Goal: Information Seeking & Learning: Learn about a topic

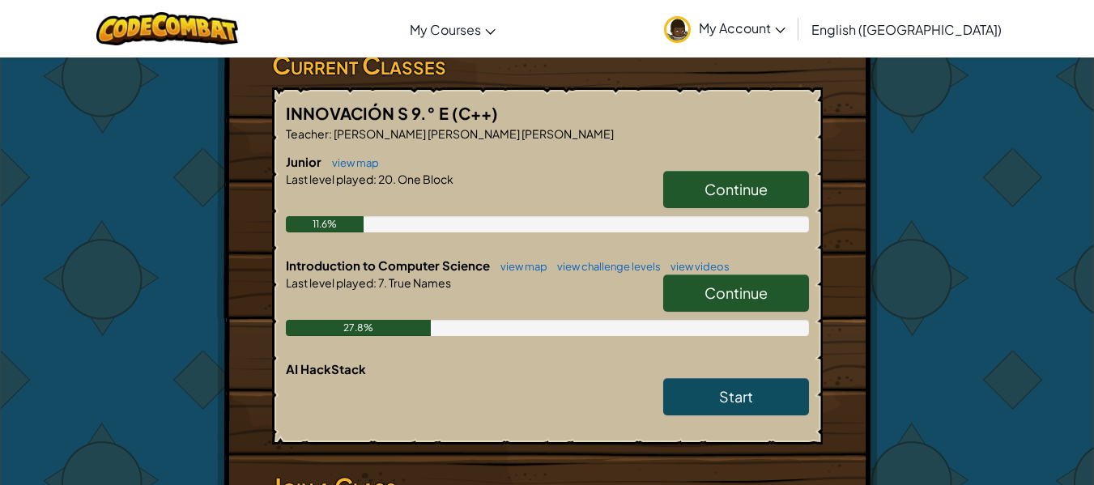
scroll to position [304, 0]
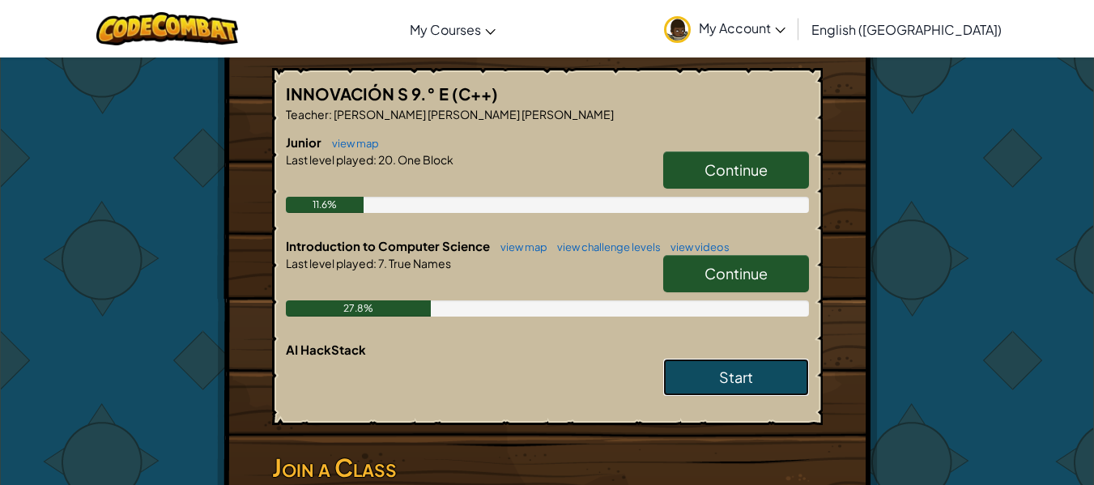
click at [739, 385] on span "Start" at bounding box center [736, 377] width 34 height 19
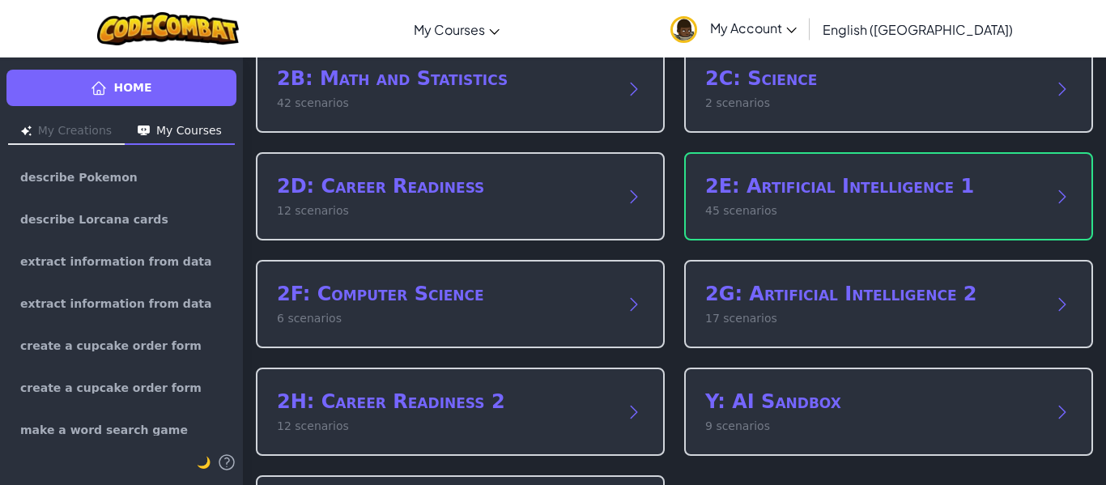
scroll to position [221, 0]
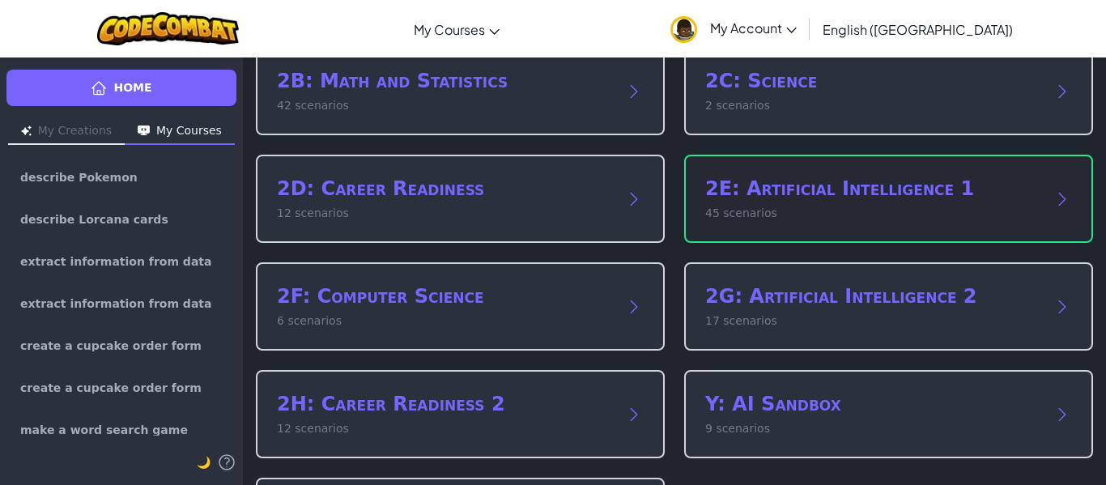
click at [896, 226] on div "2E: Artificial Intelligence 1 45 scenarios" at bounding box center [888, 199] width 409 height 88
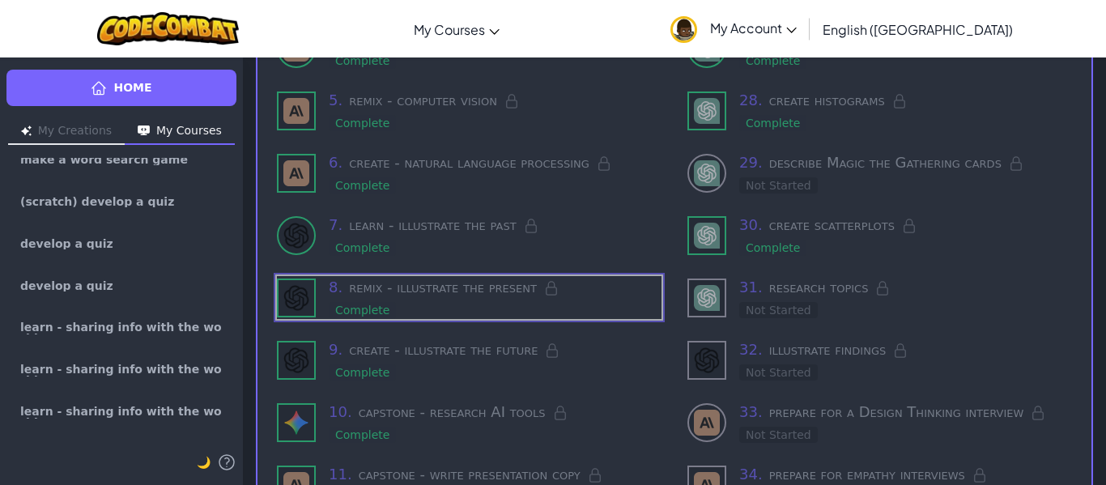
scroll to position [289, 0]
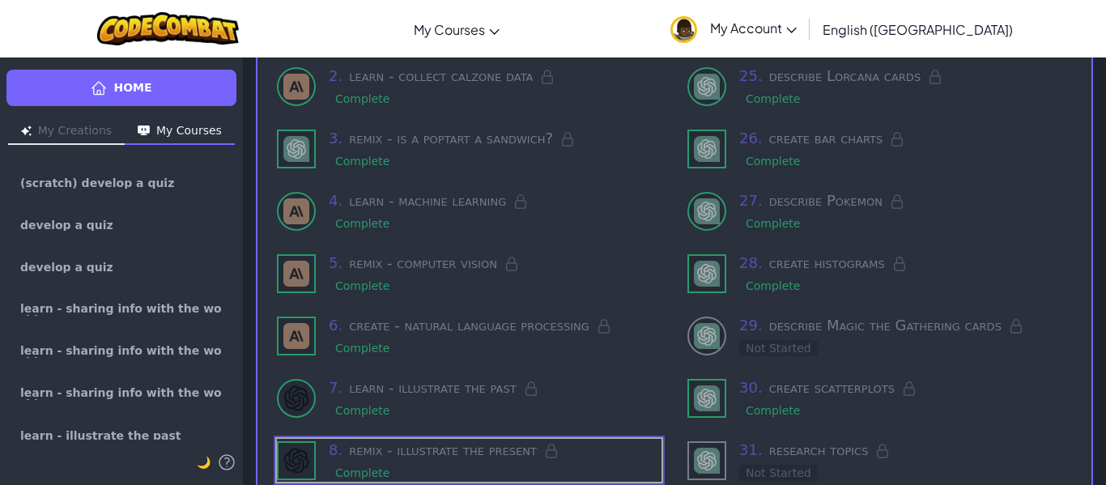
scroll to position [207, 0]
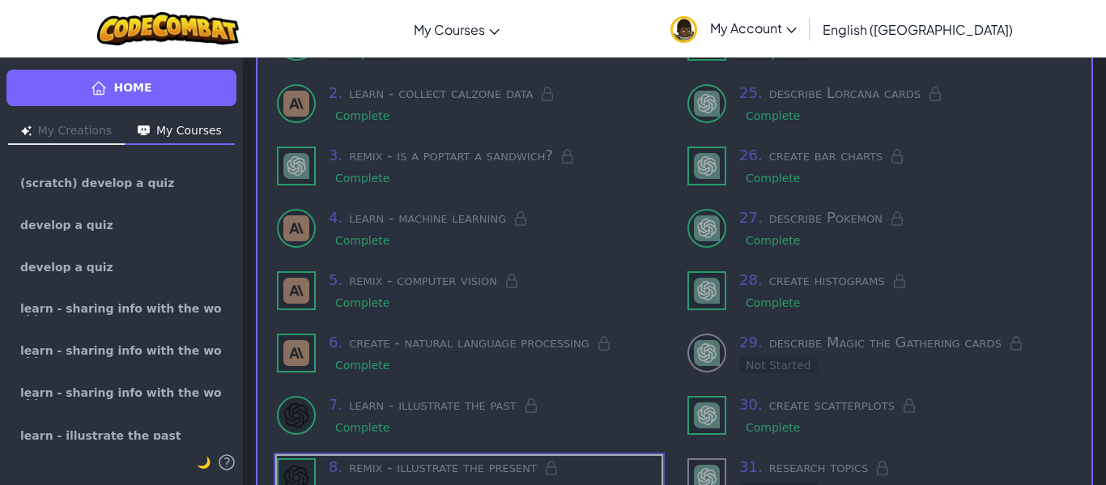
click at [717, 243] on div at bounding box center [707, 228] width 39 height 39
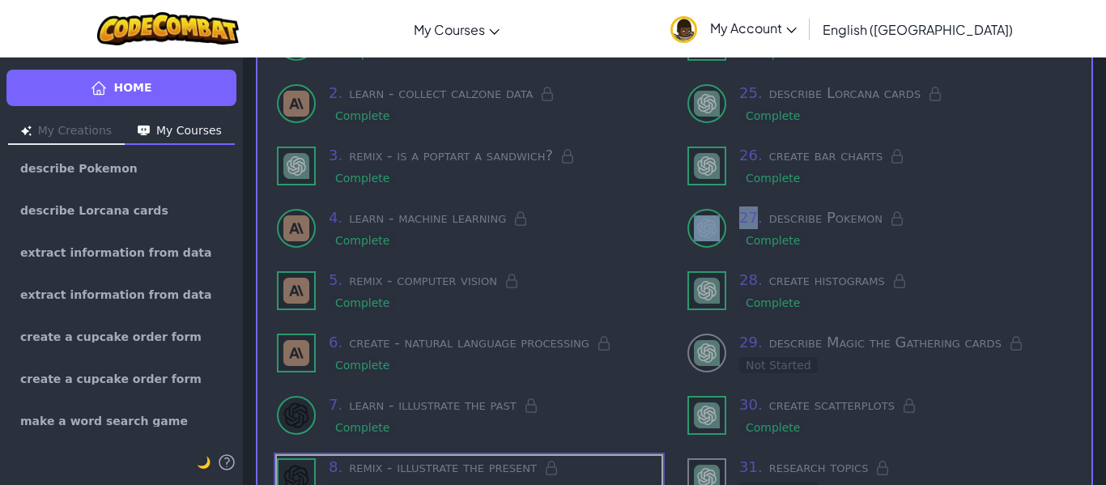
scroll to position [0, 0]
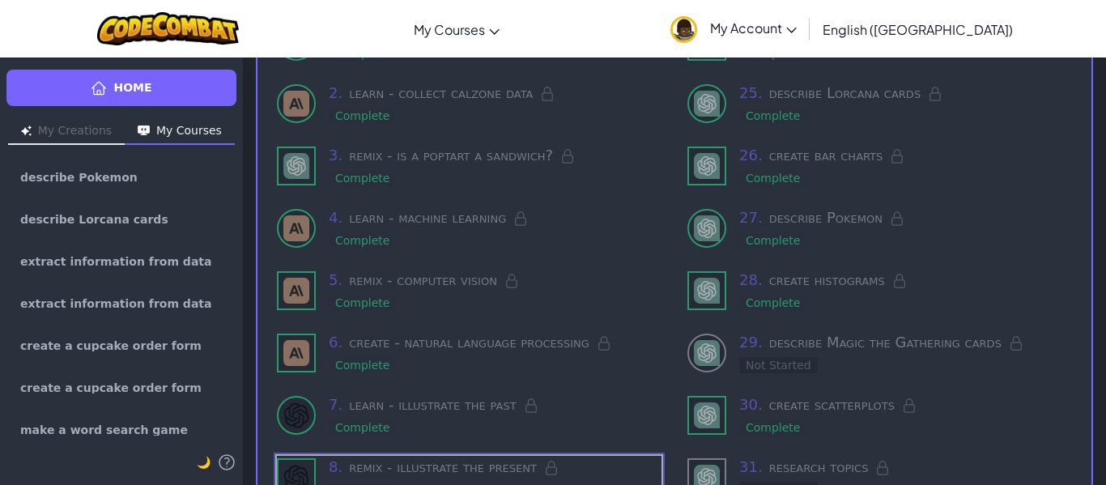
click at [174, 157] on div "Home My Creations My Courses describe Pokemon describe Lorcana cards extract in…" at bounding box center [121, 271] width 243 height 428
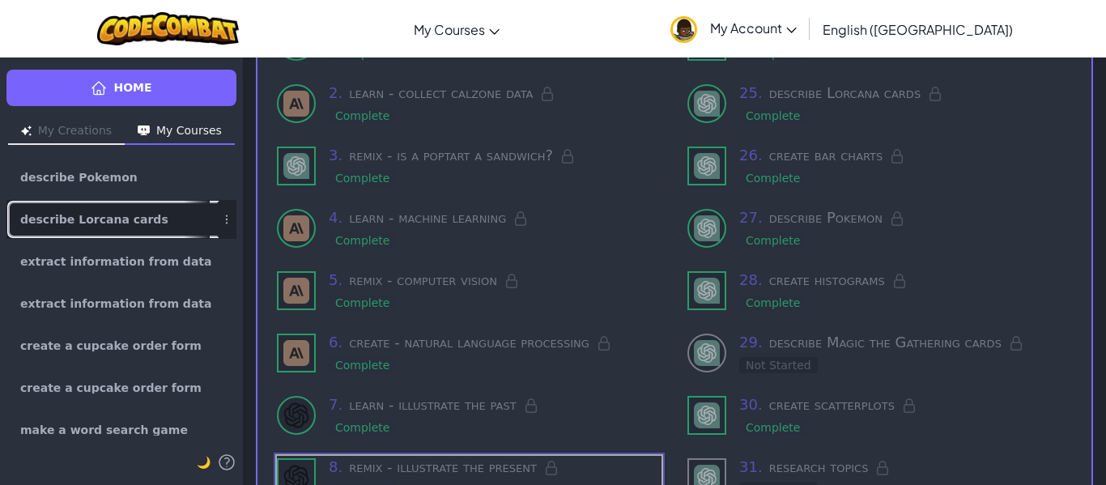
click at [154, 215] on link "describe Lorcana cards" at bounding box center [121, 219] width 230 height 39
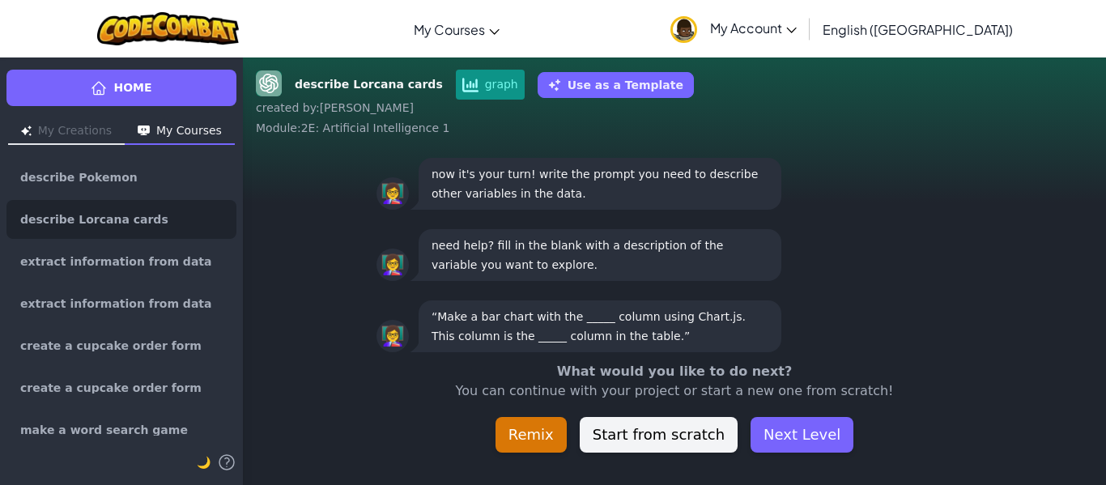
scroll to position [1, 0]
click at [295, 169] on div "👩‍🏫 now it's your turn! write the prompt you need to describe other variables i…" at bounding box center [674, 182] width 863 height 71
click at [296, 169] on div "👩‍🏫 now it's your turn! write the prompt you need to describe other variables i…" at bounding box center [674, 182] width 863 height 71
click at [760, 421] on button "Next Level" at bounding box center [802, 435] width 103 height 36
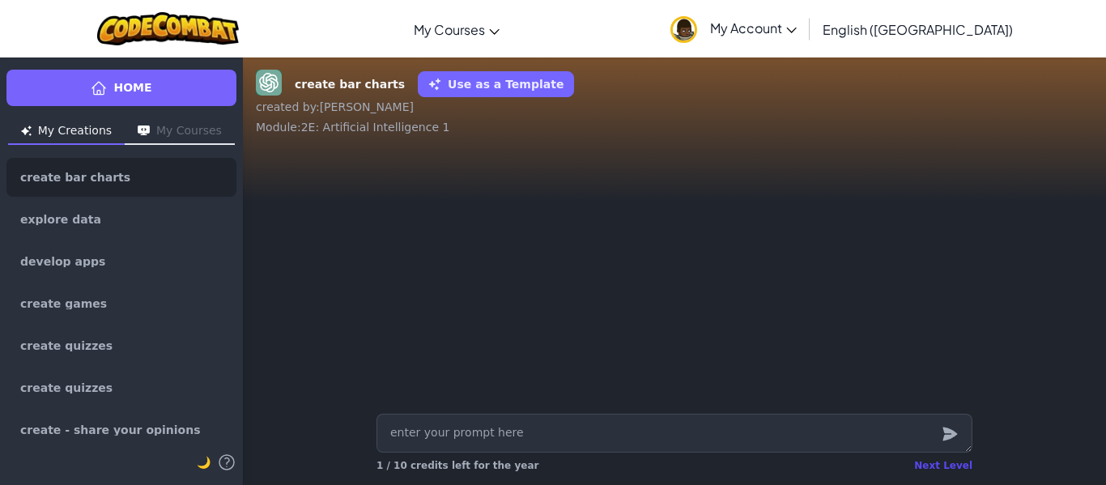
click at [952, 471] on div "Next Level" at bounding box center [943, 465] width 58 height 13
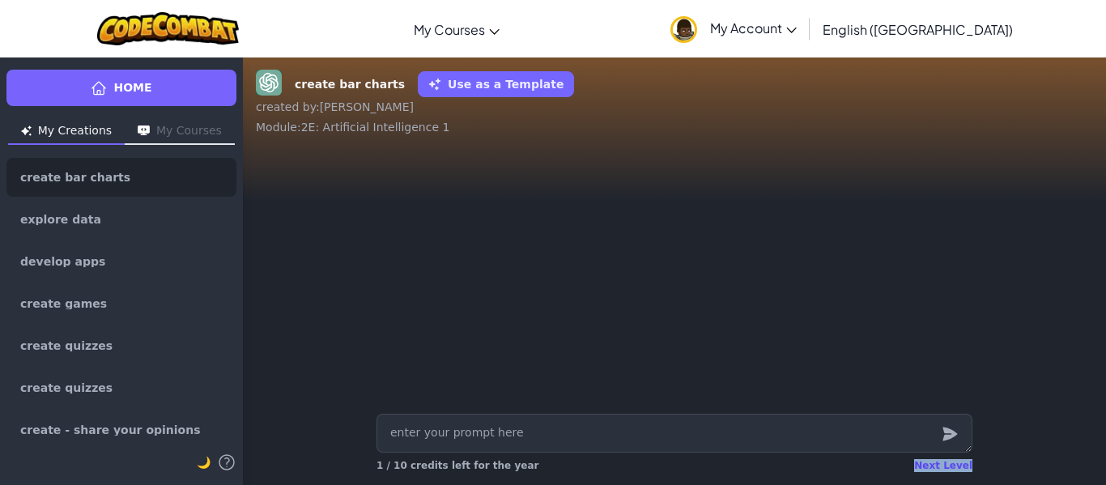
click at [952, 471] on div "Next Level" at bounding box center [943, 465] width 58 height 13
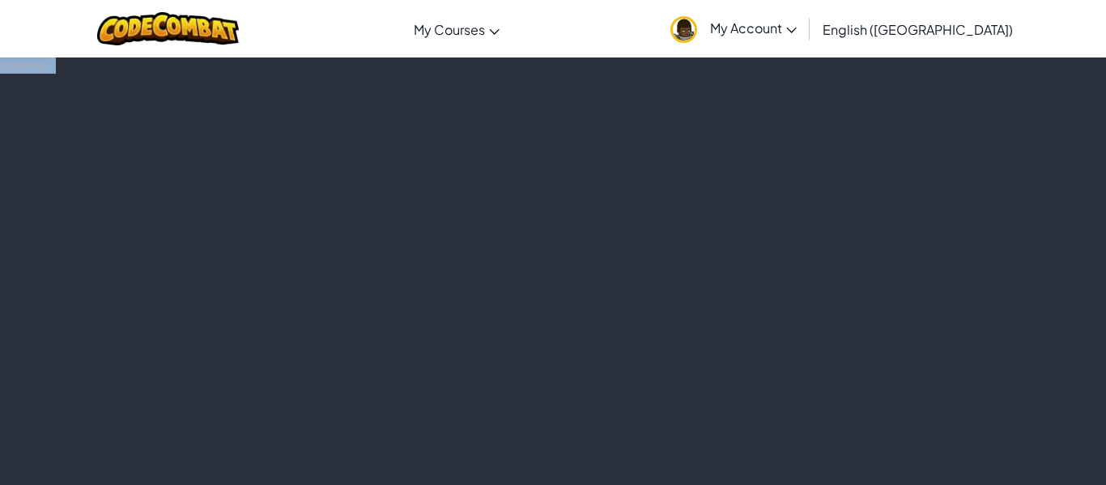
click at [952, 471] on div "Loading..." at bounding box center [553, 271] width 1106 height 428
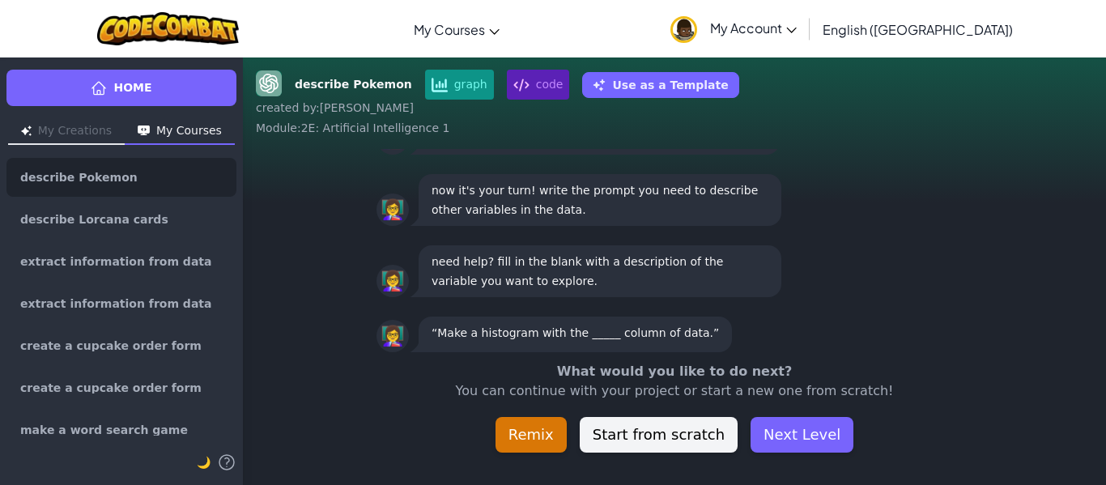
click at [952, 471] on div "describe Pokemon graph code Use as a Template created by : Diego Alejandro Modu…" at bounding box center [674, 271] width 863 height 428
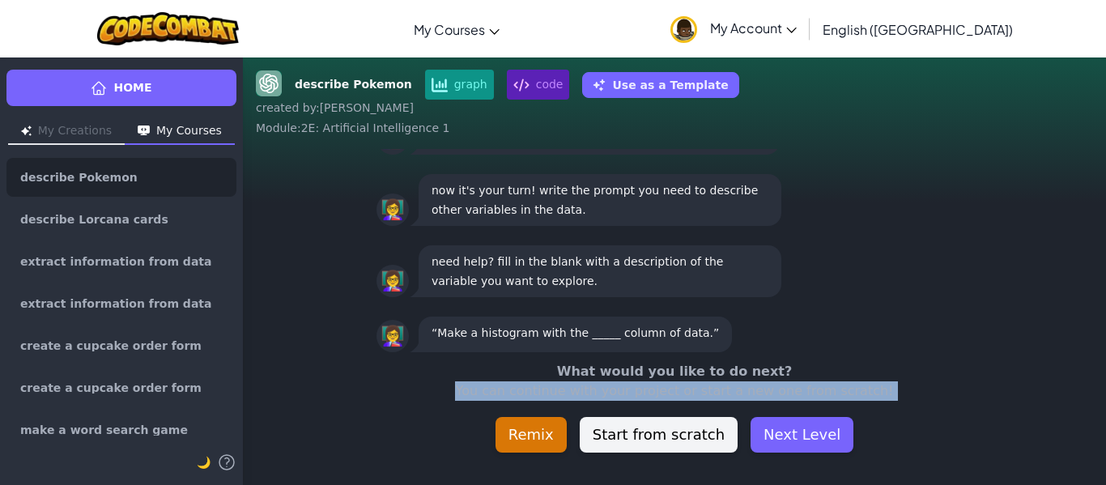
click at [952, 471] on div "describe Pokemon graph code Use as a Template created by : Diego Alejandro Modu…" at bounding box center [674, 271] width 863 height 428
click at [805, 432] on button "Next Level" at bounding box center [802, 435] width 103 height 36
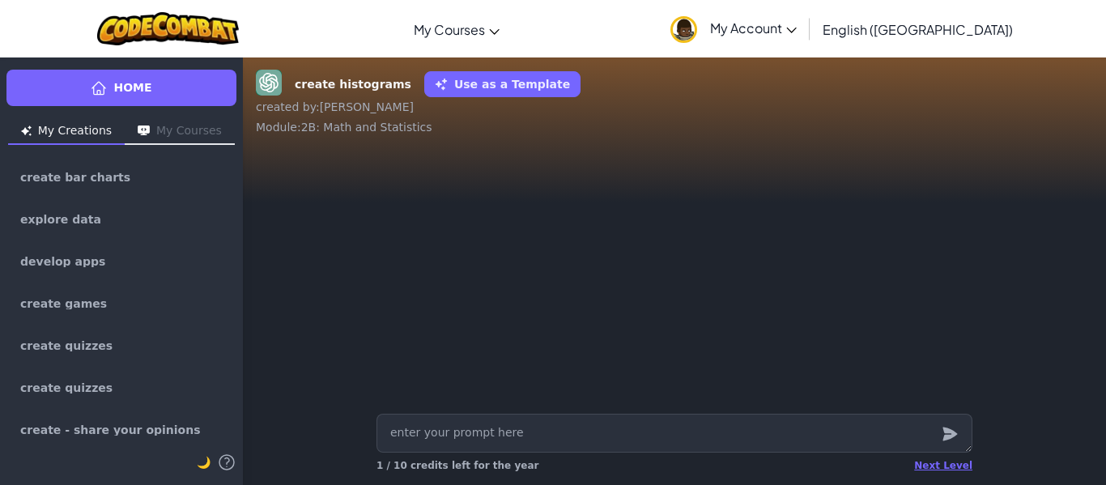
click at [835, 440] on textarea at bounding box center [675, 433] width 596 height 39
click at [835, 439] on textarea at bounding box center [675, 433] width 596 height 39
click at [949, 468] on div "Next Level" at bounding box center [943, 465] width 58 height 13
click at [949, 468] on div "Home My Creations My Courses create bar charts explore data develop apps create…" at bounding box center [553, 271] width 1106 height 428
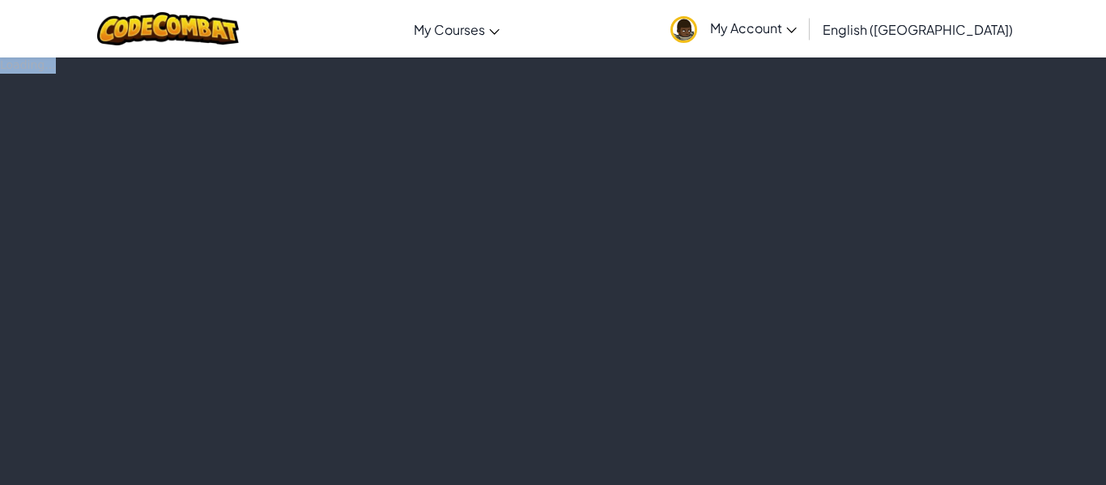
click at [949, 468] on div "Loading..." at bounding box center [553, 271] width 1106 height 428
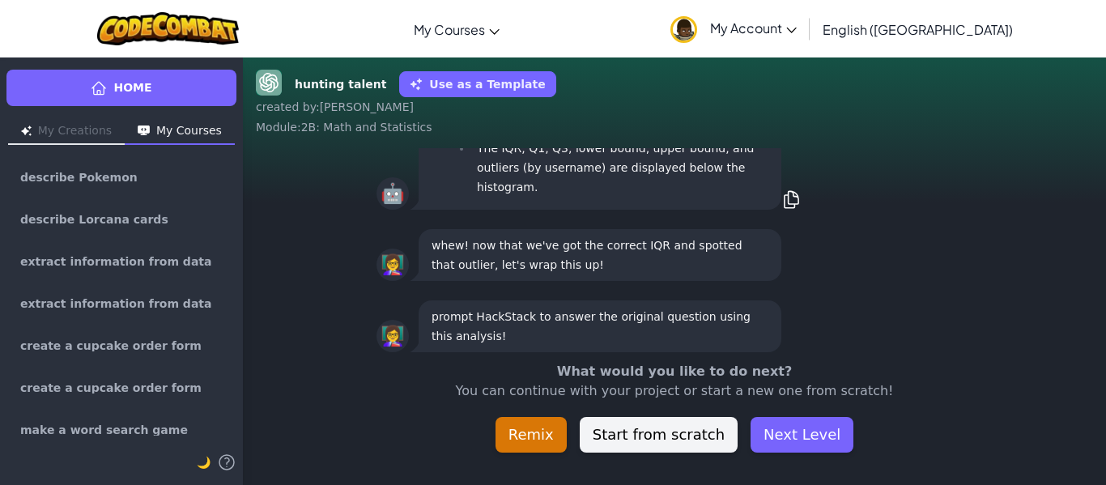
click at [949, 462] on div "hunting talent Use as a Template created by : Diego Alejandro Module : 2B: Math…" at bounding box center [674, 271] width 863 height 428
click at [949, 461] on div "hunting talent Use as a Template created by : Diego Alejandro Module : 2B: Math…" at bounding box center [674, 271] width 863 height 428
click at [811, 419] on button "Next Level" at bounding box center [802, 435] width 103 height 36
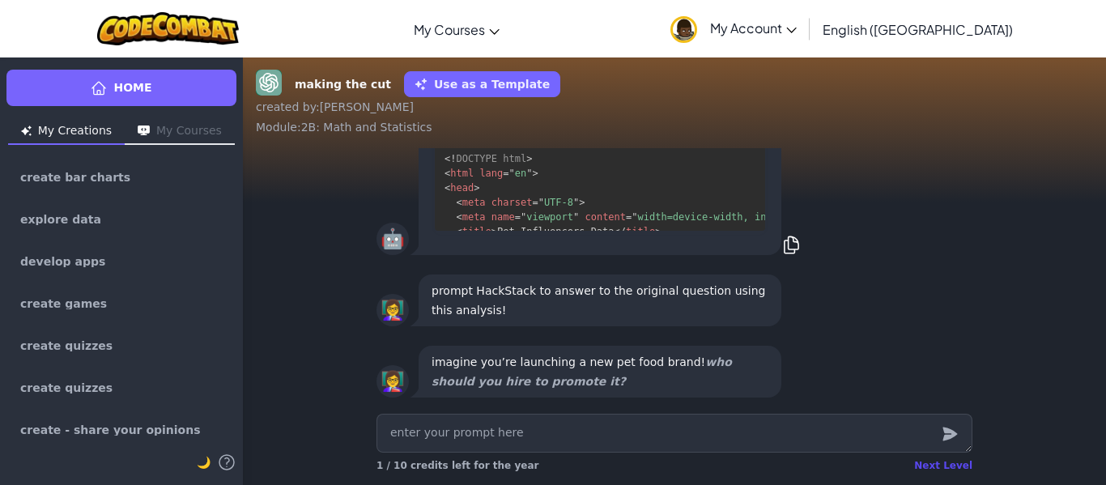
click at [961, 463] on div "Next Level" at bounding box center [943, 465] width 58 height 13
click at [961, 463] on div "Home My Creations My Courses create bar charts explore data develop apps create…" at bounding box center [553, 271] width 1106 height 428
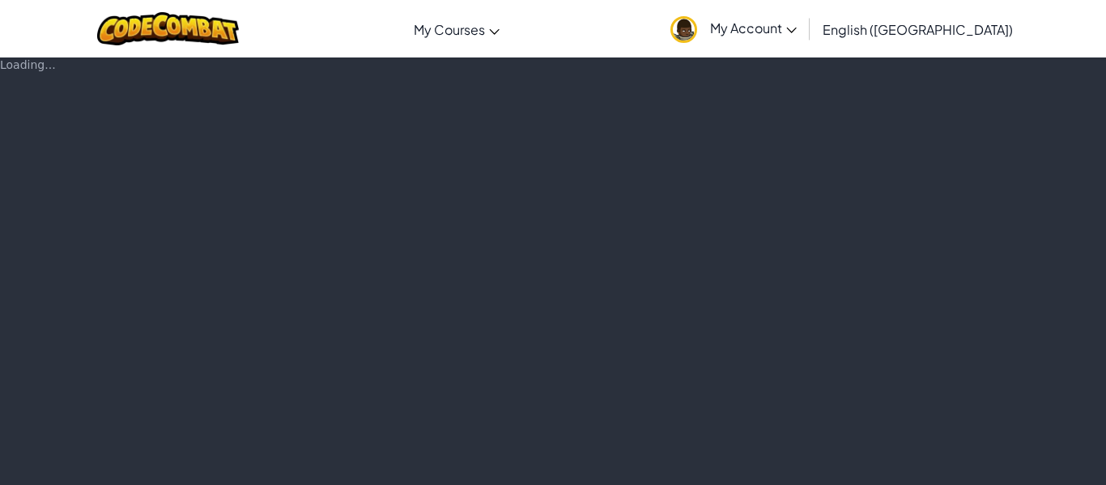
click at [961, 463] on div "Loading..." at bounding box center [553, 271] width 1106 height 428
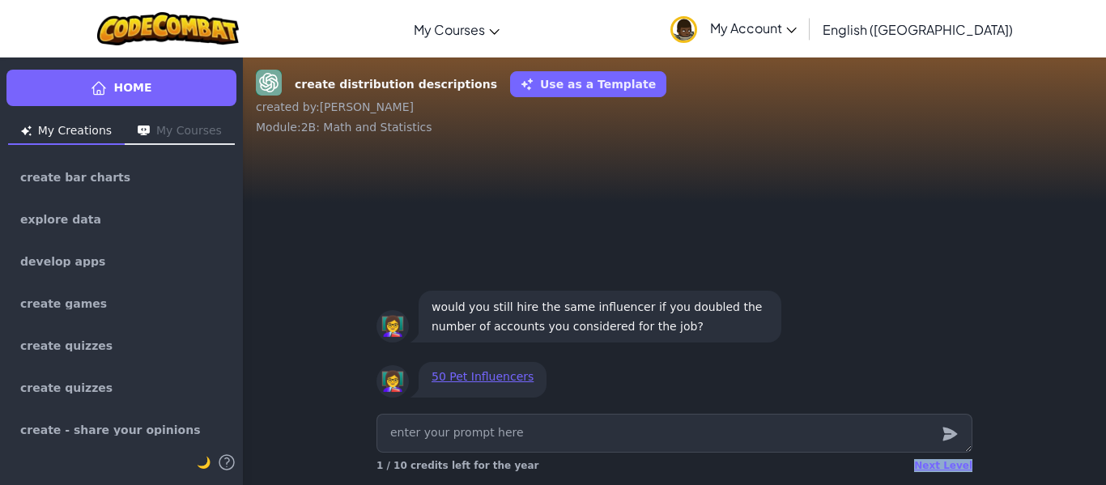
click at [961, 463] on div "Next Level" at bounding box center [943, 465] width 58 height 13
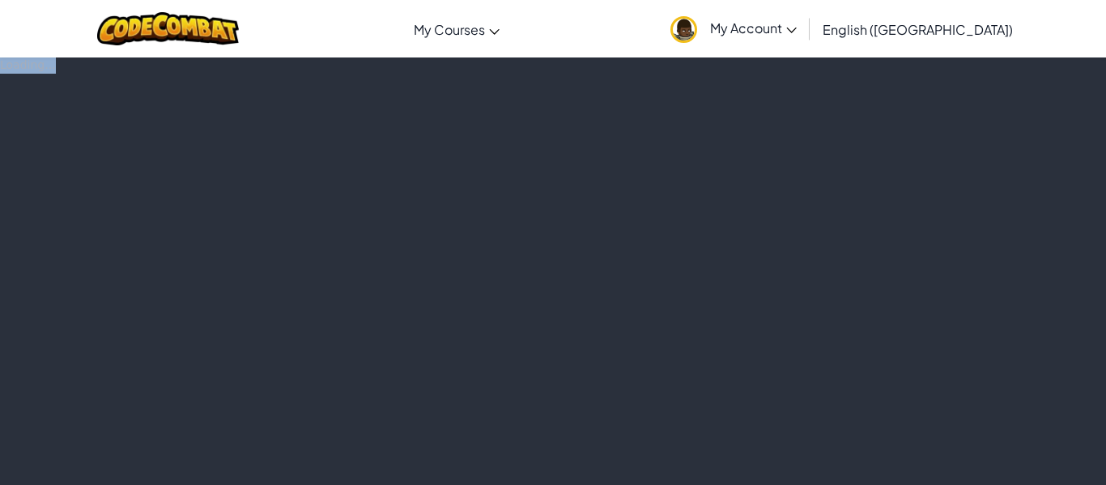
click at [961, 463] on div "Loading..." at bounding box center [553, 271] width 1106 height 428
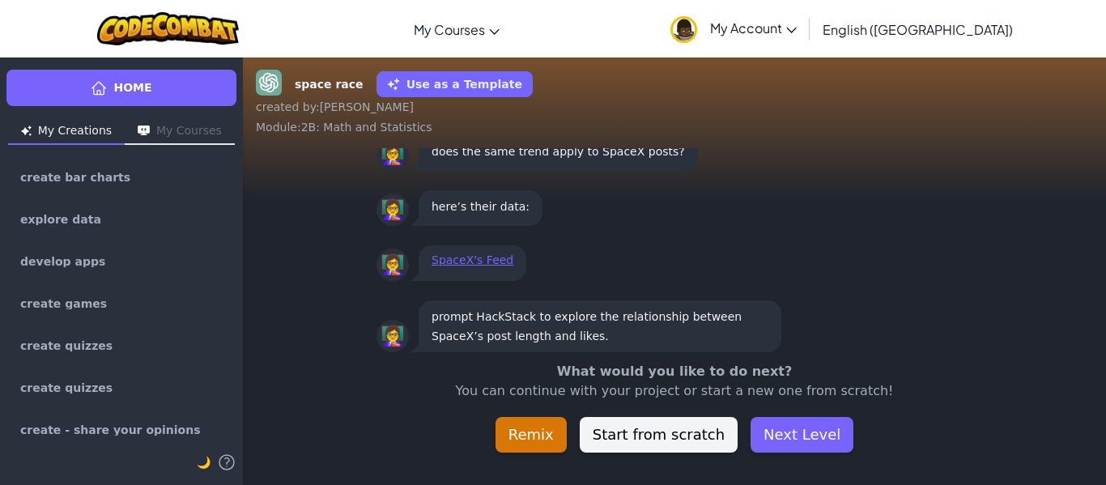
click at [961, 463] on div "space race Use as a Template created by : Diego Alejandro Module : 2B: Math and…" at bounding box center [674, 271] width 863 height 428
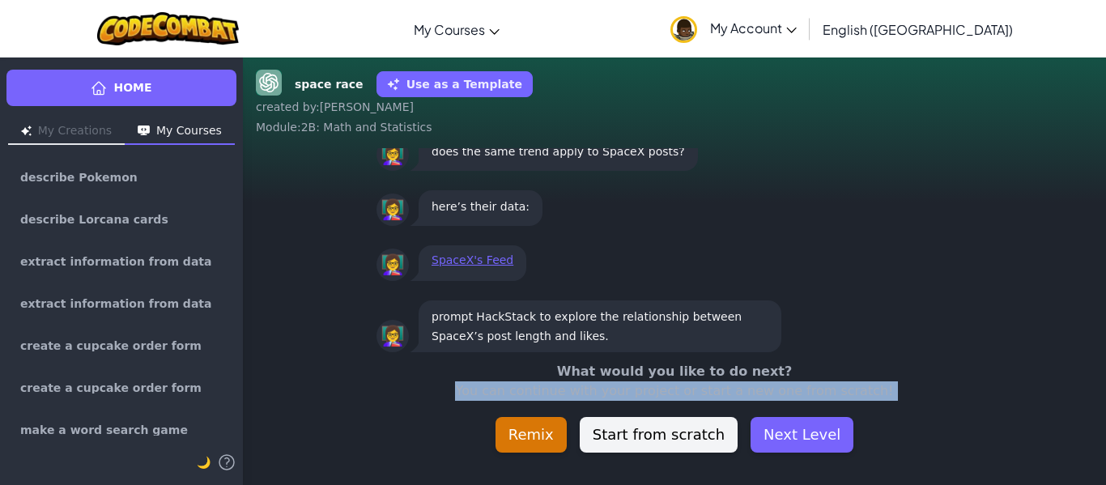
scroll to position [1, 0]
click at [961, 463] on div "space race Use as a Template created by : Diego Alejandro Module : 2B: Math and…" at bounding box center [674, 271] width 863 height 428
click at [825, 440] on button "Next Level" at bounding box center [802, 435] width 103 height 36
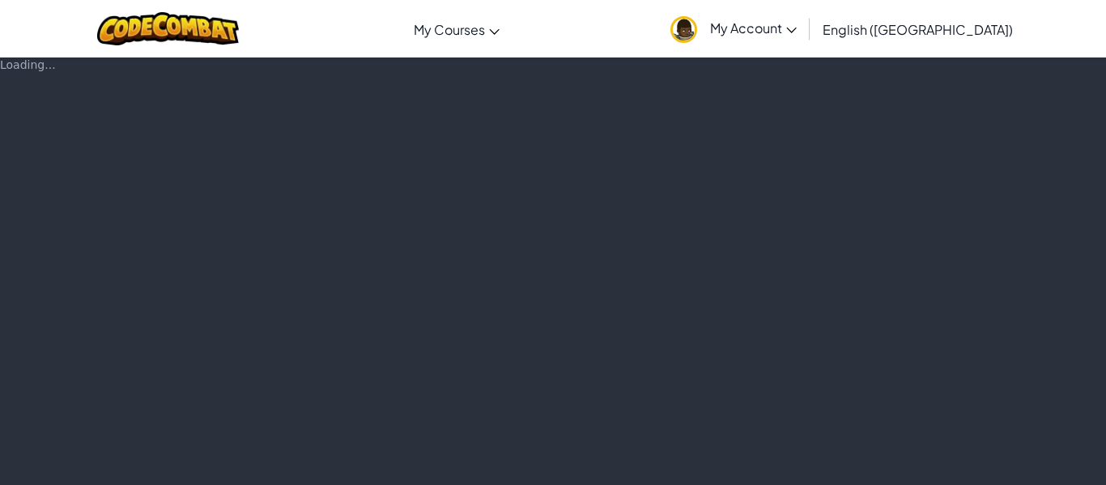
click at [811, 436] on div "Loading..." at bounding box center [553, 271] width 1106 height 428
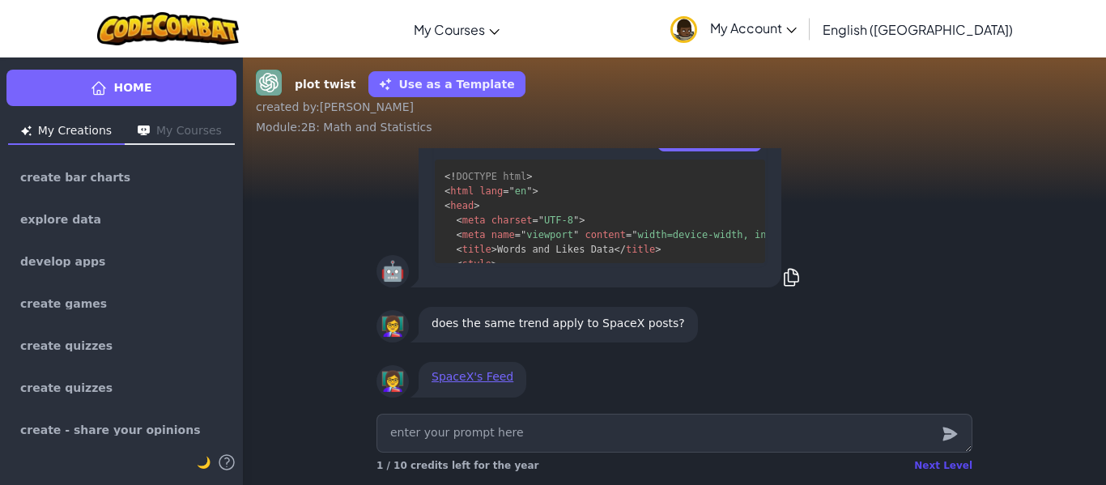
click at [954, 466] on div "Next Level" at bounding box center [943, 465] width 58 height 13
click at [954, 466] on div "Home My Creations My Courses create bar charts explore data develop apps create…" at bounding box center [553, 271] width 1106 height 428
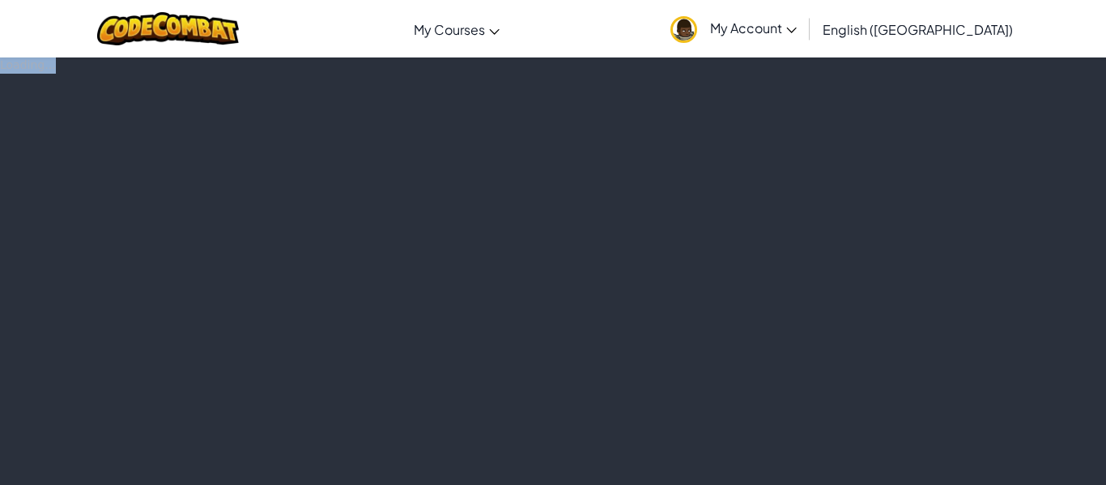
click at [954, 466] on div "Loading..." at bounding box center [553, 271] width 1106 height 428
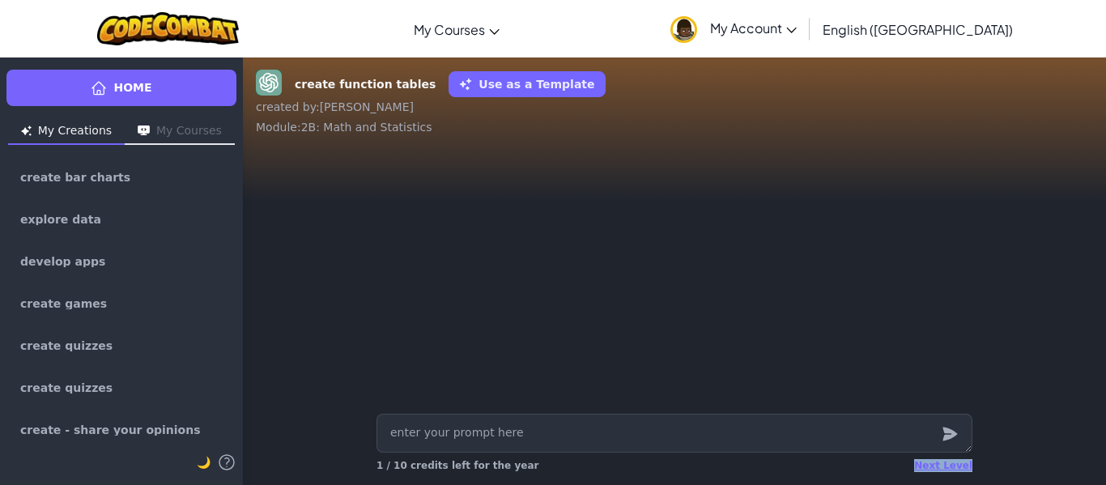
click at [954, 466] on div "Next Level" at bounding box center [943, 465] width 58 height 13
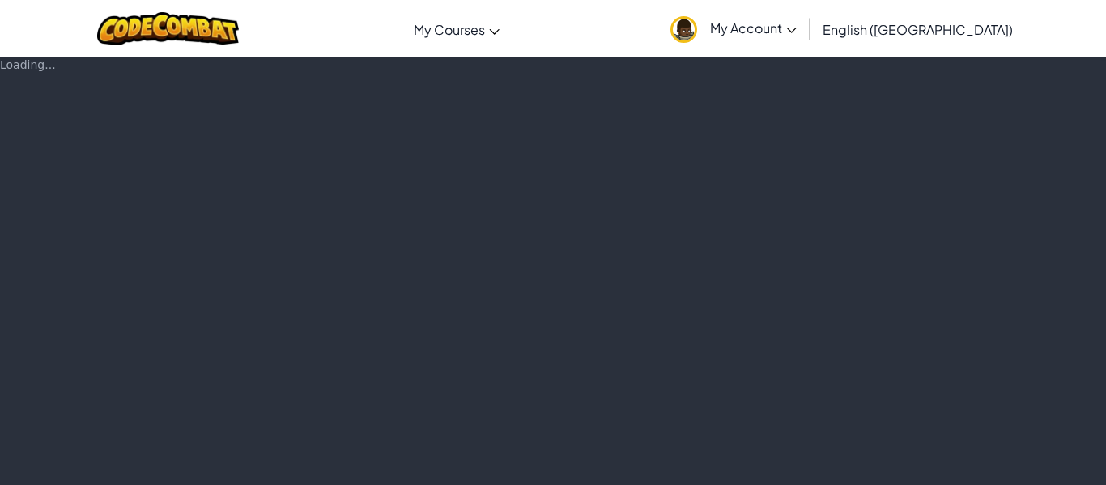
click at [954, 466] on div "Loading..." at bounding box center [553, 271] width 1106 height 428
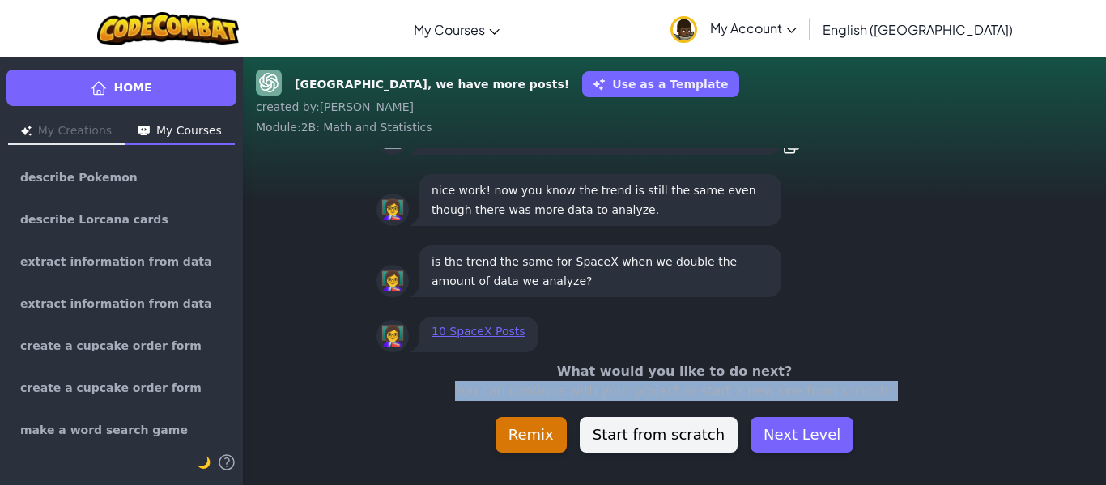
click at [954, 466] on div "Houston, we have more posts! Use as a Template created by : Diego Alejandro Mod…" at bounding box center [674, 271] width 863 height 428
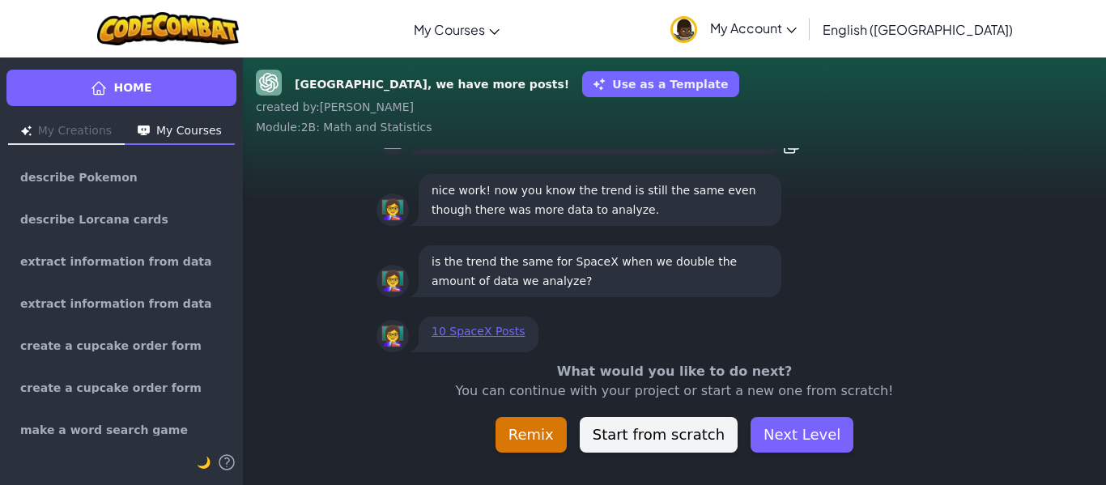
click at [855, 450] on div "What would you like to do next? You can continue with your project or start a n…" at bounding box center [674, 407] width 863 height 91
click at [794, 441] on button "Next Level" at bounding box center [802, 435] width 103 height 36
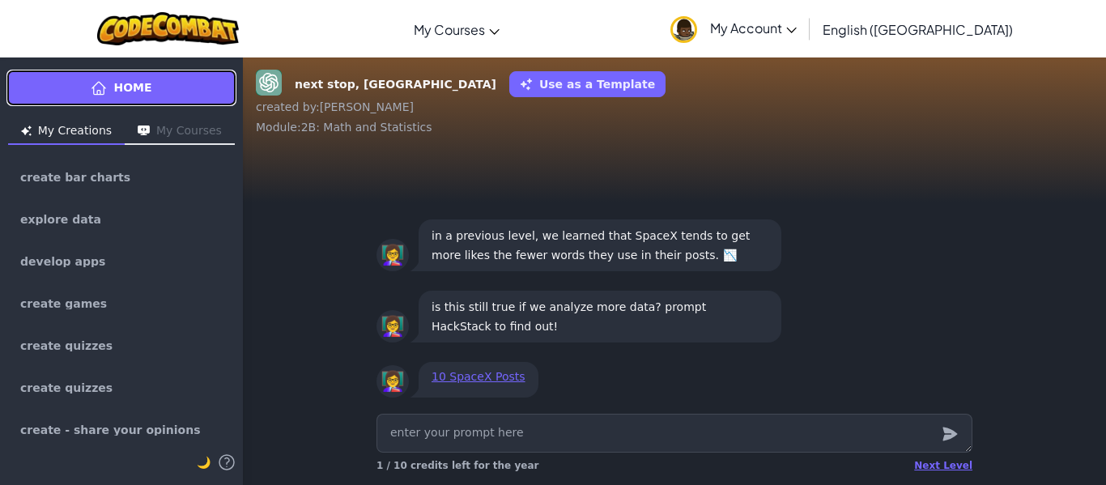
click at [81, 82] on link "Home" at bounding box center [121, 88] width 230 height 36
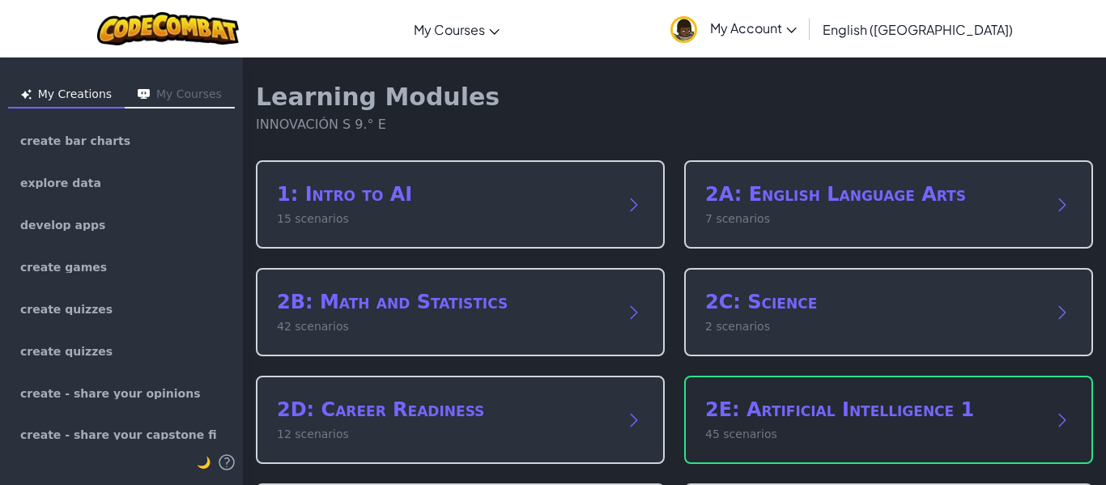
click at [804, 386] on div "2E: Artificial Intelligence 1 45 scenarios" at bounding box center [888, 420] width 409 height 88
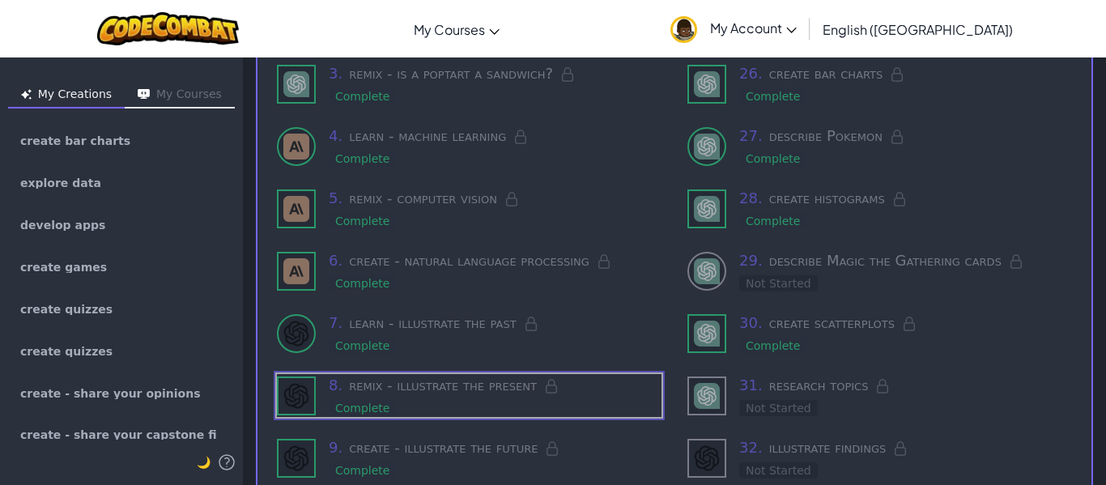
scroll to position [292, 0]
click at [795, 319] on h3 "30 . create scatterplots" at bounding box center [905, 320] width 333 height 23
click at [694, 330] on img at bounding box center [707, 330] width 26 height 26
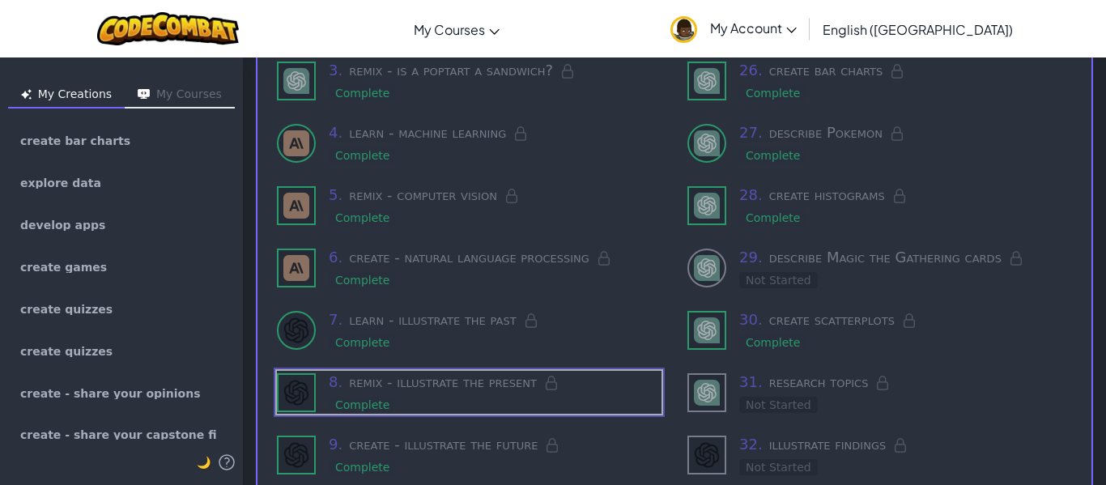
click at [694, 330] on img at bounding box center [707, 330] width 26 height 26
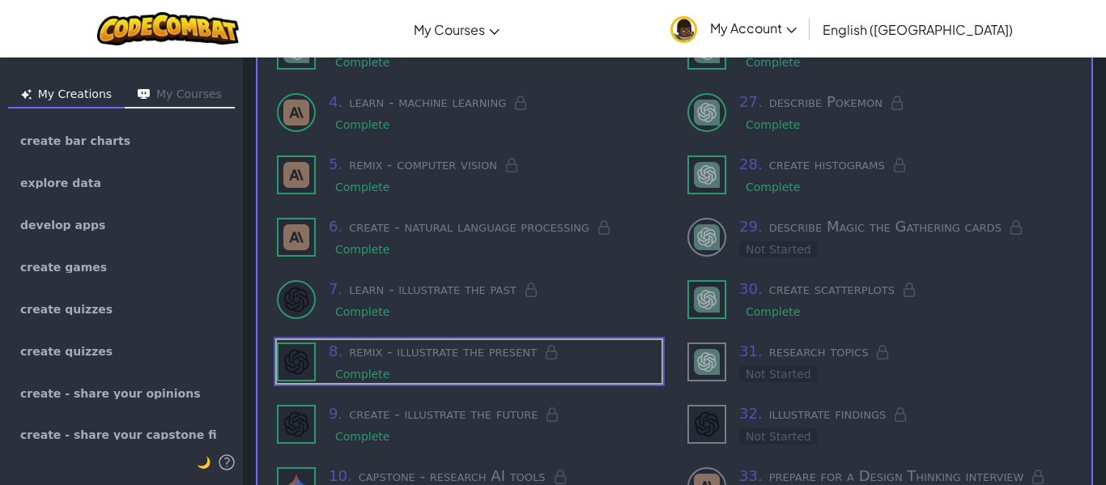
scroll to position [325, 0]
click at [452, 463] on h3 "10 . capstone - research AI tools" at bounding box center [495, 474] width 333 height 23
click at [739, 244] on div "Not Started" at bounding box center [778, 248] width 79 height 16
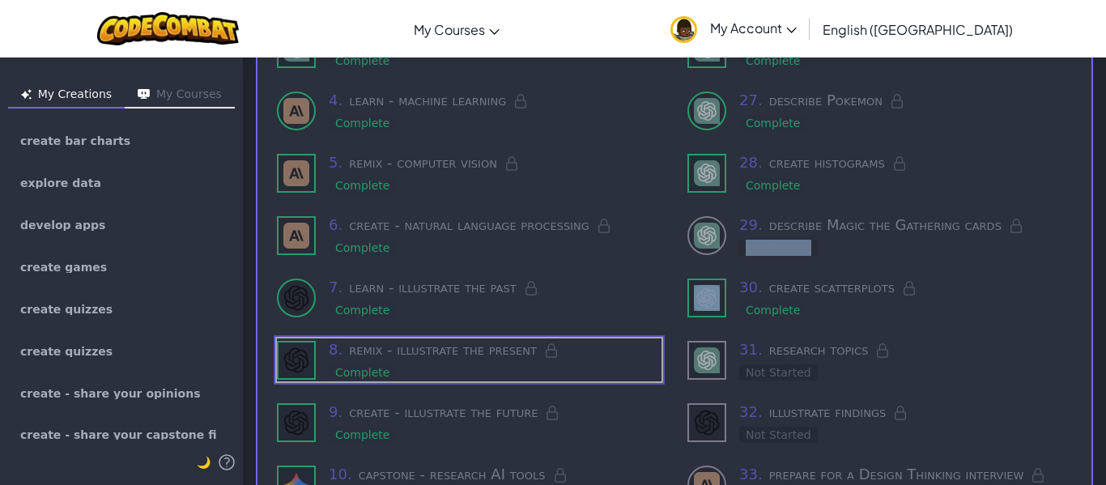
click at [739, 244] on div "Not Started" at bounding box center [778, 248] width 79 height 16
click at [728, 242] on div "29 . describe Magic the Gathering cards Not Started" at bounding box center [880, 235] width 385 height 43
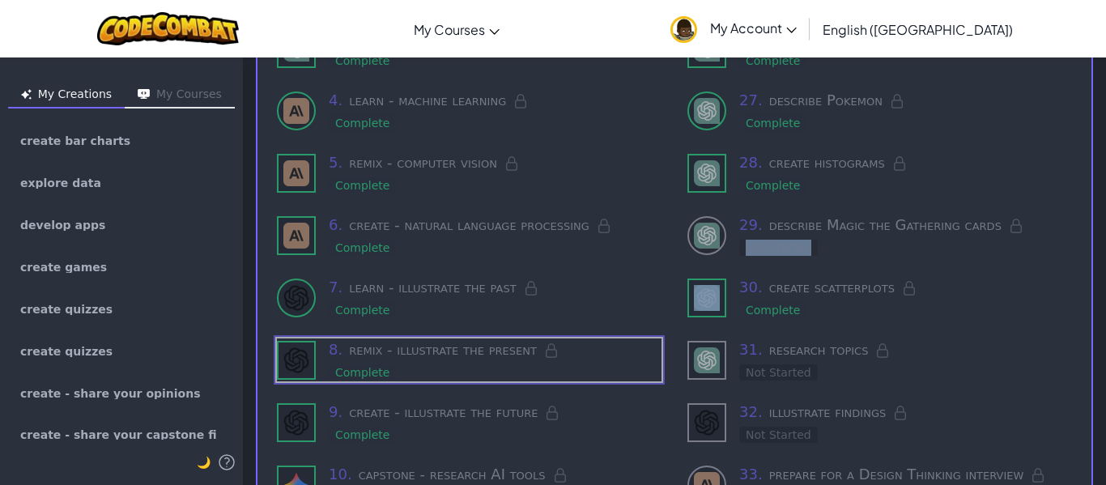
click at [728, 242] on div "29 . describe Magic the Gathering cards Not Started" at bounding box center [880, 235] width 385 height 43
click at [726, 239] on div "29 . describe Magic the Gathering cards Not Started" at bounding box center [880, 235] width 385 height 43
click at [700, 356] on img at bounding box center [707, 360] width 26 height 26
drag, startPoint x: 700, startPoint y: 356, endPoint x: 637, endPoint y: 355, distance: 63.2
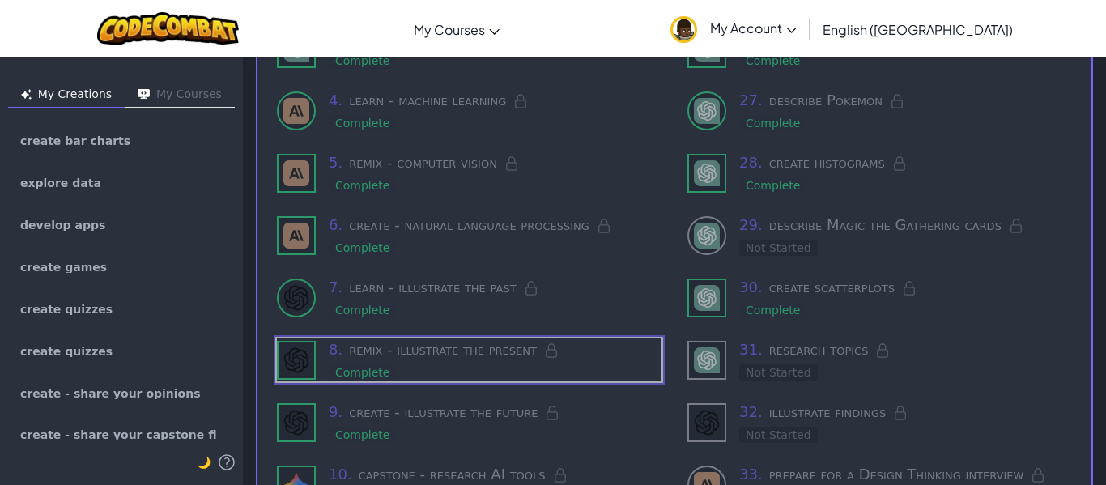
click at [694, 356] on img at bounding box center [707, 360] width 26 height 26
drag, startPoint x: 637, startPoint y: 355, endPoint x: 598, endPoint y: 343, distance: 40.0
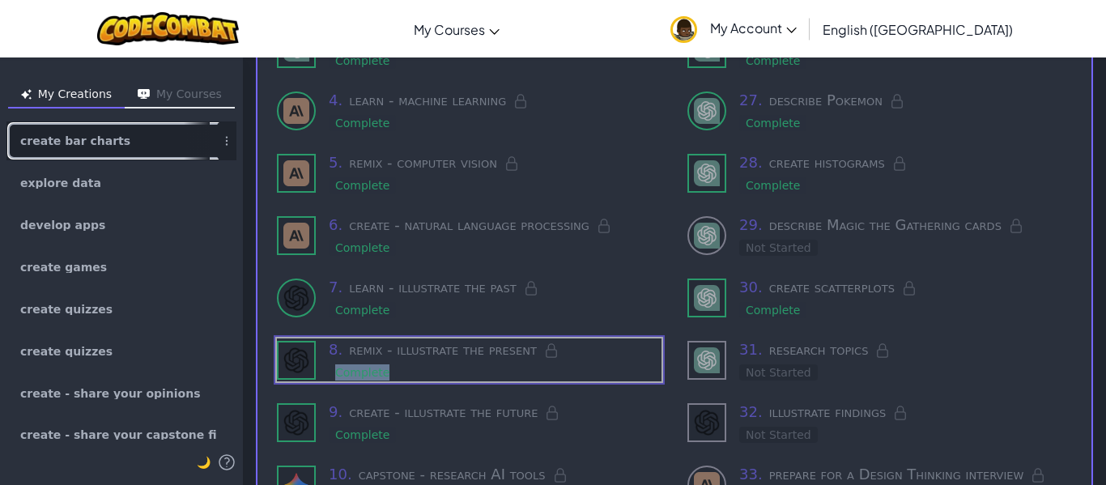
click at [49, 143] on span "create bar charts" at bounding box center [75, 140] width 110 height 11
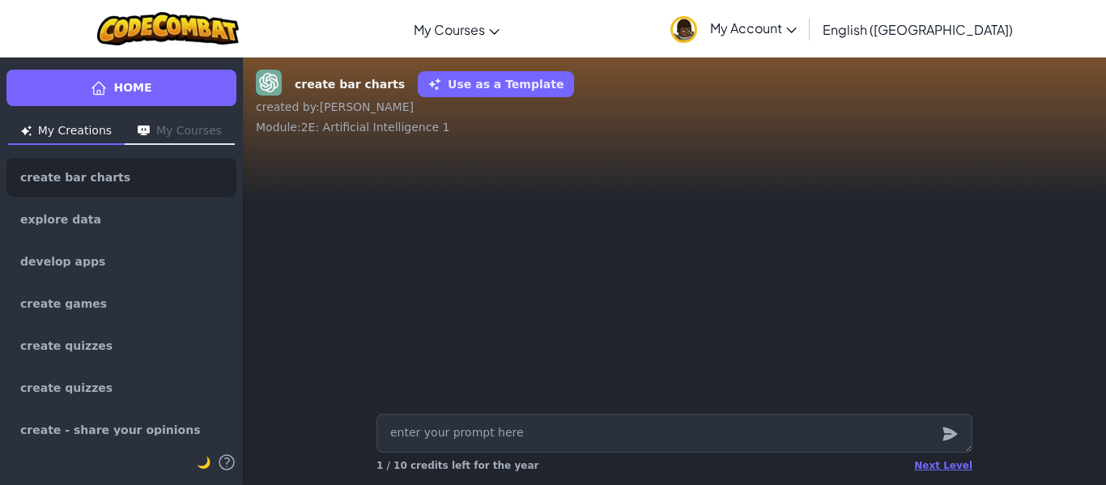
click at [66, 132] on button "My Creations" at bounding box center [66, 132] width 117 height 26
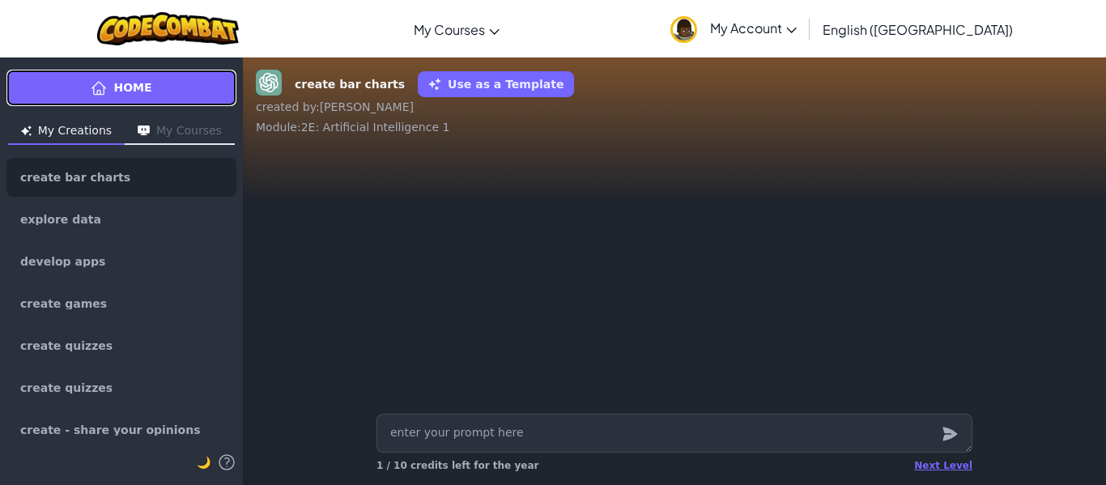
click at [163, 104] on link "Home" at bounding box center [121, 88] width 230 height 36
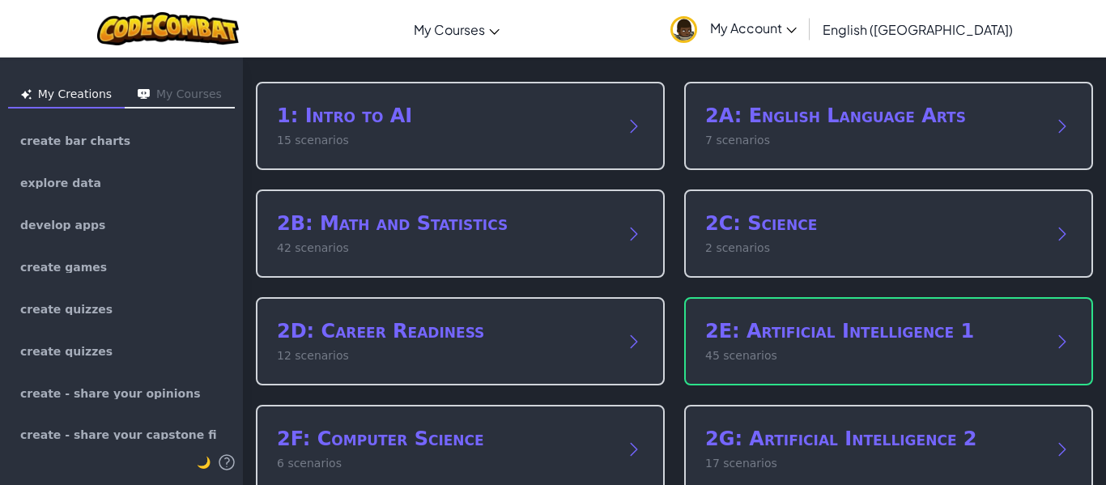
scroll to position [102, 0]
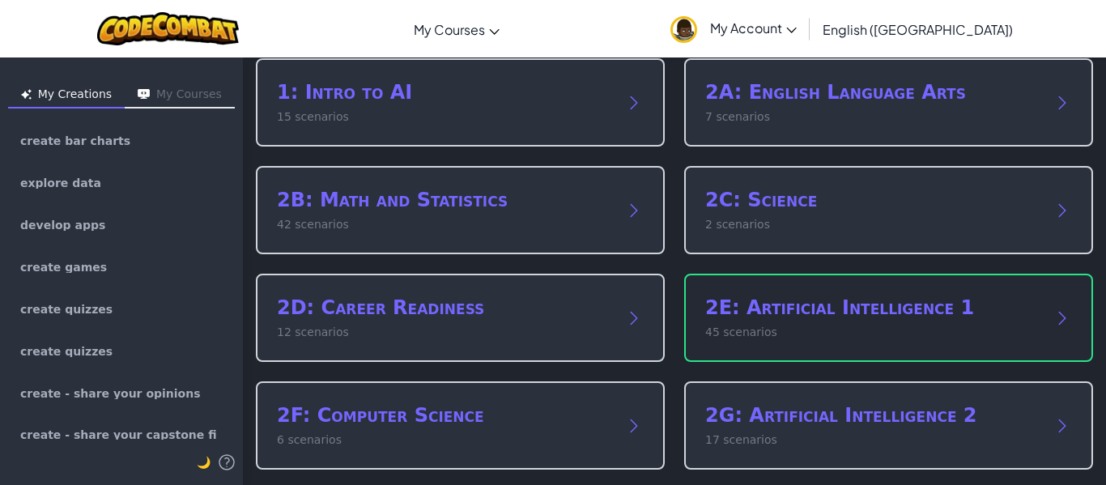
click at [743, 308] on h2 "2E: Artificial Intelligence 1" at bounding box center [872, 308] width 334 height 26
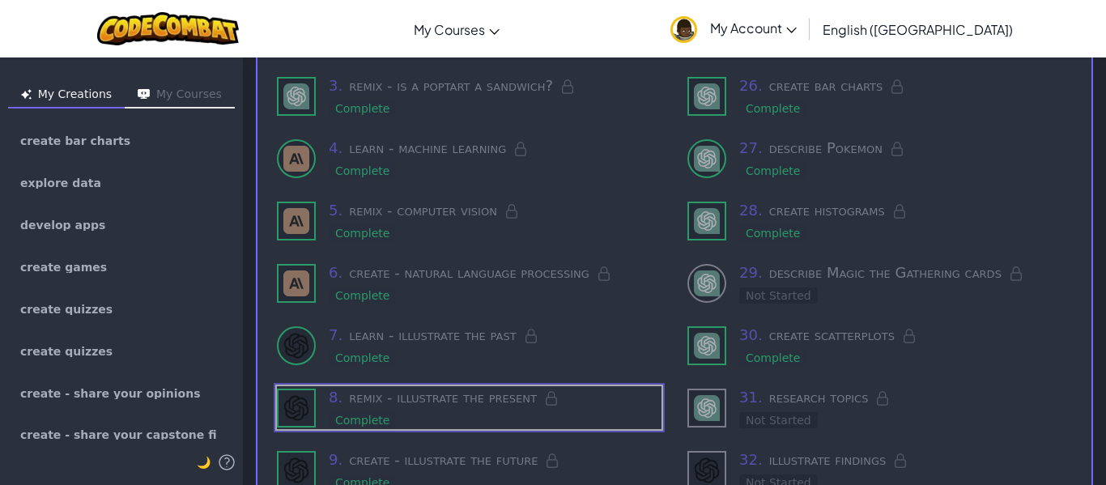
scroll to position [282, 0]
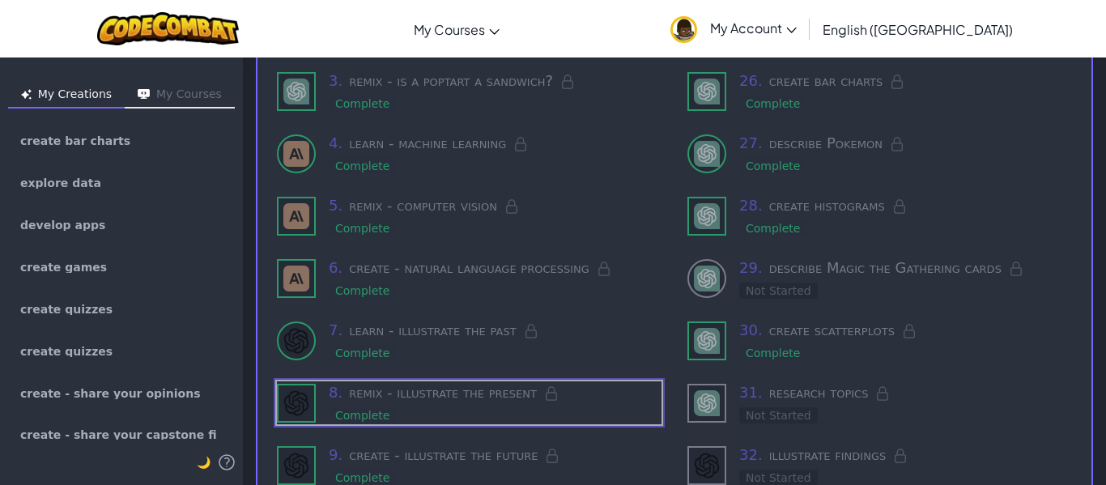
click at [761, 262] on h3 "29 . describe Magic the Gathering cards" at bounding box center [905, 268] width 333 height 23
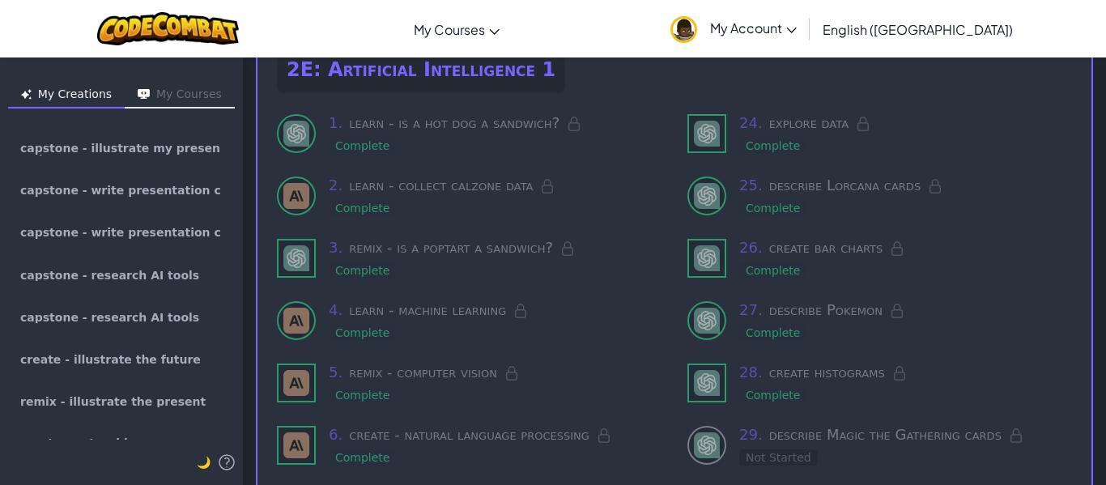
scroll to position [0, 0]
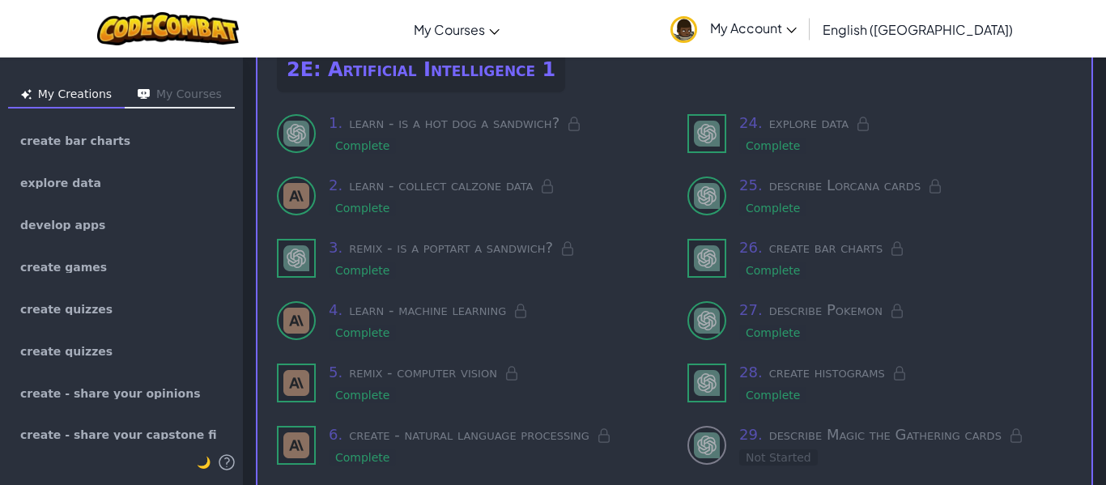
click at [66, 104] on button "My Creations" at bounding box center [66, 96] width 117 height 26
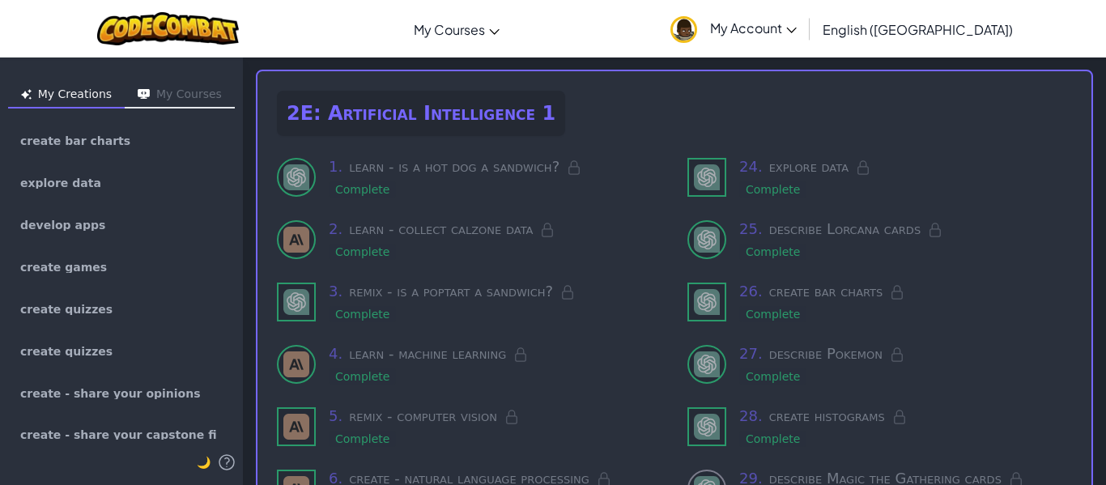
scroll to position [322, 0]
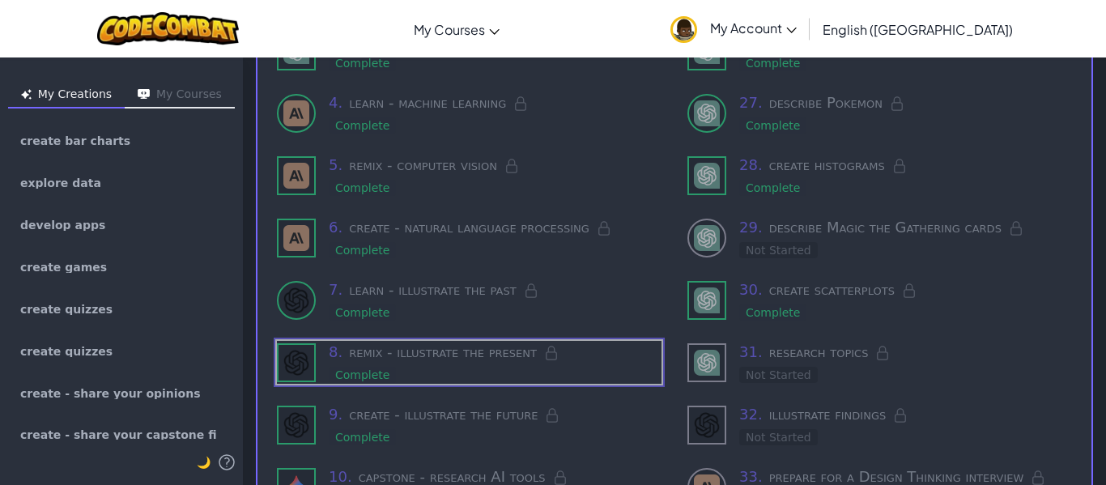
click at [1012, 227] on icon at bounding box center [1016, 228] width 16 height 16
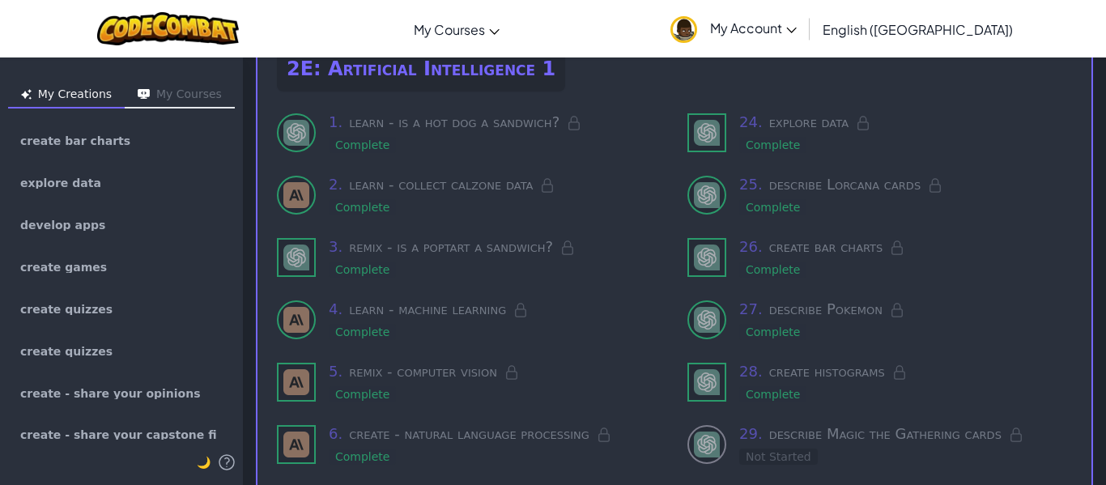
scroll to position [0, 0]
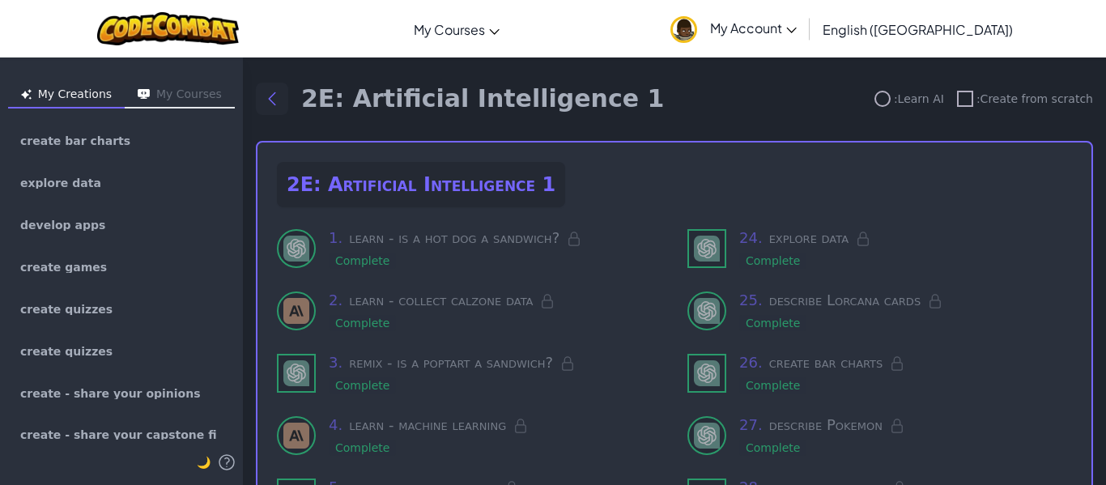
click at [280, 92] on icon "Back to modules" at bounding box center [271, 98] width 19 height 19
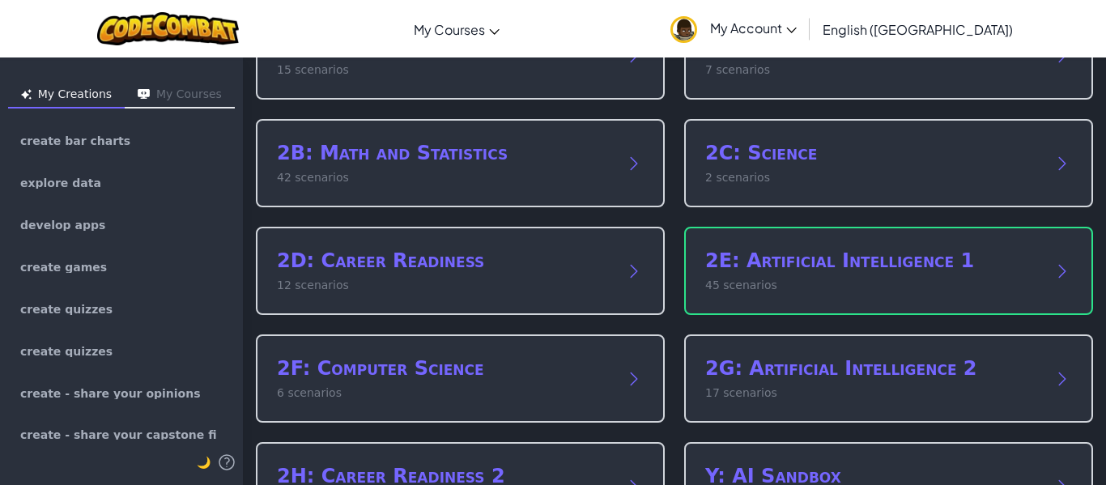
scroll to position [184, 0]
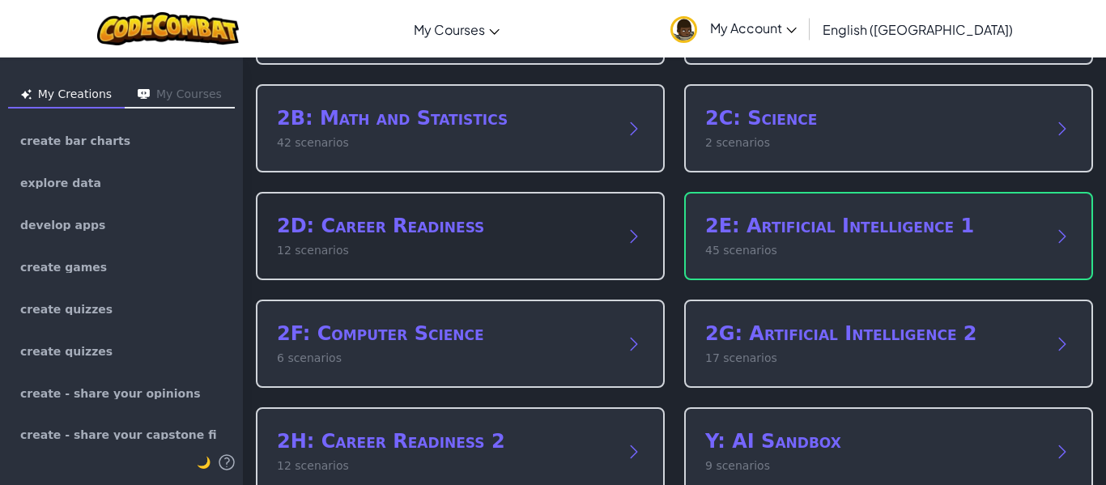
click at [412, 235] on h2 "2D: Career Readiness" at bounding box center [444, 226] width 334 height 26
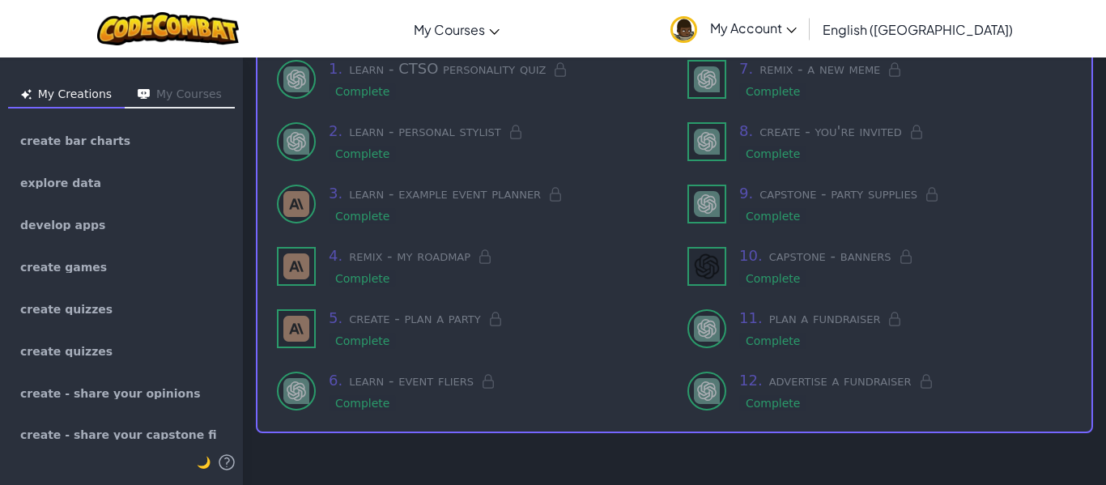
scroll to position [164, 0]
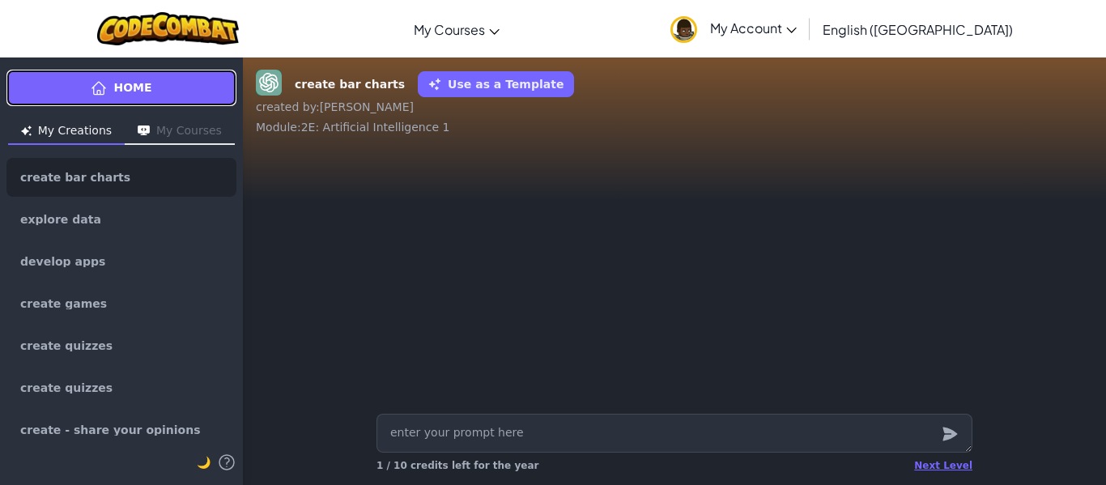
click at [87, 74] on link "Home" at bounding box center [121, 88] width 230 height 36
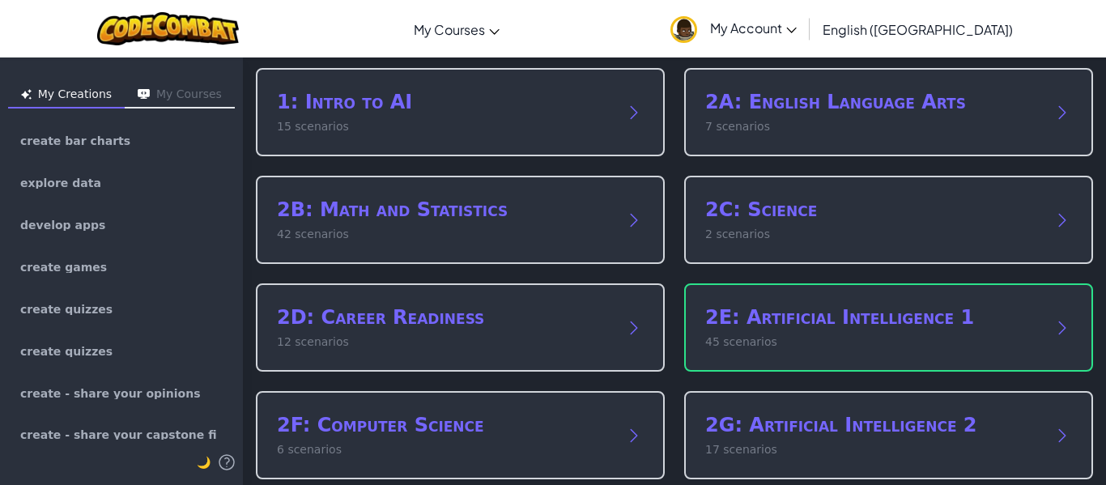
scroll to position [150, 0]
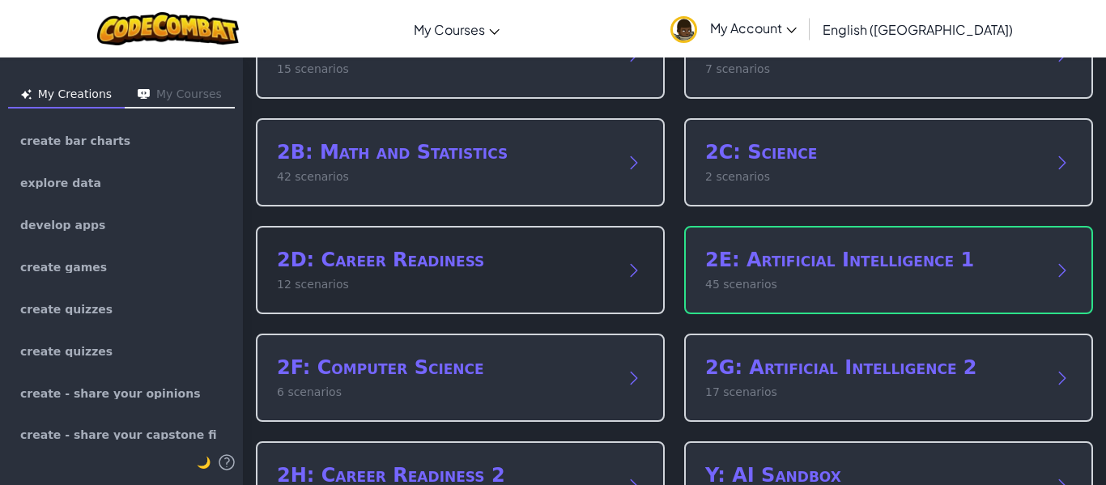
click at [530, 299] on div "2D: Career Readiness 12 scenarios" at bounding box center [460, 270] width 409 height 88
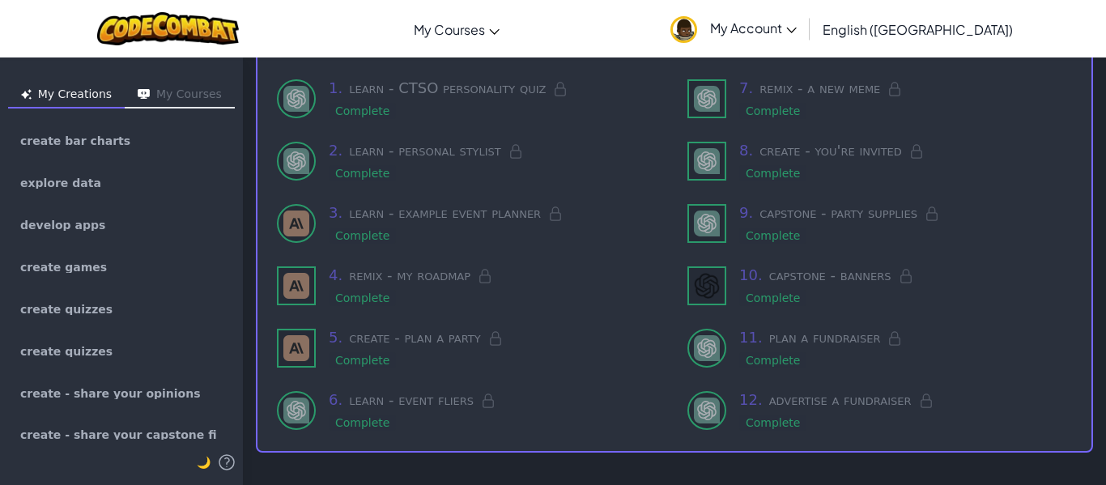
scroll to position [0, 0]
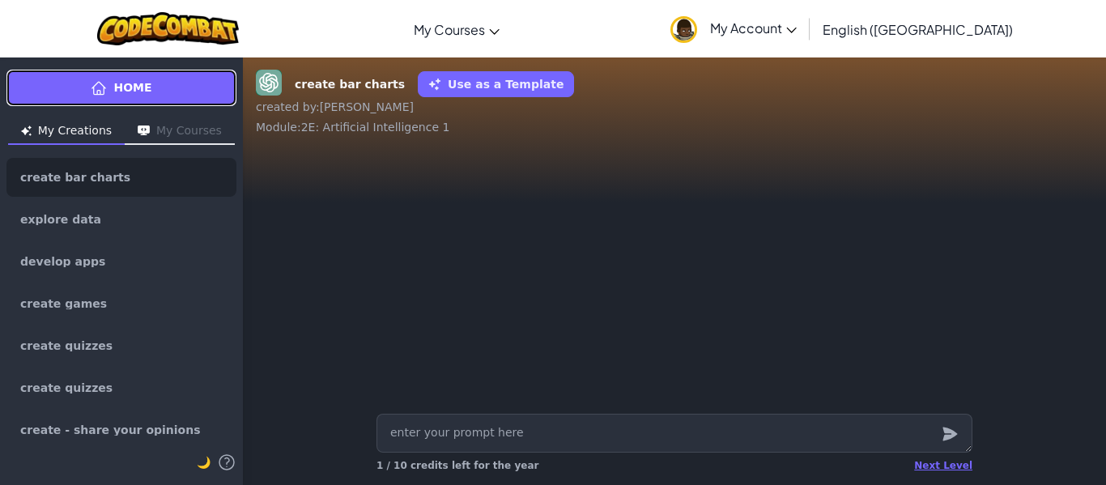
click at [82, 70] on link "Home" at bounding box center [121, 88] width 230 height 36
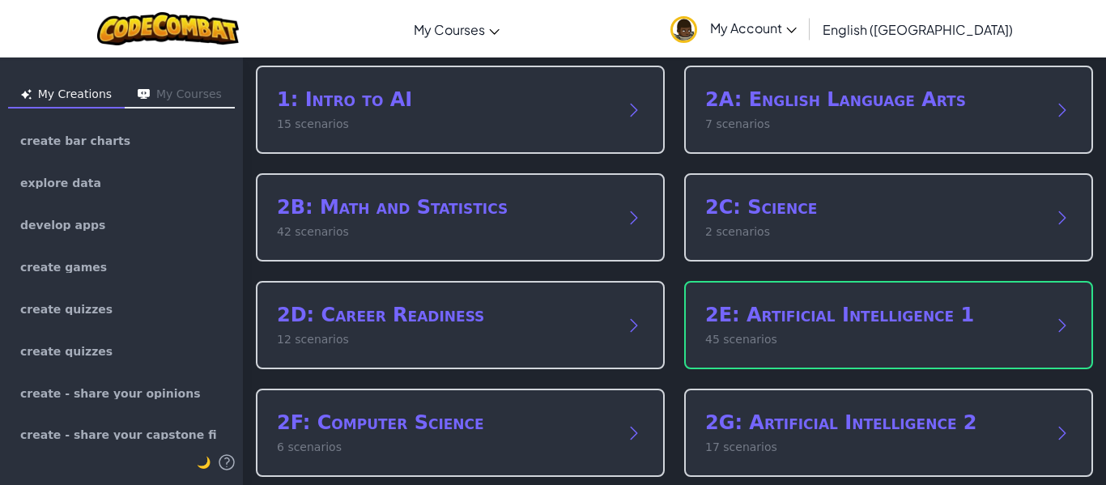
scroll to position [129, 0]
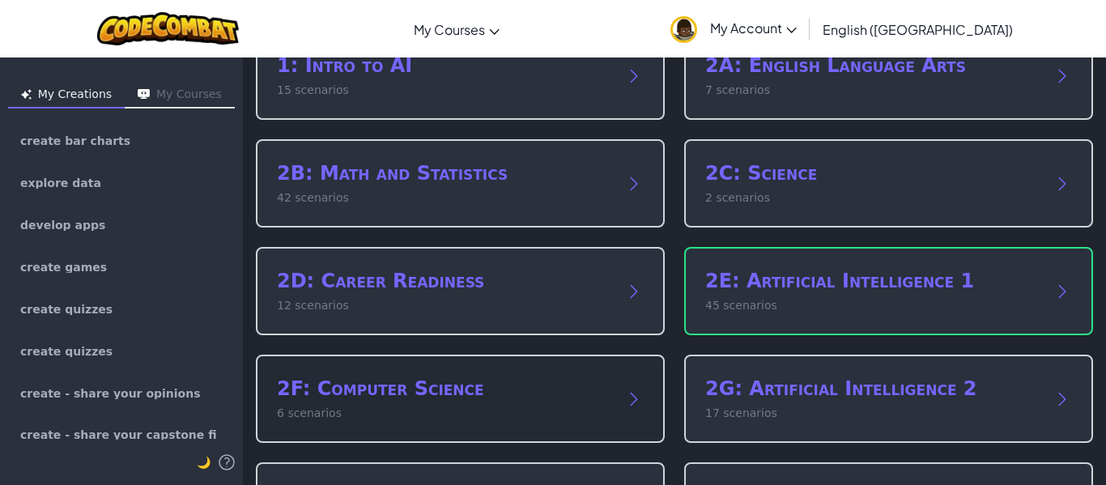
click at [631, 398] on icon at bounding box center [634, 399] width 6 height 12
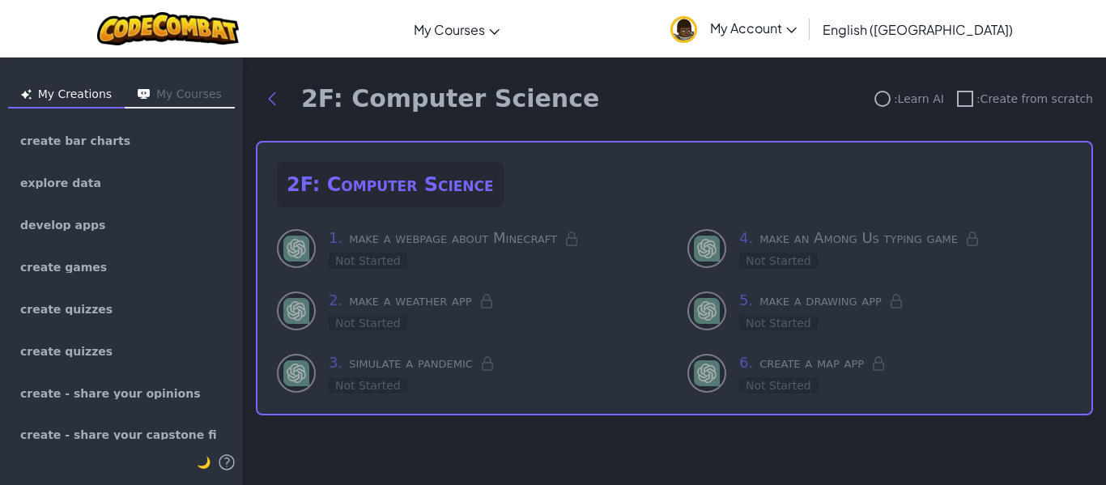
click at [309, 242] on div at bounding box center [296, 248] width 39 height 39
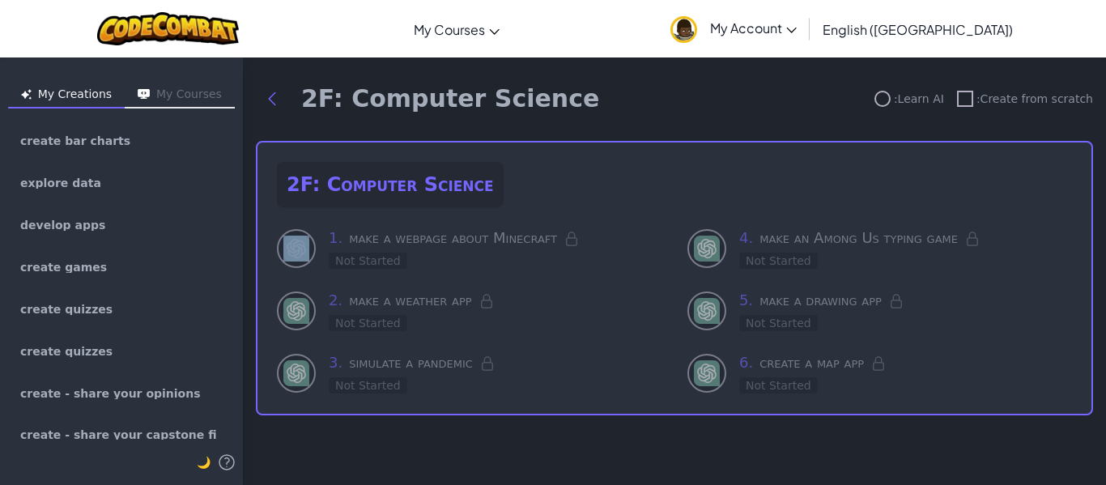
click at [309, 242] on div at bounding box center [296, 248] width 39 height 39
click at [371, 248] on h3 "1 . make a webpage about Minecraft" at bounding box center [495, 238] width 333 height 23
click at [259, 83] on button "Back to modules" at bounding box center [272, 99] width 32 height 32
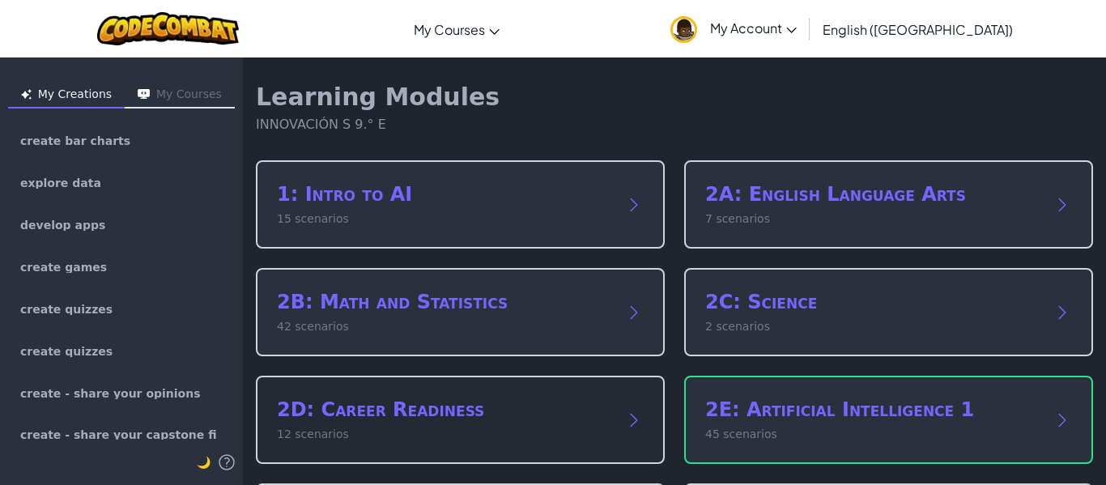
click at [637, 399] on div "2D: Career Readiness 12 scenarios" at bounding box center [460, 420] width 409 height 88
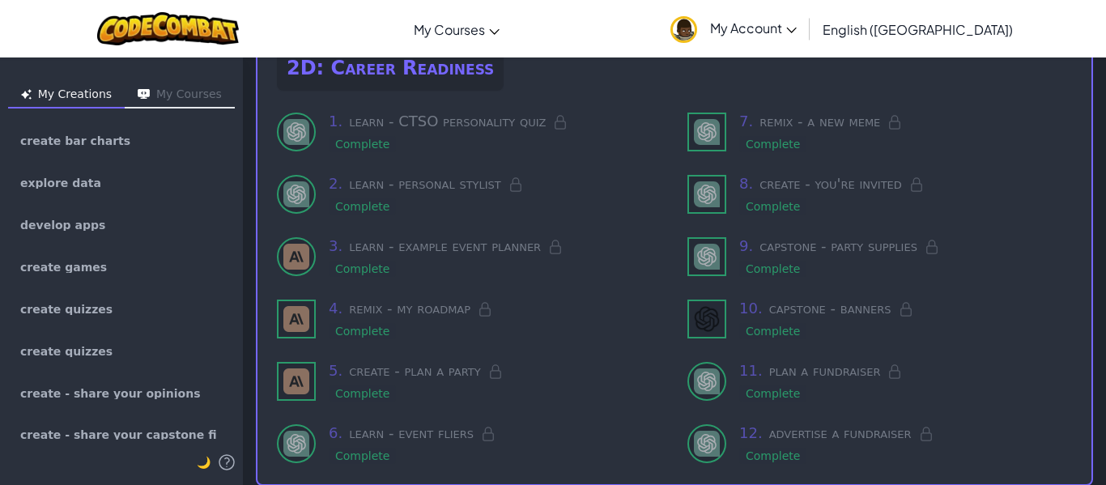
scroll to position [164, 0]
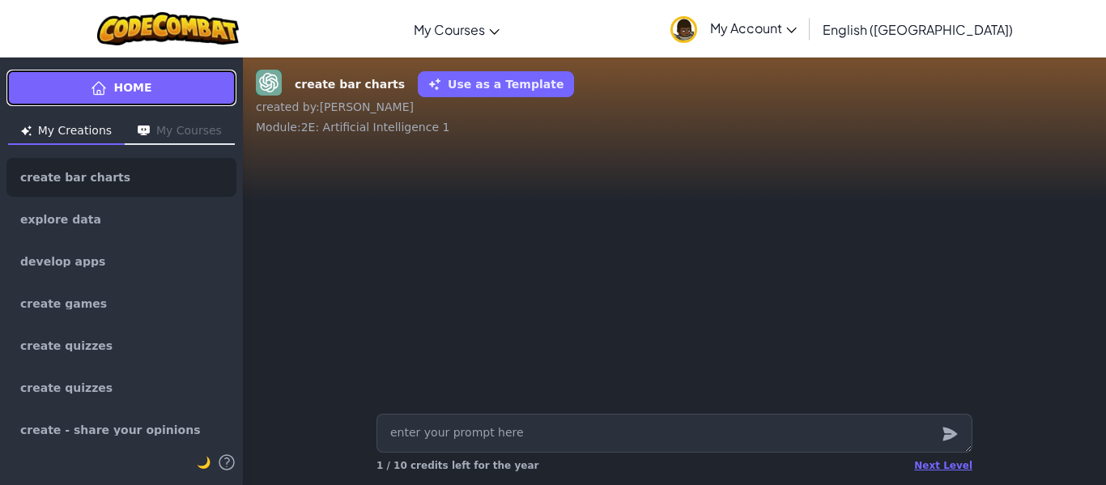
click at [96, 90] on icon at bounding box center [98, 88] width 13 height 12
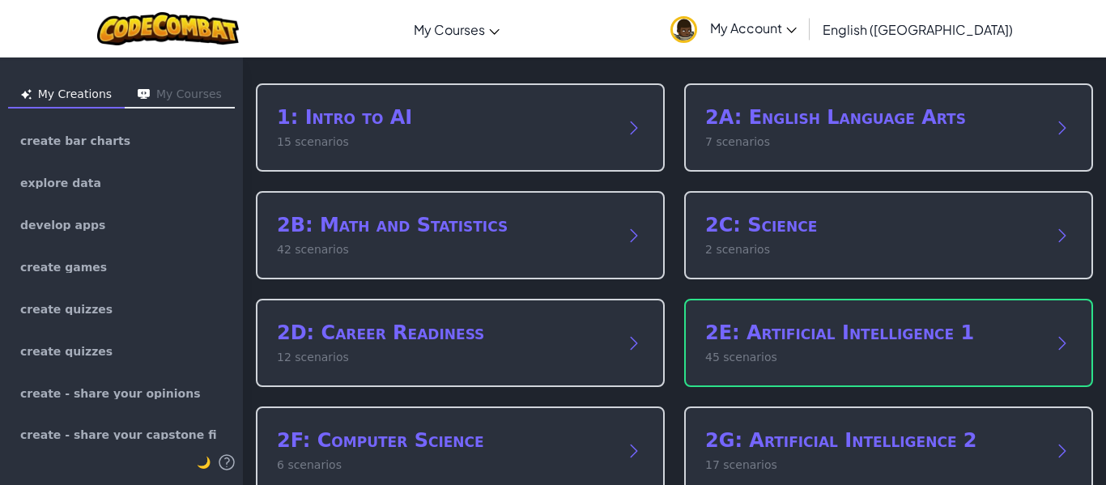
scroll to position [170, 0]
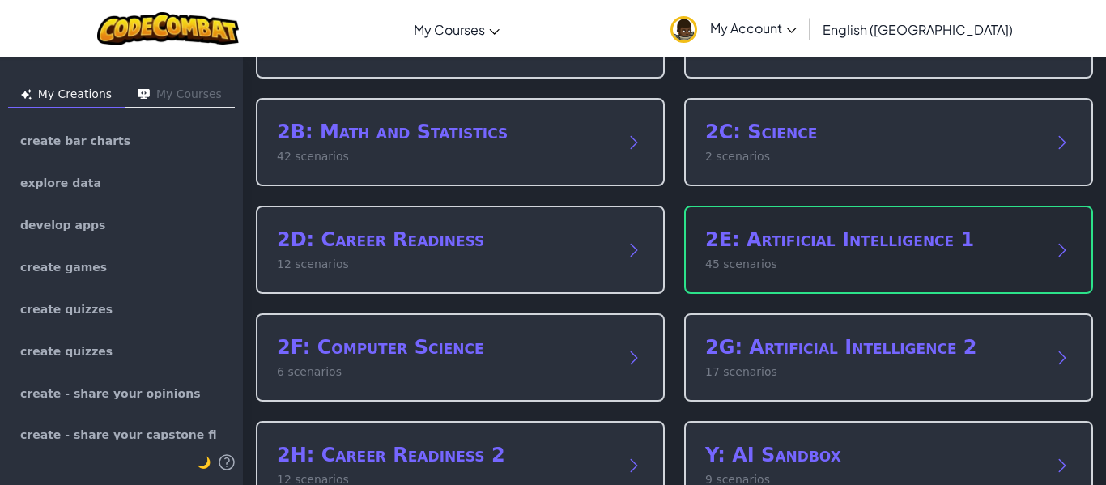
click at [889, 270] on p "45 scenarios" at bounding box center [872, 264] width 334 height 17
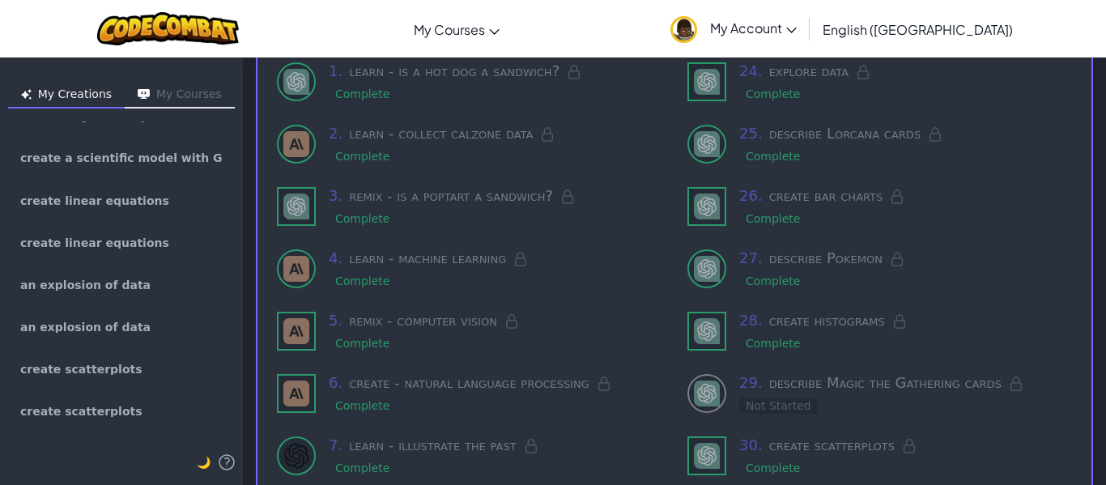
scroll to position [1300, 0]
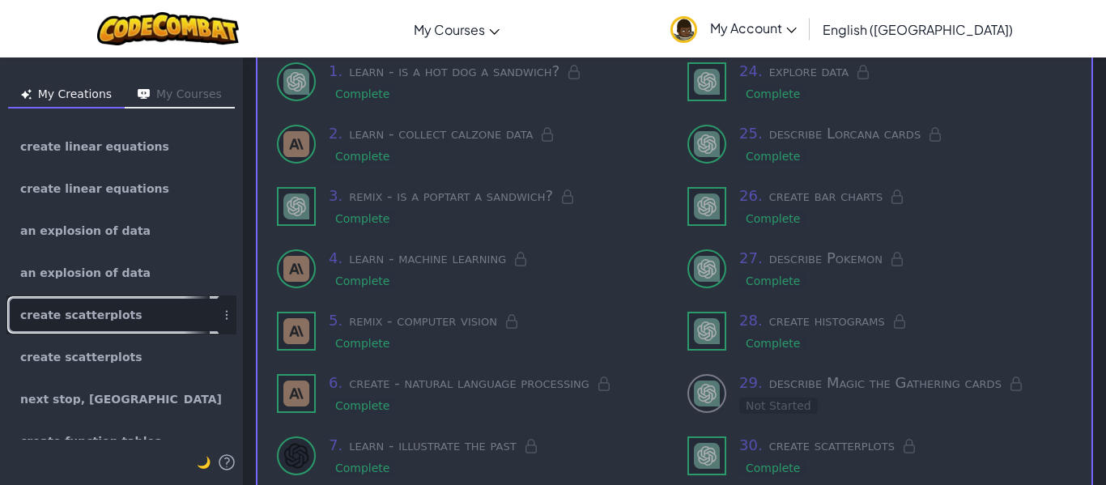
click at [92, 308] on link "create scatterplots" at bounding box center [121, 315] width 230 height 39
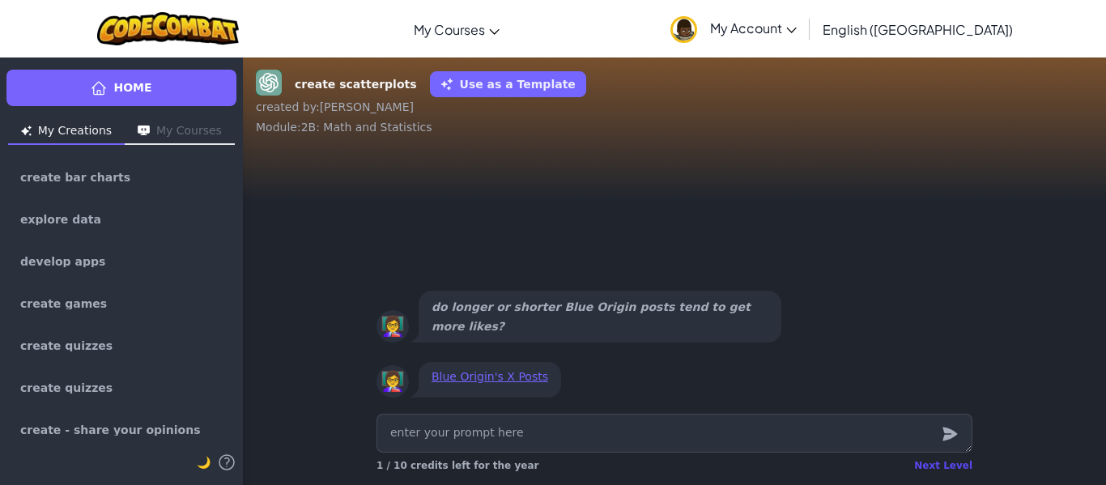
click at [960, 470] on div "Next Level" at bounding box center [943, 465] width 58 height 13
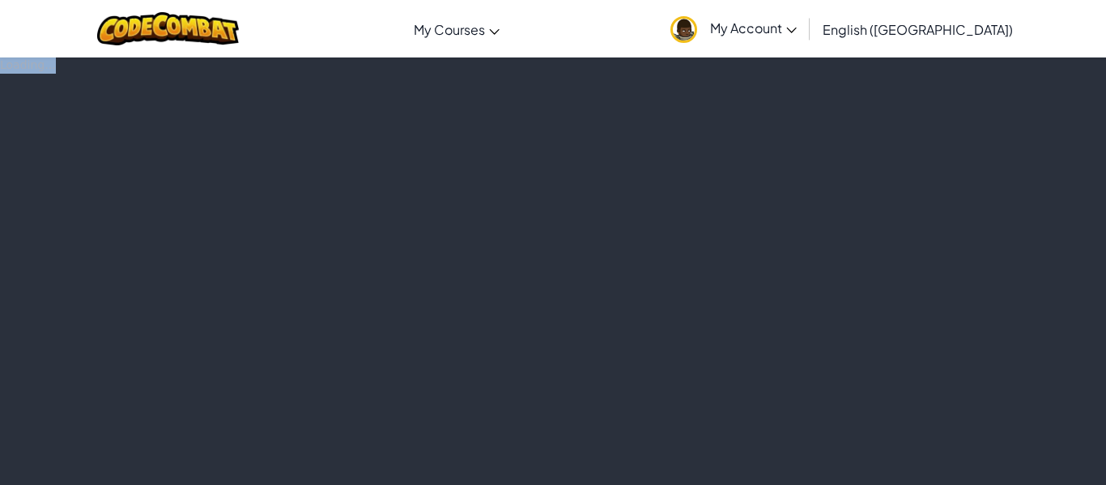
click at [960, 470] on div "Loading..." at bounding box center [553, 271] width 1106 height 428
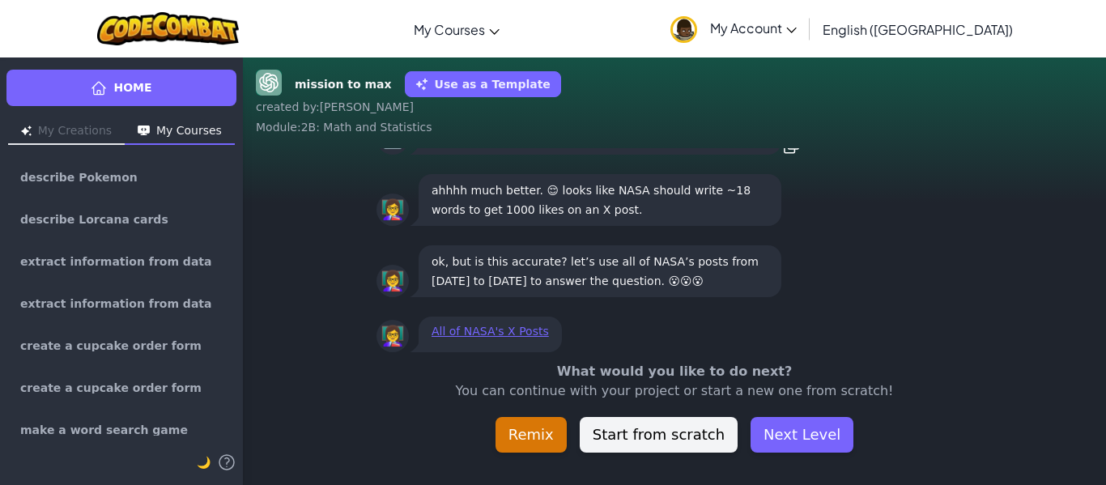
click at [951, 466] on div "mission to max Use as a Template created by : Diego Alejandro Module : 2B: Math…" at bounding box center [674, 271] width 863 height 428
click at [787, 445] on button "Next Level" at bounding box center [802, 435] width 103 height 36
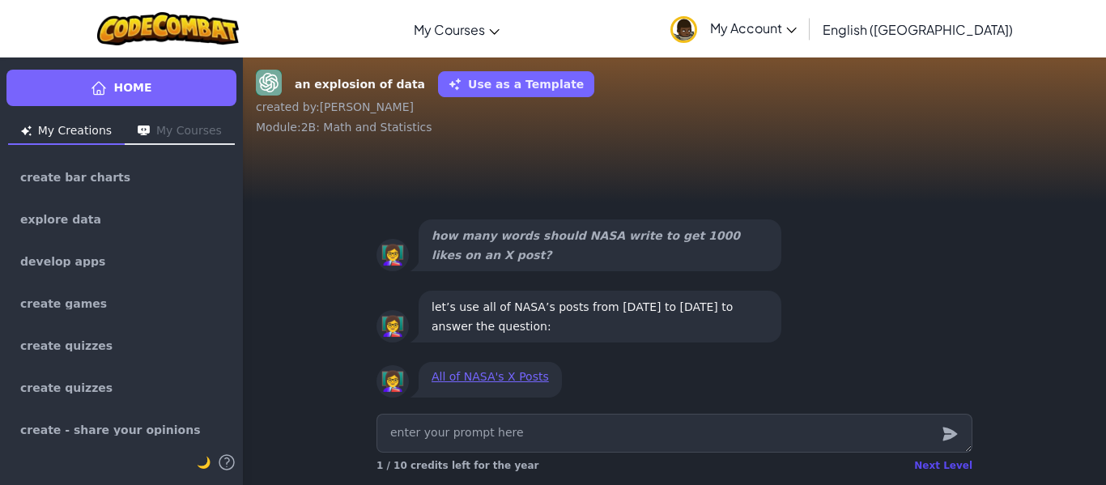
click at [957, 462] on div "Next Level" at bounding box center [943, 465] width 58 height 13
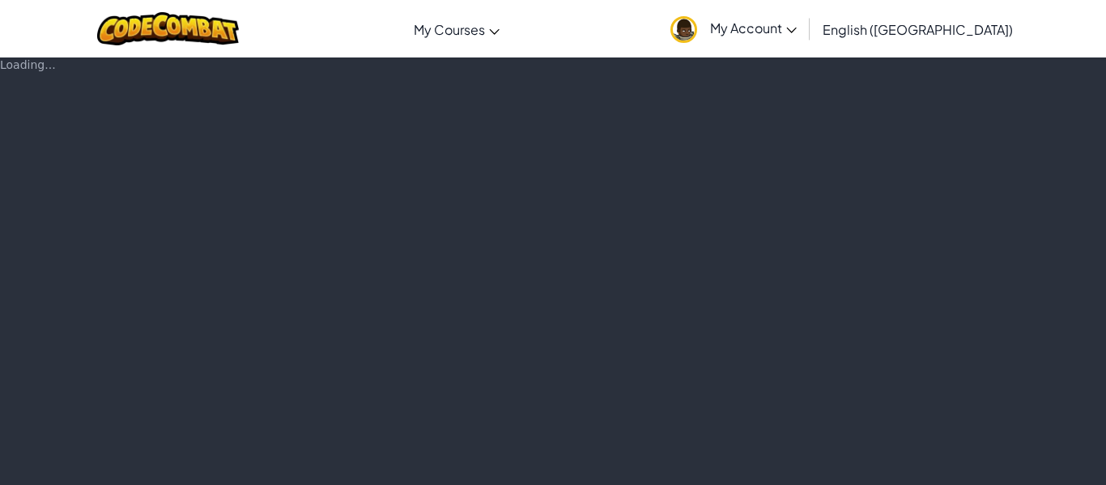
click at [957, 462] on div "Loading..." at bounding box center [553, 271] width 1106 height 428
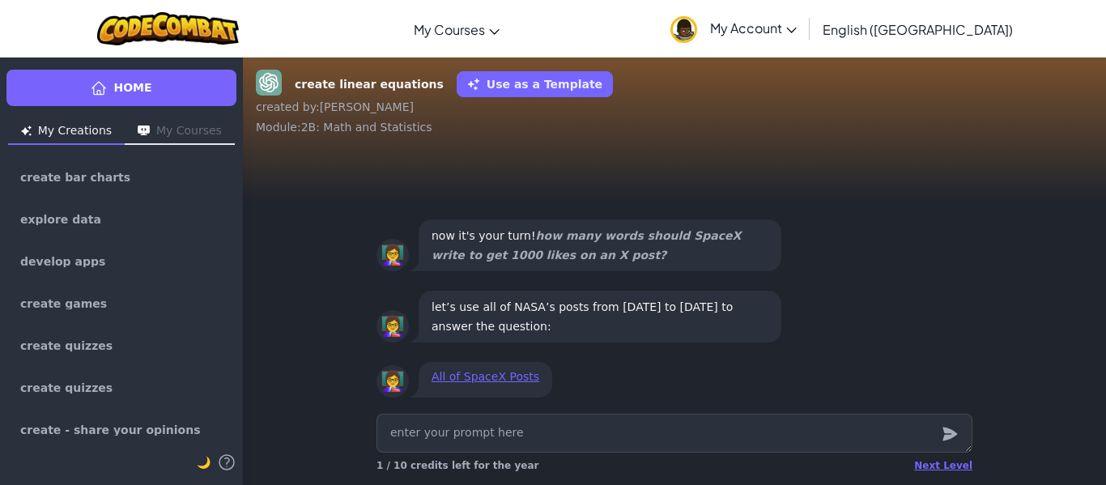
click at [957, 462] on div "Next Level" at bounding box center [943, 465] width 58 height 13
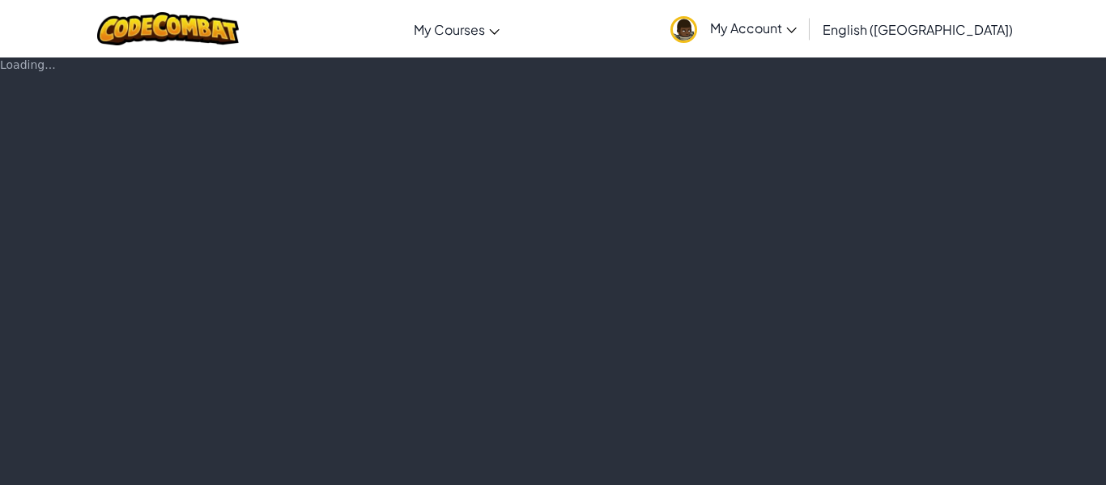
click at [957, 462] on div "Loading..." at bounding box center [553, 271] width 1106 height 428
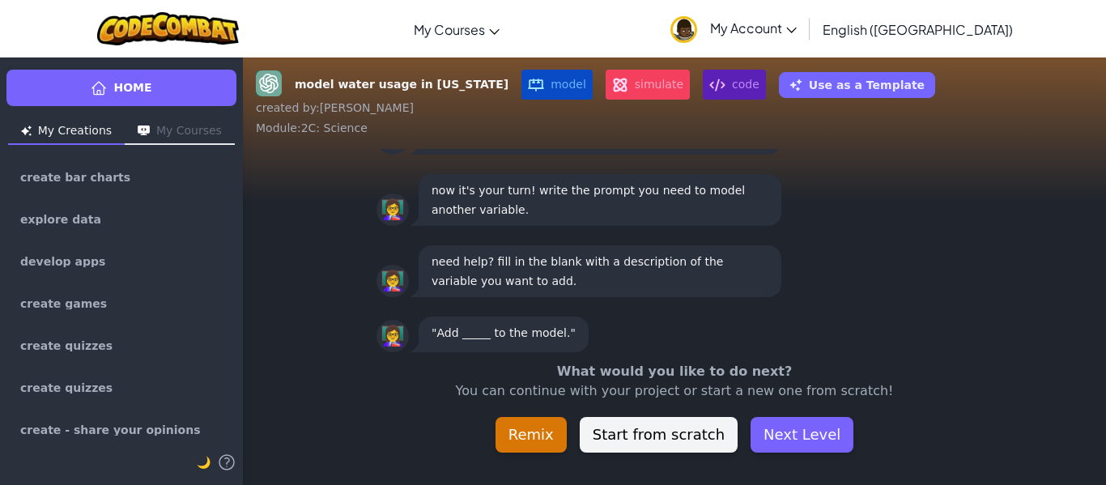
click at [957, 462] on div "model water usage in New Mexico model simulate code Use as a Template created b…" at bounding box center [674, 271] width 863 height 428
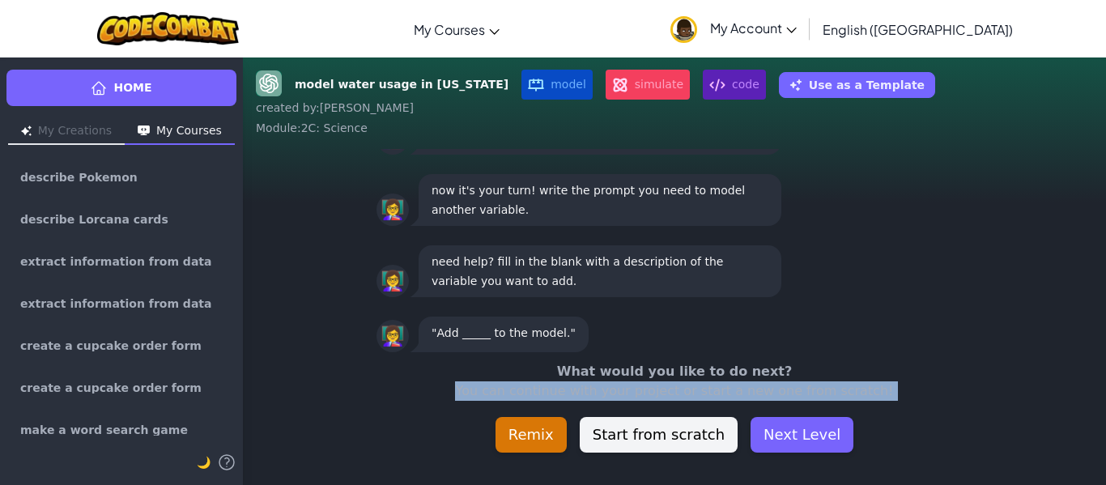
scroll to position [1, 0]
click at [798, 446] on button "Next Level" at bounding box center [802, 435] width 103 height 36
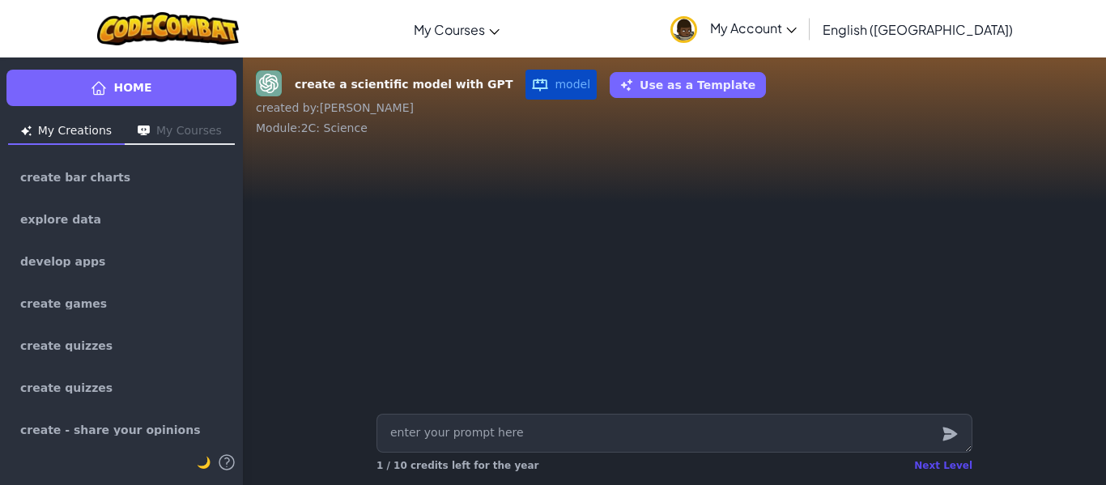
click at [954, 461] on div "Next Level" at bounding box center [943, 465] width 58 height 13
click at [954, 461] on div "Home My Creations My Courses create bar charts explore data develop apps create…" at bounding box center [553, 271] width 1106 height 428
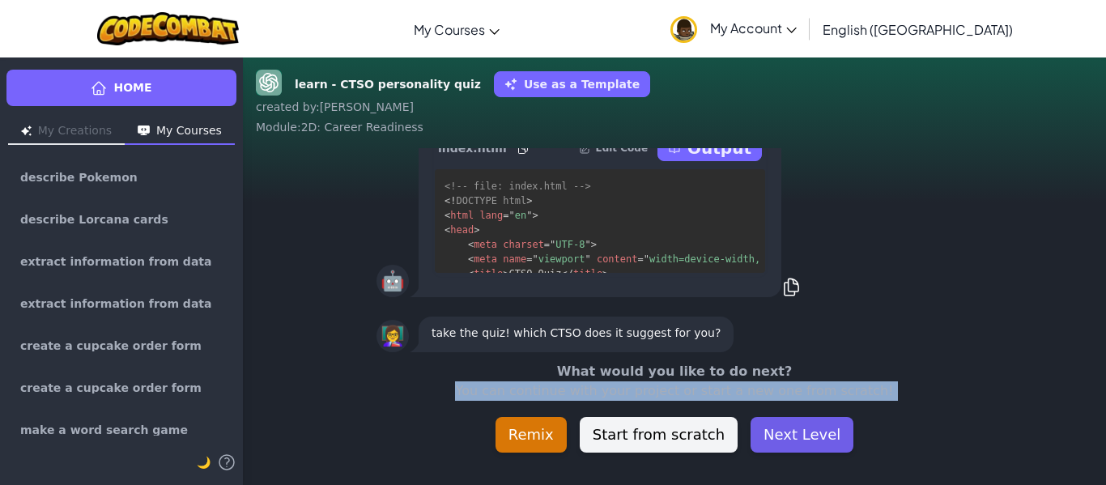
click at [790, 438] on button "Next Level" at bounding box center [802, 435] width 103 height 36
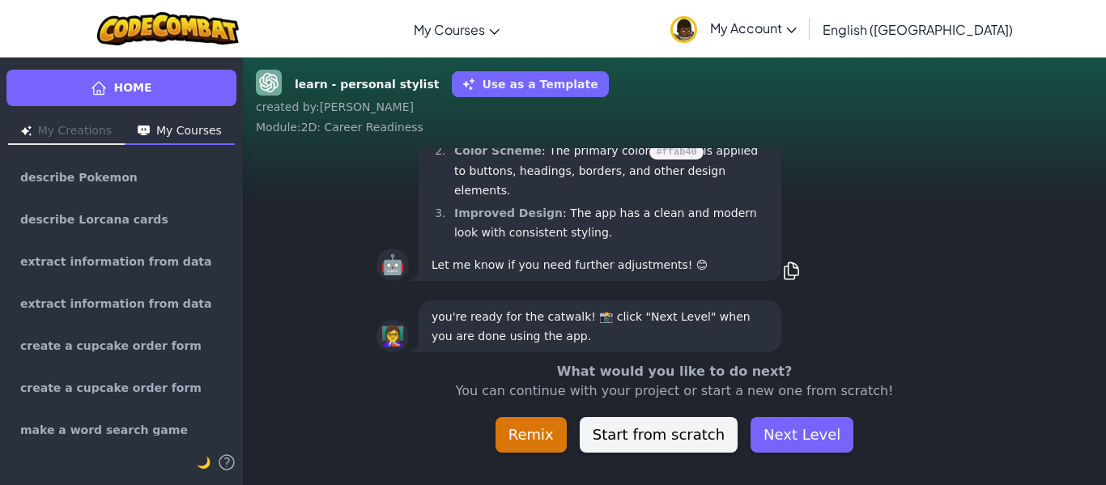
scroll to position [1, 0]
click at [777, 438] on button "Next Level" at bounding box center [802, 435] width 103 height 36
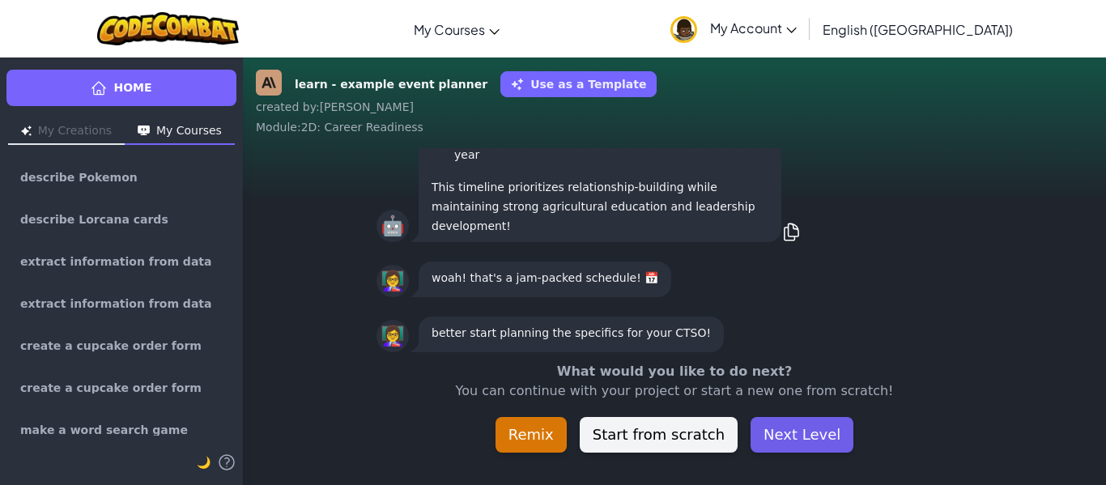
scroll to position [1, 0]
click at [824, 443] on button "Next Level" at bounding box center [802, 435] width 103 height 36
click at [824, 443] on div "Home My Creations My Courses describe Pokemon describe Lorcana cards extract in…" at bounding box center [553, 271] width 1106 height 428
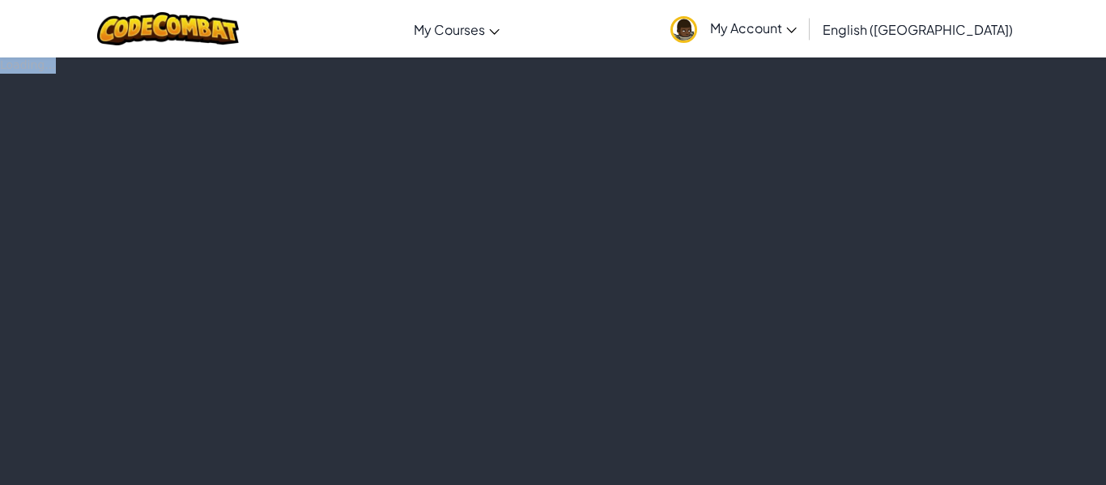
click at [824, 443] on div "Loading..." at bounding box center [553, 271] width 1106 height 428
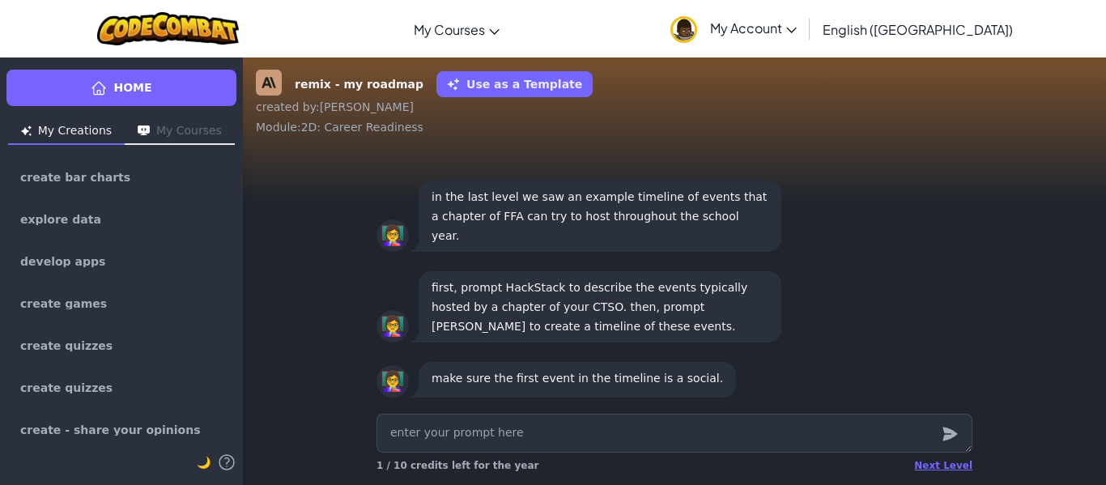
click at [824, 443] on textarea at bounding box center [675, 433] width 596 height 39
click at [943, 468] on div "Next Level" at bounding box center [943, 465] width 58 height 13
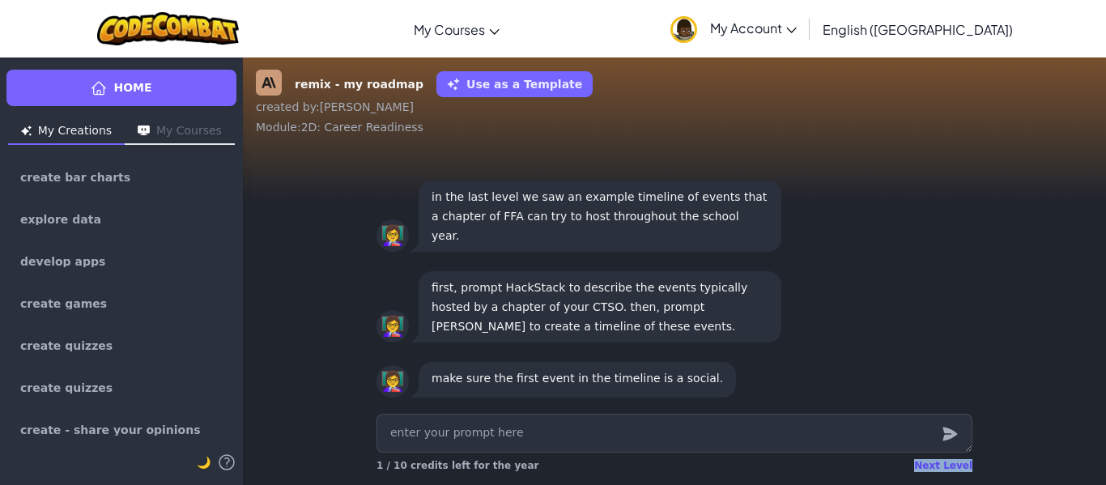
click at [943, 468] on div "Next Level" at bounding box center [943, 465] width 58 height 13
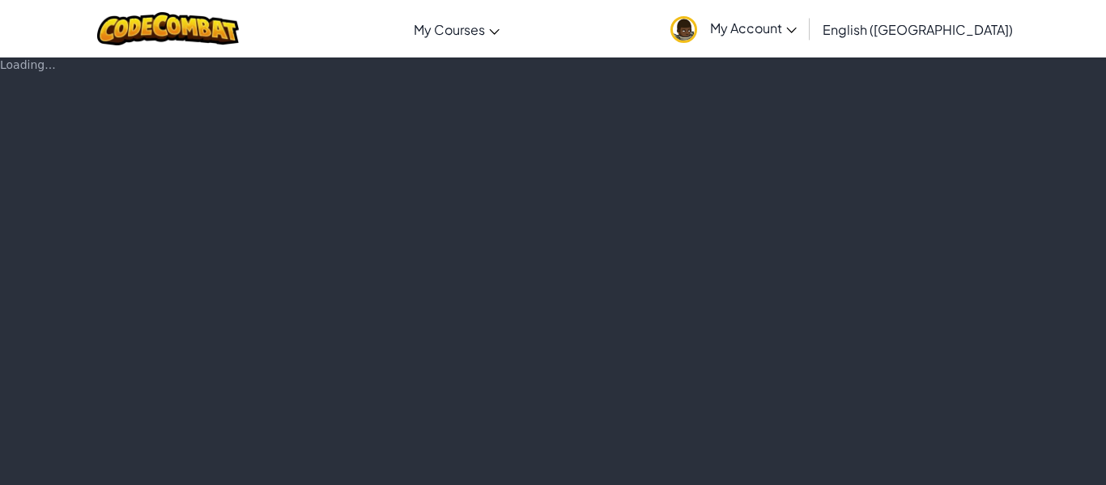
click at [943, 468] on div "Loading..." at bounding box center [553, 271] width 1106 height 428
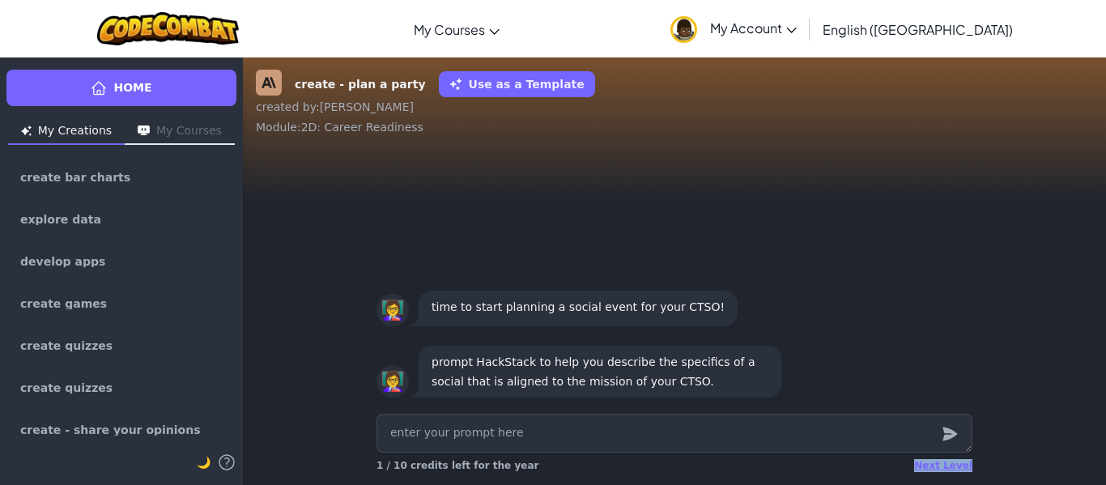
click at [943, 468] on div "Next Level" at bounding box center [943, 465] width 58 height 13
click at [943, 468] on div "Home My Creations My Courses create bar charts explore data develop apps create…" at bounding box center [553, 271] width 1106 height 428
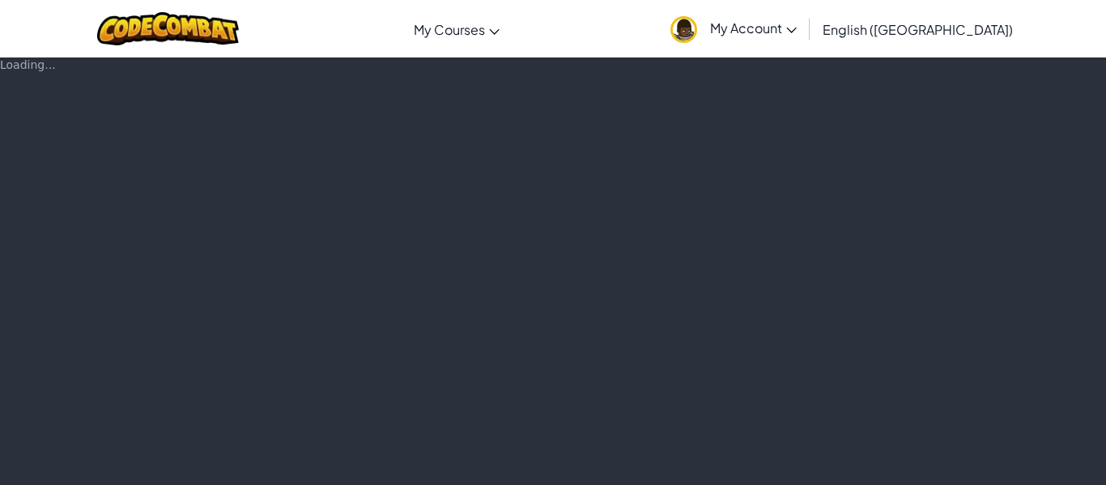
click at [943, 468] on div "Loading..." at bounding box center [553, 271] width 1106 height 428
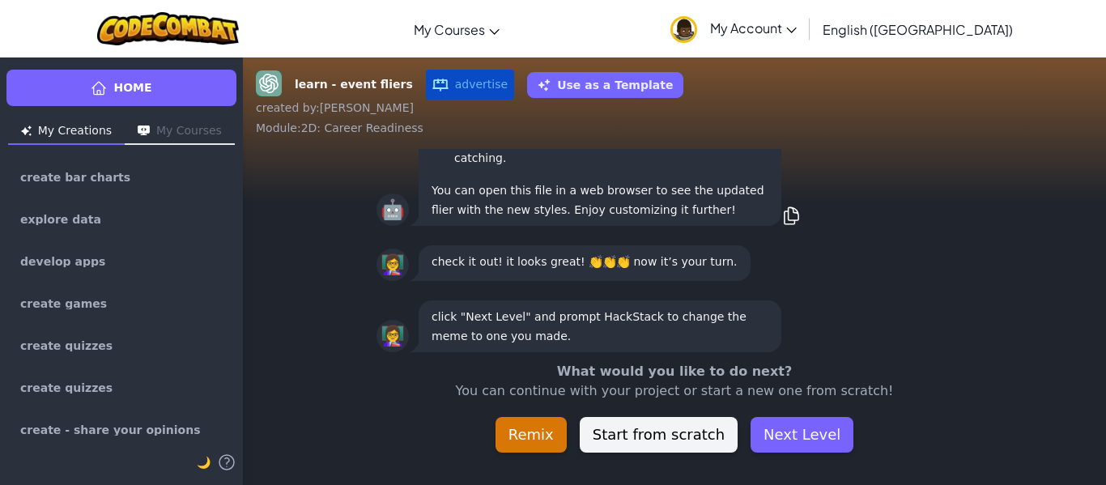
click at [943, 468] on div "learn - event fliers advertise Use as a Template created by : Diego Alejandro M…" at bounding box center [674, 271] width 863 height 428
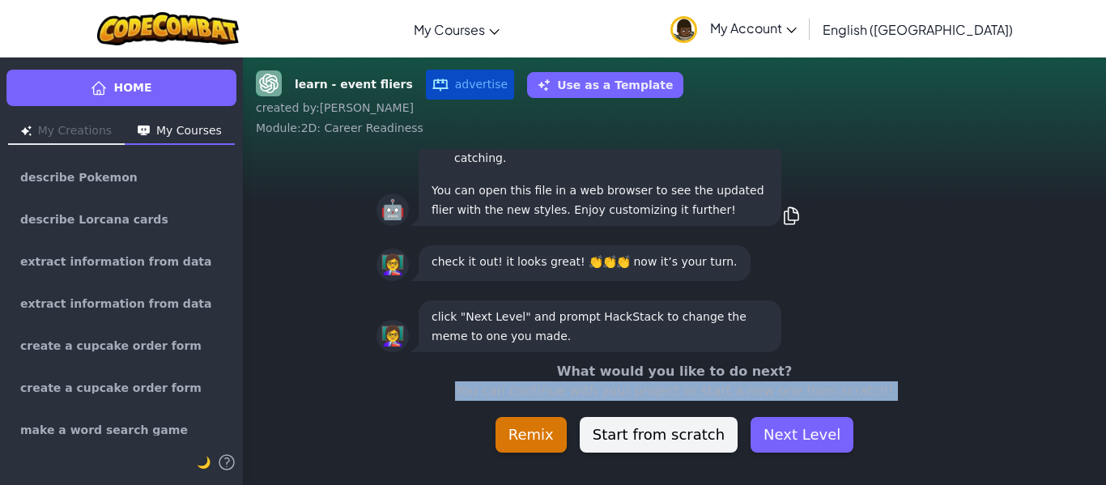
scroll to position [1, 0]
click at [943, 468] on div "learn - event fliers advertise Use as a Template created by : Diego Alejandro M…" at bounding box center [674, 271] width 863 height 428
click at [819, 441] on button "Next Level" at bounding box center [802, 435] width 103 height 36
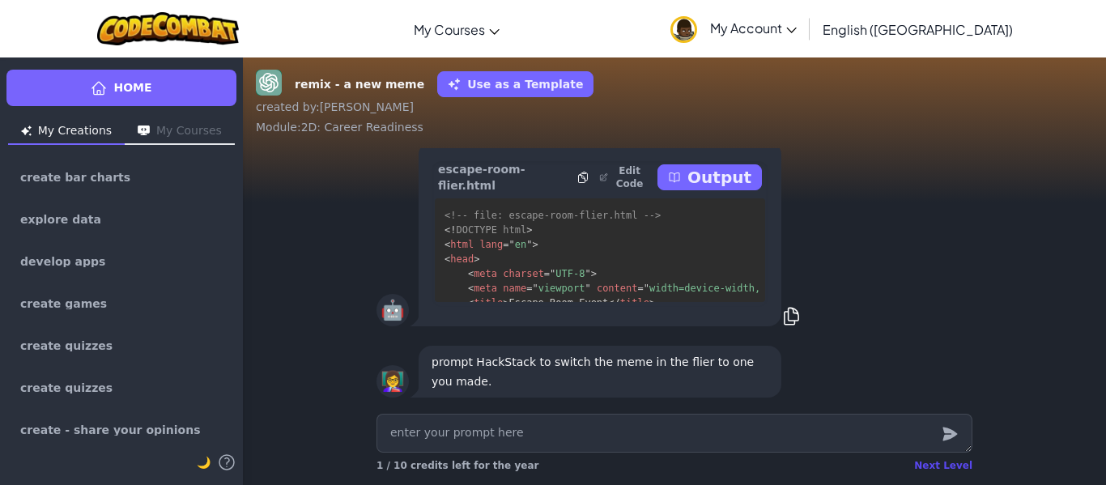
click at [950, 468] on div "Next Level" at bounding box center [943, 465] width 58 height 13
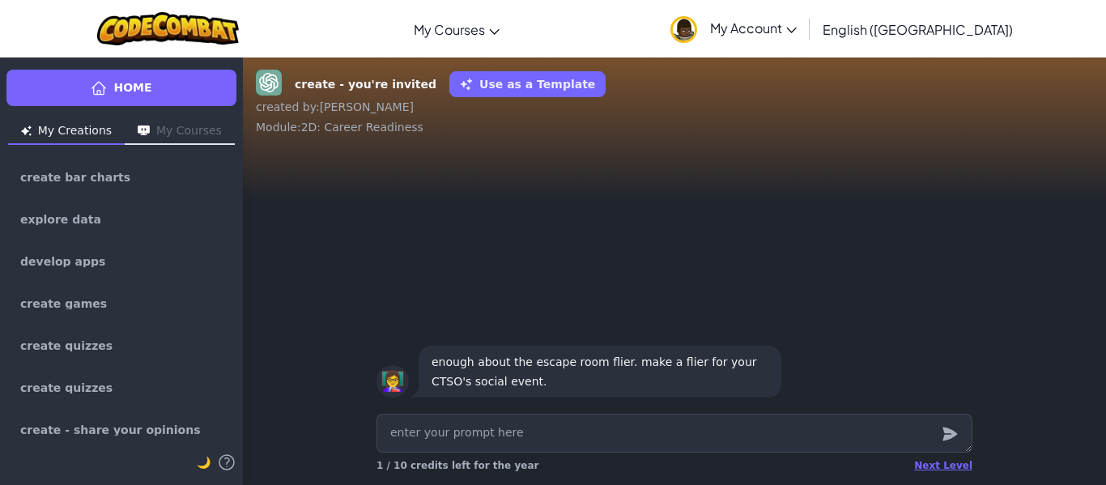
click at [950, 468] on div "Next Level" at bounding box center [943, 465] width 58 height 13
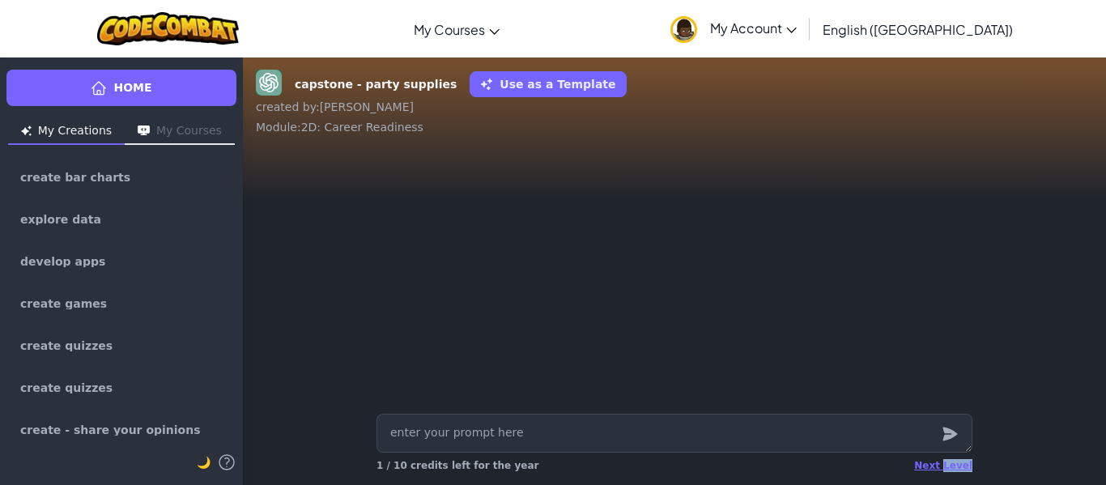
click at [950, 468] on div "Next Level" at bounding box center [943, 465] width 58 height 13
click at [950, 468] on div "Home My Creations My Courses create bar charts explore data develop apps create…" at bounding box center [553, 271] width 1106 height 428
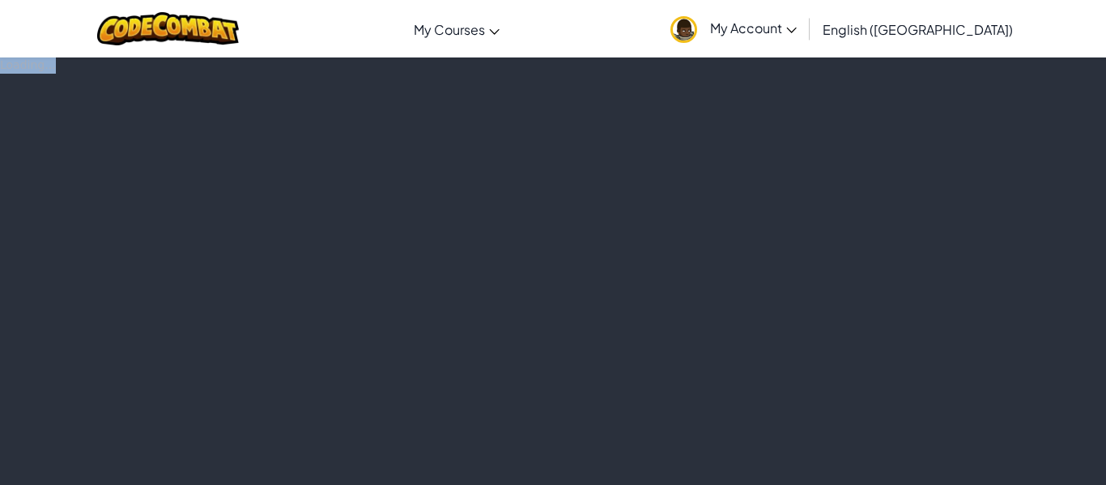
click at [950, 468] on div "Loading..." at bounding box center [553, 271] width 1106 height 428
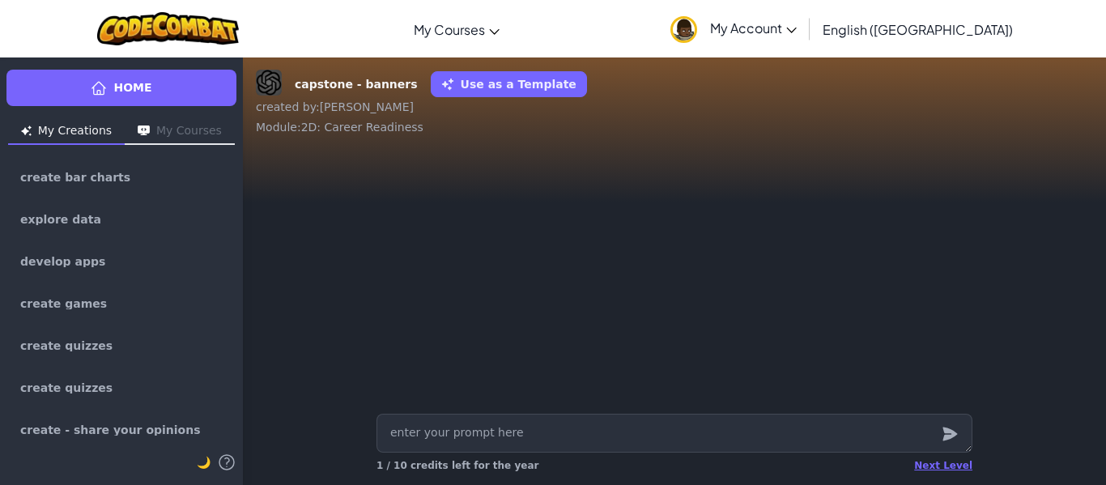
click at [950, 468] on div "Next Level" at bounding box center [943, 465] width 58 height 13
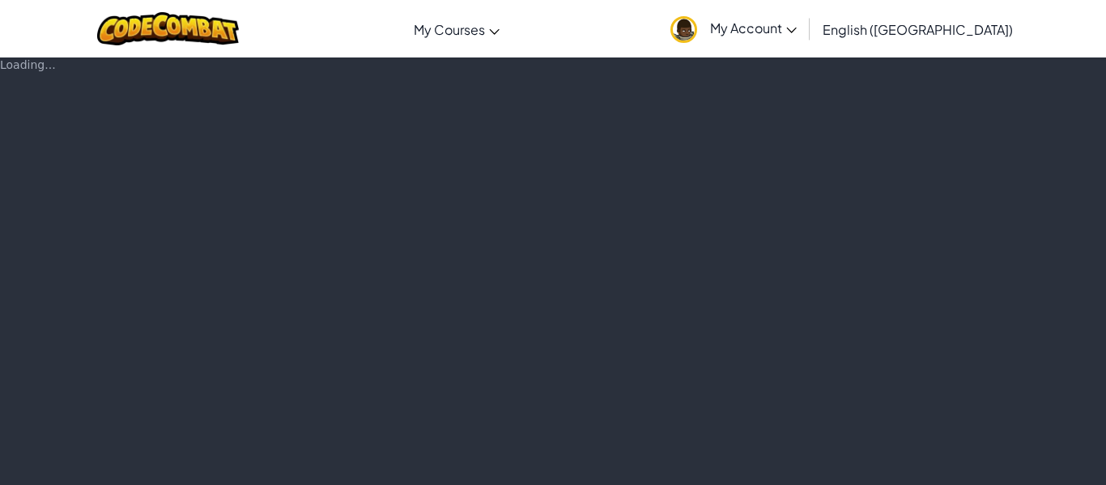
click at [950, 468] on div "Loading..." at bounding box center [553, 271] width 1106 height 428
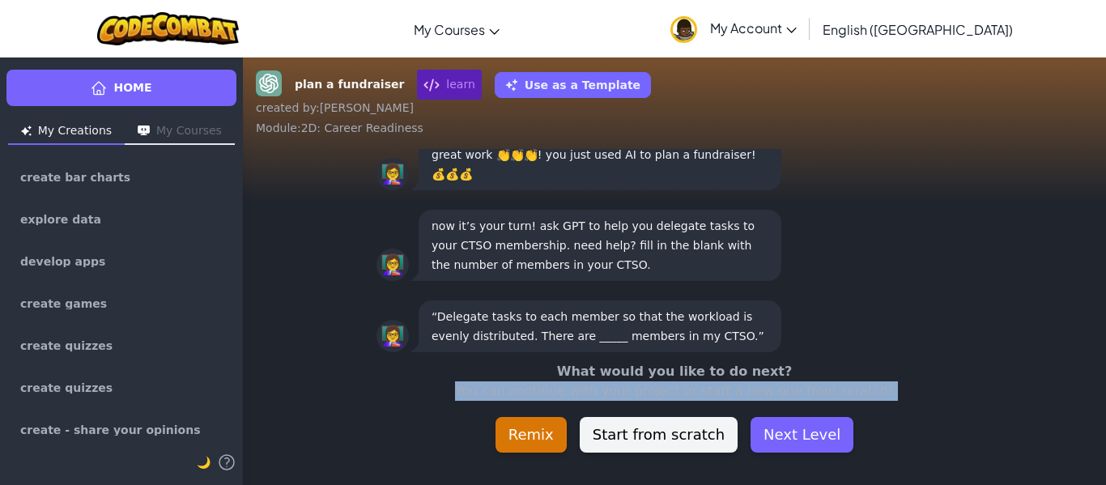
click at [950, 468] on div "plan a fundraiser learn Use as a Template created by : Diego Alejandro Module :…" at bounding box center [674, 271] width 863 height 428
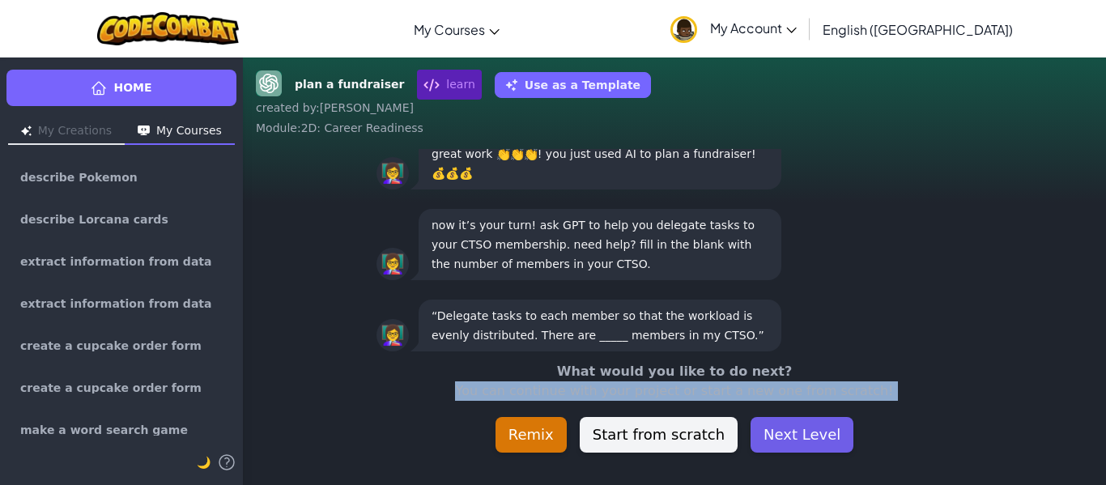
click at [806, 437] on button "Next Level" at bounding box center [802, 435] width 103 height 36
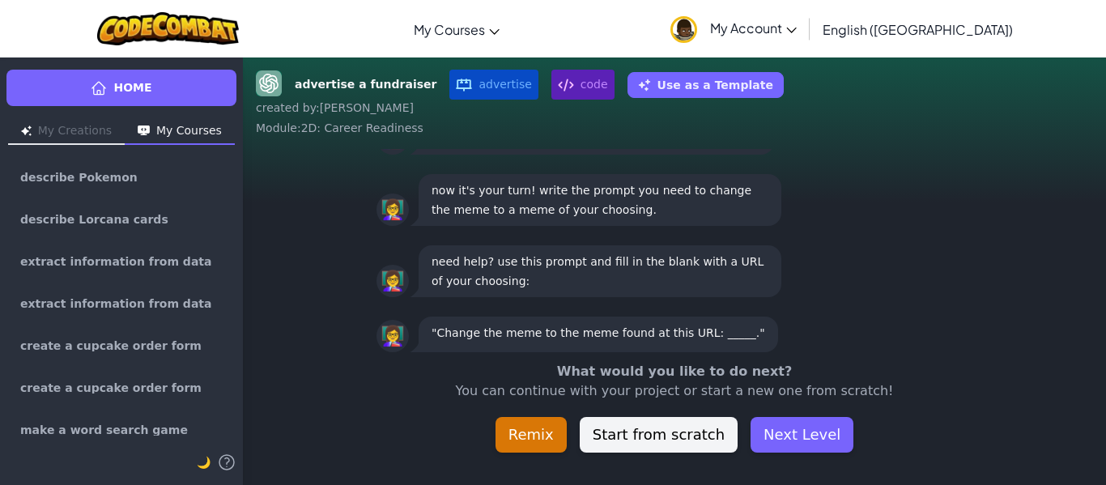
scroll to position [1, 0]
click at [810, 446] on button "Next Level" at bounding box center [802, 435] width 103 height 36
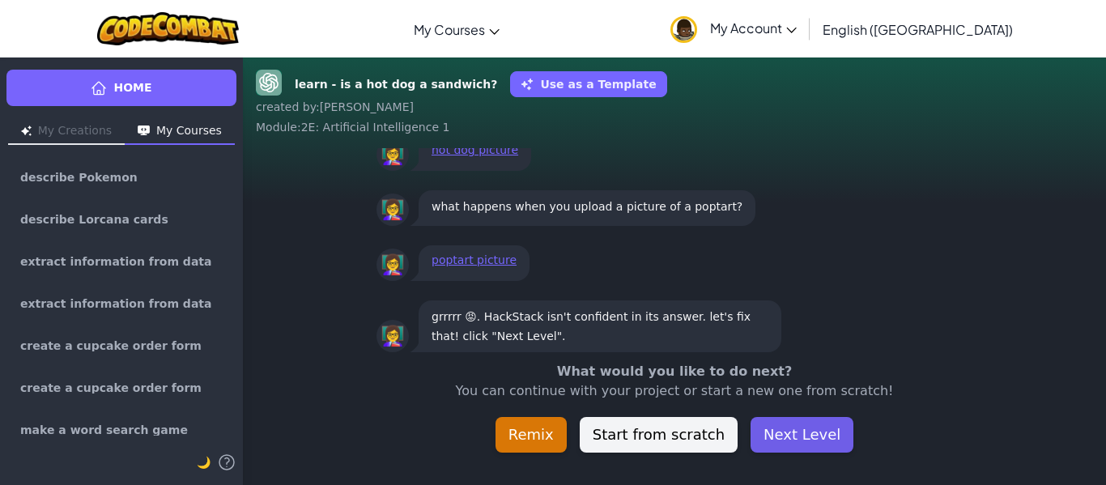
click at [811, 442] on button "Next Level" at bounding box center [802, 435] width 103 height 36
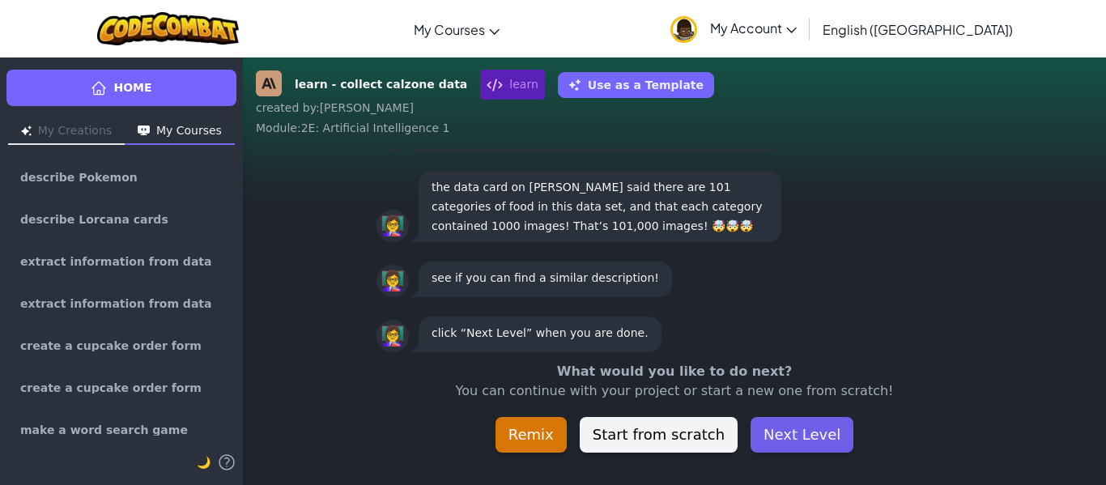
click at [811, 444] on button "Next Level" at bounding box center [802, 435] width 103 height 36
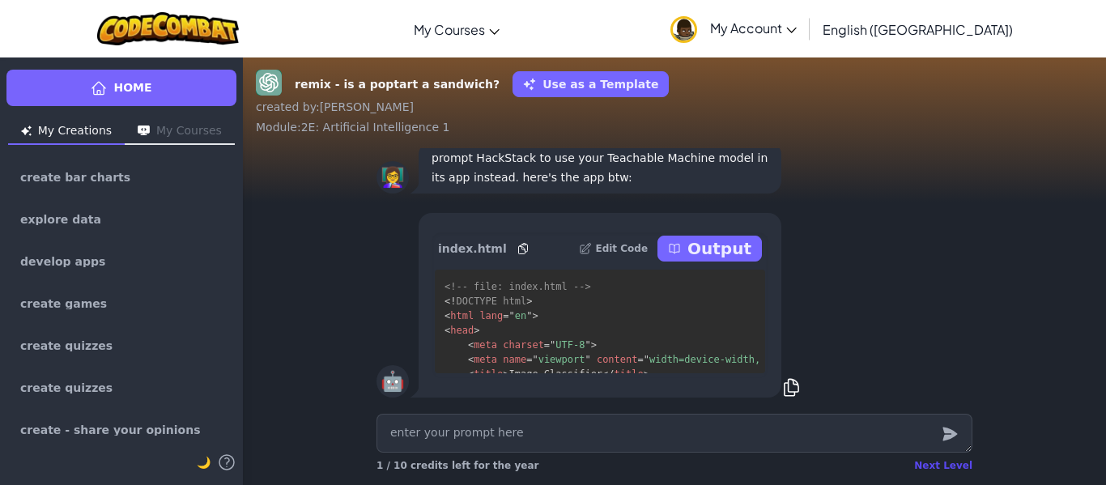
click at [935, 470] on div "Next Level" at bounding box center [943, 465] width 58 height 13
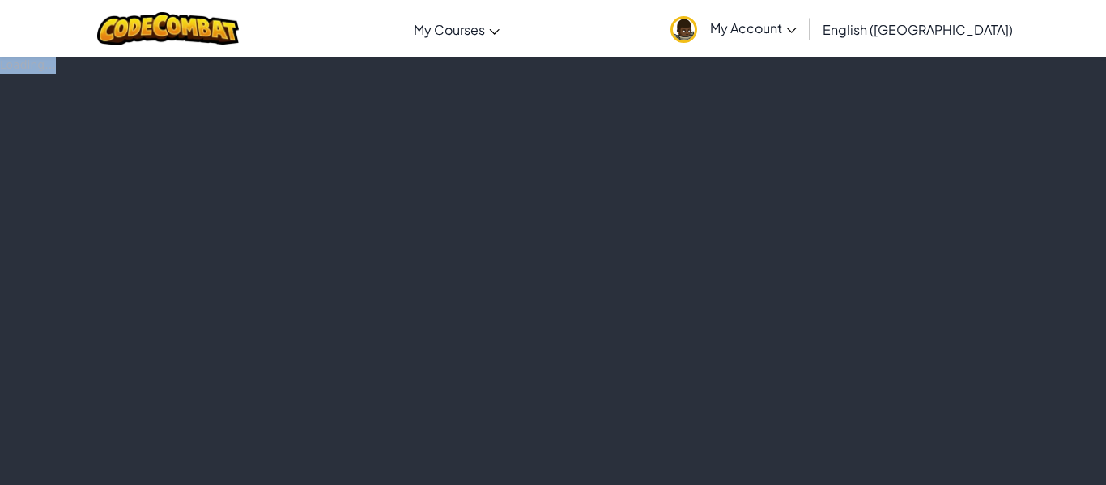
click at [935, 470] on div "Loading..." at bounding box center [553, 271] width 1106 height 428
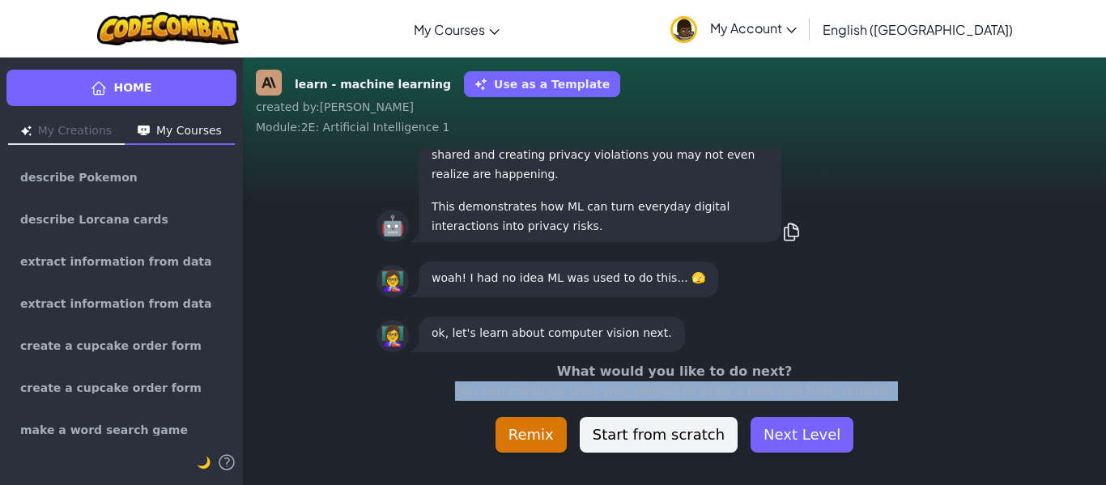
click at [935, 470] on div "learn - machine learning Use as a Template created by : Diego Alejandro Module …" at bounding box center [674, 271] width 863 height 428
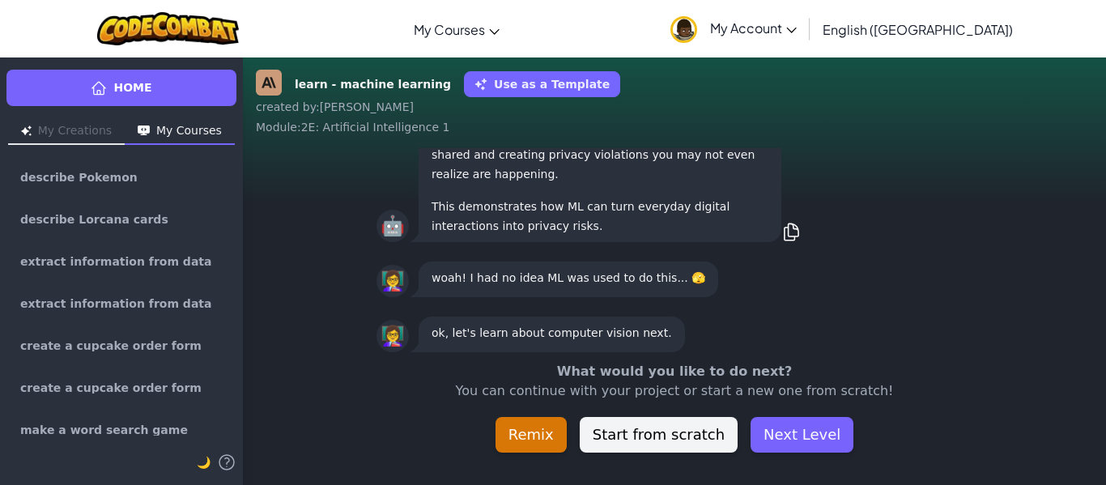
click at [836, 456] on div "learn - machine learning Use as a Template created by : Diego Alejandro Module …" at bounding box center [674, 271] width 863 height 428
click at [799, 441] on button "Next Level" at bounding box center [802, 435] width 103 height 36
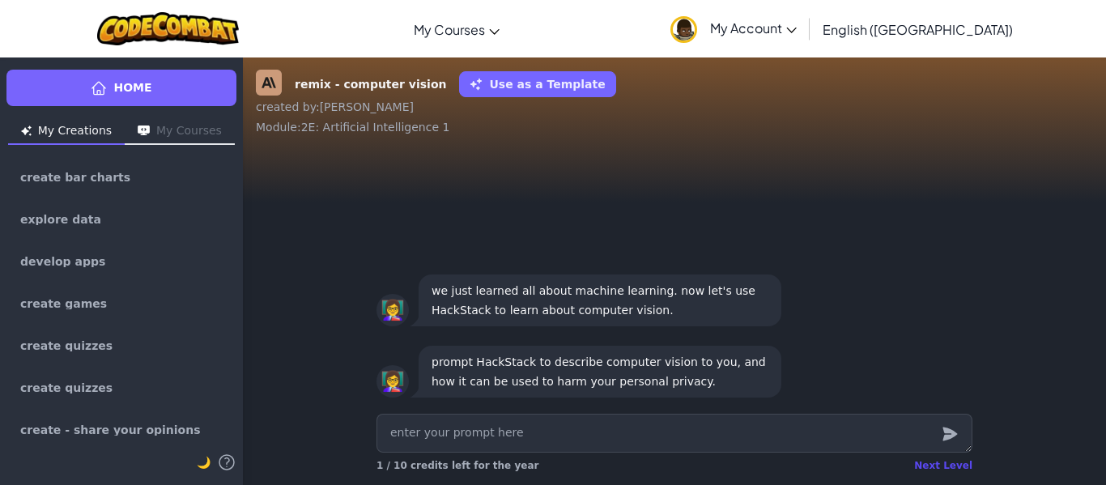
click at [957, 468] on div "Next Level" at bounding box center [943, 465] width 58 height 13
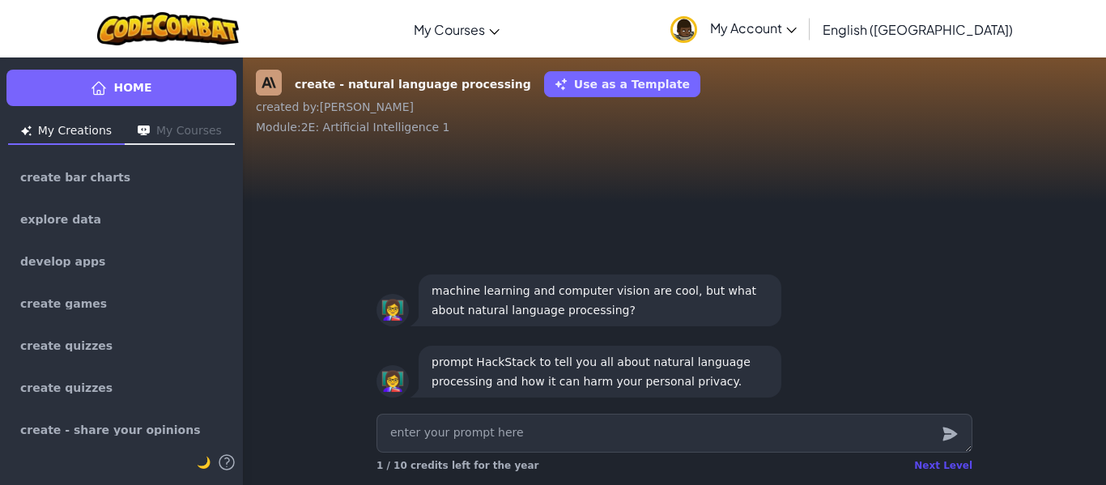
click at [947, 459] on div "Next Level" at bounding box center [943, 465] width 58 height 13
click at [947, 459] on div "Home My Creations My Courses create bar charts explore data develop apps create…" at bounding box center [553, 271] width 1106 height 428
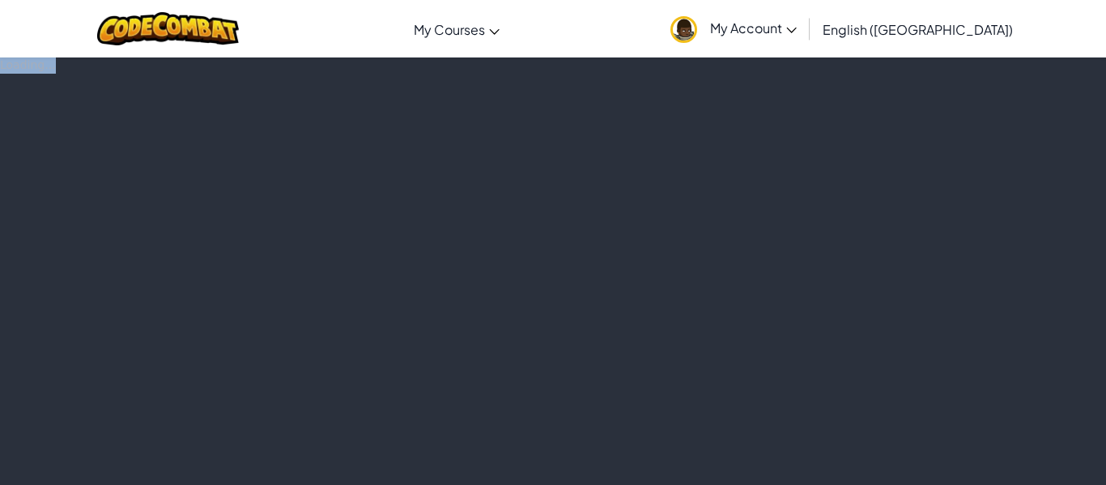
click at [947, 459] on div "Loading..." at bounding box center [553, 271] width 1106 height 428
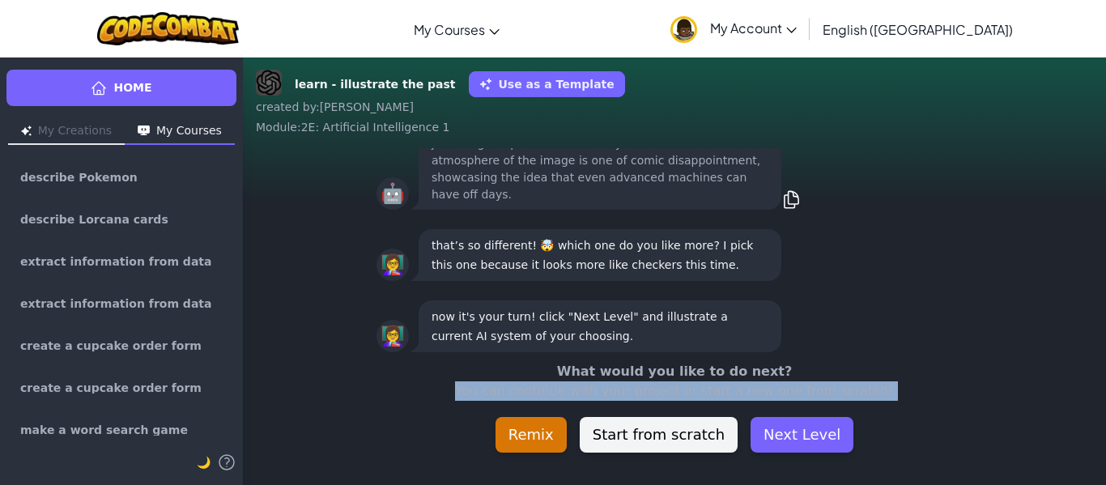
click at [947, 459] on div "learn - illustrate the past Use as a Template created by : Diego Alejandro Modu…" at bounding box center [674, 271] width 863 height 428
click at [821, 449] on button "Next Level" at bounding box center [802, 435] width 103 height 36
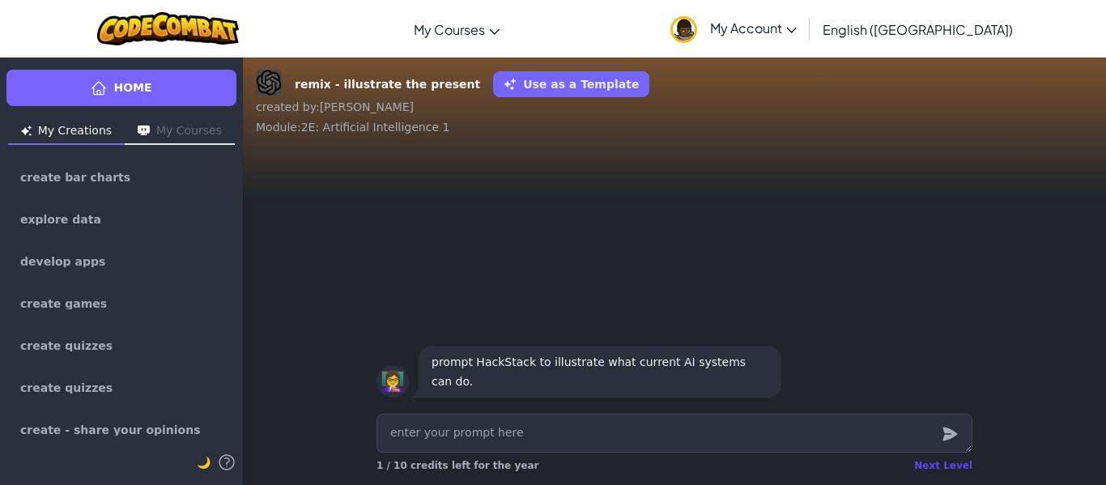
click at [954, 460] on div "Next Level" at bounding box center [943, 465] width 58 height 13
click at [939, 462] on div "Next Level" at bounding box center [943, 465] width 58 height 13
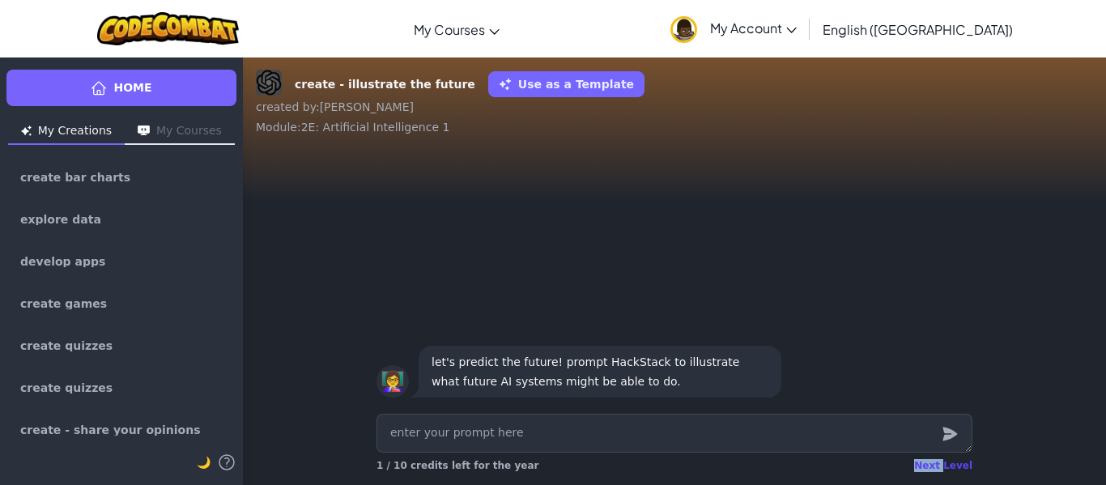
click at [939, 462] on div "Next Level" at bounding box center [943, 465] width 58 height 13
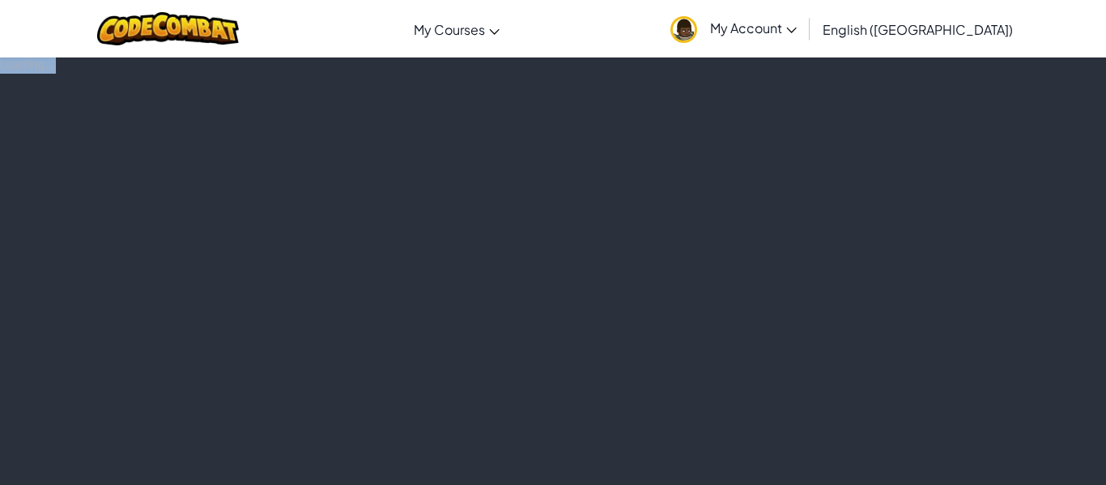
click at [939, 462] on div "Loading..." at bounding box center [553, 271] width 1106 height 428
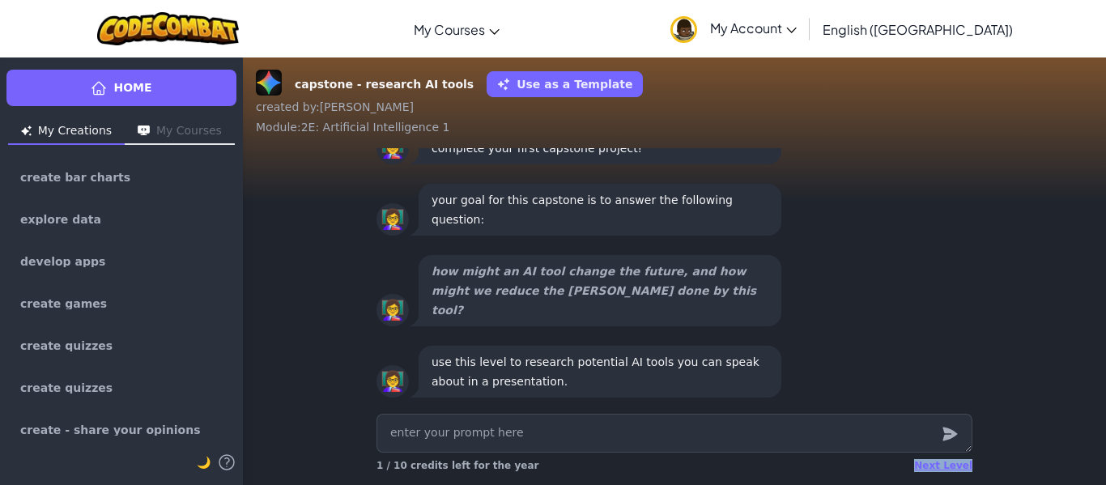
click at [939, 462] on div "Next Level" at bounding box center [943, 465] width 58 height 13
click at [939, 462] on div "Home My Creations My Courses create bar charts explore data develop apps create…" at bounding box center [553, 271] width 1106 height 428
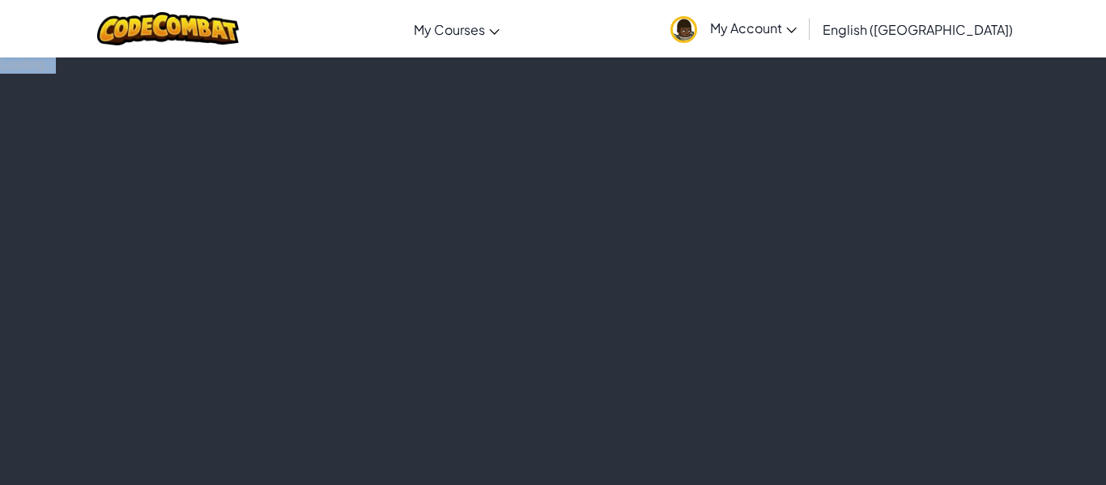
click at [939, 462] on div "Loading..." at bounding box center [553, 271] width 1106 height 428
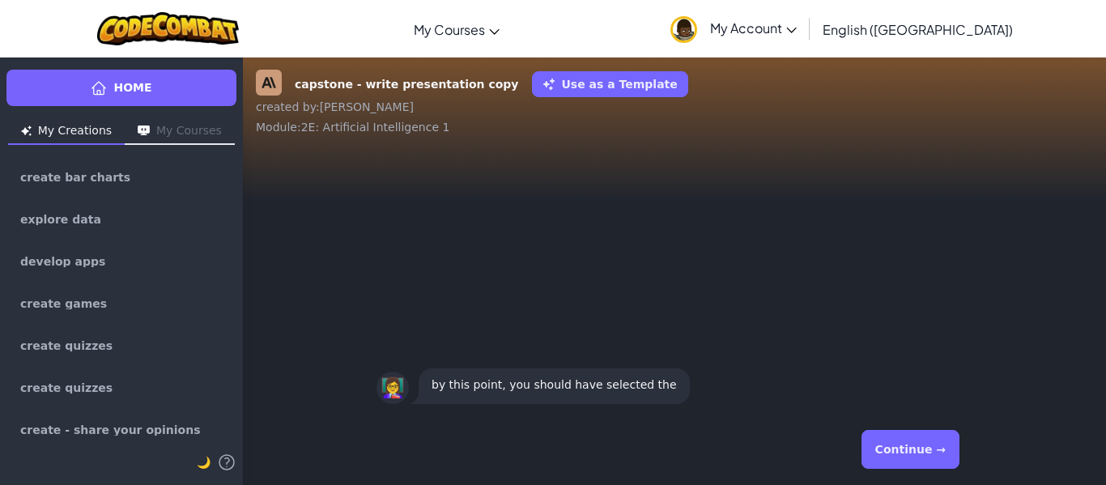
click at [939, 462] on button "Continue →" at bounding box center [911, 449] width 98 height 39
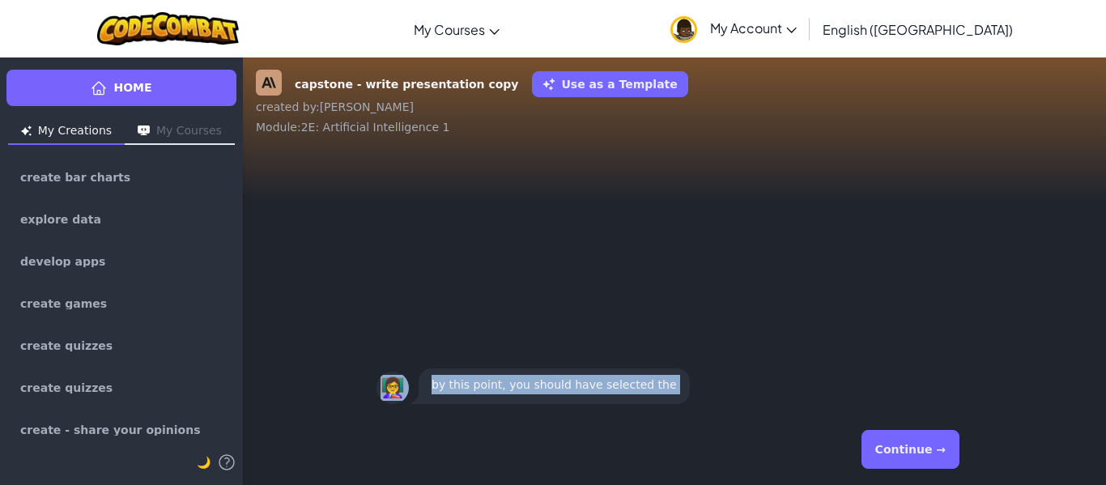
click at [939, 462] on div "Continue →" at bounding box center [675, 449] width 596 height 58
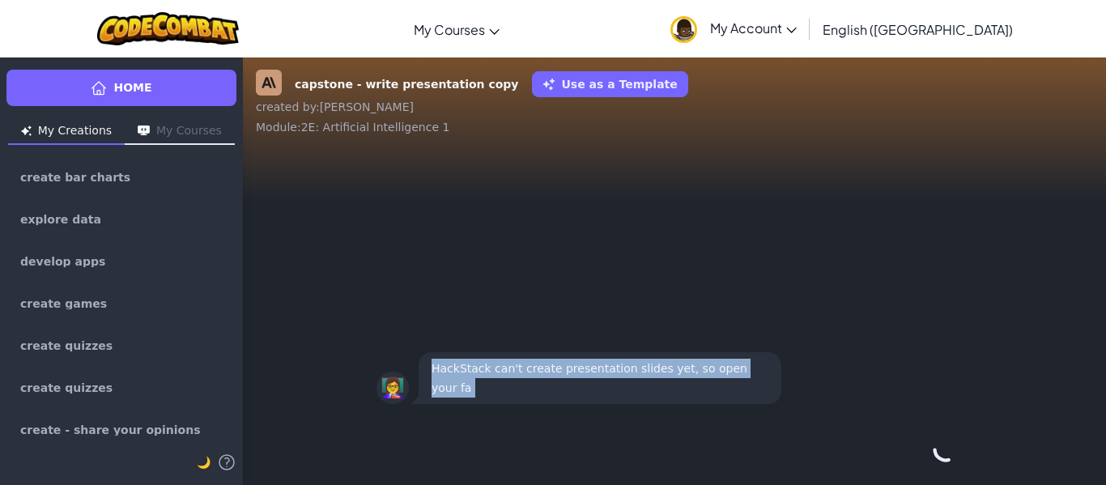
click at [939, 462] on div "Continue →" at bounding box center [675, 449] width 596 height 58
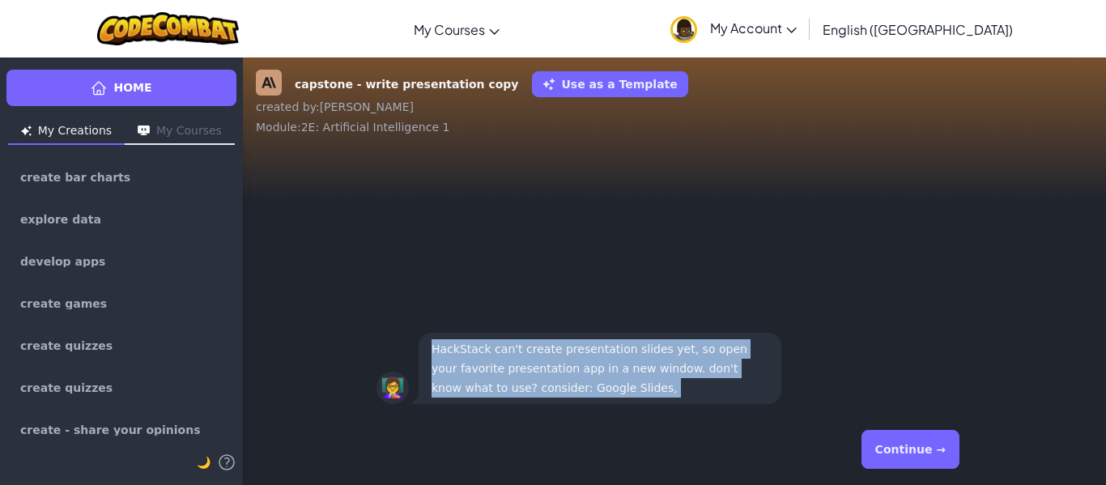
click at [939, 462] on button "Continue →" at bounding box center [911, 449] width 98 height 39
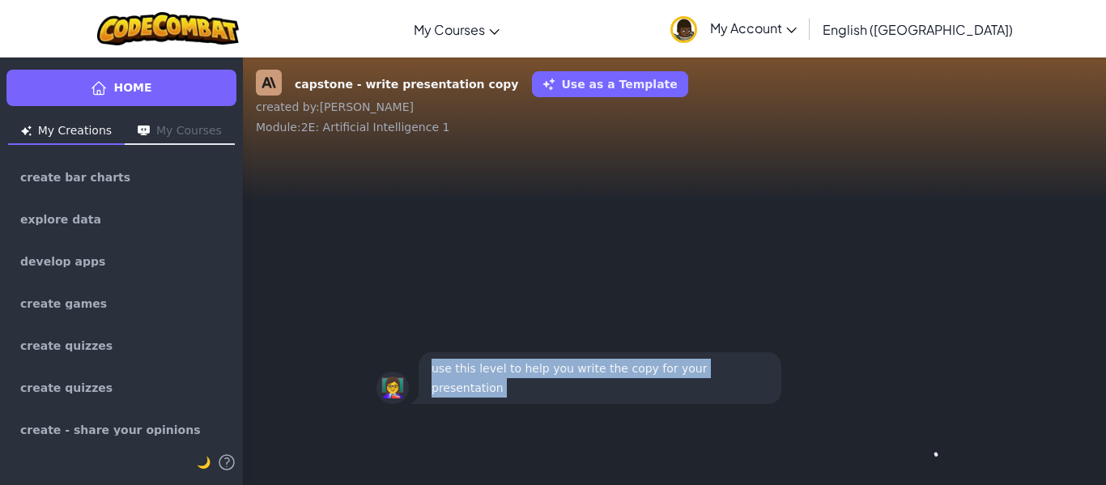
click at [939, 462] on div "Continue →" at bounding box center [675, 449] width 596 height 58
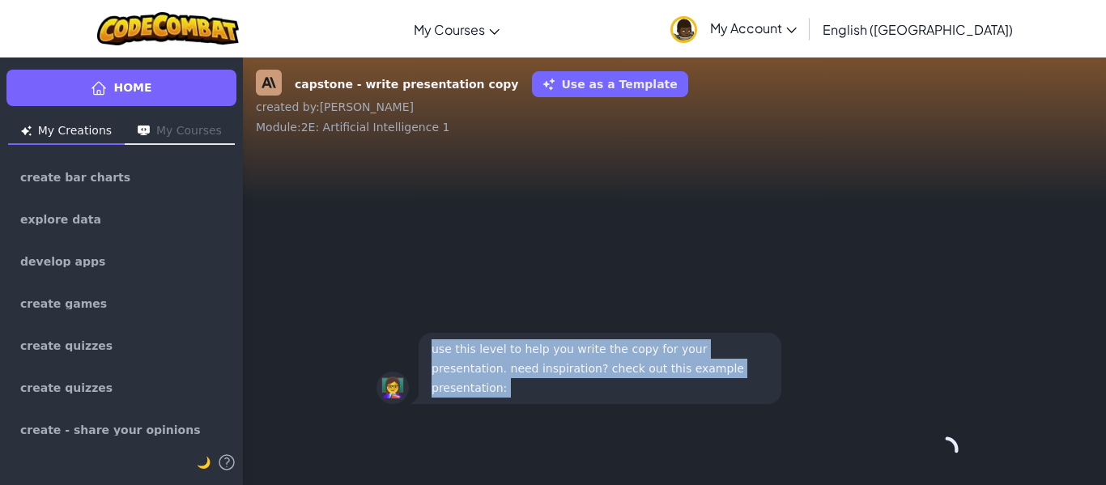
click at [939, 462] on div "Continue →" at bounding box center [675, 449] width 596 height 58
click at [939, 462] on button "Continue →" at bounding box center [911, 449] width 98 height 39
click at [939, 462] on div "Continue →" at bounding box center [675, 449] width 596 height 58
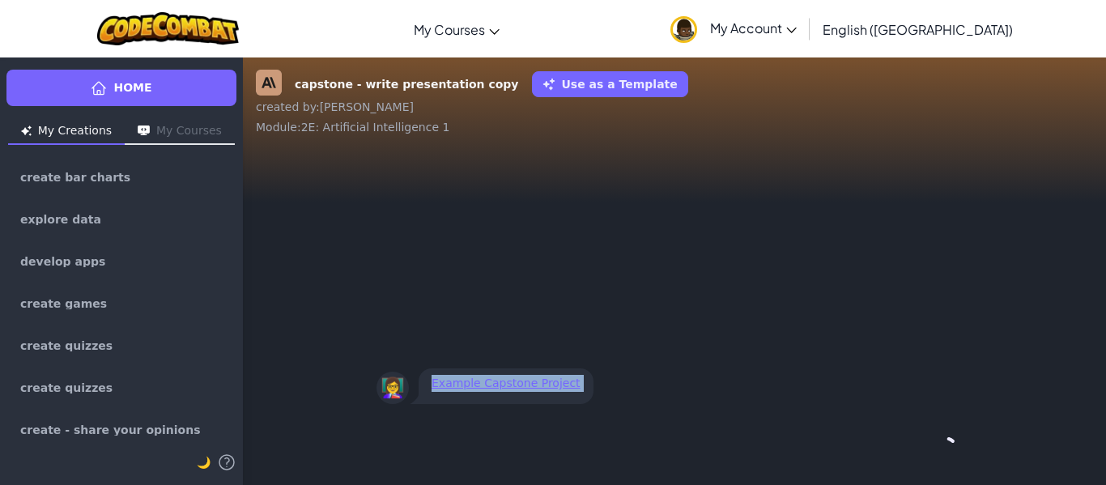
click at [939, 462] on div "Continue →" at bounding box center [675, 449] width 596 height 58
click at [939, 462] on button "Continue →" at bounding box center [911, 449] width 98 height 39
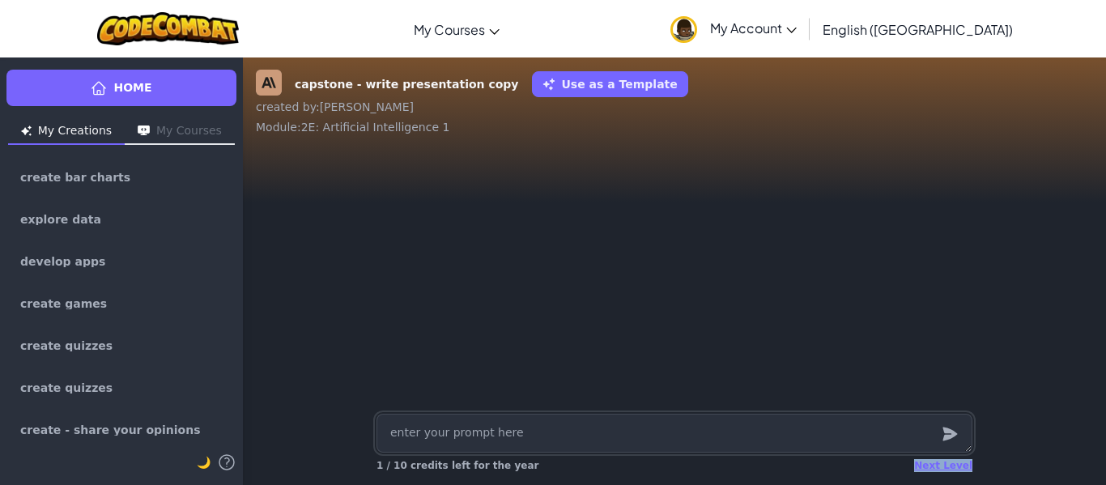
click at [939, 462] on div "Next Level" at bounding box center [943, 465] width 58 height 13
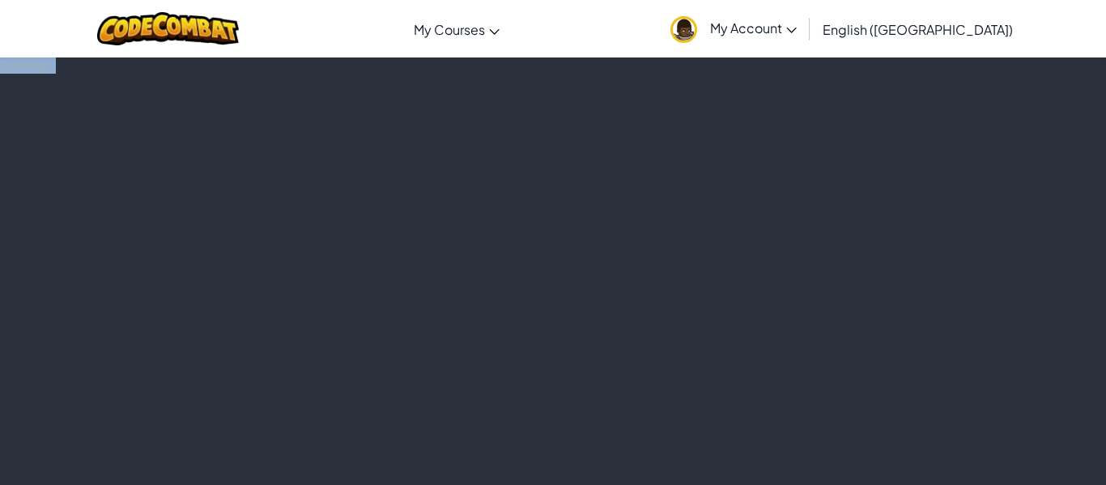
click at [939, 462] on div "Loading..." at bounding box center [553, 271] width 1106 height 428
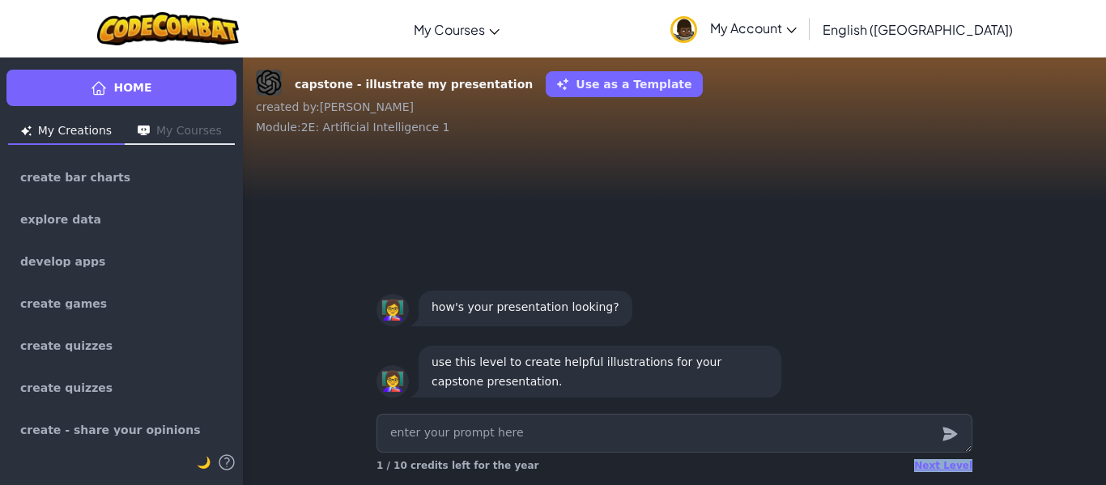
click at [939, 462] on div "Next Level" at bounding box center [943, 465] width 58 height 13
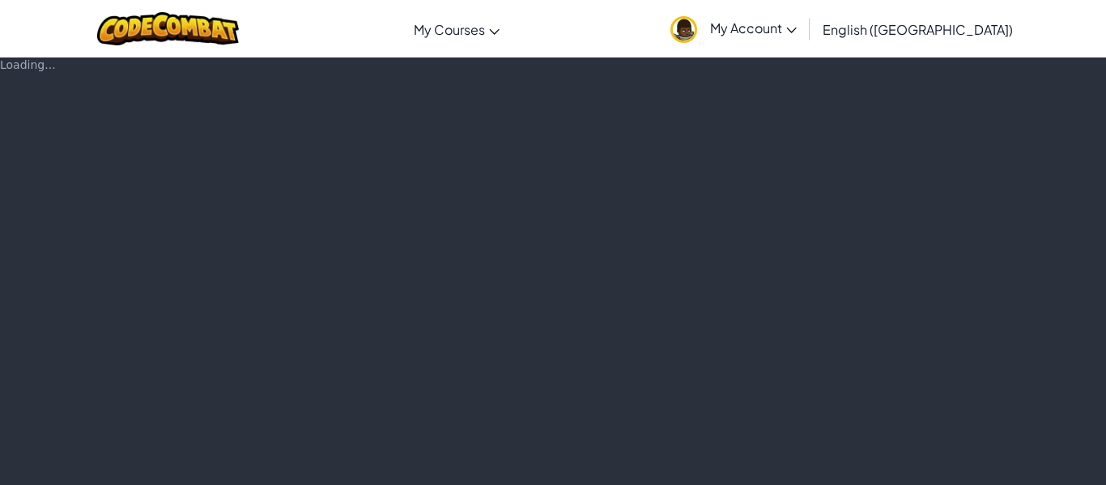
click at [939, 462] on div "Loading..." at bounding box center [553, 271] width 1106 height 428
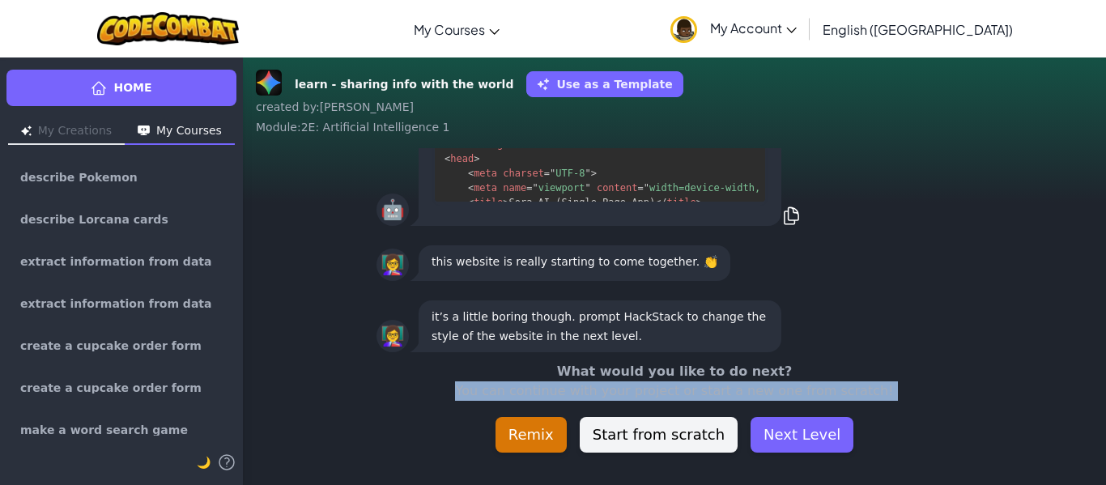
scroll to position [1, 0]
click at [939, 462] on div "learn - sharing info with the world Use as a Template created by : Diego Alejan…" at bounding box center [674, 271] width 863 height 428
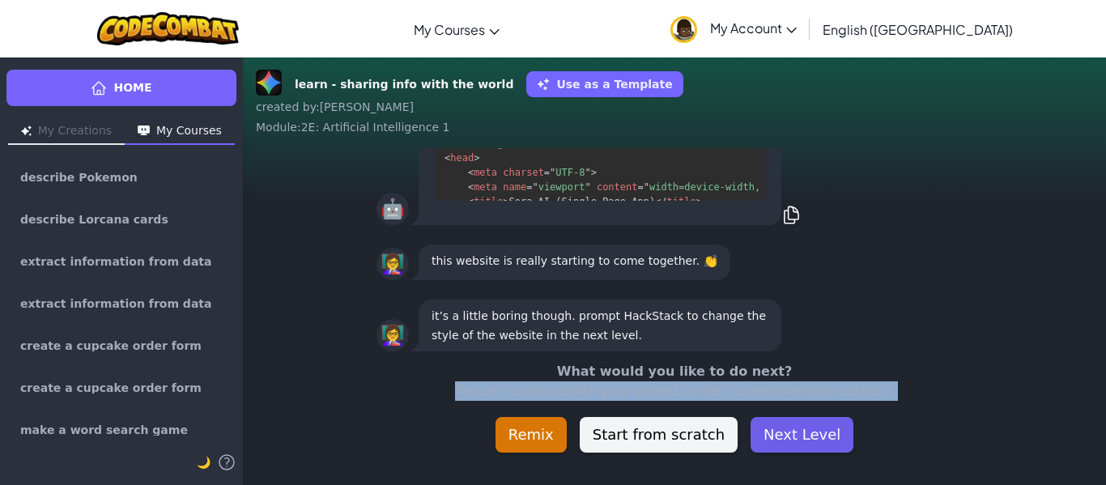
click at [814, 445] on button "Next Level" at bounding box center [802, 435] width 103 height 36
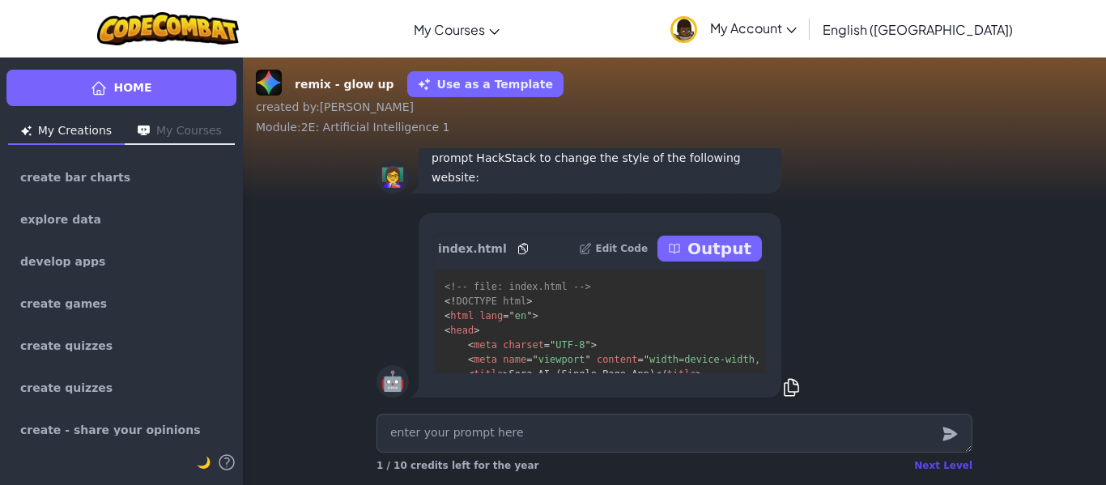
click at [957, 469] on div "Next Level" at bounding box center [943, 465] width 58 height 13
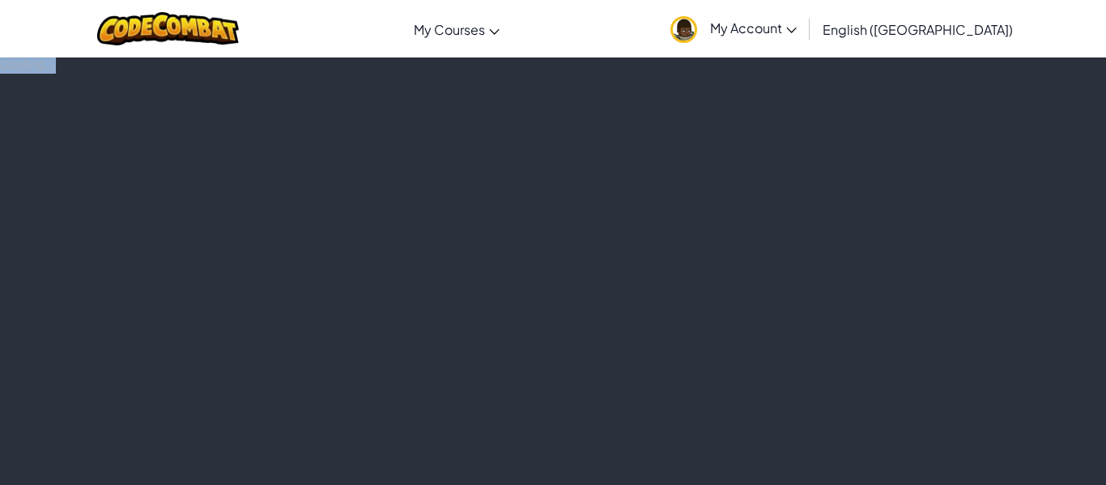
click at [957, 469] on div "Loading..." at bounding box center [553, 271] width 1106 height 428
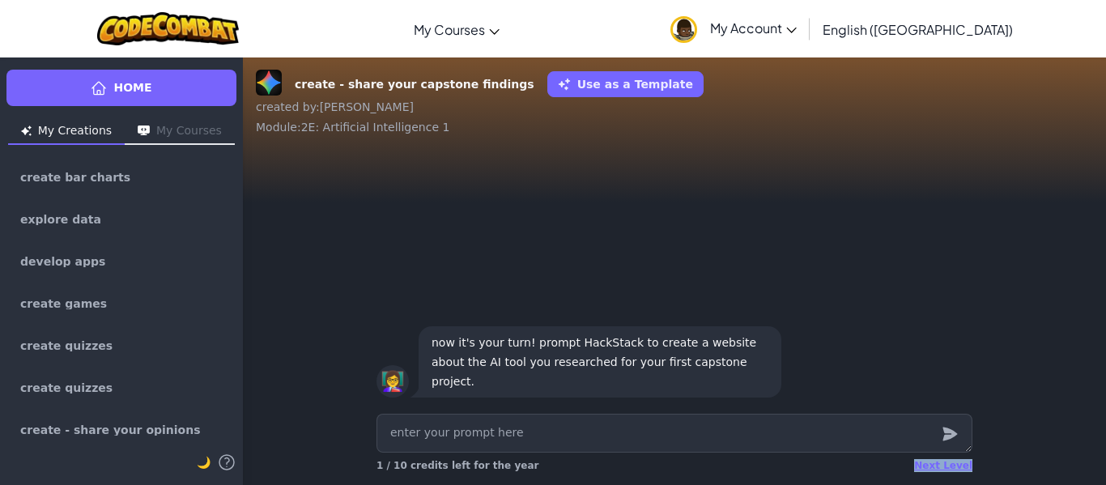
click at [957, 469] on div "Next Level" at bounding box center [943, 465] width 58 height 13
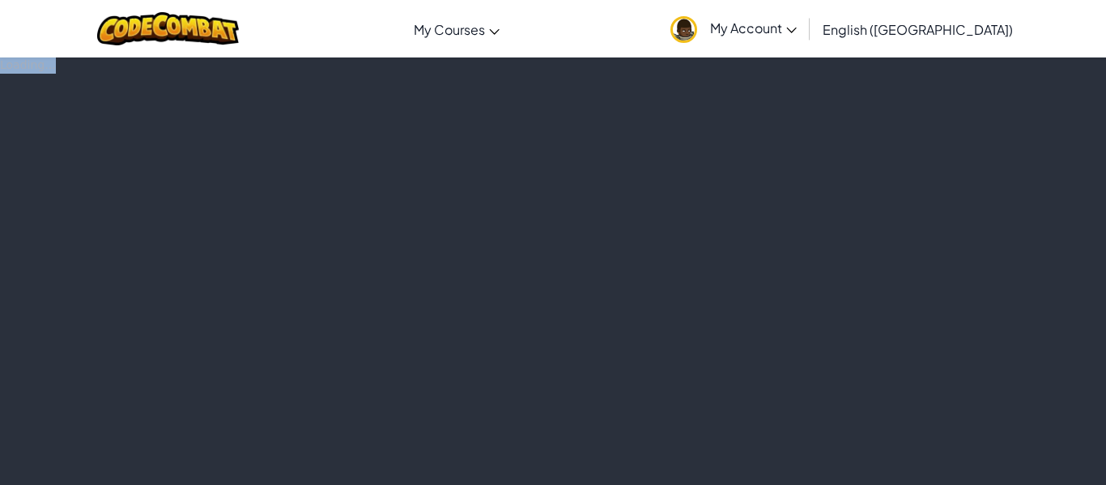
click at [957, 469] on div "Loading..." at bounding box center [553, 271] width 1106 height 428
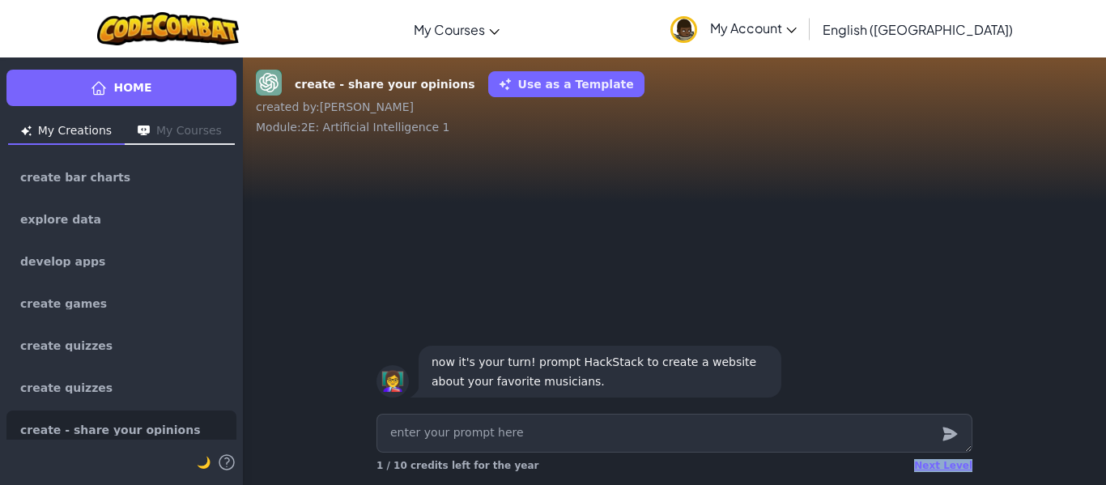
click at [957, 469] on div "Next Level" at bounding box center [943, 465] width 58 height 13
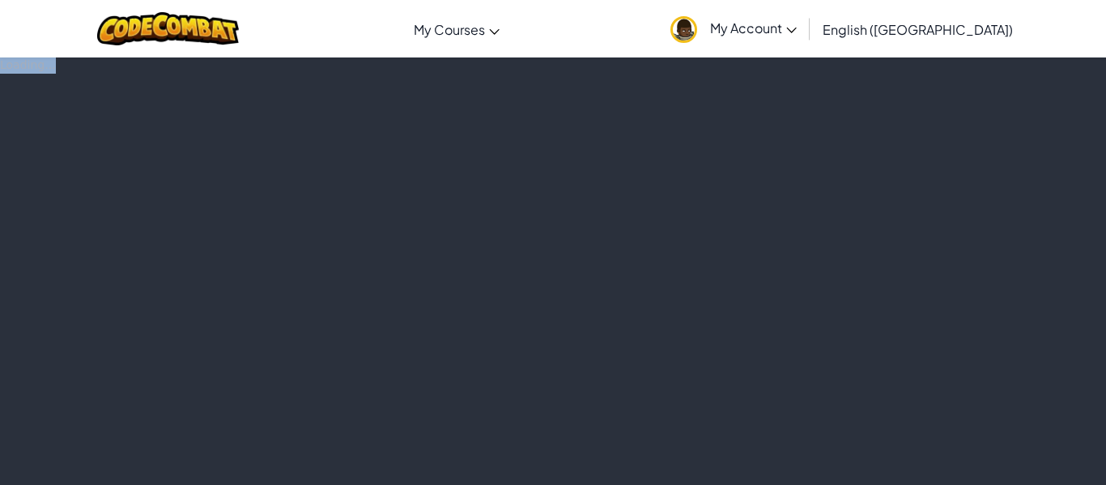
click at [957, 469] on div "Loading..." at bounding box center [553, 271] width 1106 height 428
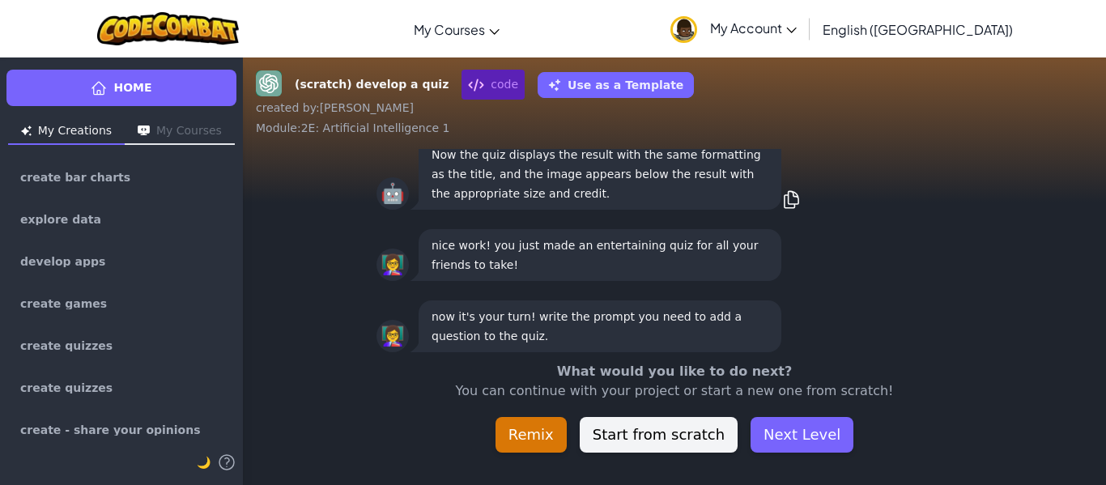
click at [957, 469] on div "(scratch) develop a quiz code Use as a Template created by : Diego Alejandro Mo…" at bounding box center [674, 271] width 863 height 428
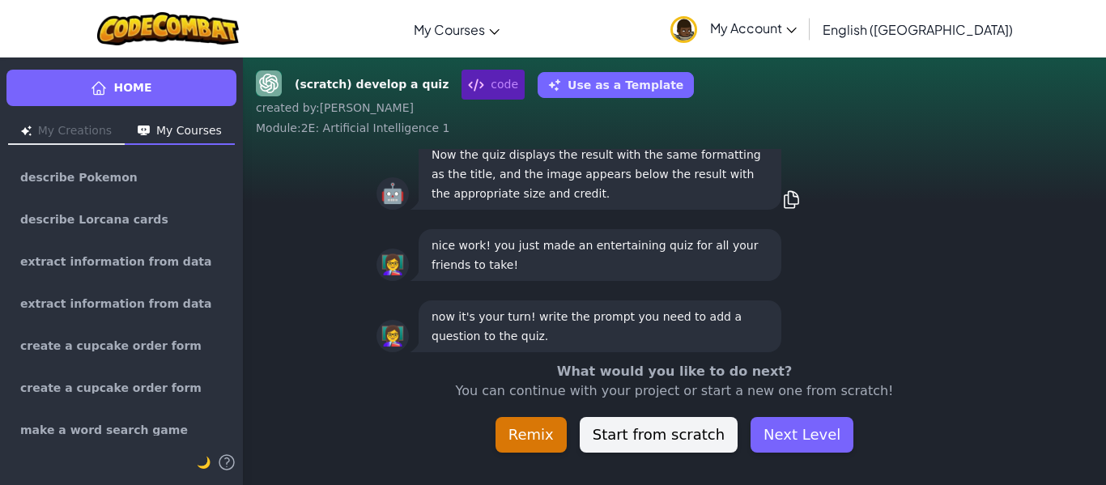
click at [957, 469] on div "(scratch) develop a quiz code Use as a Template created by : Diego Alejandro Mo…" at bounding box center [674, 271] width 863 height 428
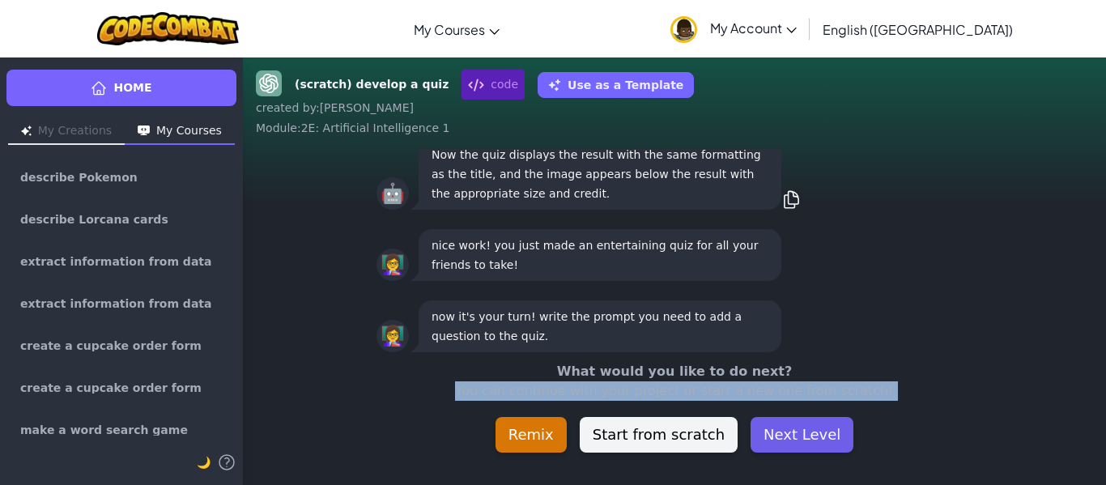
click at [817, 431] on button "Next Level" at bounding box center [802, 435] width 103 height 36
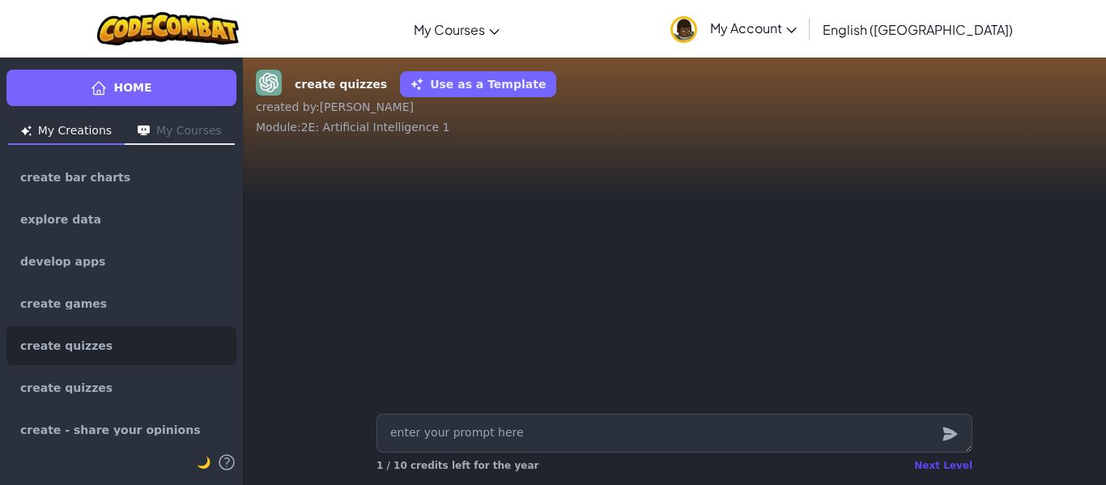
click at [939, 464] on div "Next Level" at bounding box center [943, 465] width 58 height 13
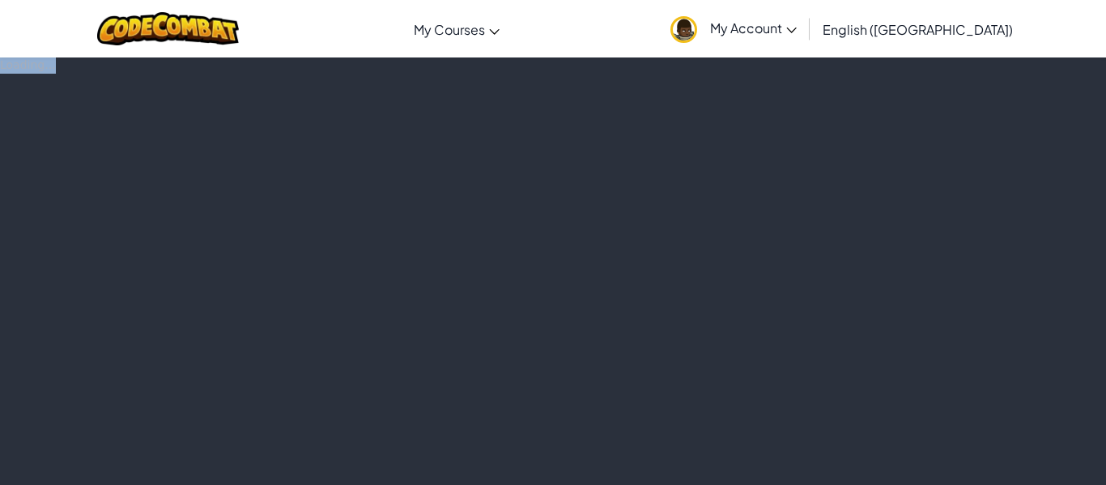
click at [939, 464] on div "Loading..." at bounding box center [553, 271] width 1106 height 428
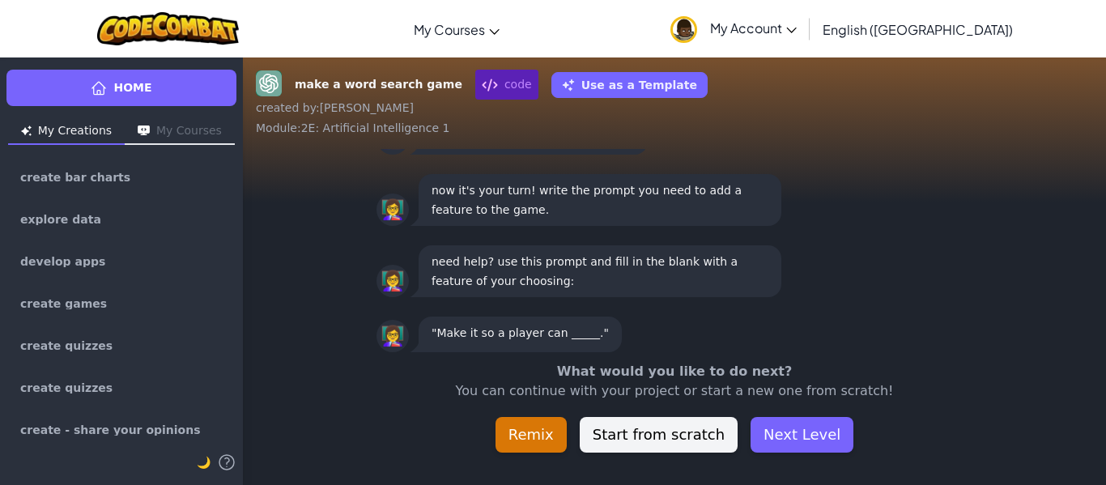
click at [939, 464] on div "make a word search game code Use as a Template created by : Diego Alejandro Mod…" at bounding box center [674, 271] width 863 height 428
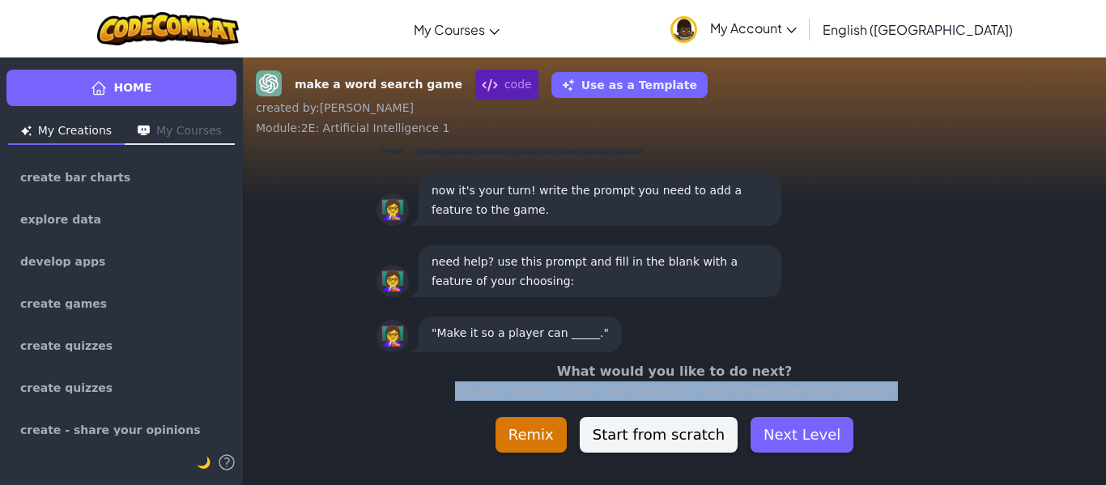
click at [939, 464] on div "make a word search game code Use as a Template created by : Diego Alejandro Mod…" at bounding box center [674, 271] width 863 height 428
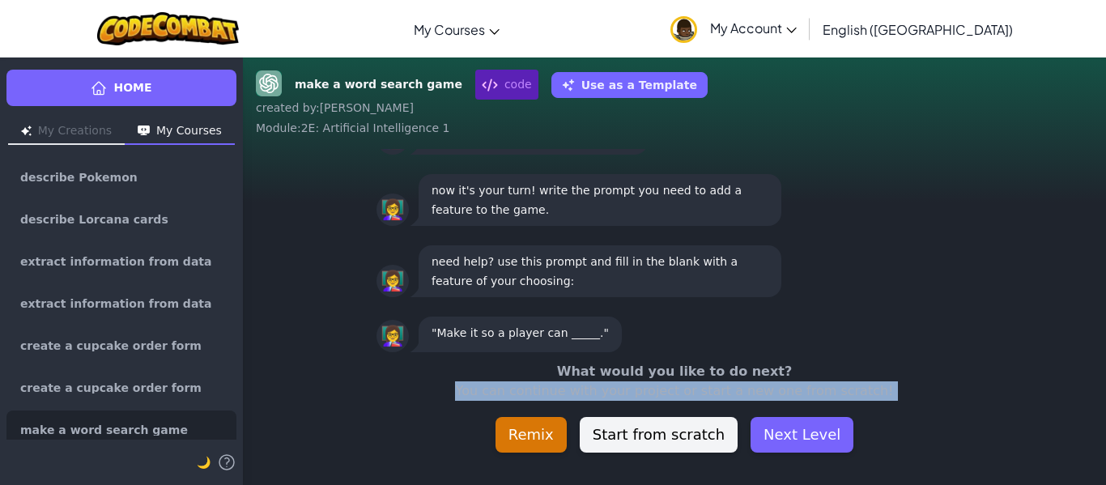
scroll to position [1, 0]
click at [816, 443] on button "Next Level" at bounding box center [802, 435] width 103 height 36
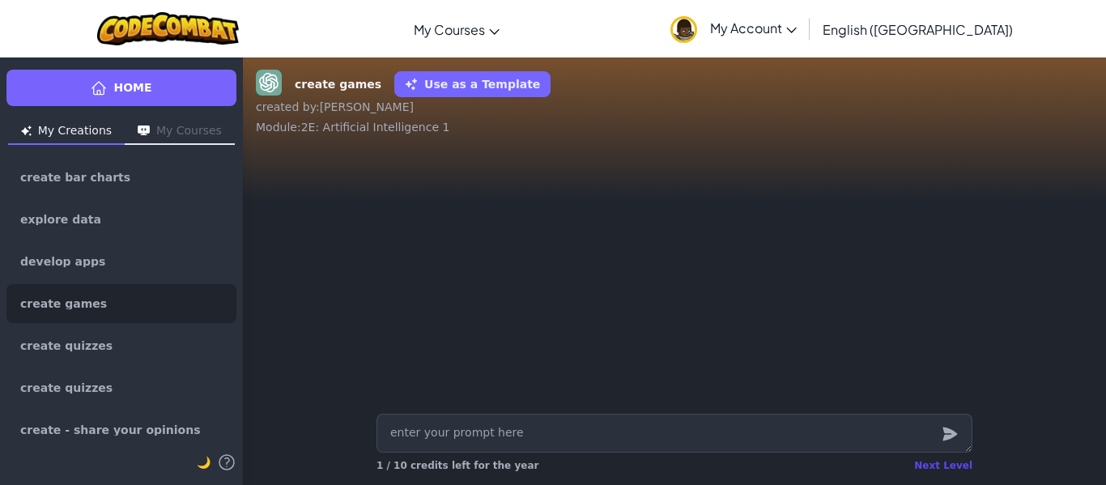
click at [939, 460] on div "Next Level" at bounding box center [943, 465] width 58 height 13
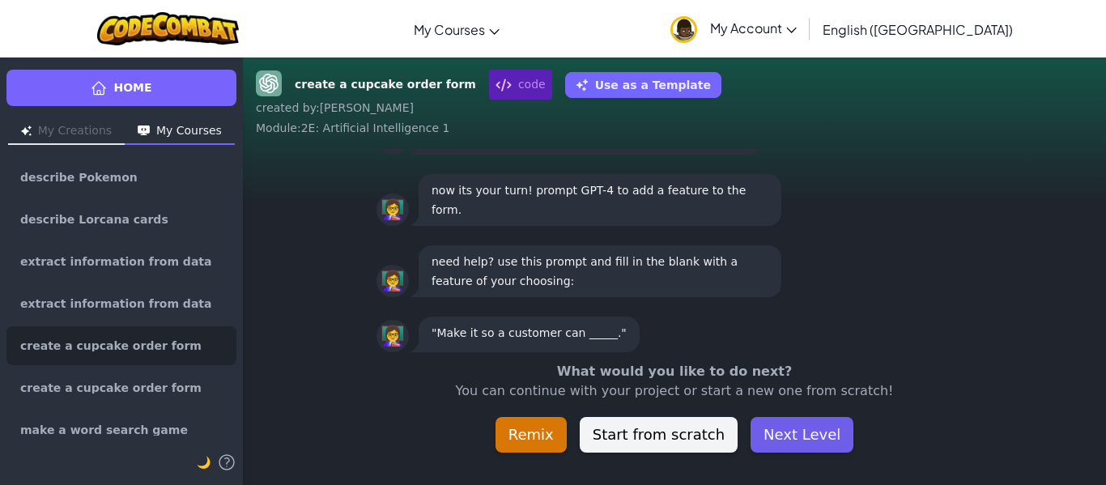
scroll to position [1, 0]
click at [805, 434] on button "Next Level" at bounding box center [802, 435] width 103 height 36
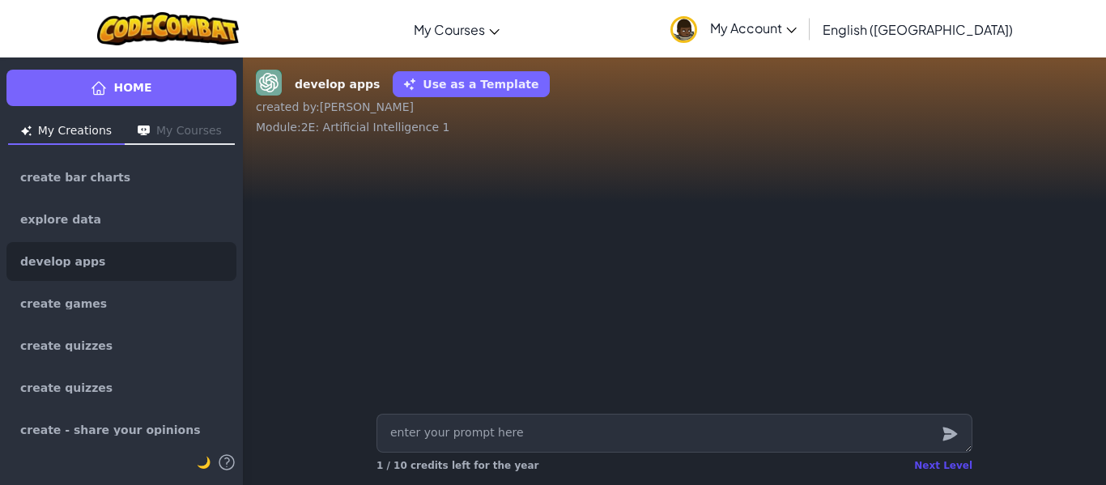
click at [943, 462] on div "Next Level" at bounding box center [943, 465] width 58 height 13
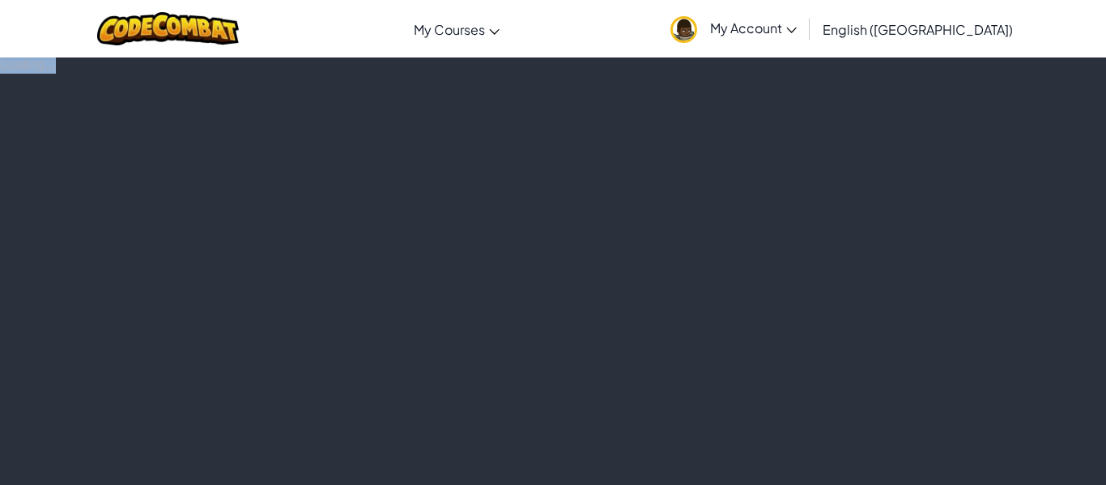
click at [943, 462] on div "Loading..." at bounding box center [553, 271] width 1106 height 428
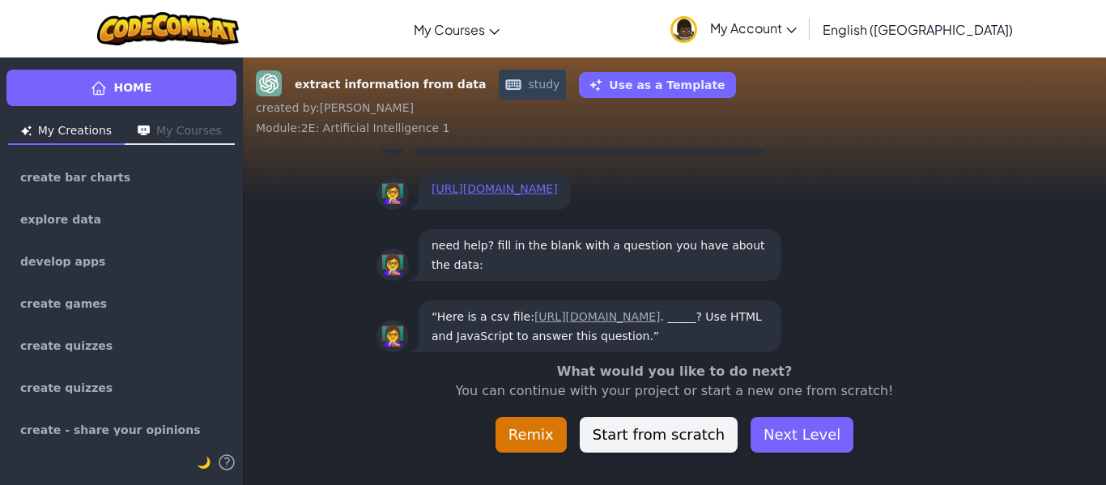
click at [943, 462] on div "extract information from data study Use as a Template created by : Diego Alejan…" at bounding box center [674, 271] width 863 height 428
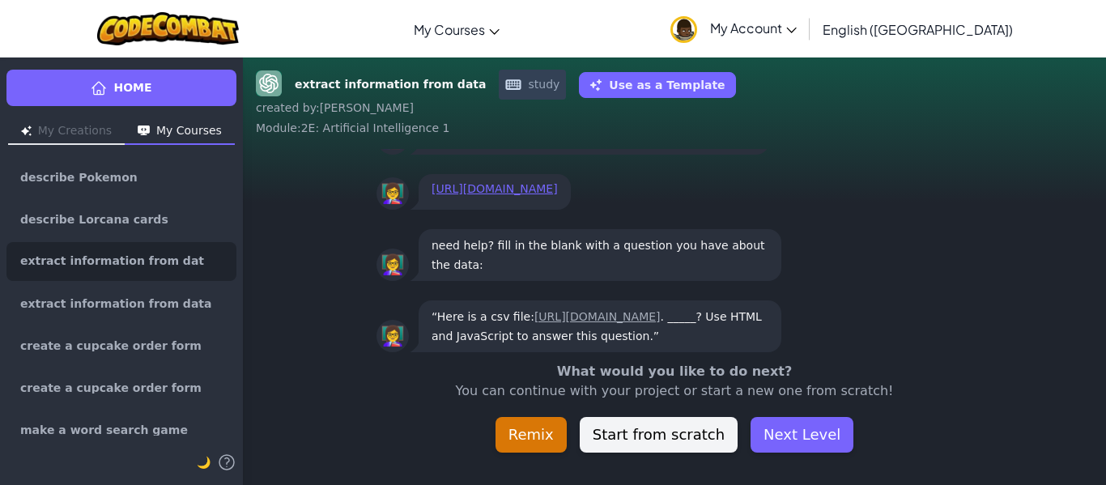
click at [943, 462] on div "extract information from data study Use as a Template created by : Diego Alejan…" at bounding box center [674, 271] width 863 height 428
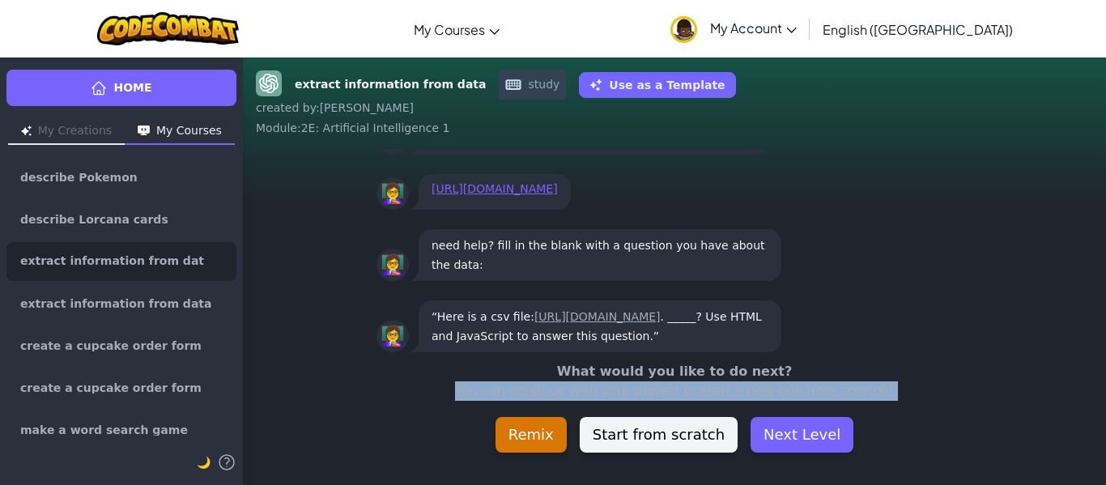
scroll to position [1, 0]
click at [814, 440] on button "Next Level" at bounding box center [802, 435] width 103 height 36
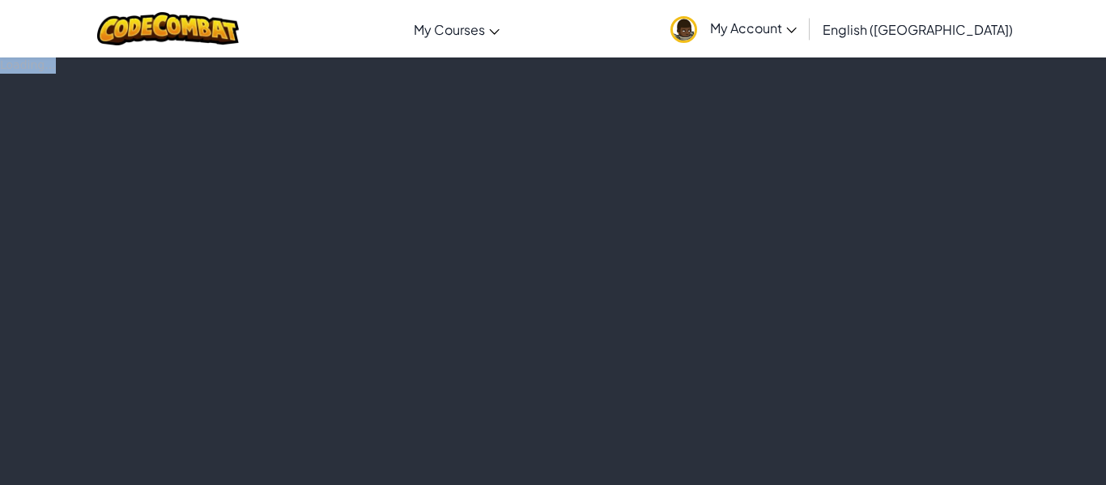
click at [814, 440] on div "Loading..." at bounding box center [553, 271] width 1106 height 428
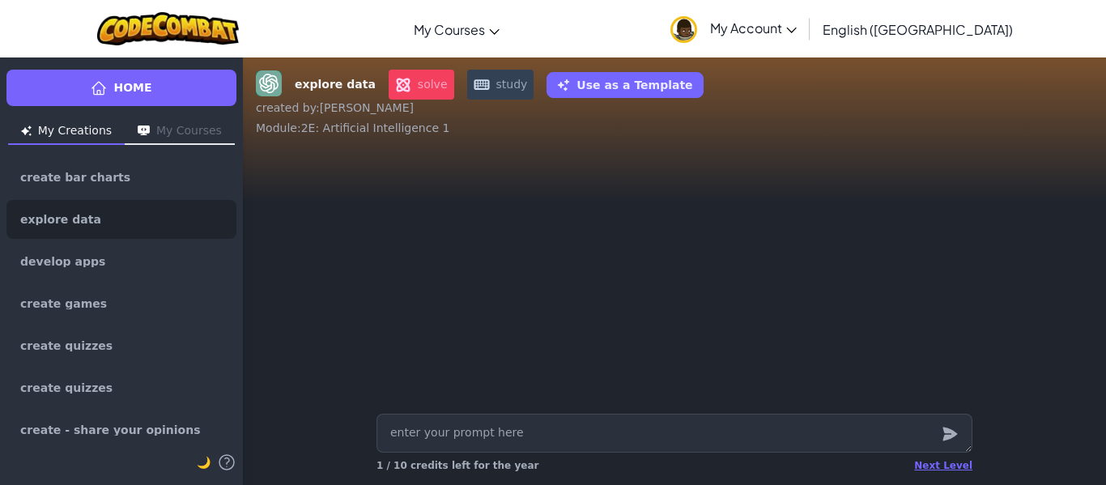
click at [814, 440] on textarea at bounding box center [675, 433] width 596 height 39
click at [933, 469] on div "Next Level" at bounding box center [943, 465] width 58 height 13
click at [933, 469] on div "explore data solve study Use as a Template created by : Diego Alejandro Module …" at bounding box center [674, 271] width 863 height 428
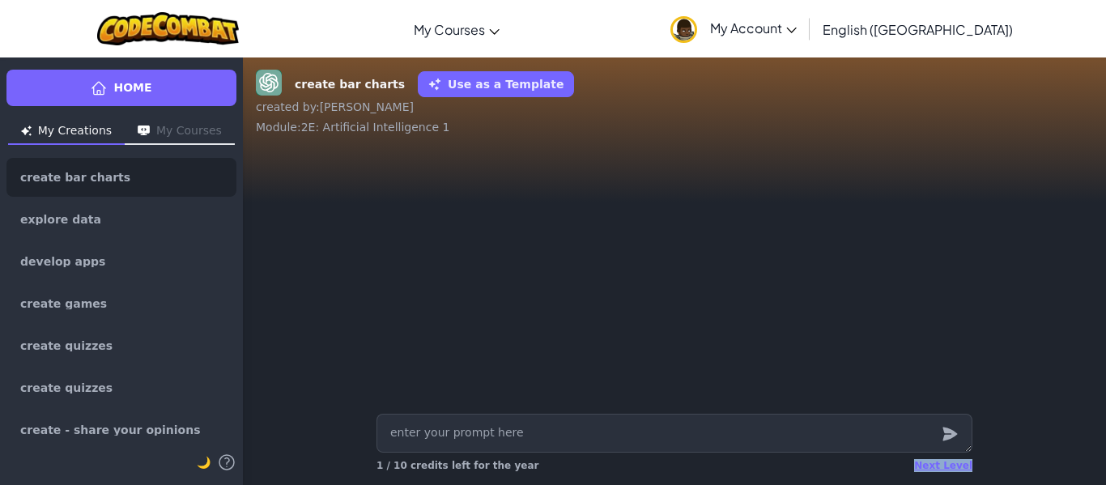
click at [933, 469] on div "Next Level" at bounding box center [943, 465] width 58 height 13
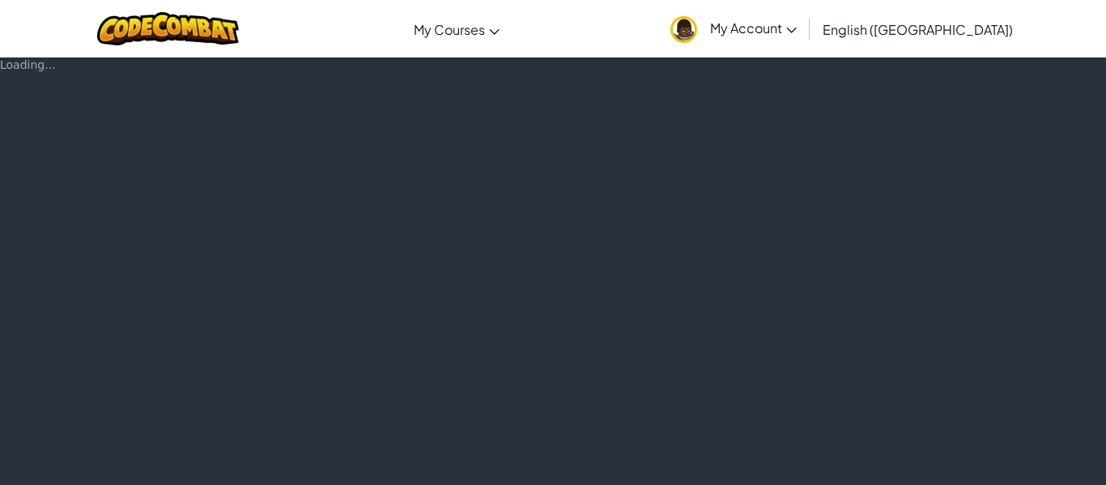
click at [933, 469] on div "Loading..." at bounding box center [553, 271] width 1106 height 428
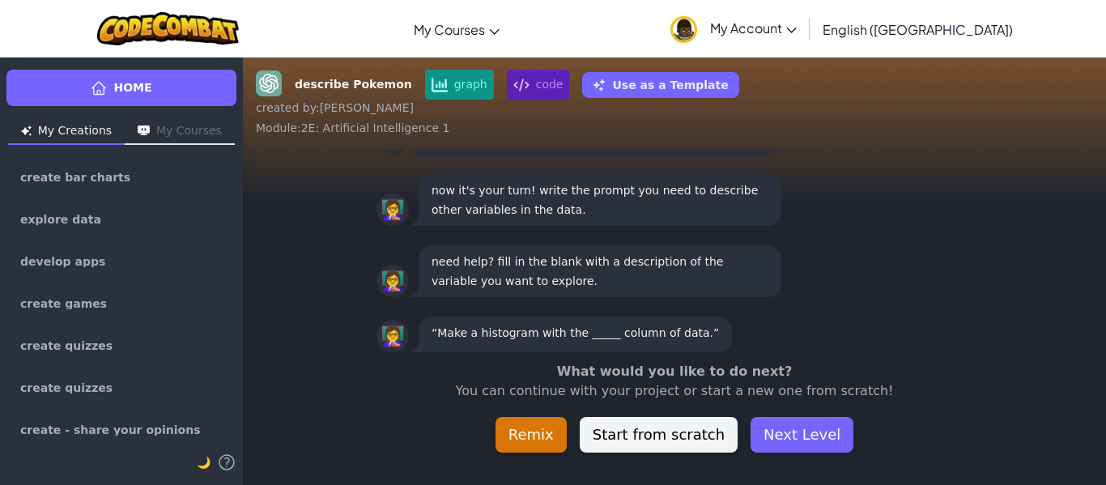
click at [933, 469] on div "describe Pokemon graph code Use as a Template created by : Diego Alejandro Modu…" at bounding box center [674, 271] width 863 height 428
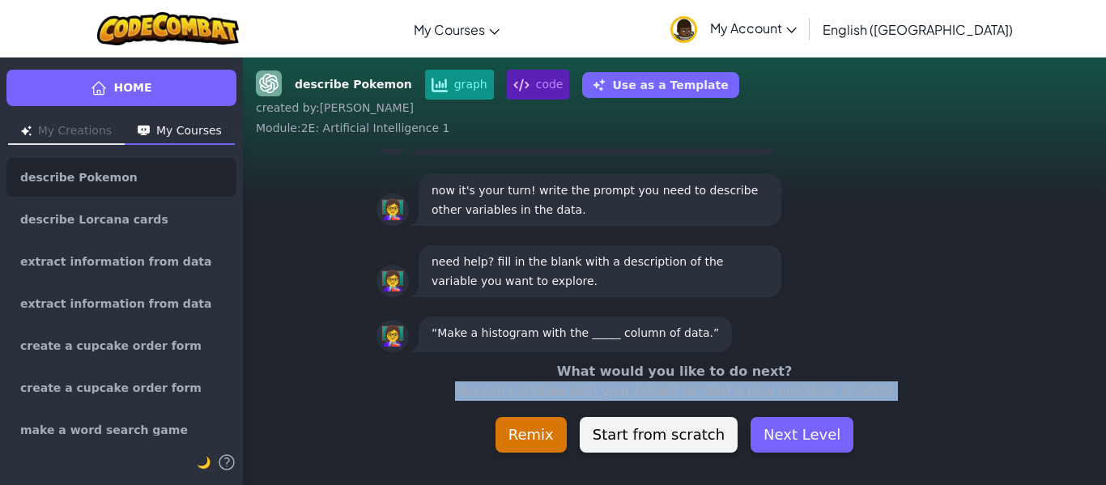
click at [933, 469] on div "describe Pokemon graph code Use as a Template created by : Diego Alejandro Modu…" at bounding box center [674, 271] width 863 height 428
click at [811, 441] on button "Next Level" at bounding box center [802, 435] width 103 height 36
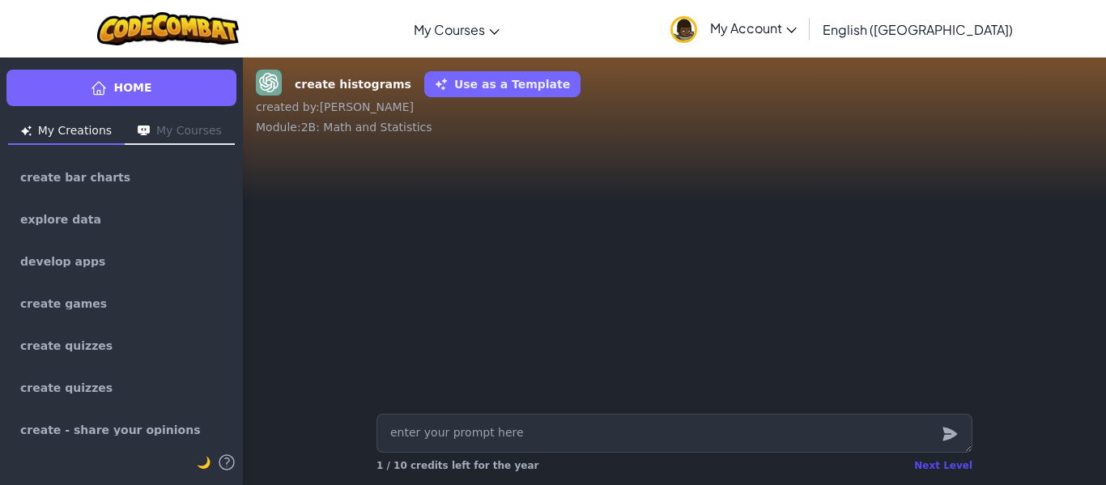
click at [934, 465] on div "Next Level" at bounding box center [943, 465] width 58 height 13
click at [934, 465] on div "Home My Creations My Courses create bar charts explore data develop apps create…" at bounding box center [553, 271] width 1106 height 428
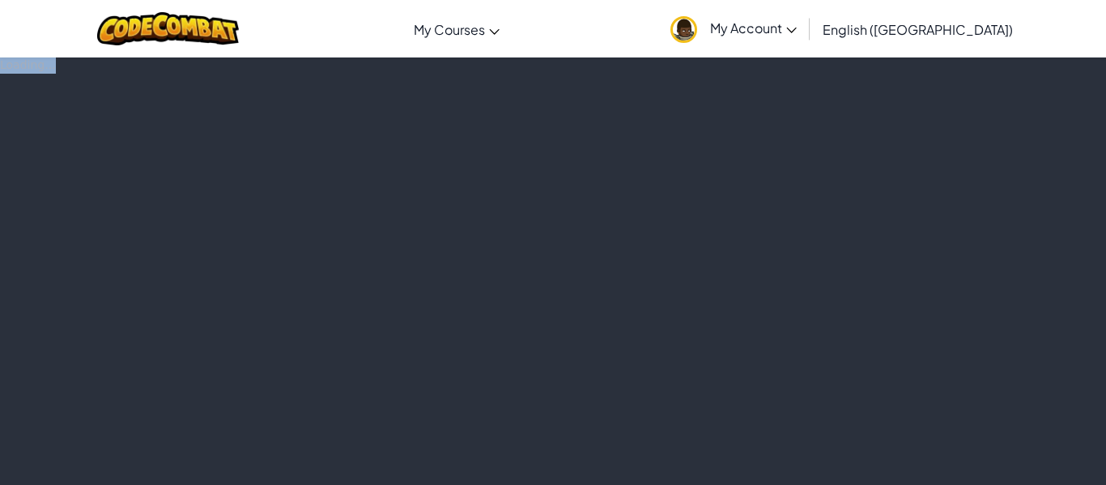
click at [934, 465] on div "Loading..." at bounding box center [553, 271] width 1106 height 428
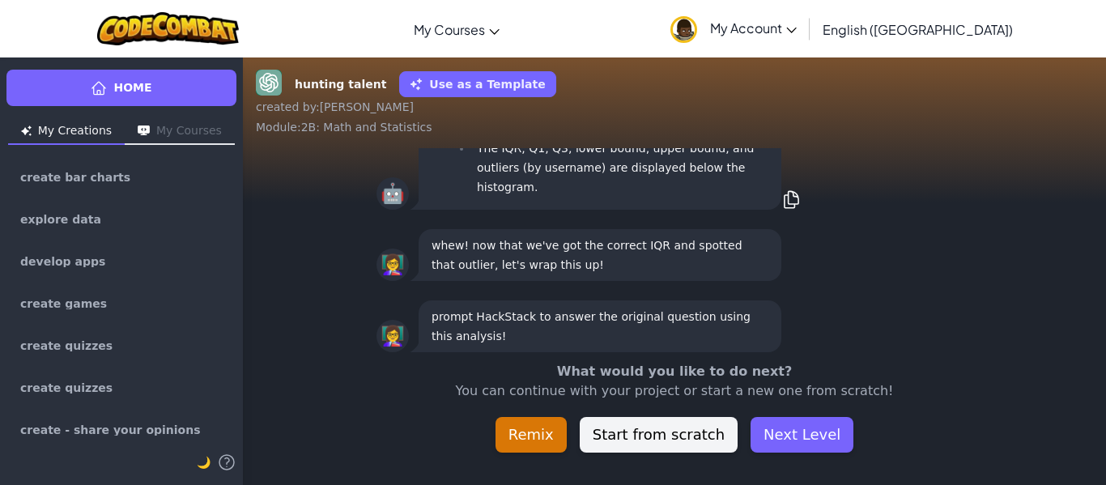
click at [934, 465] on div "hunting talent Use as a Template created by : Diego Alejandro Module : 2B: Math…" at bounding box center [674, 271] width 863 height 428
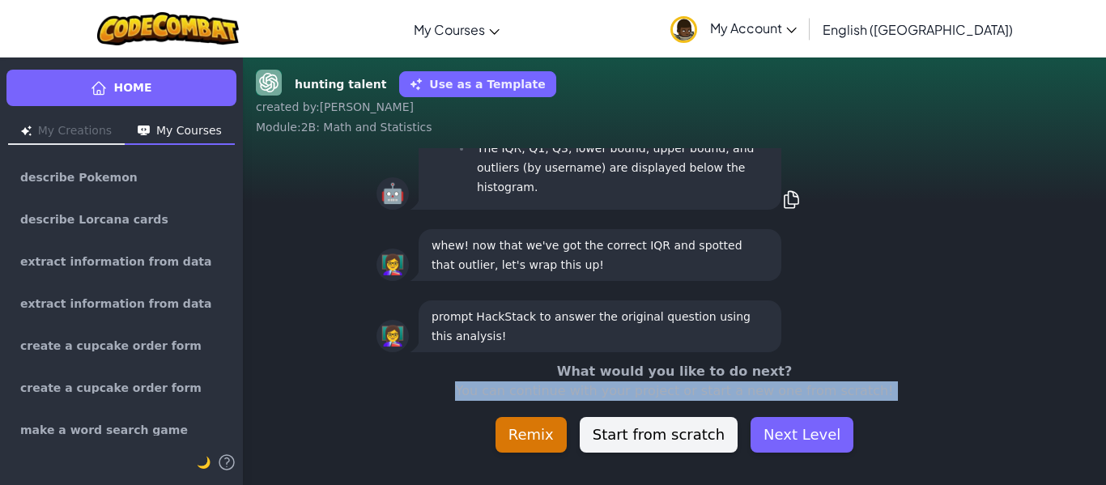
scroll to position [1, 0]
click at [800, 451] on button "Next Level" at bounding box center [802, 435] width 103 height 36
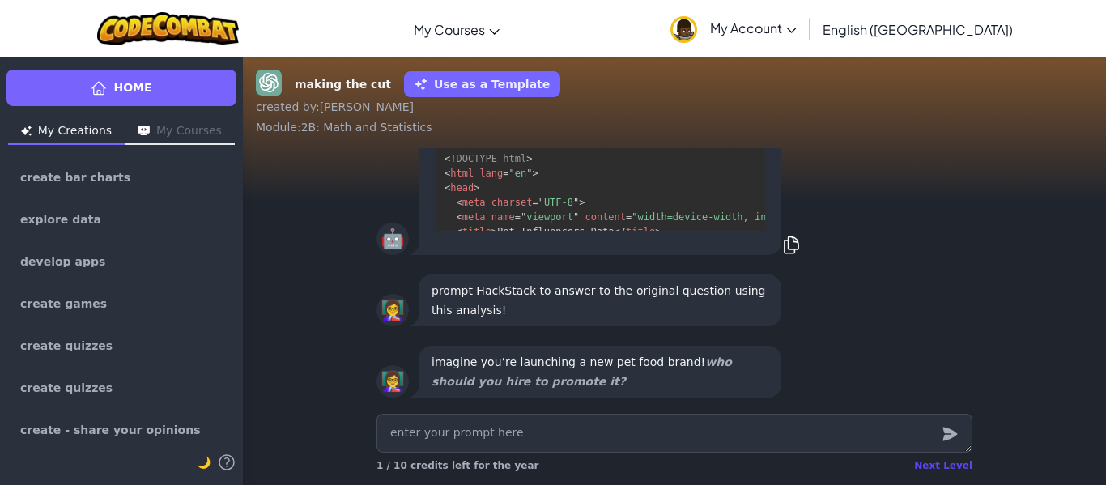
click at [956, 460] on div "Next Level" at bounding box center [943, 465] width 58 height 13
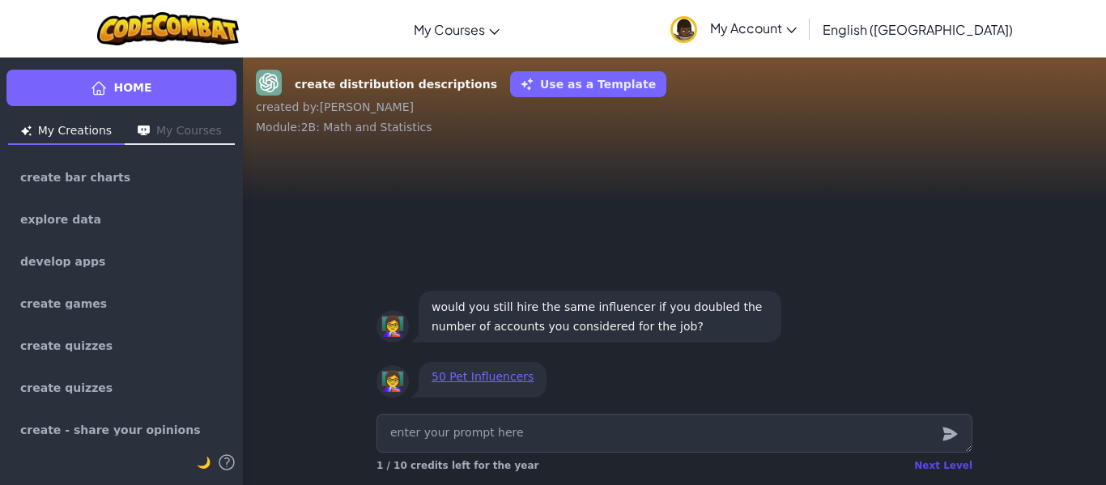
click at [934, 463] on div "Next Level" at bounding box center [943, 465] width 58 height 13
click at [934, 463] on div "Home My Creations My Courses create bar charts explore data develop apps create…" at bounding box center [553, 271] width 1106 height 428
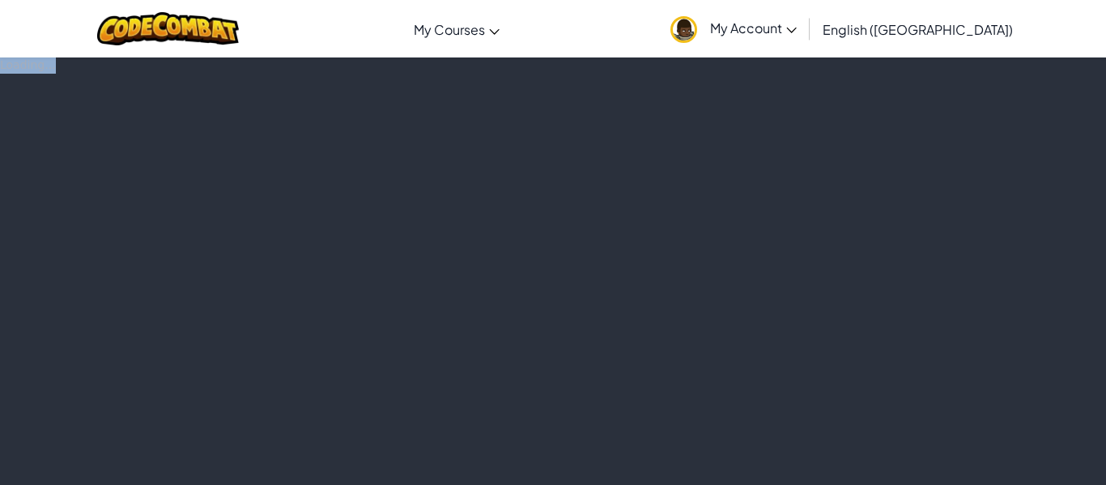
click at [934, 463] on div "Loading..." at bounding box center [553, 271] width 1106 height 428
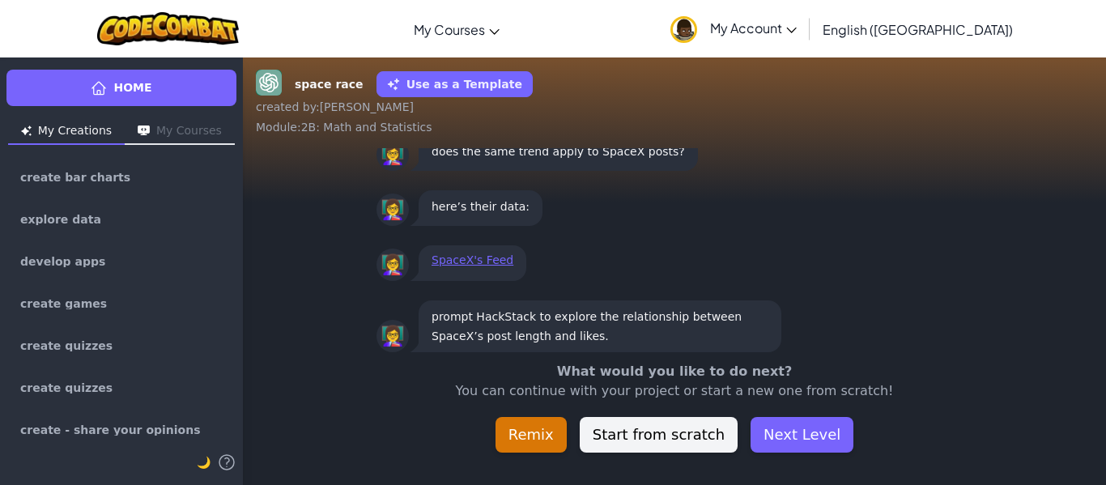
click at [934, 463] on div "space race Use as a Template created by : Diego Alejandro Module : 2B: Math and…" at bounding box center [674, 271] width 863 height 428
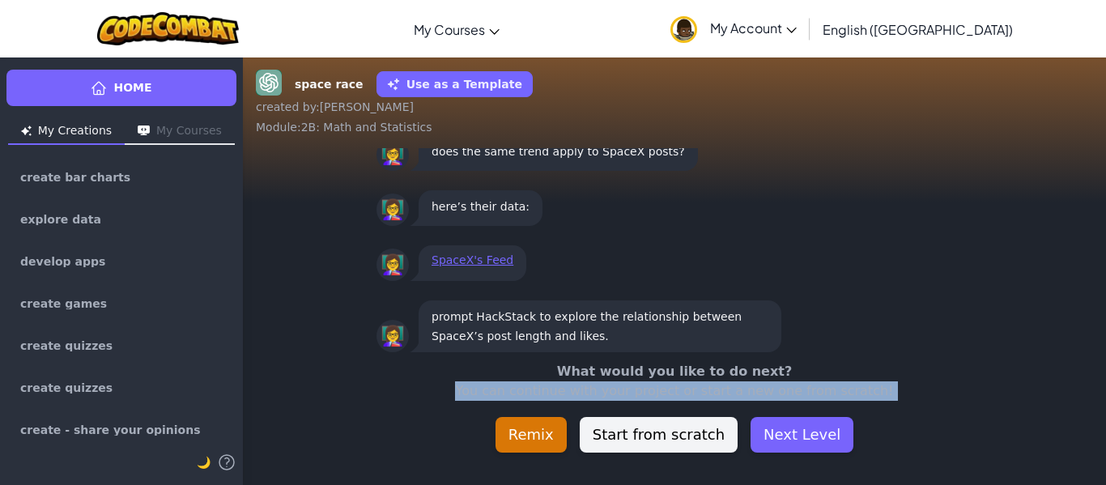
click at [934, 463] on div "space race Use as a Template created by : Diego Alejandro Module : 2B: Math and…" at bounding box center [674, 271] width 863 height 428
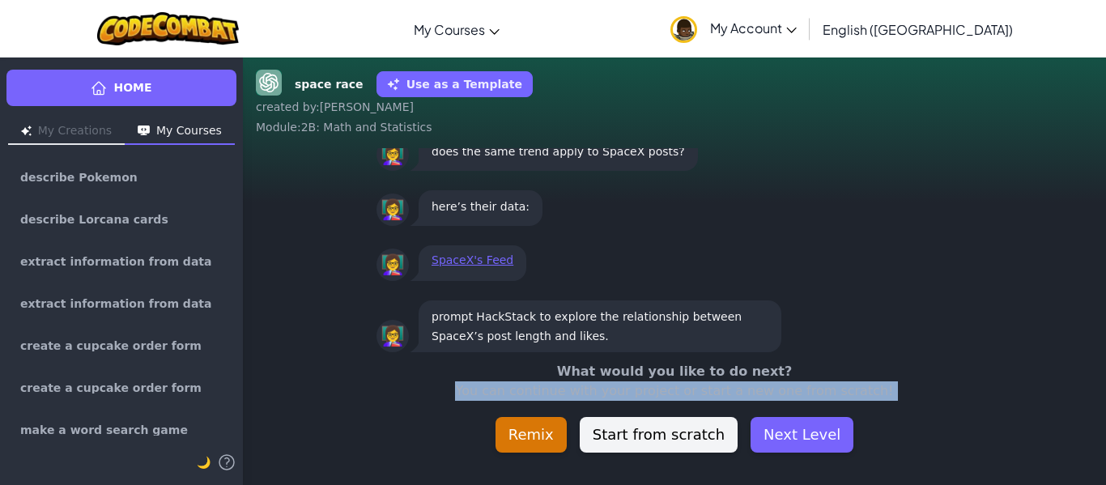
scroll to position [1, 0]
click at [810, 449] on button "Next Level" at bounding box center [802, 435] width 103 height 36
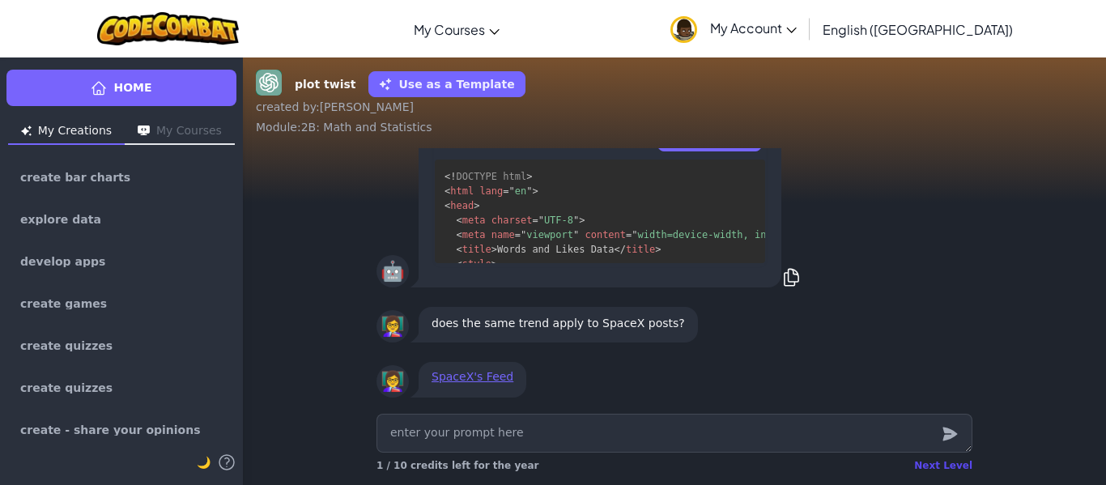
click at [937, 466] on div "Next Level" at bounding box center [943, 465] width 58 height 13
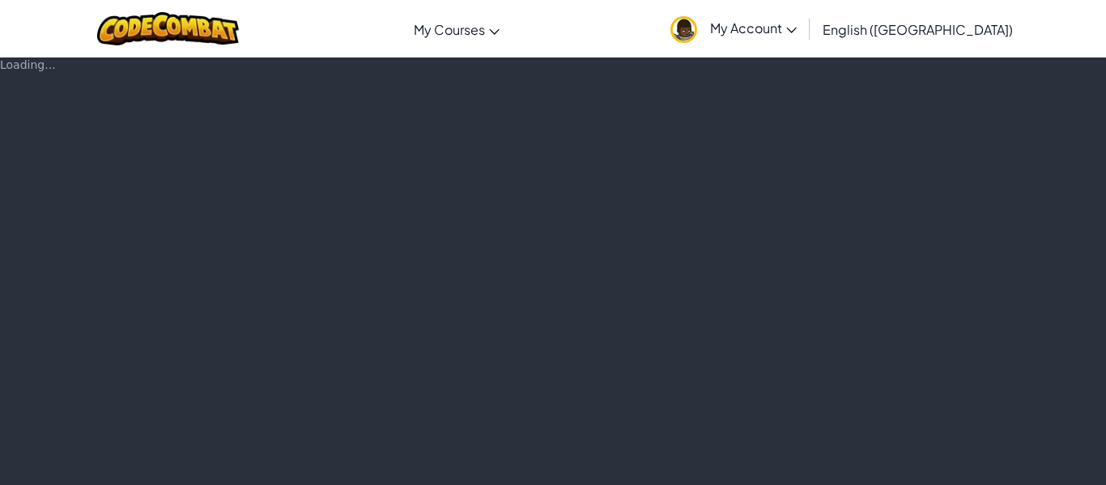
click at [937, 466] on div "Loading..." at bounding box center [553, 271] width 1106 height 428
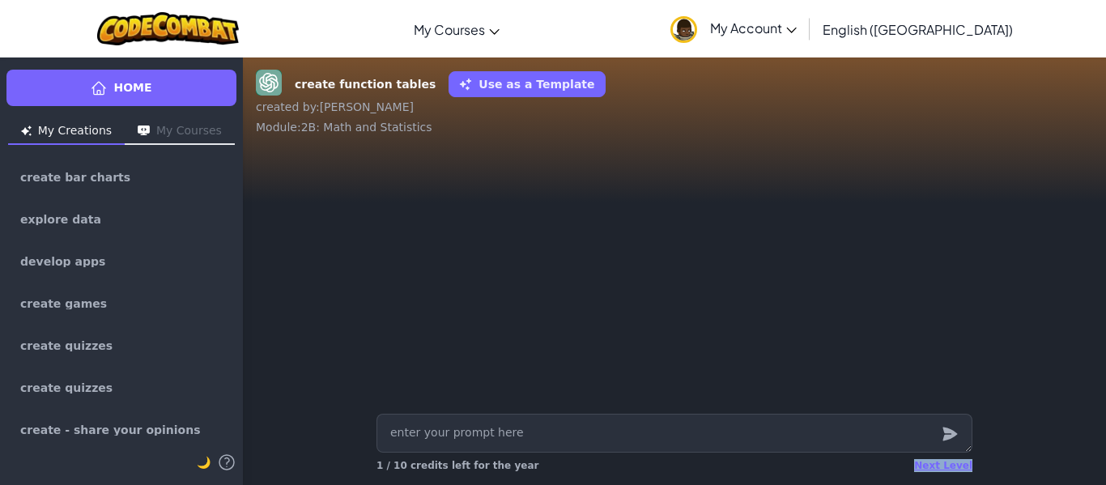
click at [937, 466] on div "Next Level" at bounding box center [943, 465] width 58 height 13
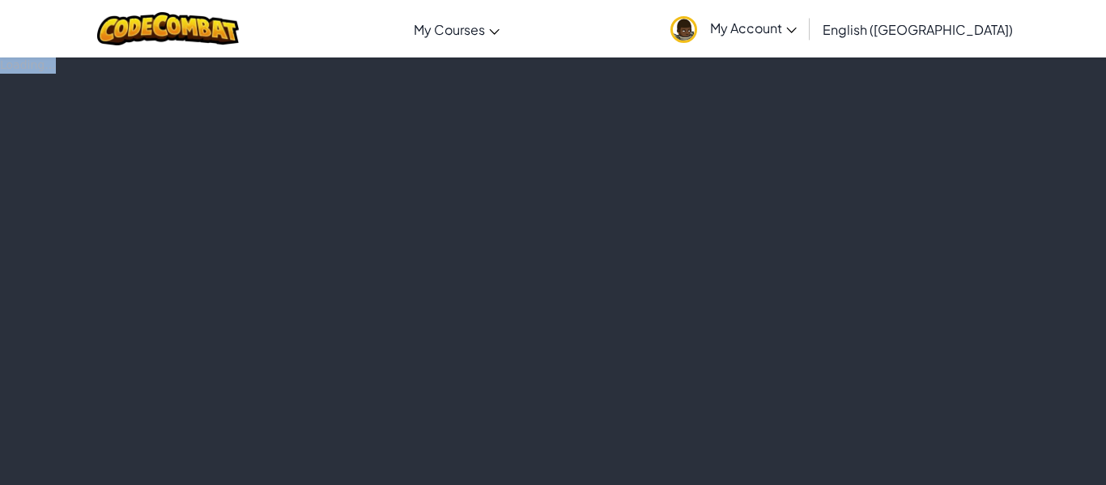
click at [937, 466] on div "Loading..." at bounding box center [553, 271] width 1106 height 428
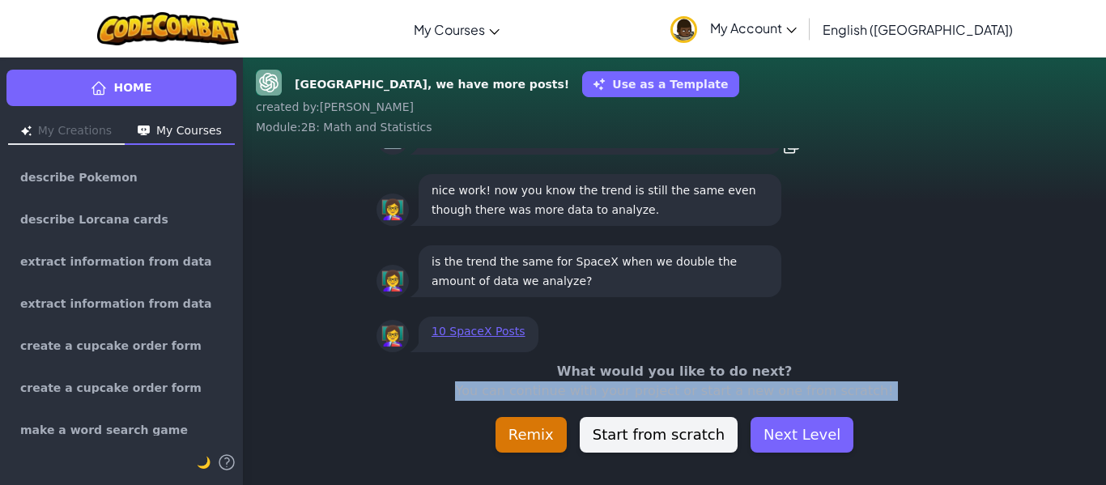
click at [937, 466] on div "Houston, we have more posts! Use as a Template created by : Diego Alejandro Mod…" at bounding box center [674, 271] width 863 height 428
click at [790, 444] on button "Next Level" at bounding box center [802, 435] width 103 height 36
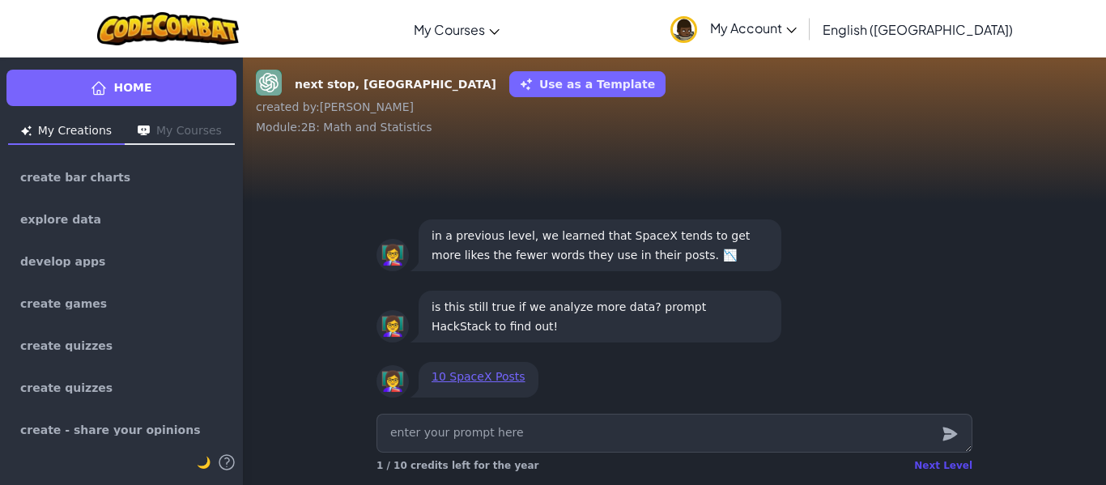
click at [952, 461] on div "Next Level" at bounding box center [943, 465] width 58 height 13
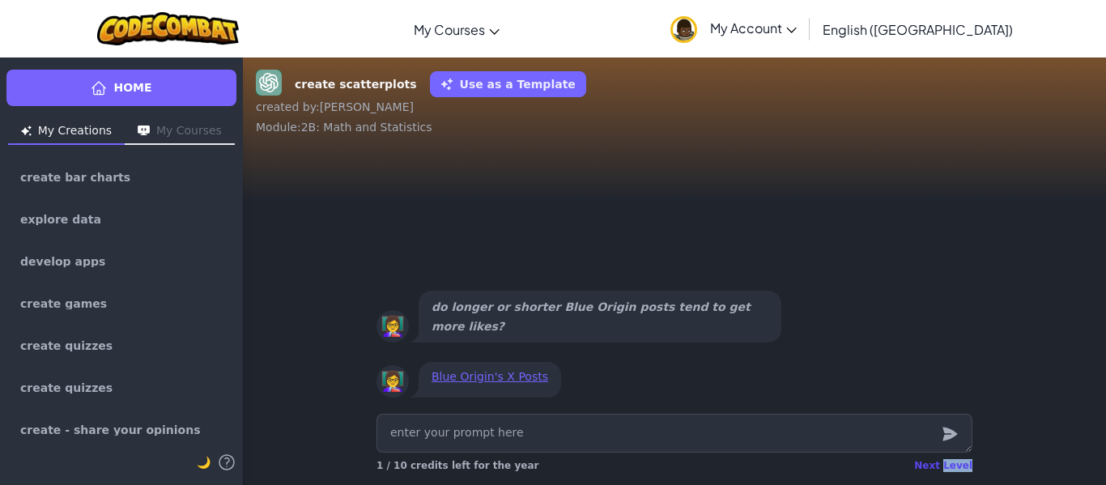
click at [952, 461] on div "Next Level" at bounding box center [943, 465] width 58 height 13
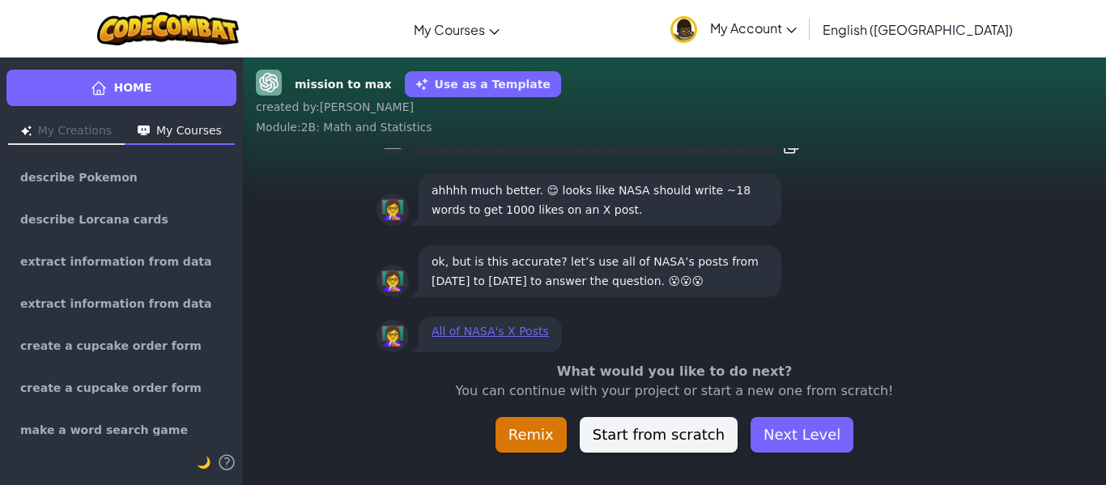
scroll to position [-45, 0]
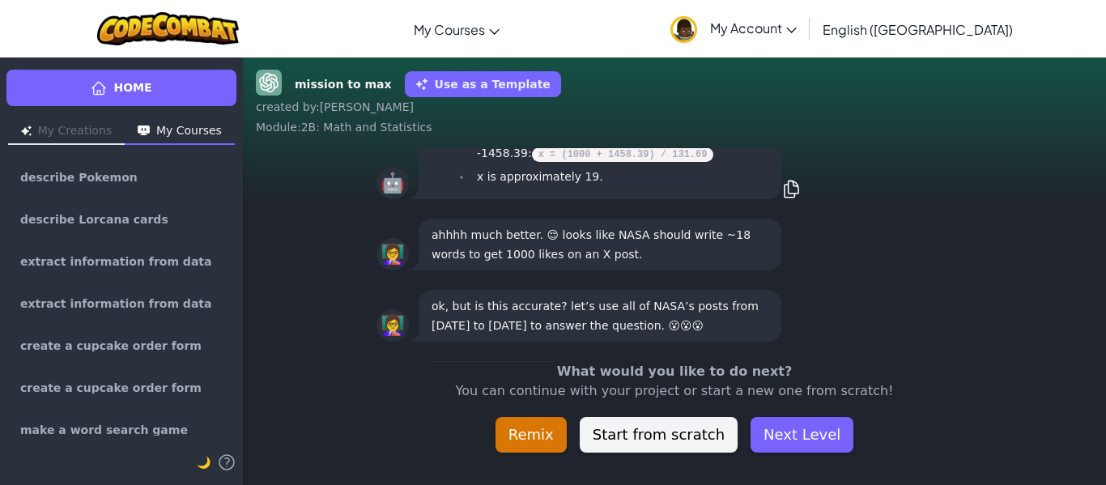
click at [952, 462] on div "mission to max Use as a Template created by : Diego Alejandro Module : 2B: Math…" at bounding box center [674, 271] width 863 height 428
click at [879, 454] on div "mission to max Use as a Template created by : Diego Alejandro Module : 2B: Math…" at bounding box center [674, 271] width 863 height 428
click at [849, 447] on div "What would you like to do next? You can continue with your project or start a n…" at bounding box center [674, 407] width 863 height 91
click at [815, 442] on button "Next Level" at bounding box center [802, 435] width 103 height 36
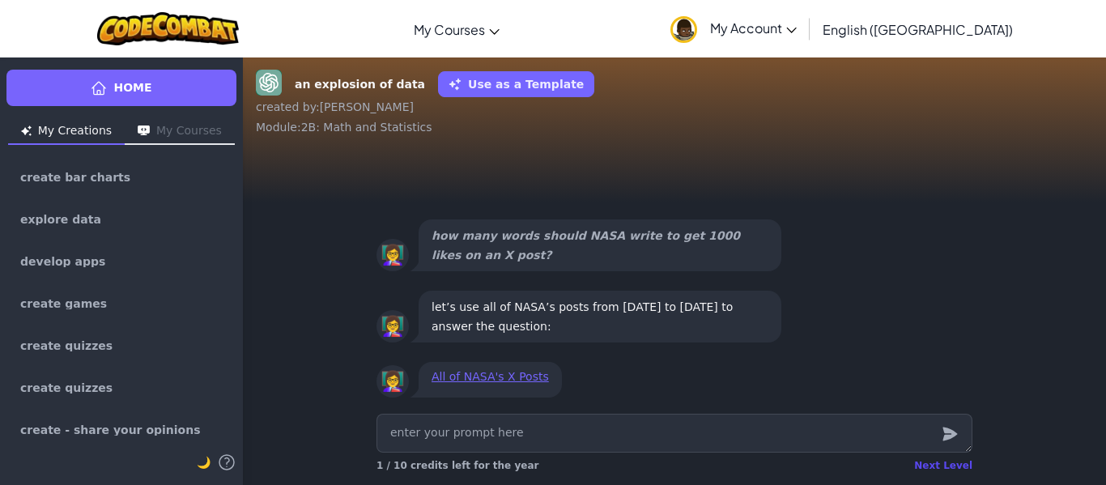
click at [948, 465] on div "Next Level" at bounding box center [943, 465] width 58 height 13
click at [948, 465] on div "an explosion of data Use as a Template created by : Diego Alejandro Module : 2B…" at bounding box center [674, 271] width 863 height 428
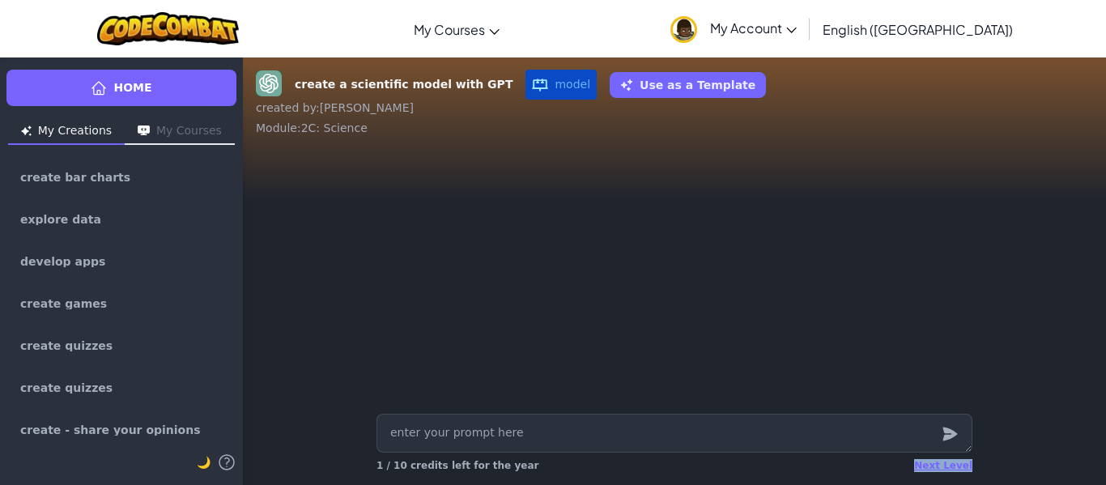
click at [948, 465] on div "Next Level" at bounding box center [943, 465] width 58 height 13
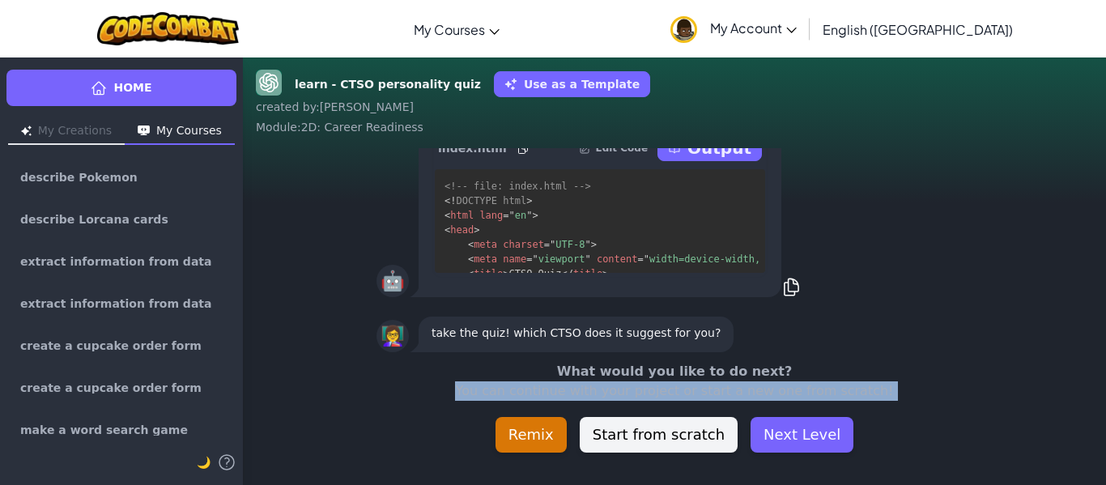
click at [948, 465] on div "learn - CTSO personality quiz Use as a Template created by : Diego Alejandro Mo…" at bounding box center [674, 271] width 863 height 428
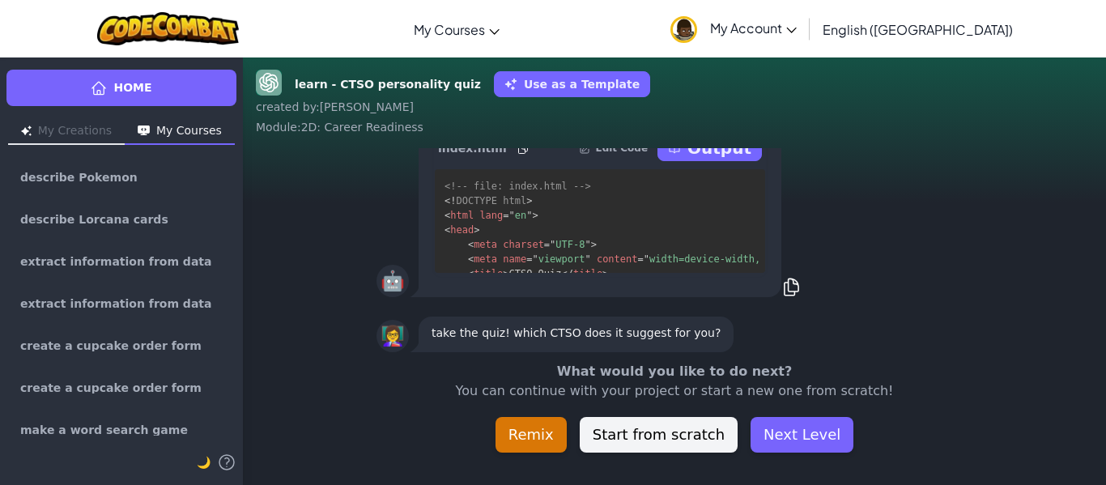
click at [858, 450] on div "What would you like to do next? You can continue with your project or start a n…" at bounding box center [674, 407] width 863 height 91
click at [826, 447] on button "Next Level" at bounding box center [802, 435] width 103 height 36
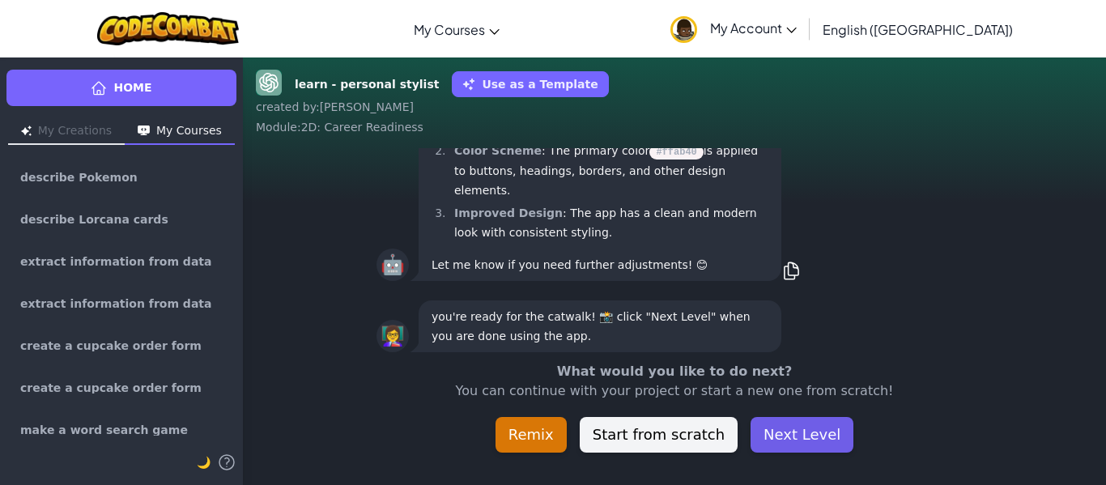
scroll to position [1, 0]
click at [836, 445] on button "Next Level" at bounding box center [802, 435] width 103 height 36
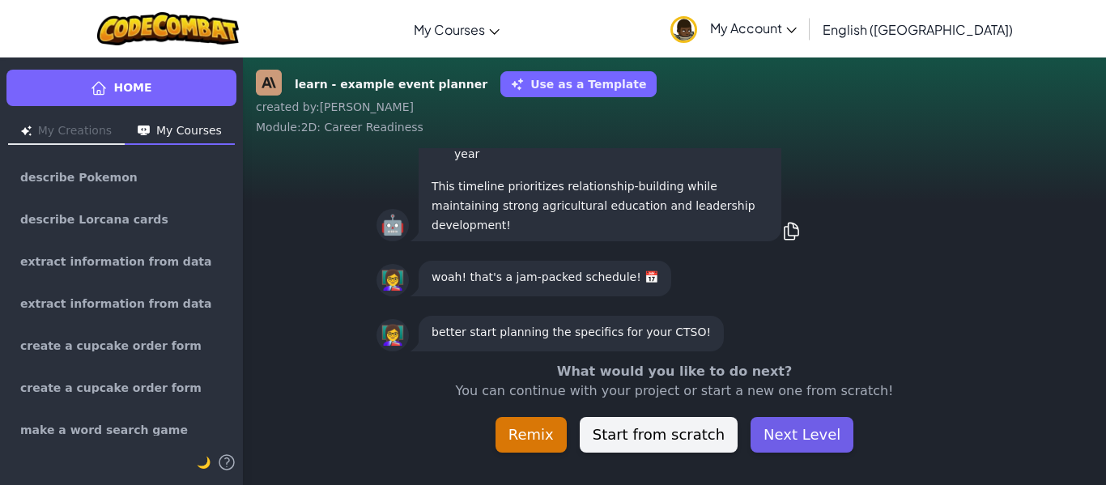
click at [823, 444] on button "Next Level" at bounding box center [802, 435] width 103 height 36
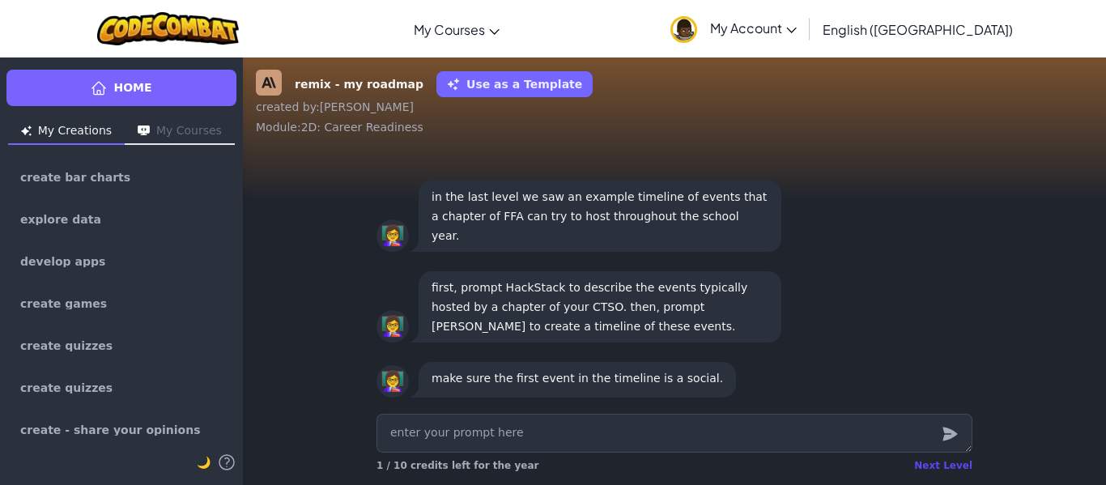
click at [936, 461] on div "Next Level" at bounding box center [943, 465] width 58 height 13
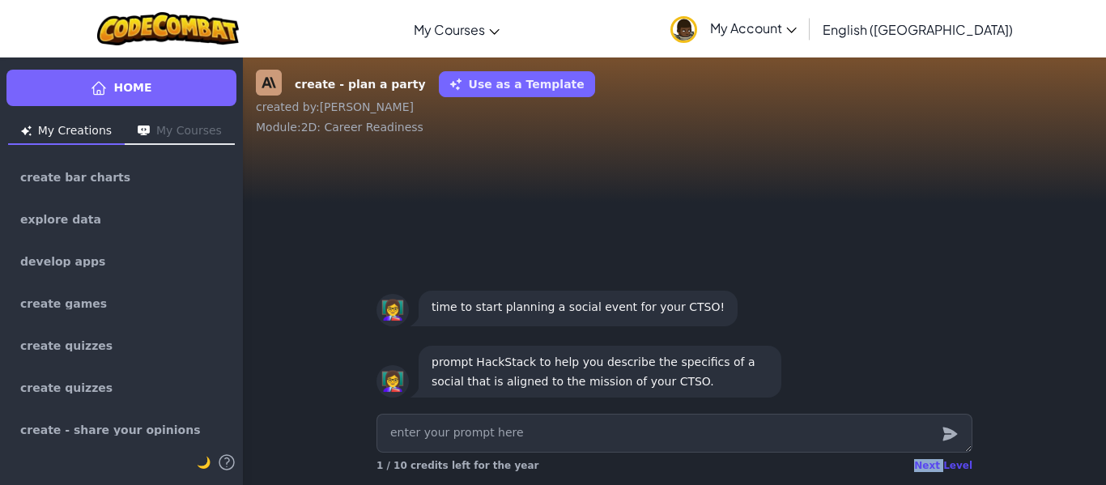
click at [936, 461] on div "Next Level" at bounding box center [943, 465] width 58 height 13
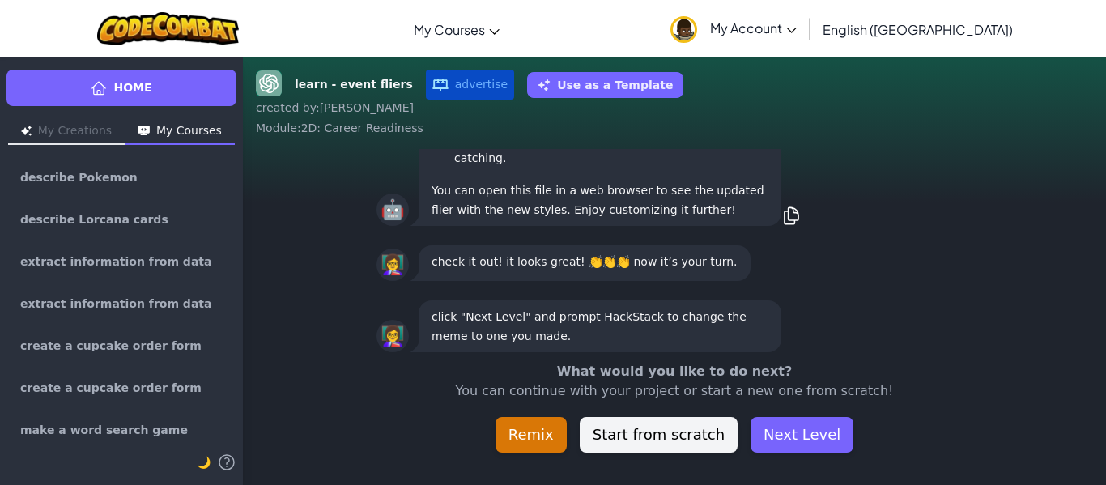
scroll to position [-45, 0]
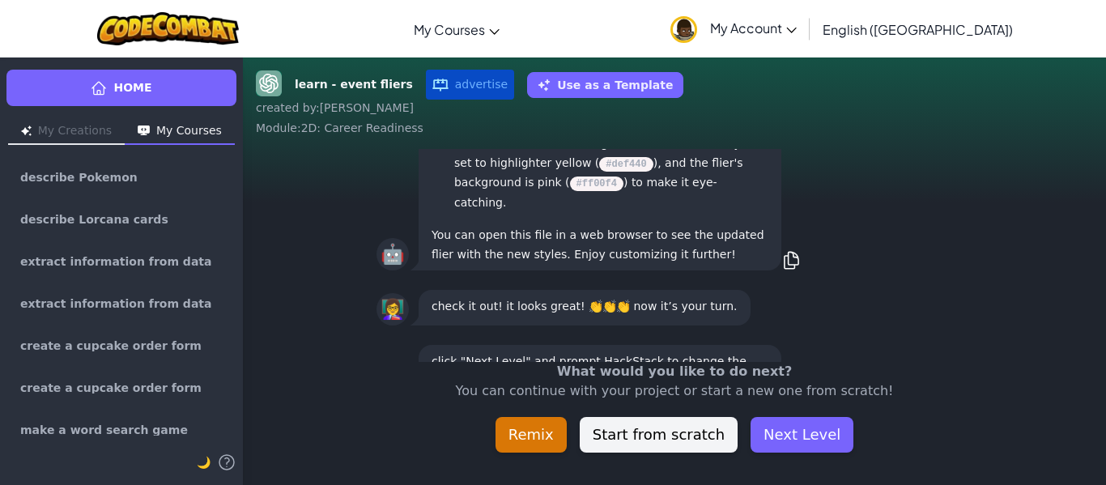
click at [937, 462] on div "learn - event fliers advertise Use as a Template created by : Diego Alejandro M…" at bounding box center [674, 271] width 863 height 428
click at [798, 441] on button "Next Level" at bounding box center [802, 435] width 103 height 36
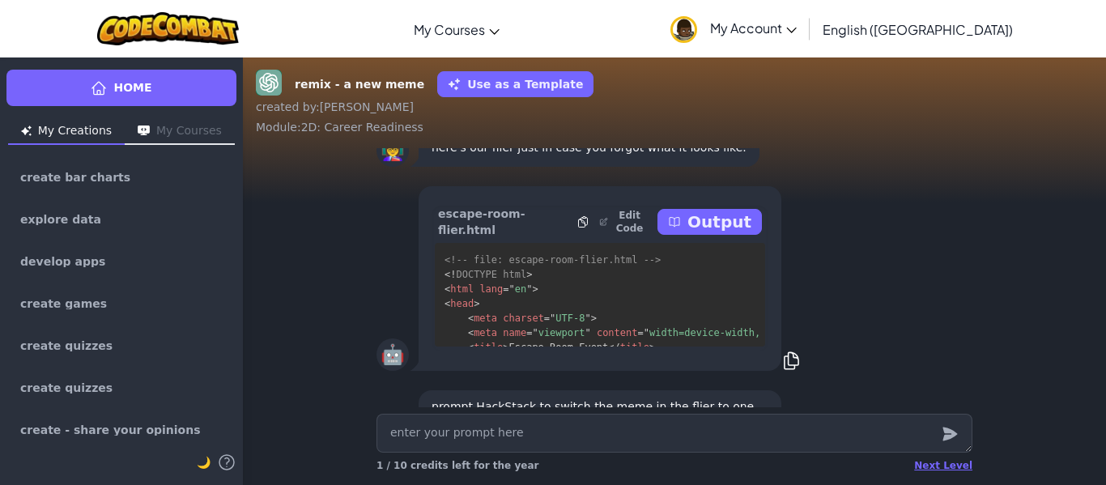
scroll to position [-198, 0]
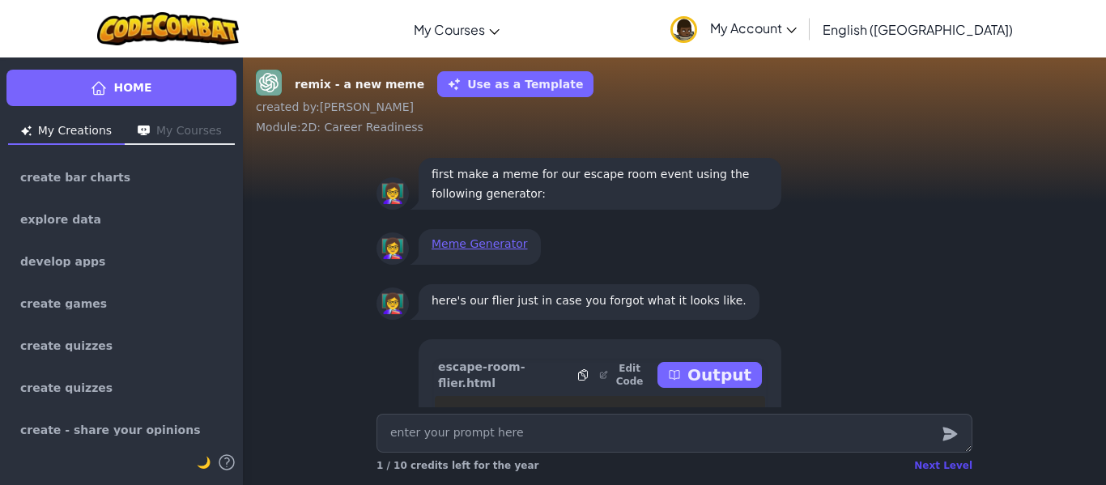
click at [926, 461] on div "Next Level" at bounding box center [943, 465] width 58 height 13
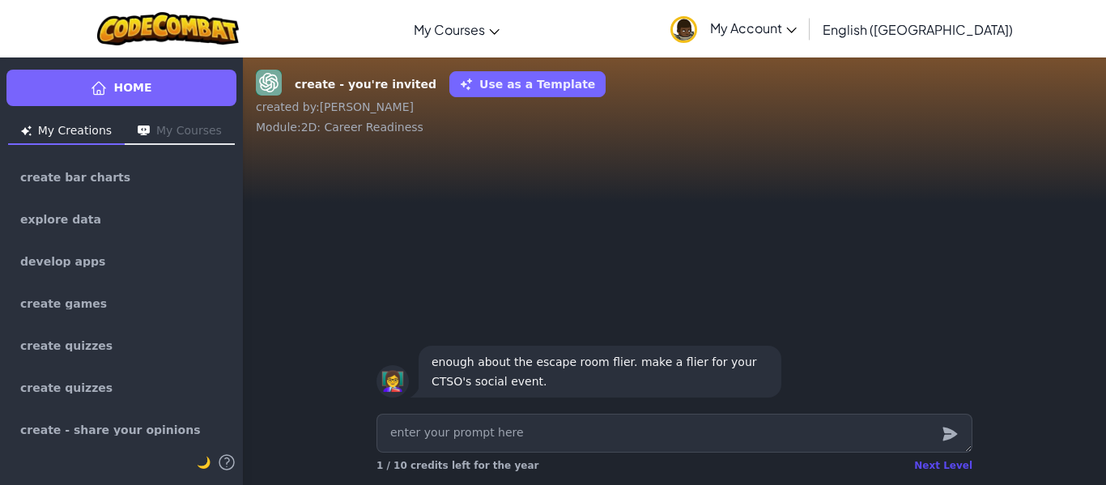
click at [943, 462] on div "Next Level" at bounding box center [943, 465] width 58 height 13
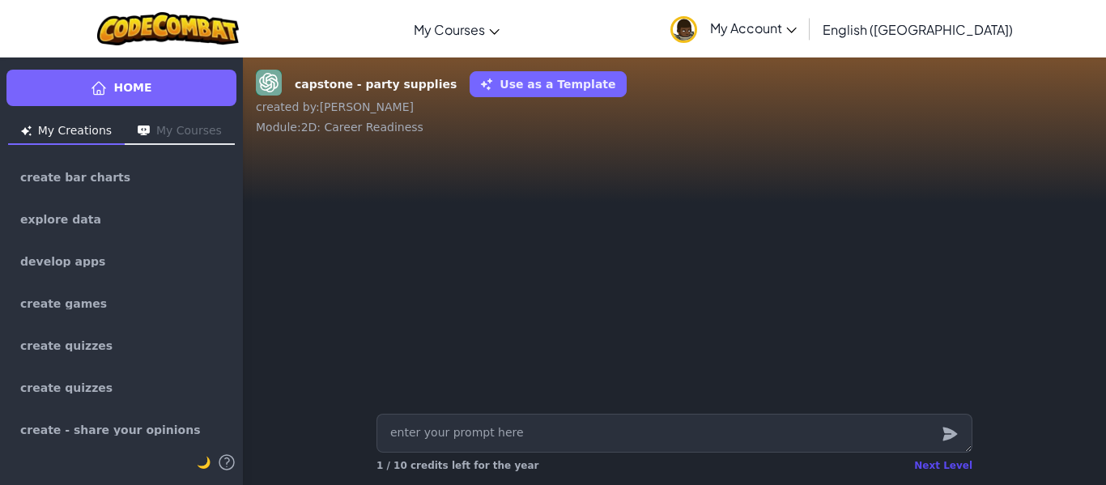
click at [950, 465] on div "Next Level" at bounding box center [943, 465] width 58 height 13
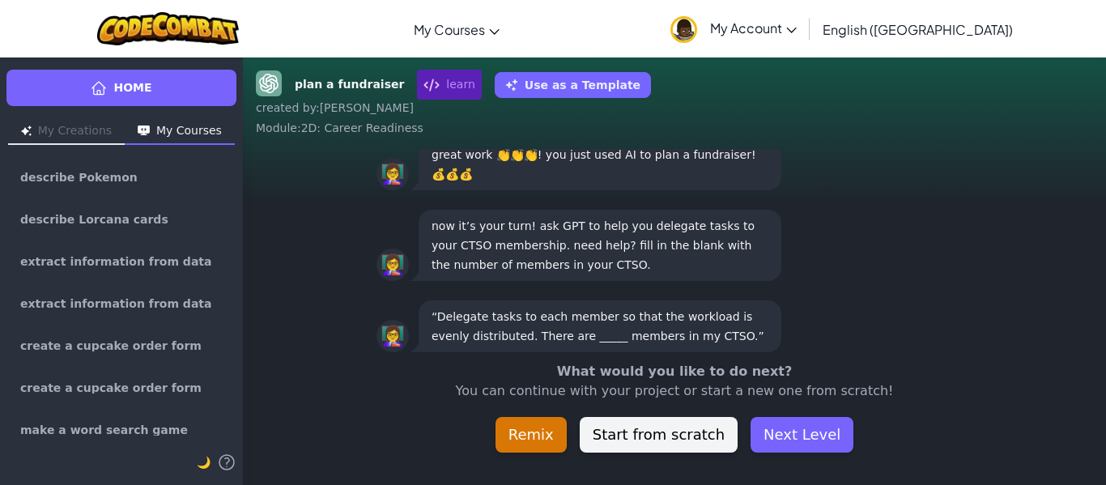
scroll to position [-45, 0]
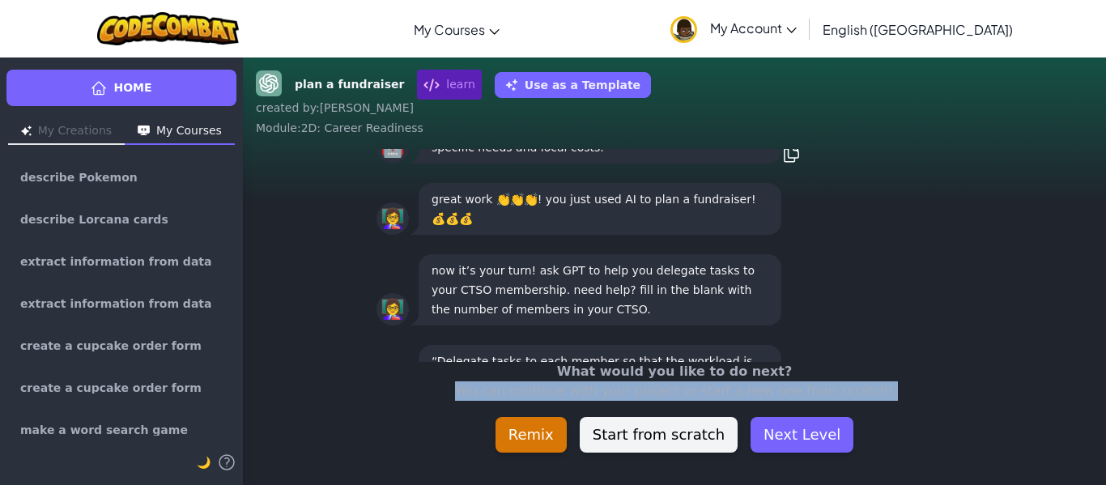
click at [949, 464] on div "plan a fundraiser learn Use as a Template created by : Diego Alejandro Module :…" at bounding box center [674, 271] width 863 height 428
click at [805, 432] on button "Next Level" at bounding box center [802, 435] width 103 height 36
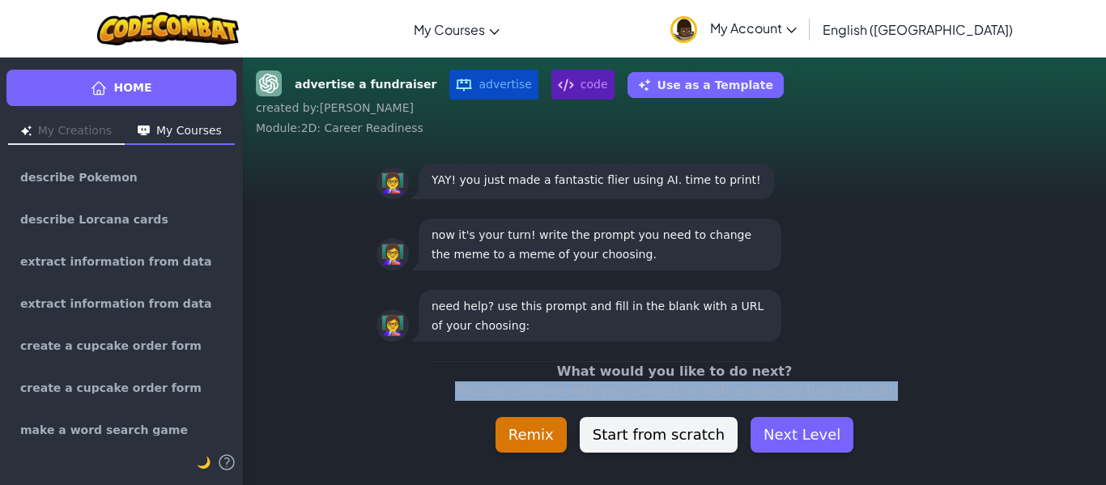
scroll to position [1, 0]
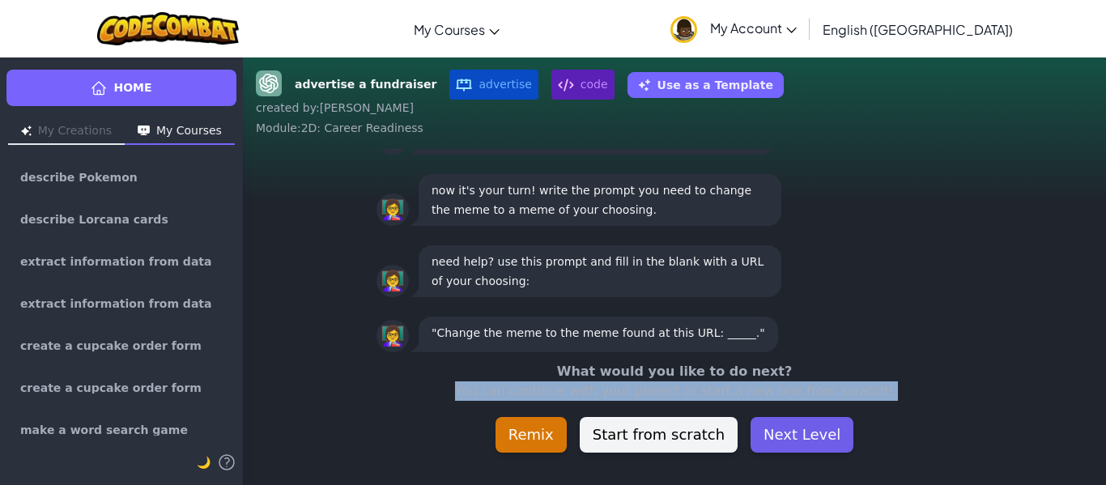
click at [787, 431] on button "Next Level" at bounding box center [802, 435] width 103 height 36
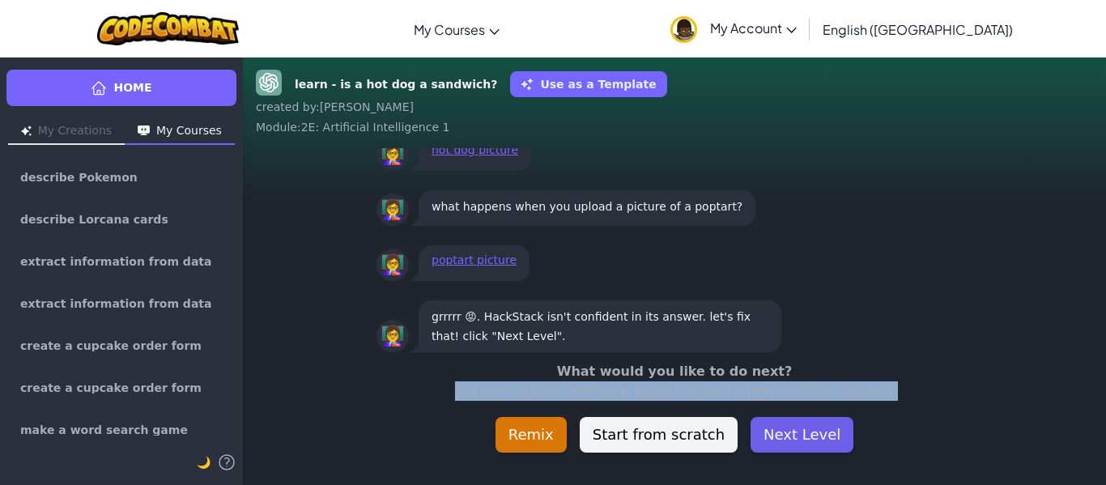
click at [812, 433] on button "Next Level" at bounding box center [802, 435] width 103 height 36
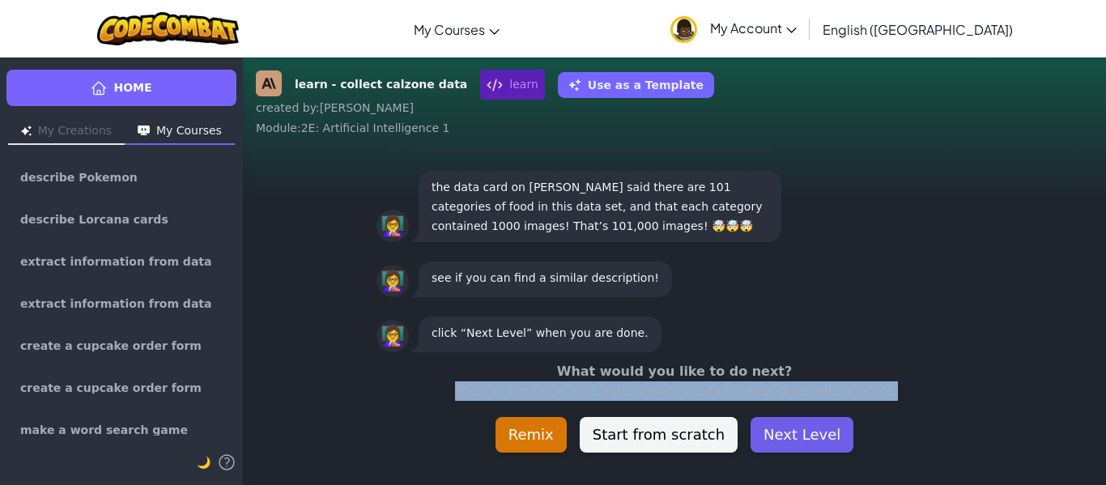
click at [807, 437] on button "Next Level" at bounding box center [802, 435] width 103 height 36
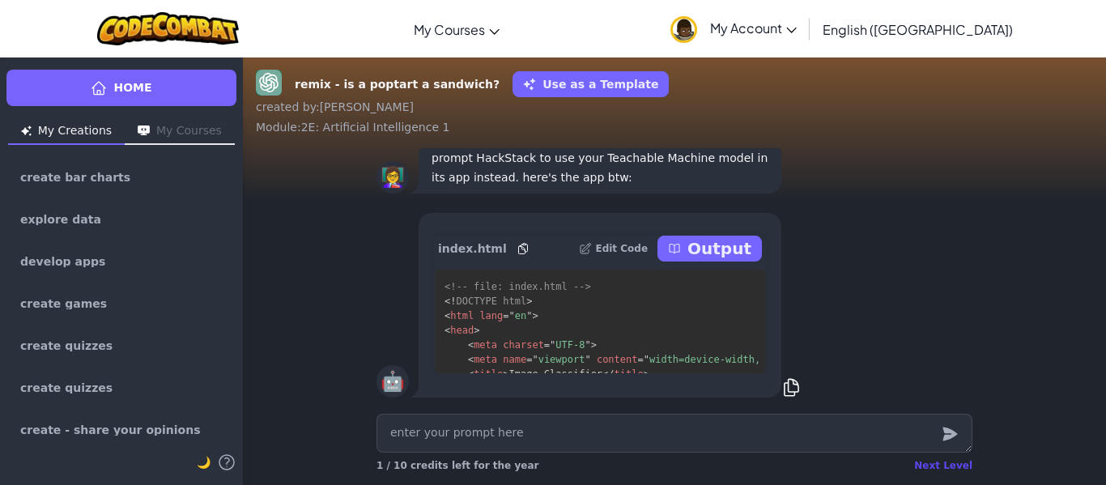
click at [935, 467] on div "Next Level" at bounding box center [943, 465] width 58 height 13
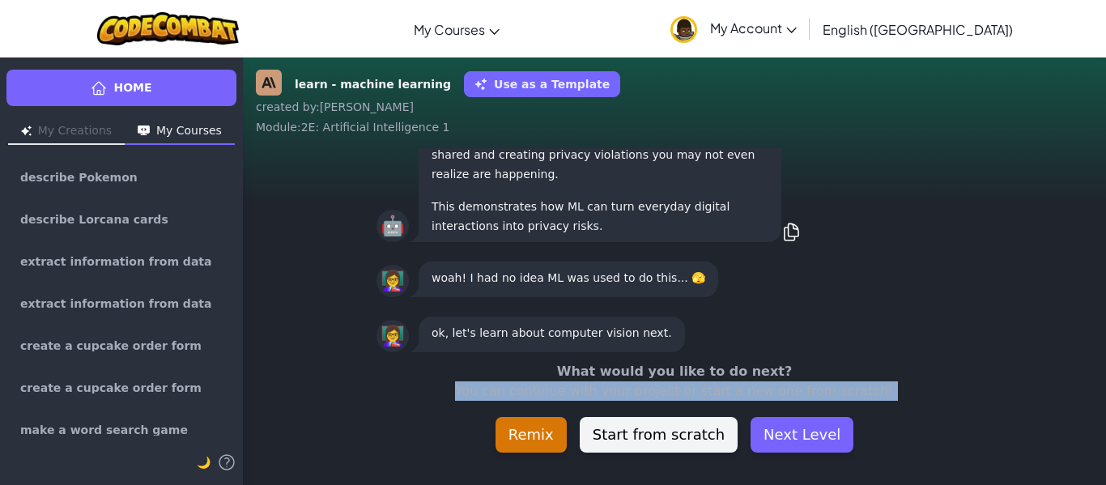
click at [935, 467] on div "learn - machine learning Use as a Template created by : Diego Alejandro Module …" at bounding box center [674, 271] width 863 height 428
click at [813, 441] on button "Next Level" at bounding box center [802, 435] width 103 height 36
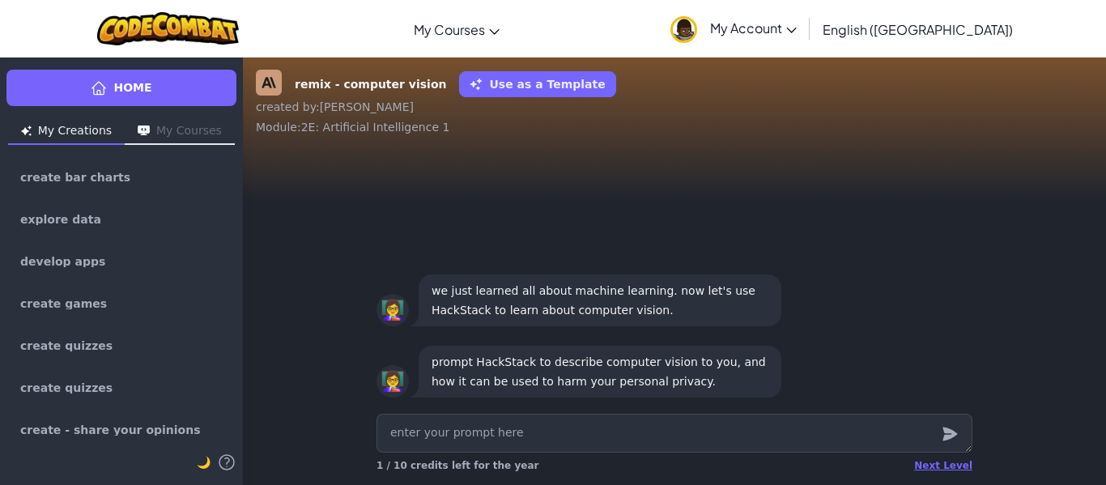
click at [935, 458] on div "Next Level 1 / 10 credits left for the year" at bounding box center [675, 466] width 596 height 26
click at [934, 460] on div "Next Level" at bounding box center [943, 465] width 58 height 13
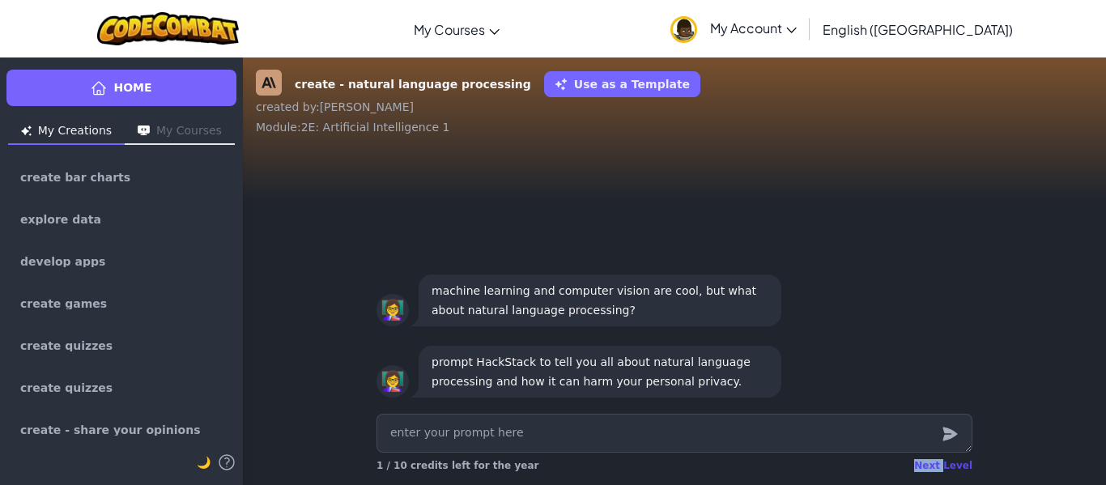
click at [934, 460] on div "Next Level" at bounding box center [943, 465] width 58 height 13
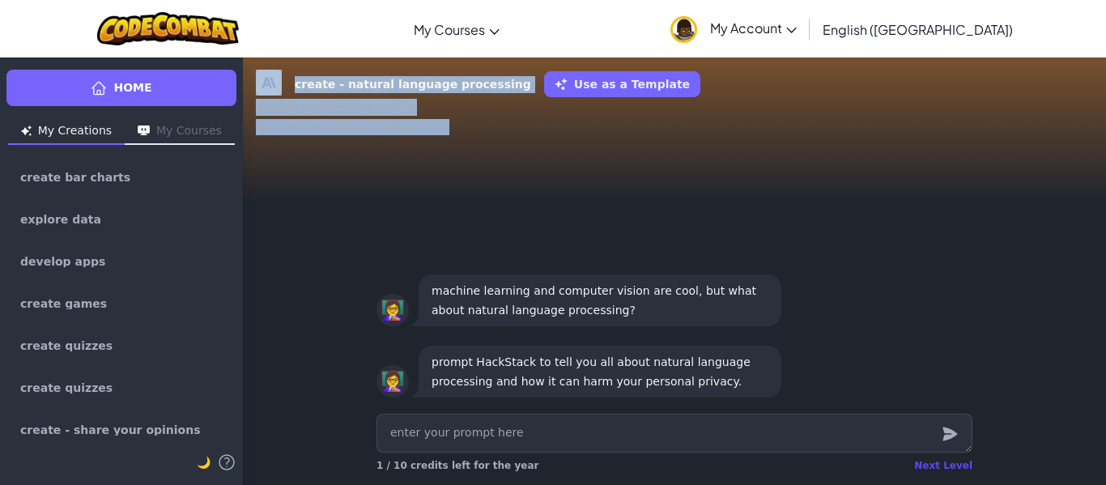
click at [934, 460] on div "create - natural language processing Use as a Template created by : Diego Aleja…" at bounding box center [674, 271] width 863 height 428
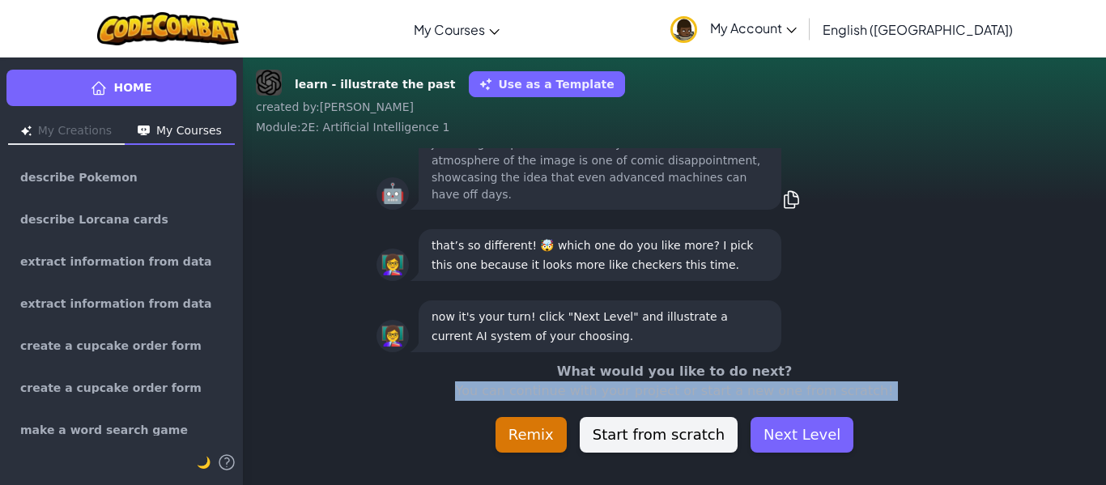
click at [934, 460] on div "learn - illustrate the past Use as a Template created by : Diego Alejandro Modu…" at bounding box center [674, 271] width 863 height 428
click at [823, 424] on button "Next Level" at bounding box center [802, 435] width 103 height 36
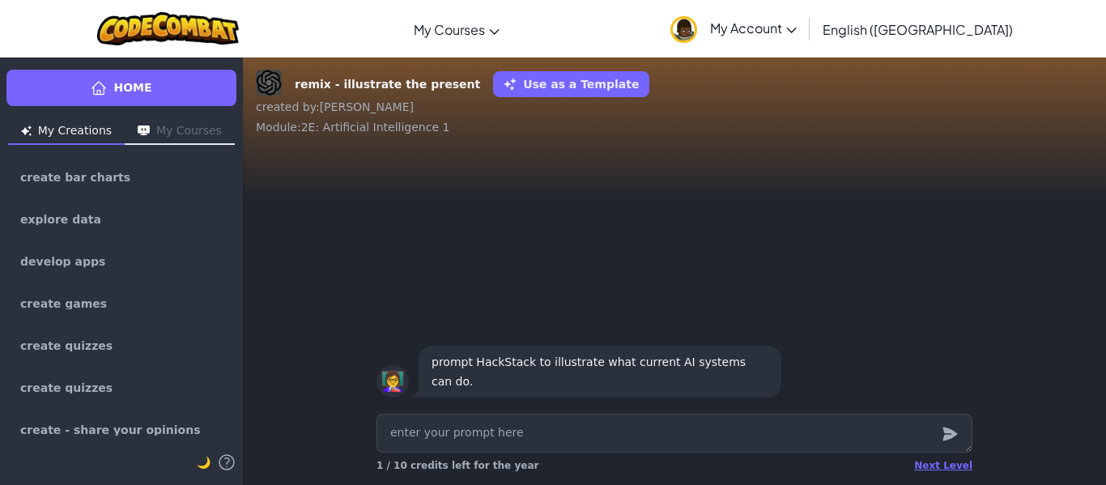
click at [933, 458] on div "Next Level 1 / 10 credits left for the year" at bounding box center [675, 466] width 596 height 26
click at [935, 465] on div "Next Level" at bounding box center [943, 465] width 58 height 13
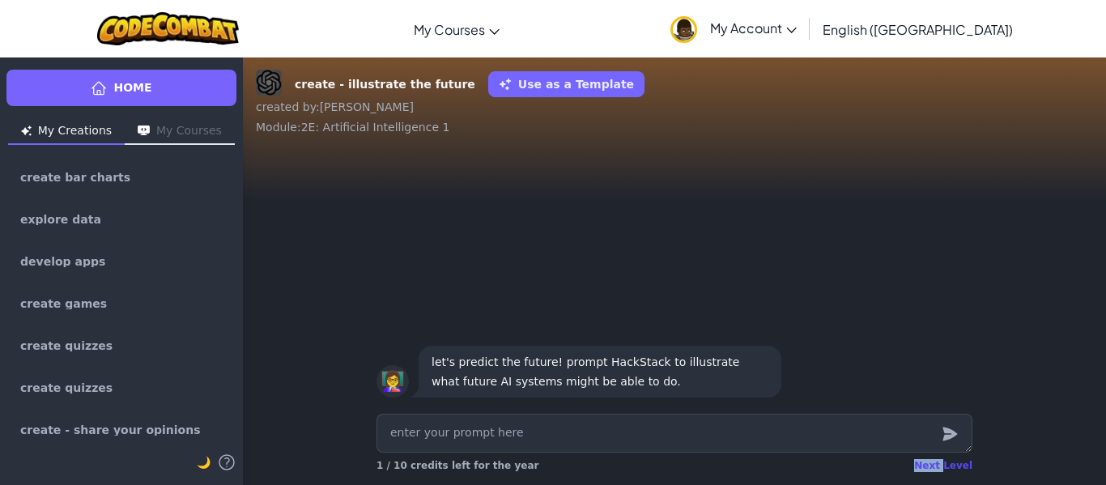
click at [935, 465] on div "Next Level" at bounding box center [943, 465] width 58 height 13
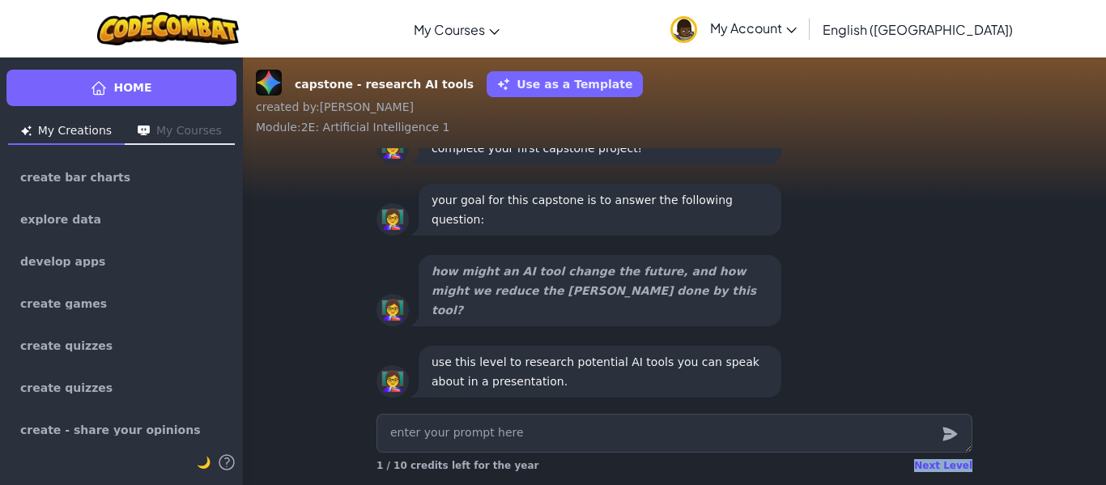
click at [935, 465] on div "Next Level" at bounding box center [943, 465] width 58 height 13
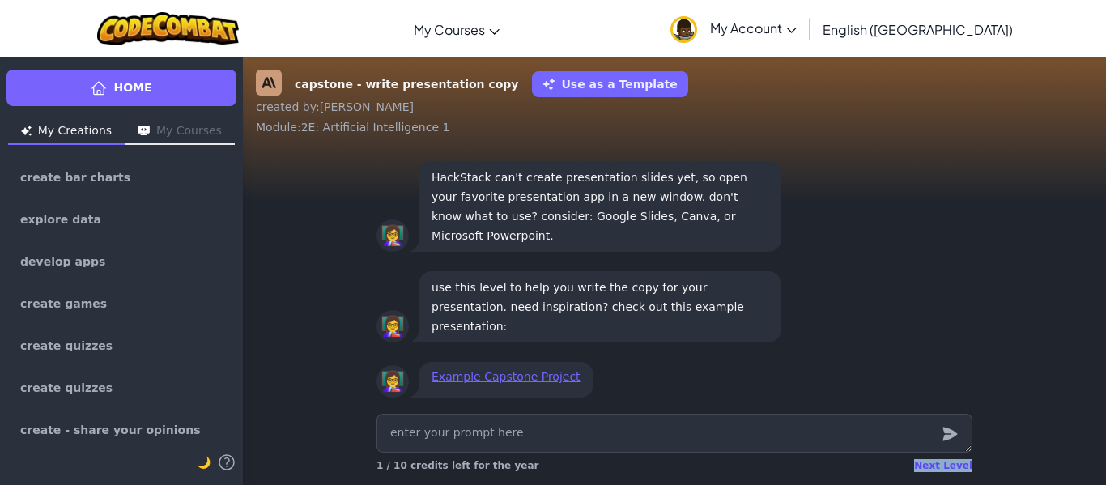
click at [935, 465] on div "Next Level" at bounding box center [943, 465] width 58 height 13
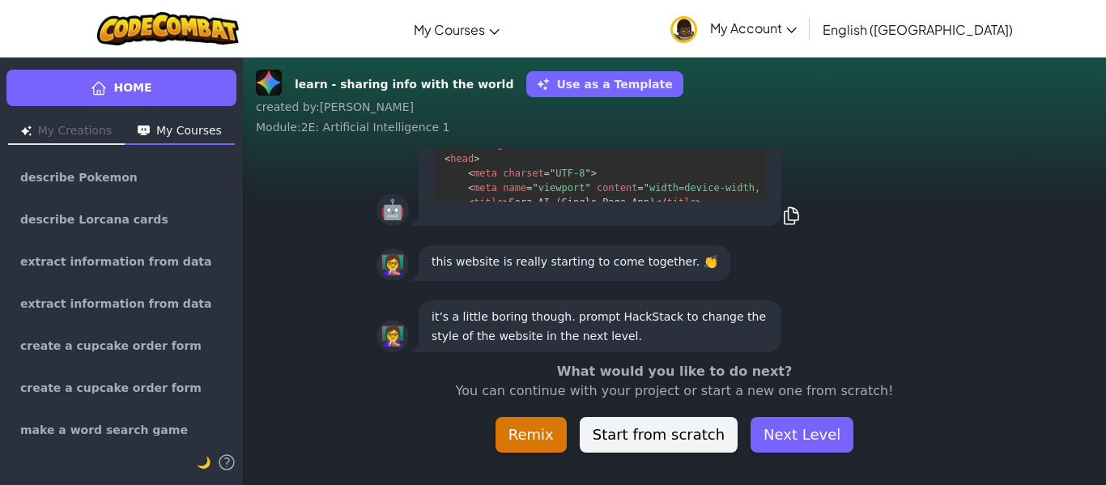
scroll to position [-45, 0]
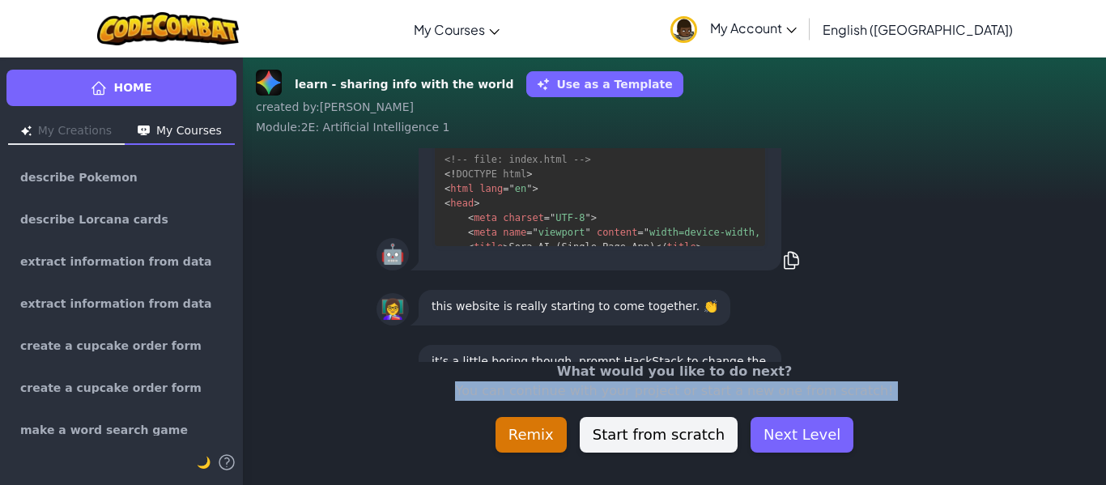
click at [935, 465] on div "learn - sharing info with the world Use as a Template created by : Diego Alejan…" at bounding box center [674, 271] width 863 height 428
click at [757, 437] on button "Next Level" at bounding box center [802, 435] width 103 height 36
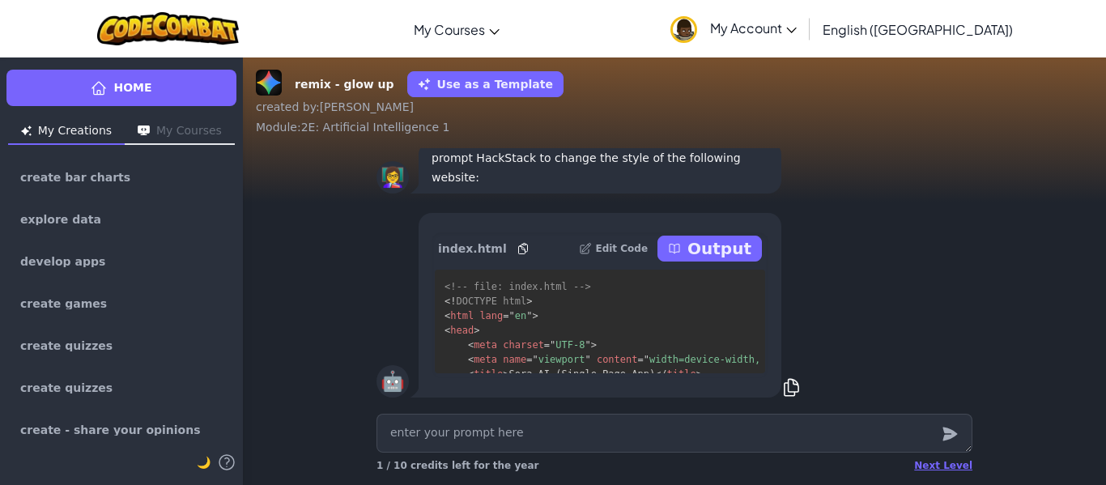
click at [945, 475] on div "Next Level 1 / 10 credits left for the year" at bounding box center [675, 466] width 596 height 26
click at [943, 468] on div "Next Level" at bounding box center [943, 465] width 58 height 13
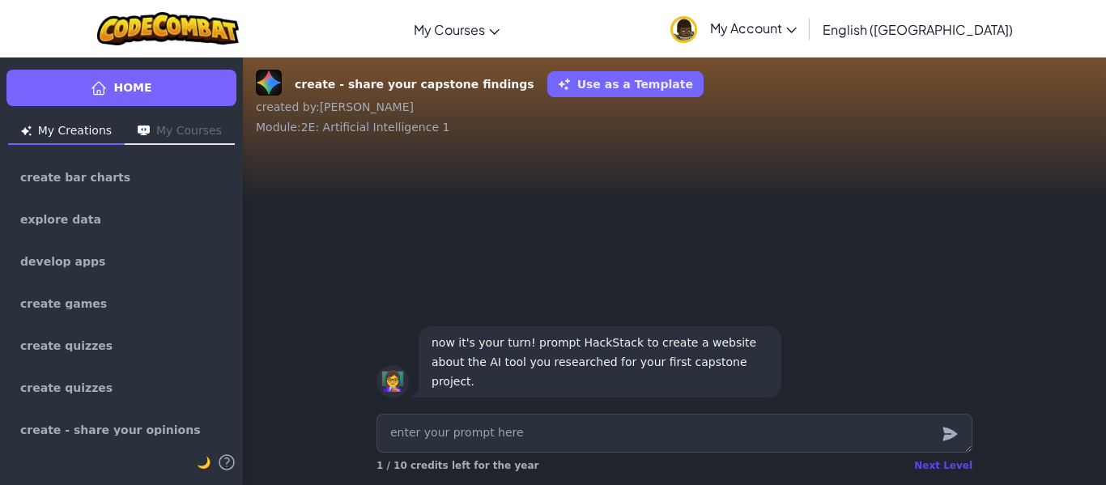
click at [942, 462] on div "Next Level" at bounding box center [943, 465] width 58 height 13
click at [942, 462] on div "create - share your capstone findings Use as a Template created by : Diego Alej…" at bounding box center [674, 271] width 863 height 428
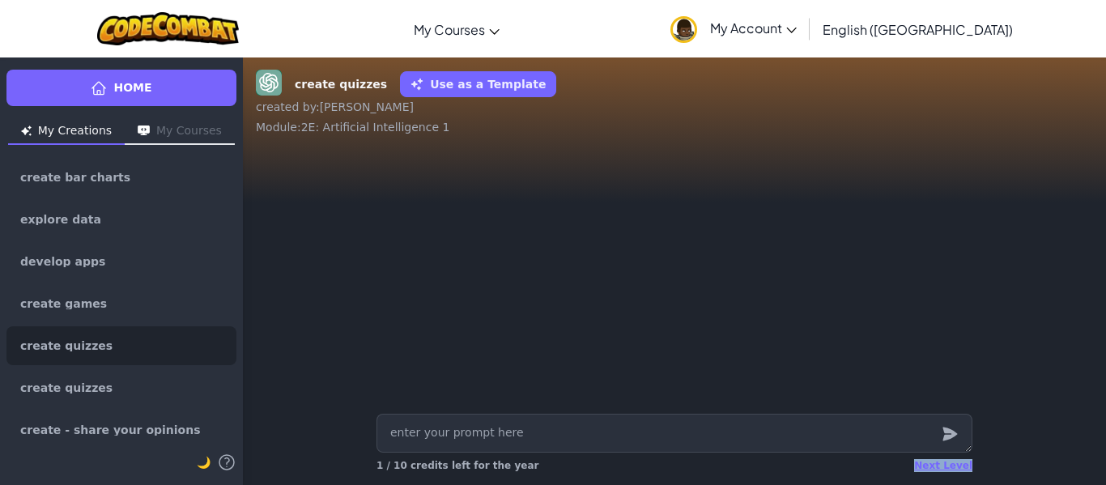
click at [942, 462] on div "Next Level" at bounding box center [943, 465] width 58 height 13
click at [942, 462] on div "create quizzes Use as a Template created by : Diego Alejandro Module : 2E: Arti…" at bounding box center [674, 271] width 863 height 428
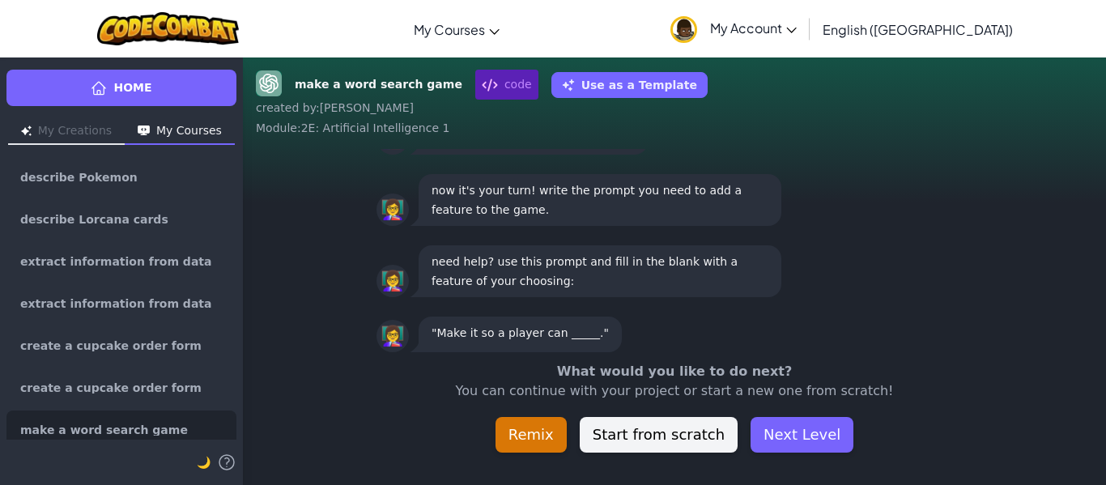
scroll to position [-45, 0]
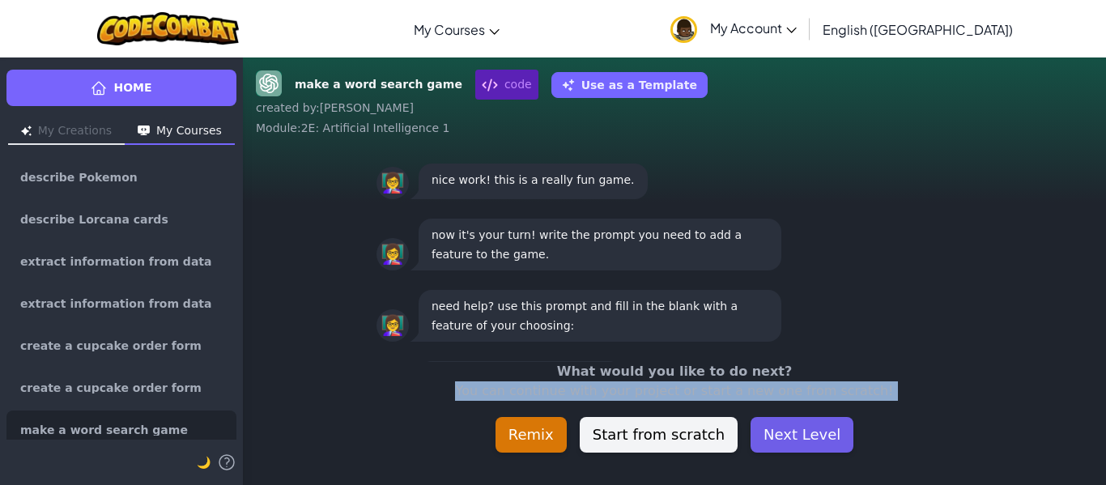
click at [814, 436] on button "Next Level" at bounding box center [802, 435] width 103 height 36
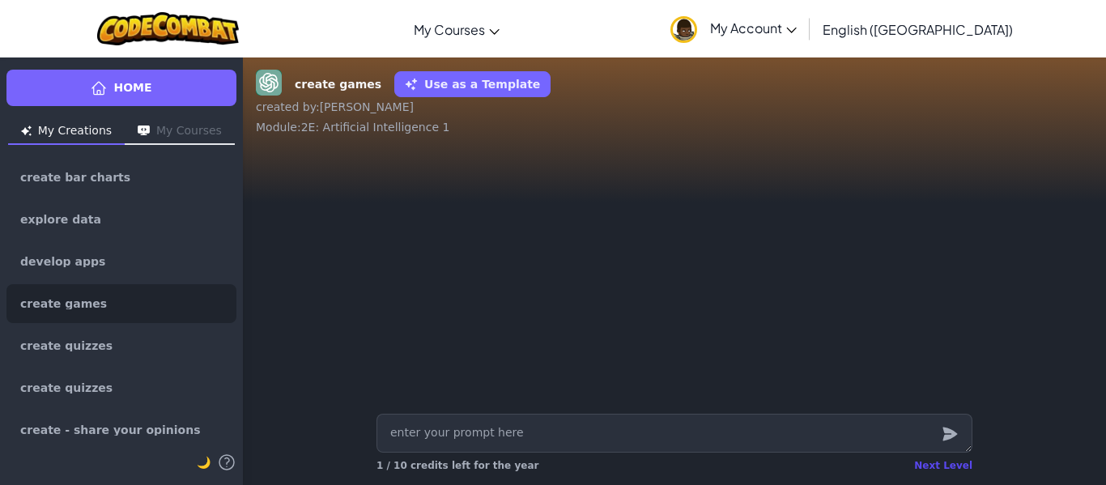
click at [934, 465] on div "Next Level" at bounding box center [943, 465] width 58 height 13
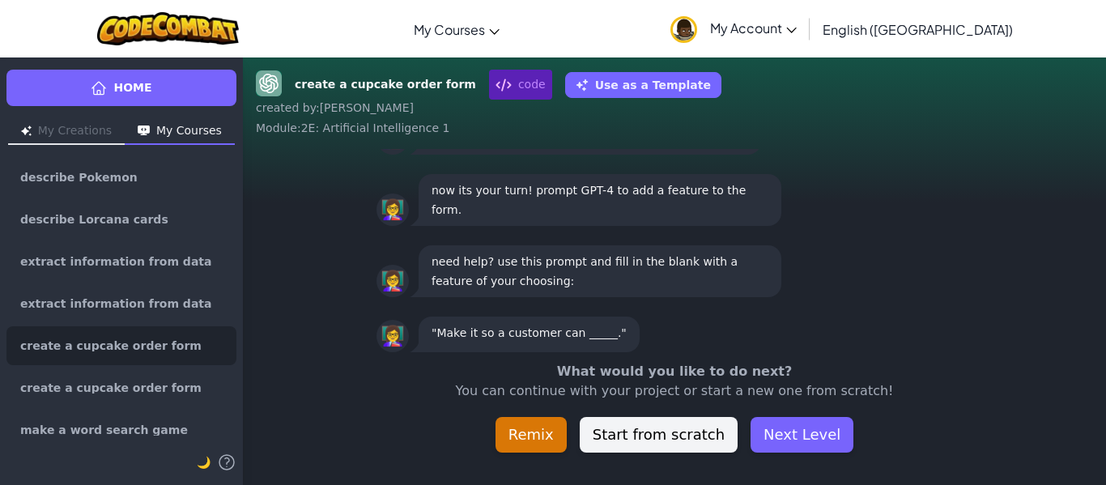
click at [934, 465] on div "create a cupcake order form code Use as a Template created by : Diego Alejandro…" at bounding box center [674, 271] width 863 height 428
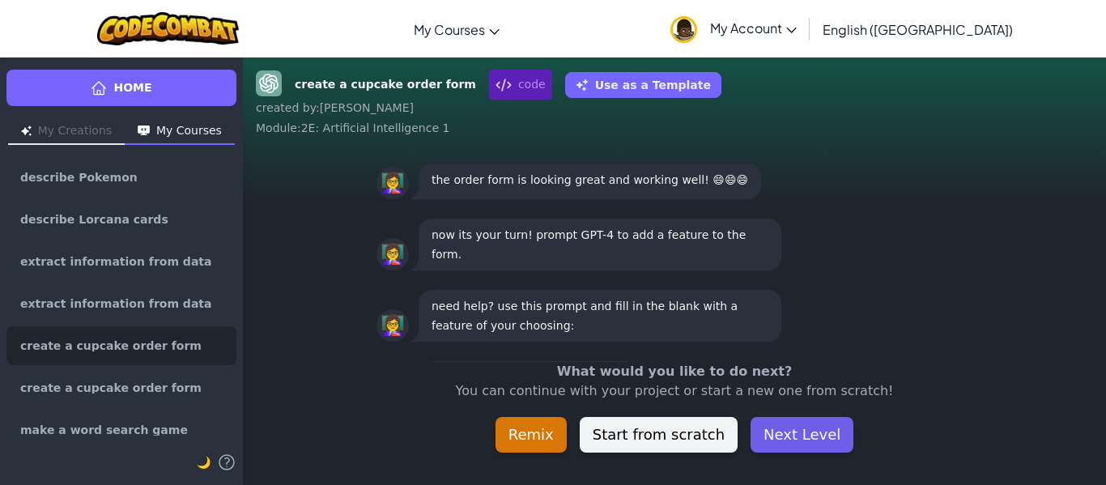
click at [806, 443] on button "Next Level" at bounding box center [802, 435] width 103 height 36
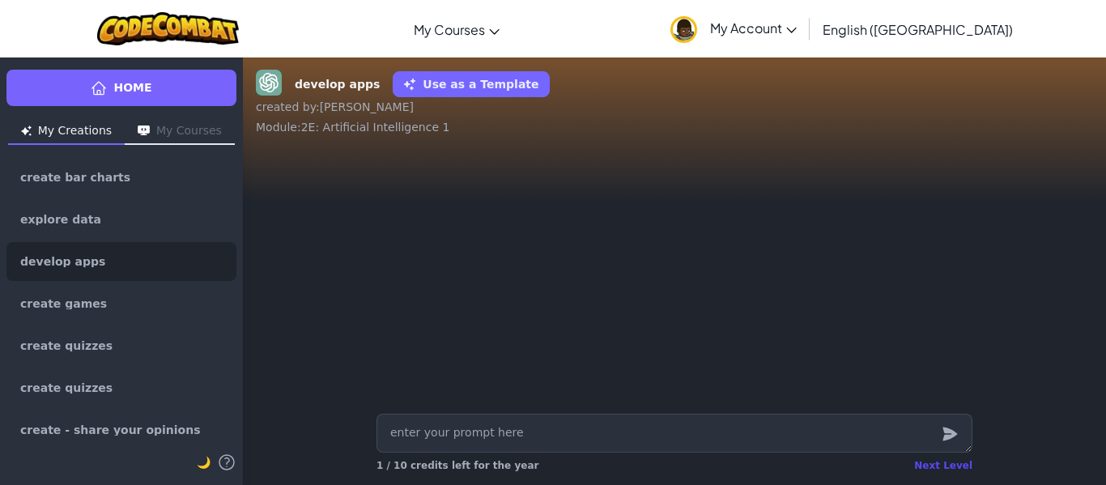
click at [954, 464] on div "Next Level" at bounding box center [943, 465] width 58 height 13
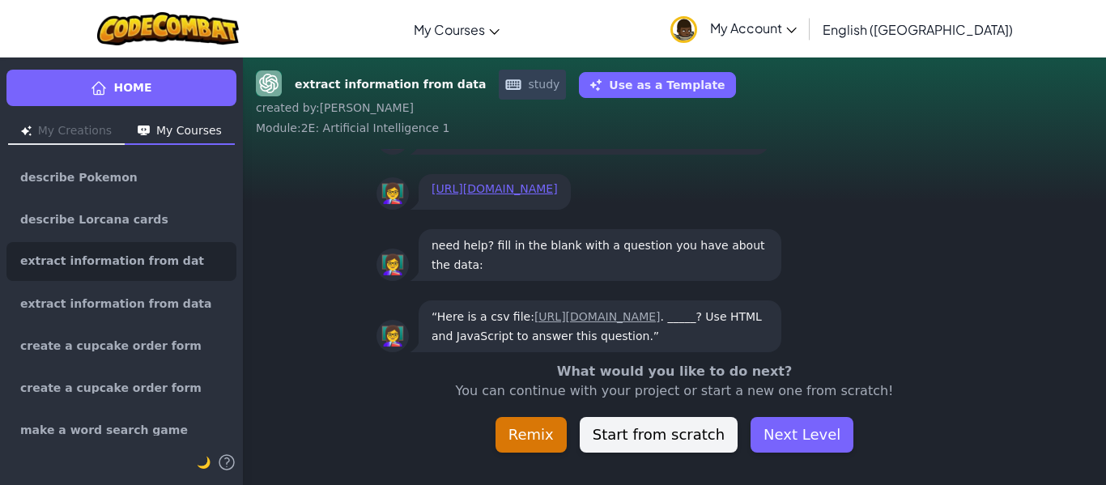
scroll to position [-45, 0]
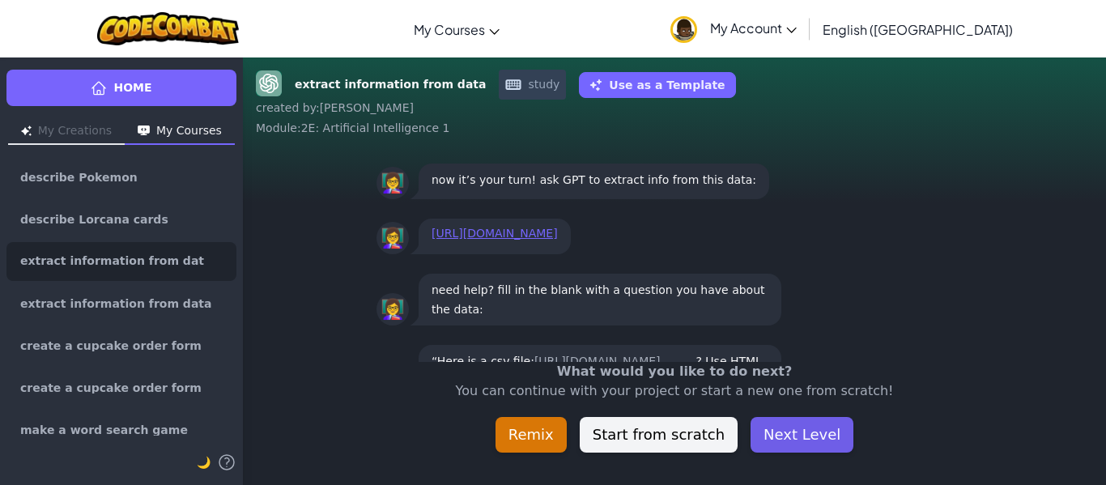
click at [807, 426] on button "Next Level" at bounding box center [802, 435] width 103 height 36
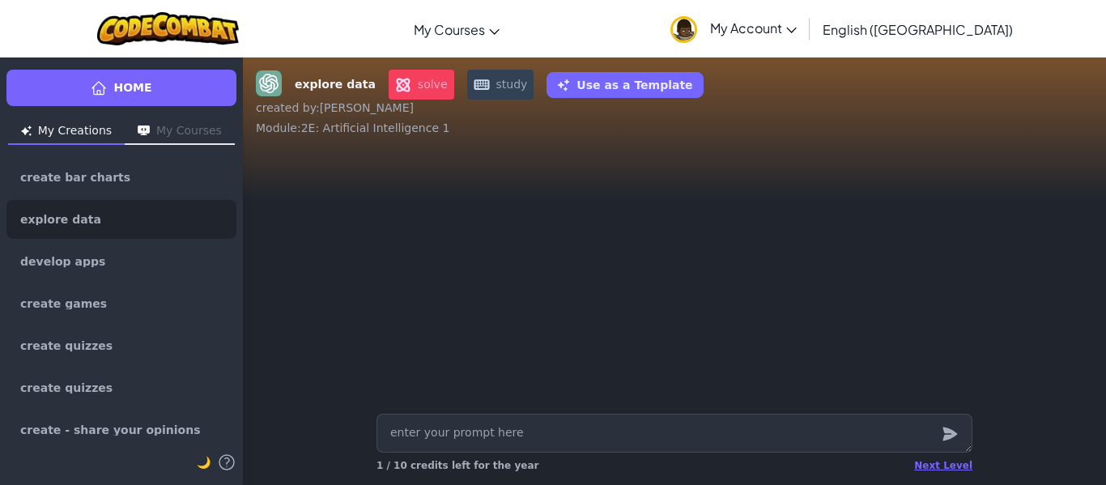
click at [955, 458] on div "Next Level 1 / 10 credits left for the year" at bounding box center [675, 466] width 596 height 26
click at [952, 468] on div "Next Level" at bounding box center [943, 465] width 58 height 13
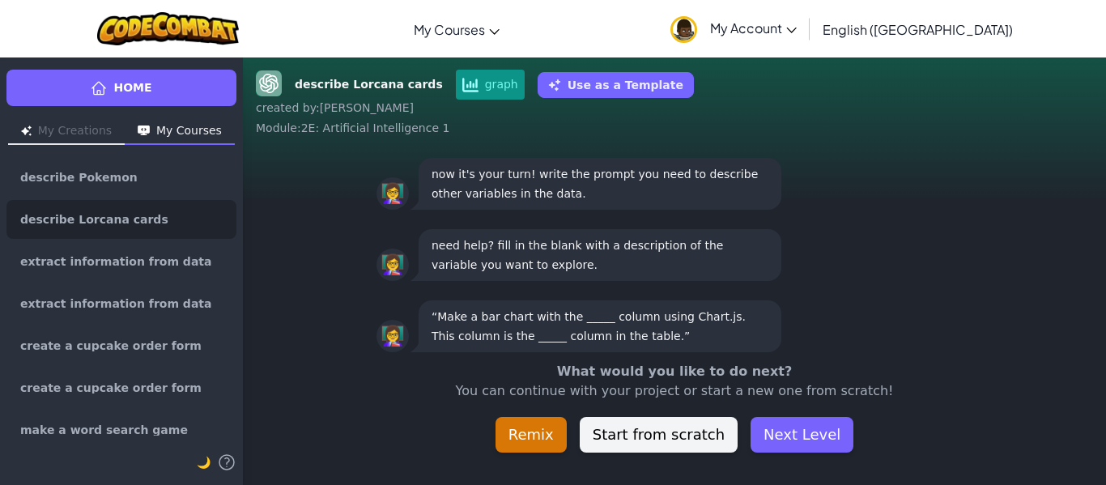
scroll to position [-45, 0]
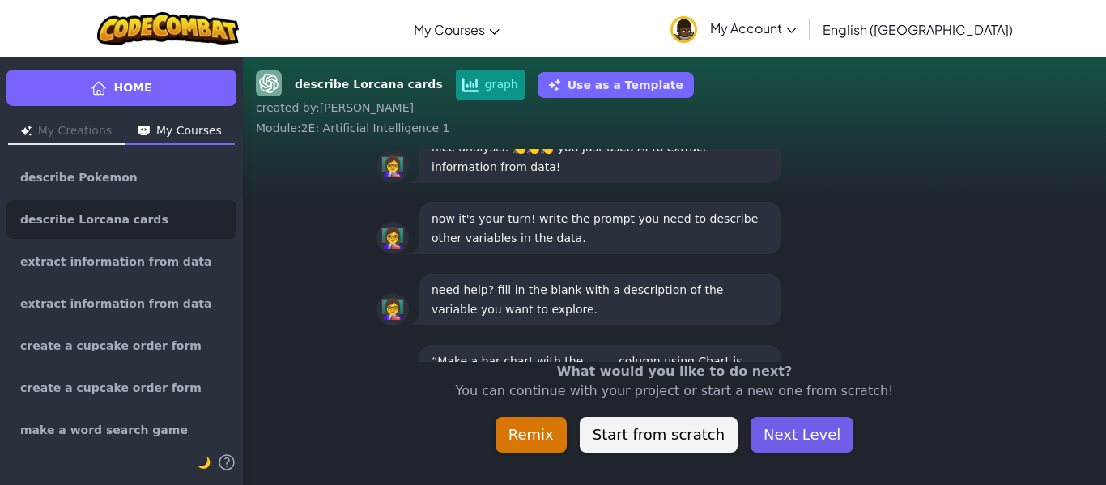
click at [780, 430] on button "Next Level" at bounding box center [802, 435] width 103 height 36
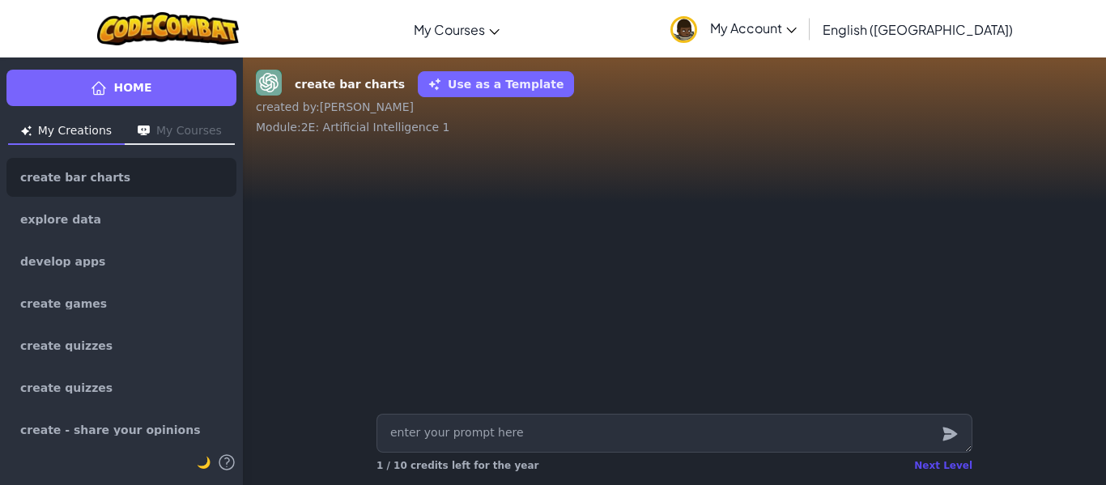
click at [953, 467] on div "Next Level" at bounding box center [943, 465] width 58 height 13
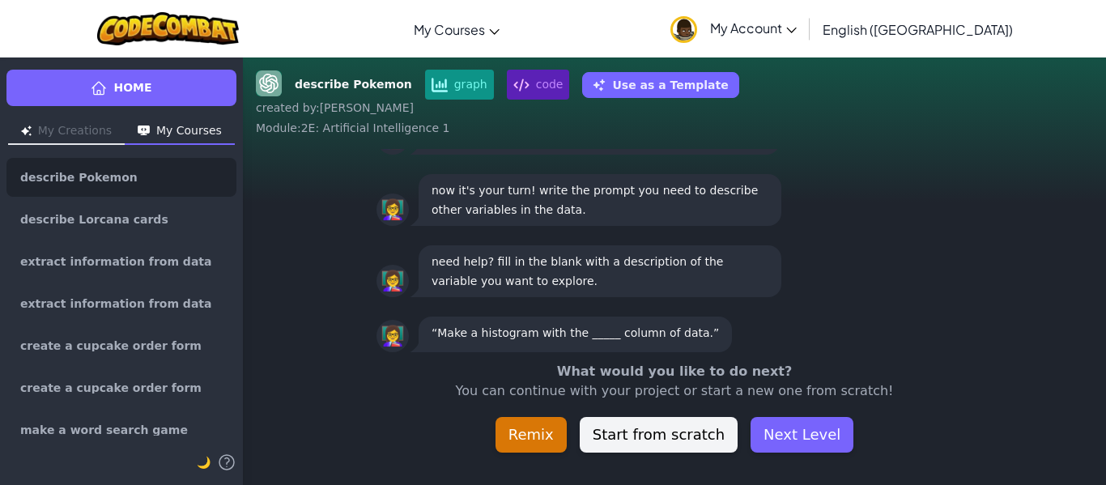
scroll to position [-45, 0]
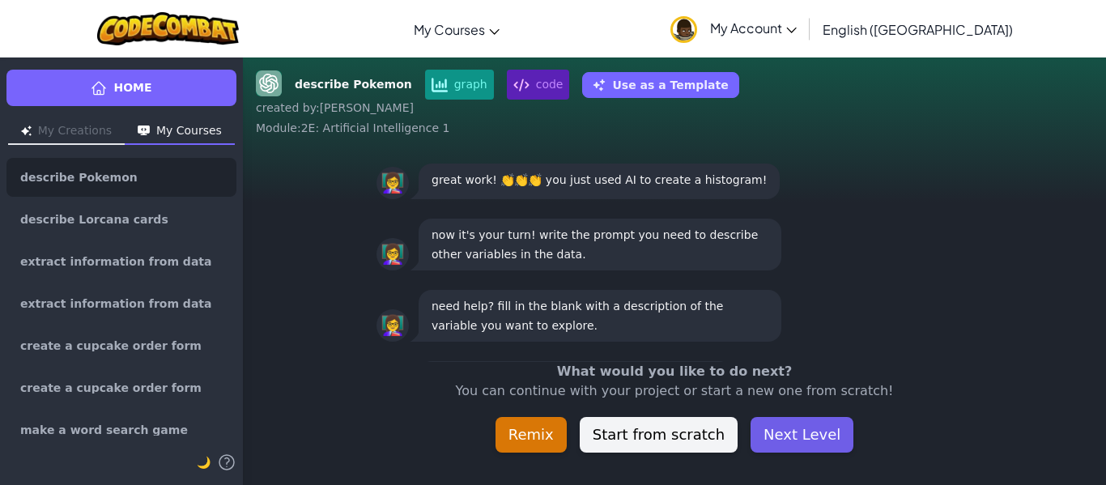
click at [797, 440] on button "Next Level" at bounding box center [802, 435] width 103 height 36
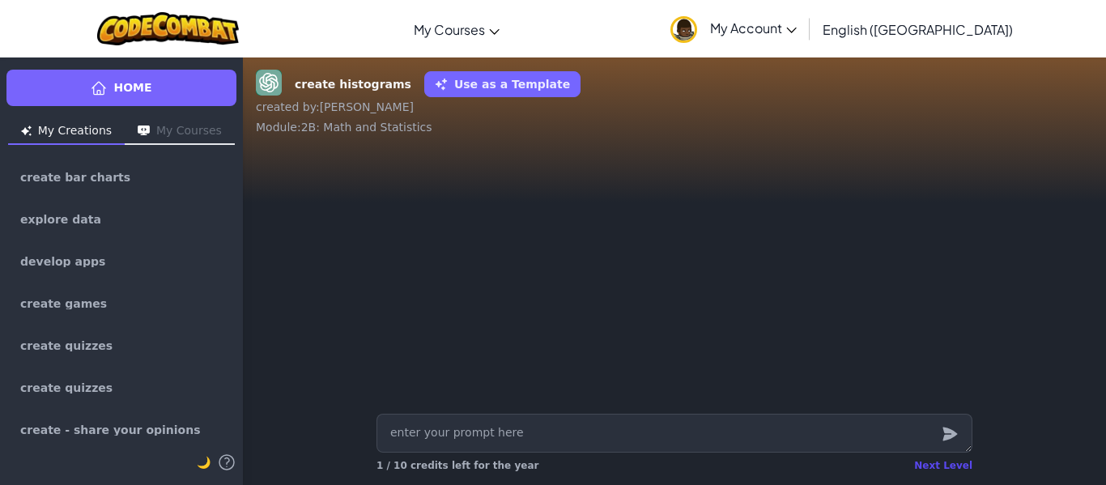
click at [961, 462] on div "Next Level" at bounding box center [943, 465] width 58 height 13
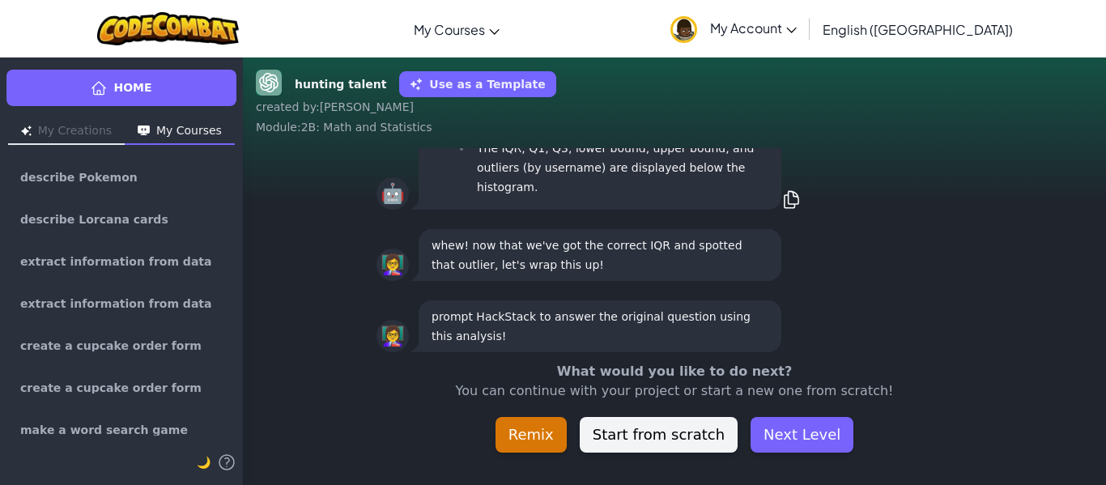
scroll to position [-45, 0]
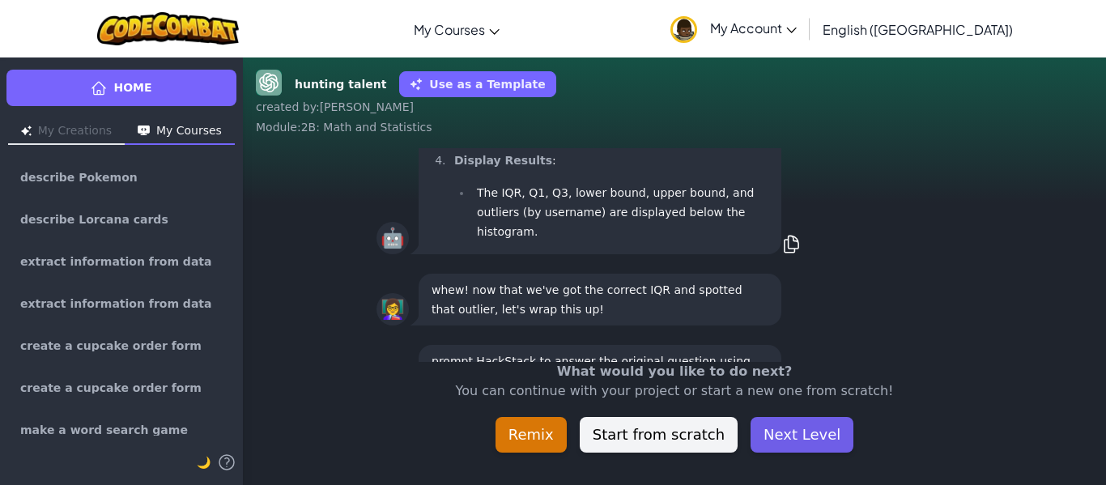
click at [819, 435] on button "Next Level" at bounding box center [802, 435] width 103 height 36
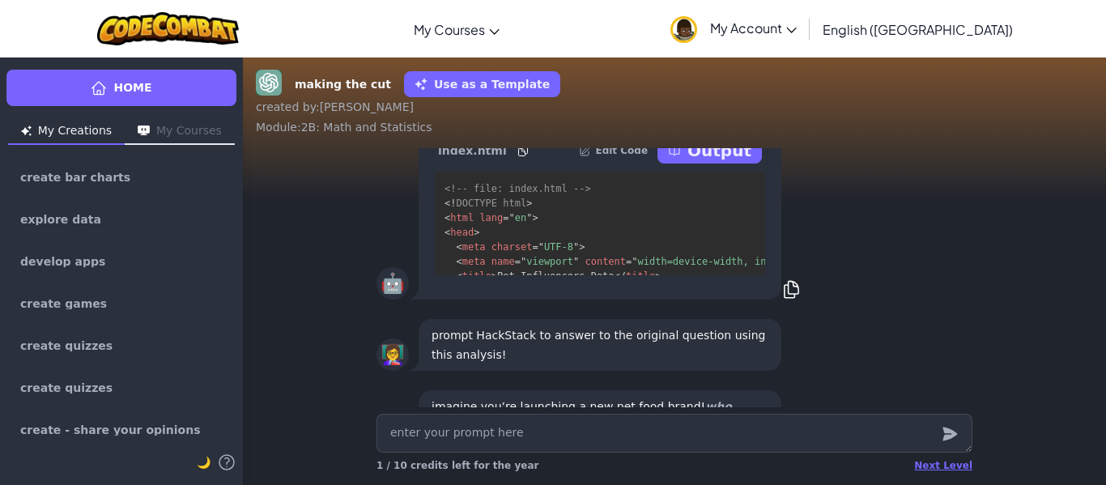
scroll to position [-159, 0]
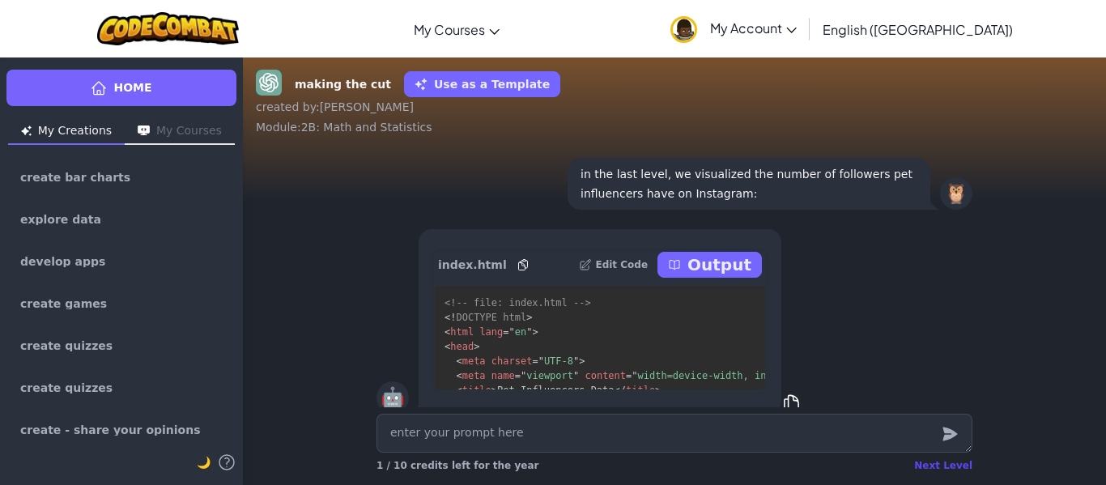
click at [942, 469] on div "Next Level" at bounding box center [943, 465] width 58 height 13
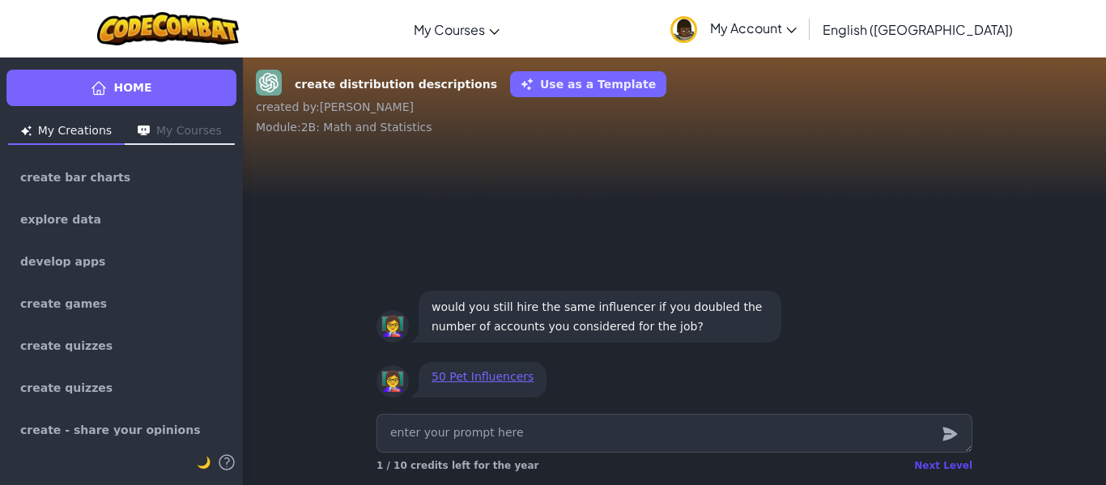
click at [938, 467] on div "Next Level" at bounding box center [943, 465] width 58 height 13
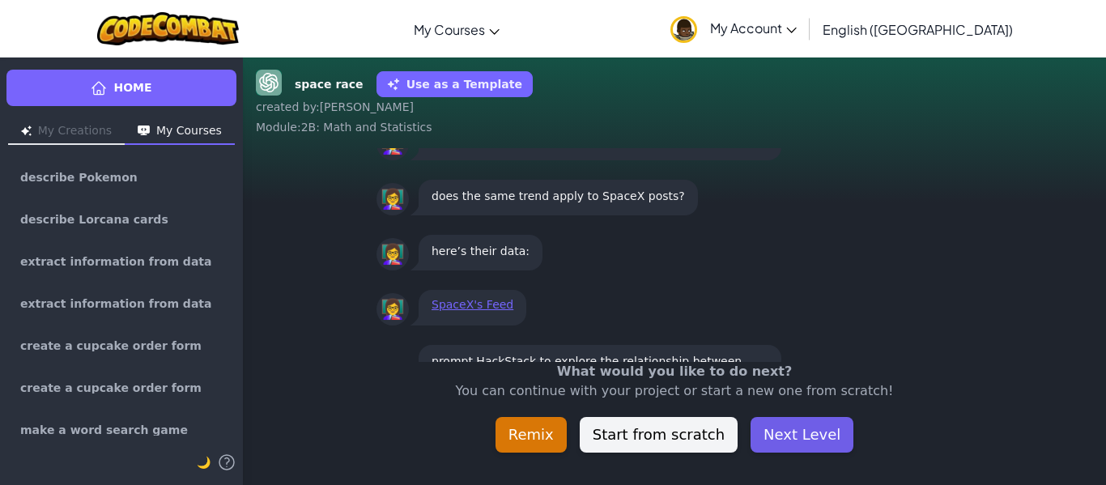
click at [813, 434] on button "Next Level" at bounding box center [802, 435] width 103 height 36
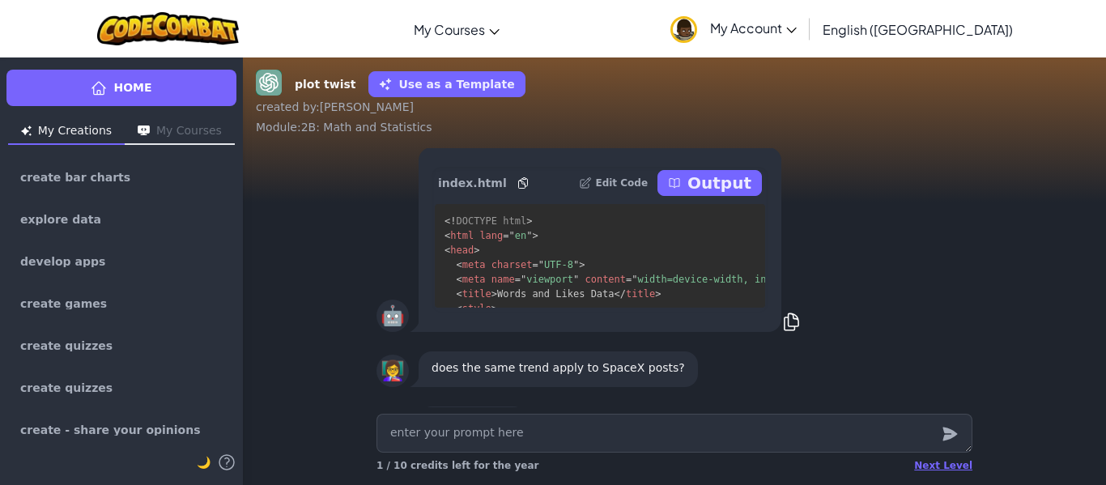
scroll to position [-126, 0]
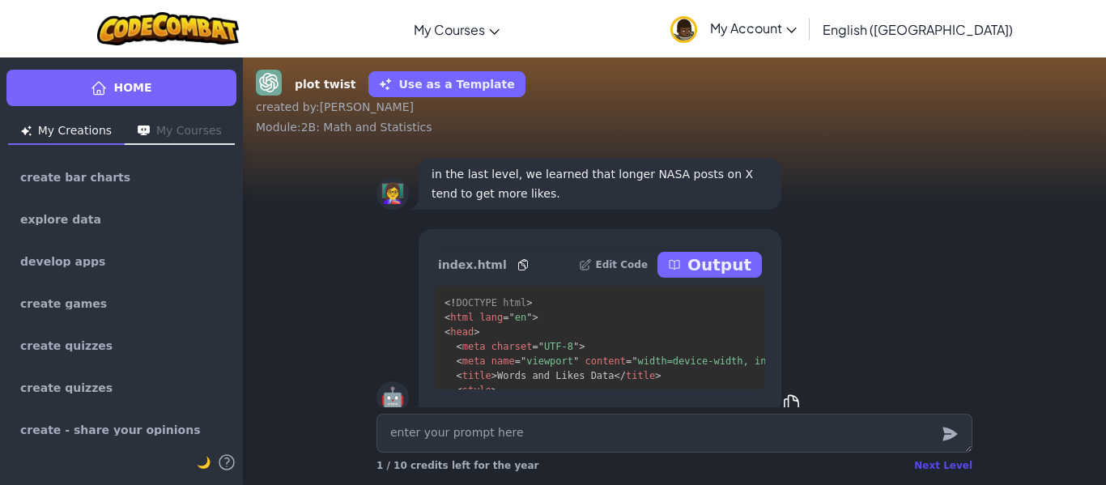
click at [943, 469] on div "Next Level" at bounding box center [943, 465] width 58 height 13
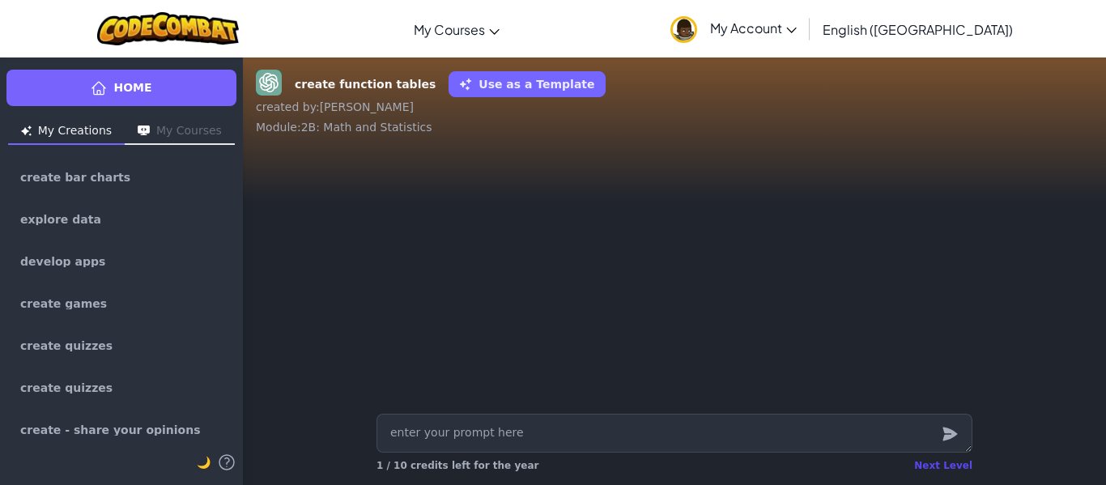
click at [925, 460] on div "Next Level" at bounding box center [943, 465] width 58 height 13
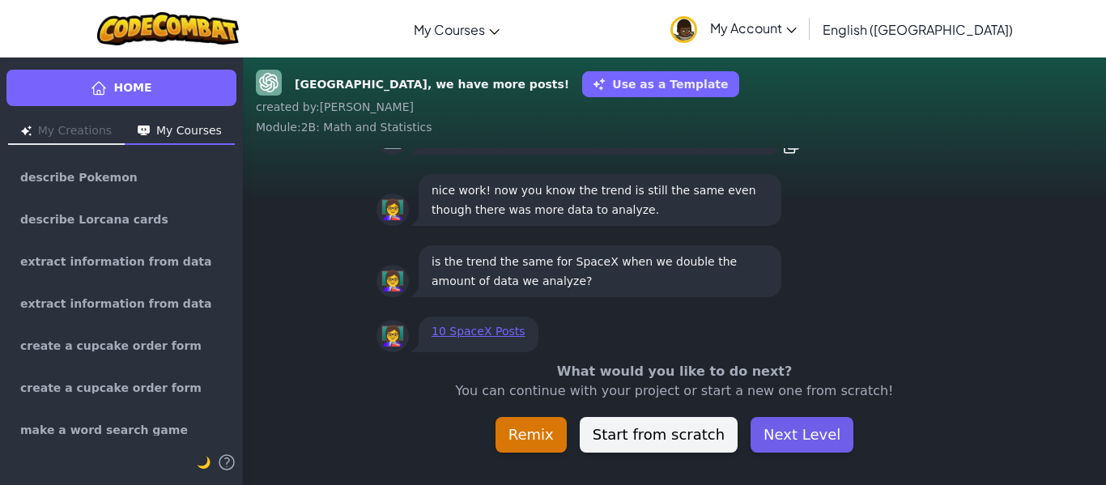
click at [815, 431] on button "Next Level" at bounding box center [802, 435] width 103 height 36
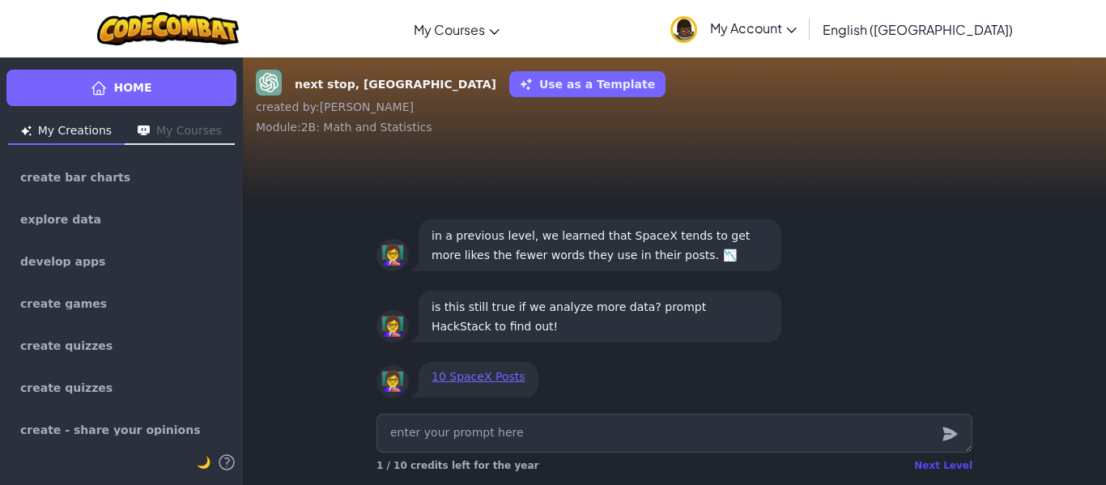
click at [932, 466] on div "Next Level" at bounding box center [943, 465] width 58 height 13
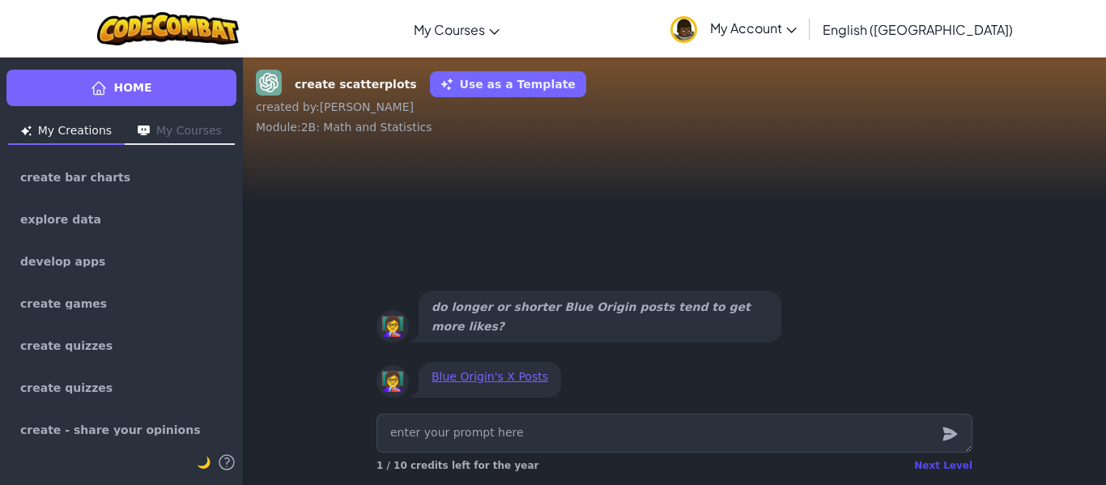
click at [932, 466] on div "Next Level" at bounding box center [943, 465] width 58 height 13
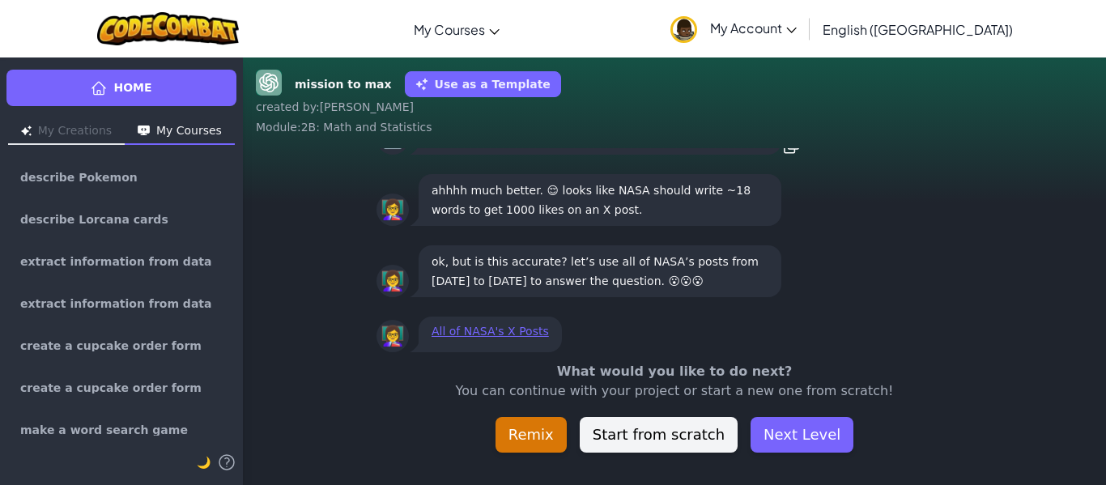
scroll to position [-45, 0]
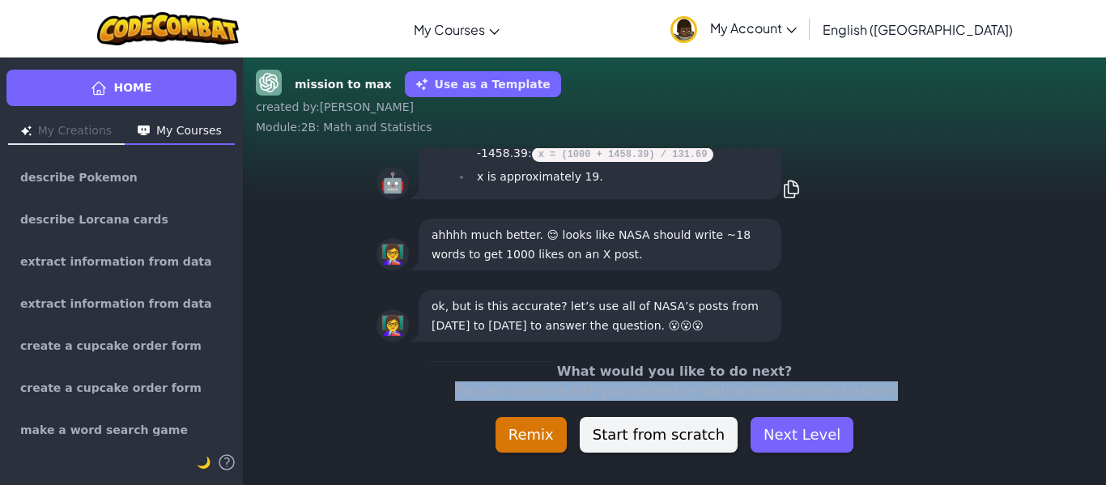
click at [932, 466] on div "mission to max Use as a Template created by : Diego Alejandro Module : 2B: Math…" at bounding box center [674, 271] width 863 height 428
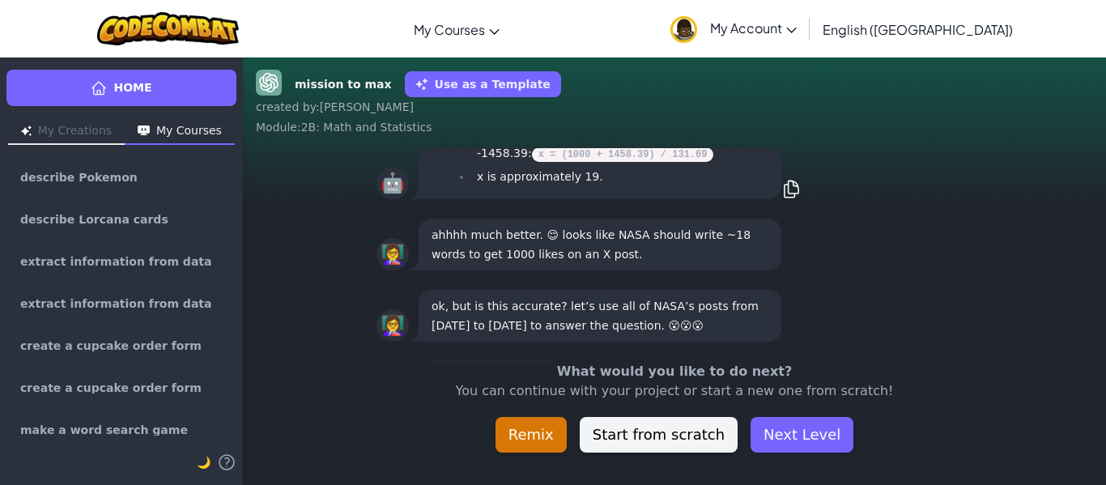
click at [781, 412] on div "What would you like to do next? You can continue with your project or start a n…" at bounding box center [674, 407] width 863 height 91
click at [783, 420] on button "Next Level" at bounding box center [802, 435] width 103 height 36
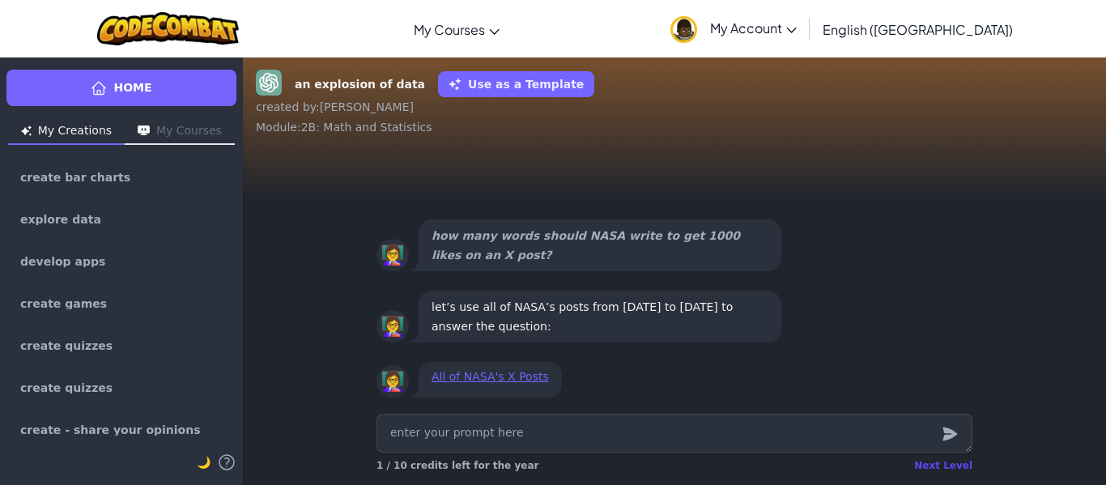
click at [941, 464] on div "Next Level" at bounding box center [943, 465] width 58 height 13
click at [941, 464] on div "an explosion of data Use as a Template created by : Diego Alejandro Module : 2B…" at bounding box center [674, 271] width 863 height 428
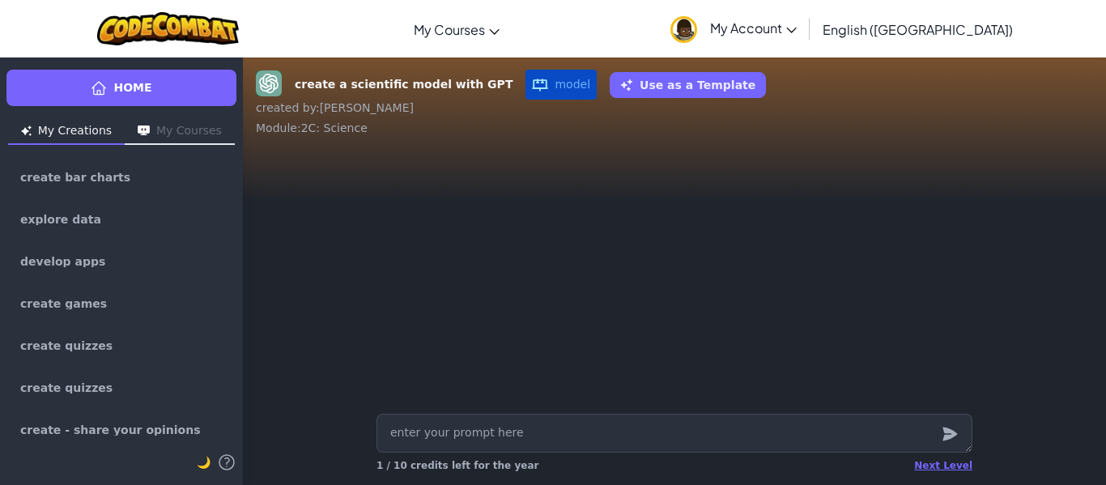
click at [941, 464] on div "create a scientific model with GPT model Use as a Template created by : Diego A…" at bounding box center [674, 271] width 863 height 428
click at [941, 464] on div "Next Level" at bounding box center [943, 465] width 58 height 13
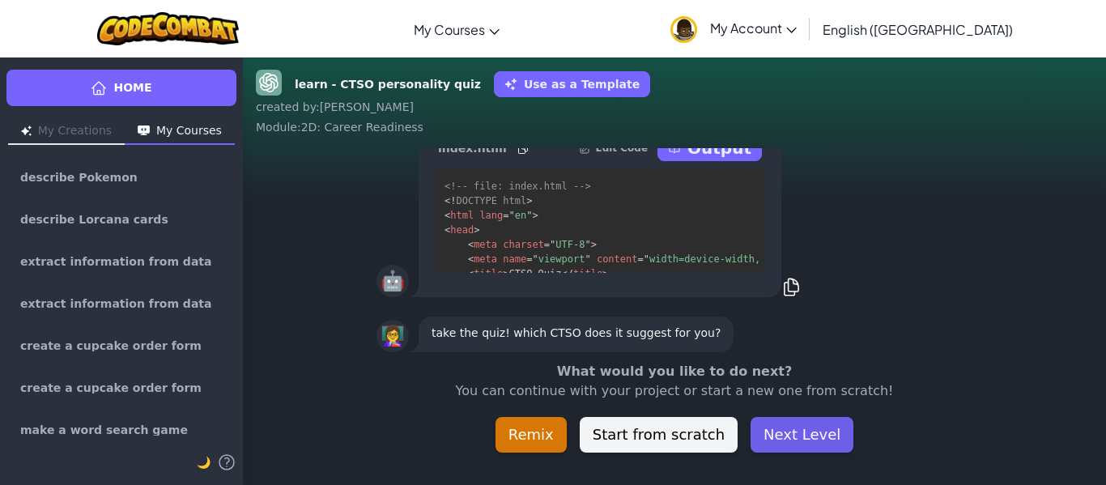
click at [793, 445] on button "Next Level" at bounding box center [802, 435] width 103 height 36
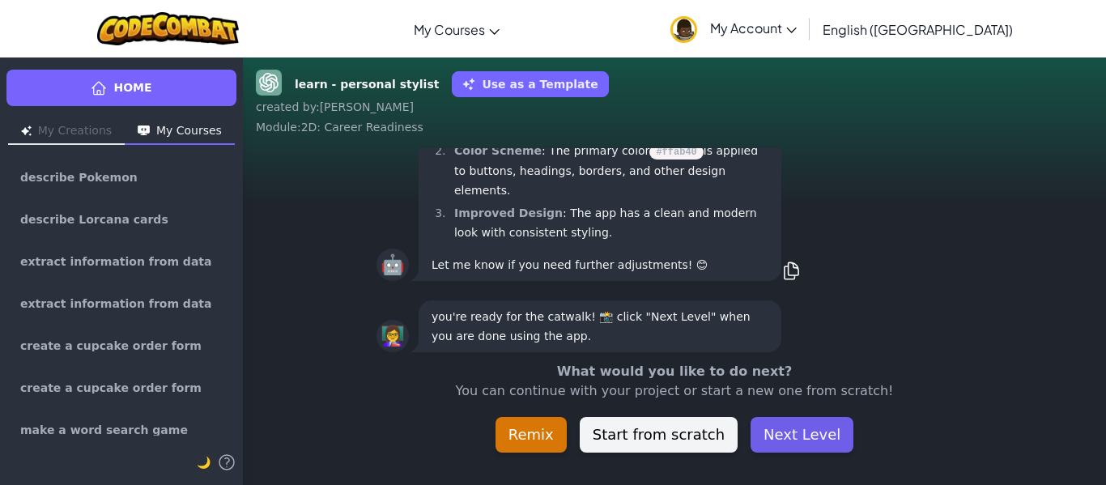
scroll to position [1, 0]
click at [803, 445] on button "Next Level" at bounding box center [802, 435] width 103 height 36
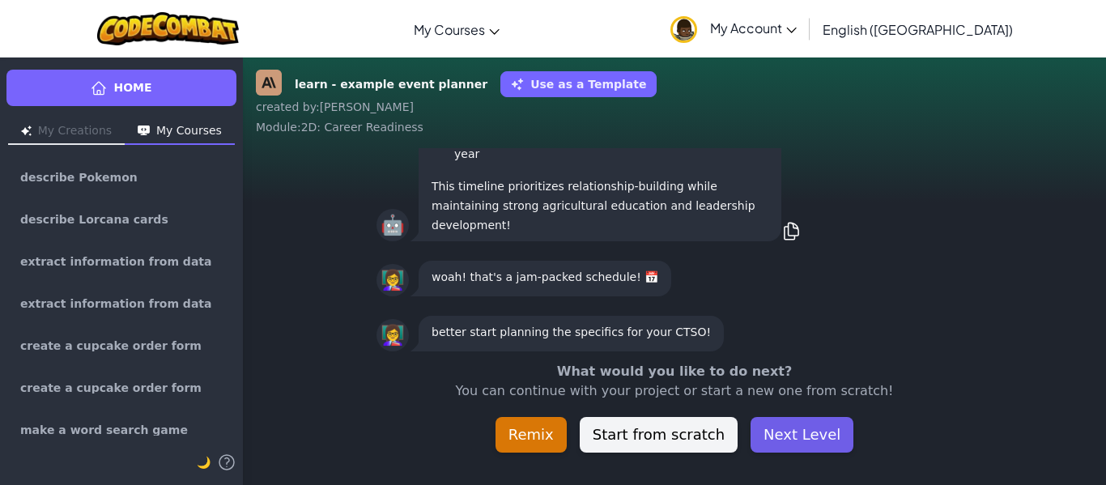
click at [803, 439] on button "Next Level" at bounding box center [802, 435] width 103 height 36
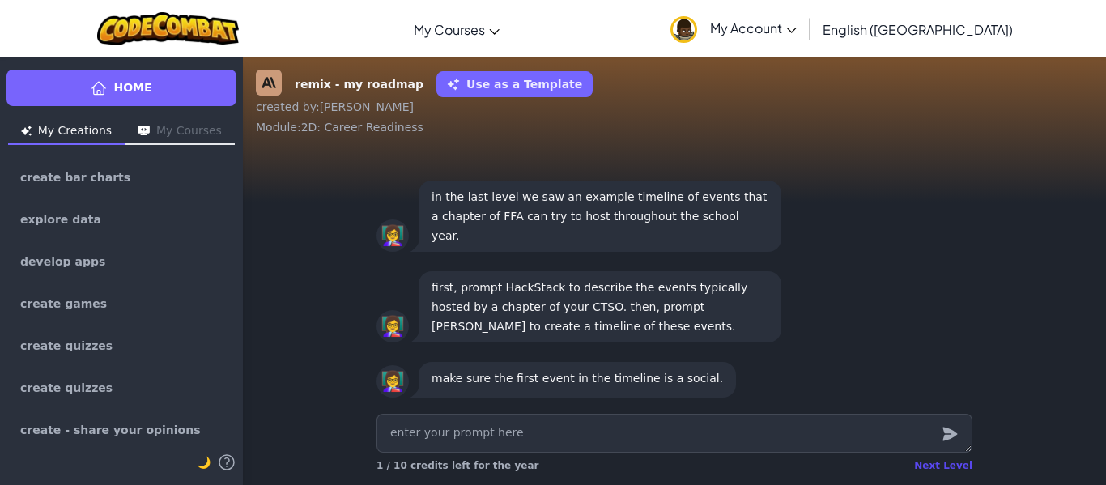
click at [939, 465] on div "Next Level" at bounding box center [943, 465] width 58 height 13
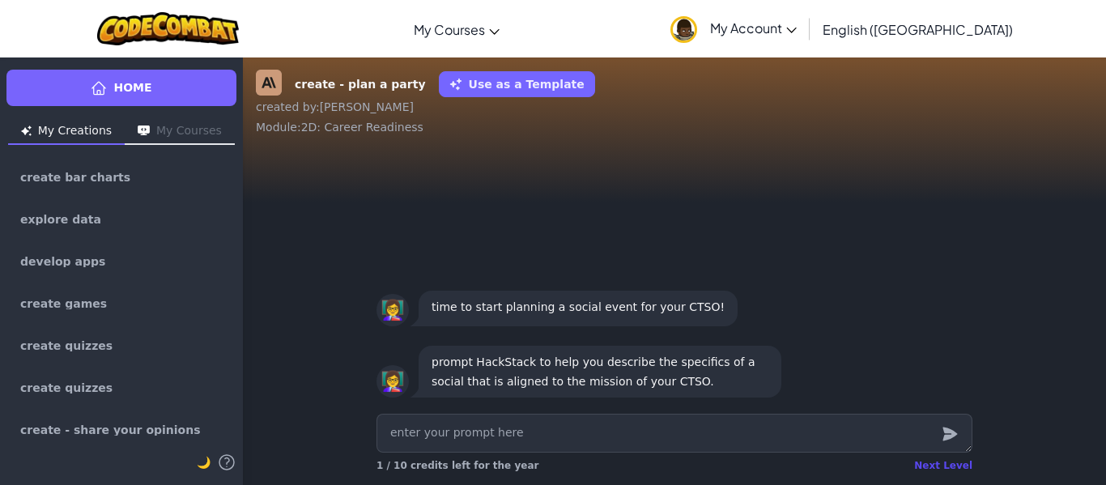
click at [930, 459] on div "Next Level" at bounding box center [943, 465] width 58 height 13
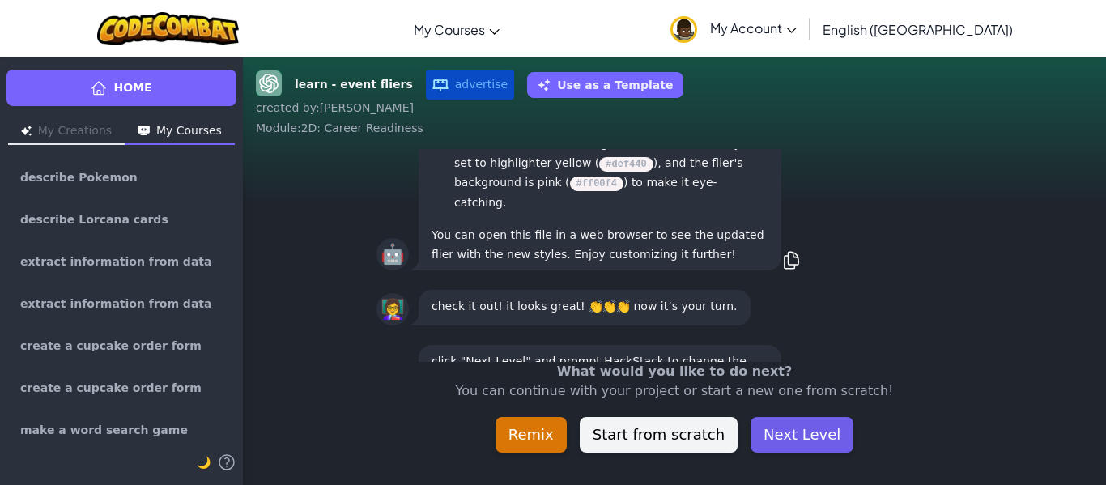
click at [824, 422] on button "Next Level" at bounding box center [802, 435] width 103 height 36
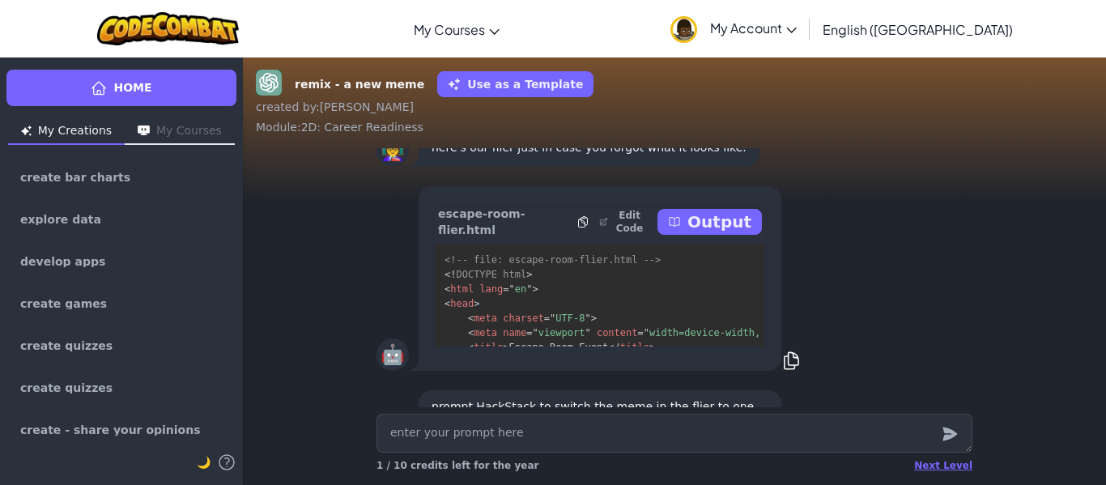
scroll to position [-198, 0]
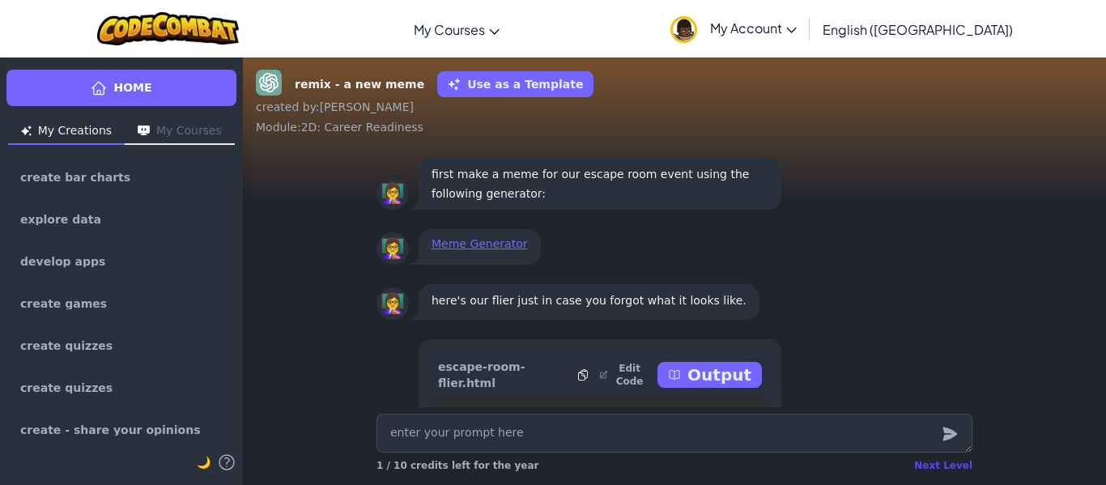
click at [934, 466] on div "Next Level" at bounding box center [943, 465] width 58 height 13
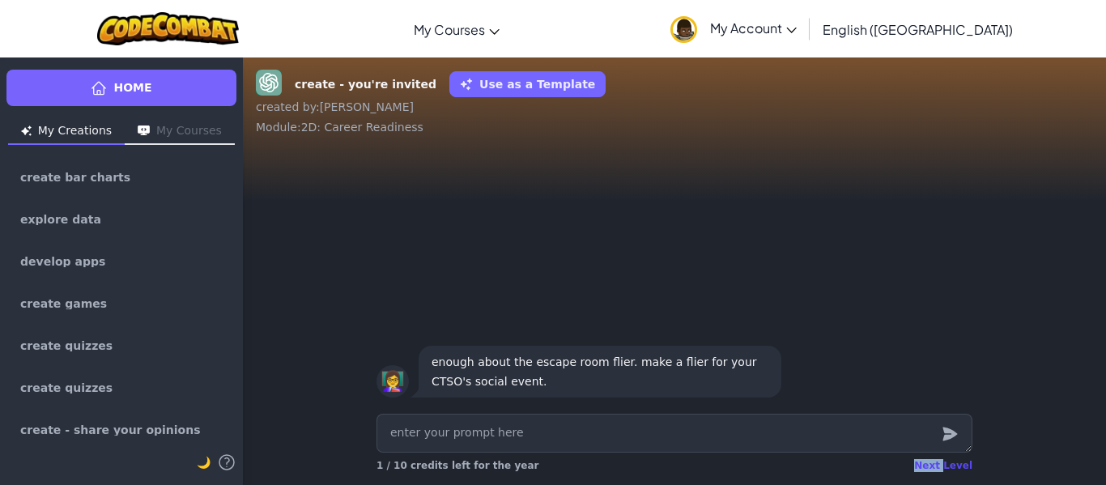
click at [934, 466] on div "Next Level" at bounding box center [943, 465] width 58 height 13
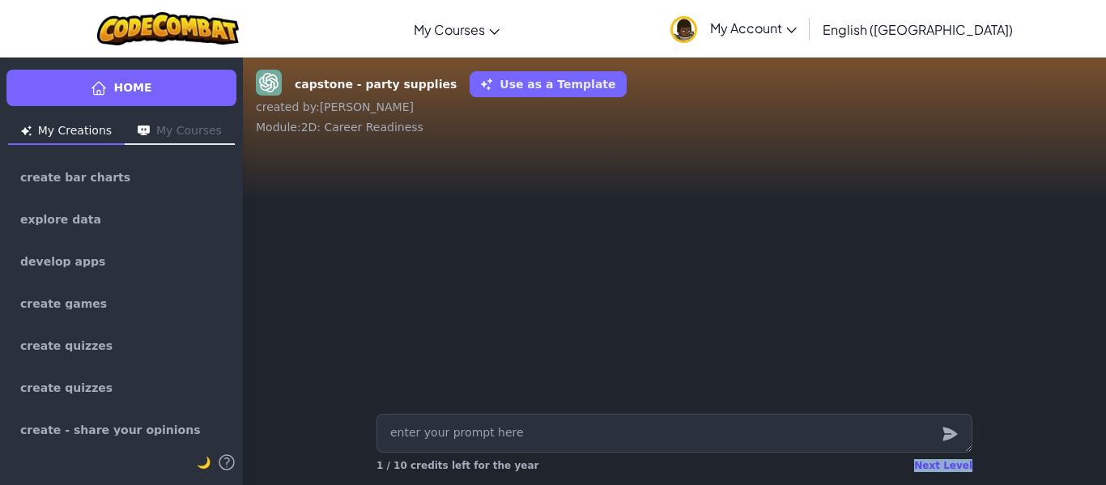
click at [934, 466] on div "Next Level" at bounding box center [943, 465] width 58 height 13
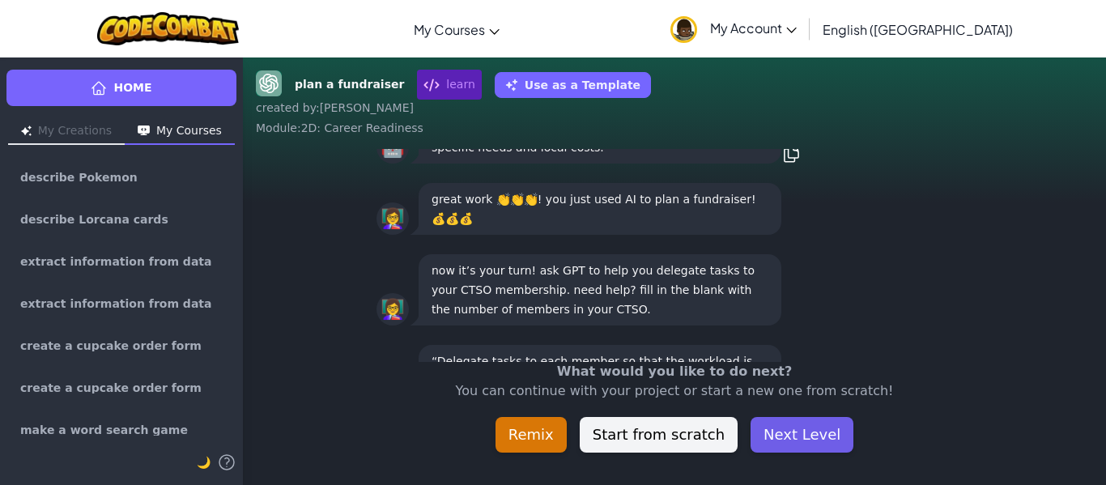
click at [807, 445] on button "Next Level" at bounding box center [802, 435] width 103 height 36
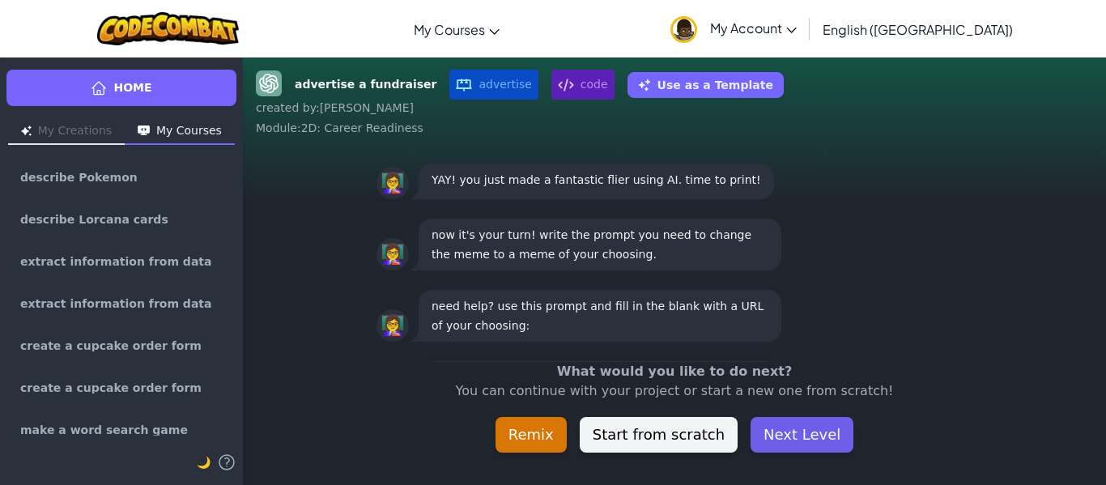
scroll to position [1, 0]
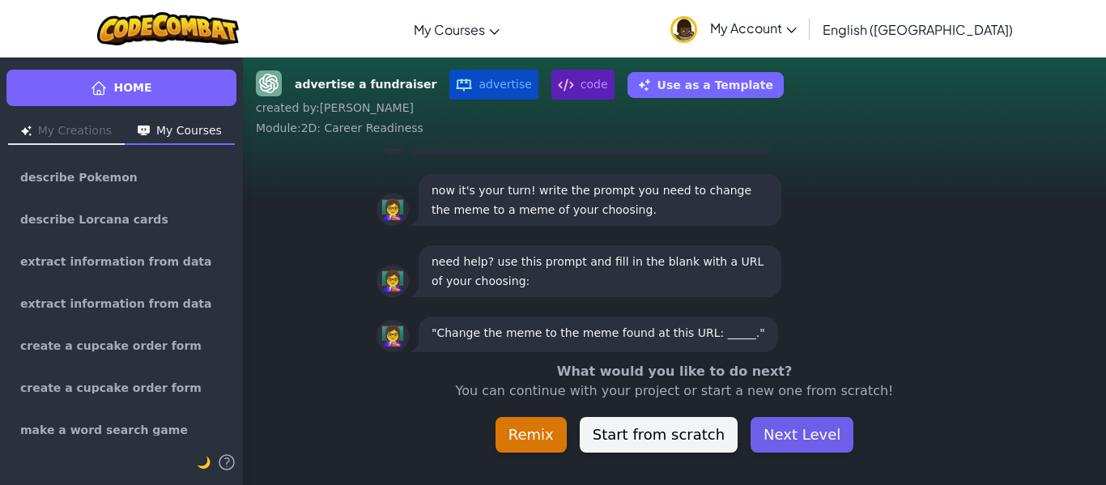
click at [801, 435] on button "Next Level" at bounding box center [802, 435] width 103 height 36
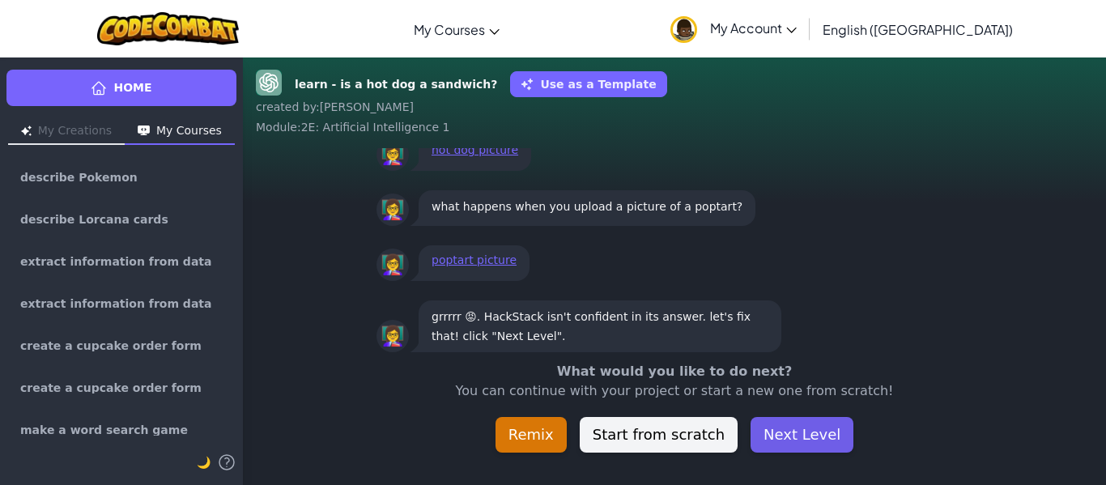
click at [795, 438] on button "Next Level" at bounding box center [802, 435] width 103 height 36
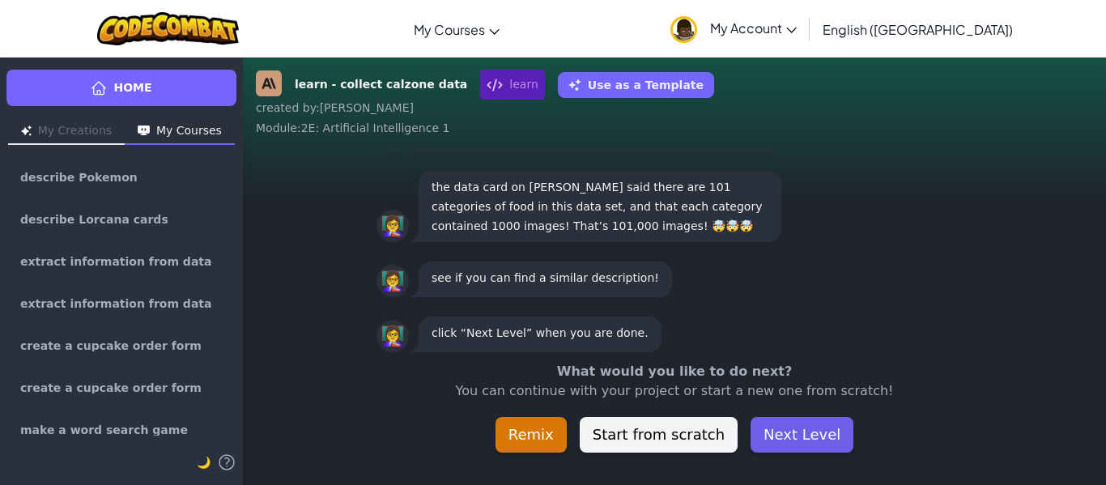
click at [795, 438] on button "Next Level" at bounding box center [802, 435] width 103 height 36
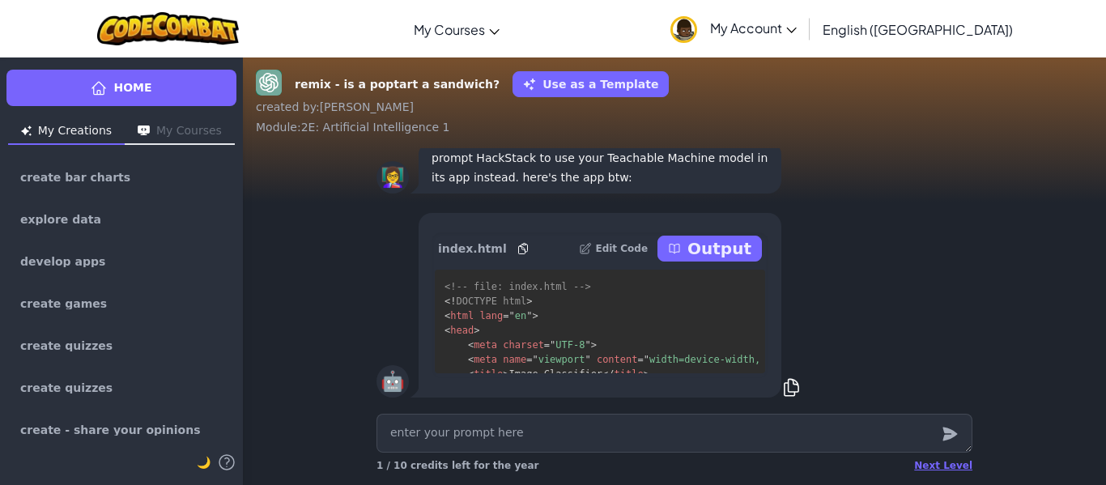
click at [922, 466] on div "Next Level 1 / 10 credits left for the year" at bounding box center [675, 466] width 596 height 26
click at [930, 463] on div "Next Level" at bounding box center [943, 465] width 58 height 13
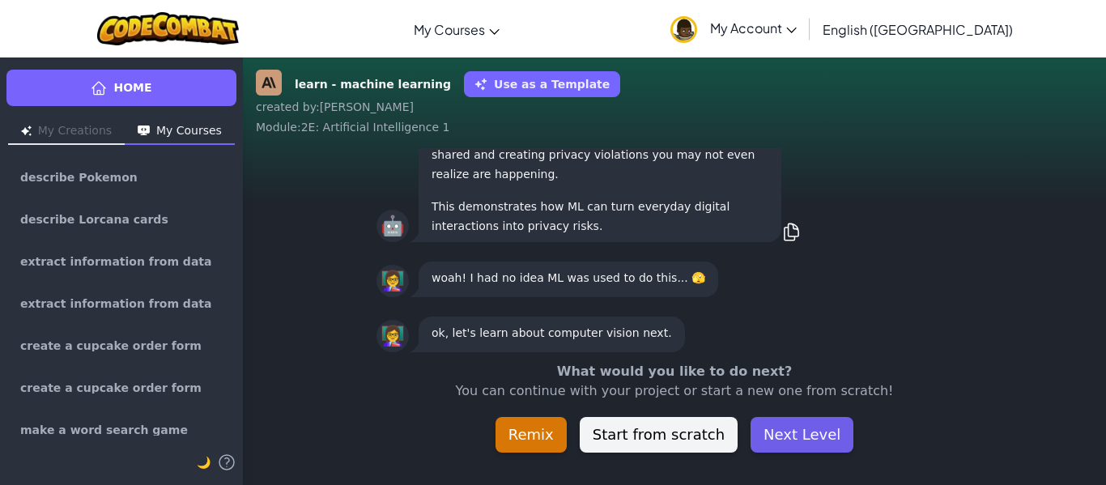
click at [797, 430] on button "Next Level" at bounding box center [802, 435] width 103 height 36
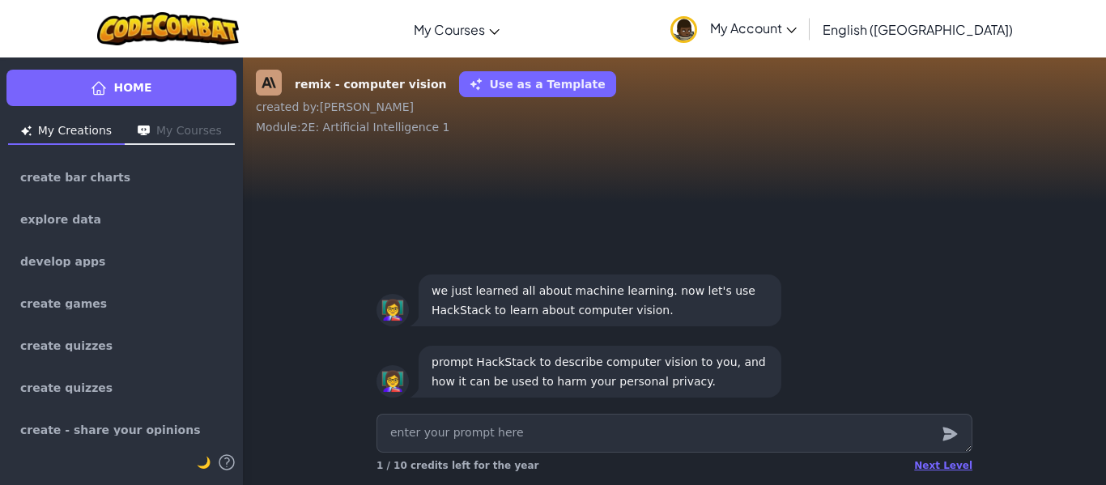
click at [919, 463] on div "Next Level 1 / 10 credits left for the year" at bounding box center [675, 466] width 596 height 26
click at [926, 465] on div "Next Level" at bounding box center [943, 465] width 58 height 13
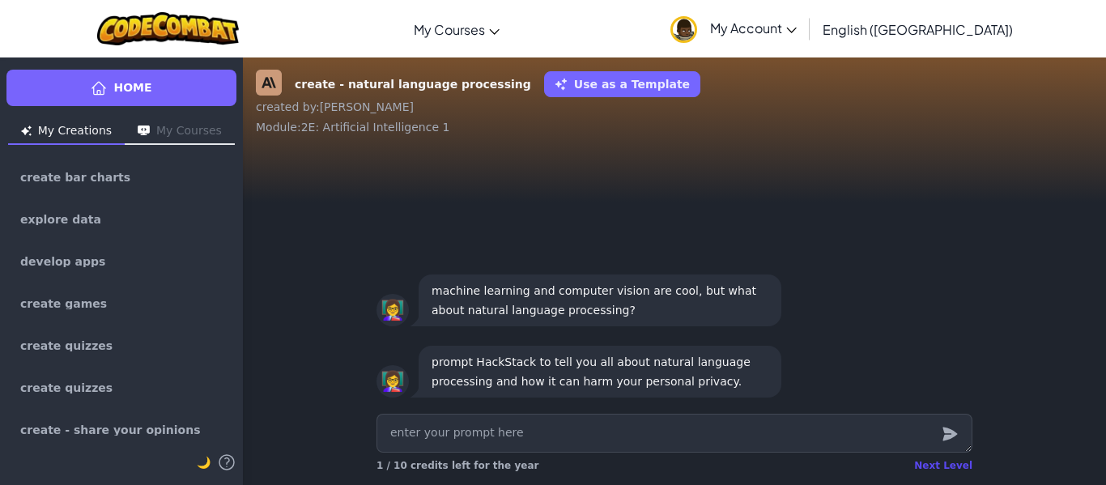
click at [936, 462] on div "Next Level" at bounding box center [943, 465] width 58 height 13
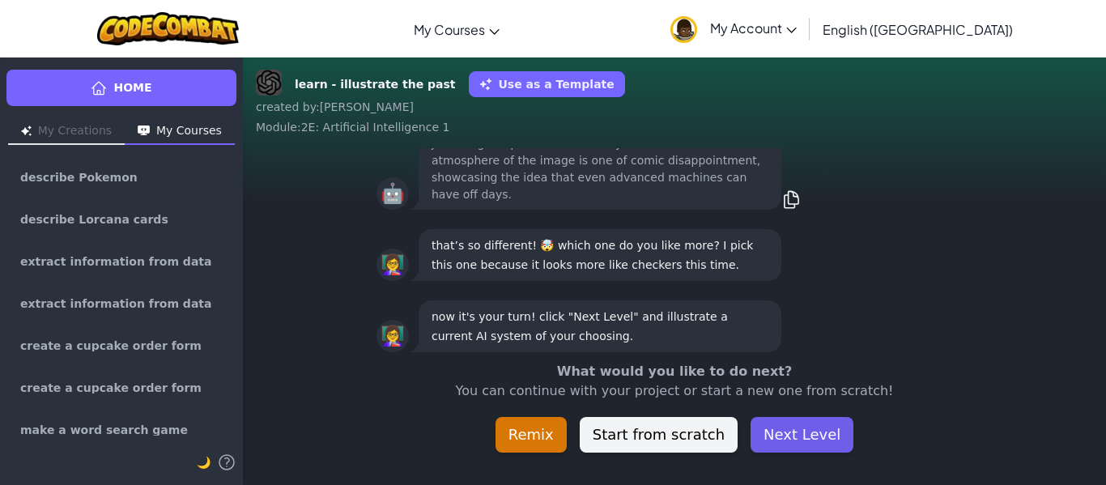
click at [803, 438] on button "Next Level" at bounding box center [802, 435] width 103 height 36
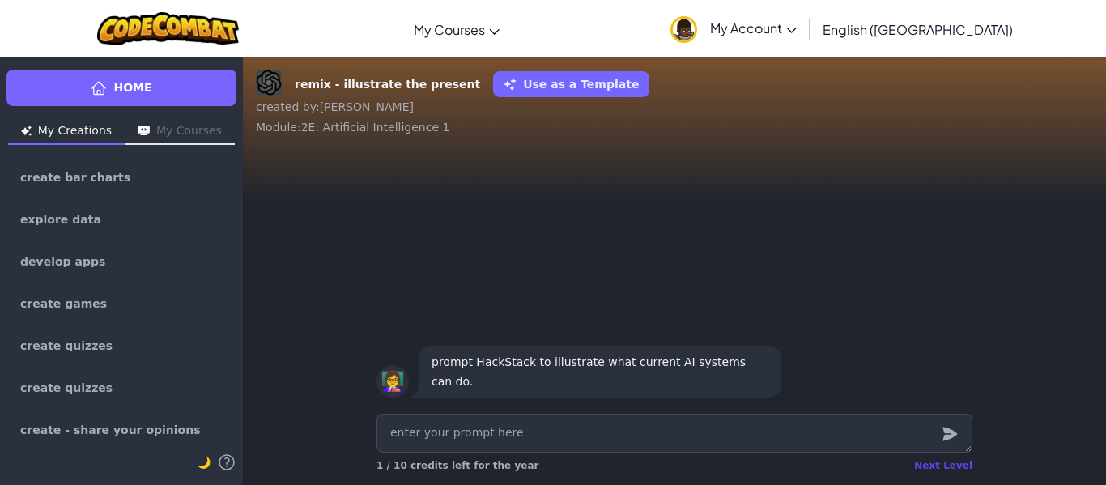
click at [939, 467] on div "Next Level" at bounding box center [943, 465] width 58 height 13
click at [938, 465] on div "Next Level" at bounding box center [943, 465] width 58 height 13
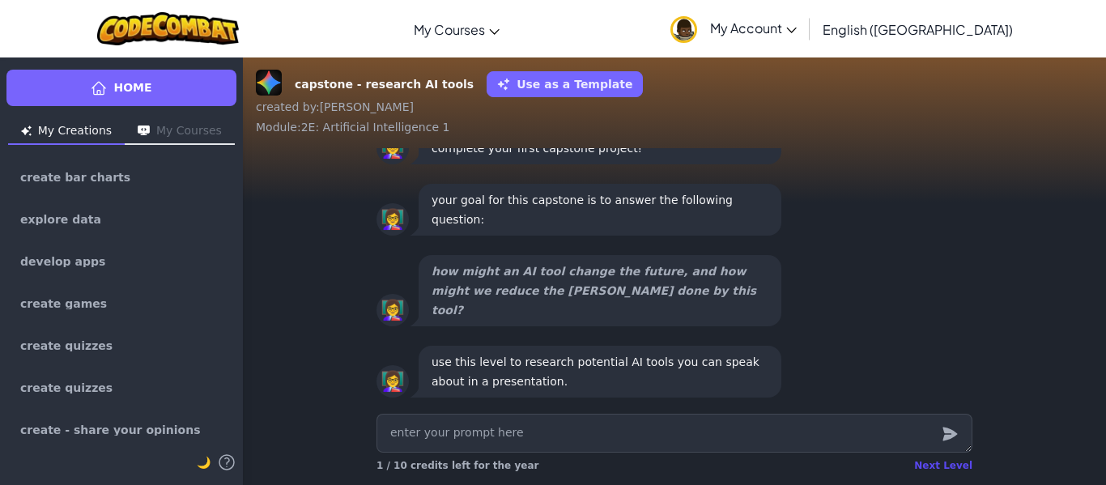
click at [938, 465] on div "Next Level" at bounding box center [943, 465] width 58 height 13
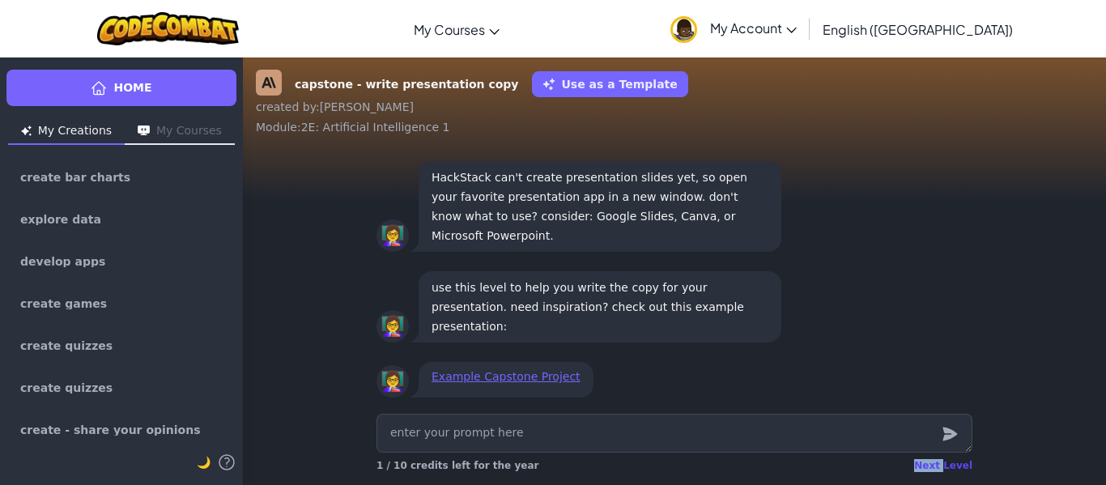
click at [938, 465] on div "Next Level" at bounding box center [943, 465] width 58 height 13
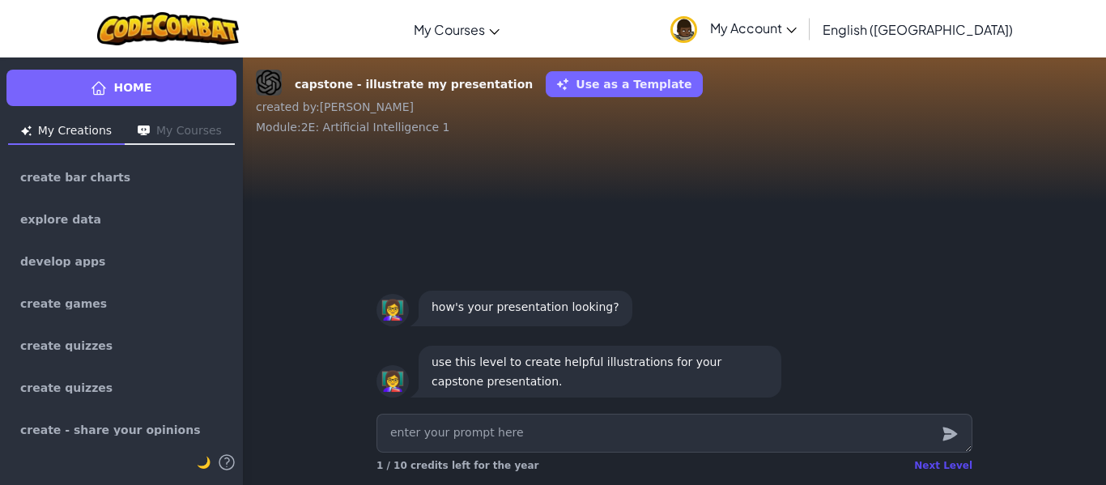
click at [938, 465] on div "Next Level" at bounding box center [943, 465] width 58 height 13
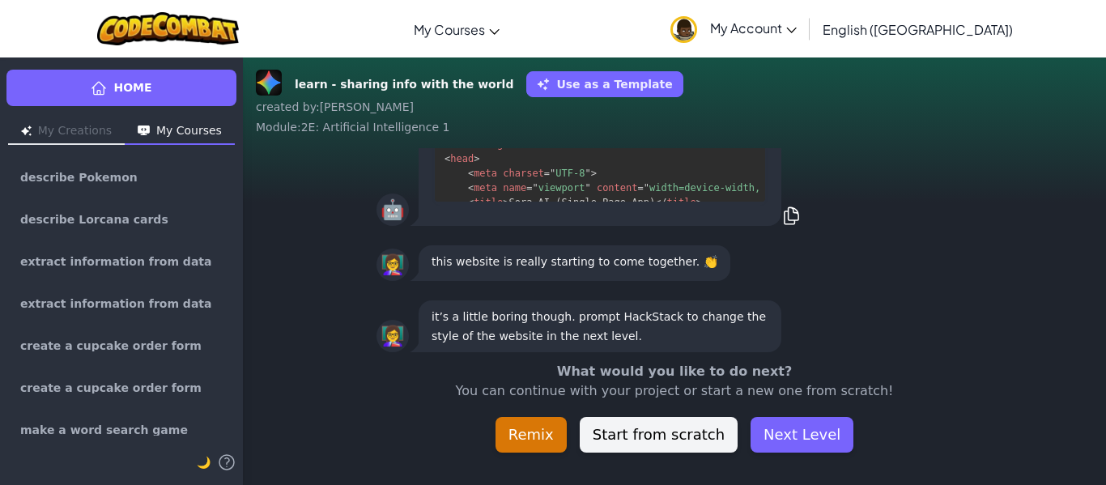
scroll to position [-45, 0]
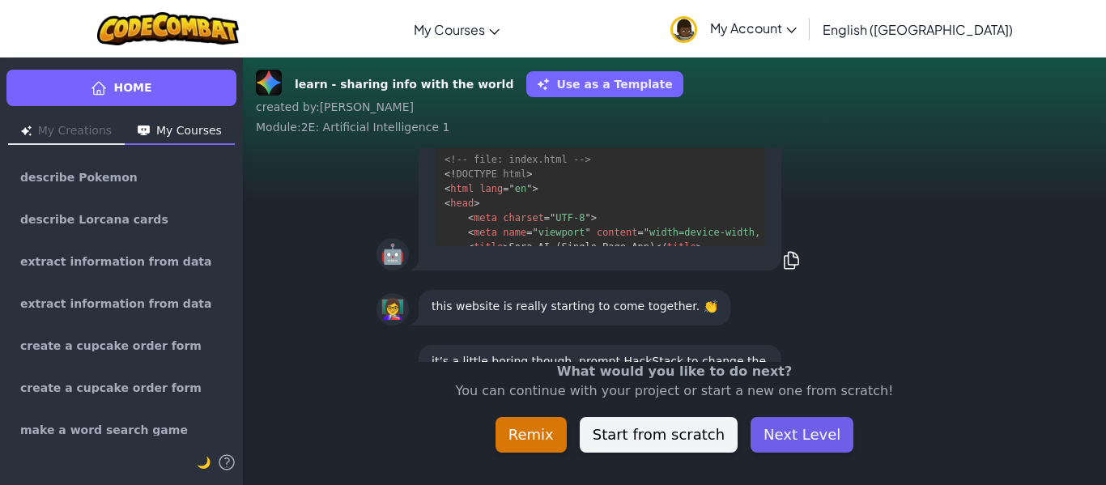
click at [799, 439] on button "Next Level" at bounding box center [802, 435] width 103 height 36
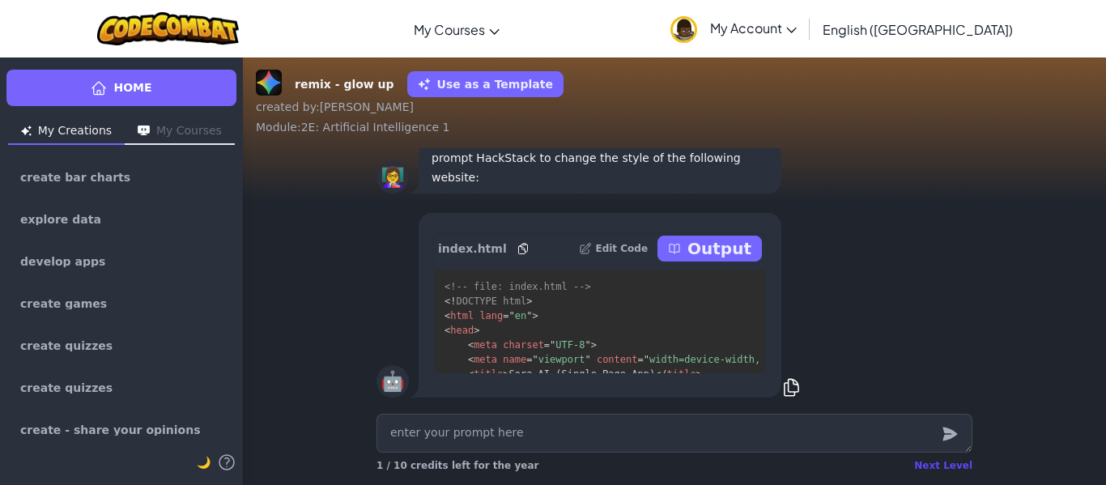
click at [928, 463] on div "Next Level" at bounding box center [943, 465] width 58 height 13
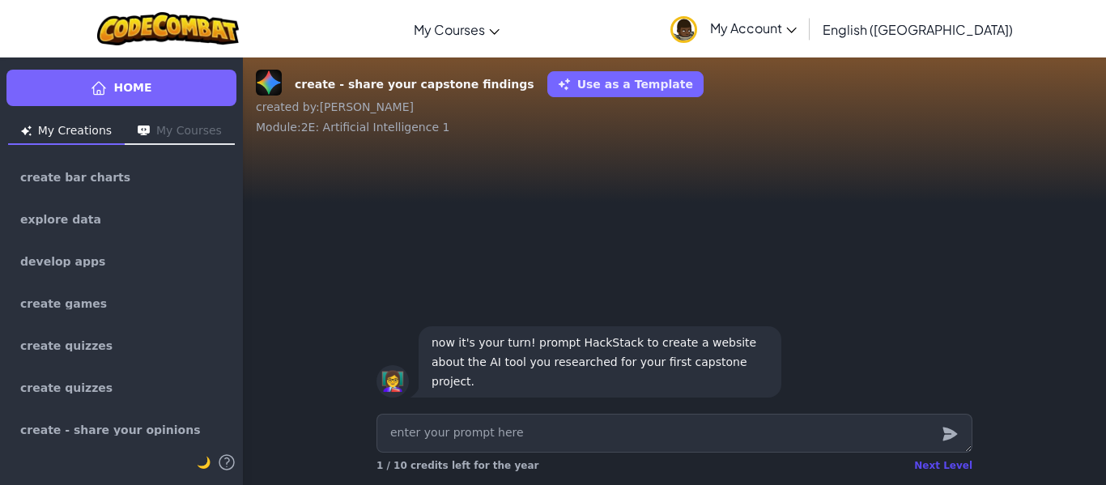
click at [928, 463] on div "Next Level" at bounding box center [943, 465] width 58 height 13
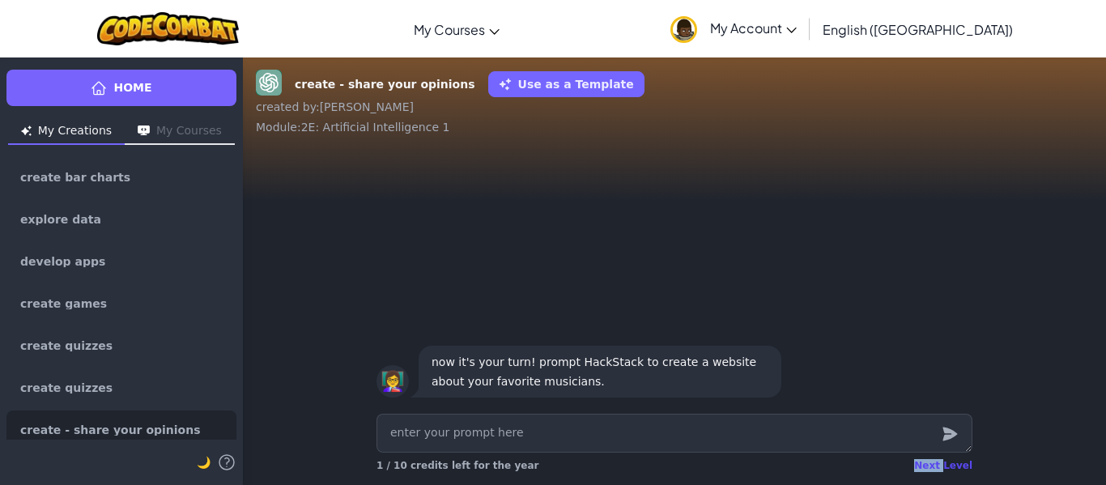
click at [928, 463] on div "Next Level" at bounding box center [943, 465] width 58 height 13
click at [928, 463] on div "create - share your opinions Use as a Template created by : Diego Alejandro Mod…" at bounding box center [674, 271] width 863 height 428
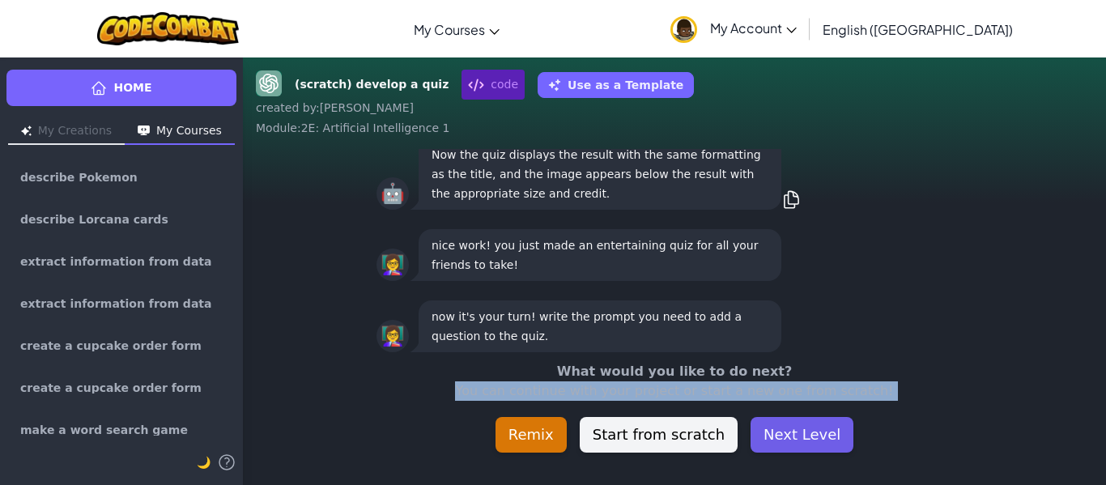
click at [769, 439] on button "Next Level" at bounding box center [802, 435] width 103 height 36
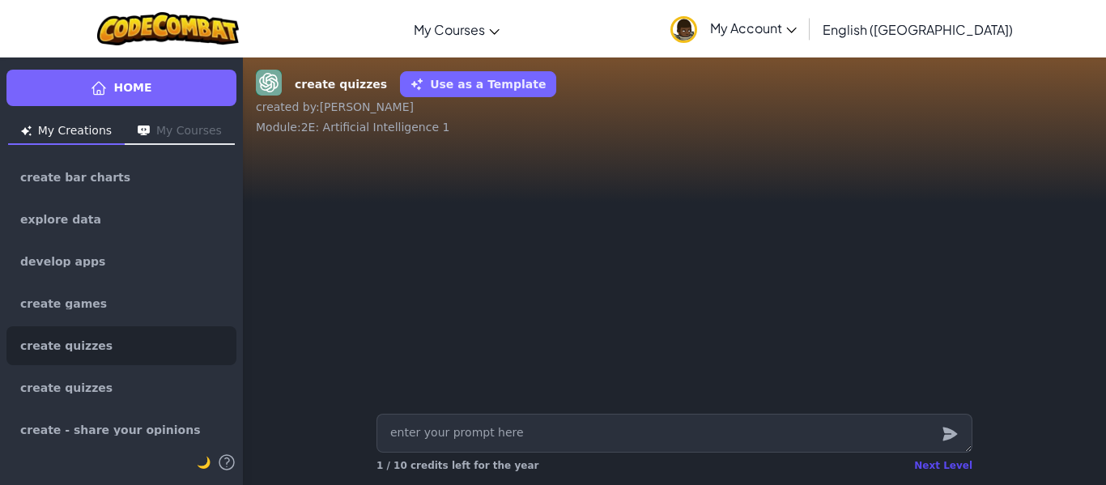
click at [943, 462] on div "Next Level" at bounding box center [943, 465] width 58 height 13
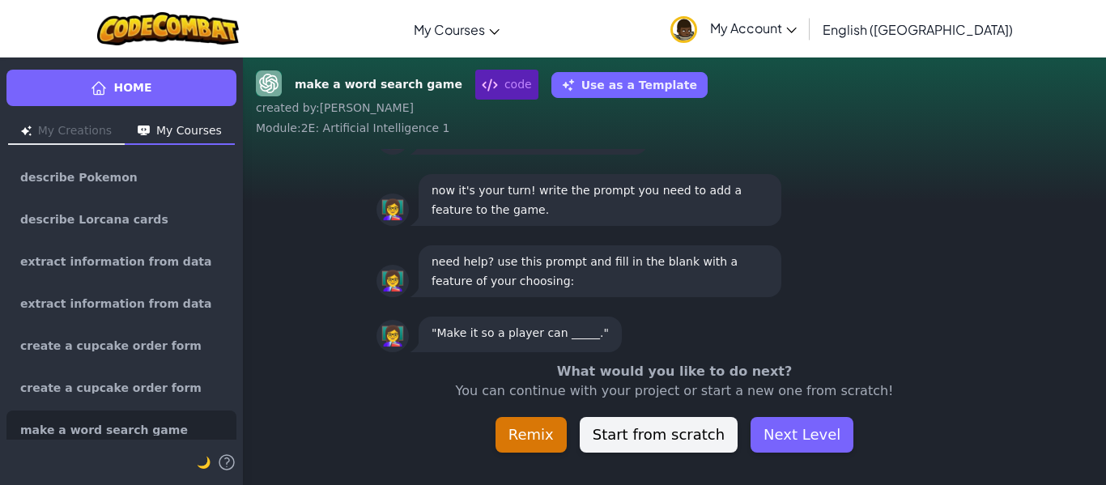
scroll to position [-45, 0]
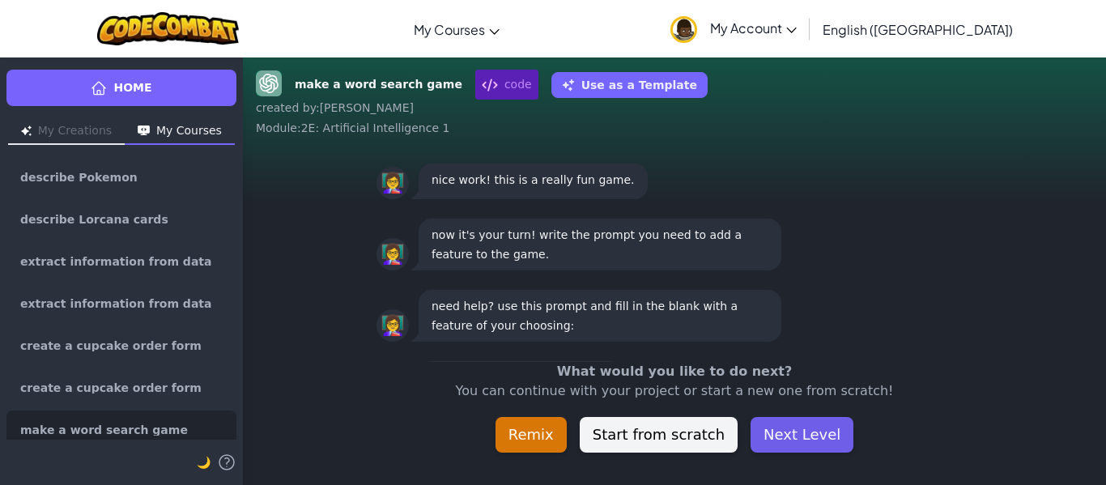
click at [763, 436] on button "Next Level" at bounding box center [802, 435] width 103 height 36
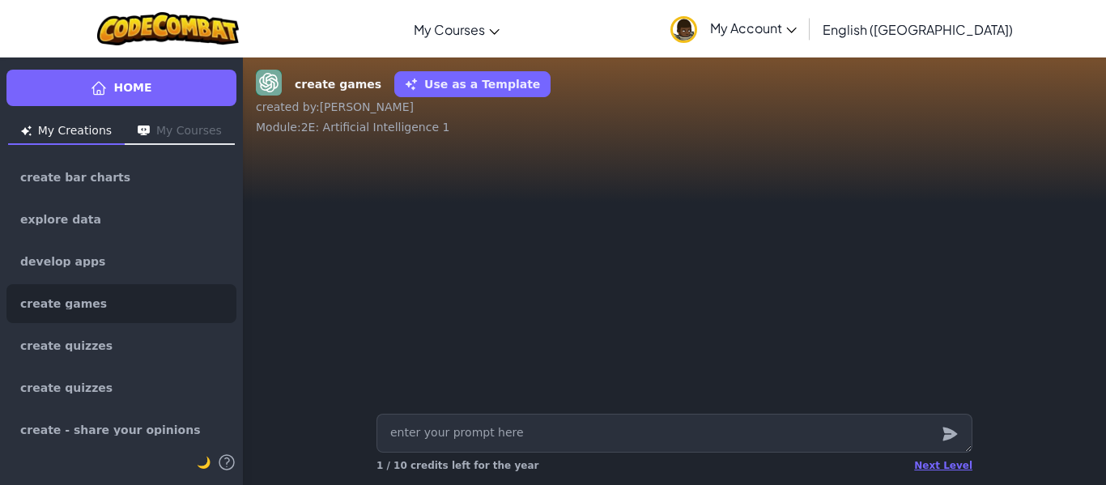
click at [975, 473] on div "Next Level 1 / 10 credits left for the year" at bounding box center [675, 446] width 622 height 78
click at [954, 471] on div "Next Level" at bounding box center [943, 465] width 58 height 13
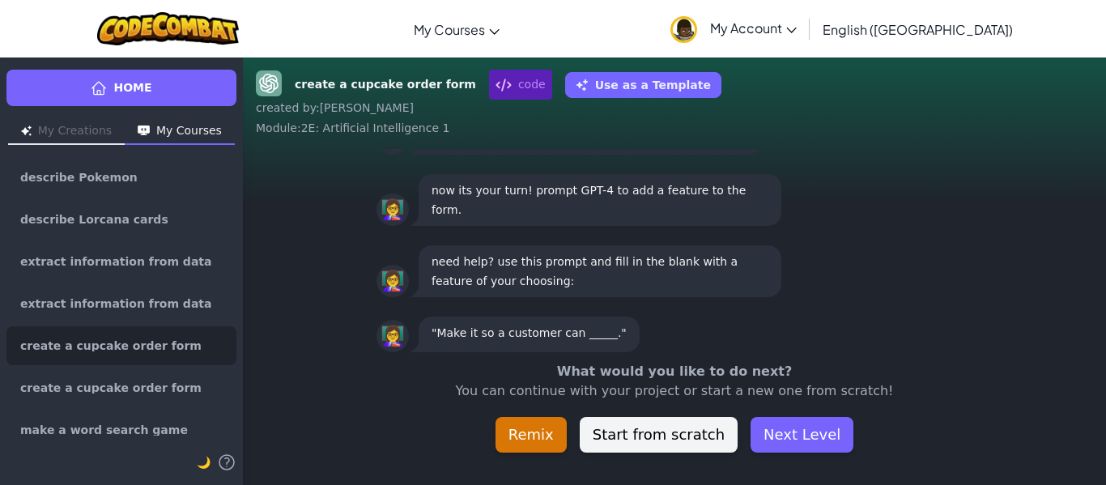
scroll to position [-45, 0]
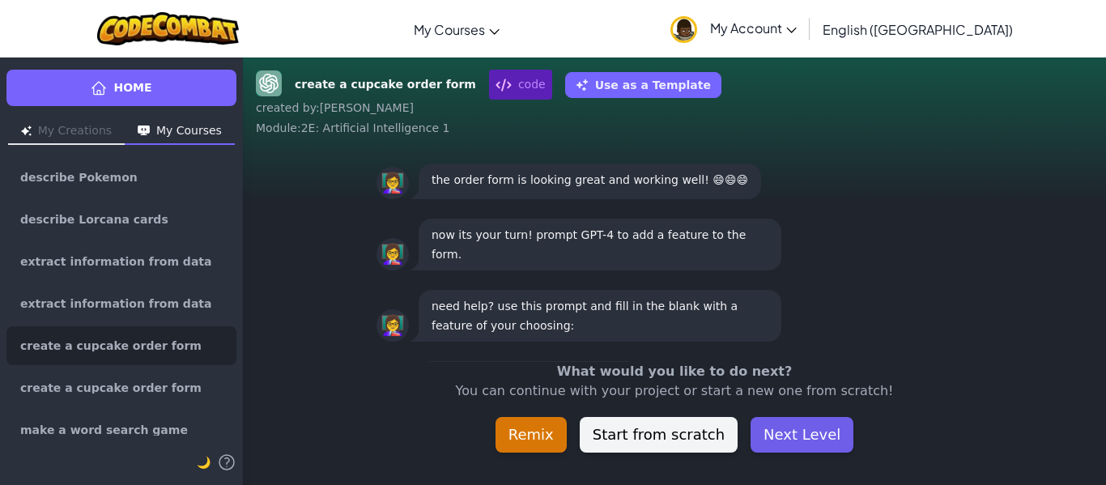
click at [791, 424] on button "Next Level" at bounding box center [802, 435] width 103 height 36
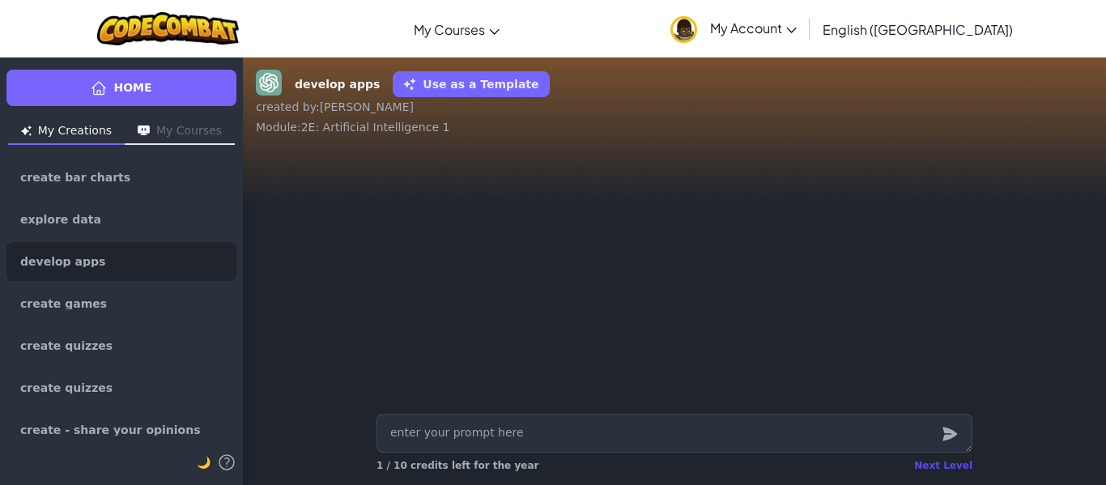
click at [952, 464] on div "Next Level" at bounding box center [943, 465] width 58 height 13
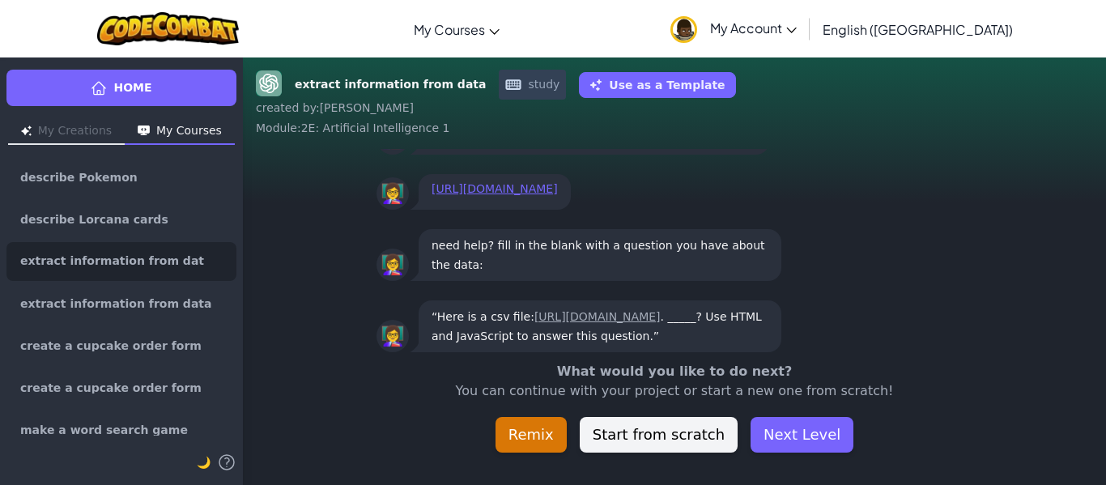
scroll to position [-45, 0]
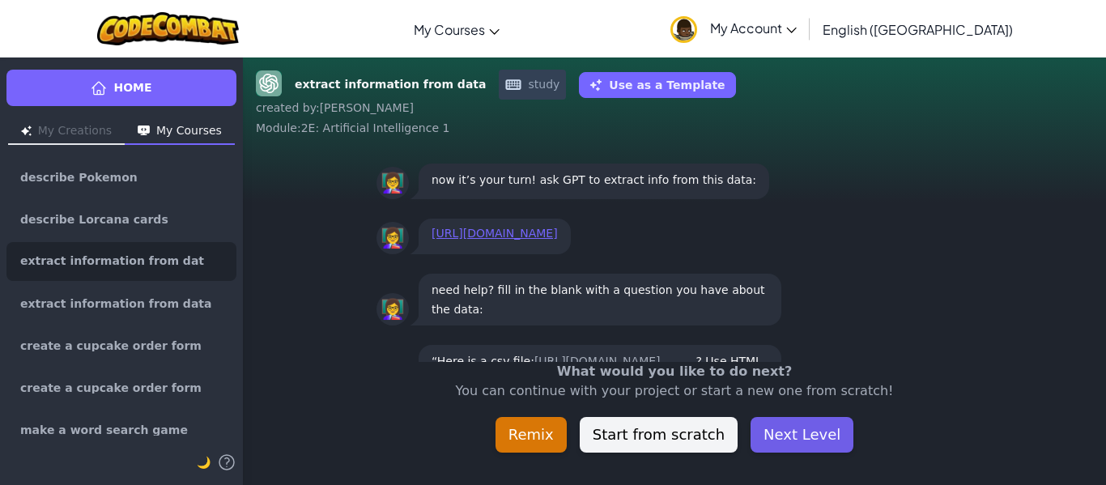
click at [808, 441] on button "Next Level" at bounding box center [802, 435] width 103 height 36
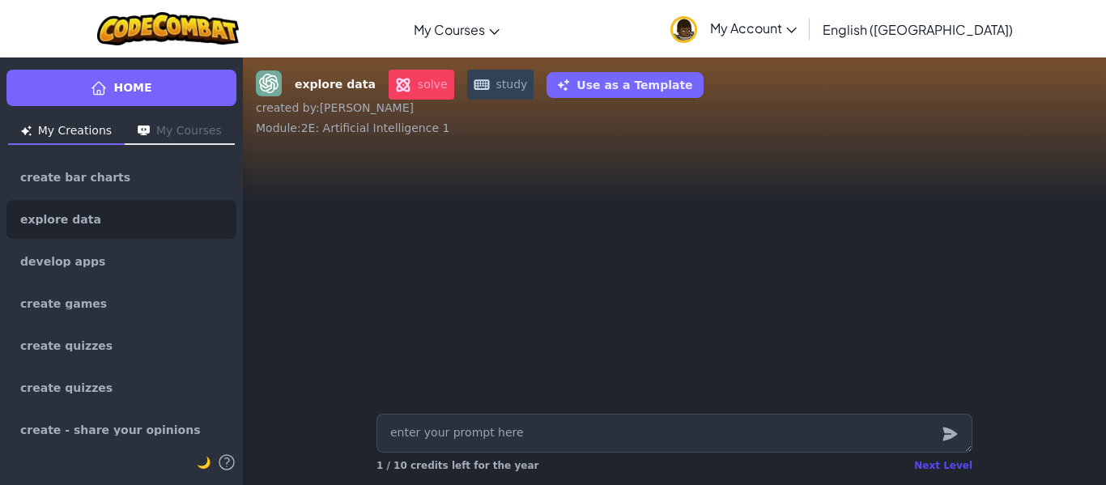
click at [941, 467] on div "Next Level" at bounding box center [943, 465] width 58 height 13
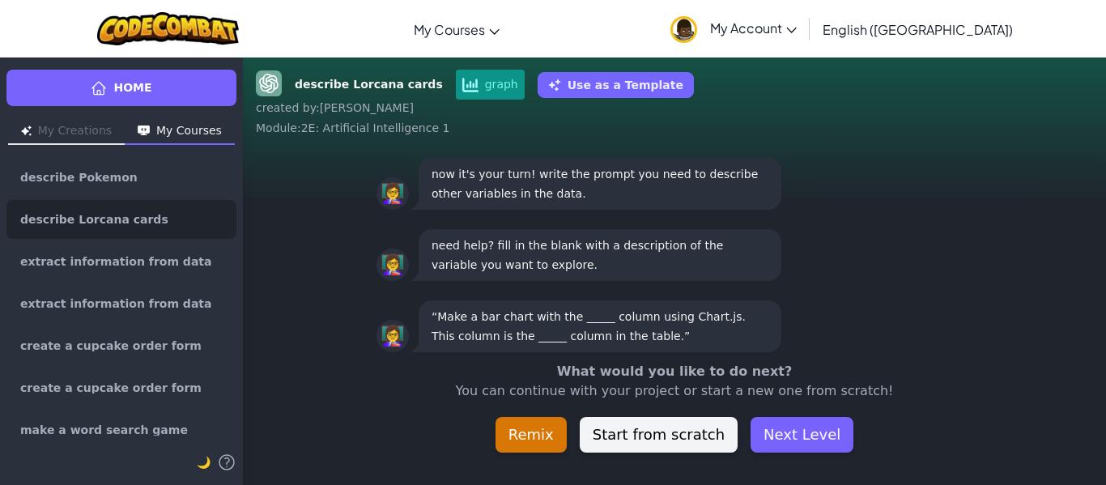
scroll to position [-45, 0]
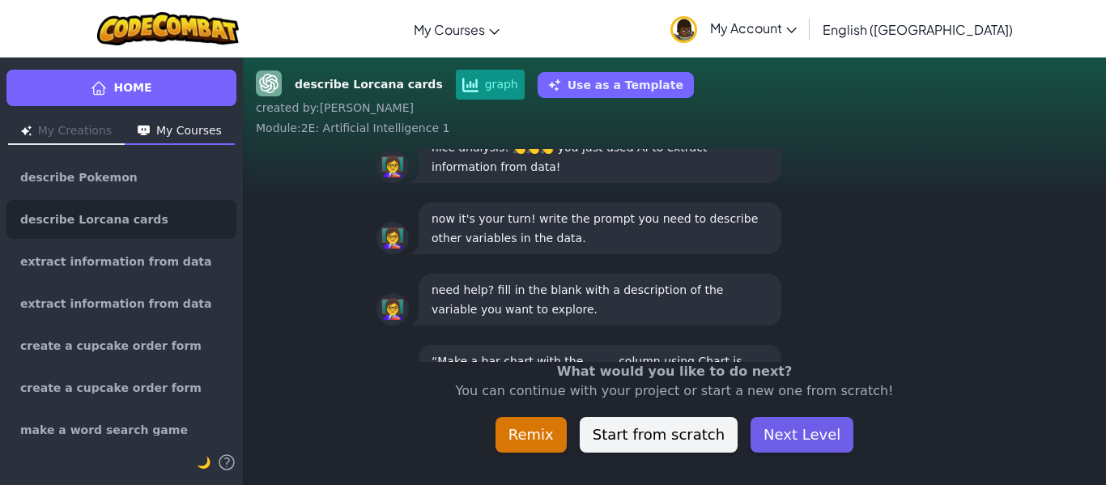
click at [788, 432] on button "Next Level" at bounding box center [802, 435] width 103 height 36
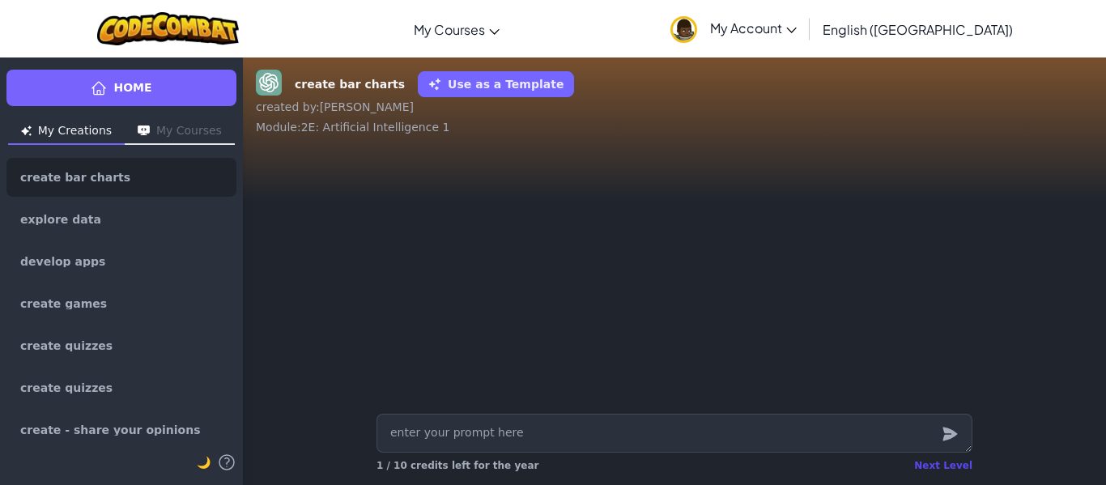
click at [939, 462] on div "Next Level" at bounding box center [943, 465] width 58 height 13
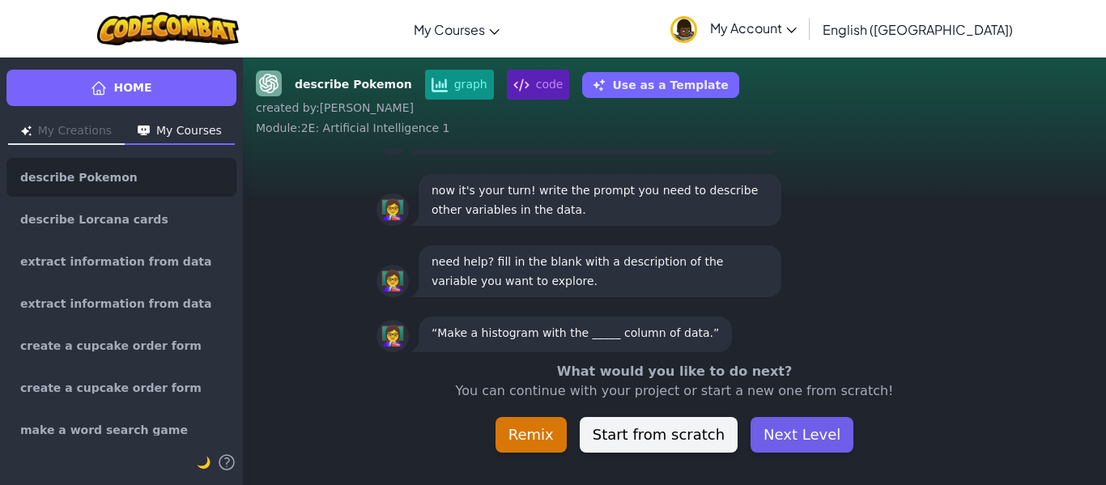
scroll to position [-45, 0]
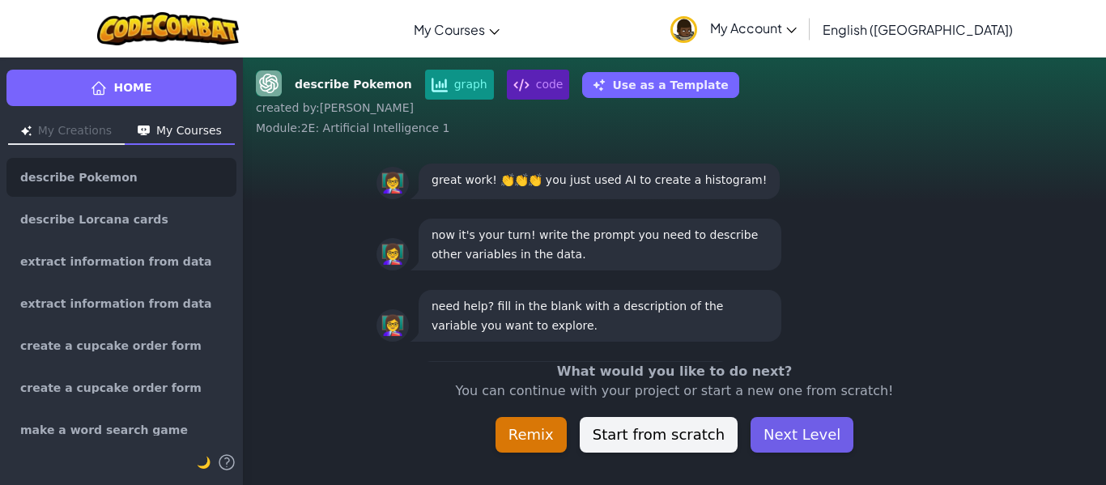
click at [811, 430] on button "Next Level" at bounding box center [802, 435] width 103 height 36
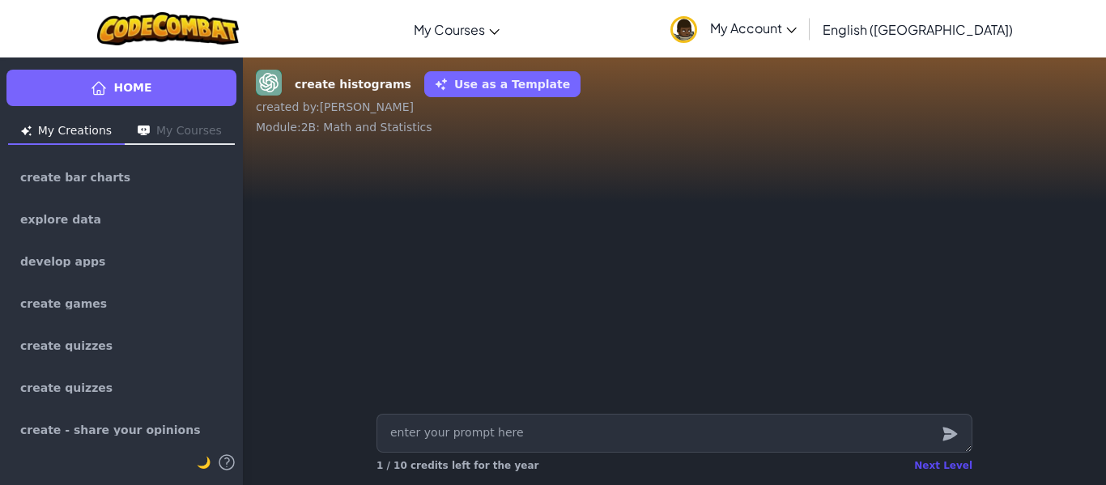
click at [951, 459] on div "Next Level" at bounding box center [943, 465] width 58 height 13
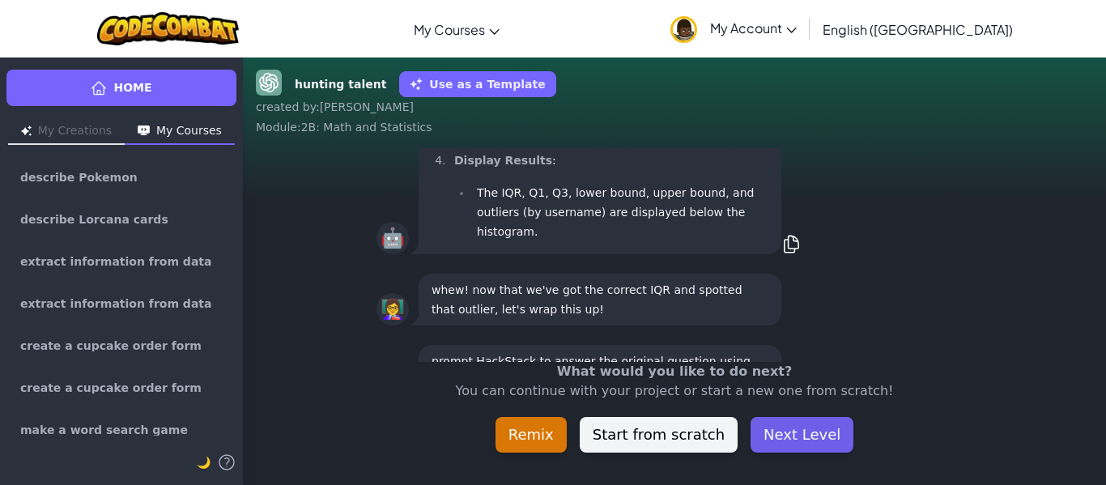
click at [803, 428] on button "Next Level" at bounding box center [802, 435] width 103 height 36
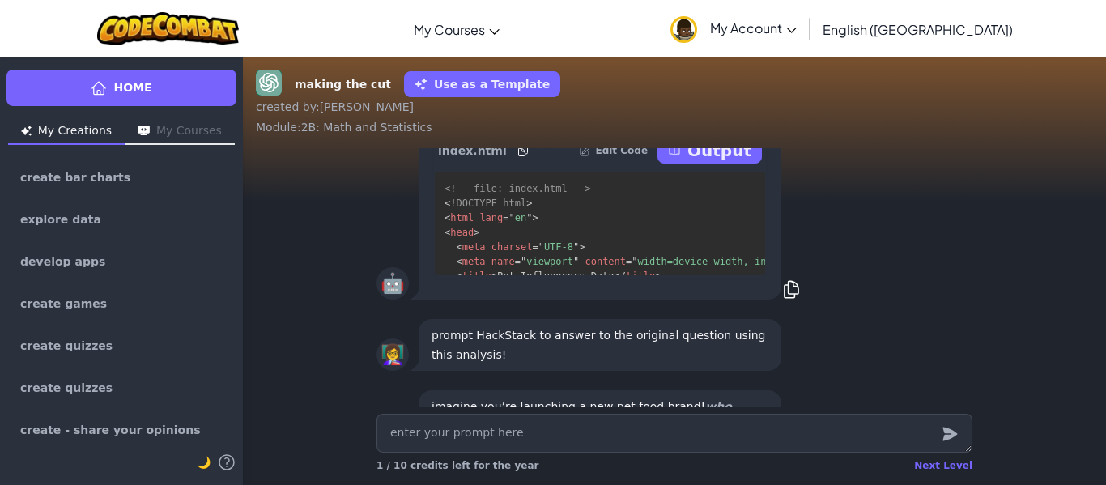
scroll to position [-159, 0]
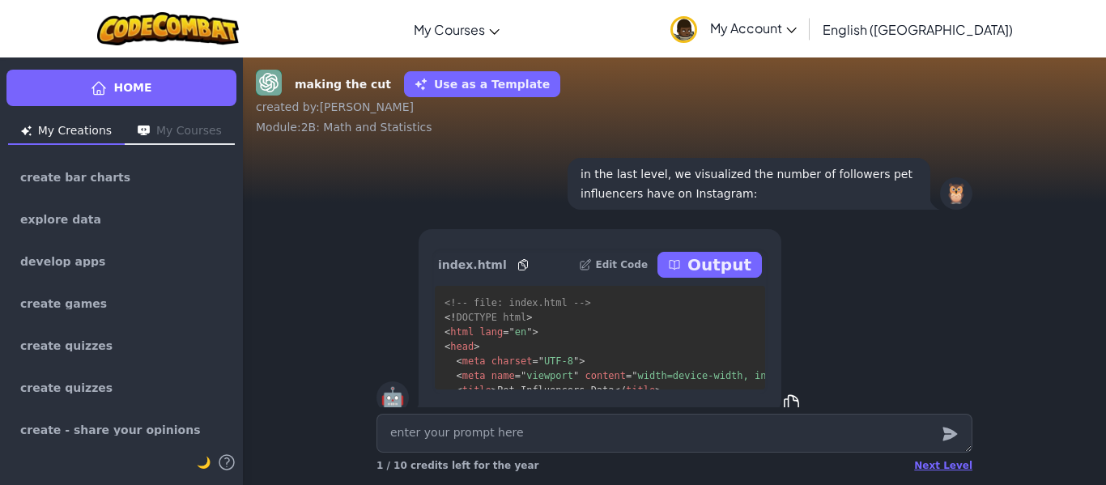
click at [960, 458] on div "Next Level 1 / 10 credits left for the year" at bounding box center [675, 466] width 596 height 26
click at [959, 464] on div "Next Level" at bounding box center [943, 465] width 58 height 13
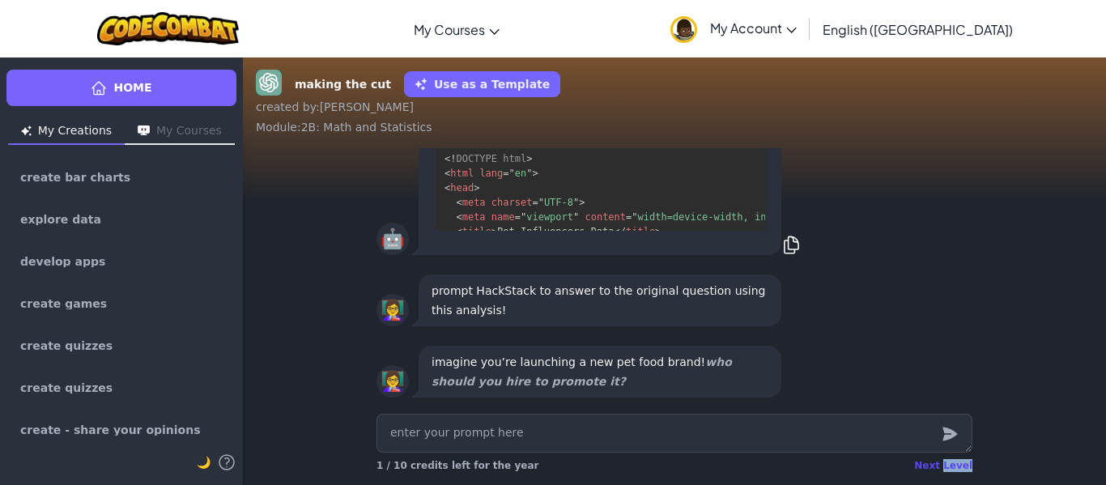
click at [959, 464] on div "Next Level" at bounding box center [943, 465] width 58 height 13
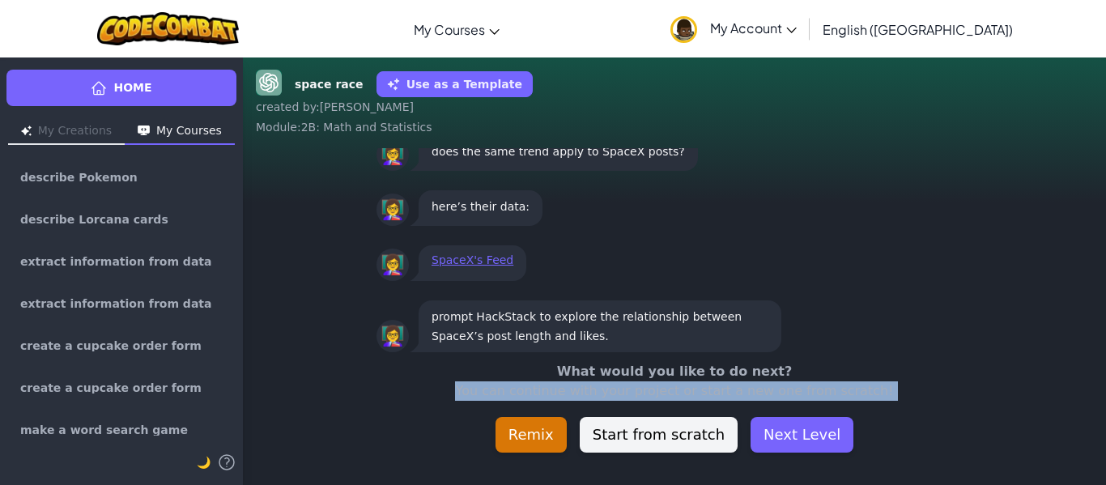
scroll to position [-45, 0]
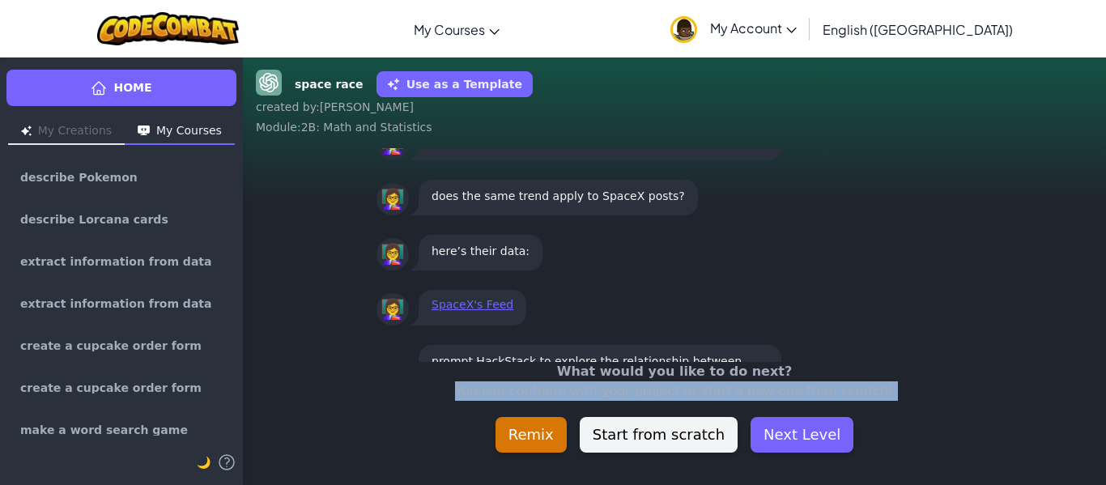
click at [959, 464] on div "space race Use as a Template created by : Diego Alejandro Module : 2B: Math and…" at bounding box center [674, 271] width 863 height 428
click at [815, 437] on button "Next Level" at bounding box center [802, 435] width 103 height 36
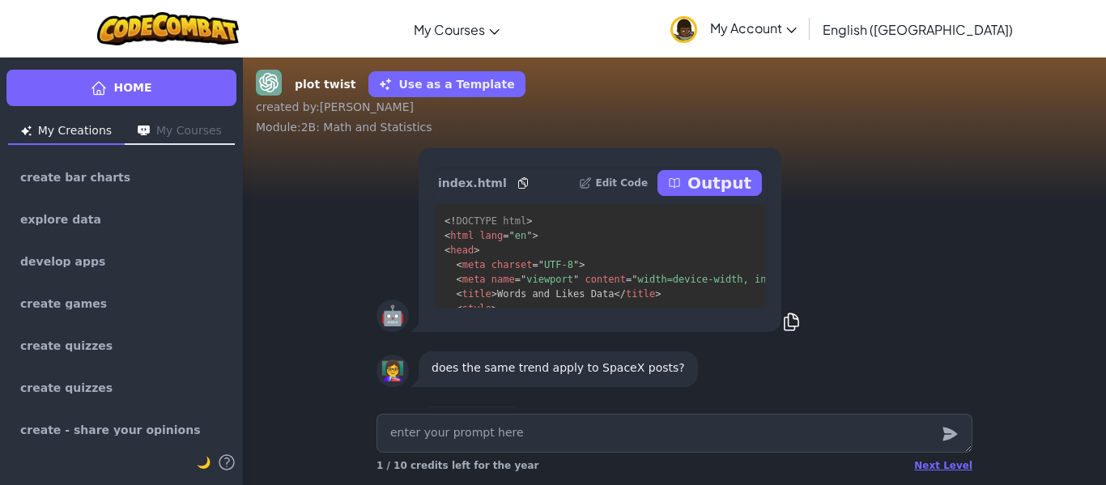
scroll to position [-126, 0]
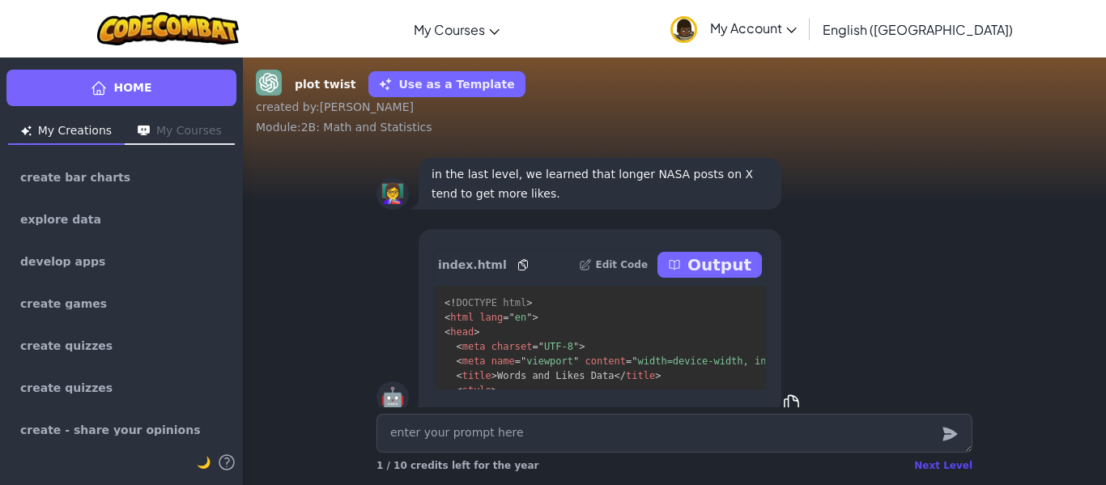
click at [940, 465] on div "Next Level" at bounding box center [943, 465] width 58 height 13
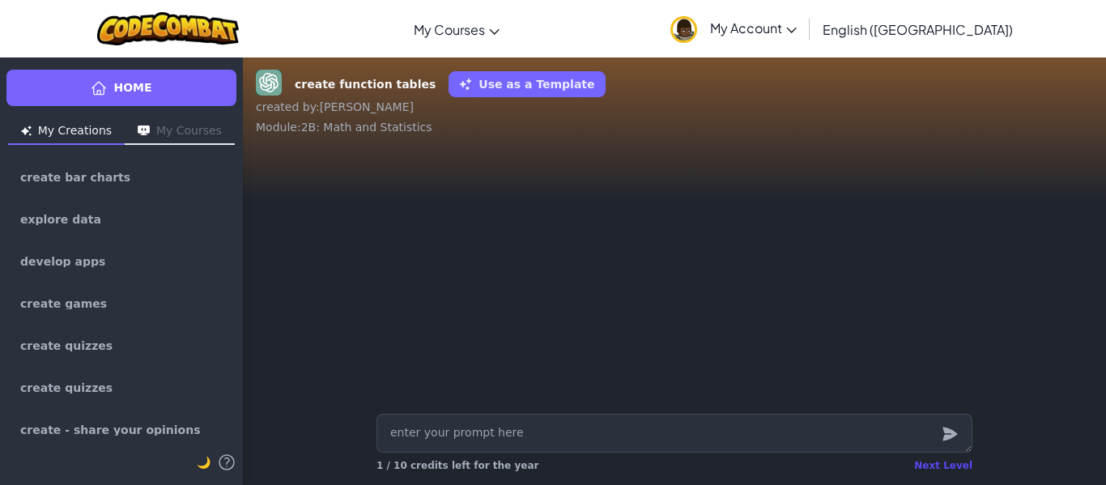
click at [939, 466] on div "Next Level" at bounding box center [943, 465] width 58 height 13
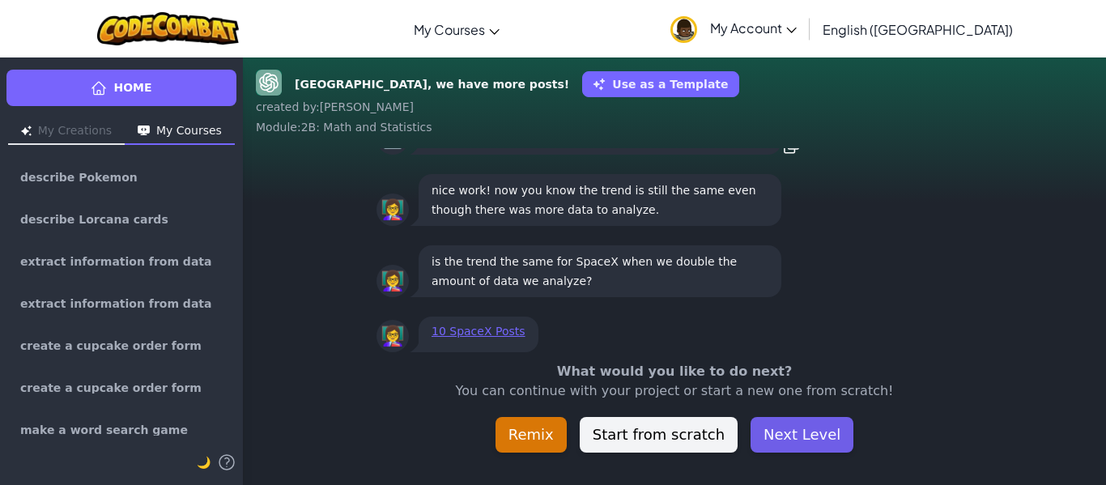
click at [808, 429] on button "Next Level" at bounding box center [802, 435] width 103 height 36
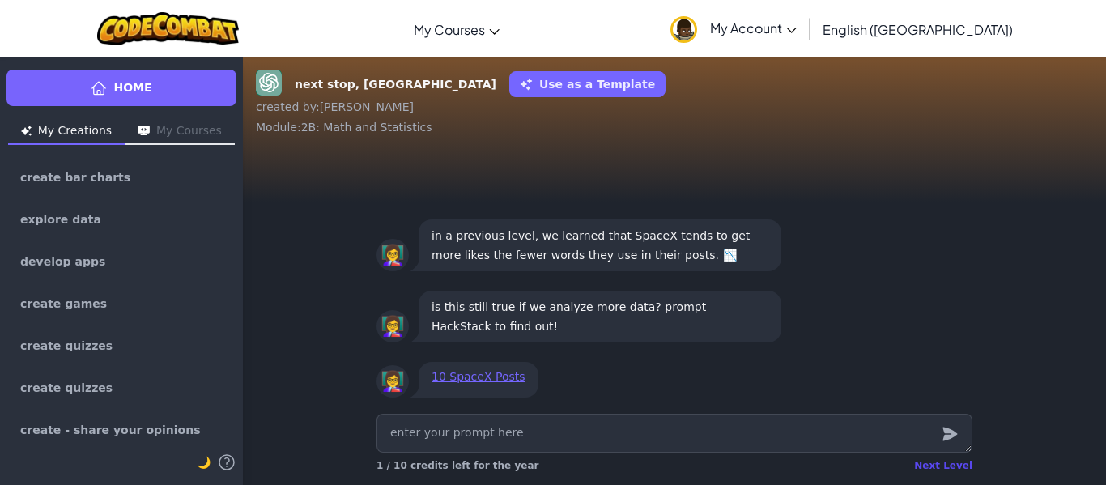
click at [952, 462] on div "Next Level" at bounding box center [943, 465] width 58 height 13
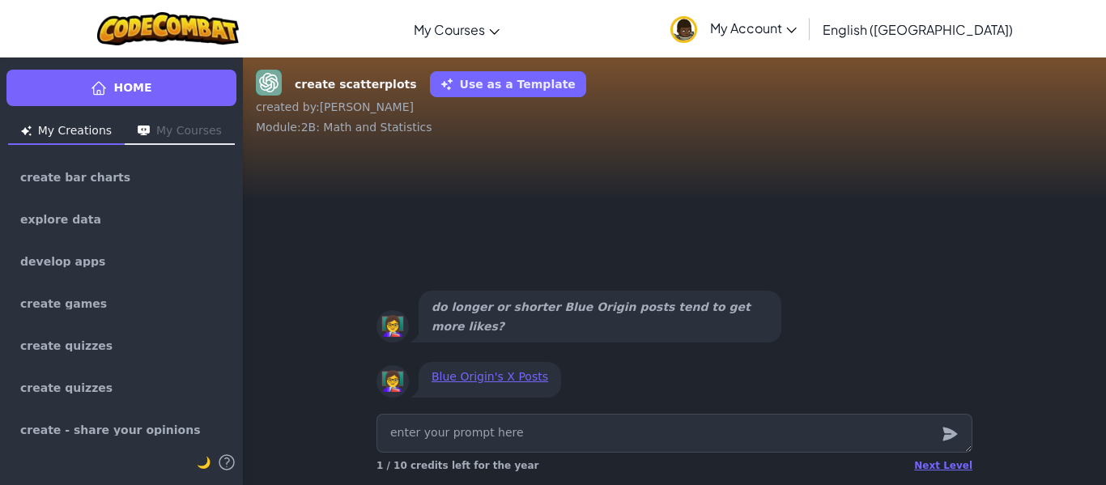
click at [939, 458] on div "Next Level 1 / 10 credits left for the year" at bounding box center [675, 466] width 596 height 26
click at [942, 465] on div "Next Level" at bounding box center [943, 465] width 58 height 13
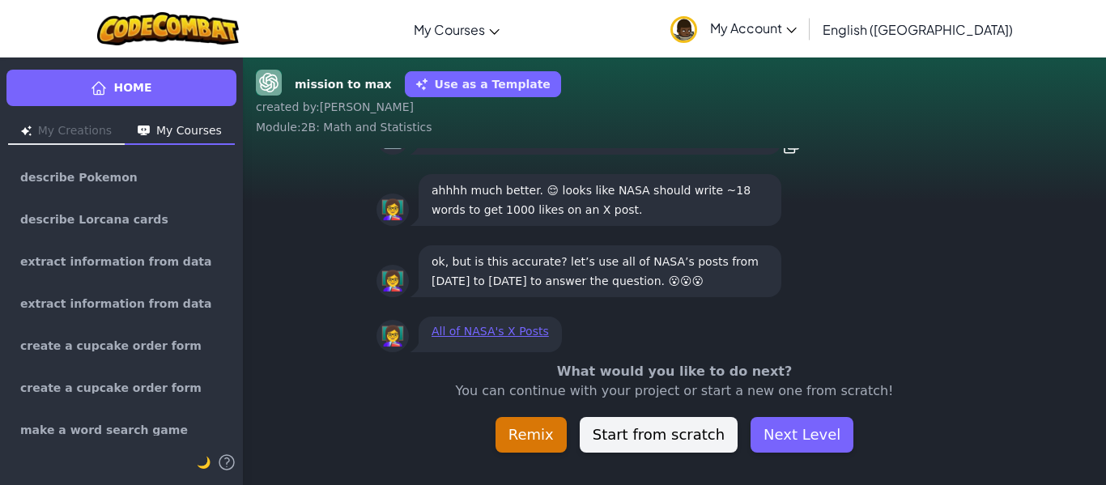
scroll to position [-45, 0]
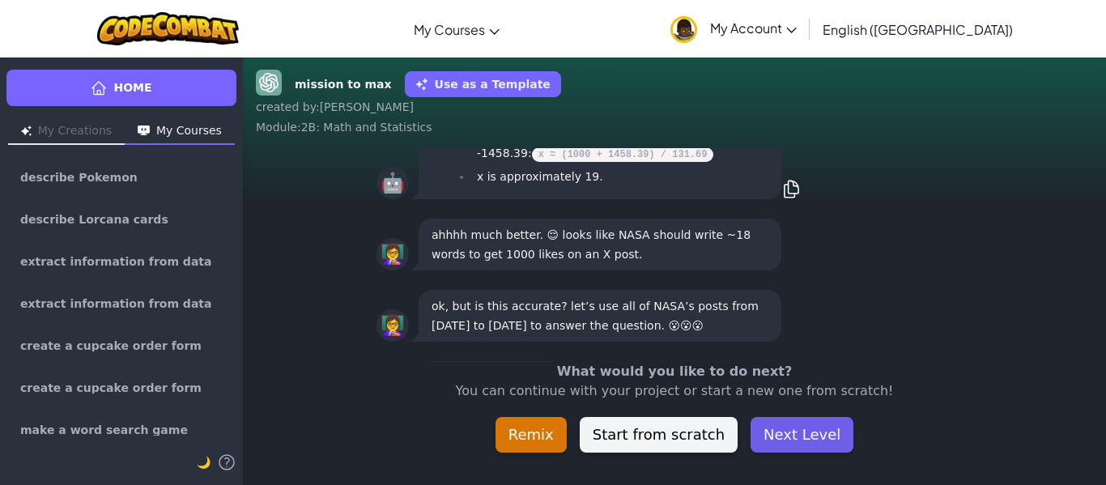
click at [811, 443] on button "Next Level" at bounding box center [802, 435] width 103 height 36
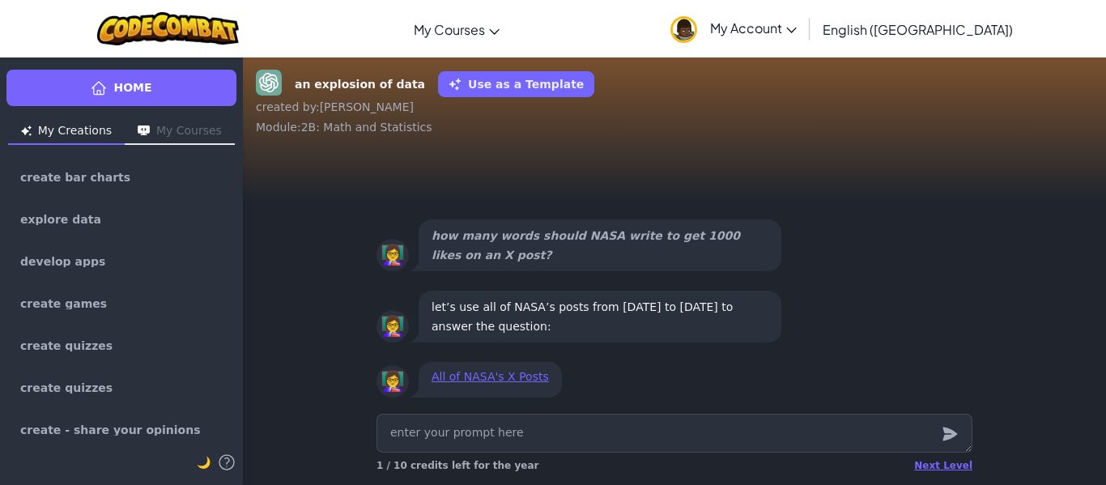
click at [952, 479] on div "Next Level 1 / 10 credits left for the year" at bounding box center [675, 446] width 622 height 78
click at [948, 469] on div "Next Level" at bounding box center [943, 465] width 58 height 13
click at [942, 466] on div "Next Level" at bounding box center [943, 465] width 58 height 13
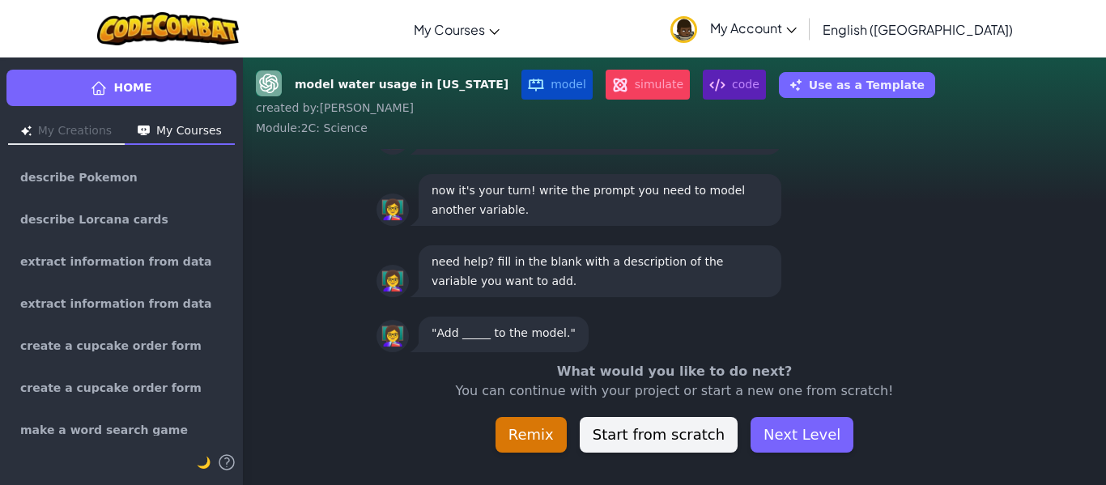
scroll to position [-45, 0]
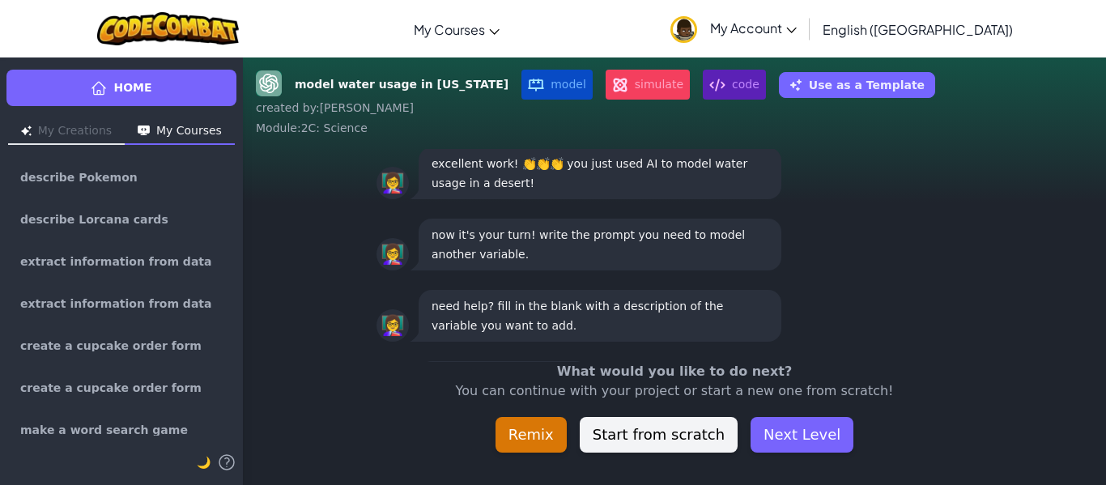
click at [934, 464] on div "model water usage in New Mexico model simulate code Use as a Template created b…" at bounding box center [674, 271] width 863 height 428
click at [756, 426] on button "Next Level" at bounding box center [802, 435] width 103 height 36
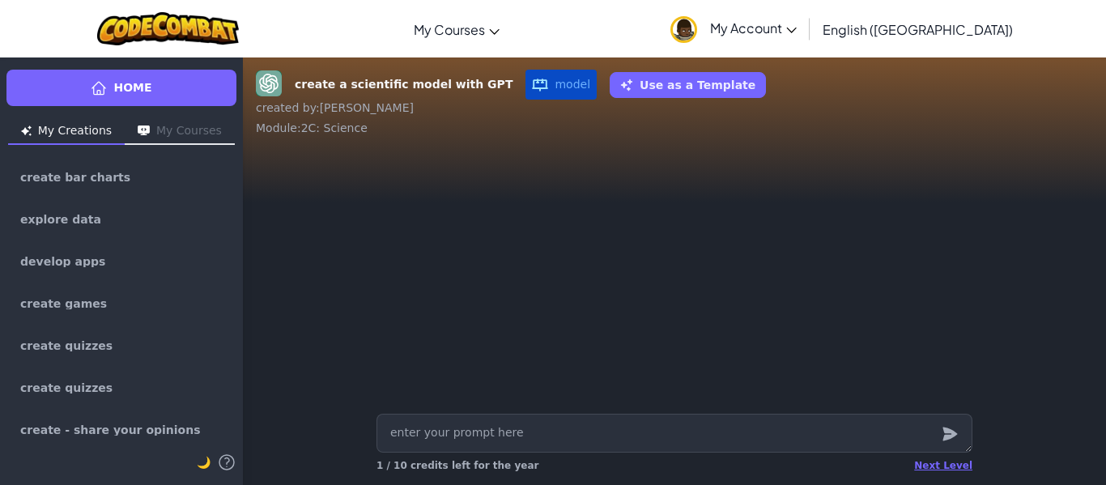
click at [939, 475] on div "Next Level 1 / 10 credits left for the year" at bounding box center [675, 466] width 596 height 26
click at [939, 463] on div "Next Level" at bounding box center [943, 465] width 58 height 13
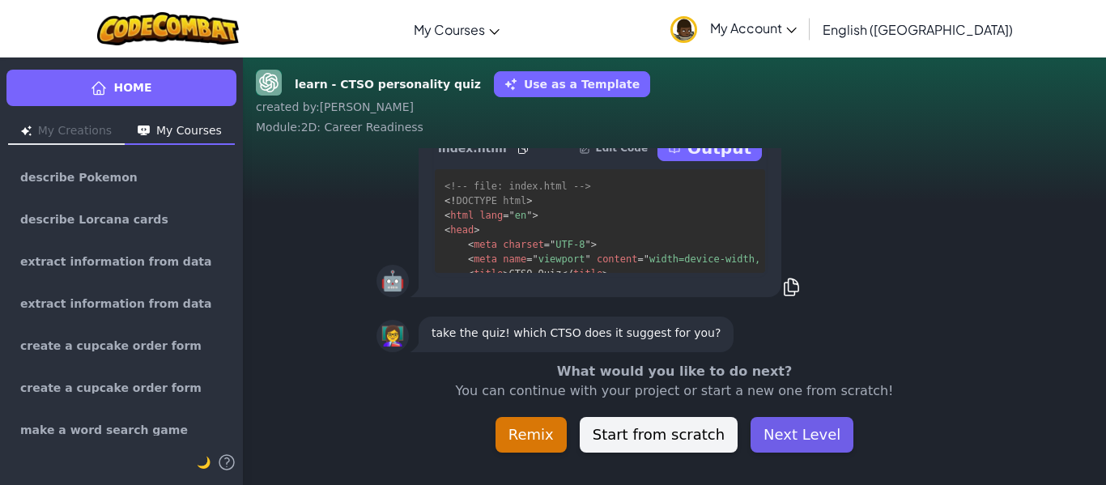
click at [791, 432] on button "Next Level" at bounding box center [802, 435] width 103 height 36
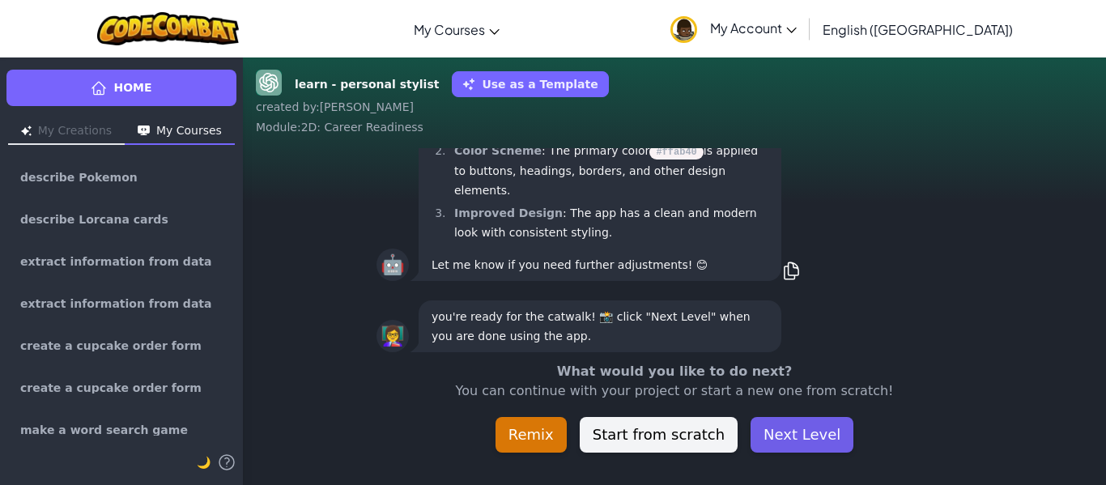
scroll to position [1, 0]
click at [792, 435] on button "Next Level" at bounding box center [802, 435] width 103 height 36
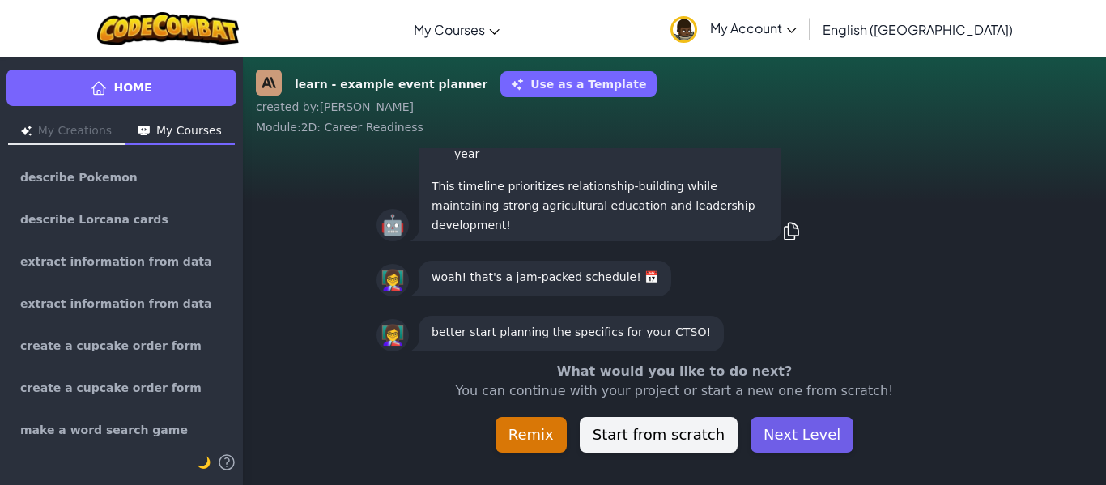
click at [786, 431] on button "Next Level" at bounding box center [802, 435] width 103 height 36
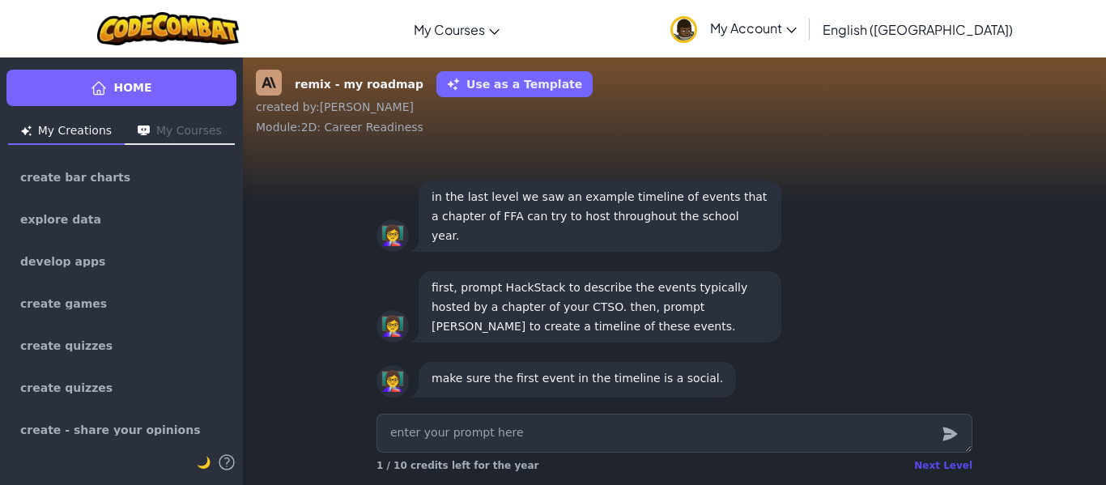
click at [928, 463] on div "Next Level" at bounding box center [943, 465] width 58 height 13
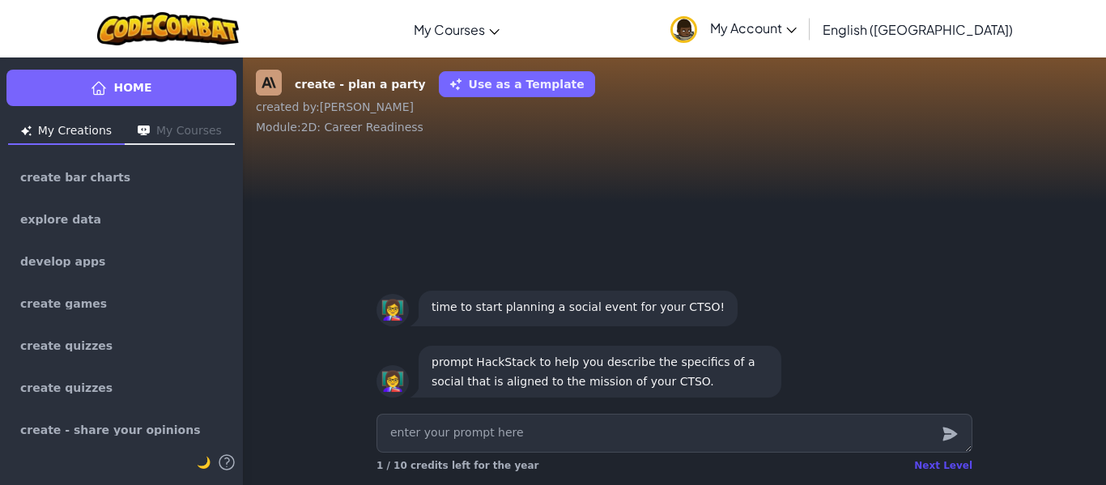
click at [943, 467] on div "Next Level" at bounding box center [943, 465] width 58 height 13
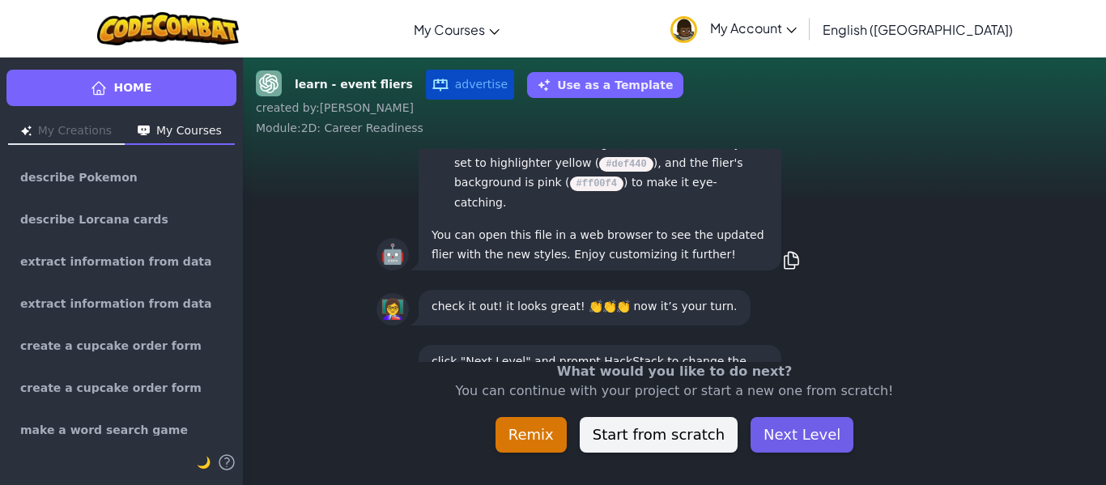
click at [811, 432] on button "Next Level" at bounding box center [802, 435] width 103 height 36
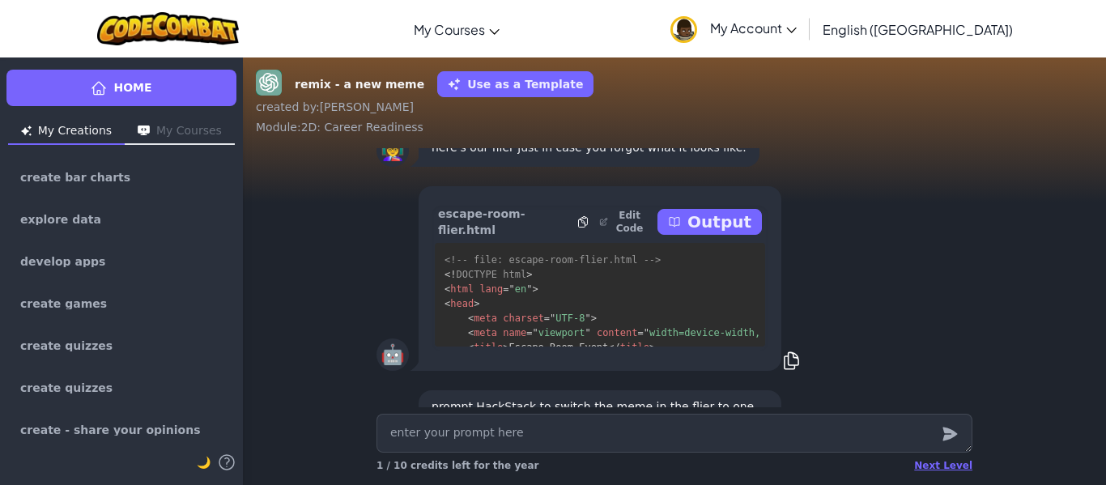
scroll to position [-198, 0]
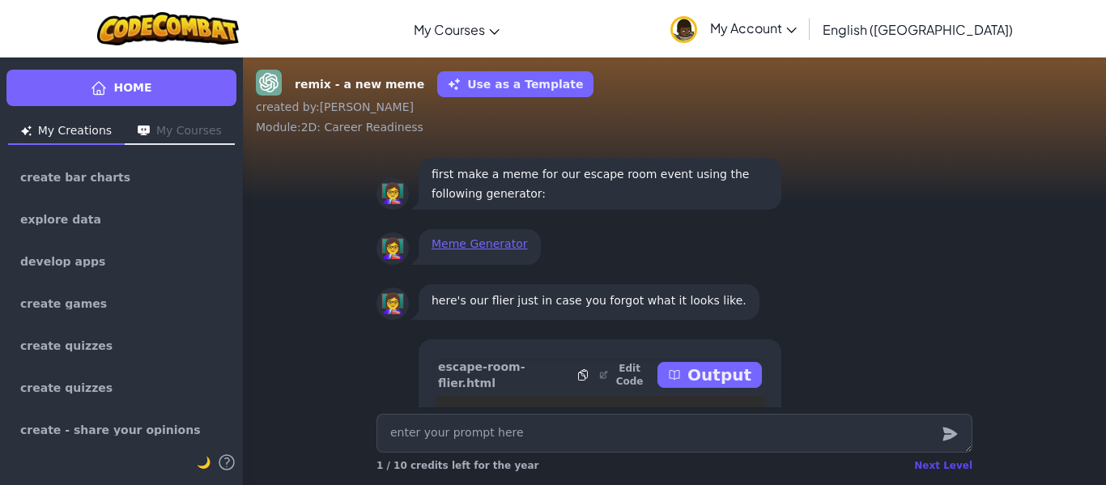
click at [956, 470] on div "Next Level" at bounding box center [943, 465] width 58 height 13
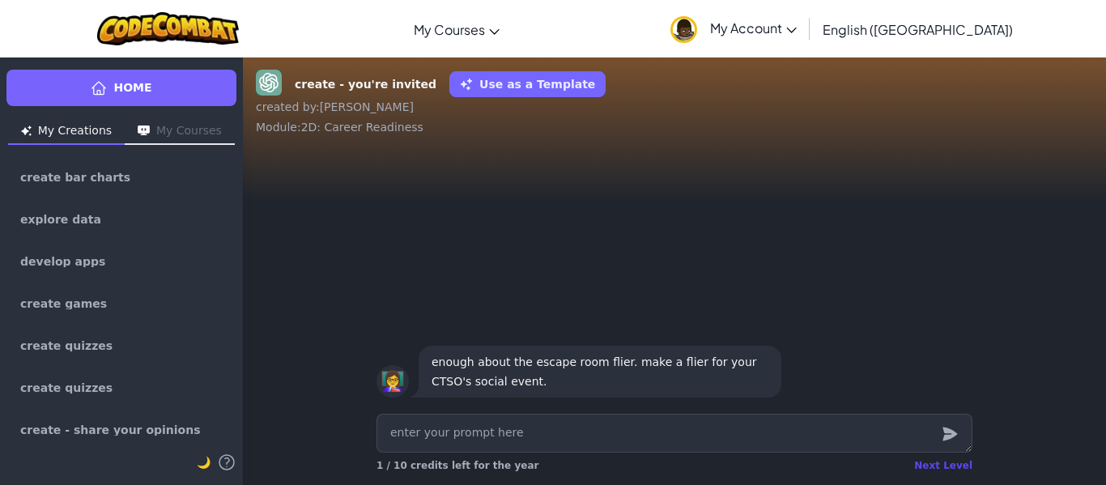
click at [956, 468] on div "Next Level" at bounding box center [943, 465] width 58 height 13
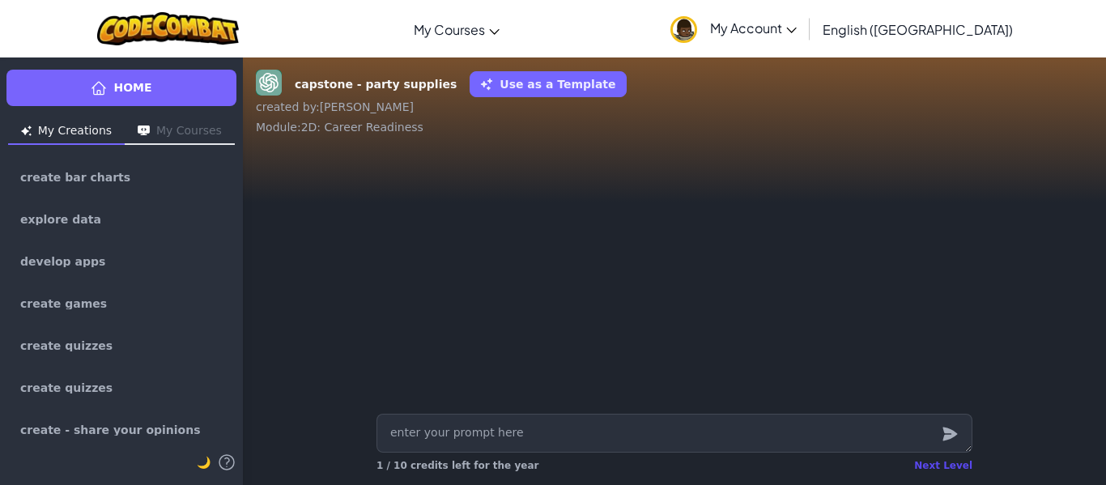
click at [956, 463] on div "Next Level" at bounding box center [943, 465] width 58 height 13
click at [947, 465] on div "Next Level" at bounding box center [943, 465] width 58 height 13
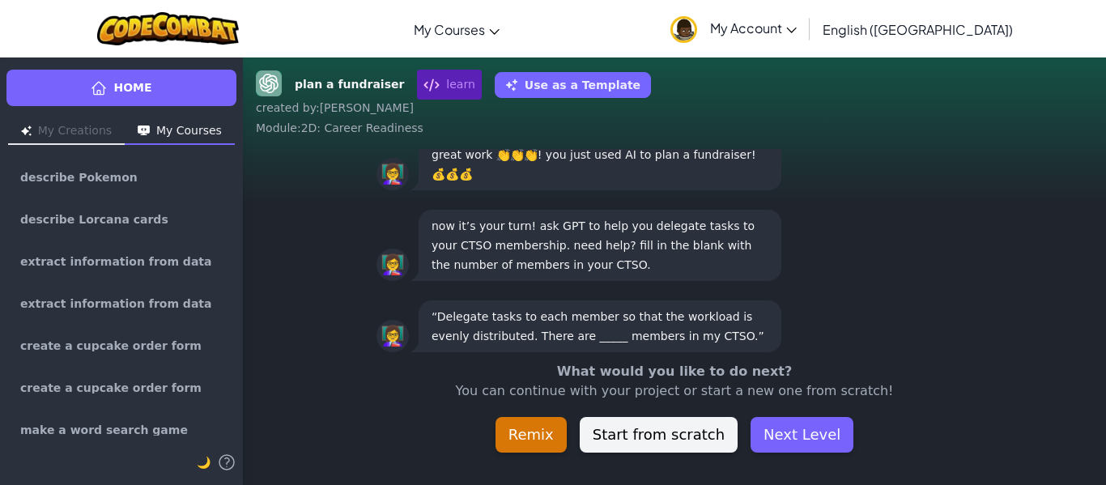
scroll to position [-45, 0]
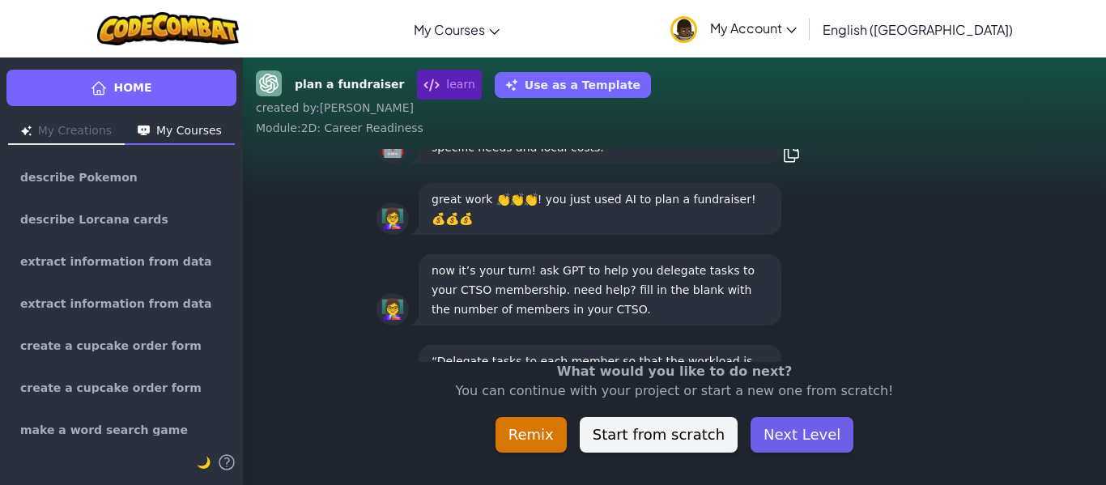
click at [786, 436] on button "Next Level" at bounding box center [802, 435] width 103 height 36
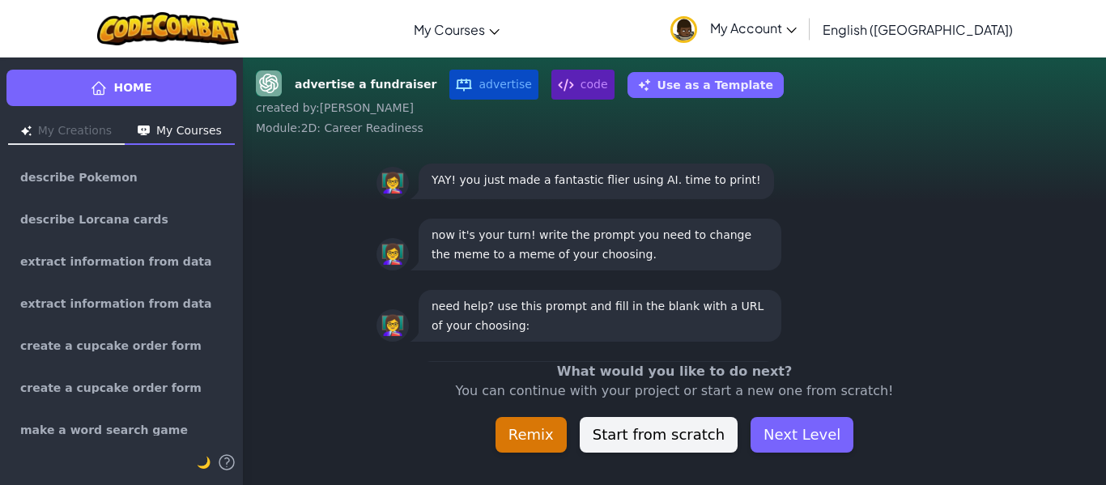
scroll to position [1, 0]
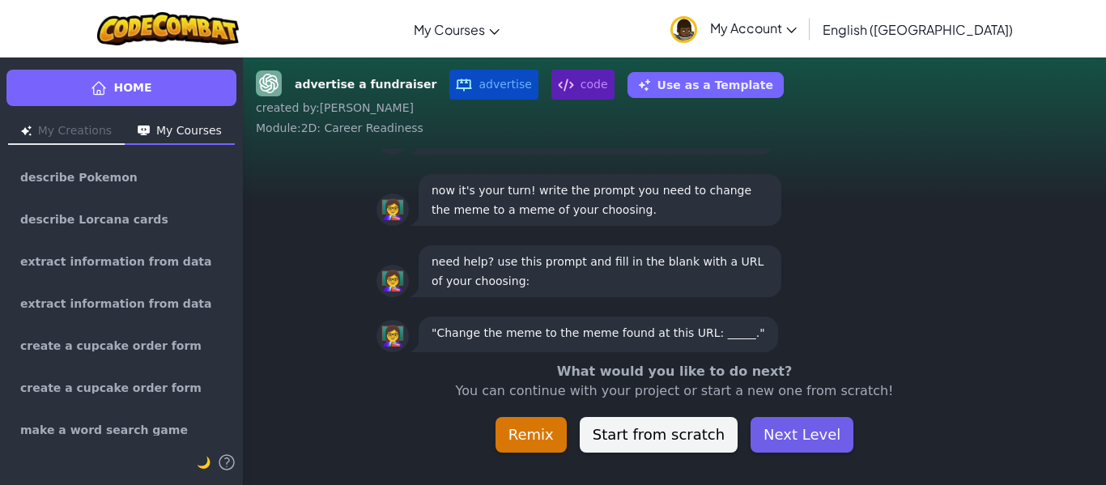
click at [786, 436] on button "Next Level" at bounding box center [802, 435] width 103 height 36
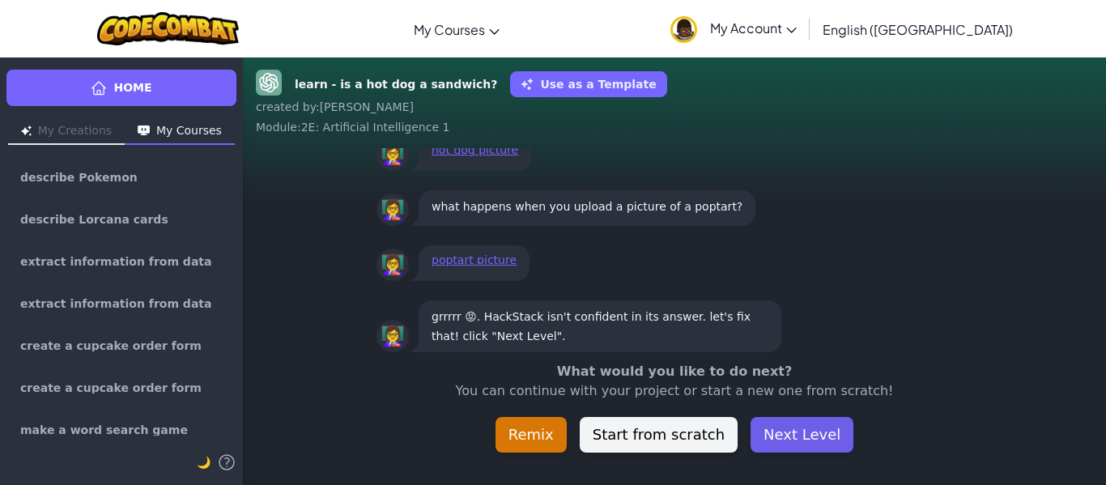
click at [803, 436] on button "Next Level" at bounding box center [802, 435] width 103 height 36
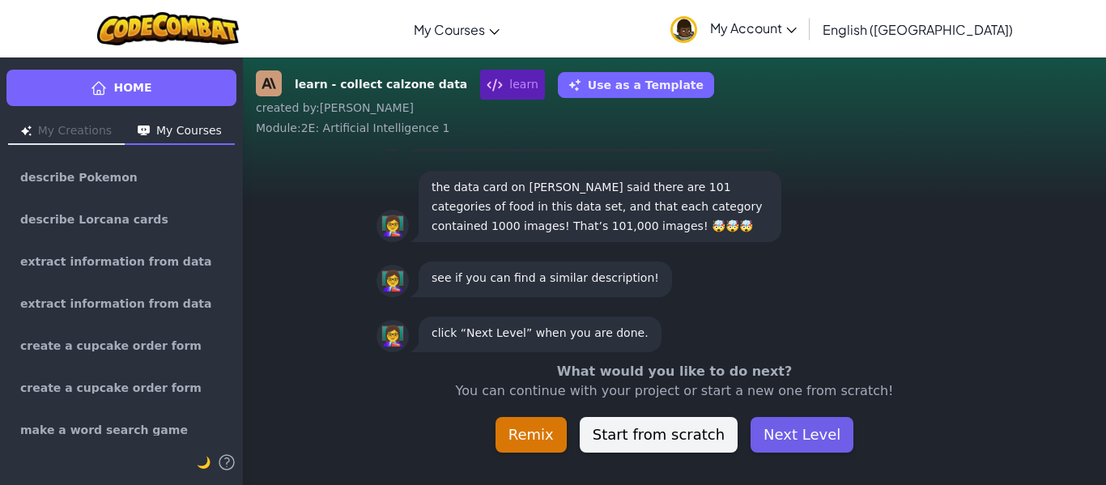
click at [803, 436] on button "Next Level" at bounding box center [802, 435] width 103 height 36
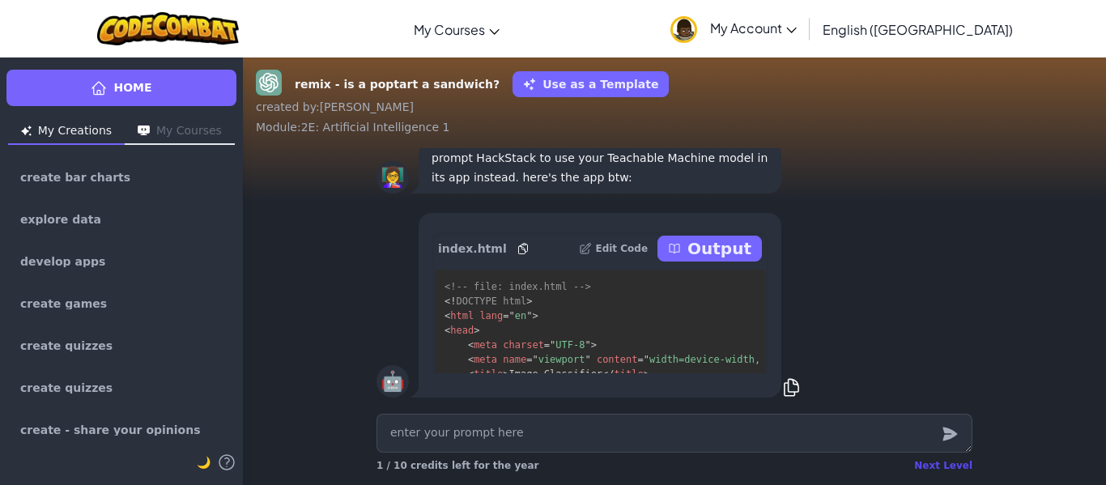
click at [960, 467] on div "Next Level" at bounding box center [943, 465] width 58 height 13
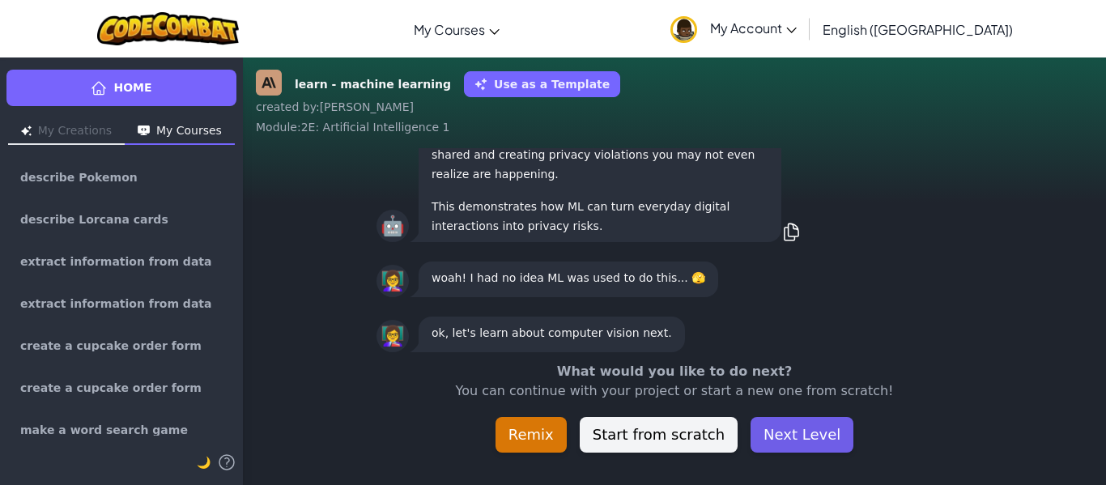
click at [806, 428] on button "Next Level" at bounding box center [802, 435] width 103 height 36
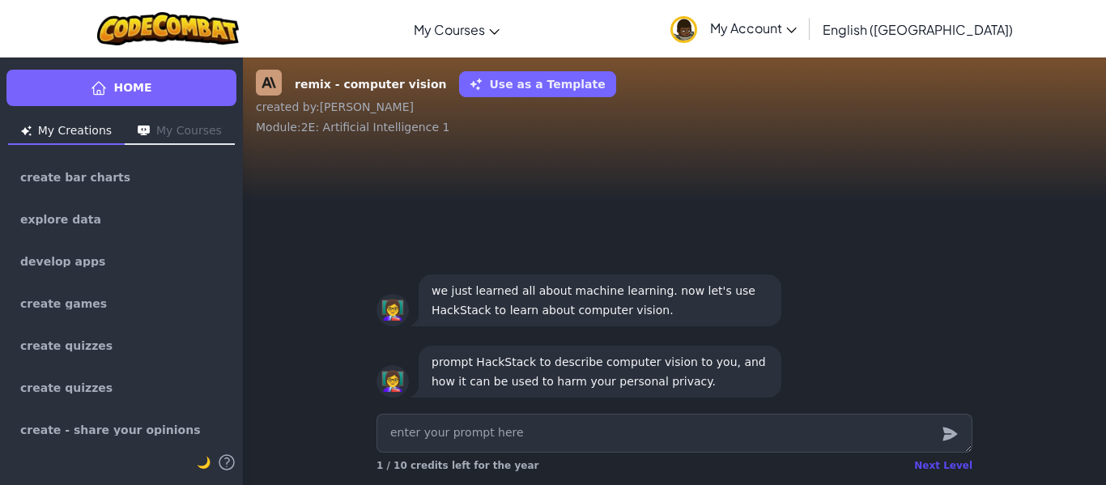
click at [945, 465] on div "Next Level" at bounding box center [943, 465] width 58 height 13
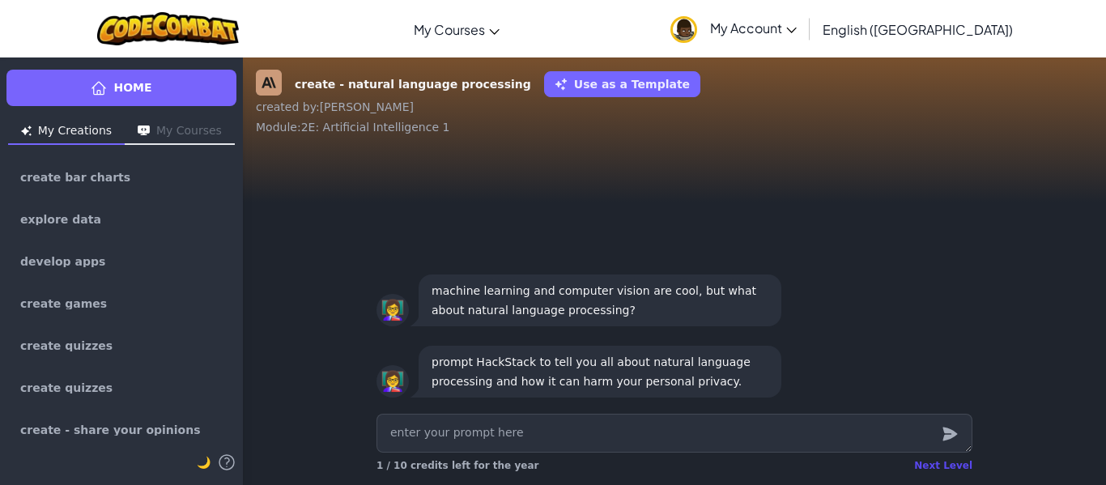
click at [948, 462] on div "Next Level" at bounding box center [943, 465] width 58 height 13
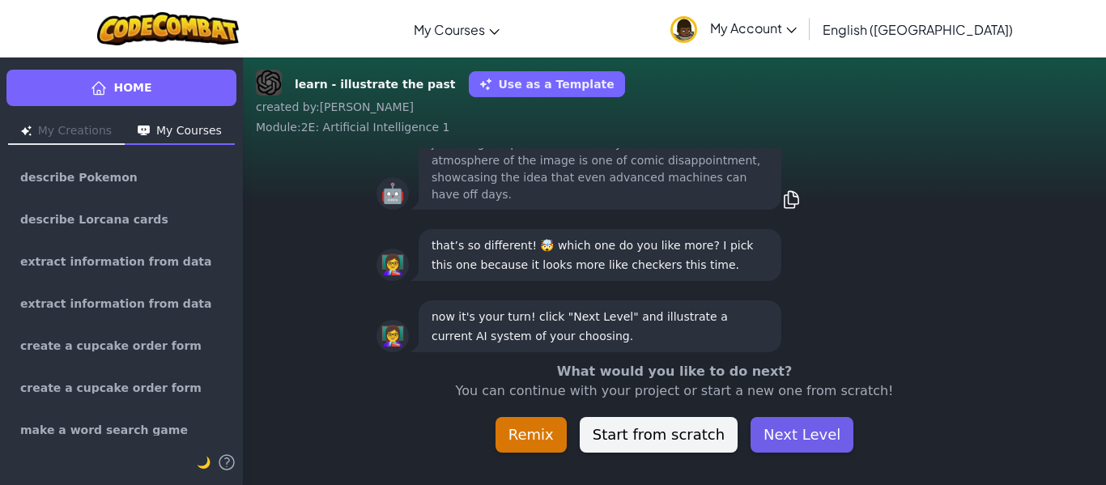
click at [802, 441] on button "Next Level" at bounding box center [802, 435] width 103 height 36
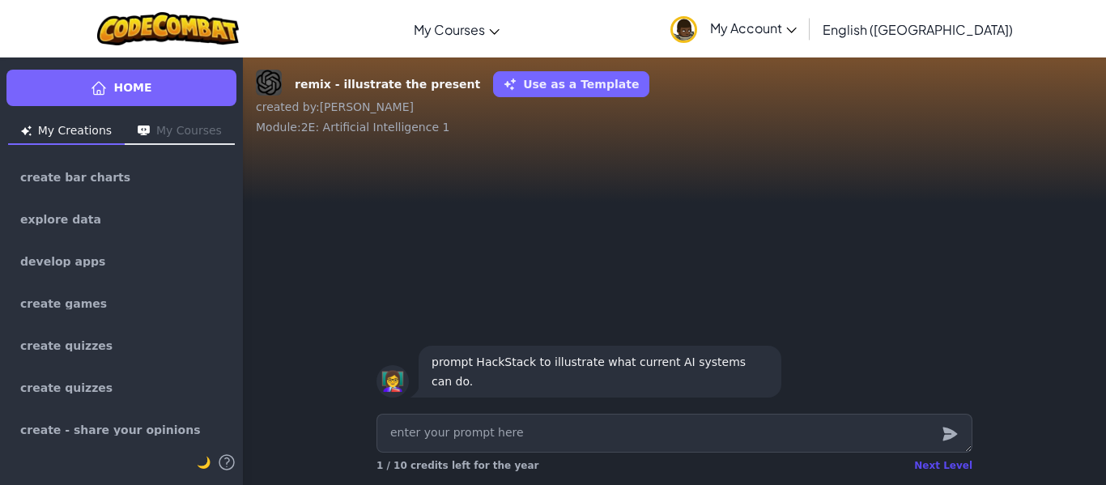
click at [935, 470] on div "Next Level" at bounding box center [943, 465] width 58 height 13
click at [951, 464] on div "Next Level" at bounding box center [943, 465] width 58 height 13
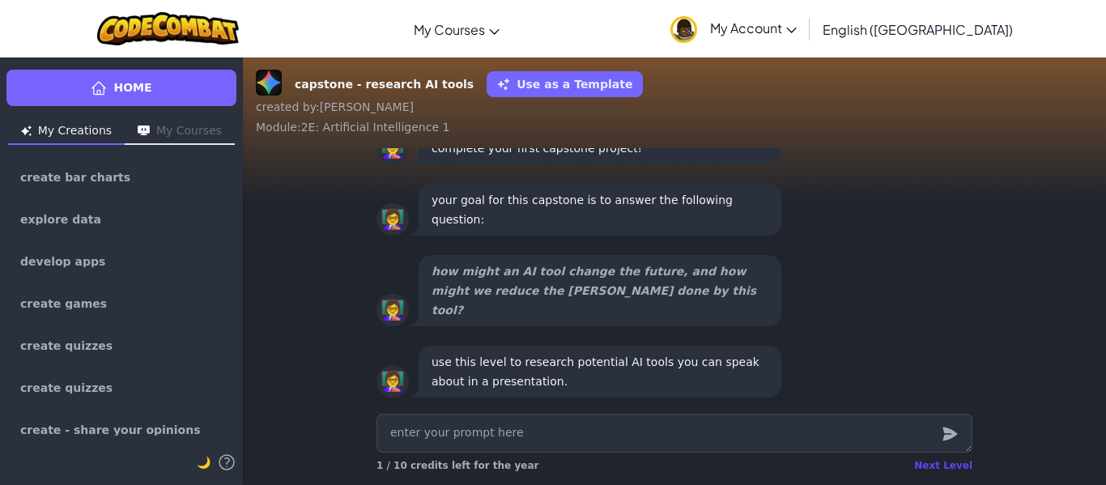
click at [951, 464] on div "Next Level" at bounding box center [943, 465] width 58 height 13
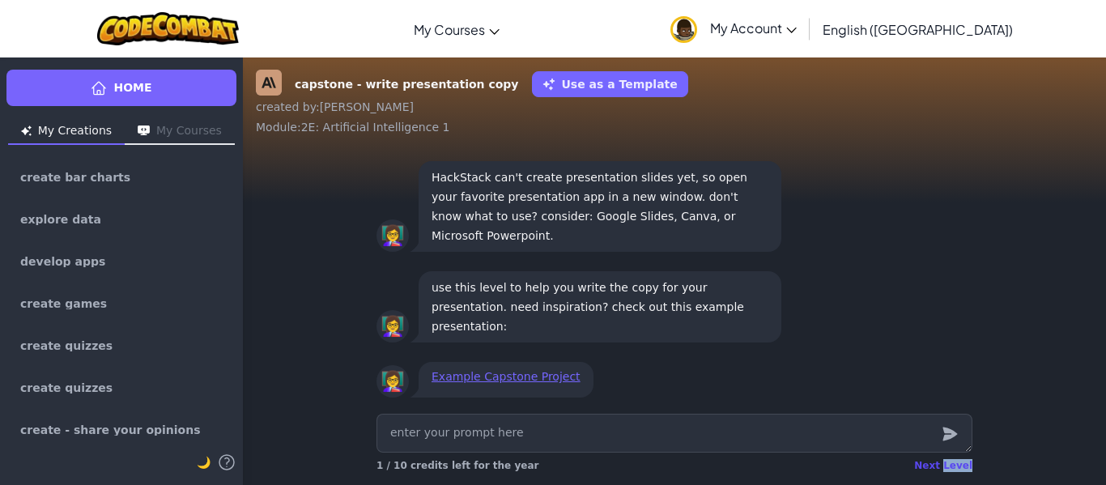
click at [951, 464] on div "Next Level" at bounding box center [943, 465] width 58 height 13
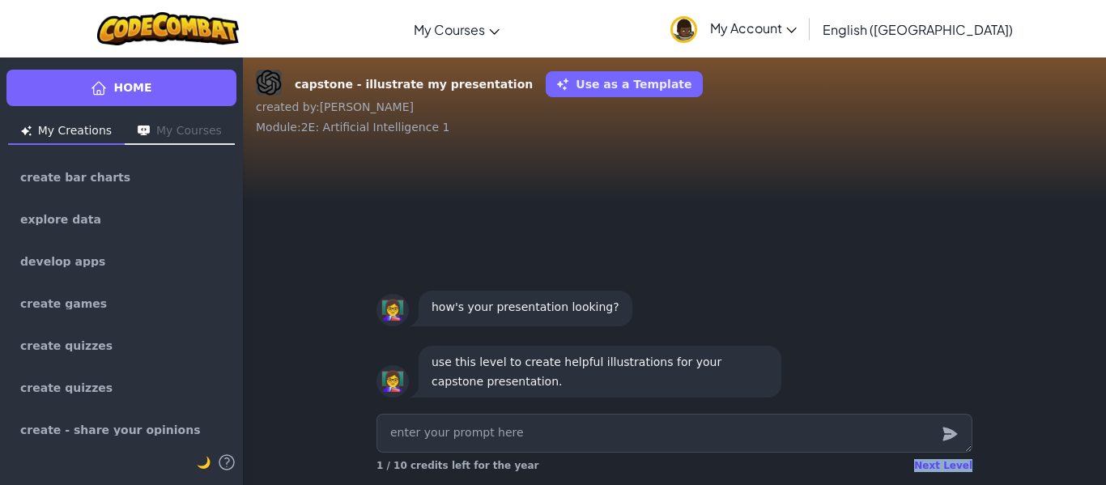
click at [951, 464] on div "Next Level" at bounding box center [943, 465] width 58 height 13
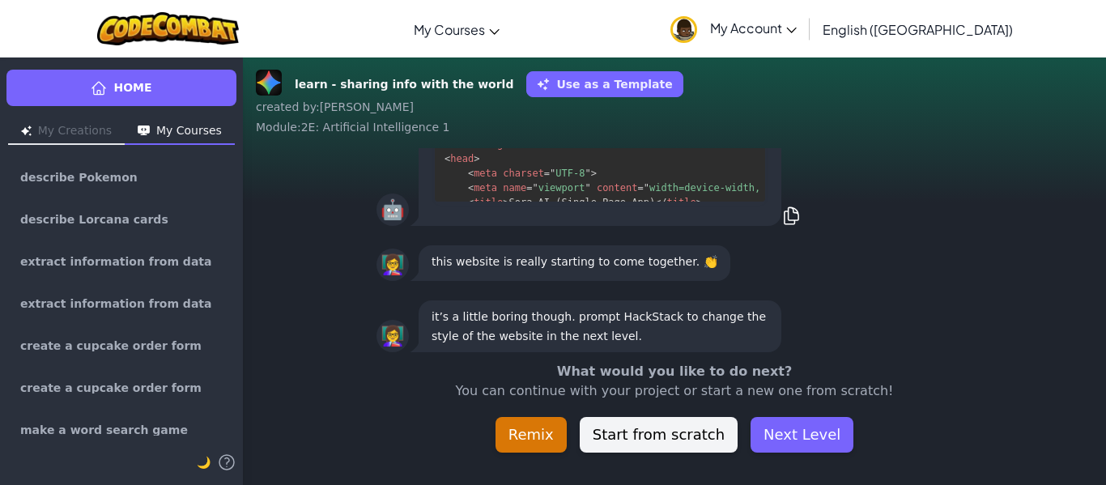
scroll to position [-45, 0]
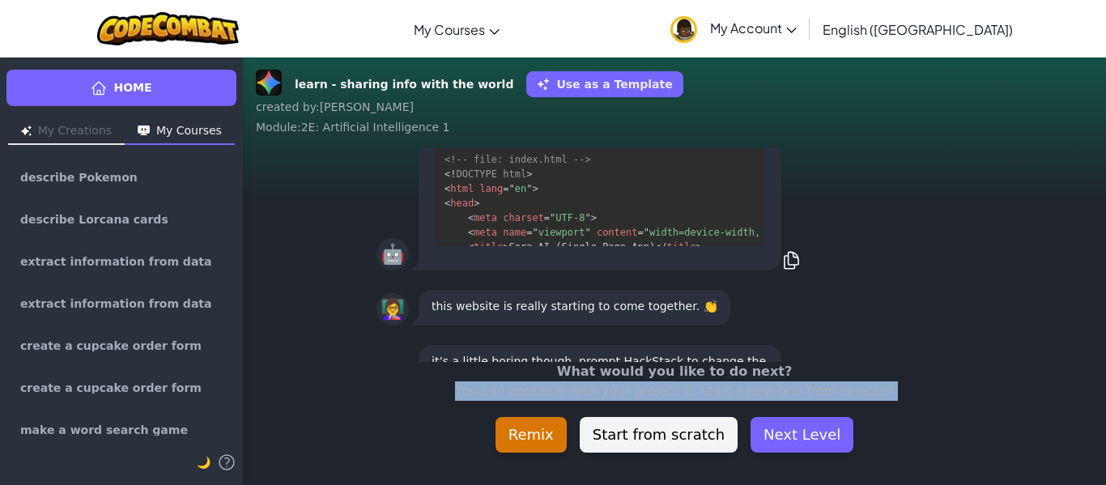
click at [951, 464] on div "learn - sharing info with the world Use as a Template created by : Diego Alejan…" at bounding box center [674, 271] width 863 height 428
click at [807, 439] on button "Next Level" at bounding box center [802, 435] width 103 height 36
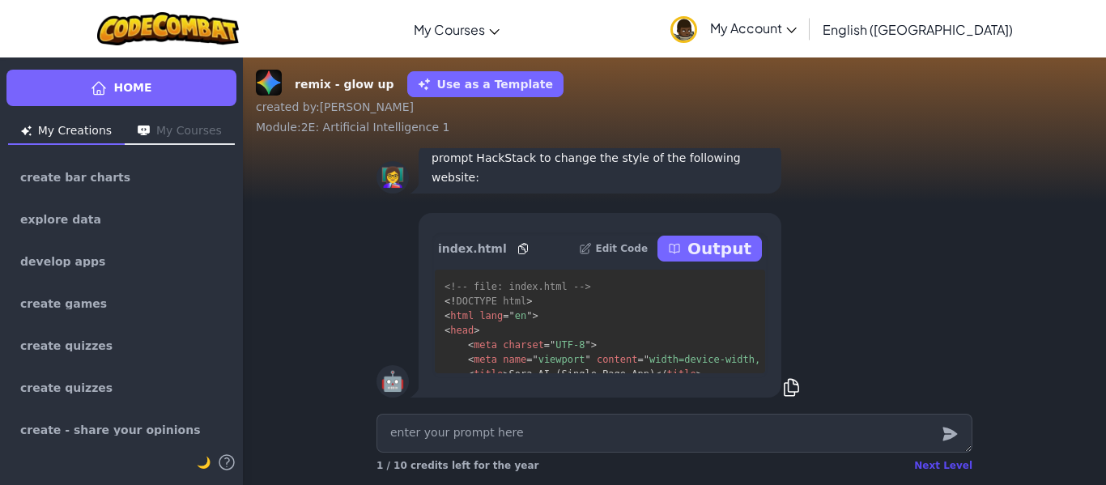
click at [942, 464] on div "Next Level" at bounding box center [943, 465] width 58 height 13
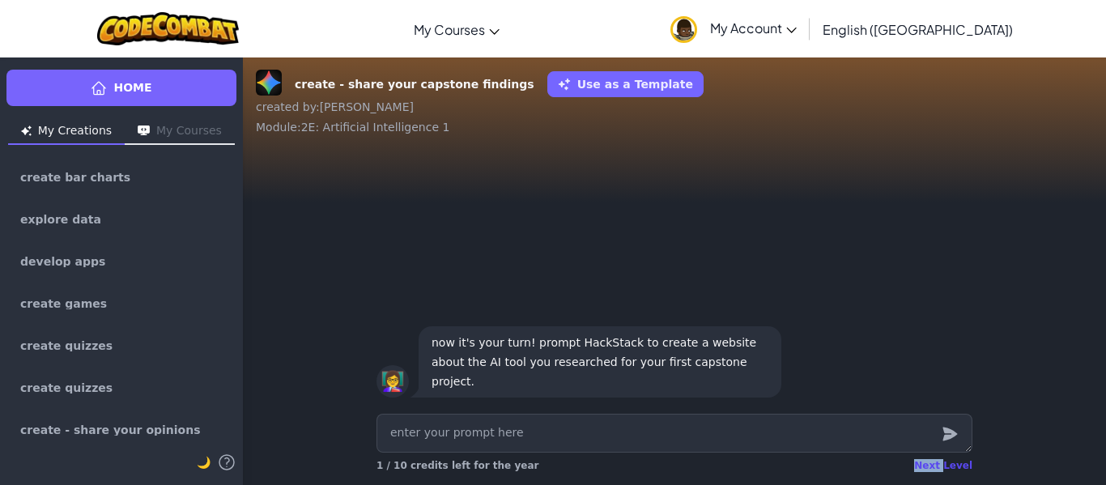
click at [942, 464] on div "Next Level" at bounding box center [943, 465] width 58 height 13
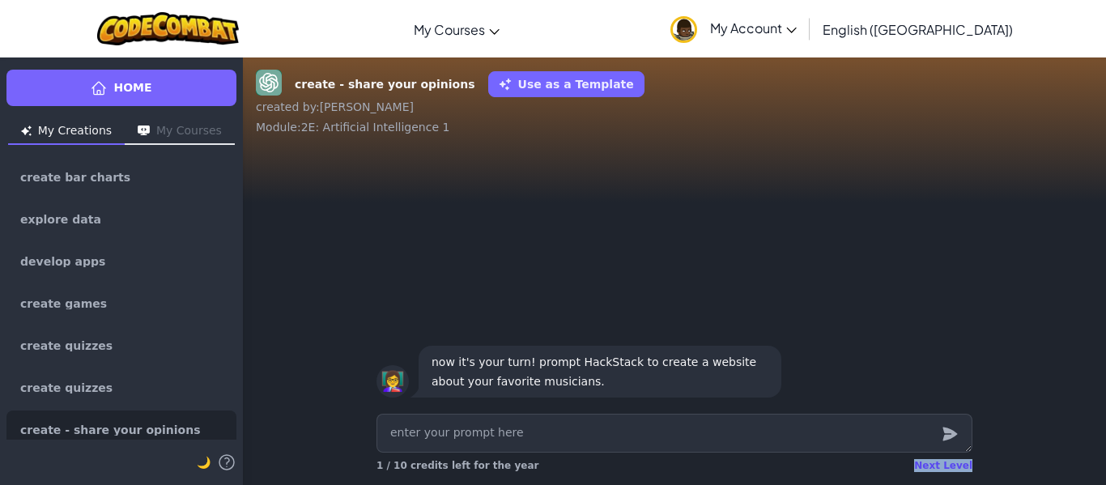
click at [942, 464] on div "Next Level" at bounding box center [943, 465] width 58 height 13
click at [942, 464] on div "create - share your opinions Use as a Template created by : Diego Alejandro Mod…" at bounding box center [674, 271] width 863 height 428
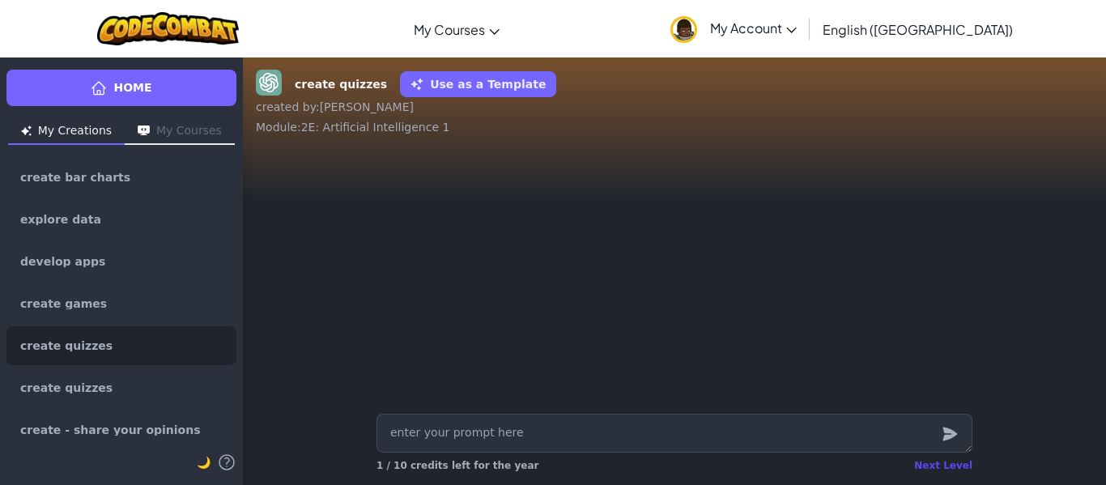
click at [940, 465] on div "Next Level" at bounding box center [943, 465] width 58 height 13
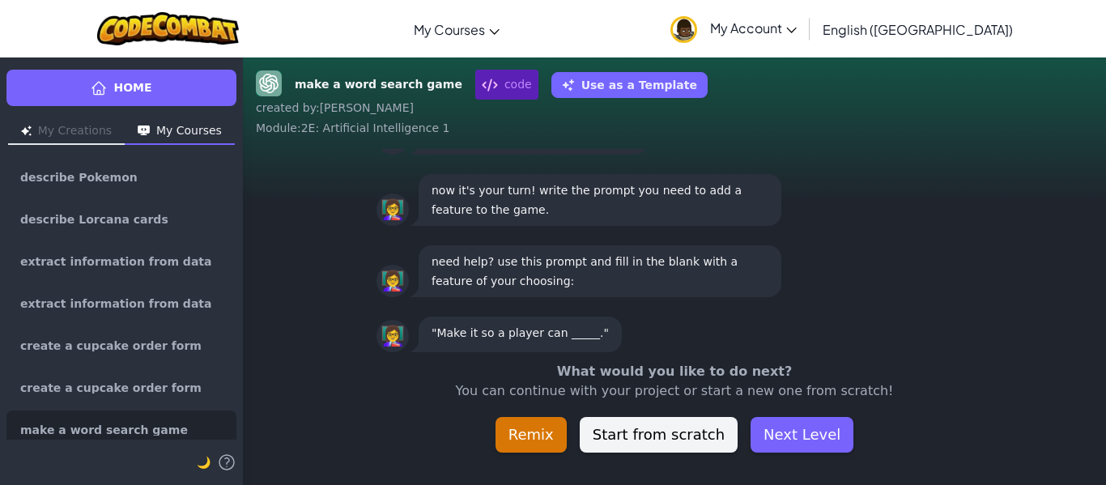
scroll to position [-45, 0]
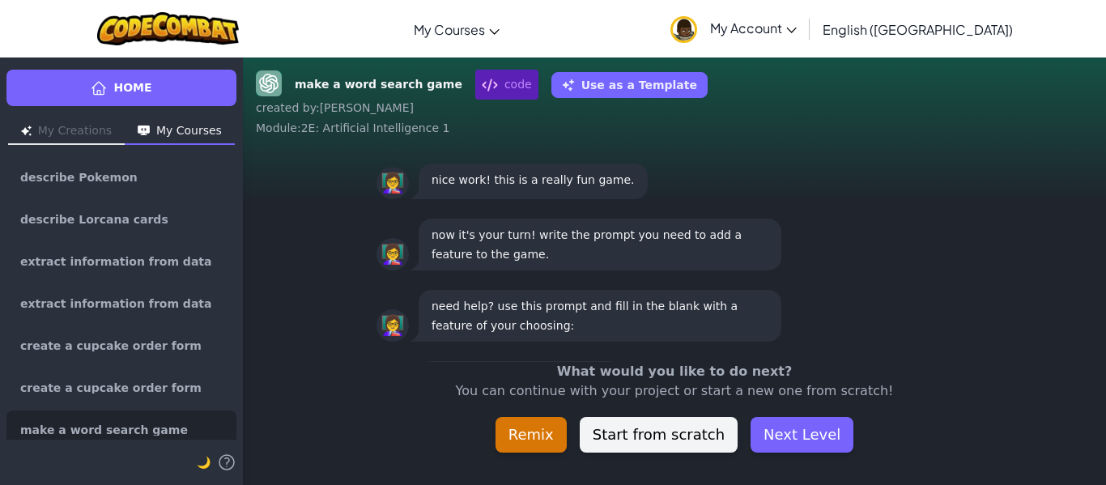
click at [940, 465] on div "make a word search game code Use as a Template created by : Diego Alejandro Mod…" at bounding box center [674, 271] width 863 height 428
click at [801, 428] on button "Next Level" at bounding box center [802, 435] width 103 height 36
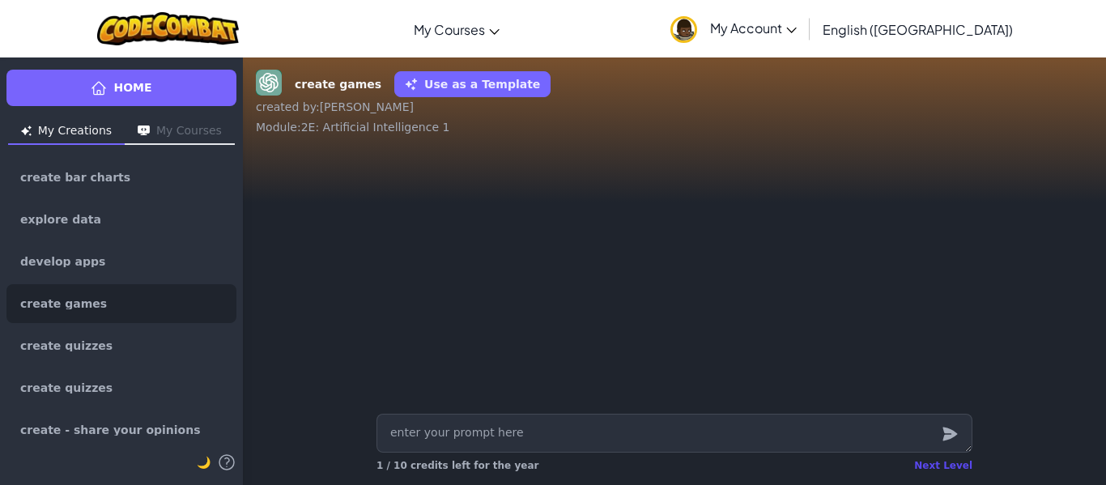
click at [934, 462] on div "Next Level" at bounding box center [943, 465] width 58 height 13
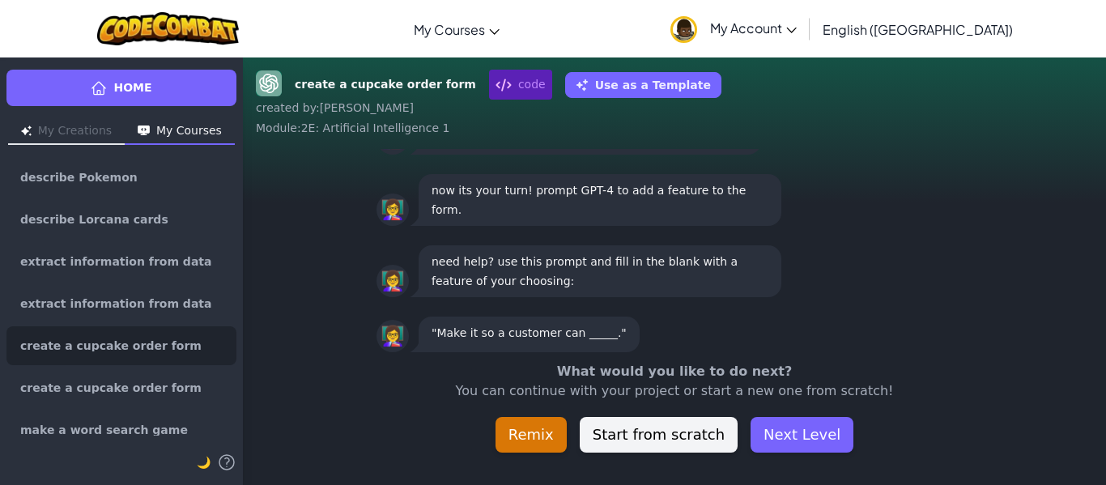
scroll to position [-45, 0]
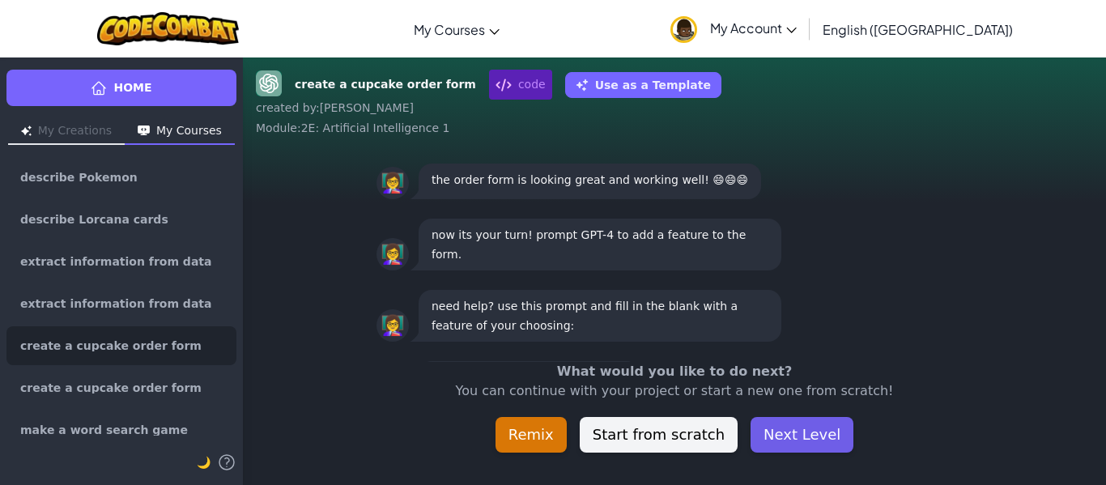
click at [810, 430] on button "Next Level" at bounding box center [802, 435] width 103 height 36
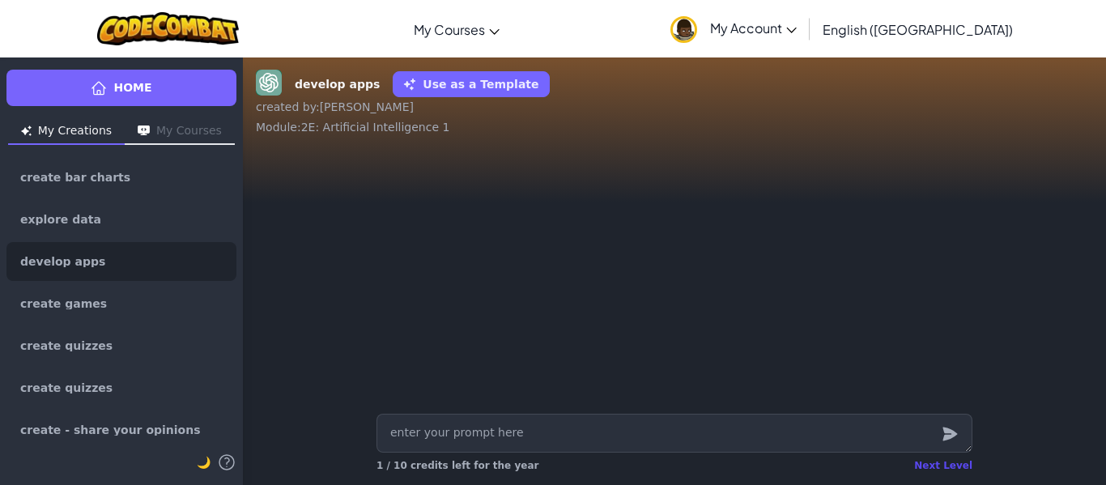
click at [933, 460] on div "Next Level" at bounding box center [943, 465] width 58 height 13
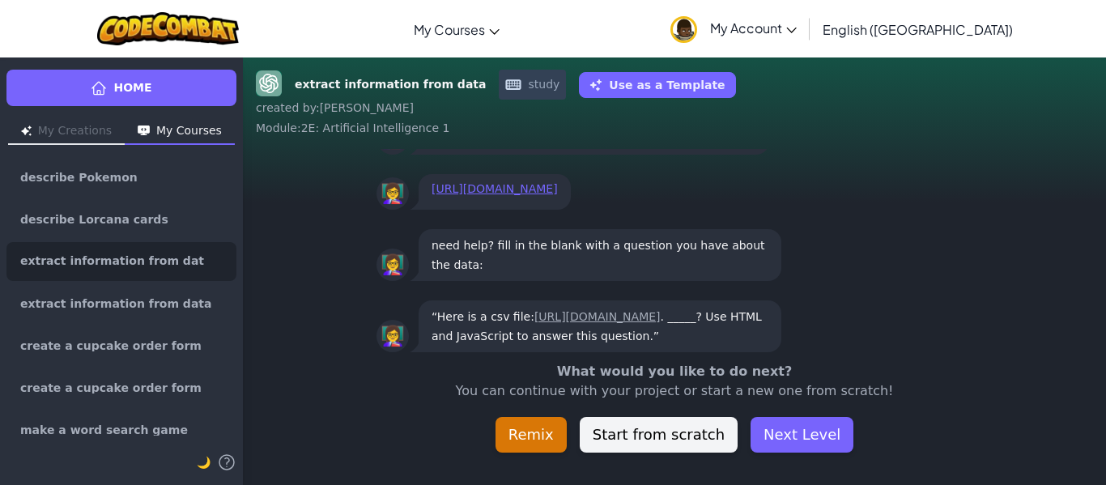
scroll to position [-45, 0]
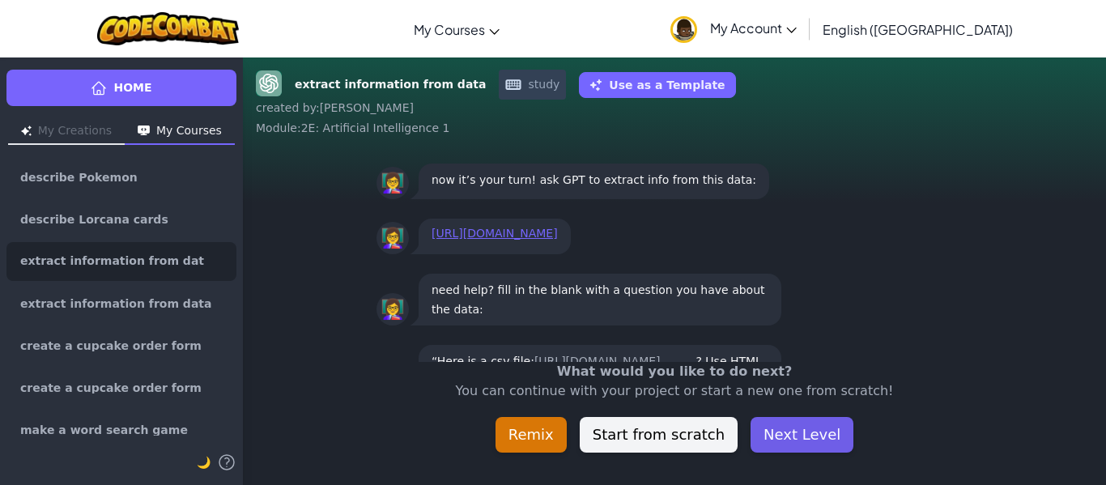
click at [789, 432] on button "Next Level" at bounding box center [802, 435] width 103 height 36
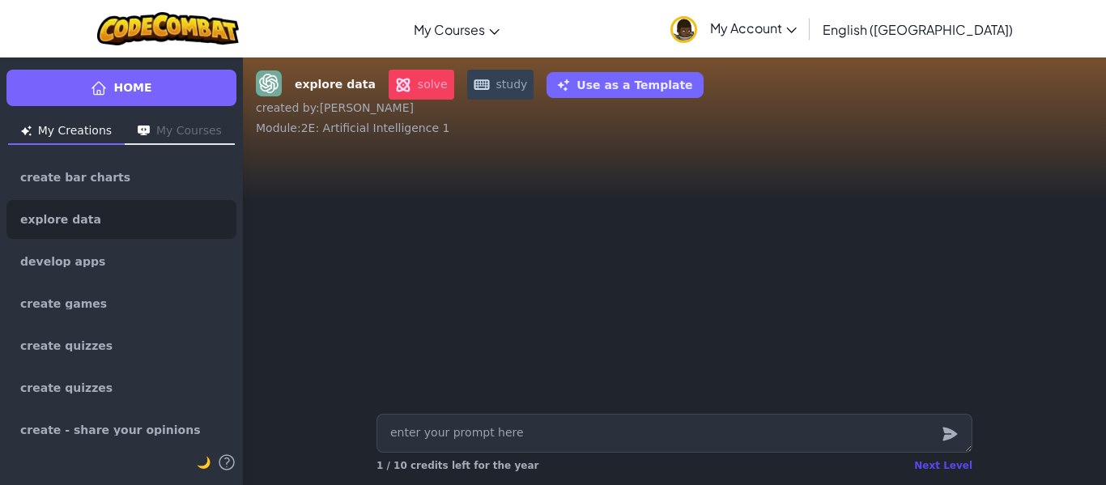
click at [956, 470] on div "Next Level" at bounding box center [943, 465] width 58 height 13
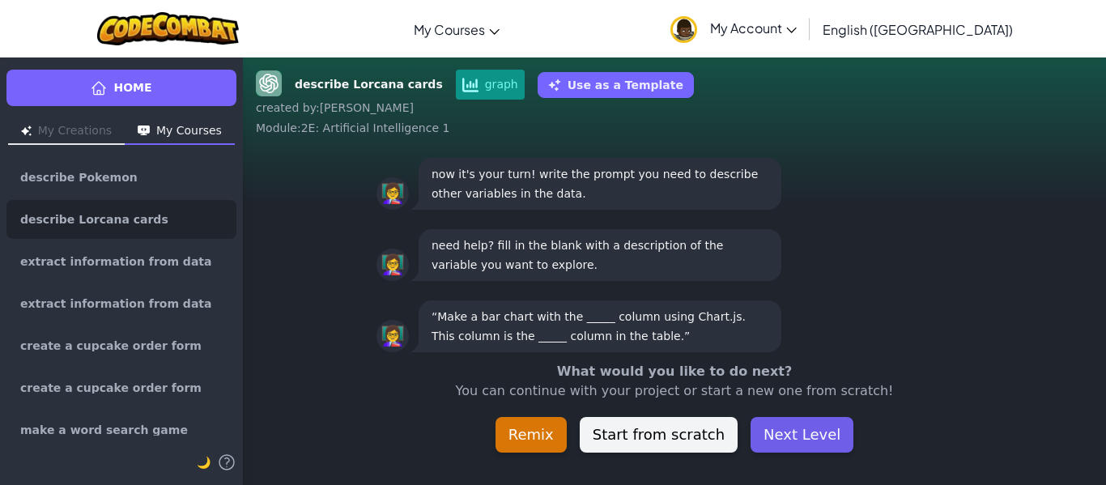
scroll to position [-45, 0]
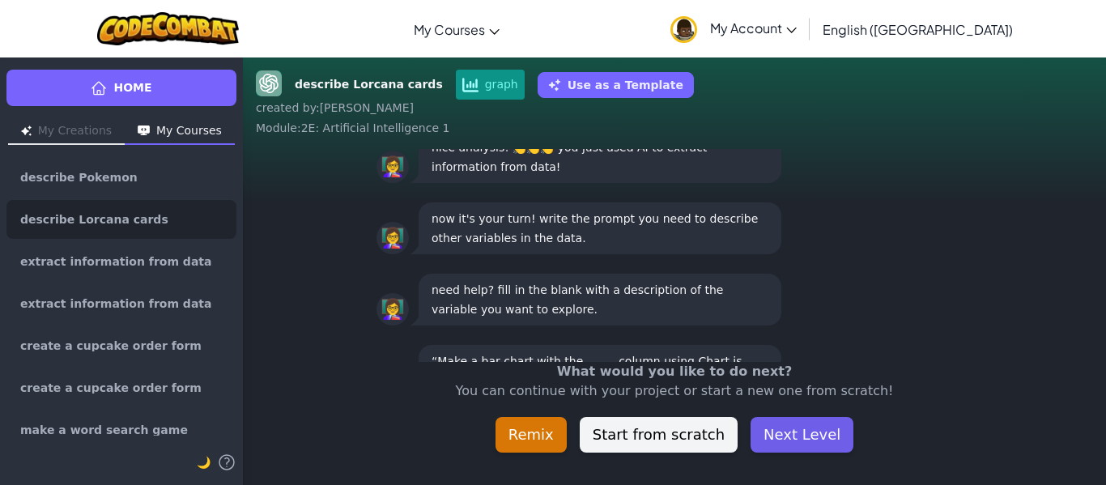
click at [771, 428] on button "Next Level" at bounding box center [802, 435] width 103 height 36
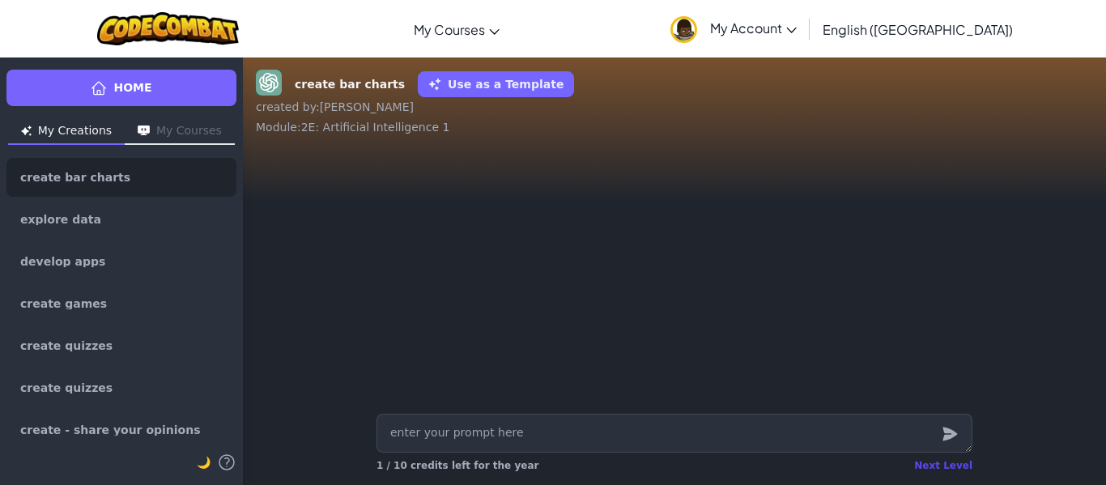
click at [958, 466] on div "Next Level" at bounding box center [943, 465] width 58 height 13
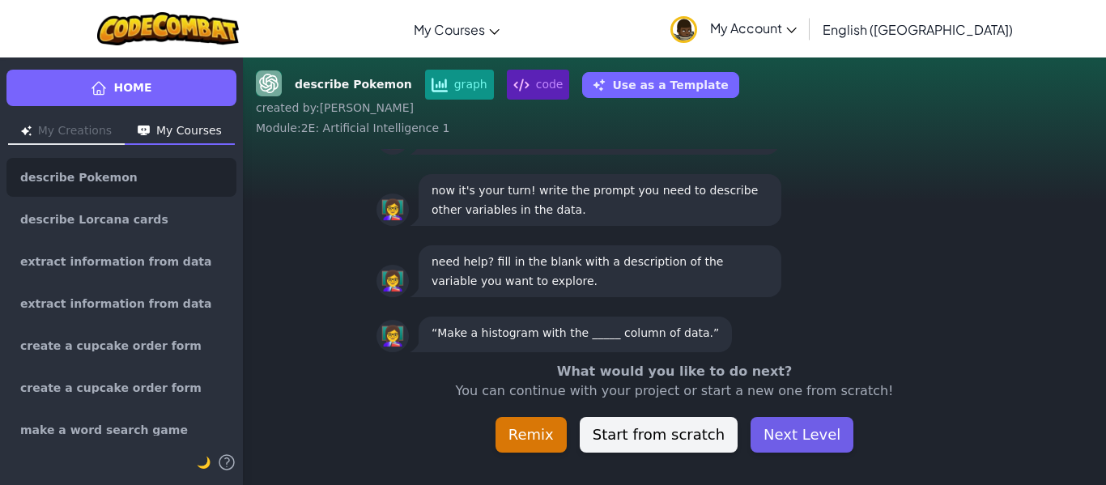
scroll to position [-45, 0]
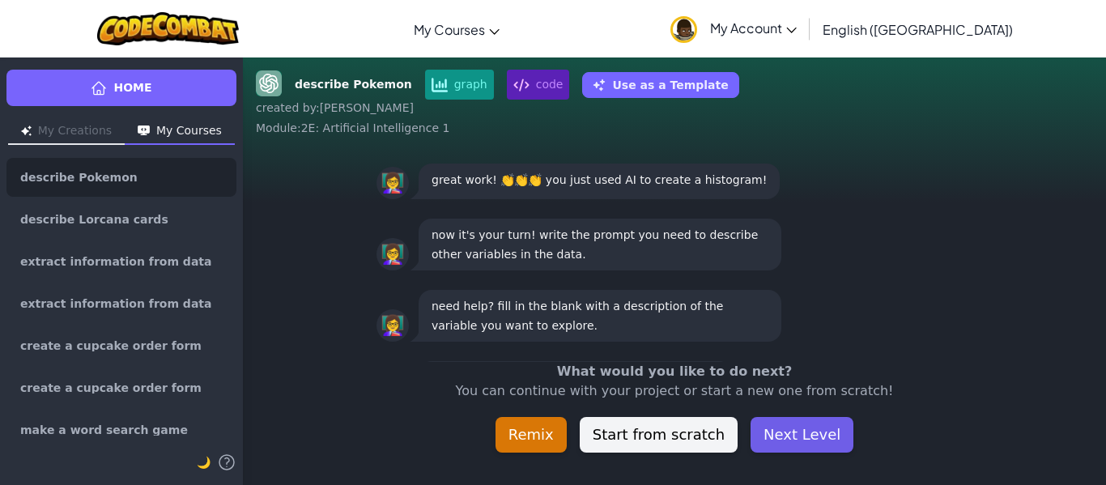
click at [806, 436] on button "Next Level" at bounding box center [802, 435] width 103 height 36
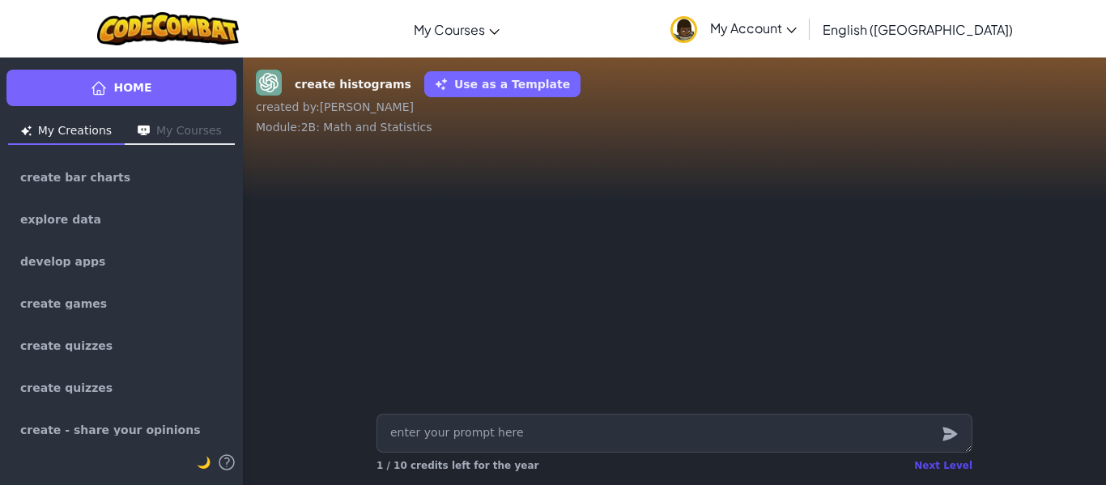
click at [948, 466] on div "Next Level" at bounding box center [943, 465] width 58 height 13
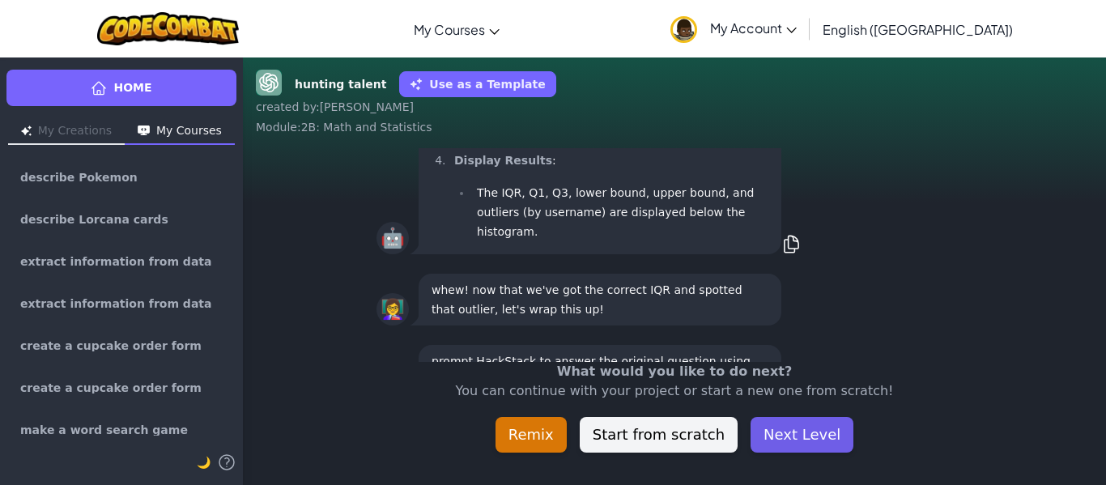
click at [818, 438] on button "Next Level" at bounding box center [802, 435] width 103 height 36
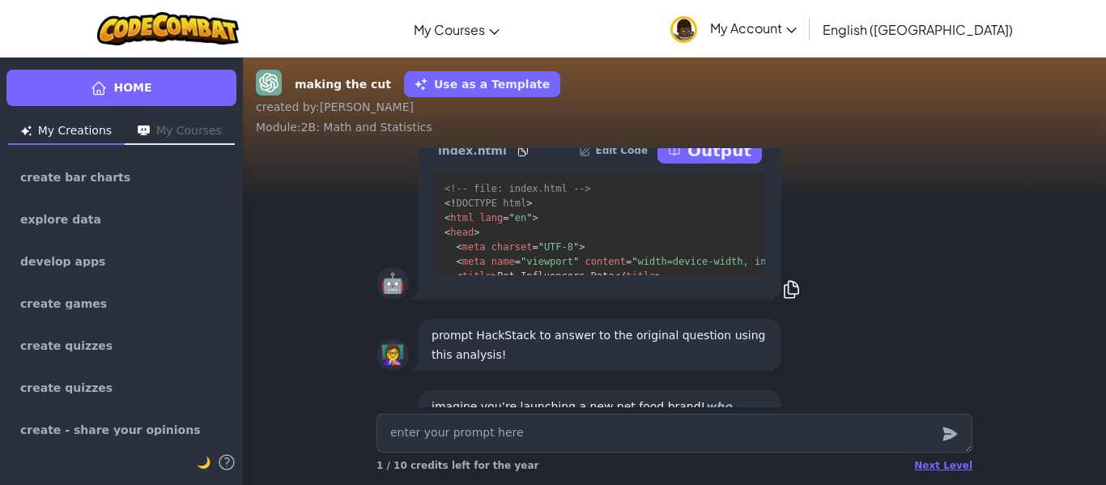
scroll to position [-159, 0]
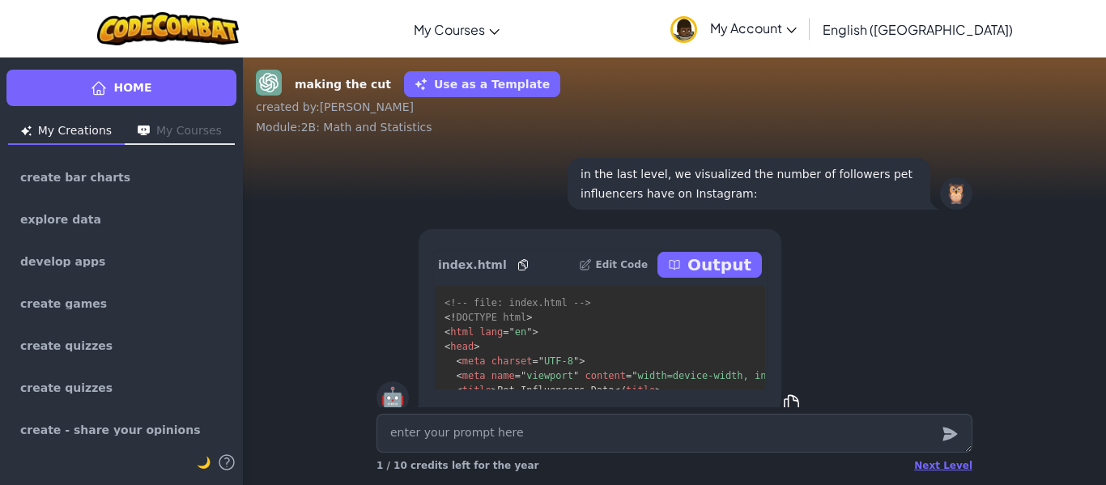
click at [935, 473] on div "Next Level 1 / 10 credits left for the year" at bounding box center [675, 466] width 596 height 26
click at [936, 463] on div "Next Level" at bounding box center [943, 465] width 58 height 13
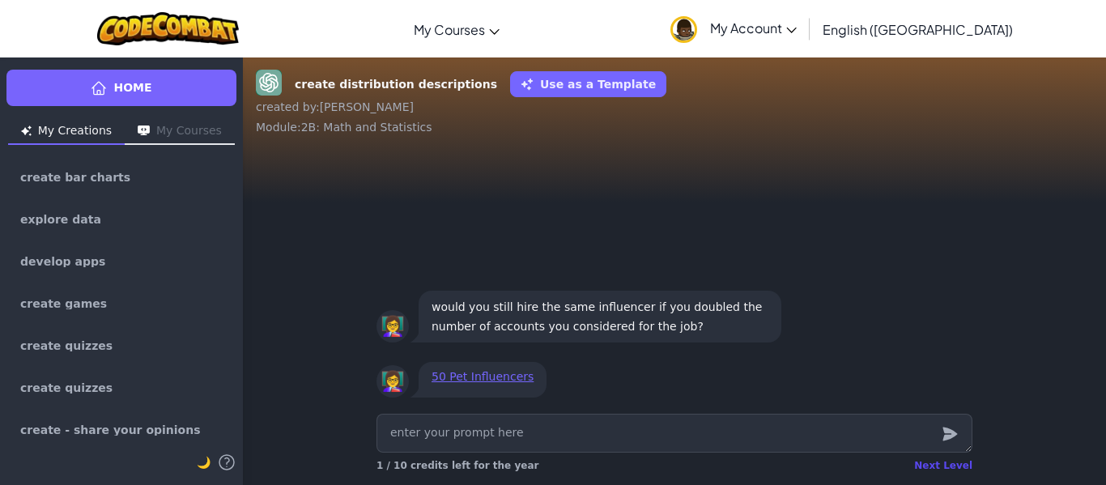
click at [944, 463] on div "Next Level" at bounding box center [943, 465] width 58 height 13
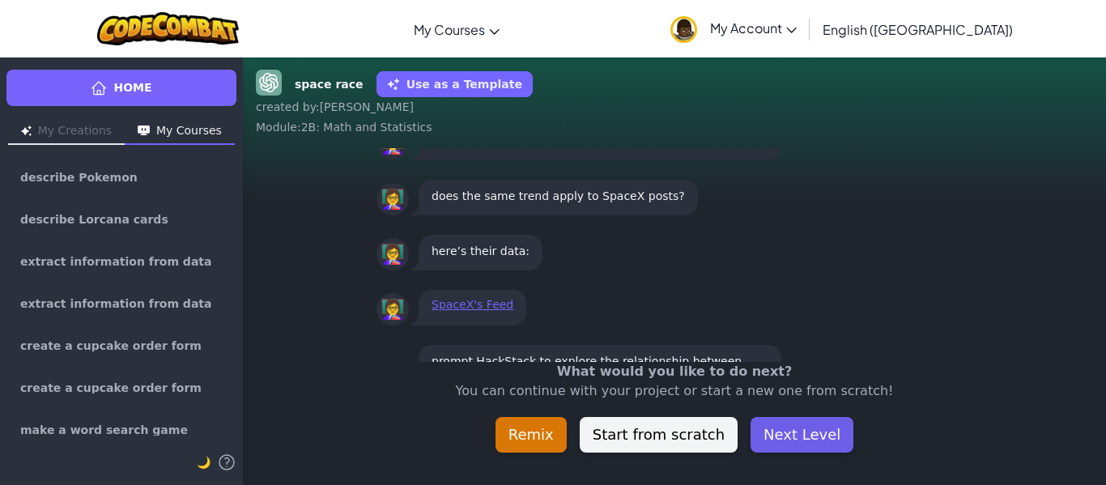
click at [805, 433] on button "Next Level" at bounding box center [802, 435] width 103 height 36
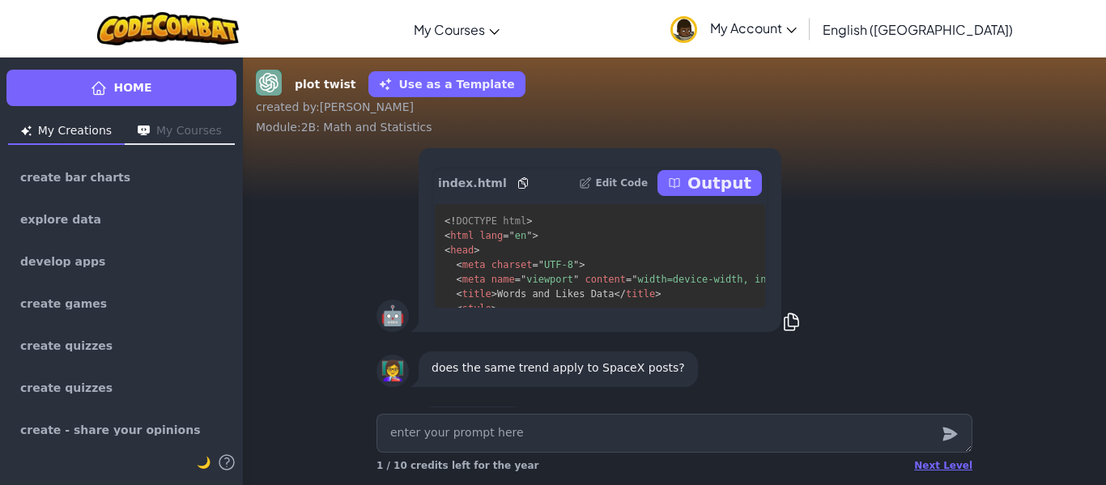
scroll to position [-126, 0]
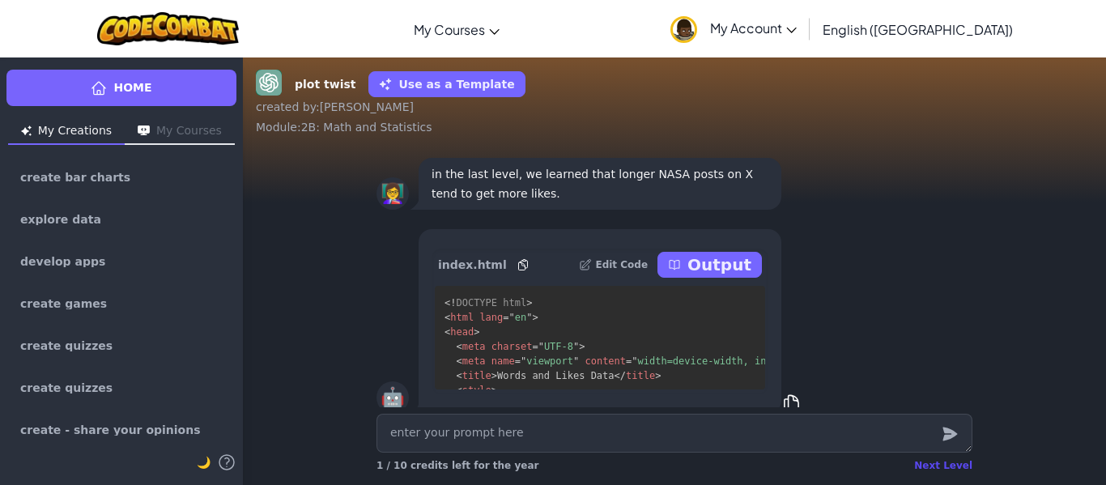
click at [938, 465] on div "Next Level" at bounding box center [943, 465] width 58 height 13
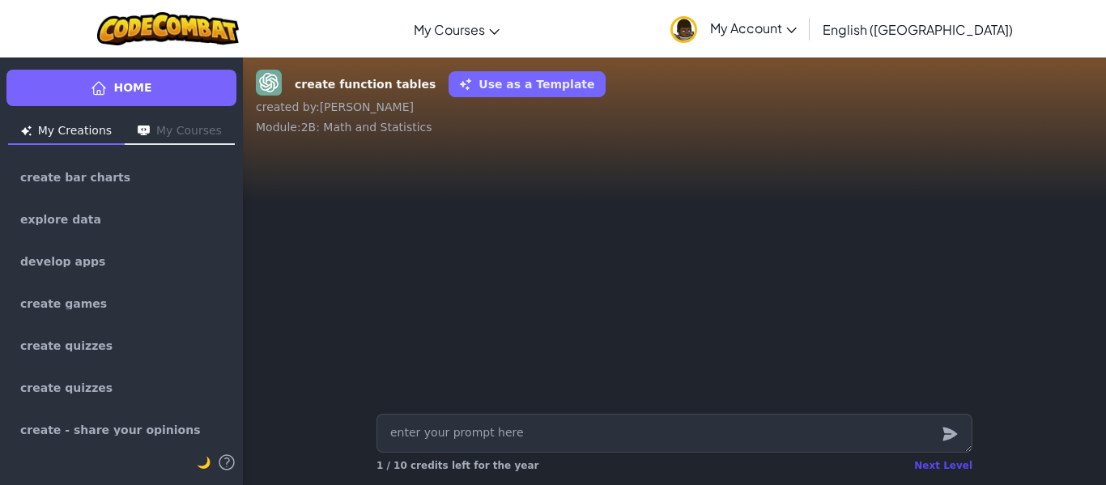
click at [943, 464] on div "Next Level" at bounding box center [943, 465] width 58 height 13
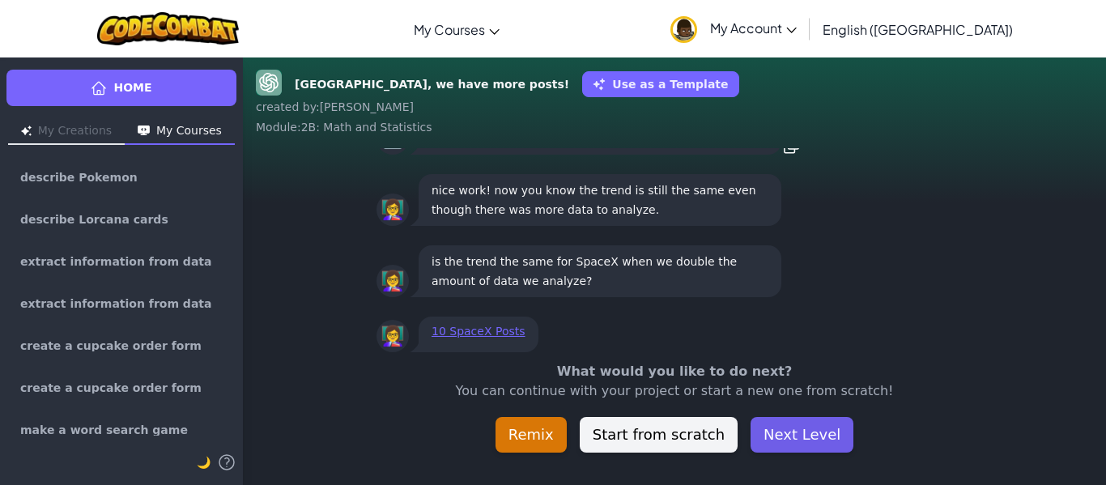
click at [801, 443] on button "Next Level" at bounding box center [802, 435] width 103 height 36
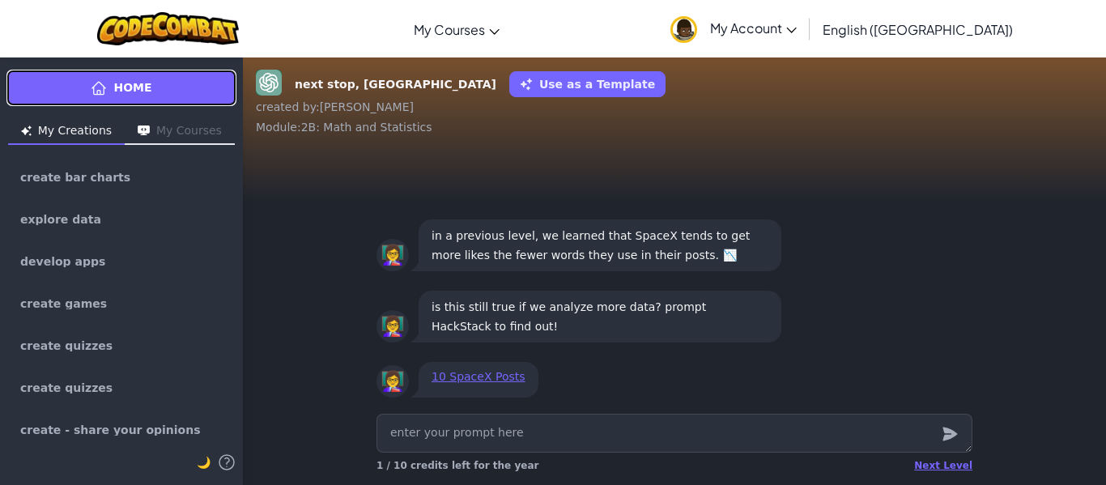
click at [122, 73] on link "Home" at bounding box center [121, 88] width 230 height 36
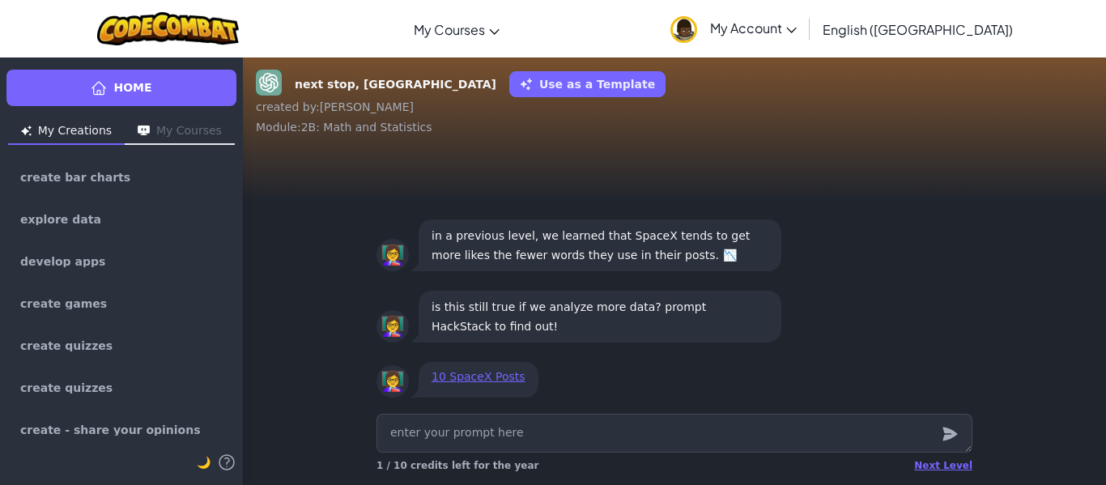
type textarea "x"
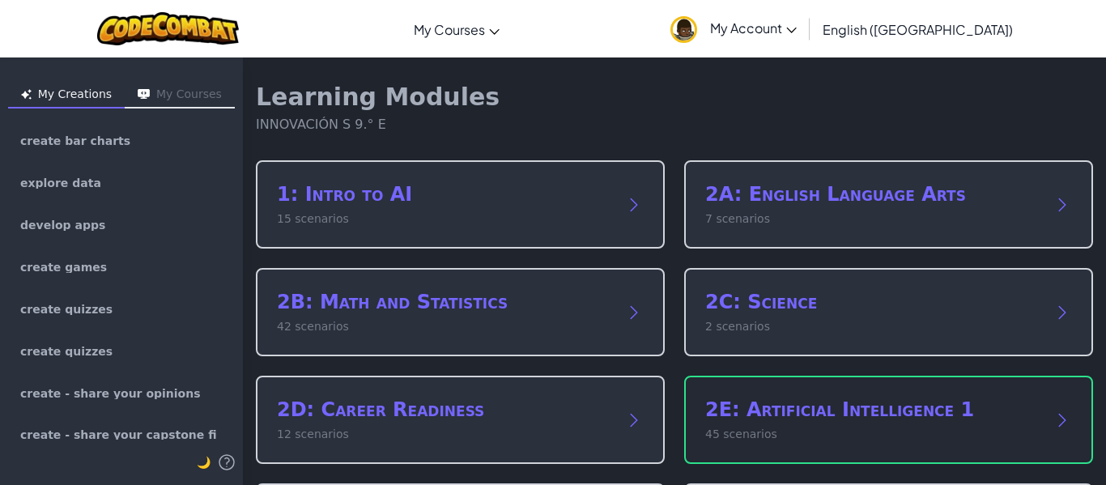
click at [770, 405] on h2 "2E: Artificial Intelligence 1" at bounding box center [872, 410] width 334 height 26
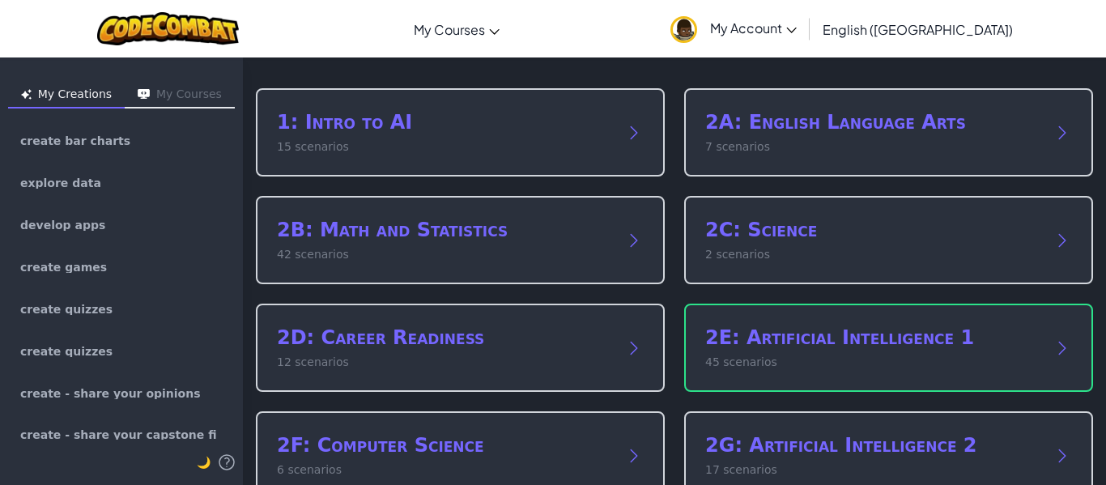
scroll to position [79, 0]
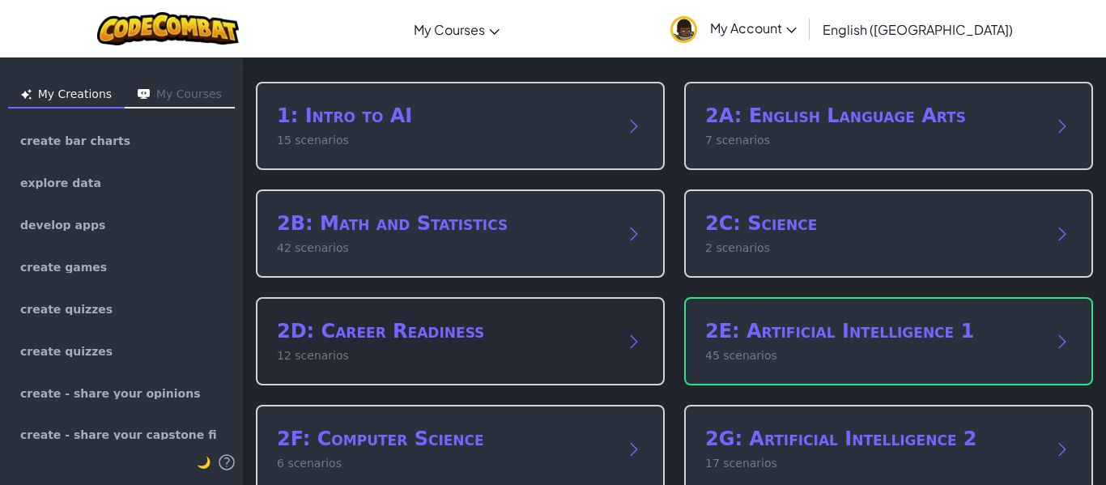
click at [649, 343] on div "2D: Career Readiness 12 scenarios" at bounding box center [460, 341] width 409 height 88
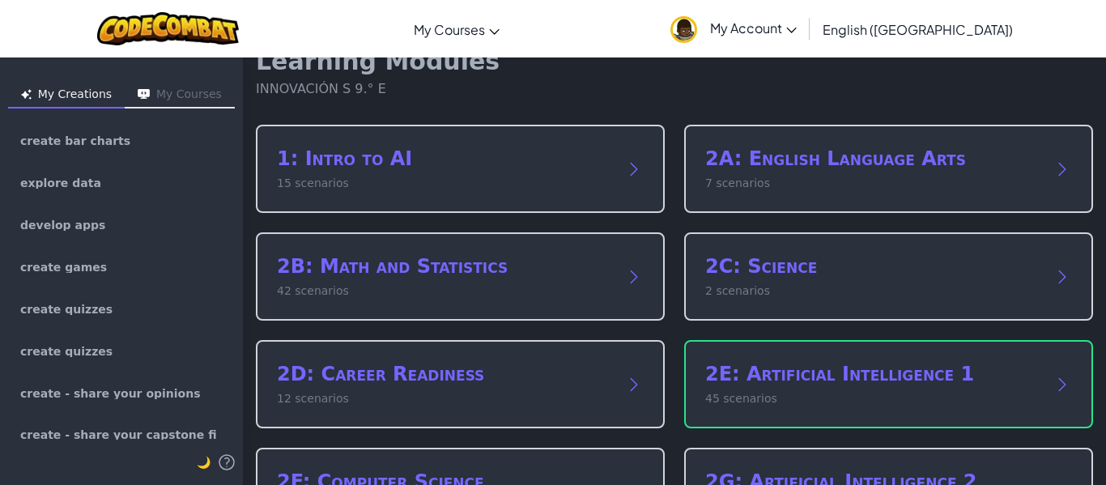
scroll to position [91, 0]
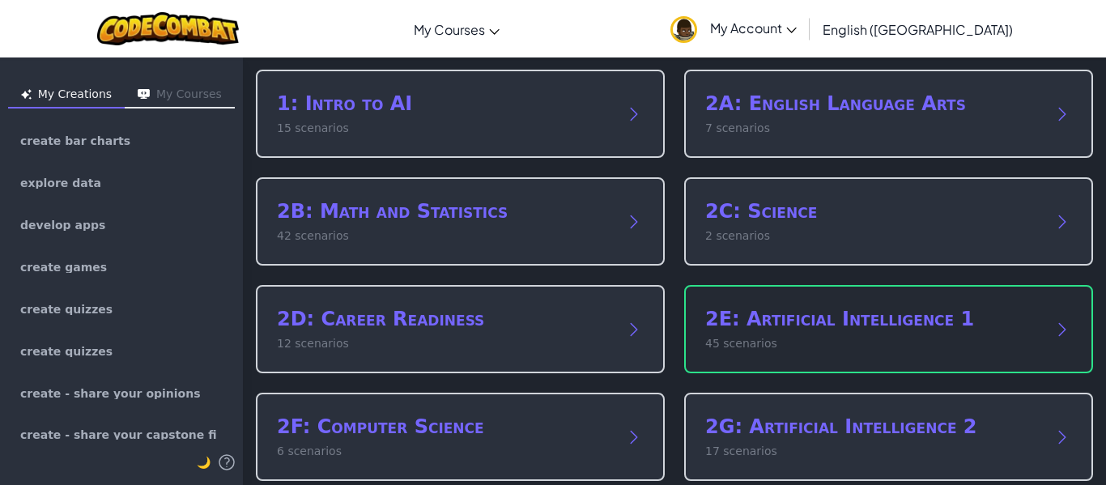
click at [883, 356] on div "2E: Artificial Intelligence 1 45 scenarios" at bounding box center [888, 329] width 409 height 88
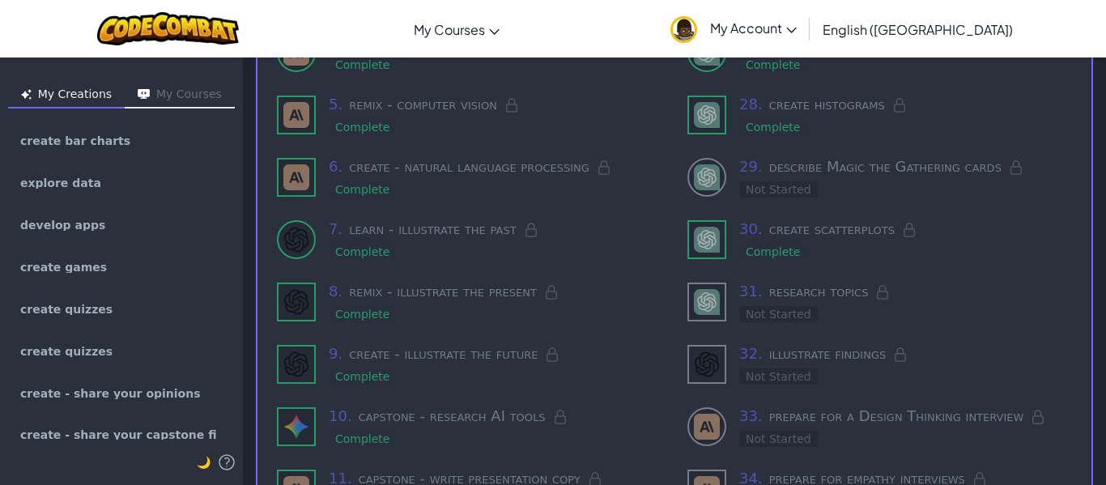
scroll to position [423, 0]
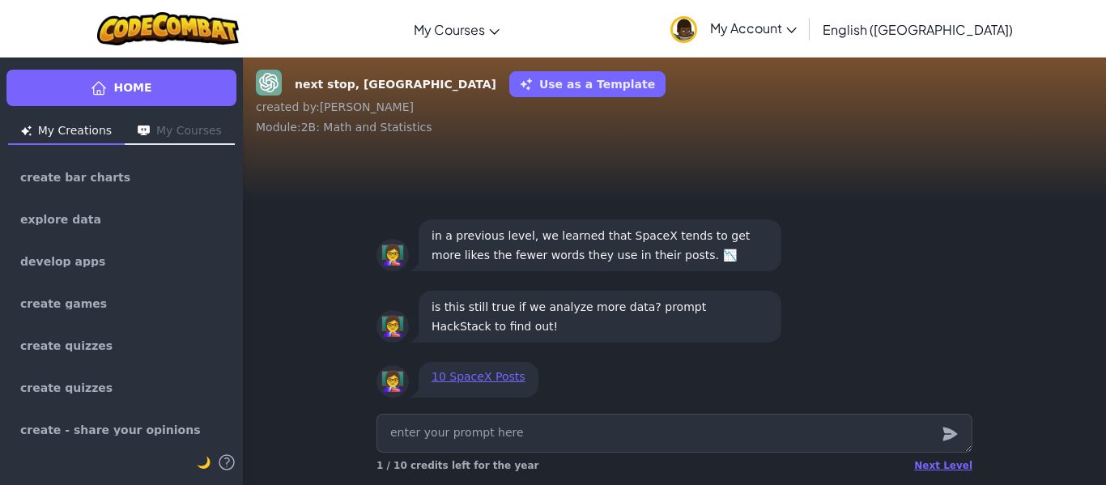
click at [292, 87] on div "next stop, SpaceX station Use as a Template" at bounding box center [674, 84] width 837 height 29
click at [267, 82] on img at bounding box center [269, 83] width 26 height 26
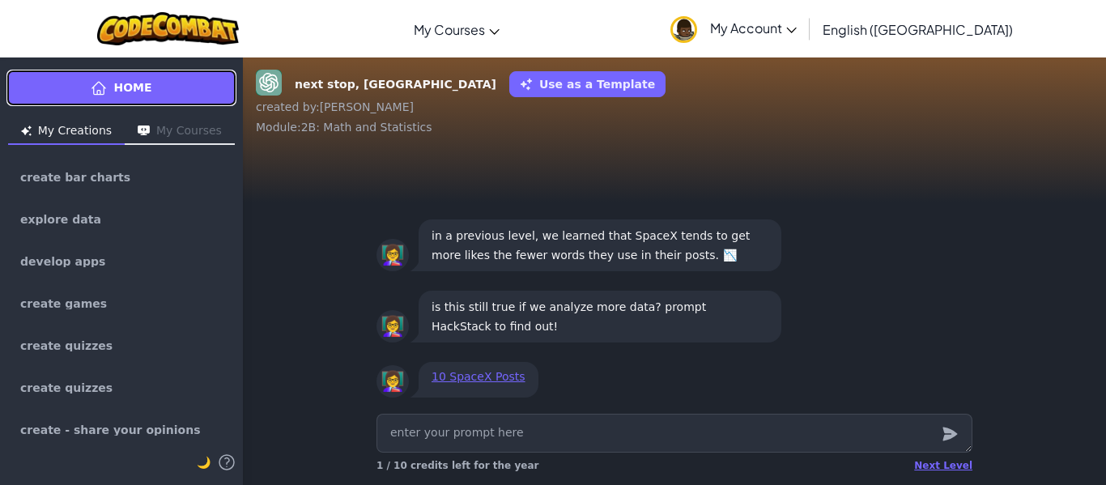
click at [155, 88] on link "Home" at bounding box center [121, 88] width 230 height 36
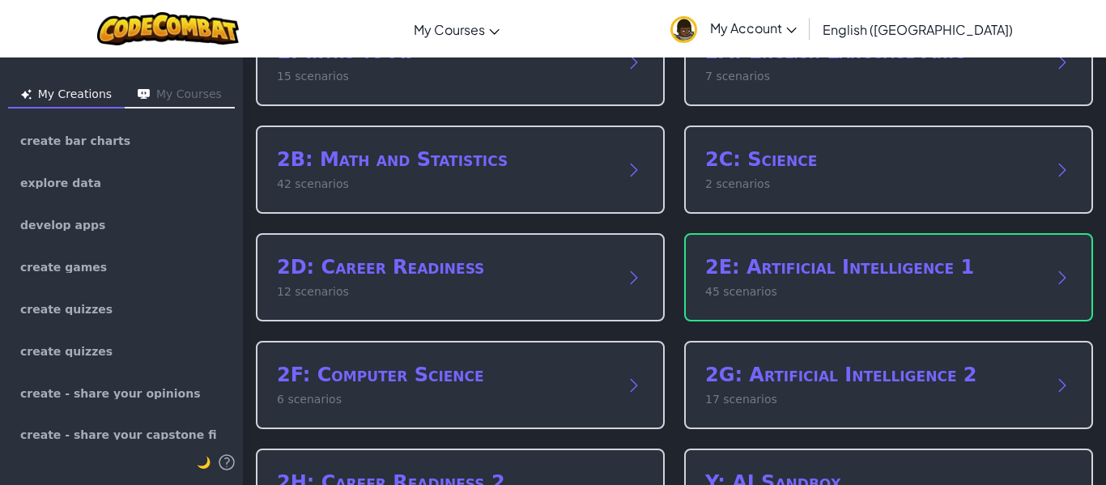
scroll to position [165, 0]
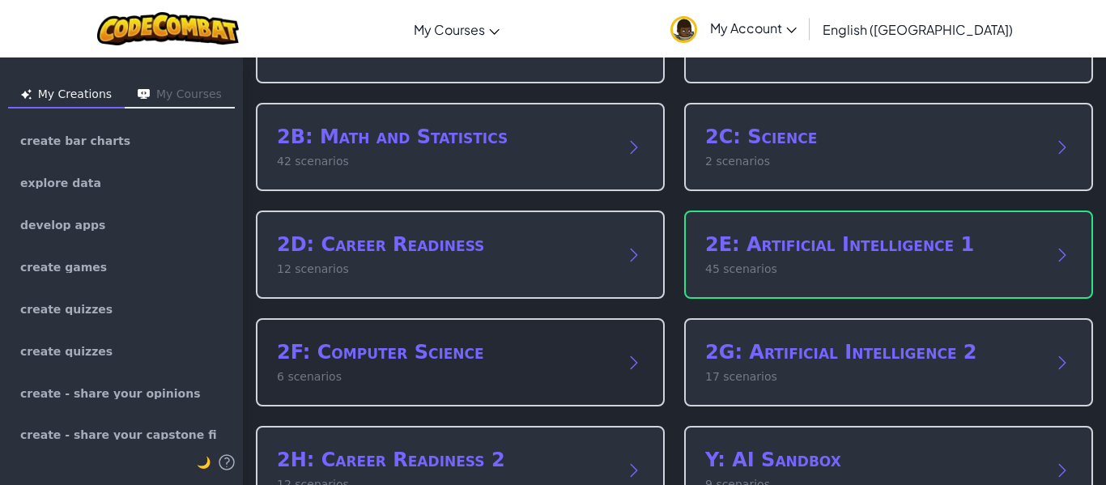
click at [617, 356] on div "2F: Computer Science 6 scenarios" at bounding box center [460, 362] width 409 height 88
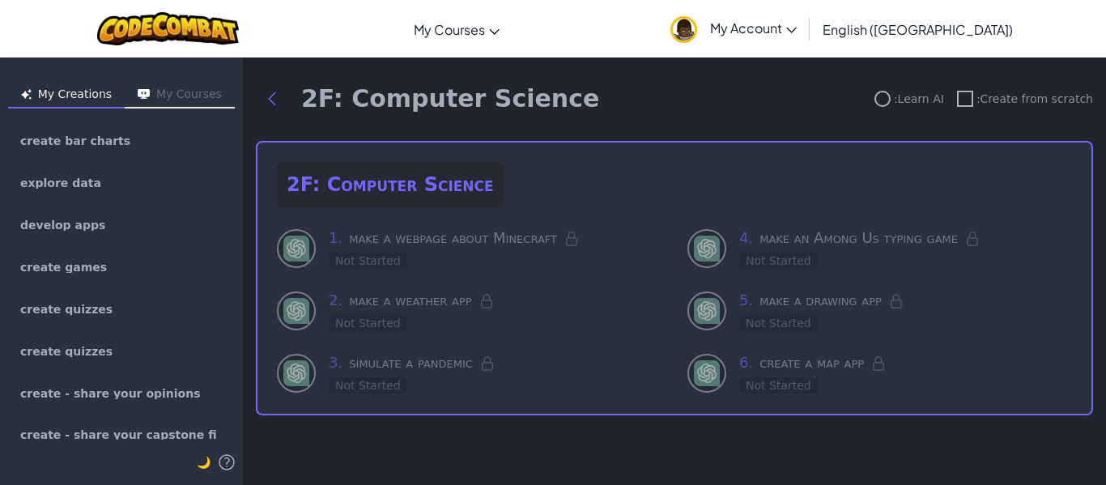
scroll to position [0, 0]
click at [292, 185] on h2 "2F: Computer Science" at bounding box center [390, 184] width 227 height 45
click at [312, 248] on div at bounding box center [296, 248] width 39 height 39
click at [271, 102] on icon "Back to modules" at bounding box center [271, 98] width 19 height 19
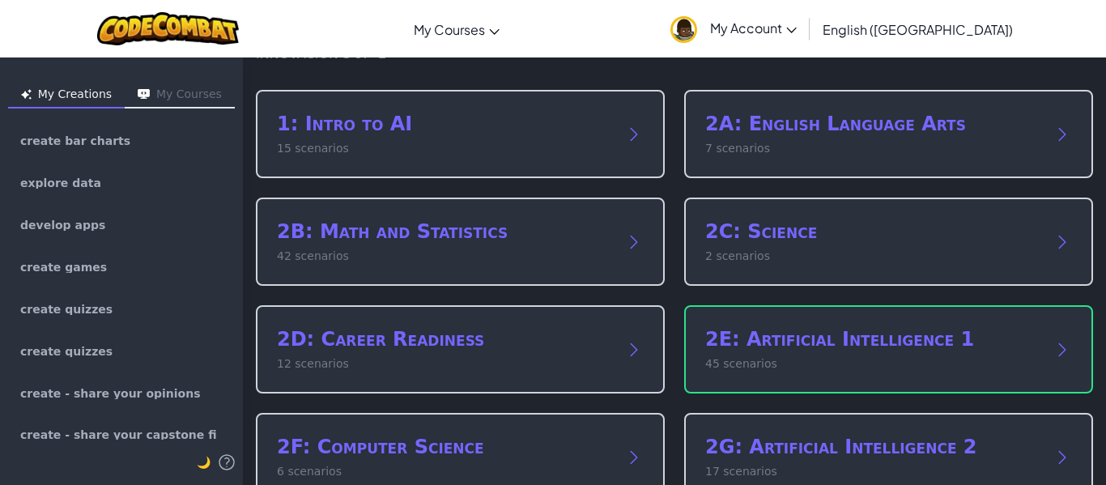
scroll to position [91, 0]
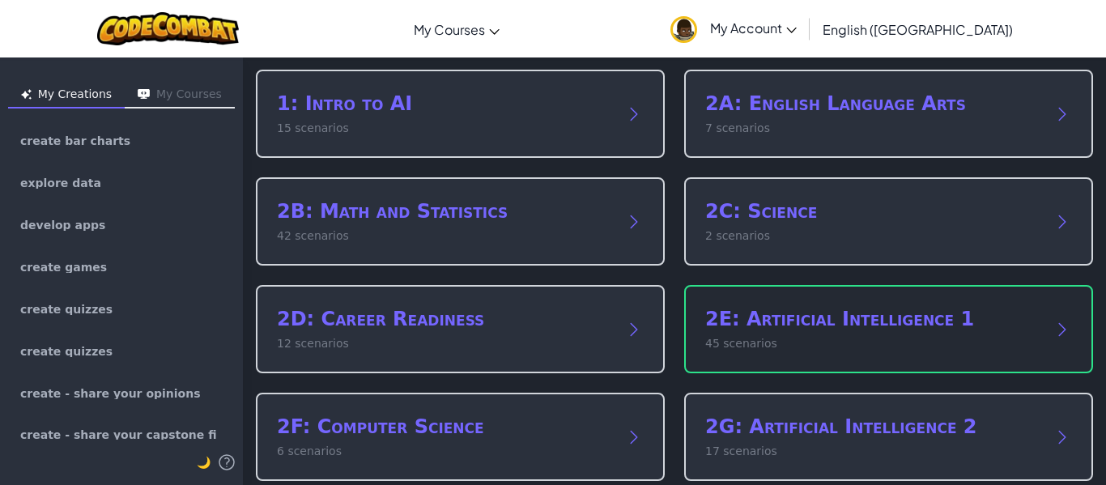
click at [875, 325] on h2 "2E: Artificial Intelligence 1" at bounding box center [872, 319] width 334 height 26
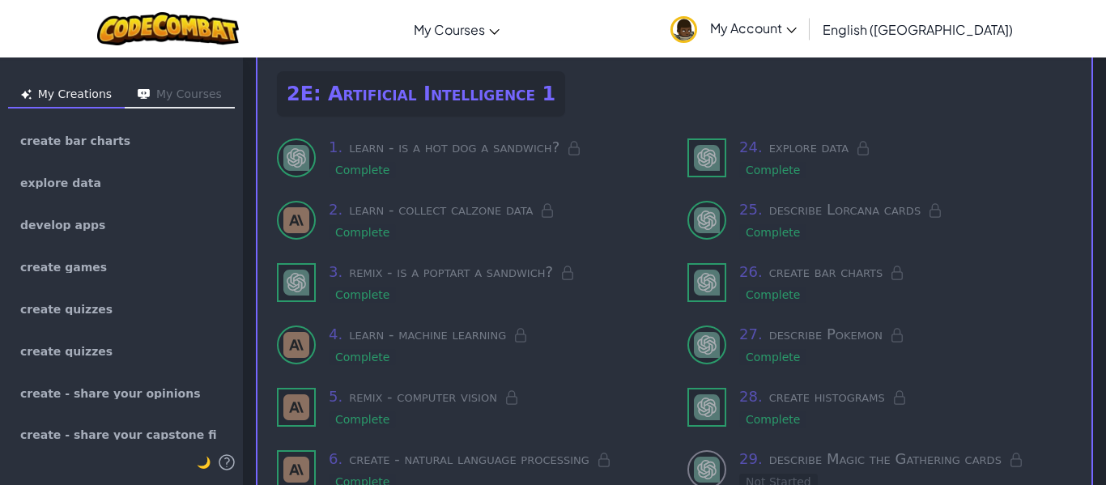
click at [712, 273] on img at bounding box center [707, 283] width 26 height 26
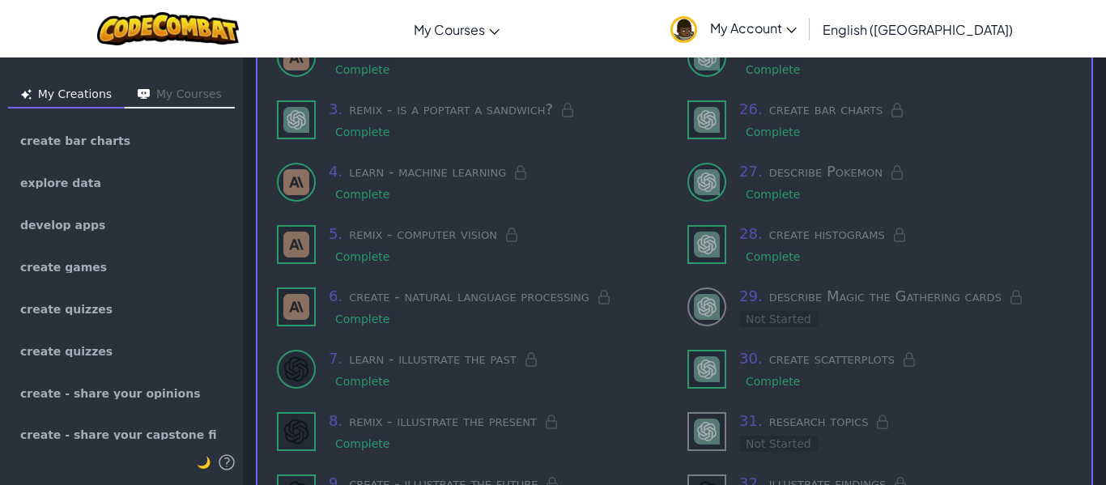
scroll to position [337, 0]
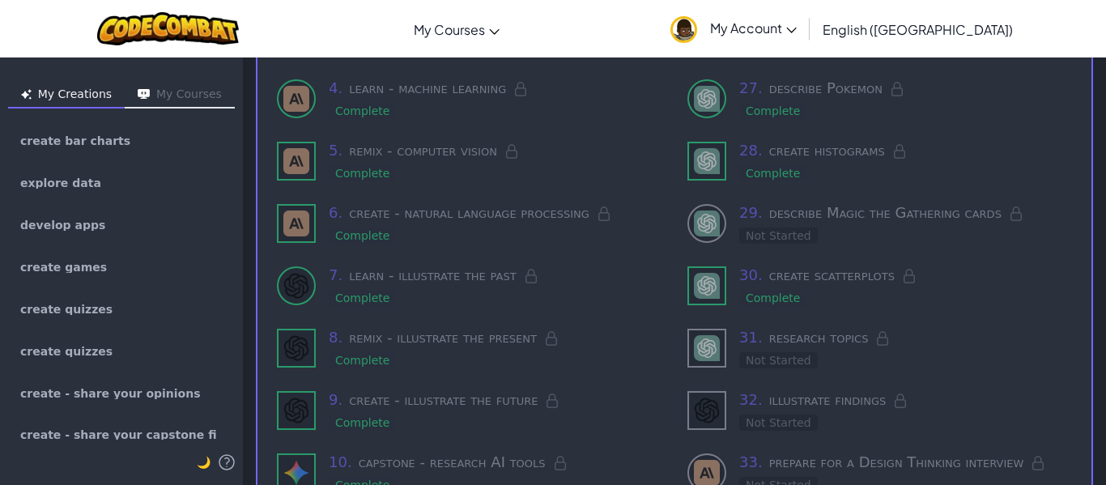
click at [700, 213] on img at bounding box center [707, 224] width 26 height 26
click at [697, 335] on img at bounding box center [707, 348] width 26 height 26
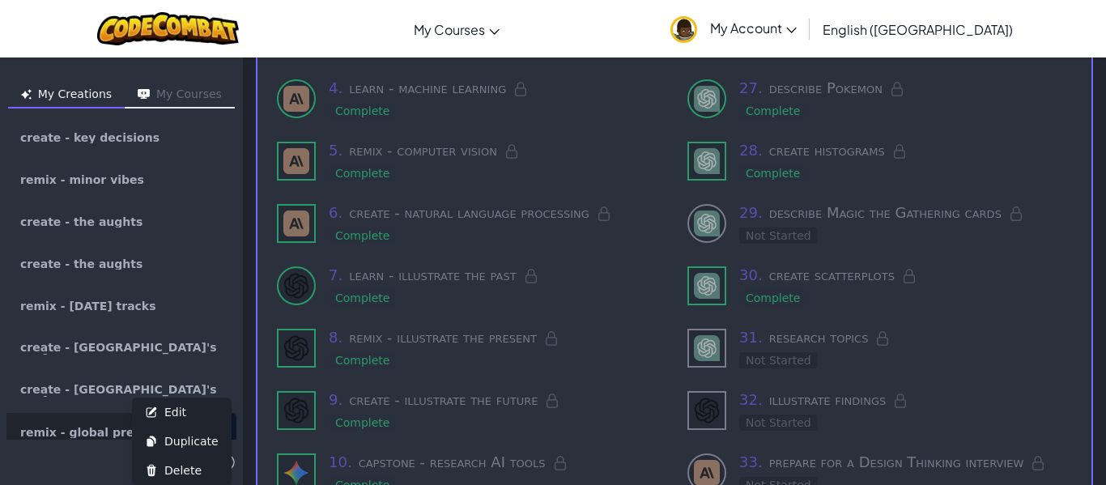
scroll to position [2795, 0]
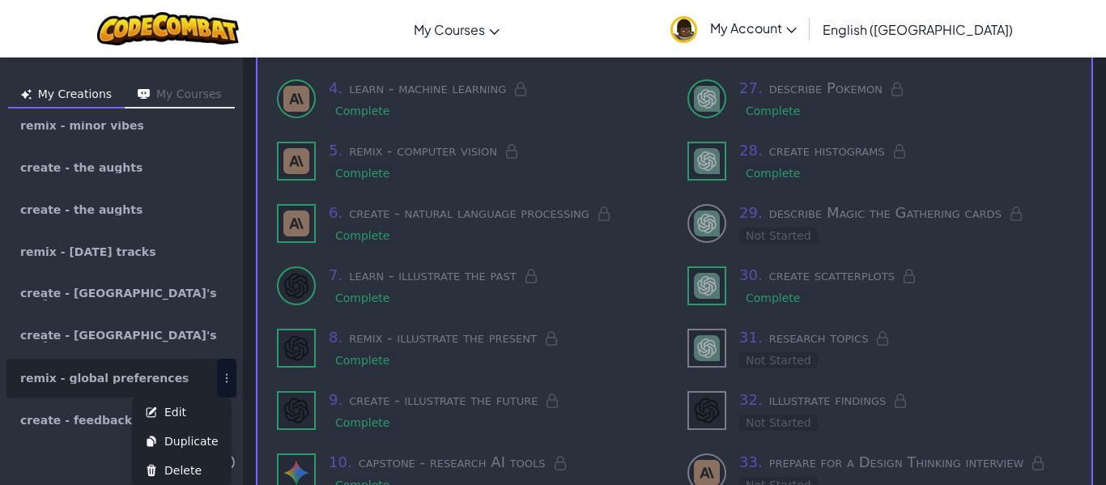
click at [221, 364] on button "Edit Duplicate Delete" at bounding box center [226, 378] width 19 height 39
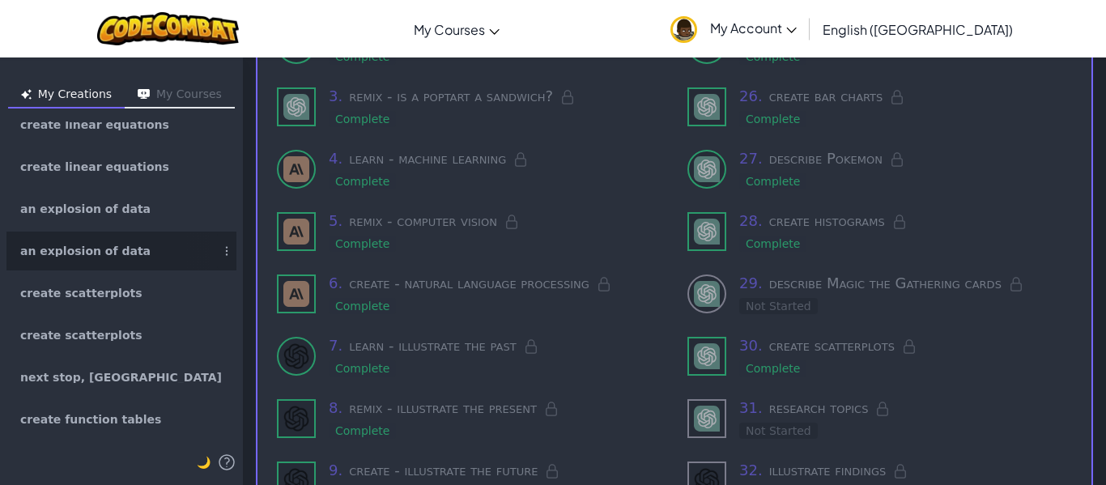
scroll to position [1332, 0]
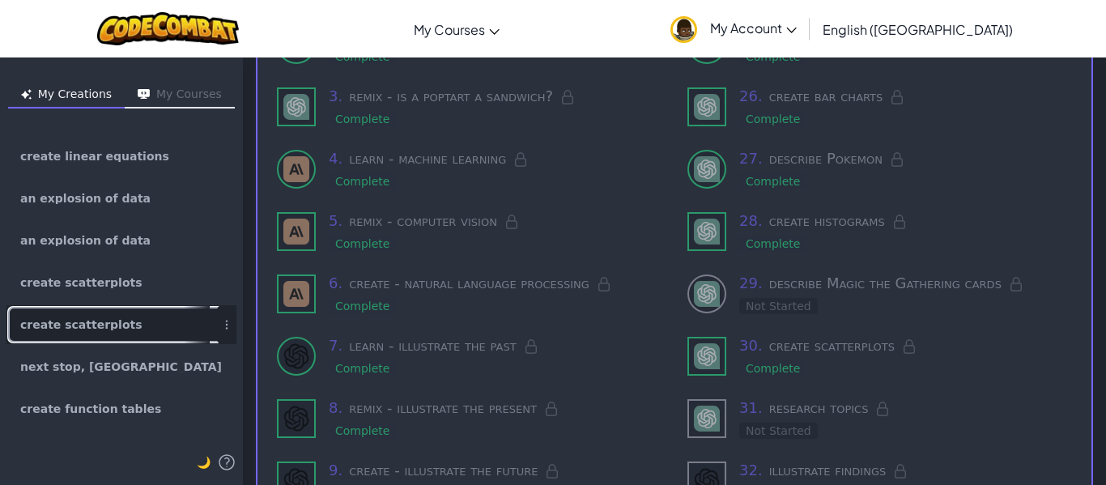
click at [191, 312] on div at bounding box center [197, 324] width 26 height 37
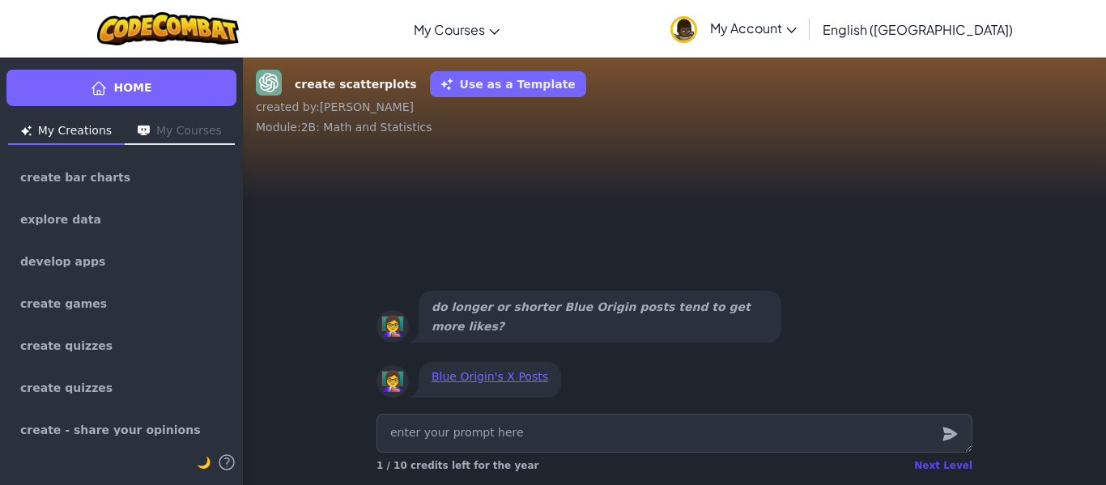
click at [954, 462] on div "Next Level" at bounding box center [943, 465] width 58 height 13
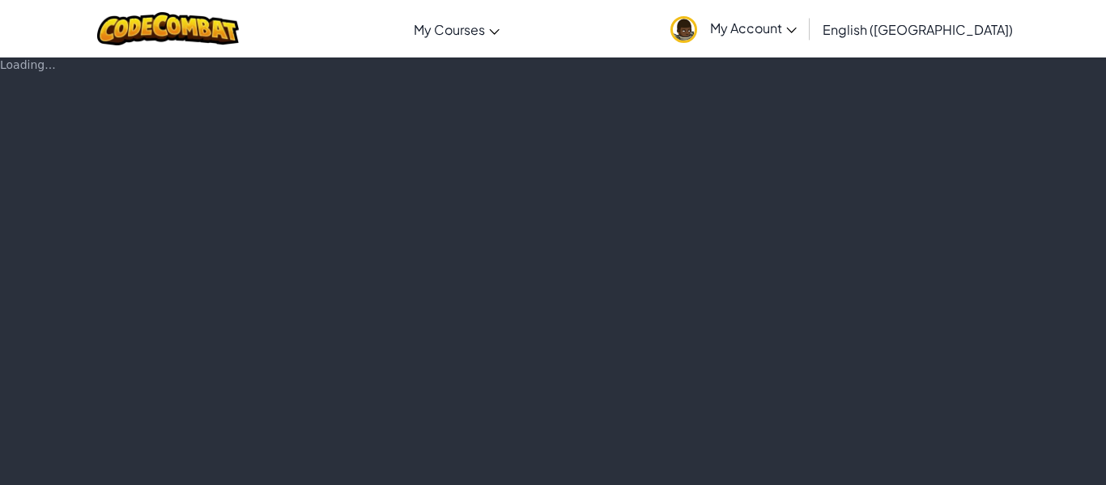
click at [954, 462] on div "Loading..." at bounding box center [553, 271] width 1106 height 428
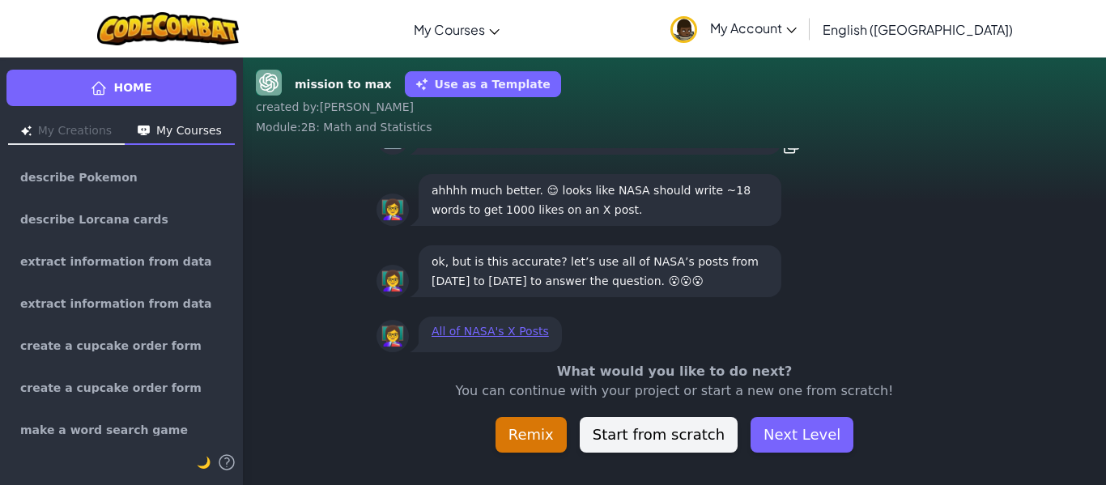
click at [954, 462] on div "mission to max Use as a Template created by : Diego Alejandro Module : 2B: Math…" at bounding box center [674, 271] width 863 height 428
click at [776, 427] on button "Next Level" at bounding box center [802, 435] width 103 height 36
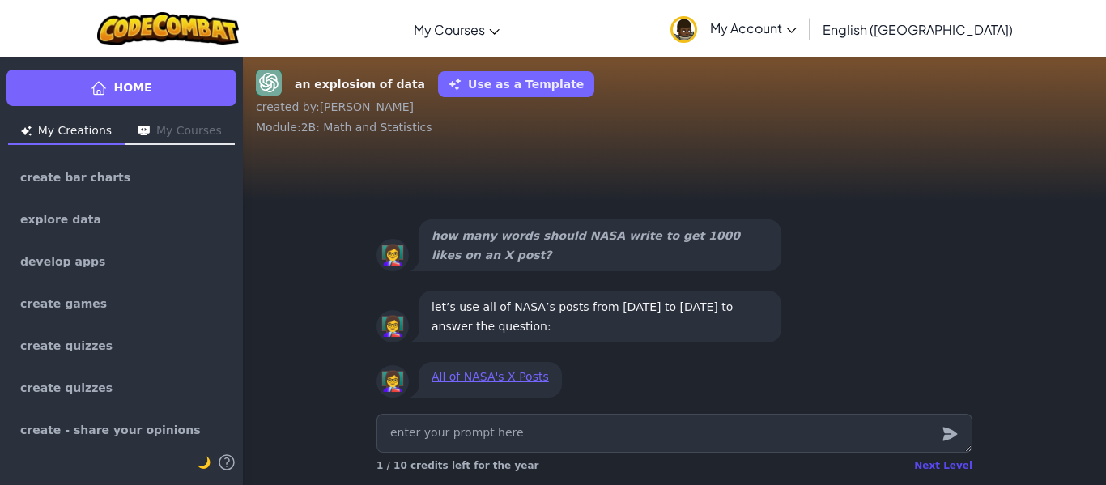
click at [938, 465] on div "Next Level" at bounding box center [943, 465] width 58 height 13
click at [952, 464] on div "Next Level" at bounding box center [943, 465] width 58 height 13
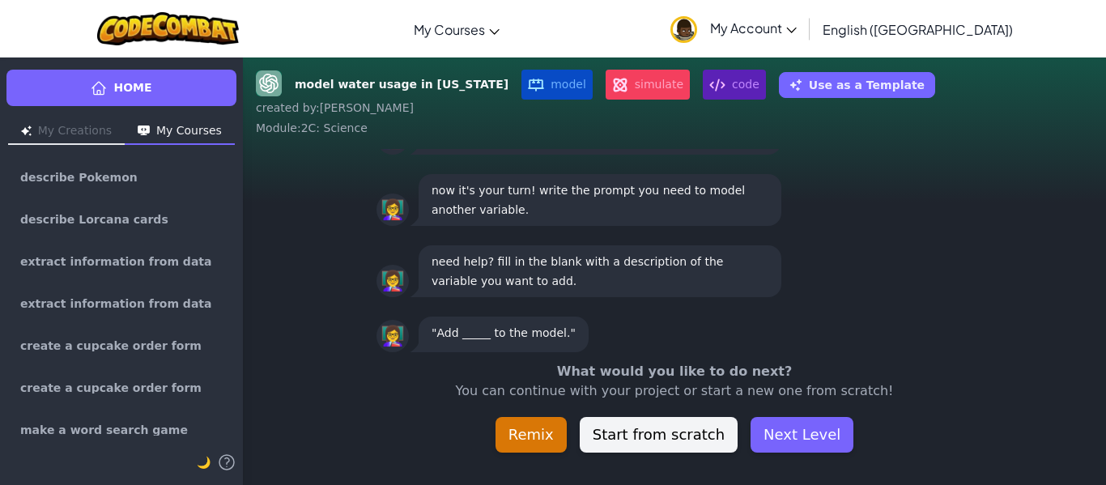
scroll to position [1, 0]
click at [805, 428] on button "Next Level" at bounding box center [802, 435] width 103 height 36
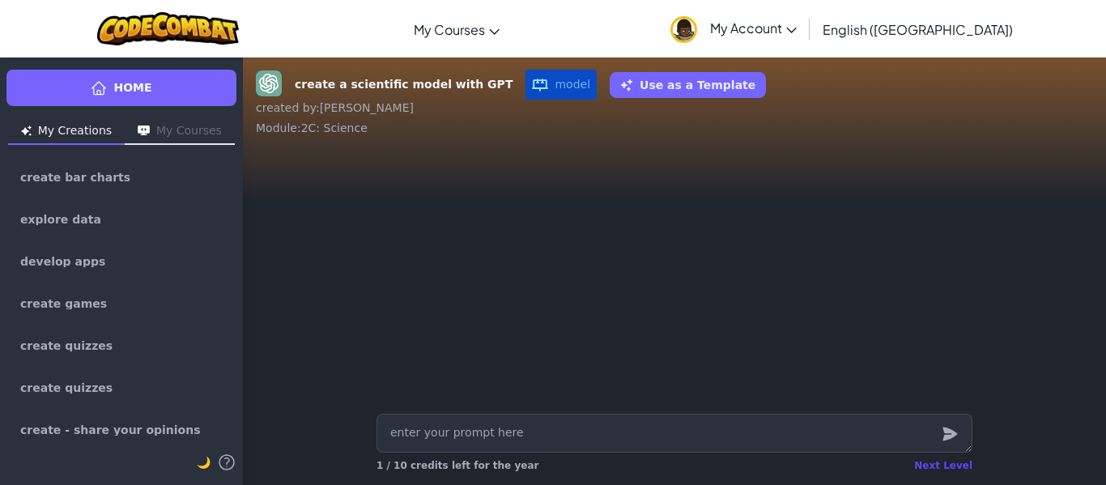
click at [954, 465] on div "Next Level" at bounding box center [943, 465] width 58 height 13
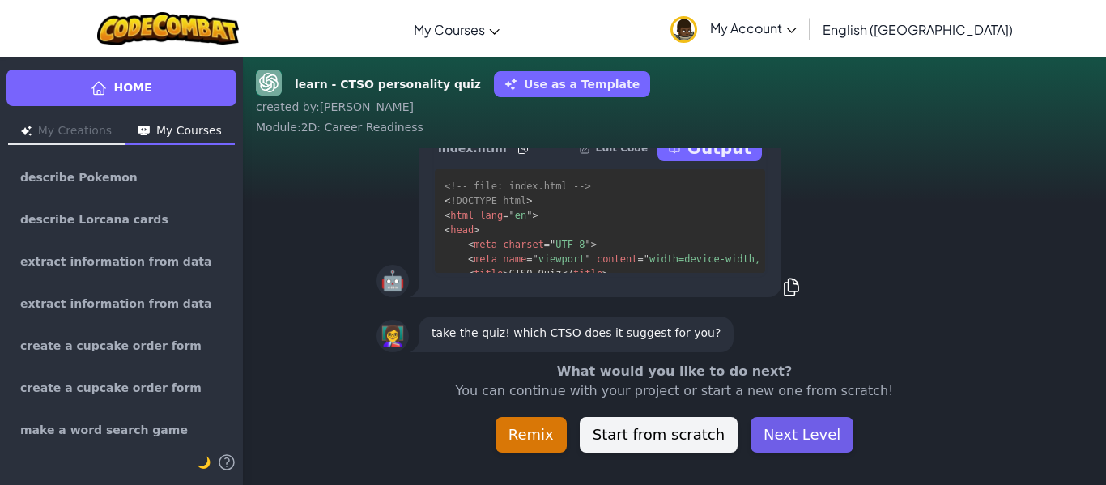
click at [806, 432] on button "Next Level" at bounding box center [802, 435] width 103 height 36
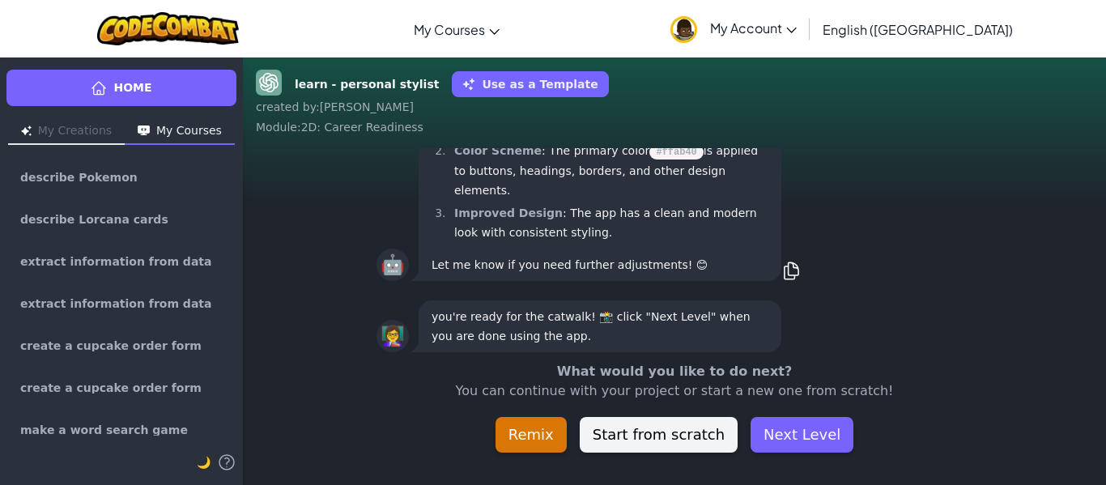
scroll to position [1, 0]
click at [806, 432] on button "Next Level" at bounding box center [802, 435] width 103 height 36
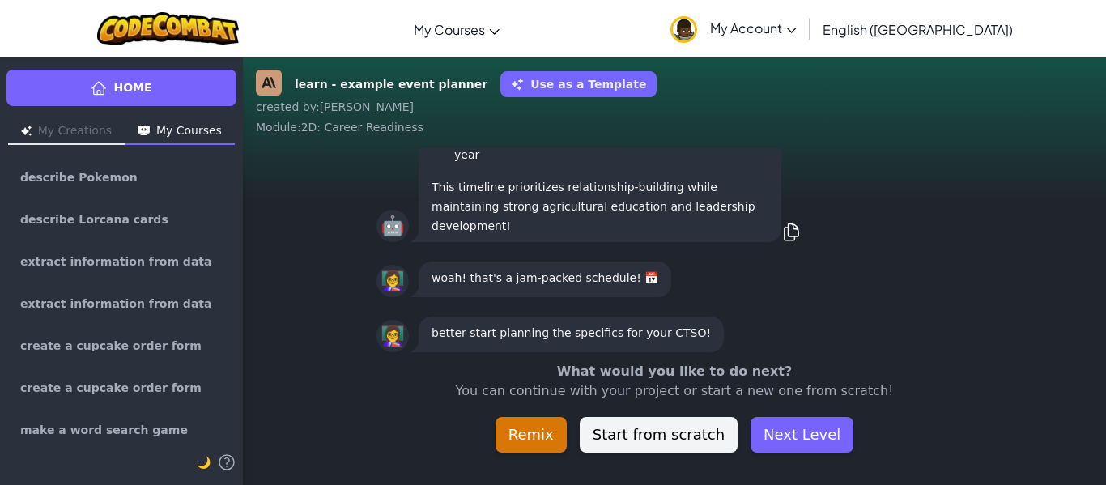
scroll to position [1, 0]
click at [806, 432] on button "Next Level" at bounding box center [802, 435] width 103 height 36
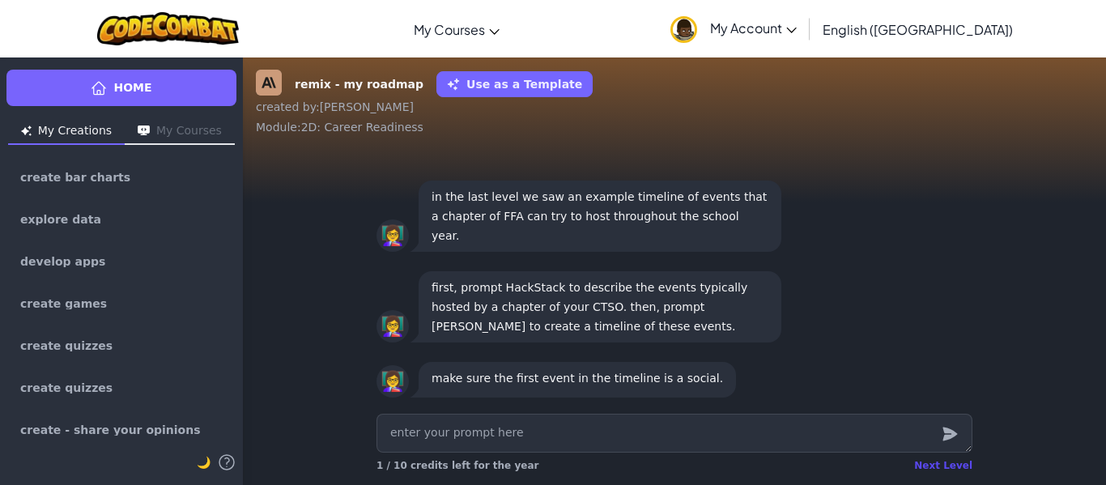
click at [940, 467] on div "Next Level" at bounding box center [943, 465] width 58 height 13
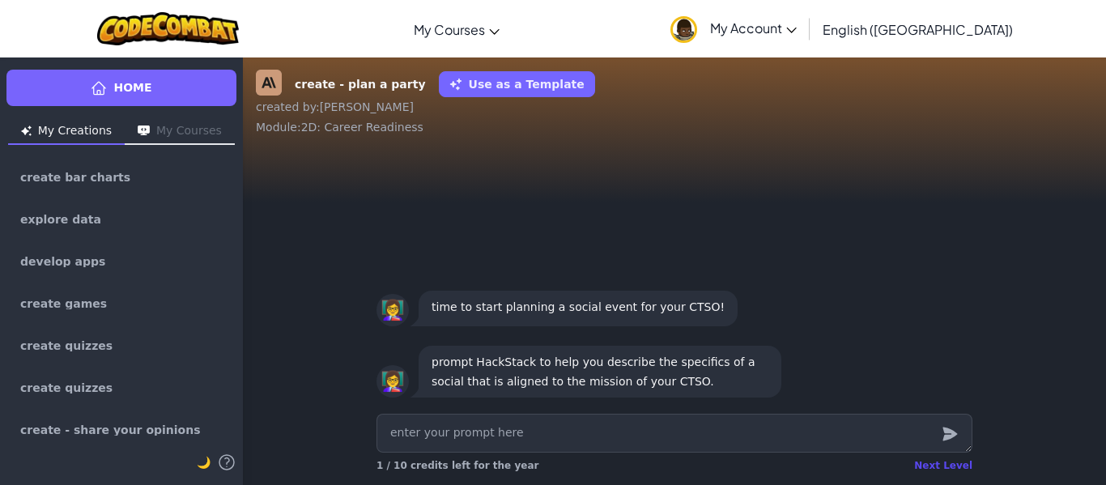
click at [938, 467] on div "Next Level" at bounding box center [943, 465] width 58 height 13
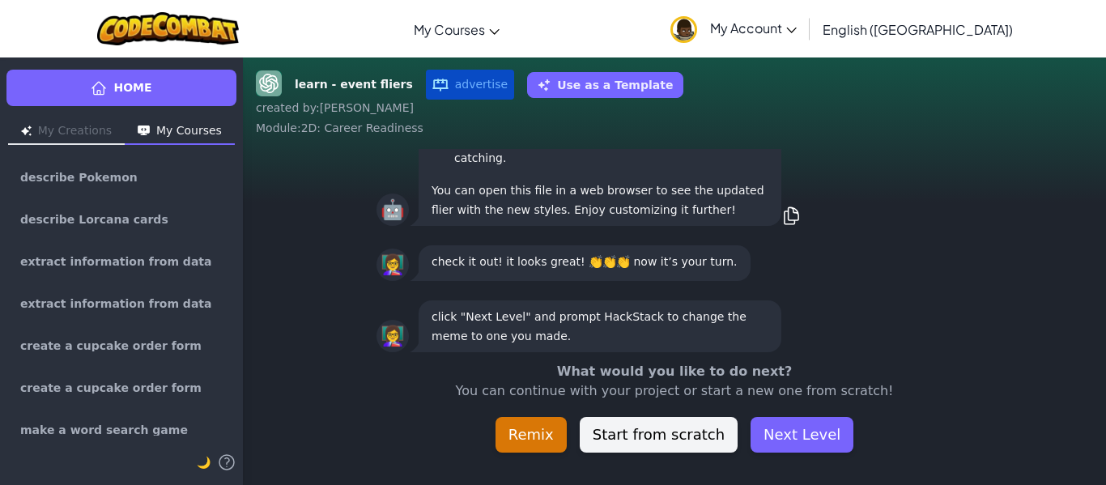
scroll to position [1, 0]
click at [800, 428] on button "Next Level" at bounding box center [802, 435] width 103 height 36
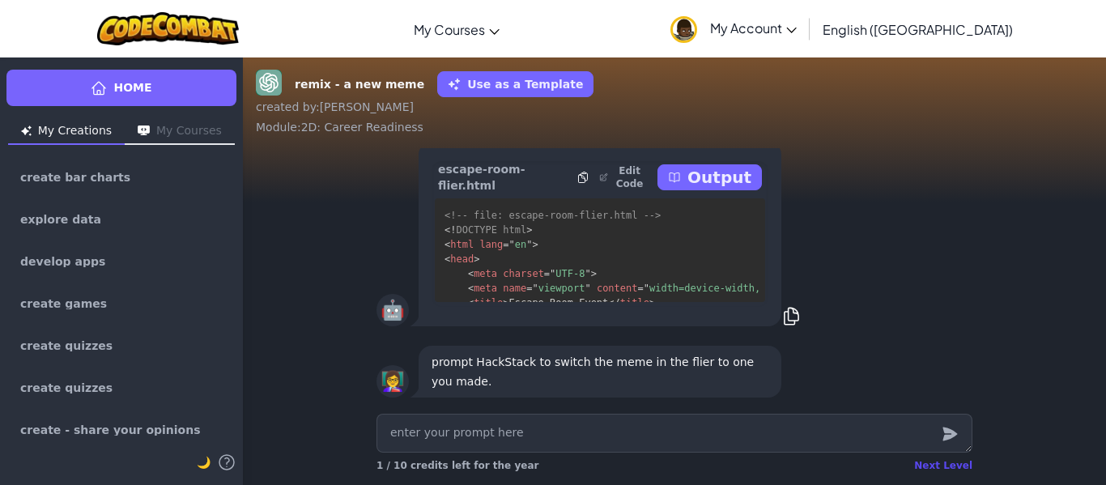
click at [936, 465] on div "Next Level" at bounding box center [943, 465] width 58 height 13
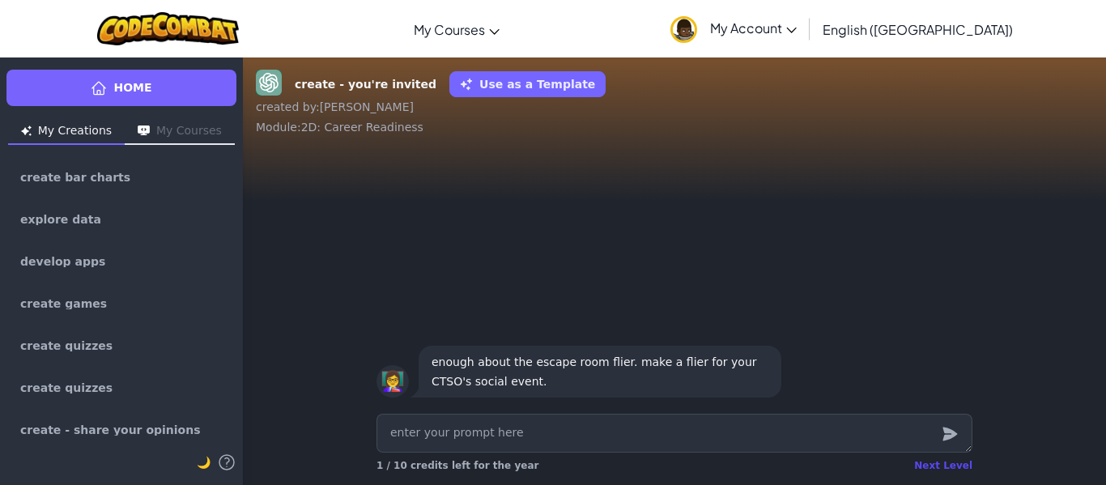
click at [952, 466] on div "Next Level" at bounding box center [943, 465] width 58 height 13
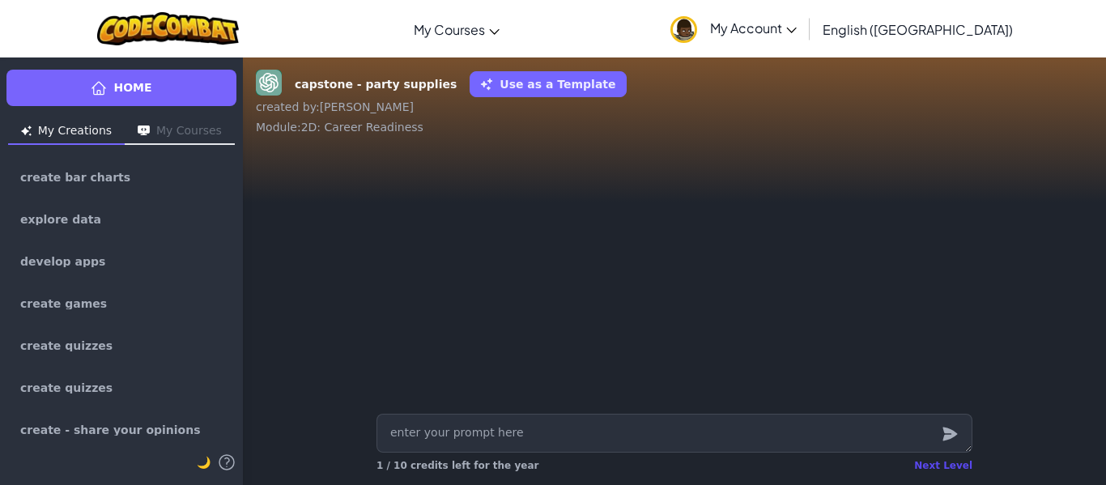
click at [937, 466] on div "Next Level" at bounding box center [943, 465] width 58 height 13
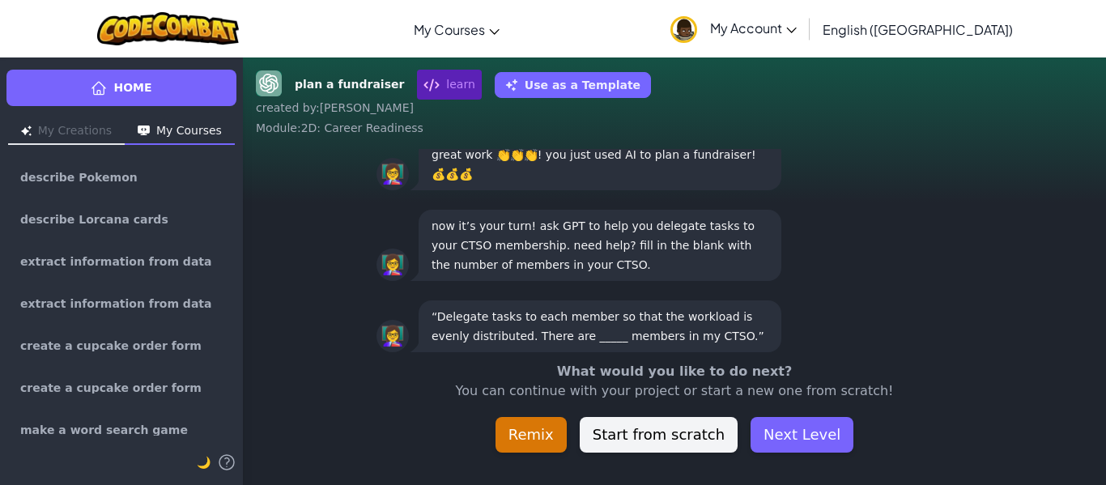
scroll to position [1, 0]
click at [937, 466] on div "plan a fundraiser learn Use as a Template created by : Diego Alejandro Module :…" at bounding box center [674, 271] width 863 height 428
click at [823, 428] on button "Next Level" at bounding box center [802, 435] width 103 height 36
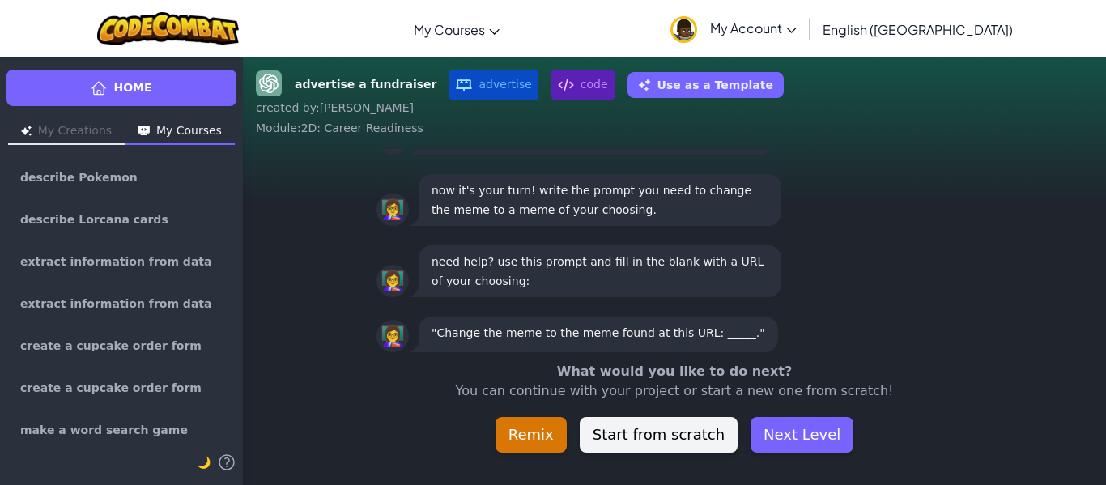
scroll to position [1, 0]
click at [794, 442] on button "Next Level" at bounding box center [802, 435] width 103 height 36
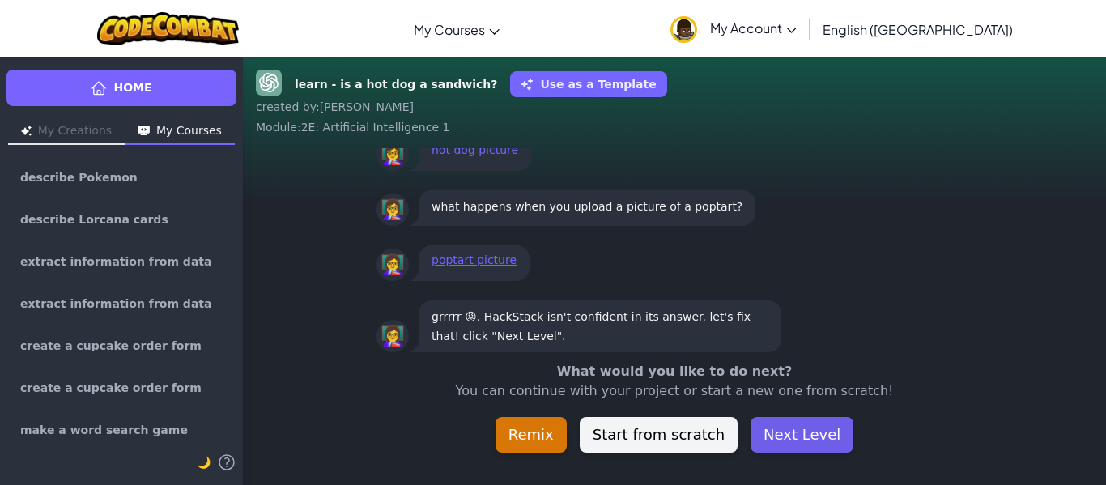
click at [820, 441] on button "Next Level" at bounding box center [802, 435] width 103 height 36
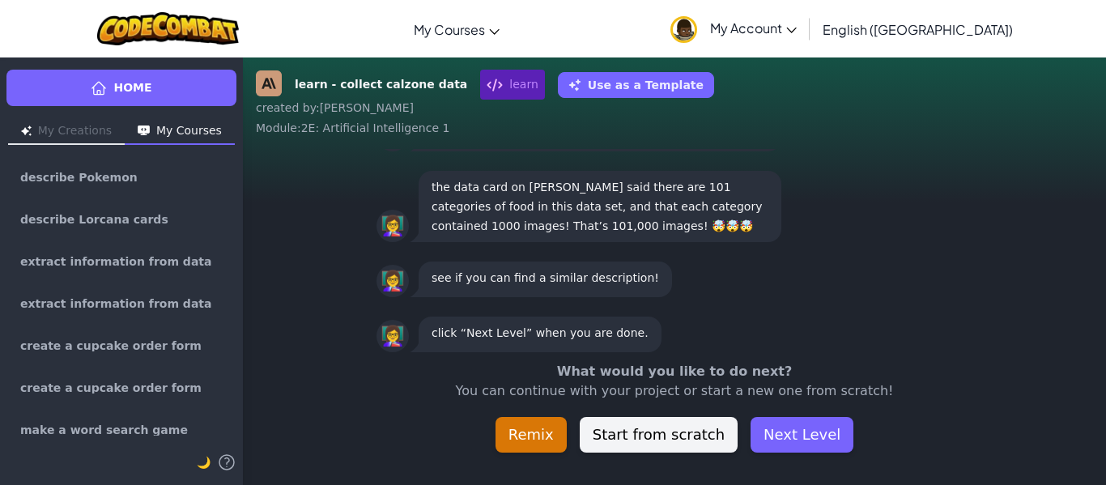
click at [820, 441] on button "Next Level" at bounding box center [802, 435] width 103 height 36
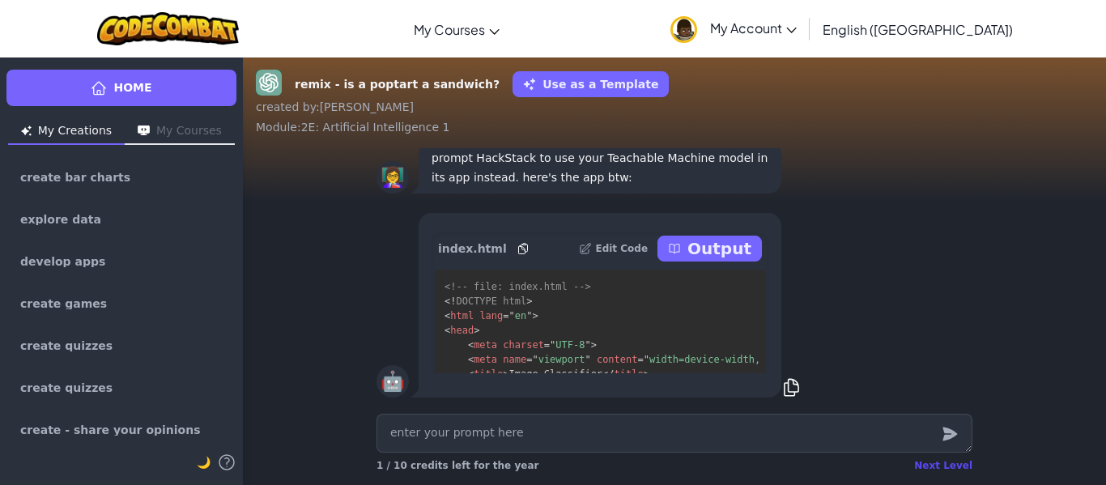
click at [926, 462] on div "Next Level" at bounding box center [943, 465] width 58 height 13
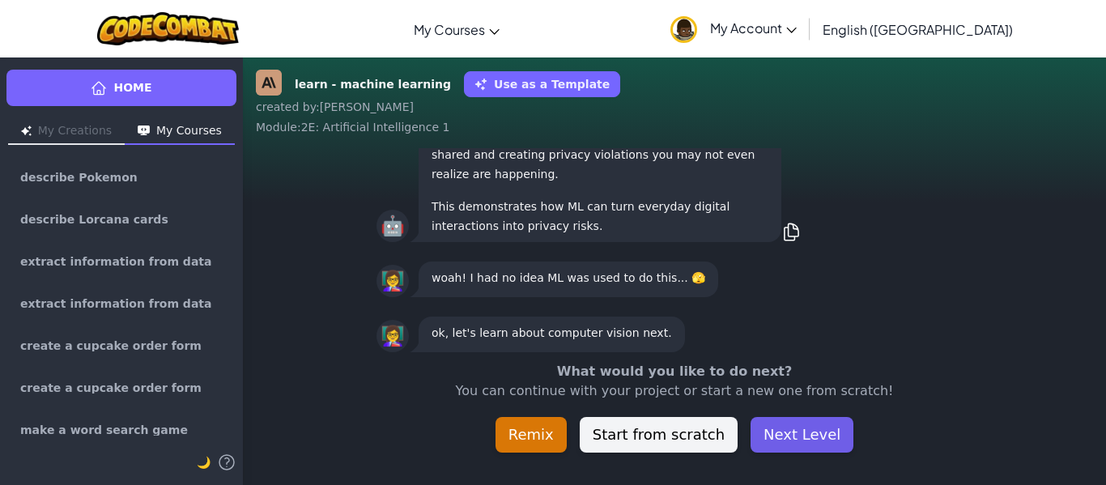
click at [798, 432] on button "Next Level" at bounding box center [802, 435] width 103 height 36
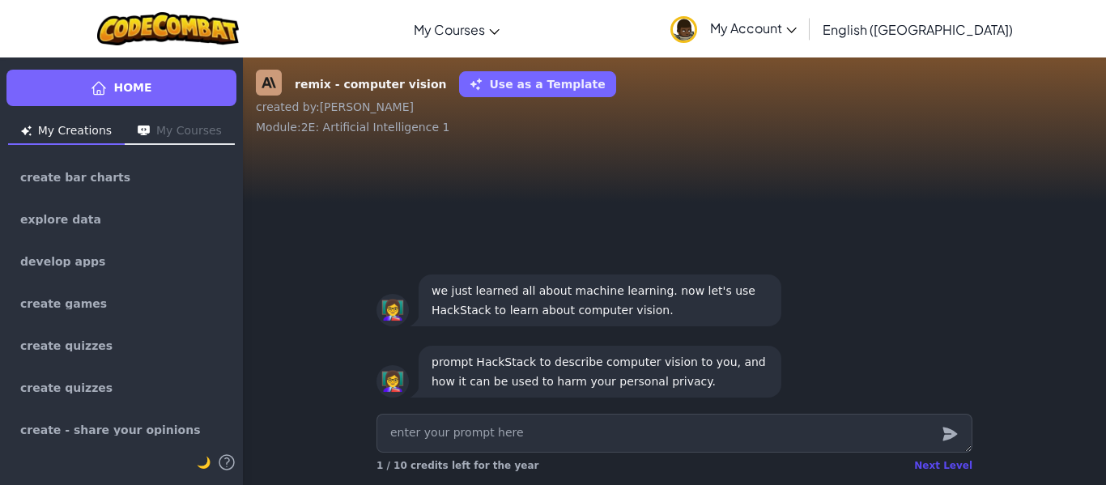
click at [931, 469] on div "Next Level" at bounding box center [943, 465] width 58 height 13
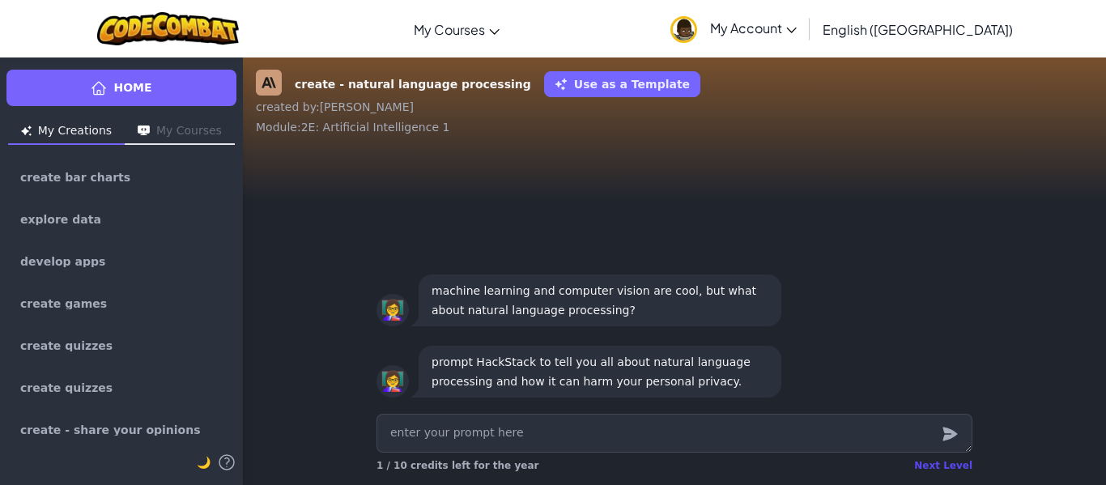
click at [935, 465] on div "Next Level" at bounding box center [943, 465] width 58 height 13
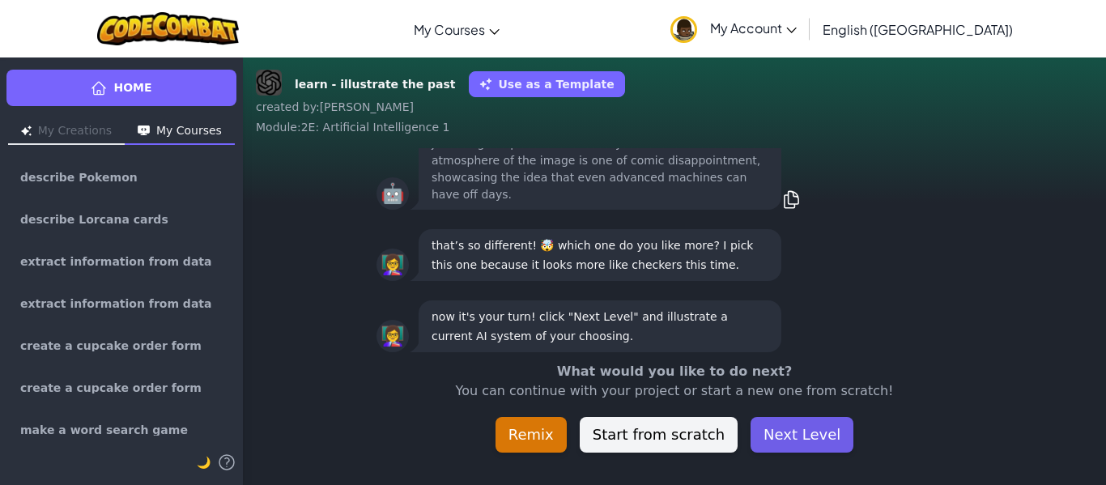
click at [784, 433] on button "Next Level" at bounding box center [802, 435] width 103 height 36
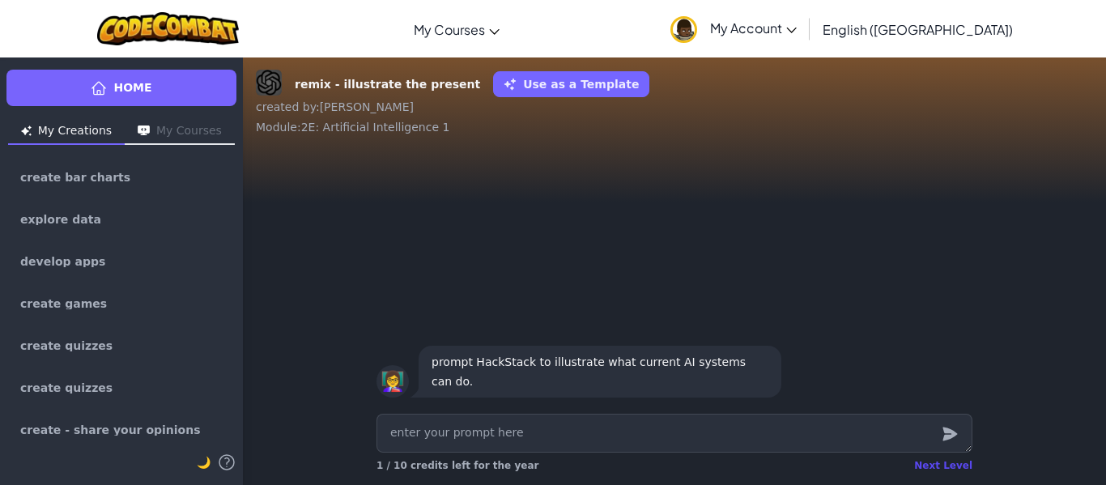
click at [933, 467] on div "Next Level" at bounding box center [943, 465] width 58 height 13
click at [929, 462] on div "Next Level" at bounding box center [943, 465] width 58 height 13
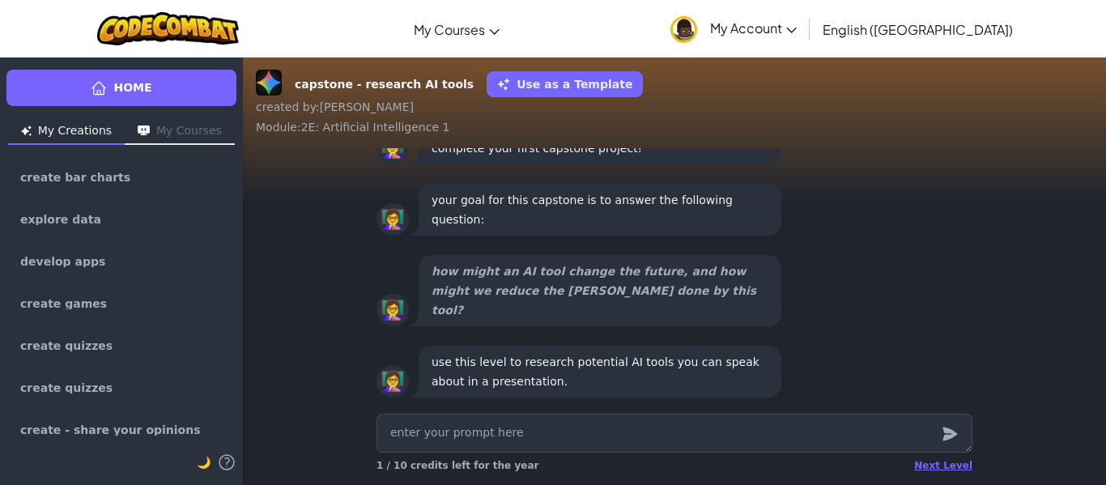
click at [930, 462] on div "Next Level" at bounding box center [943, 465] width 58 height 13
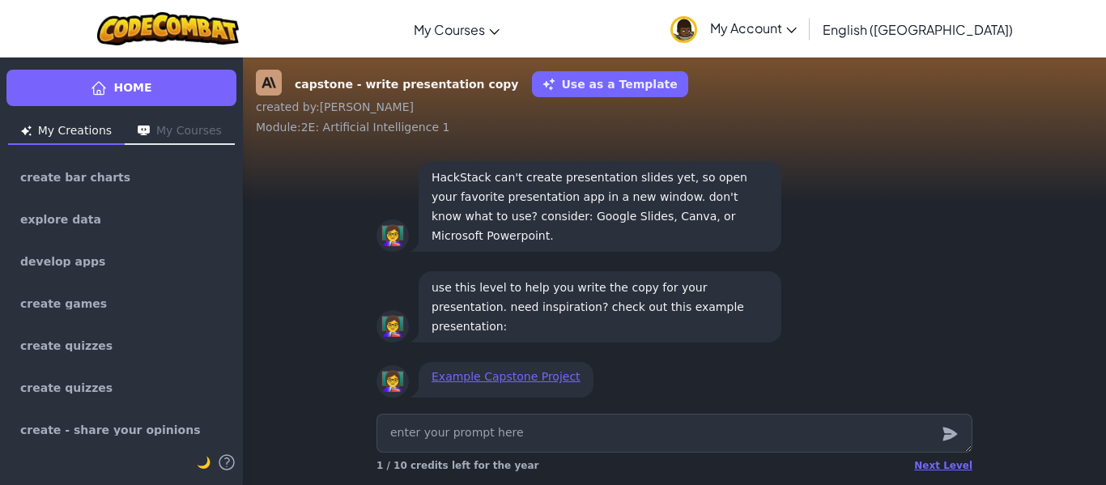
click at [930, 462] on div "Next Level" at bounding box center [943, 465] width 58 height 13
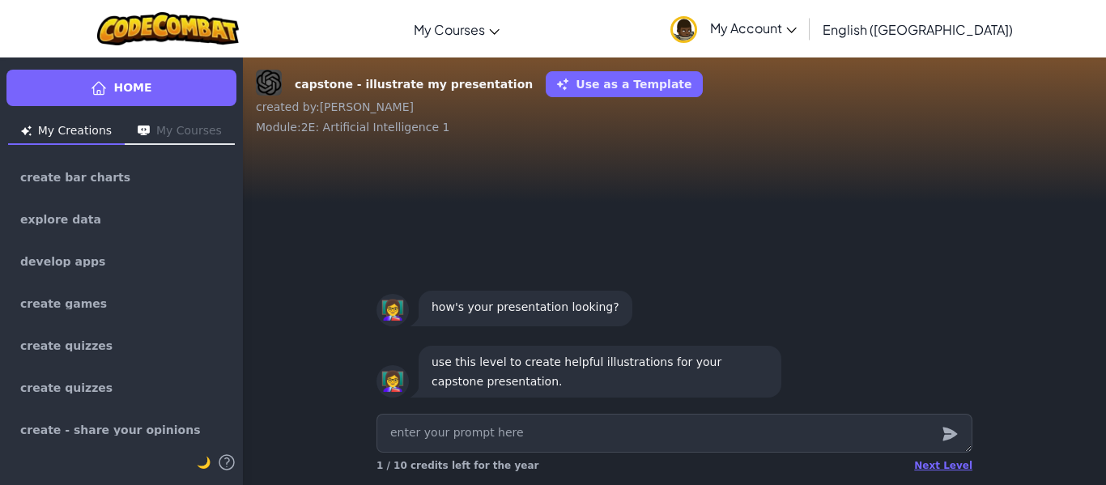
click at [930, 462] on div "Next Level" at bounding box center [943, 465] width 58 height 13
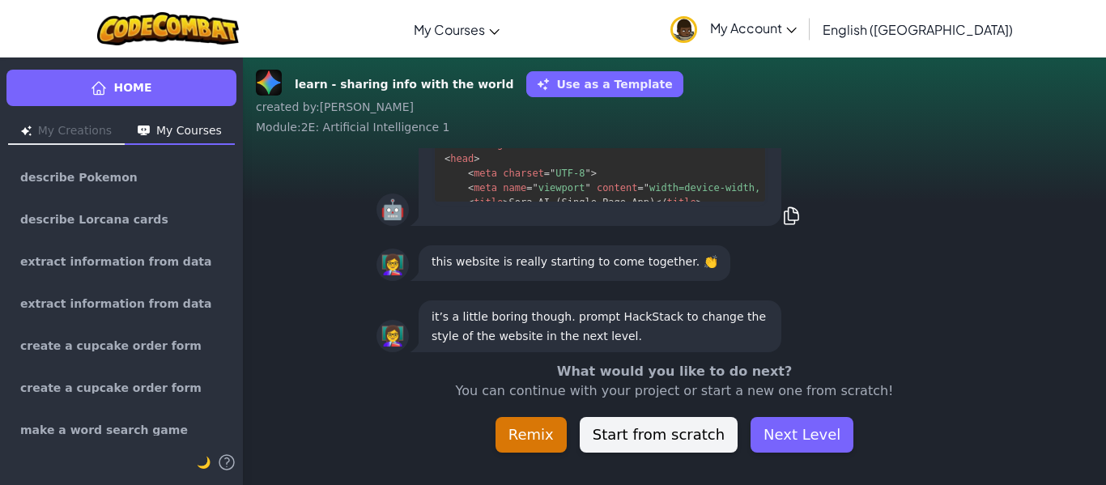
scroll to position [1, 0]
click at [930, 462] on div "learn - sharing info with the world Use as a Template created by : Diego Alejan…" at bounding box center [674, 271] width 863 height 428
click at [792, 426] on button "Next Level" at bounding box center [802, 435] width 103 height 36
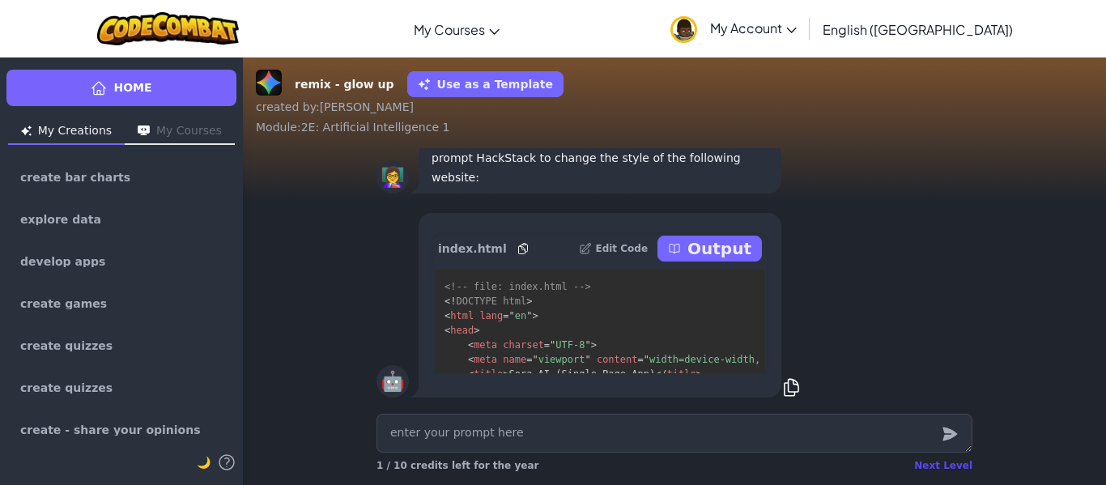
click at [929, 463] on div "Next Level" at bounding box center [943, 465] width 58 height 13
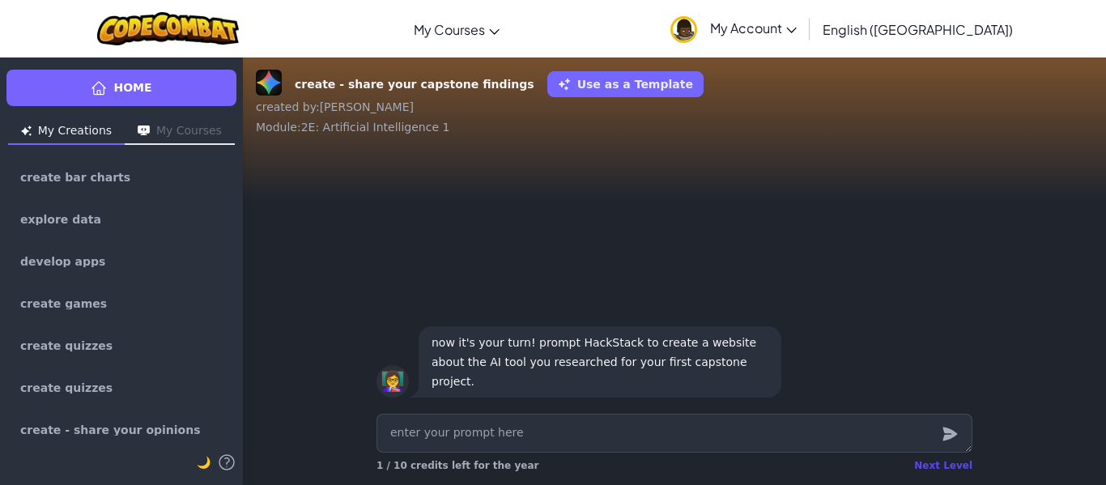
click at [939, 471] on div "Next Level" at bounding box center [943, 465] width 58 height 13
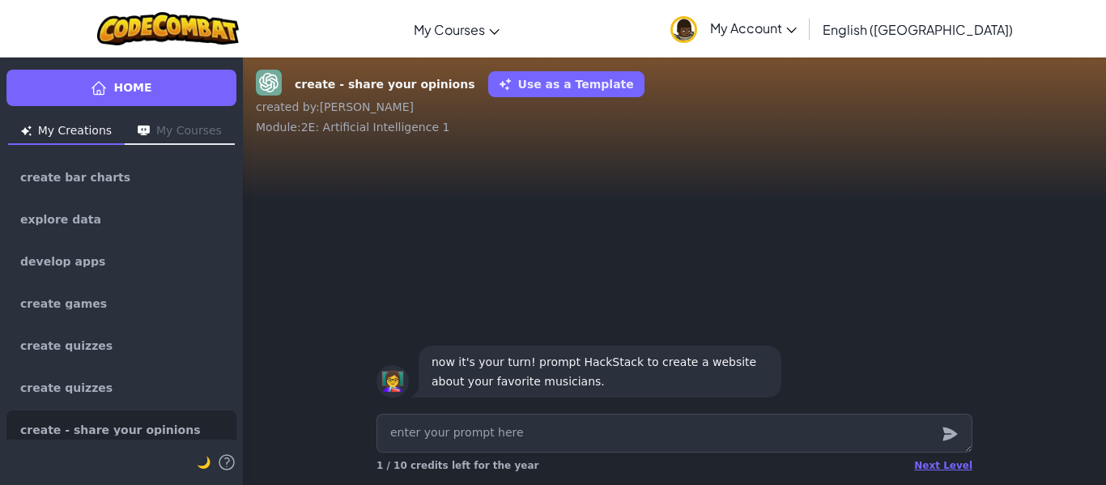
click at [939, 467] on div "Next Level" at bounding box center [943, 465] width 58 height 13
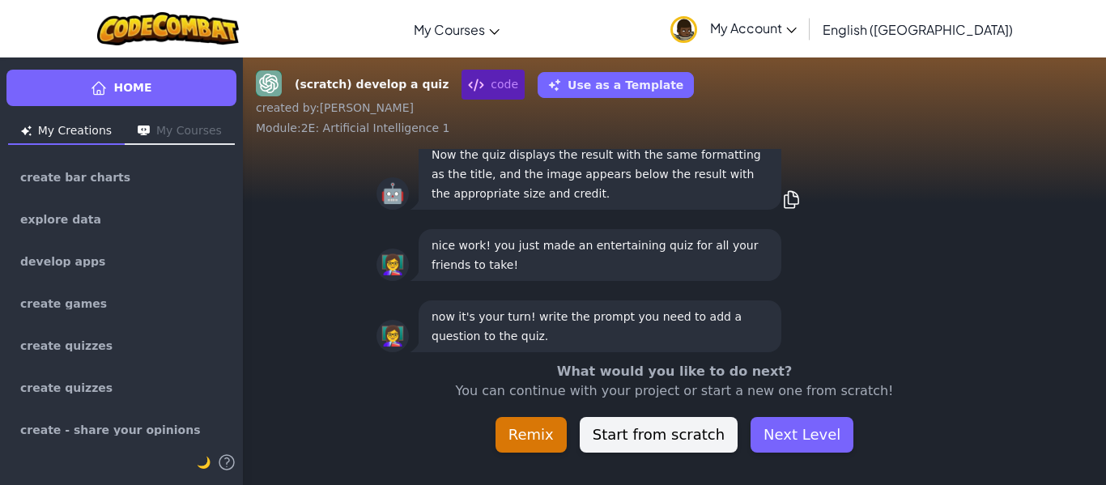
click at [939, 468] on div "(scratch) develop a quiz code Use as a Template created by : Diego Alejandro Mo…" at bounding box center [674, 271] width 863 height 428
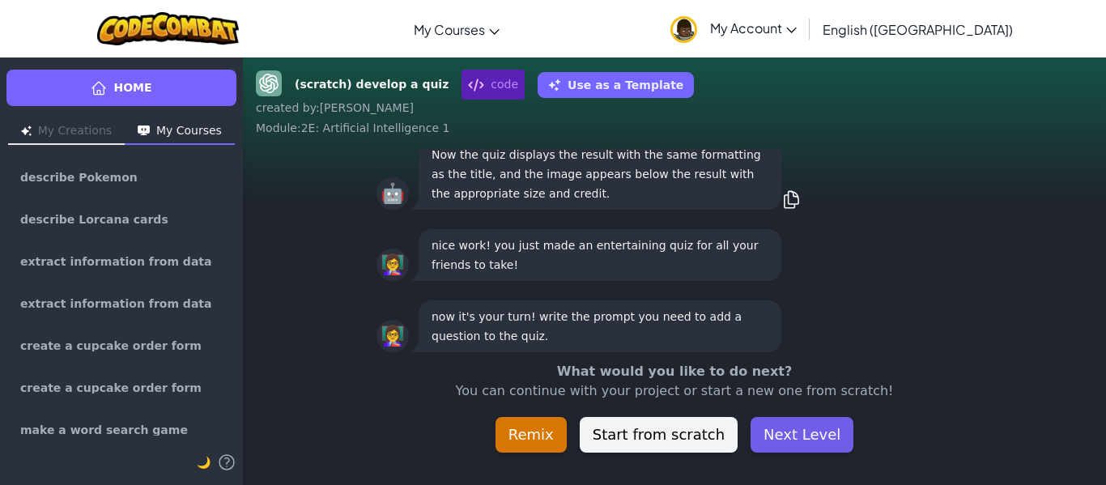
click at [812, 431] on button "Next Level" at bounding box center [802, 435] width 103 height 36
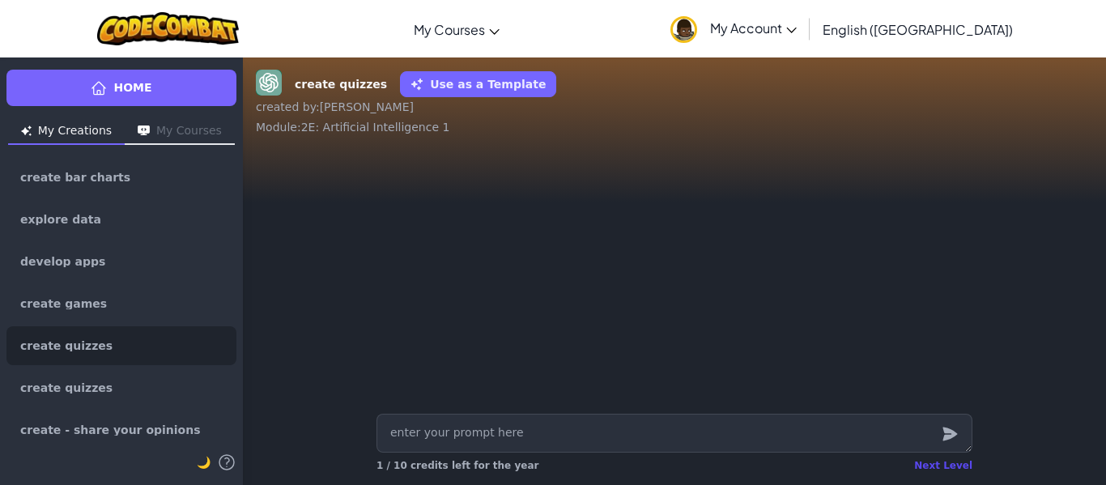
click at [941, 469] on div "Next Level" at bounding box center [943, 465] width 58 height 13
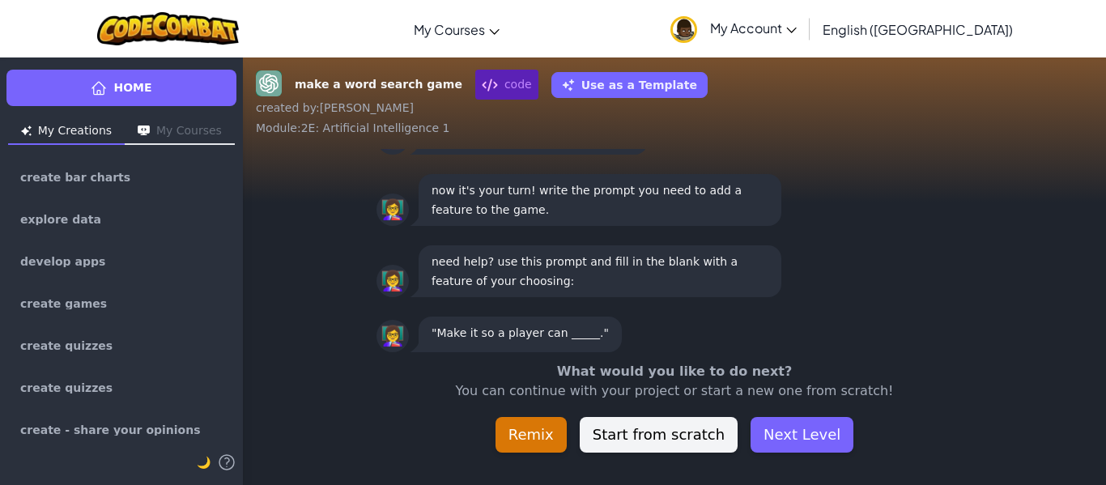
click at [941, 469] on div "make a word search game code Use as a Template created by : Diego Alejandro Mod…" at bounding box center [674, 271] width 863 height 428
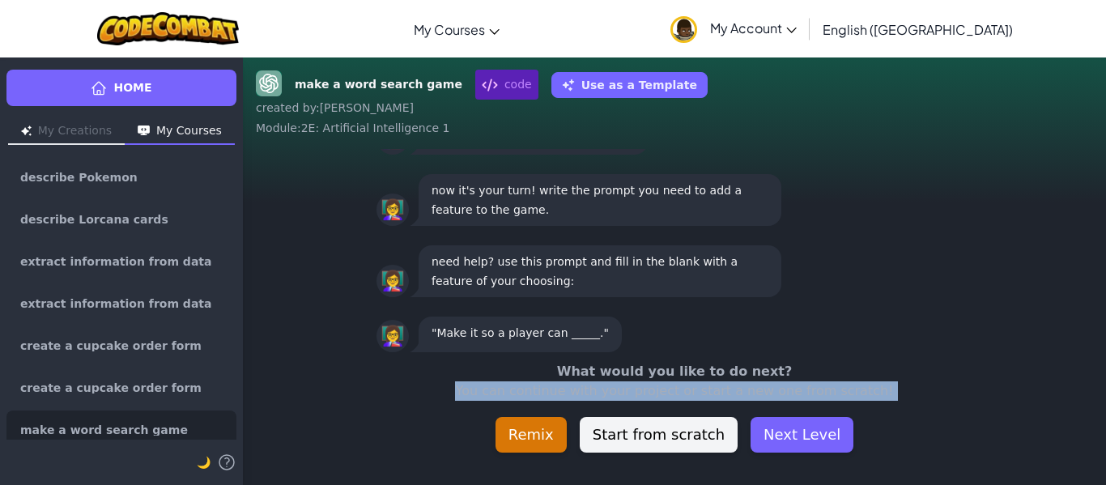
scroll to position [1, 0]
click at [803, 442] on button "Next Level" at bounding box center [802, 435] width 103 height 36
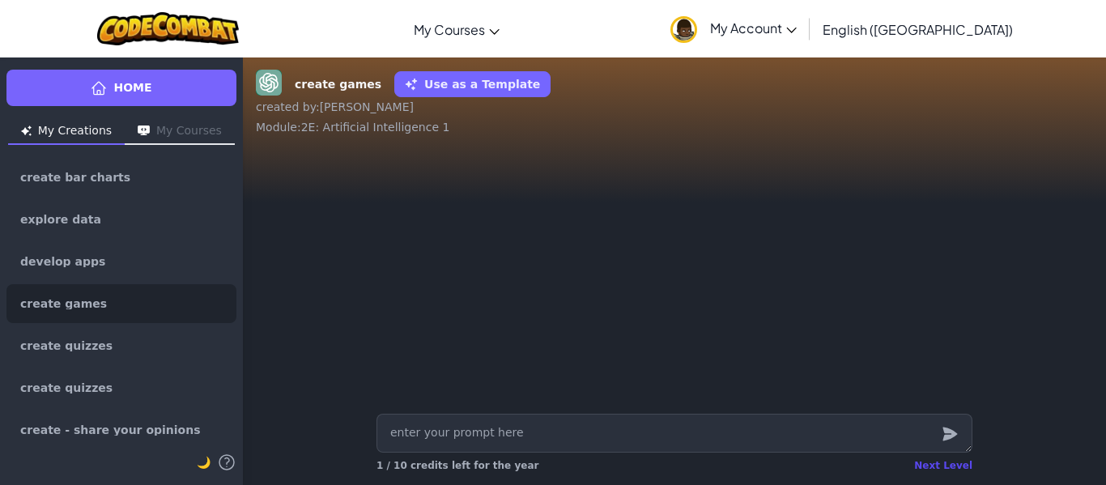
click at [940, 461] on div "Next Level" at bounding box center [943, 465] width 58 height 13
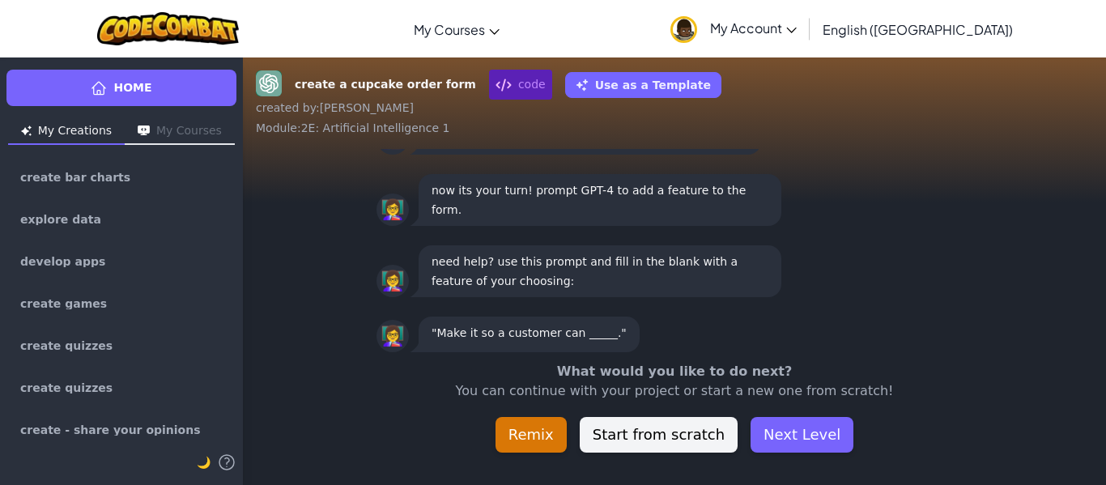
click at [940, 461] on div "create a cupcake order form code Use as a Template created by : Diego Alejandro…" at bounding box center [674, 271] width 863 height 428
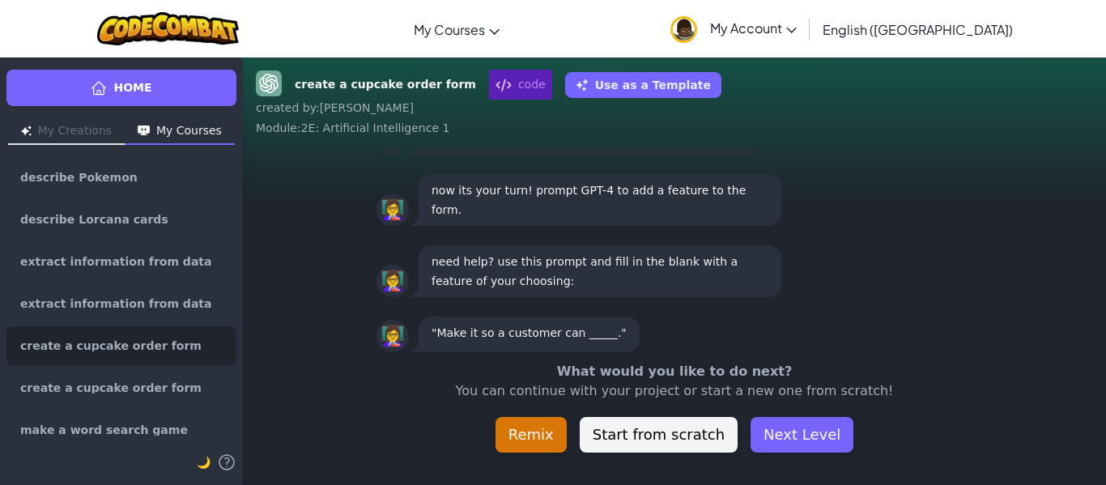
scroll to position [1, 0]
click at [820, 441] on button "Next Level" at bounding box center [802, 435] width 103 height 36
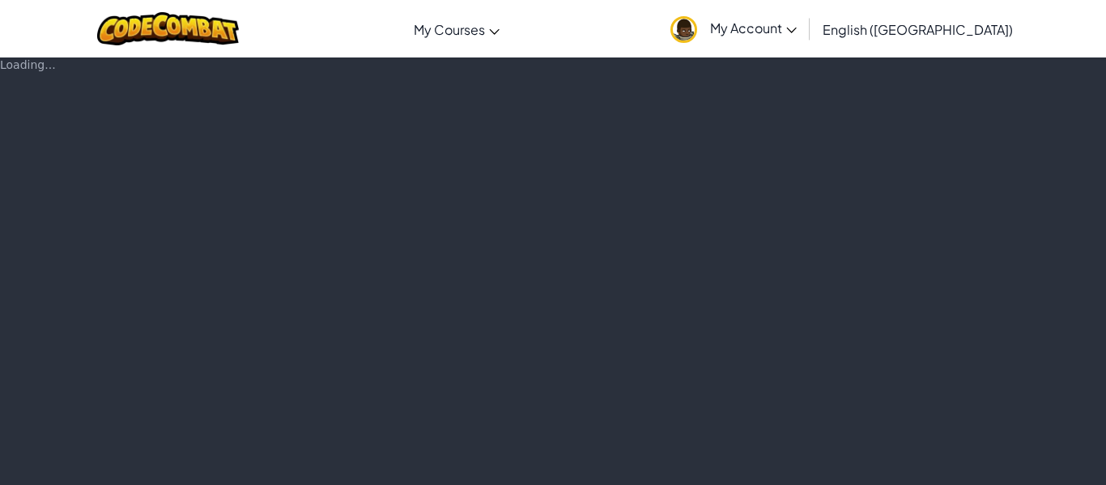
click at [793, 428] on div "Loading..." at bounding box center [553, 271] width 1106 height 428
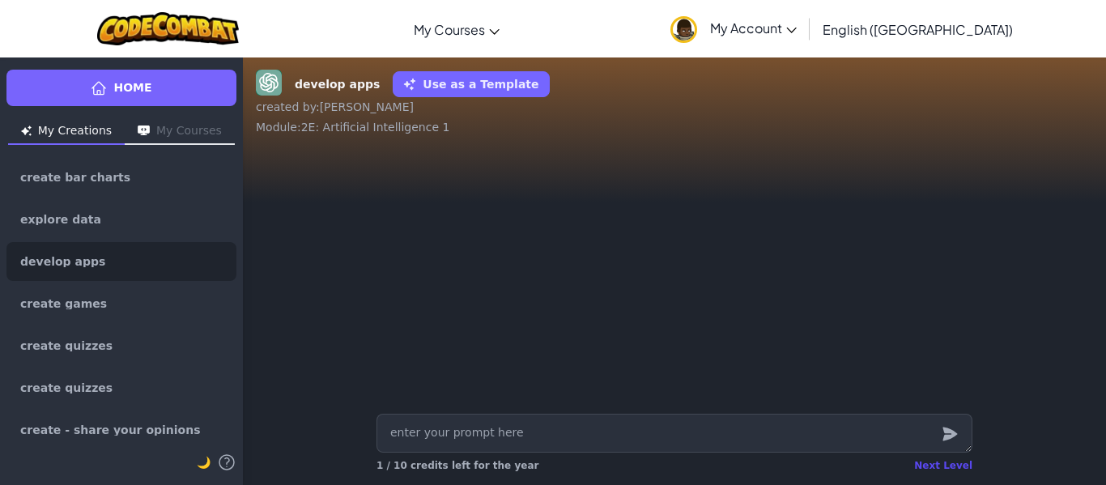
click at [940, 465] on div "Next Level" at bounding box center [943, 465] width 58 height 13
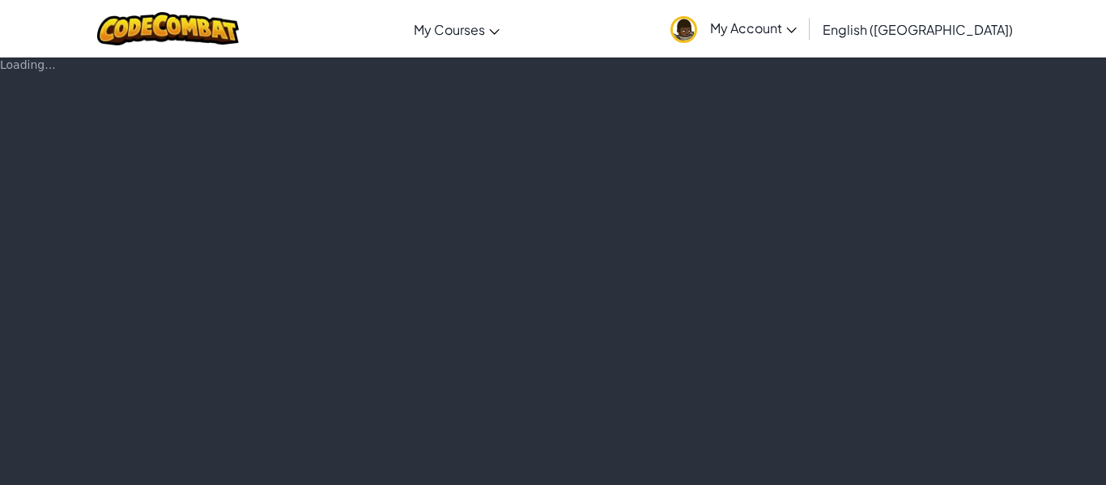
click at [940, 465] on div "Loading..." at bounding box center [553, 271] width 1106 height 428
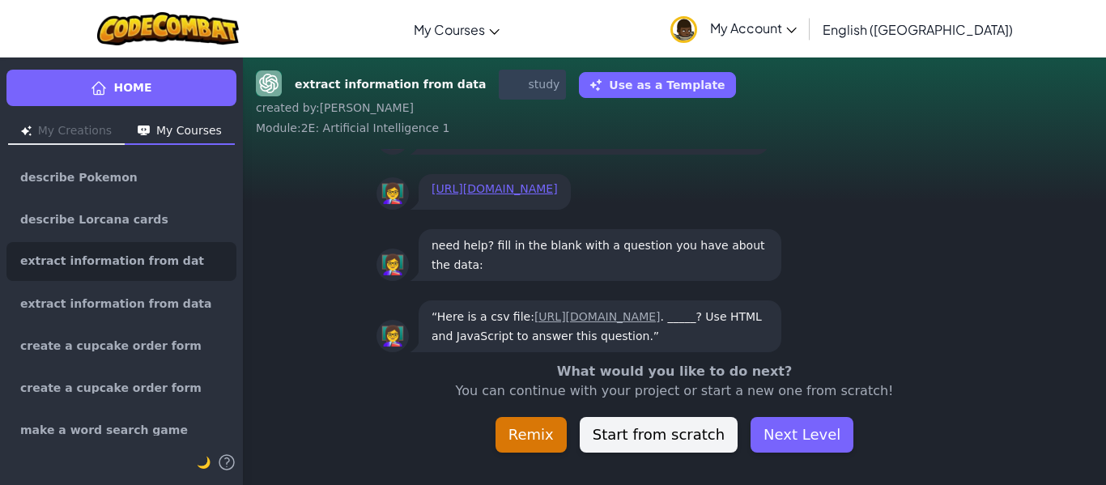
click at [940, 465] on div "extract information from data study Use as a Template created by : Diego Alejan…" at bounding box center [674, 271] width 863 height 428
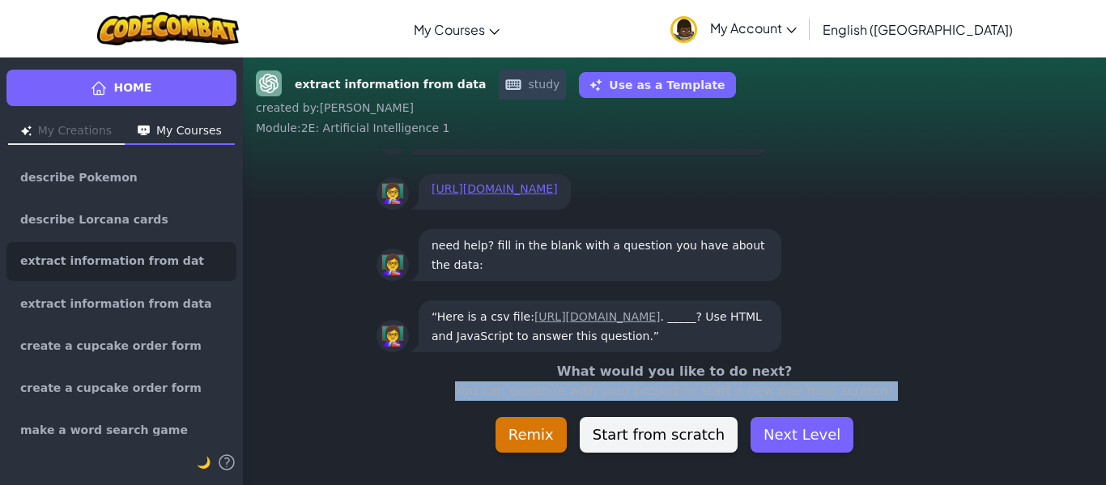
scroll to position [1, 0]
click at [803, 432] on button "Next Level" at bounding box center [802, 435] width 103 height 36
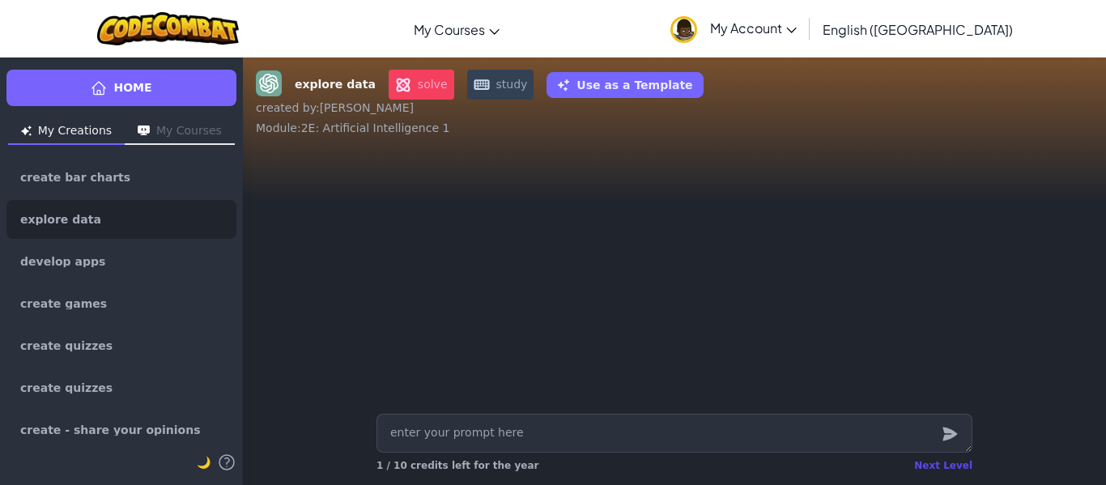
click at [940, 463] on div "Next Level" at bounding box center [943, 465] width 58 height 13
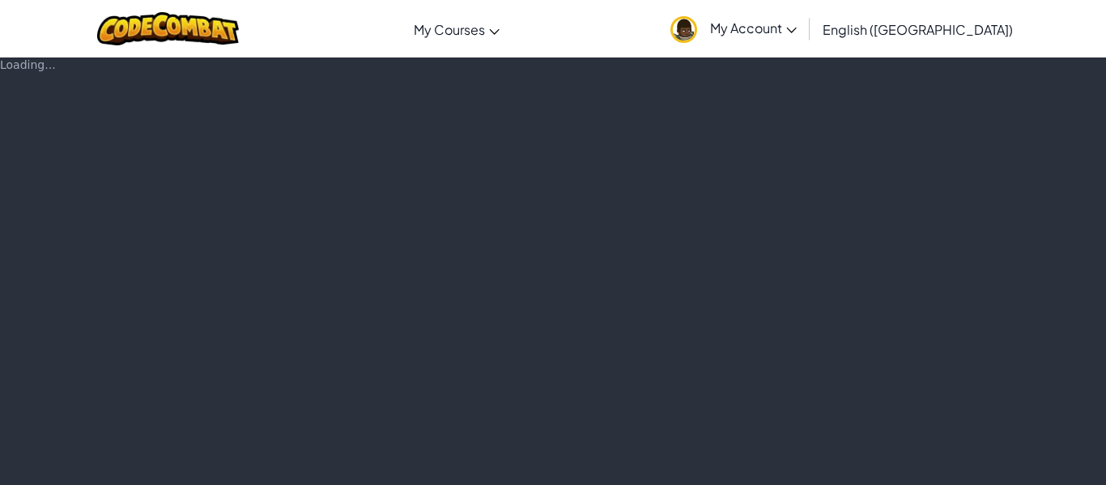
click at [939, 466] on div "Loading..." at bounding box center [553, 271] width 1106 height 428
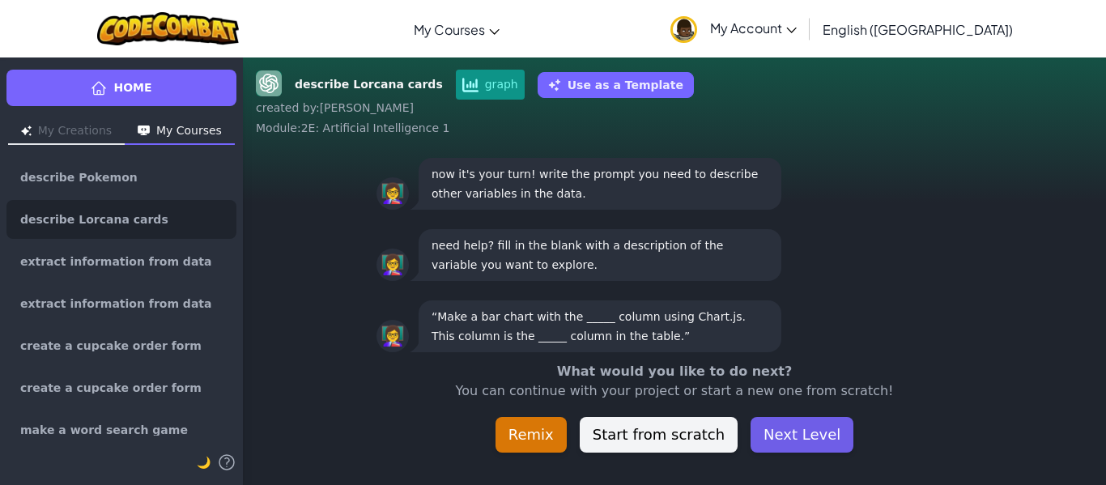
scroll to position [1, 0]
click at [778, 435] on button "Next Level" at bounding box center [802, 435] width 103 height 36
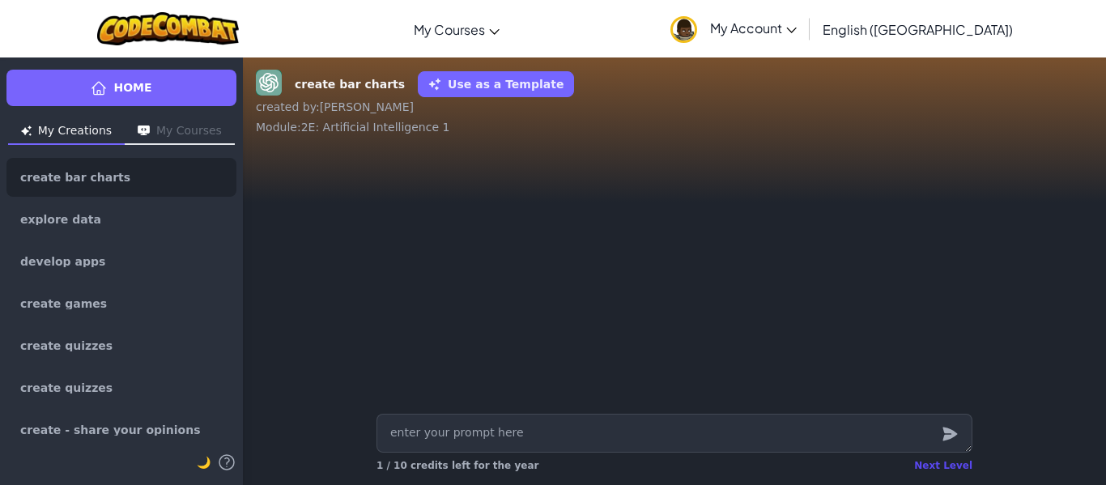
click at [932, 463] on div "Next Level" at bounding box center [943, 465] width 58 height 13
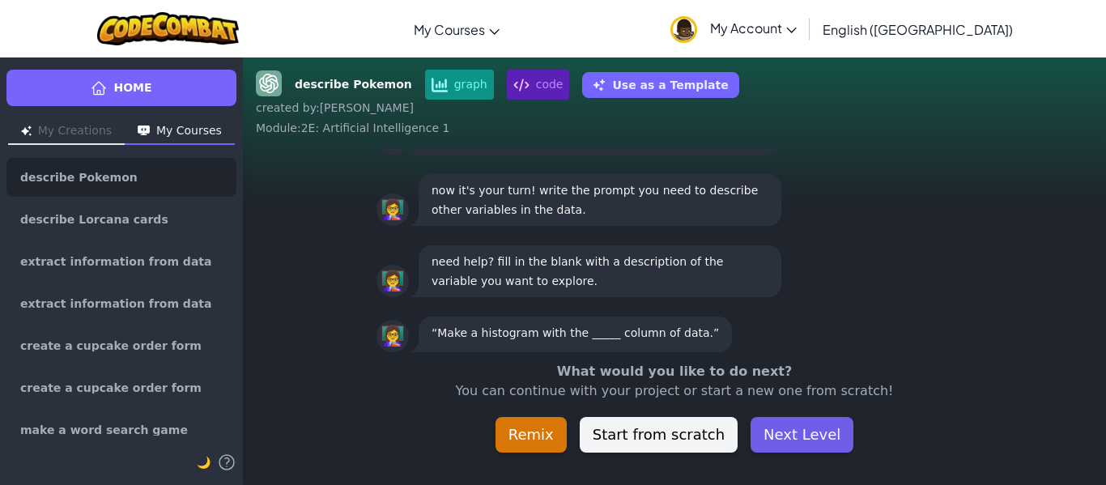
scroll to position [1, 0]
click at [811, 436] on button "Next Level" at bounding box center [802, 435] width 103 height 36
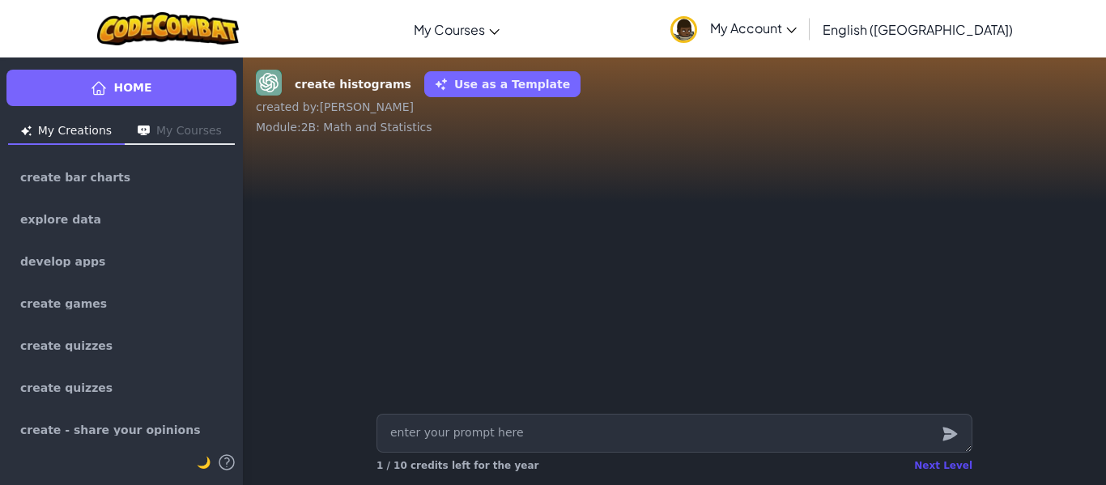
click at [940, 461] on div "Next Level" at bounding box center [943, 465] width 58 height 13
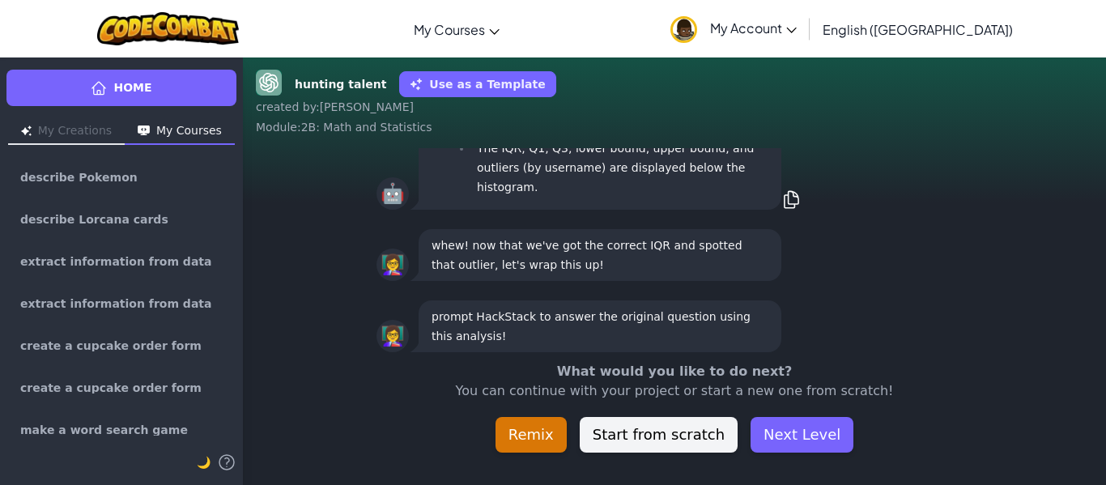
scroll to position [1, 0]
click at [799, 423] on button "Next Level" at bounding box center [802, 435] width 103 height 36
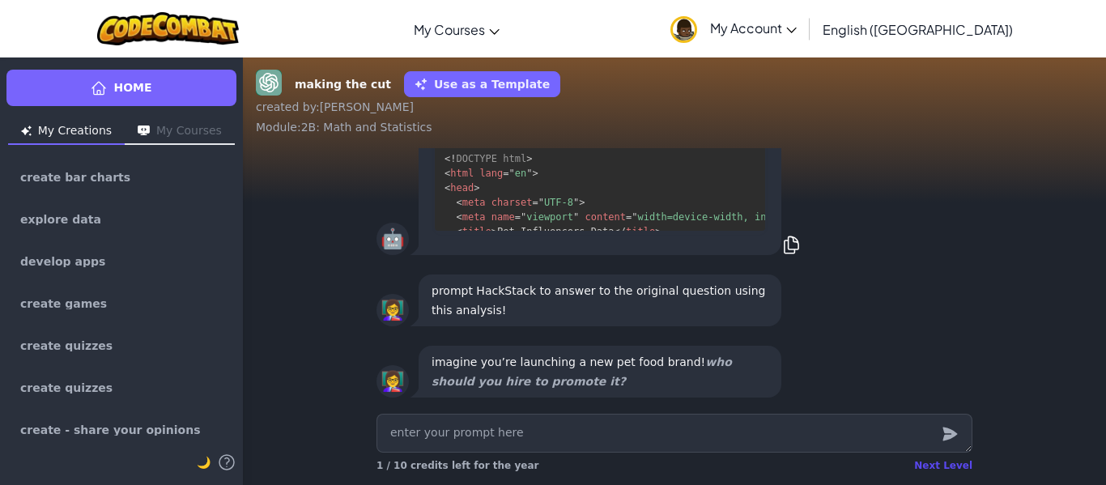
click at [926, 462] on div "Next Level" at bounding box center [943, 465] width 58 height 13
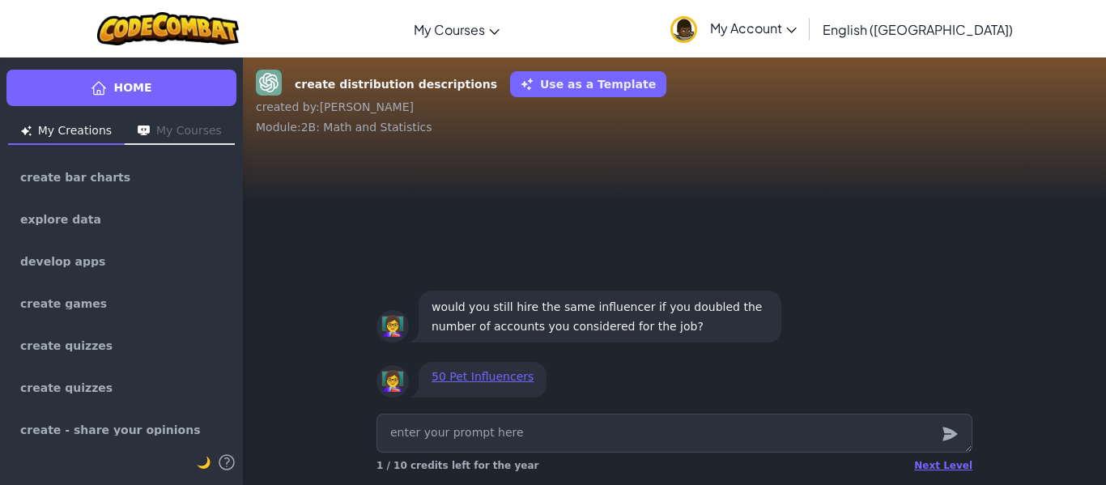
click at [926, 462] on div "Next Level" at bounding box center [943, 465] width 58 height 13
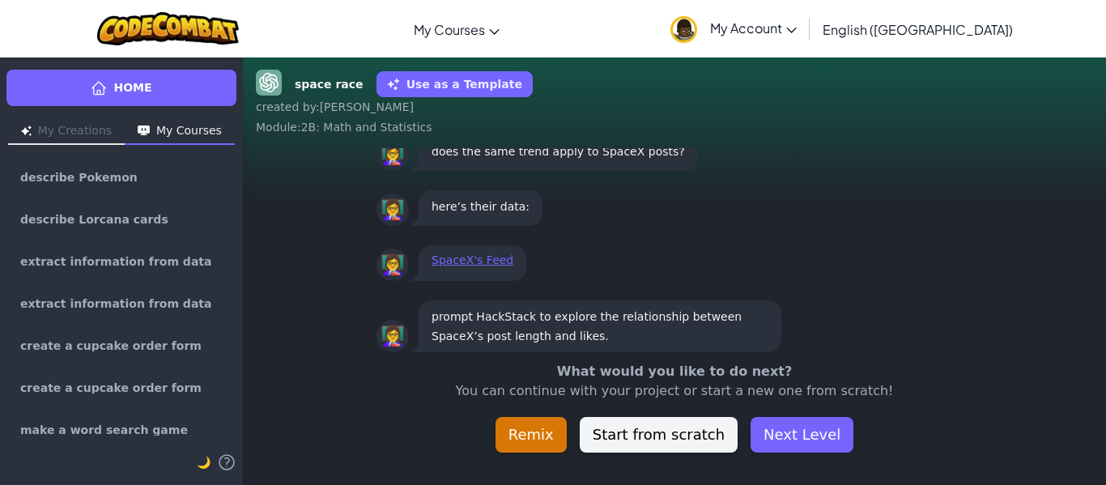
scroll to position [1, 0]
click at [814, 438] on button "Next Level" at bounding box center [802, 435] width 103 height 36
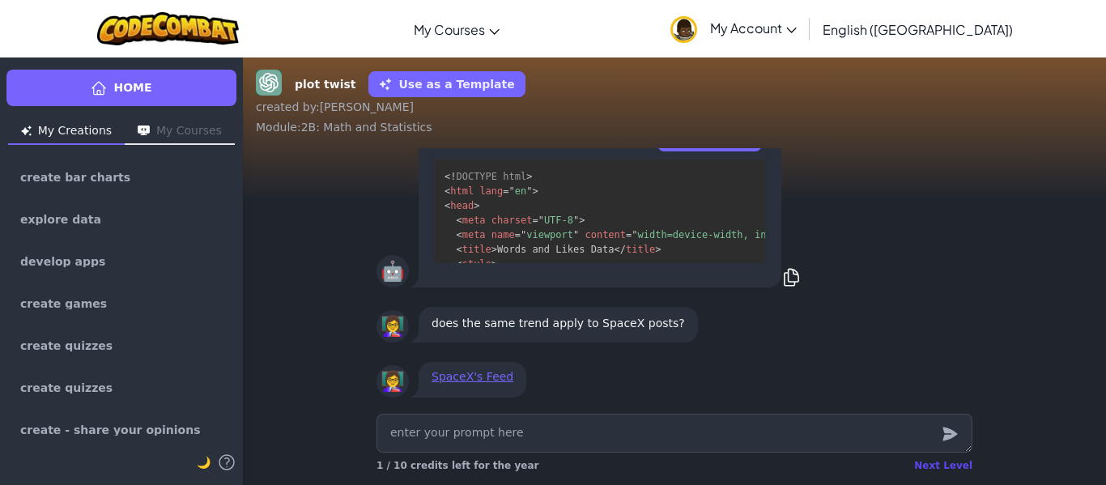
click at [926, 466] on div "Next Level" at bounding box center [943, 465] width 58 height 13
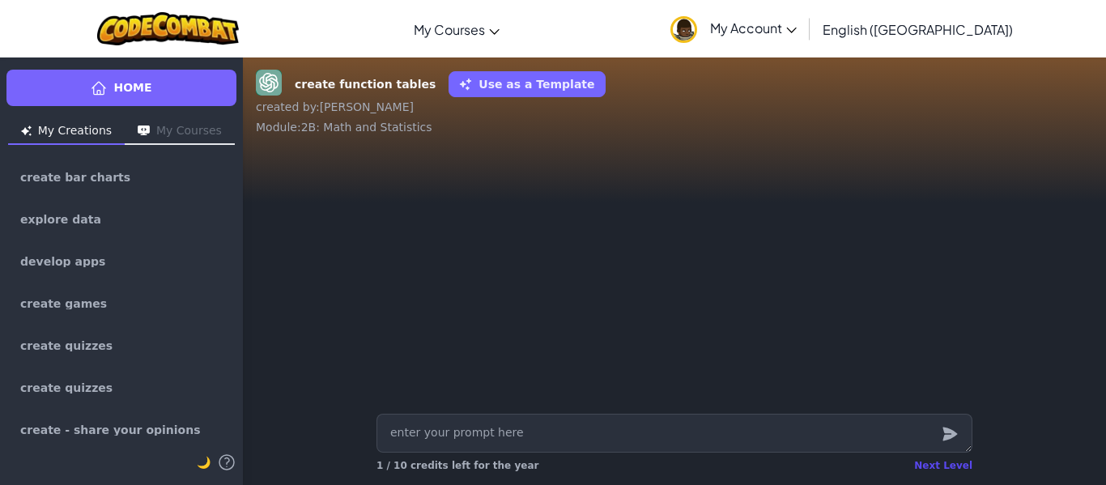
click at [934, 460] on div "Next Level" at bounding box center [943, 465] width 58 height 13
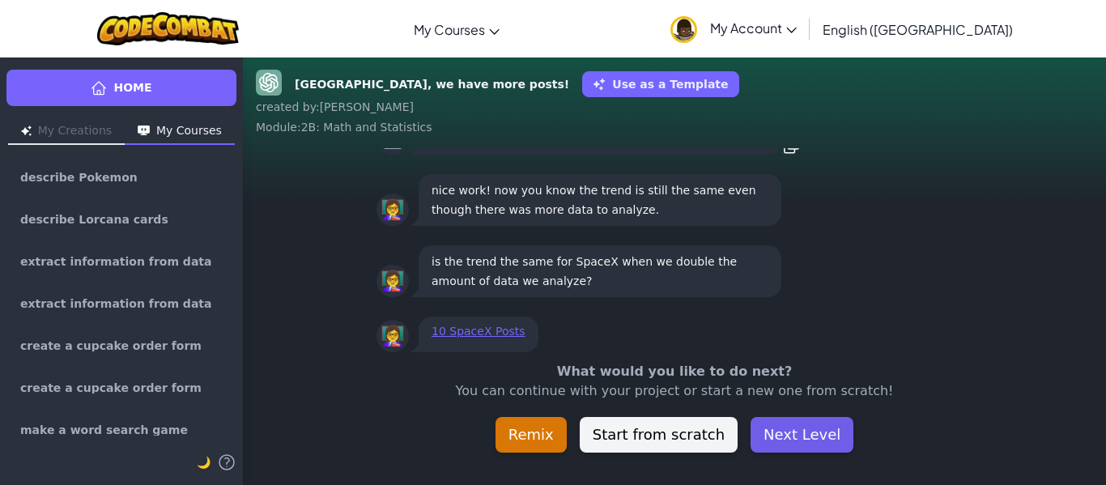
click at [798, 435] on button "Next Level" at bounding box center [802, 435] width 103 height 36
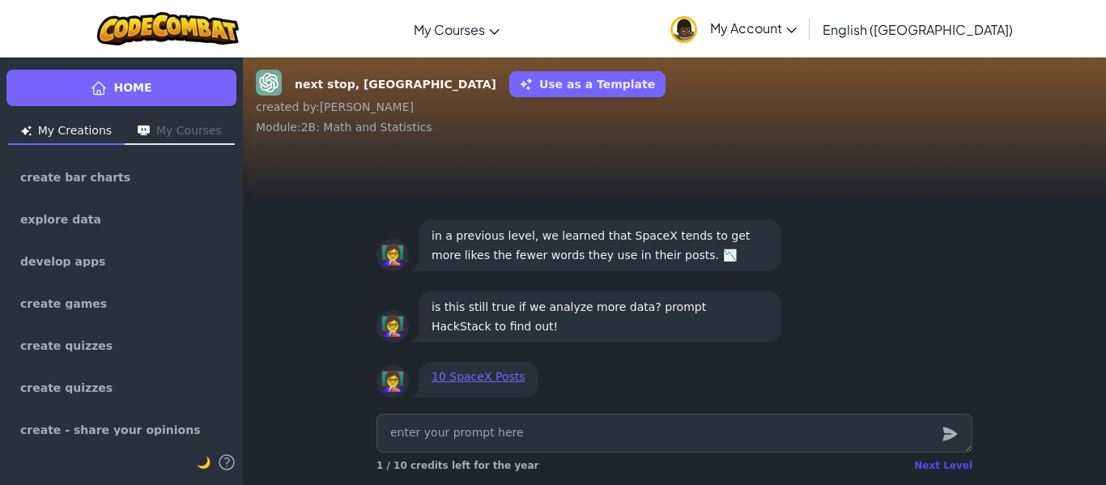
click at [928, 468] on div "Next Level" at bounding box center [943, 465] width 58 height 13
click at [942, 460] on div "Next Level" at bounding box center [943, 465] width 58 height 13
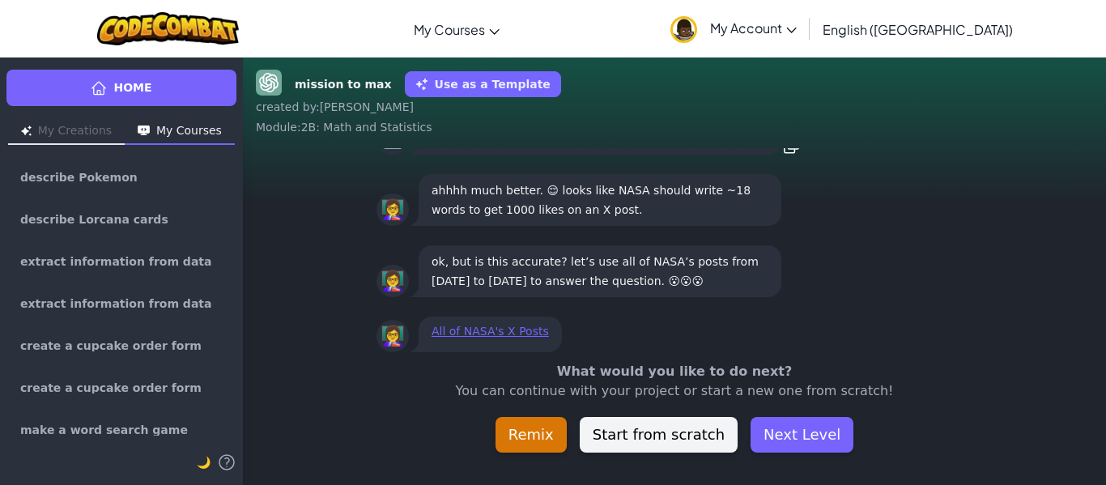
scroll to position [-45, 0]
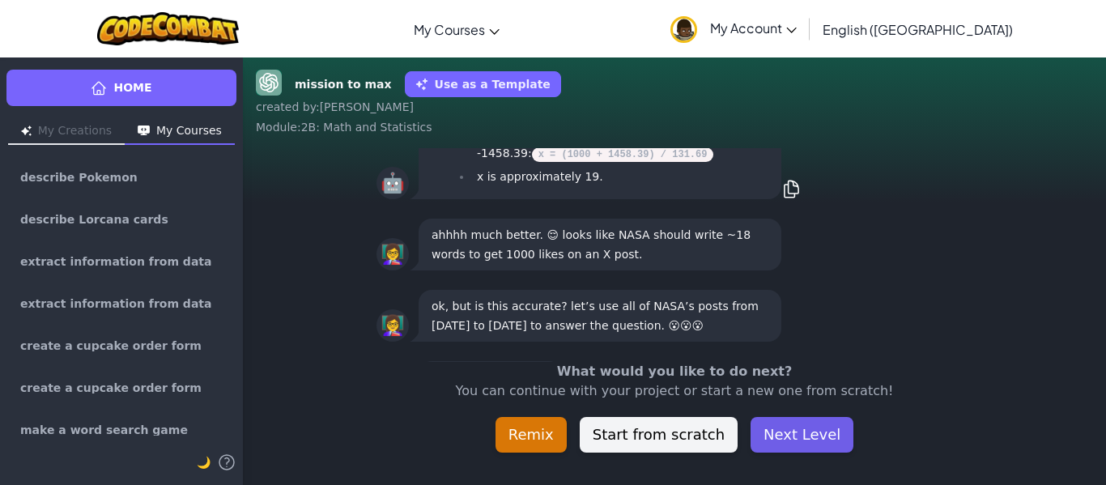
click at [799, 433] on button "Next Level" at bounding box center [802, 435] width 103 height 36
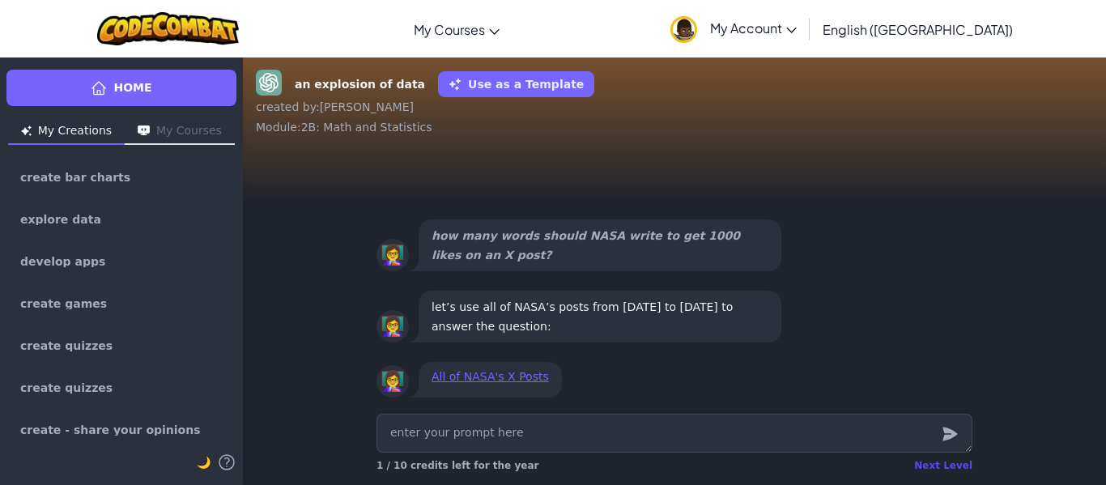
click at [935, 465] on div "Next Level" at bounding box center [943, 465] width 58 height 13
click at [936, 462] on div "Next Level" at bounding box center [943, 465] width 58 height 13
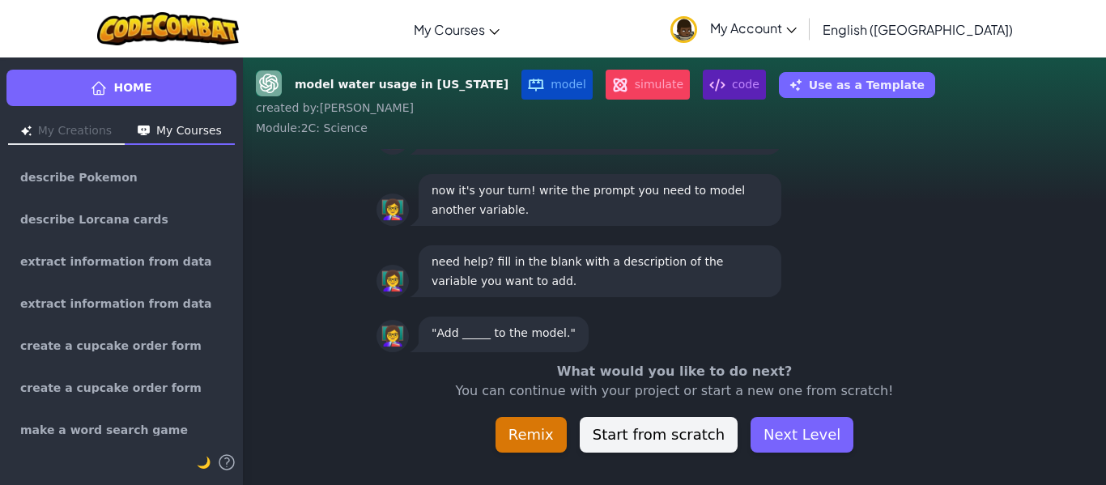
scroll to position [-45, 0]
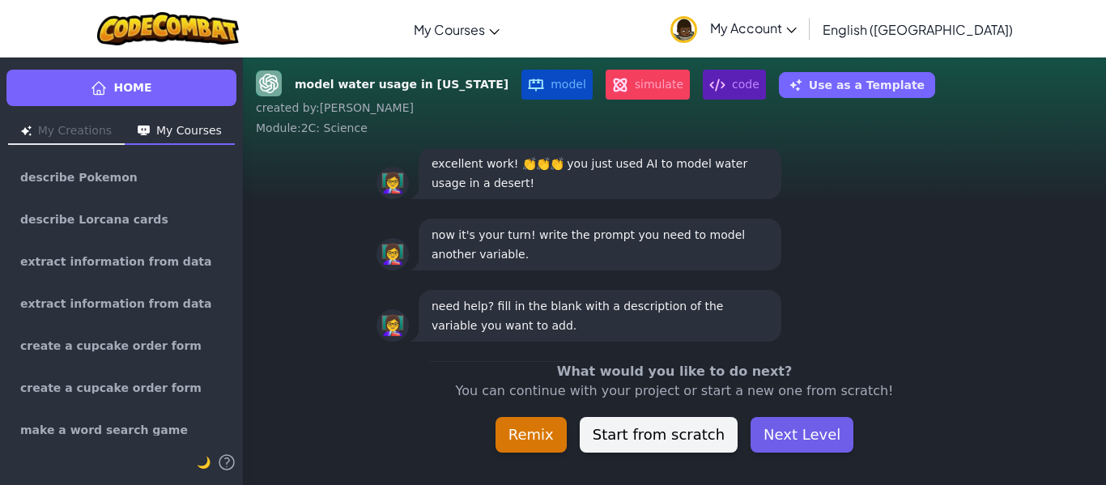
click at [808, 432] on button "Next Level" at bounding box center [802, 435] width 103 height 36
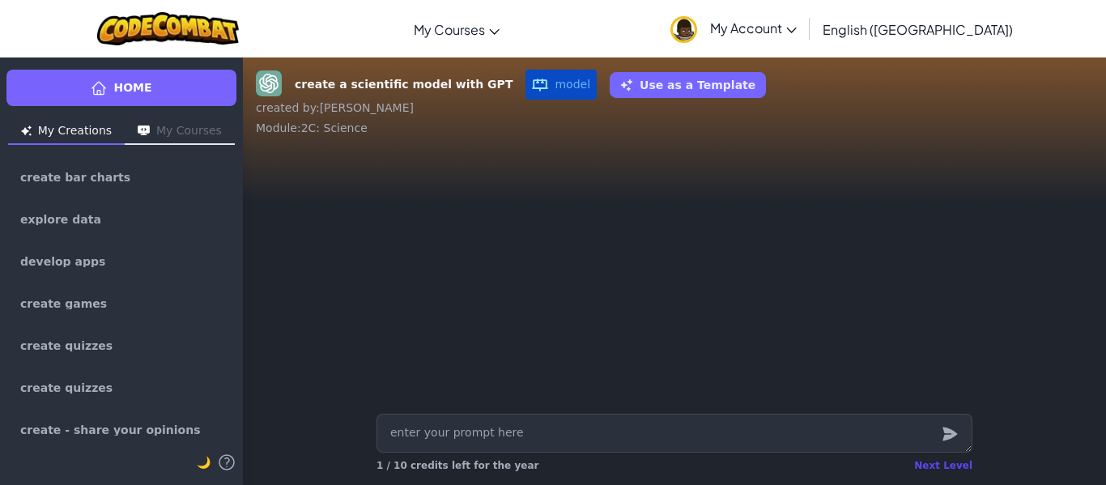
click at [934, 471] on div "Next Level" at bounding box center [943, 465] width 58 height 13
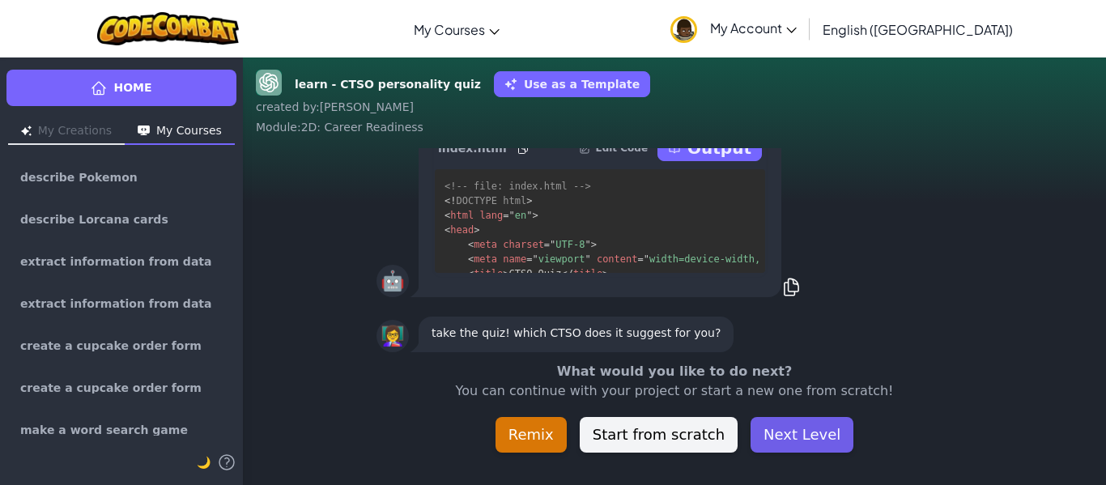
click at [806, 434] on button "Next Level" at bounding box center [802, 435] width 103 height 36
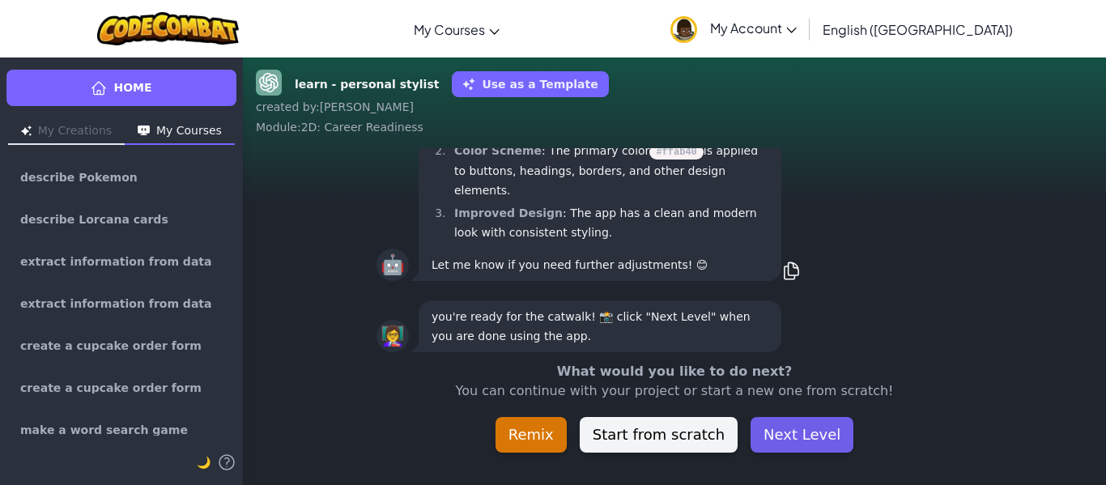
scroll to position [1, 0]
click at [789, 432] on button "Next Level" at bounding box center [802, 435] width 103 height 36
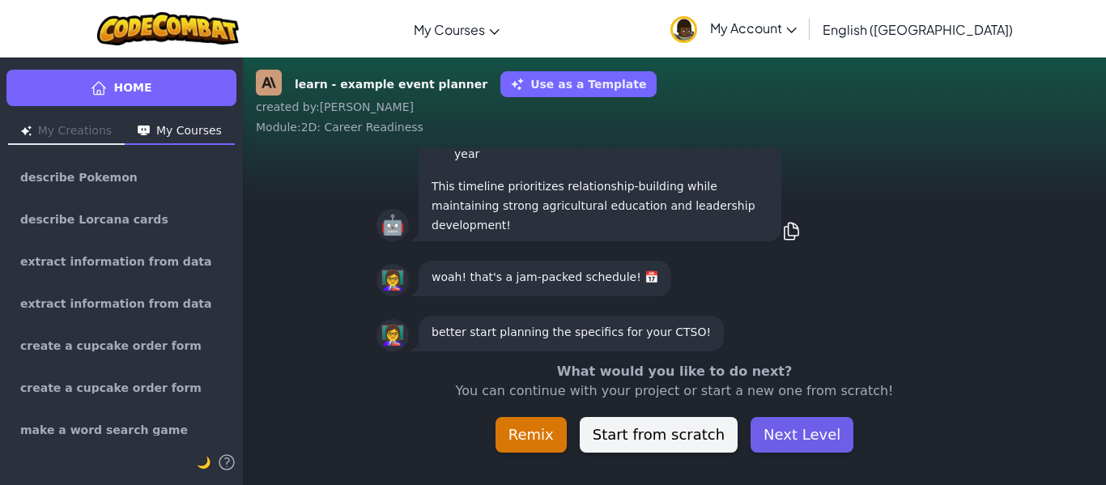
click at [801, 438] on button "Next Level" at bounding box center [802, 435] width 103 height 36
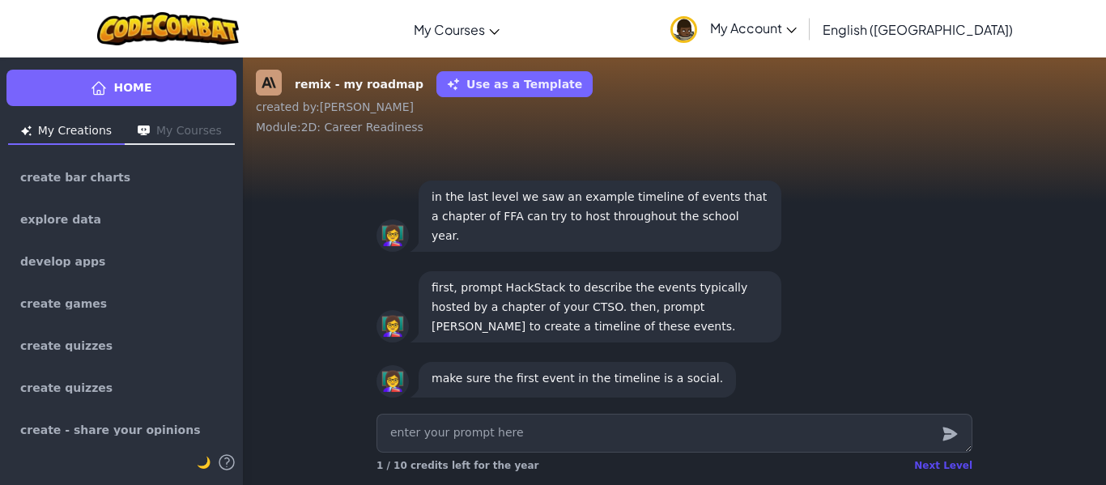
click at [950, 466] on div "Next Level" at bounding box center [943, 465] width 58 height 13
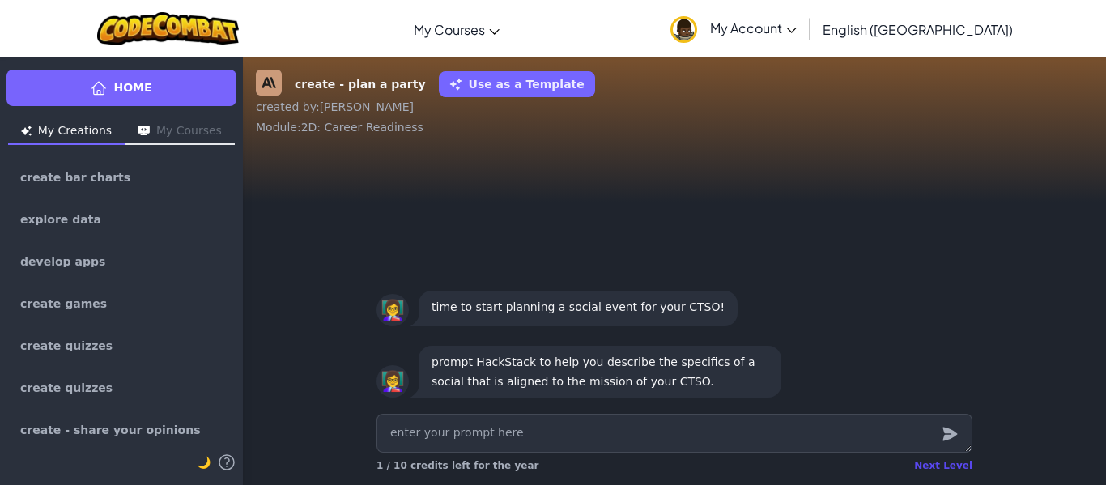
click at [947, 461] on div "Next Level" at bounding box center [943, 465] width 58 height 13
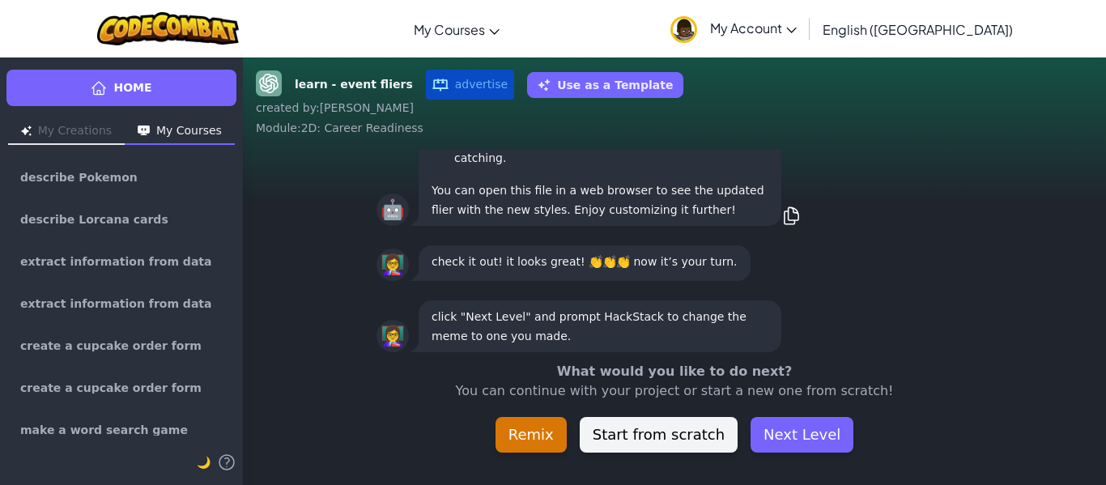
scroll to position [-45, 0]
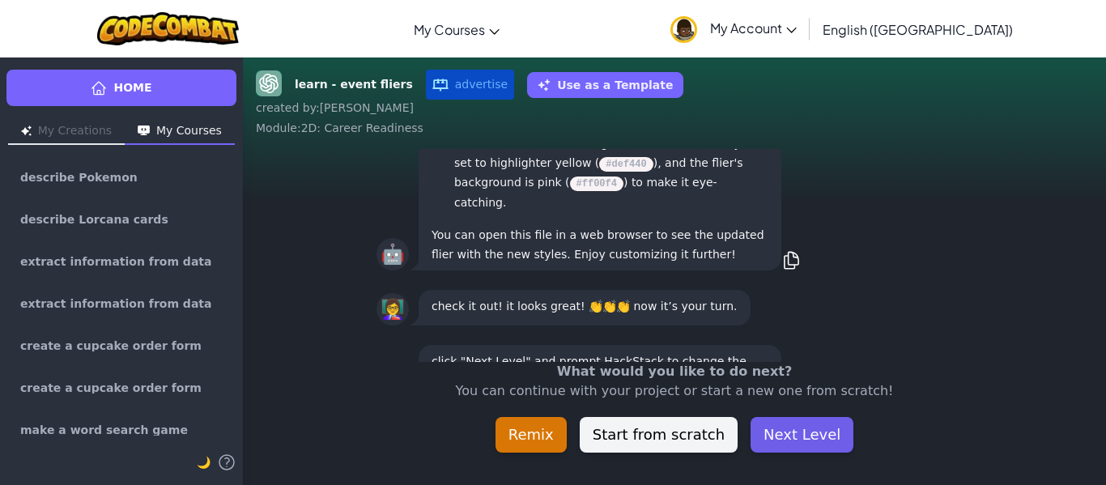
click at [798, 432] on button "Next Level" at bounding box center [802, 435] width 103 height 36
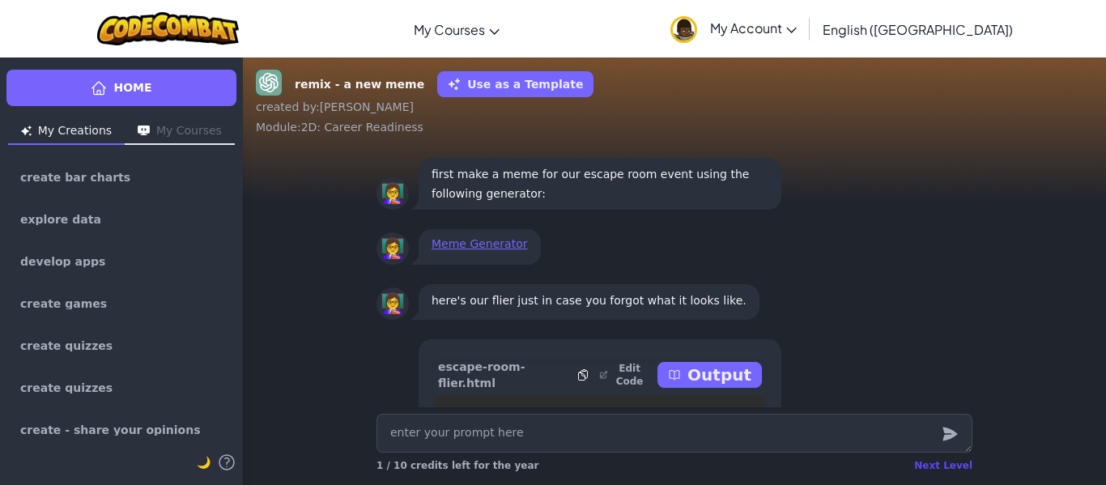
click at [943, 466] on div "Next Level" at bounding box center [943, 465] width 58 height 13
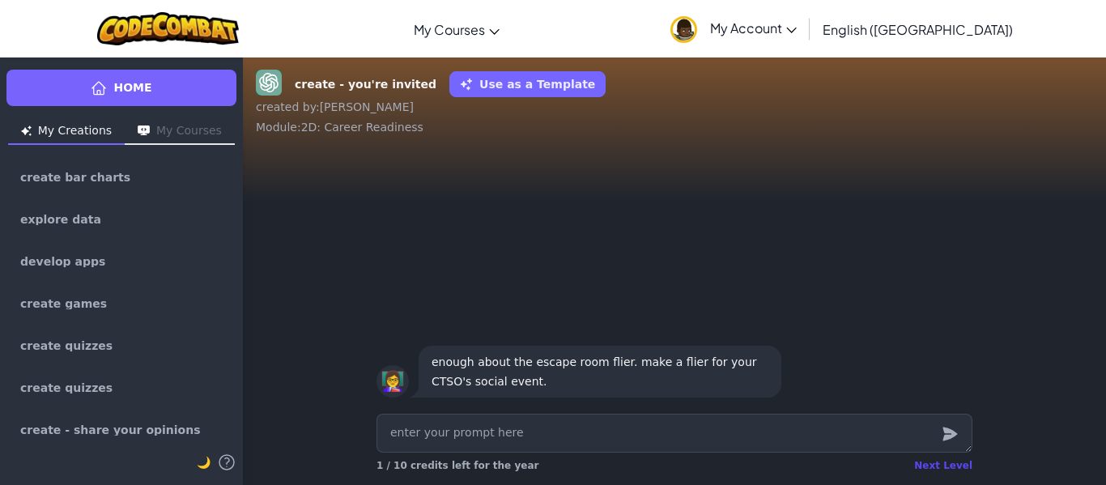
click at [945, 466] on div "Next Level" at bounding box center [943, 465] width 58 height 13
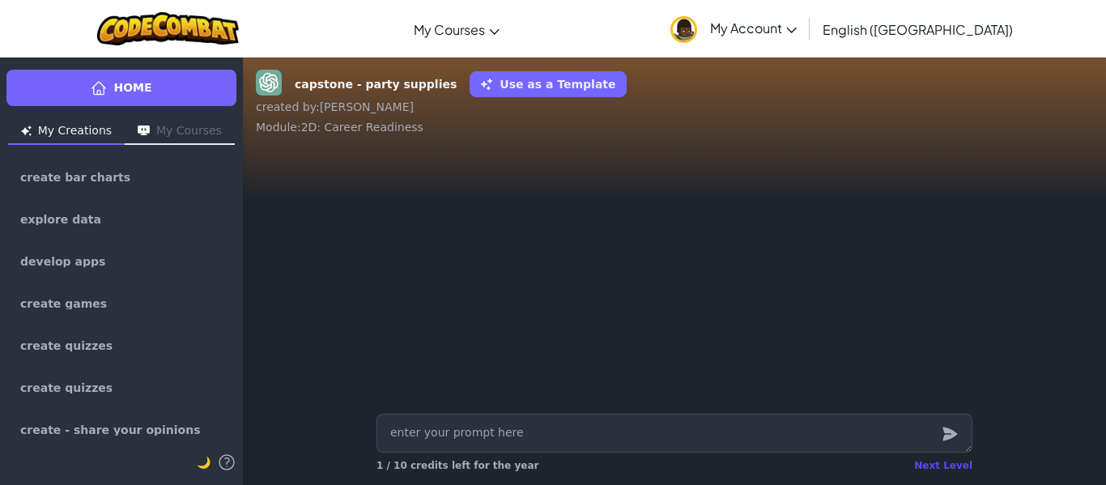
click at [934, 461] on div "Next Level" at bounding box center [943, 465] width 58 height 13
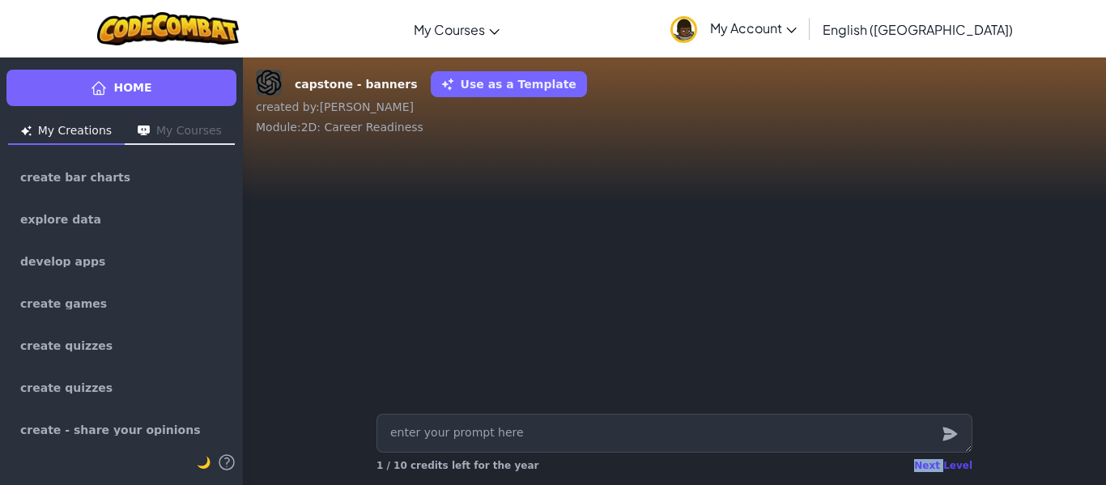
click at [934, 461] on div "Next Level" at bounding box center [943, 465] width 58 height 13
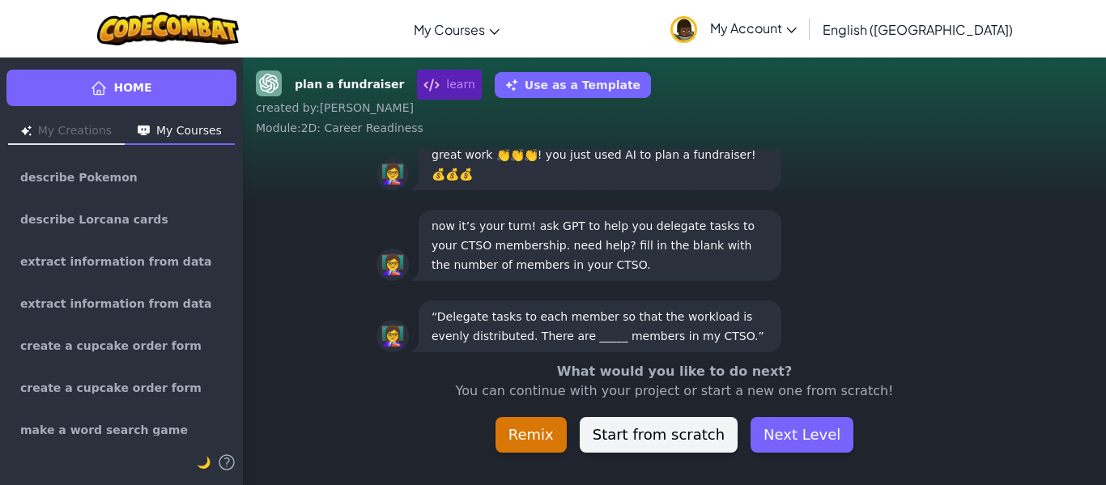
scroll to position [-45, 0]
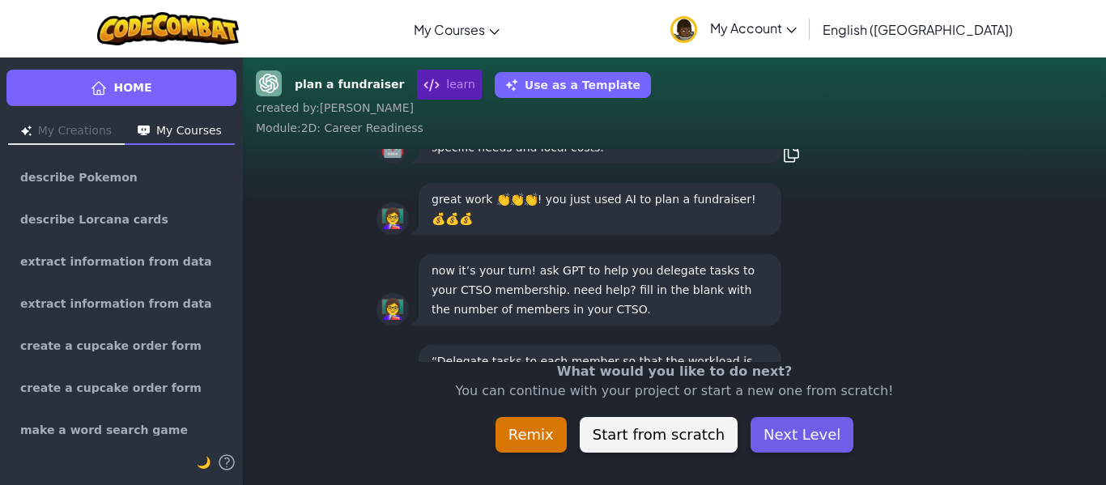
click at [807, 439] on button "Next Level" at bounding box center [802, 435] width 103 height 36
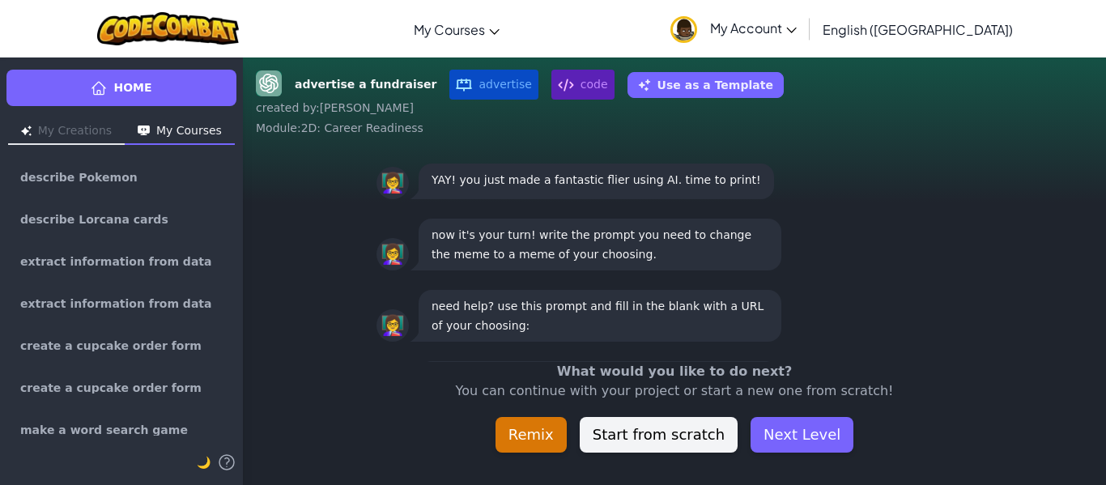
scroll to position [1, 0]
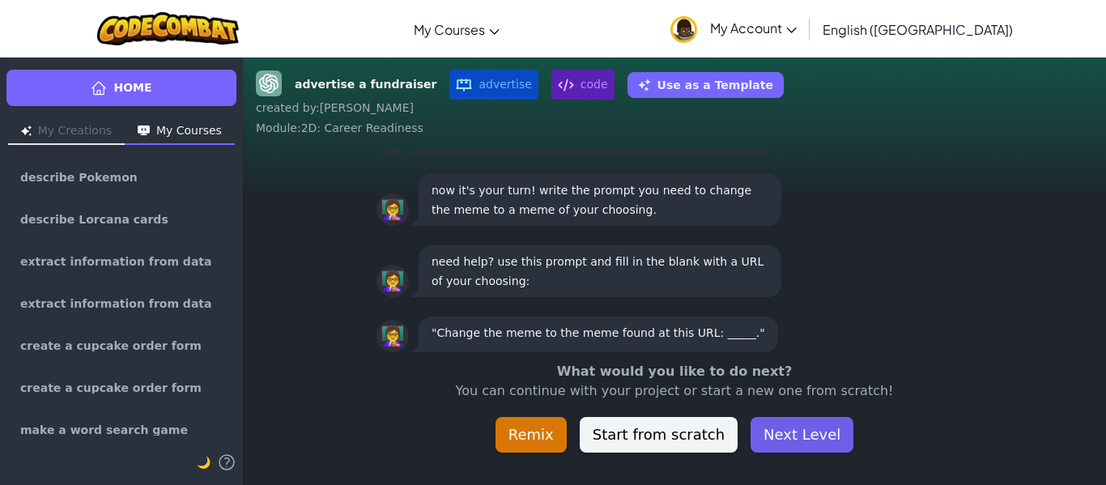
click at [796, 431] on button "Next Level" at bounding box center [802, 435] width 103 height 36
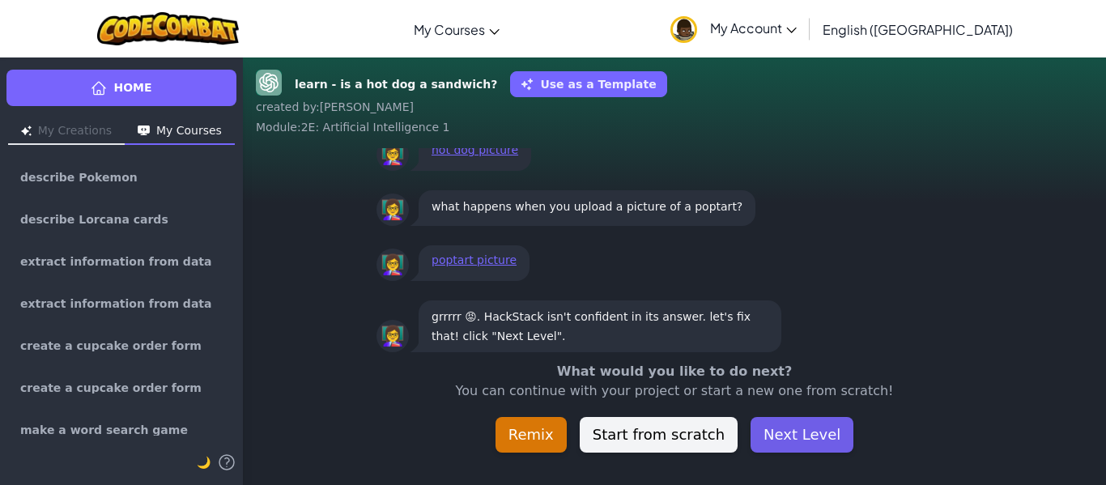
click at [796, 431] on button "Next Level" at bounding box center [802, 435] width 103 height 36
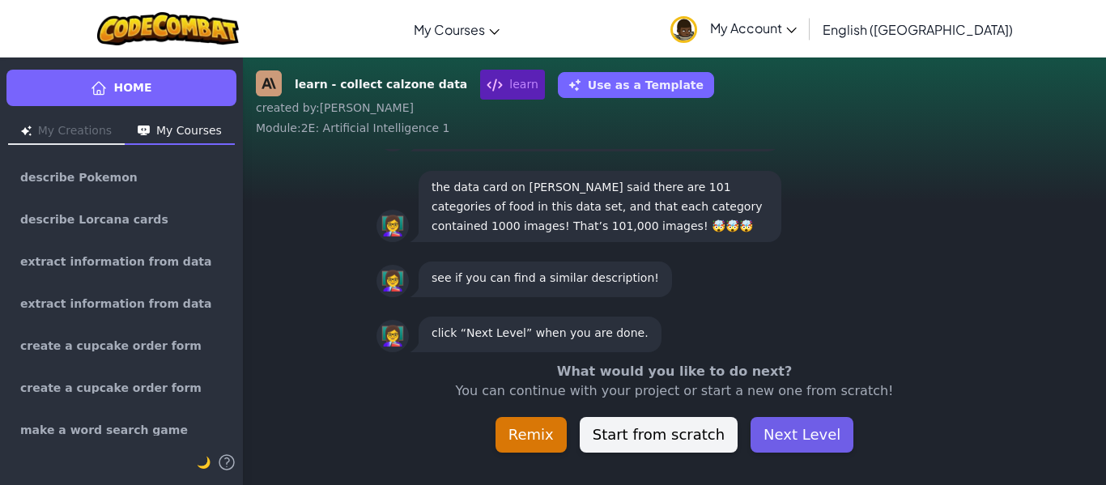
click at [796, 431] on button "Next Level" at bounding box center [802, 435] width 103 height 36
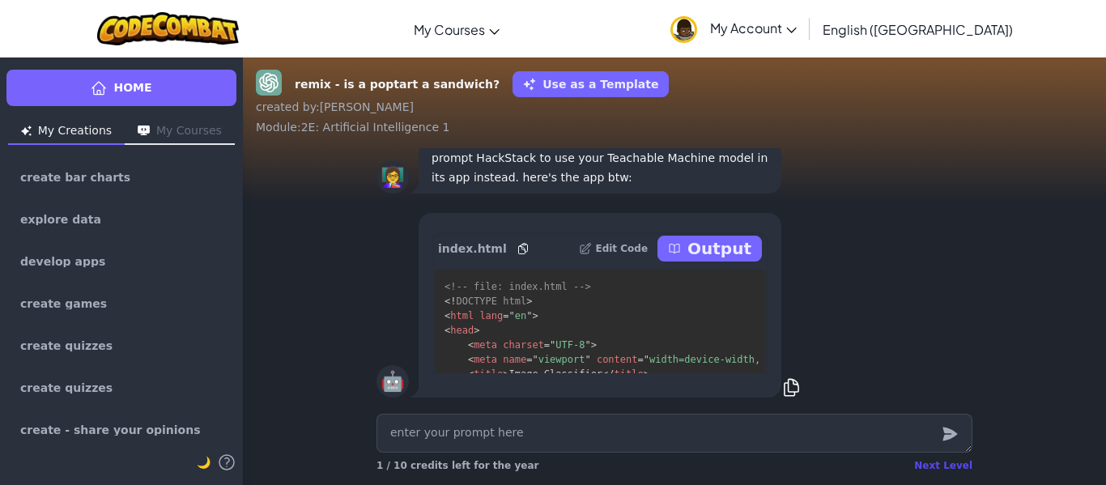
click at [939, 466] on div "Next Level" at bounding box center [943, 465] width 58 height 13
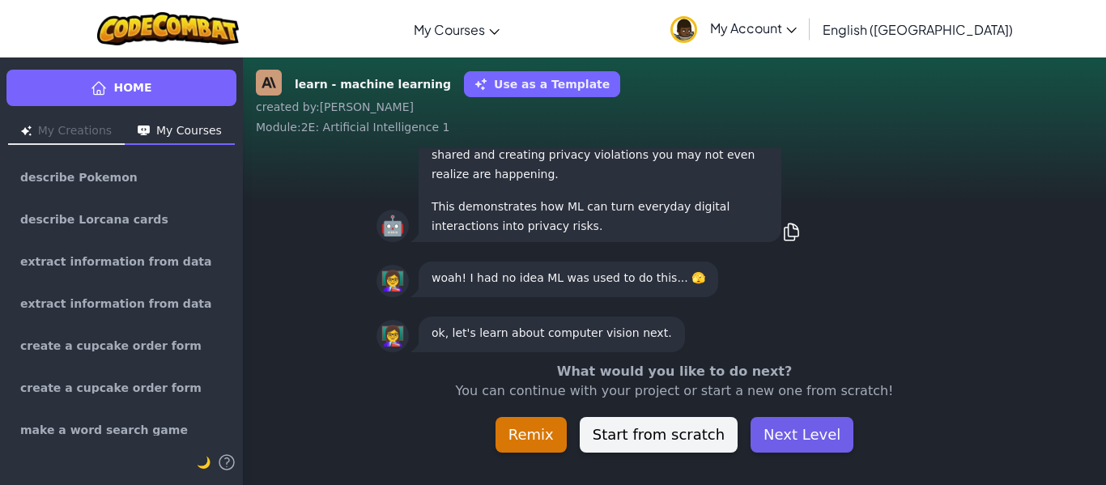
click at [813, 429] on button "Next Level" at bounding box center [802, 435] width 103 height 36
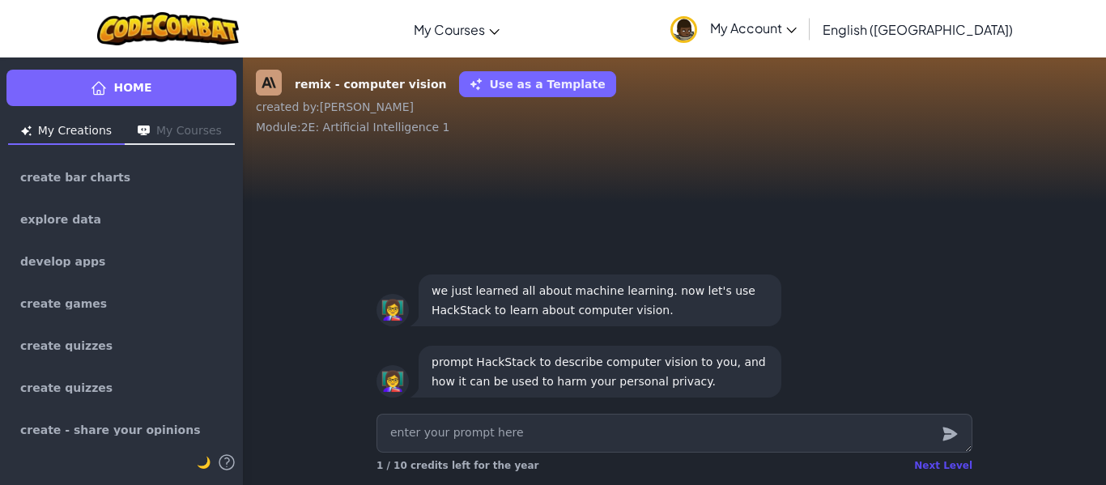
click at [944, 465] on div "Next Level" at bounding box center [943, 465] width 58 height 13
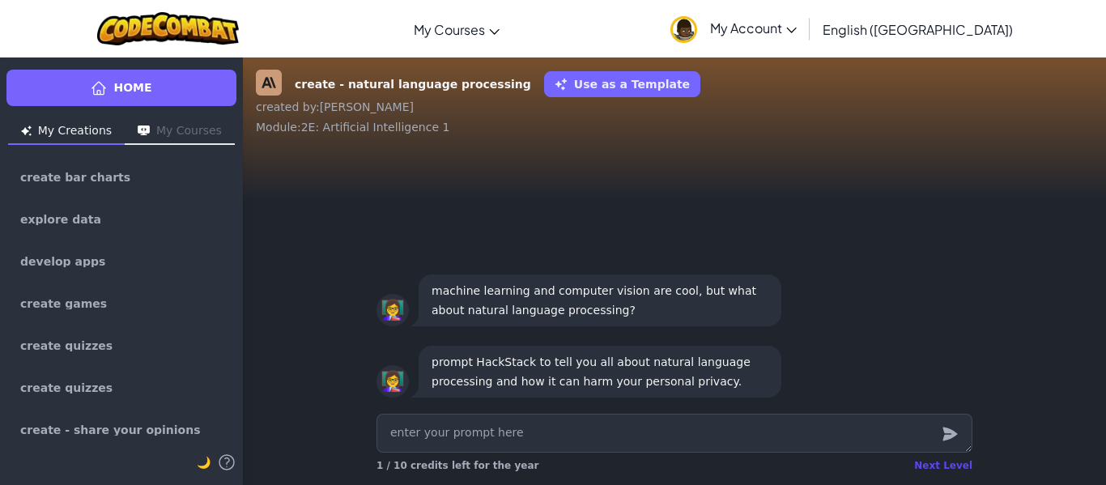
click at [933, 462] on div "Next Level" at bounding box center [943, 465] width 58 height 13
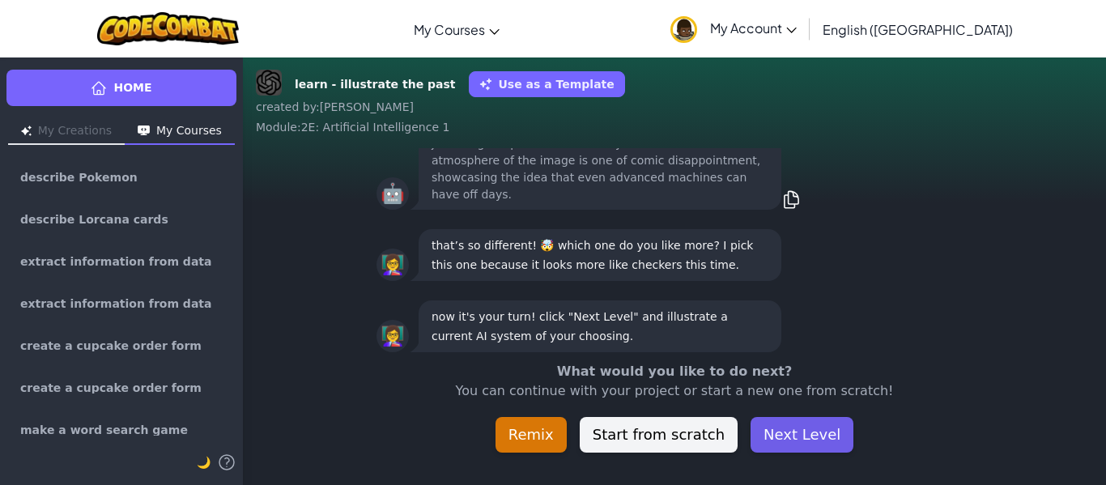
click at [814, 429] on button "Next Level" at bounding box center [802, 435] width 103 height 36
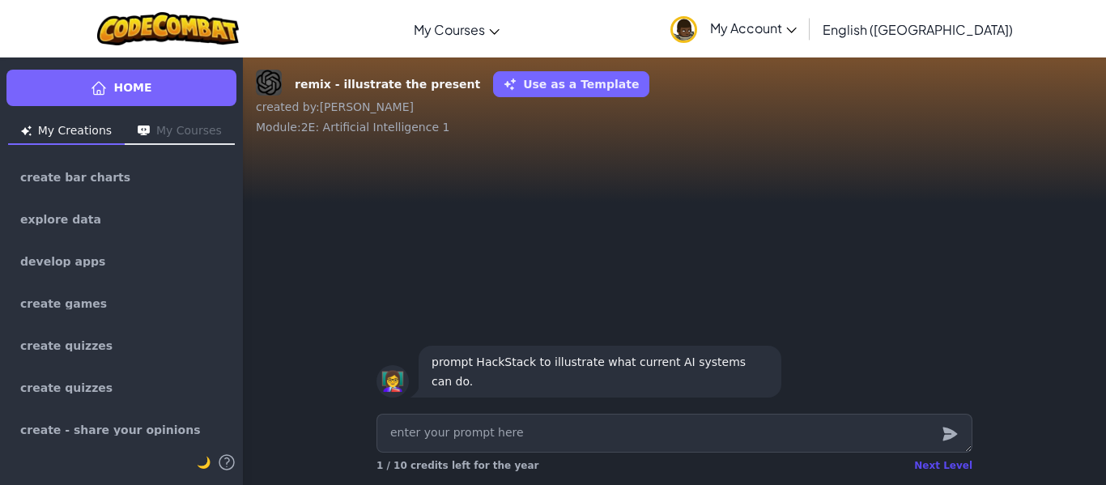
click at [939, 460] on div "Next Level" at bounding box center [943, 465] width 58 height 13
click at [956, 470] on div "Next Level" at bounding box center [943, 465] width 58 height 13
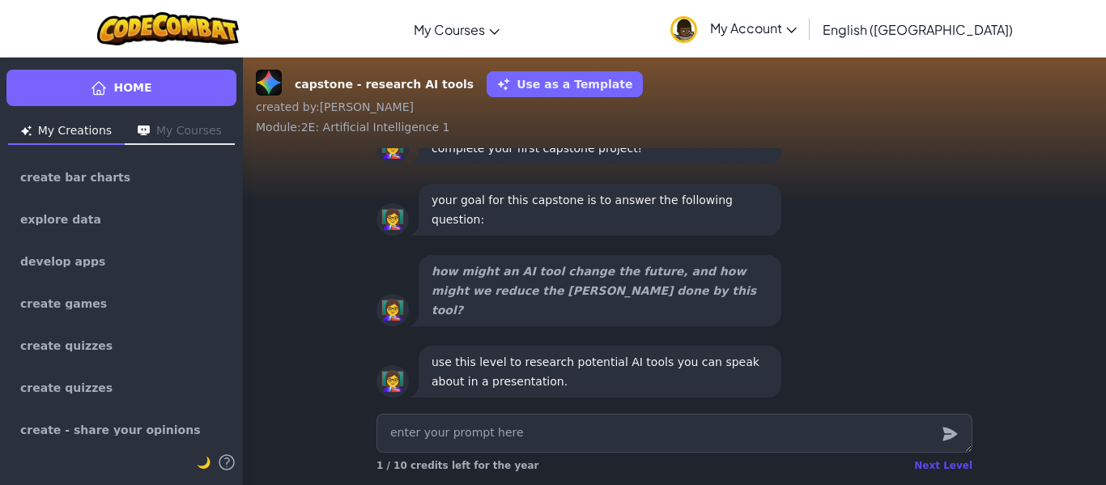
click at [938, 462] on div "Next Level" at bounding box center [943, 465] width 58 height 13
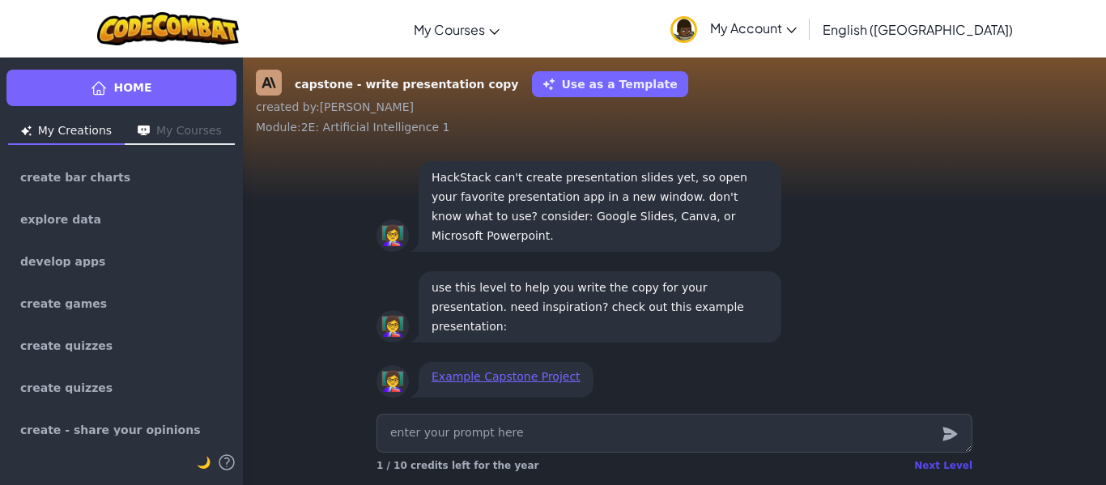
click at [940, 459] on div "Next Level" at bounding box center [943, 465] width 58 height 13
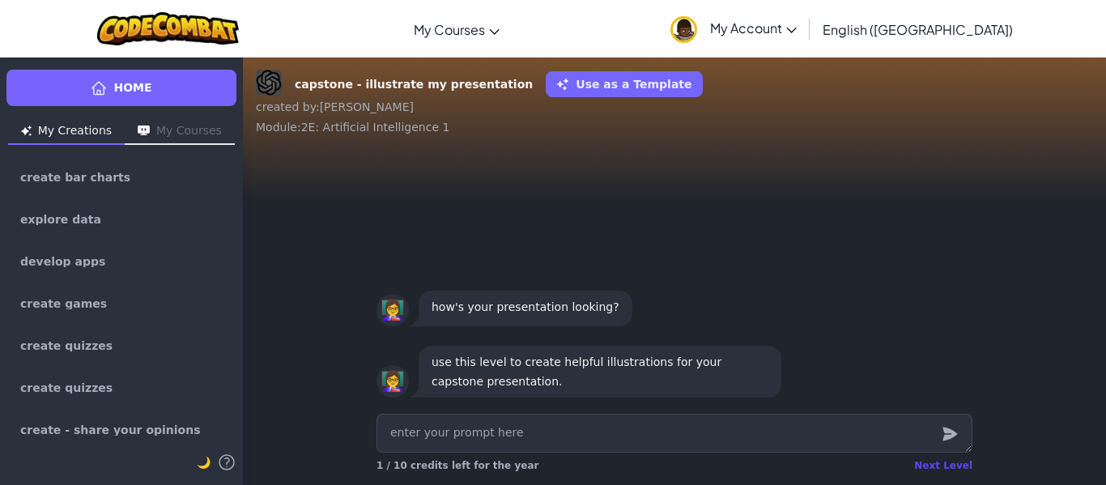
click at [940, 459] on div "Next Level" at bounding box center [943, 465] width 58 height 13
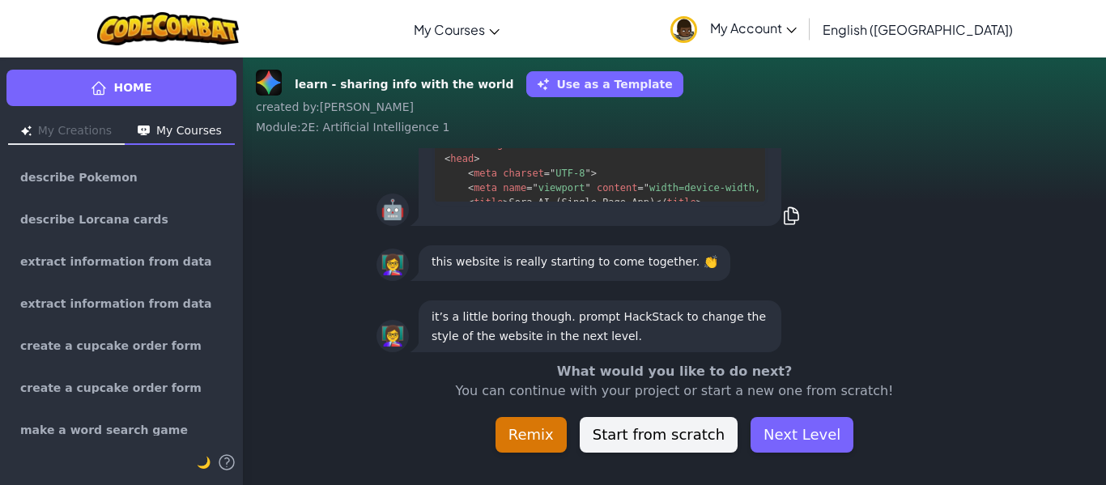
click at [940, 459] on div "learn - sharing info with the world Use as a Template created by : Diego Alejan…" at bounding box center [674, 271] width 863 height 428
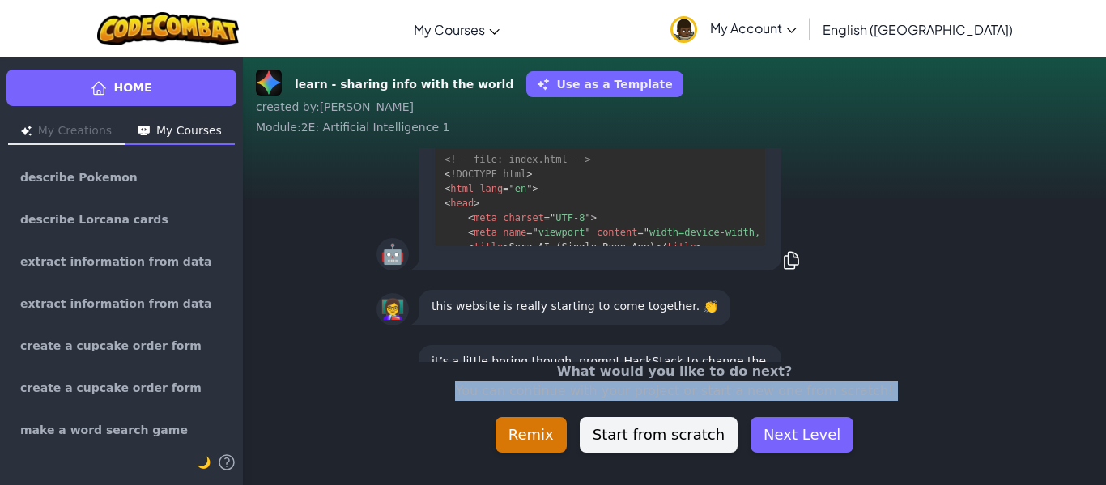
click at [940, 459] on div "learn - sharing info with the world Use as a Template created by : Diego Alejan…" at bounding box center [674, 271] width 863 height 428
click at [803, 426] on button "Next Level" at bounding box center [802, 435] width 103 height 36
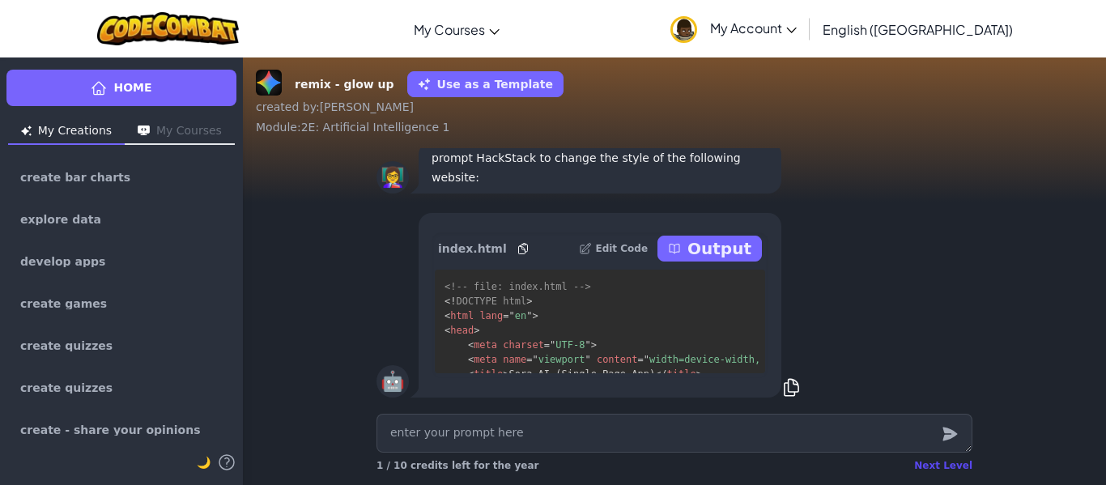
click at [939, 465] on div "Next Level" at bounding box center [943, 465] width 58 height 13
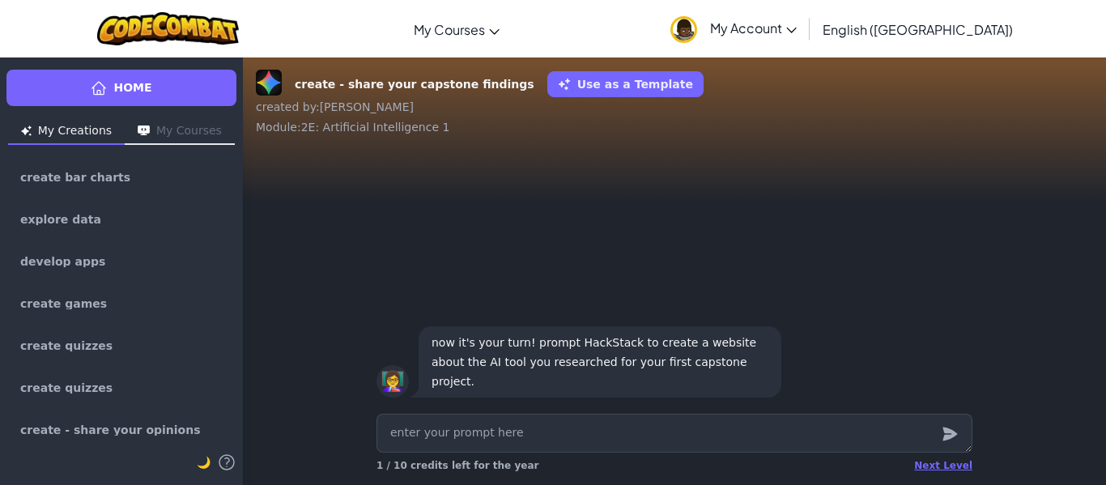
click at [939, 458] on div "Next Level 1 / 10 credits left for the year" at bounding box center [675, 466] width 596 height 26
click at [942, 472] on div "Next Level 1 / 10 credits left for the year" at bounding box center [675, 466] width 596 height 26
click at [942, 471] on div "Next Level" at bounding box center [943, 465] width 58 height 13
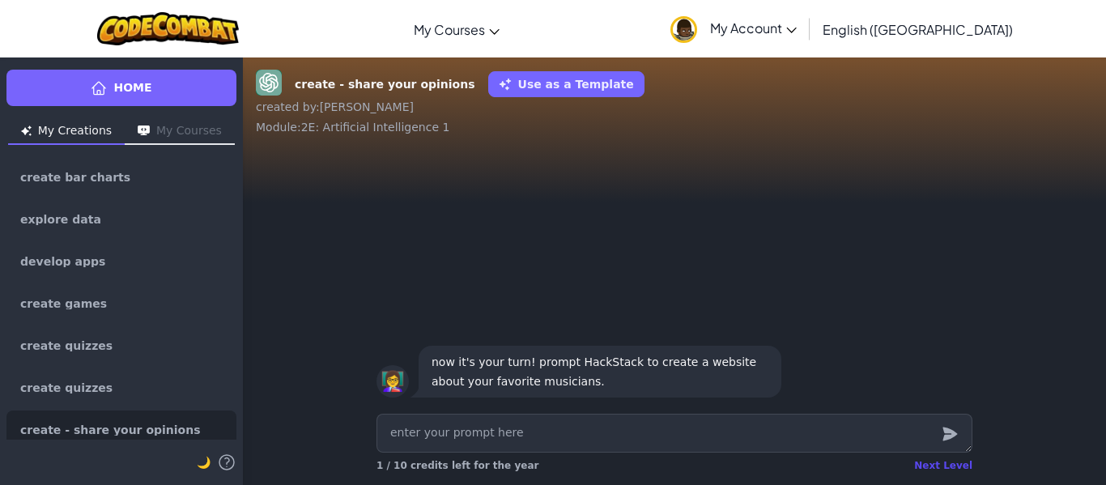
click at [941, 467] on div "Next Level" at bounding box center [943, 465] width 58 height 13
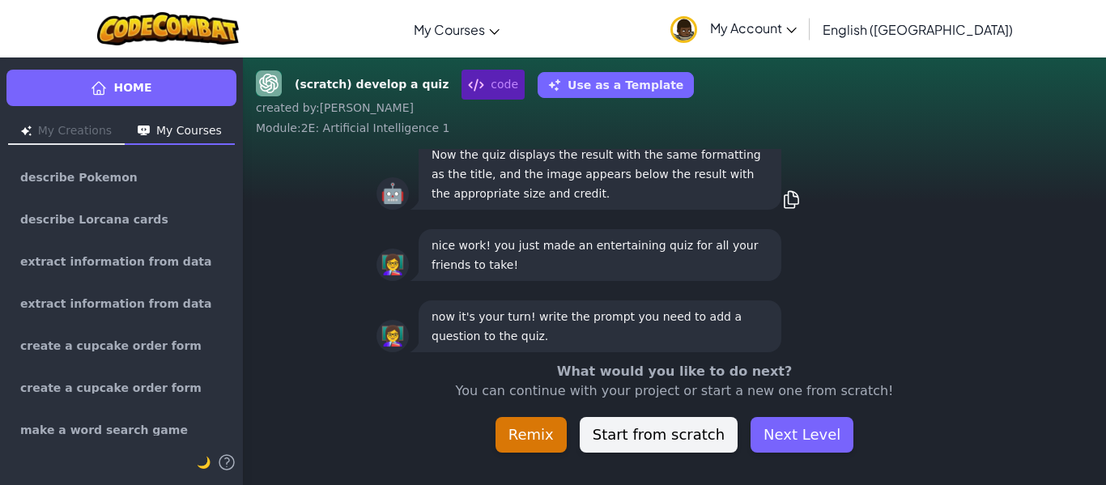
click at [941, 470] on div "(scratch) develop a quiz code Use as a Template created by : Diego Alejandro Mo…" at bounding box center [674, 271] width 863 height 428
drag, startPoint x: 837, startPoint y: 432, endPoint x: 811, endPoint y: 438, distance: 26.5
click at [811, 438] on div "What would you like to do next? You can continue with your project or start a n…" at bounding box center [674, 407] width 863 height 91
click at [811, 438] on button "Next Level" at bounding box center [802, 435] width 103 height 36
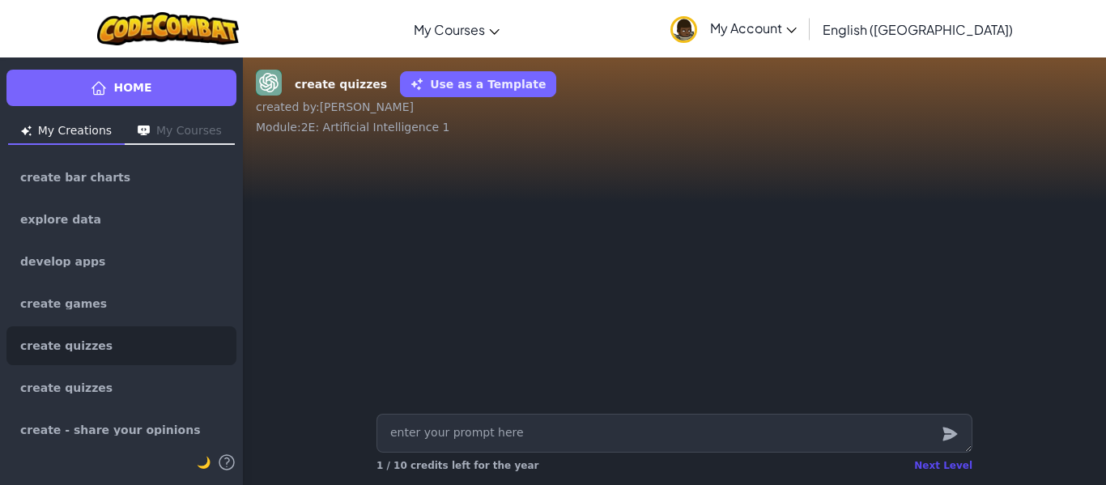
click at [937, 466] on div "Next Level" at bounding box center [943, 465] width 58 height 13
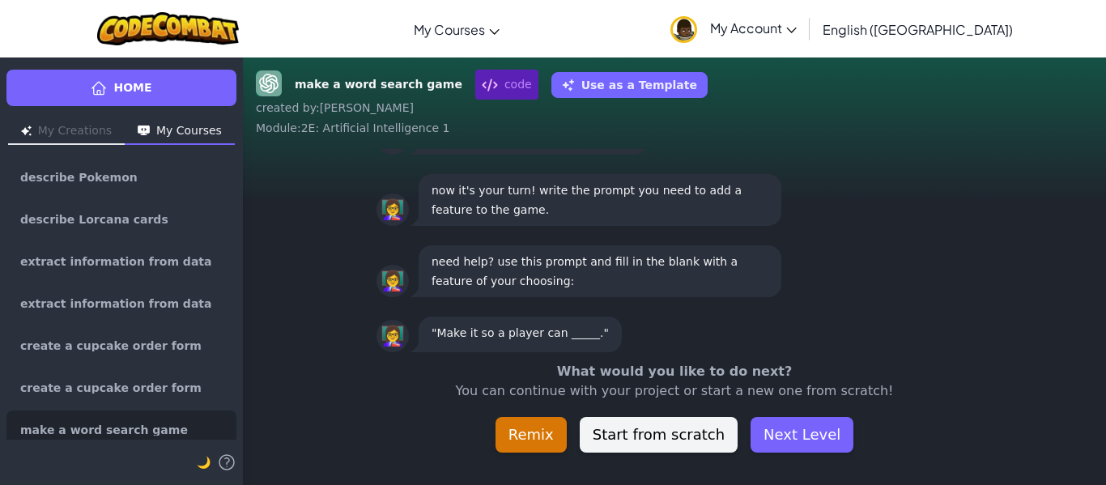
scroll to position [-45, 0]
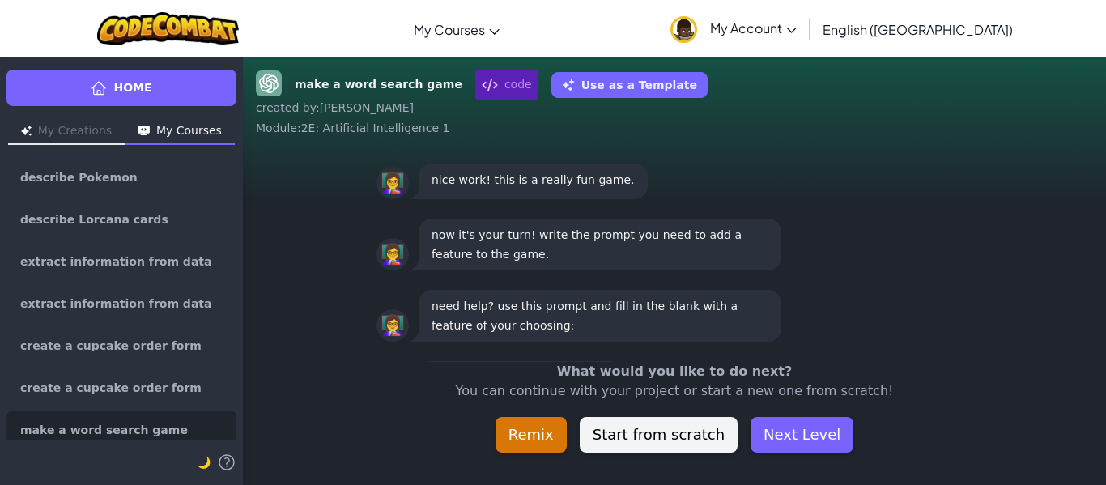
click at [802, 415] on div "What would you like to do next? You can continue with your project or start a n…" at bounding box center [674, 407] width 863 height 91
click at [805, 423] on button "Next Level" at bounding box center [802, 435] width 103 height 36
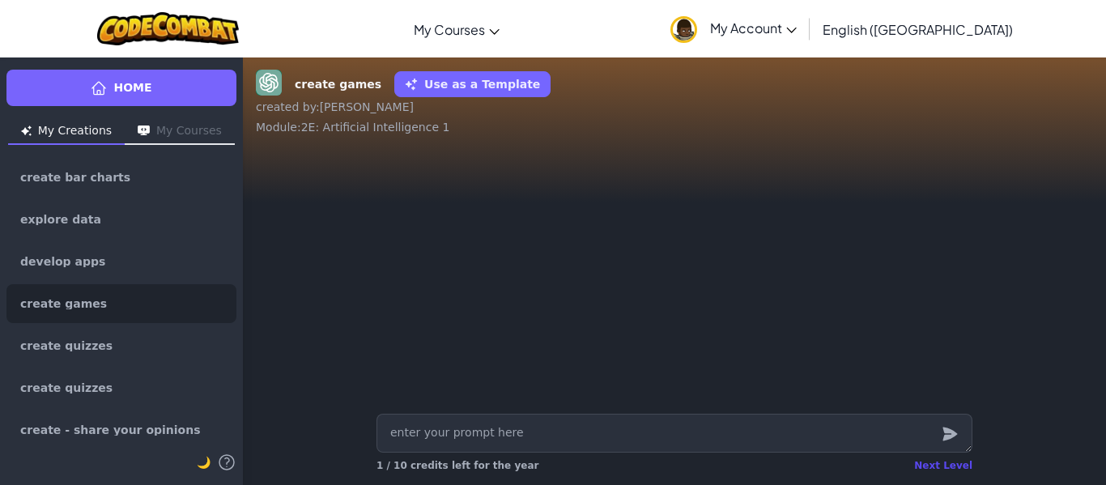
click at [946, 462] on div "Next Level" at bounding box center [943, 465] width 58 height 13
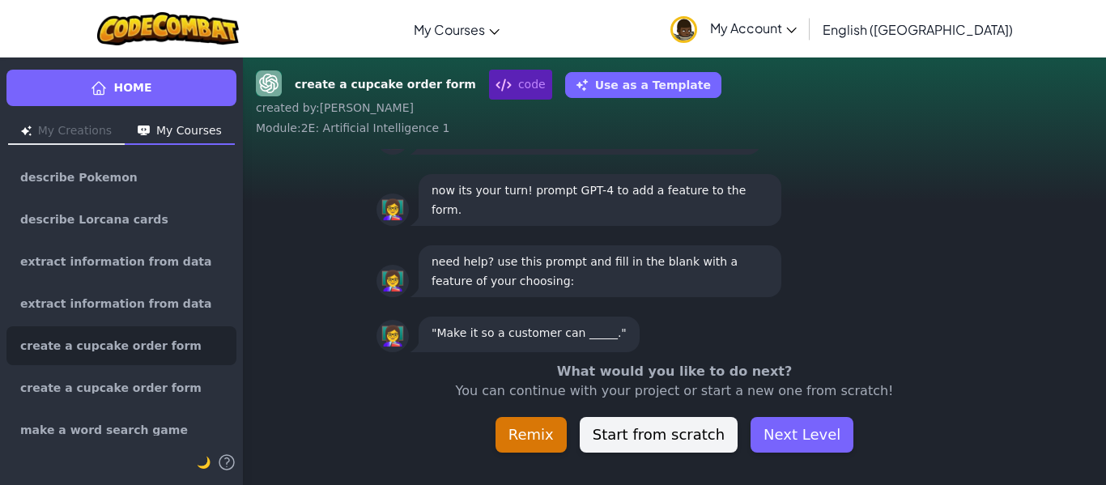
scroll to position [-45, 0]
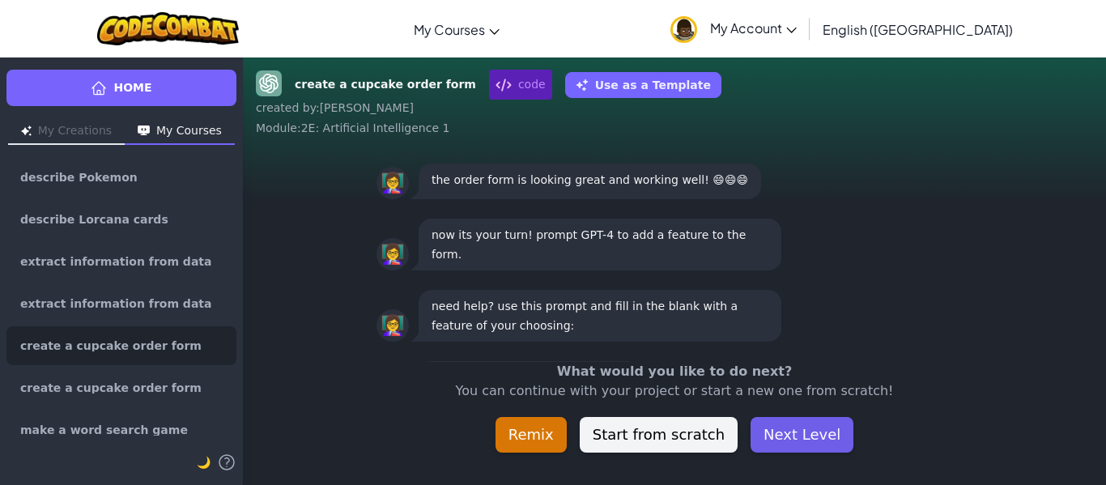
click at [801, 448] on button "Next Level" at bounding box center [802, 435] width 103 height 36
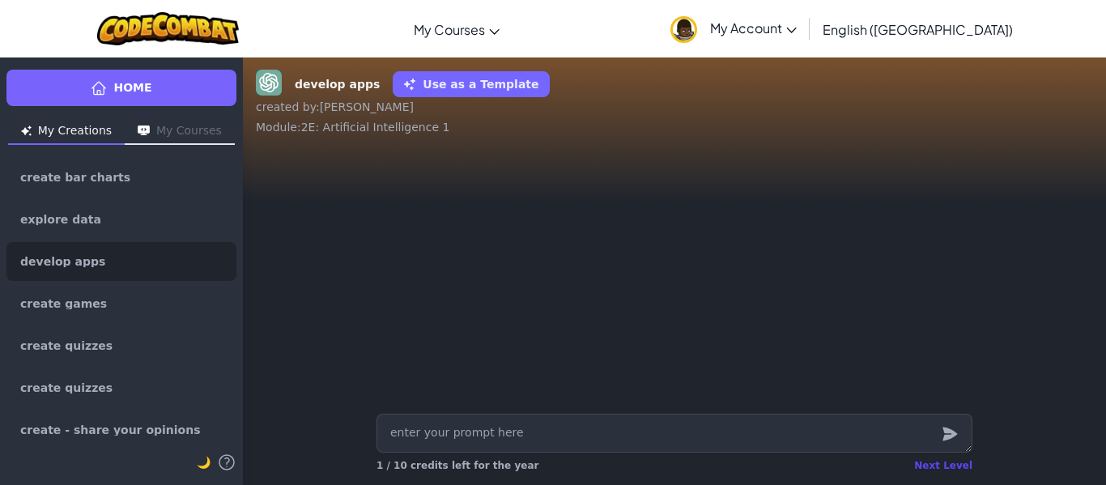
click at [942, 468] on div "Next Level" at bounding box center [943, 465] width 58 height 13
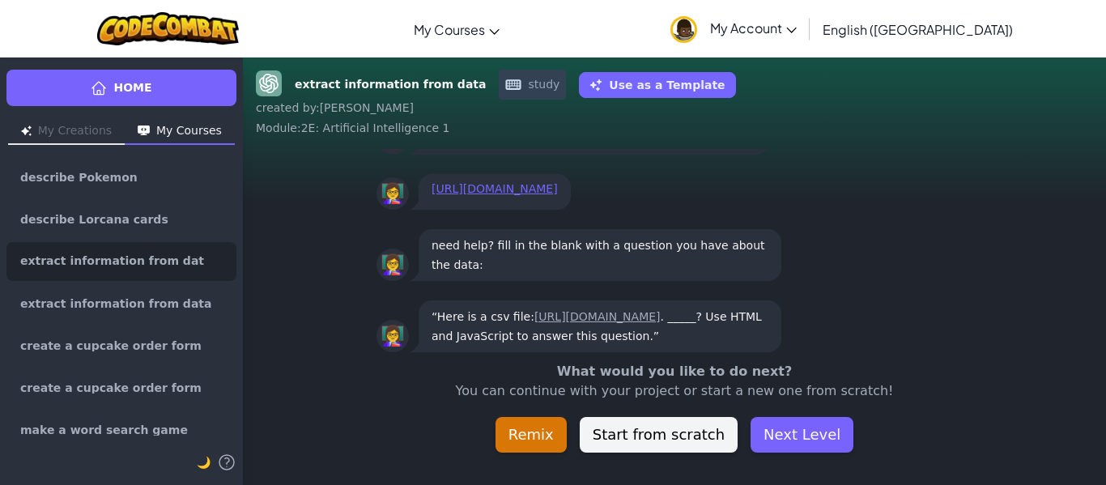
scroll to position [-45, 0]
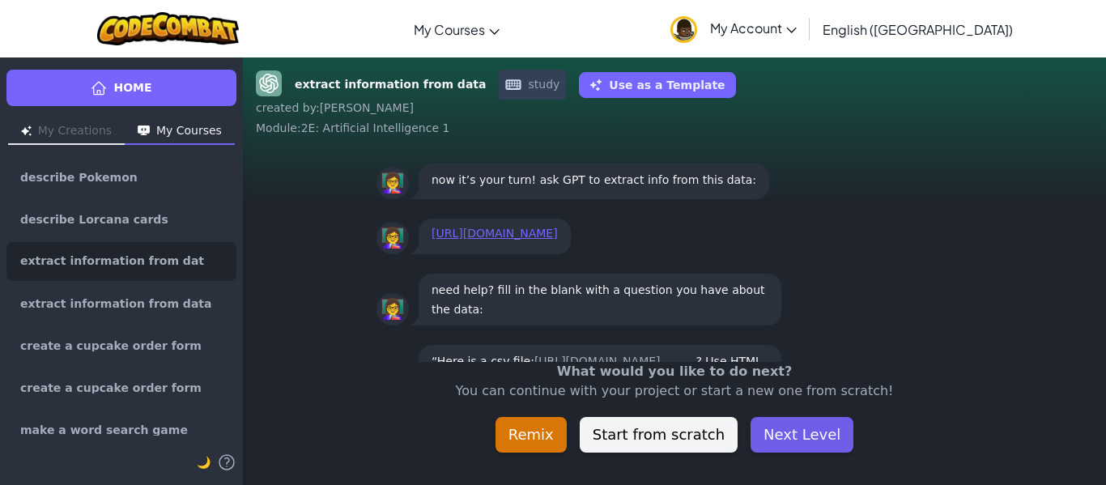
click at [813, 436] on button "Next Level" at bounding box center [802, 435] width 103 height 36
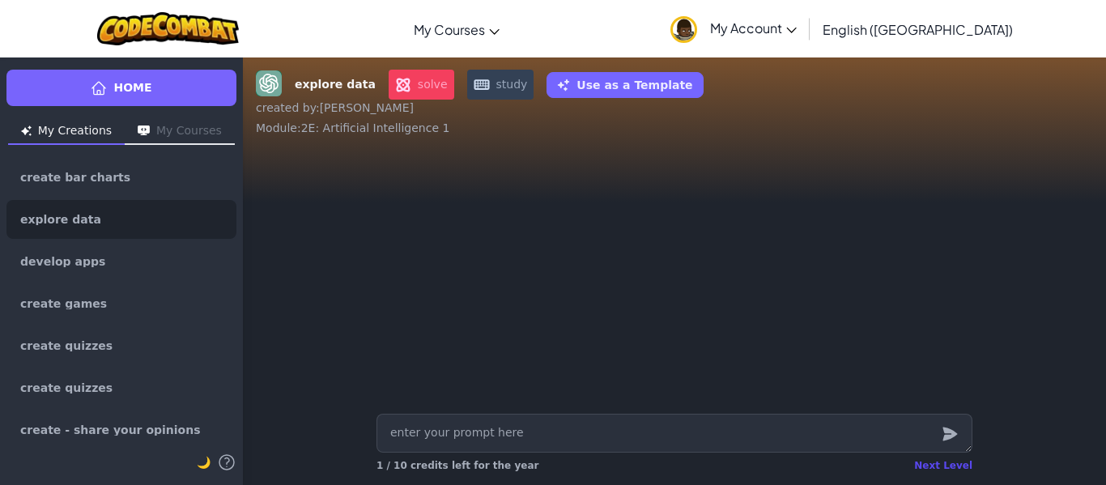
click at [940, 467] on div "Next Level" at bounding box center [943, 465] width 58 height 13
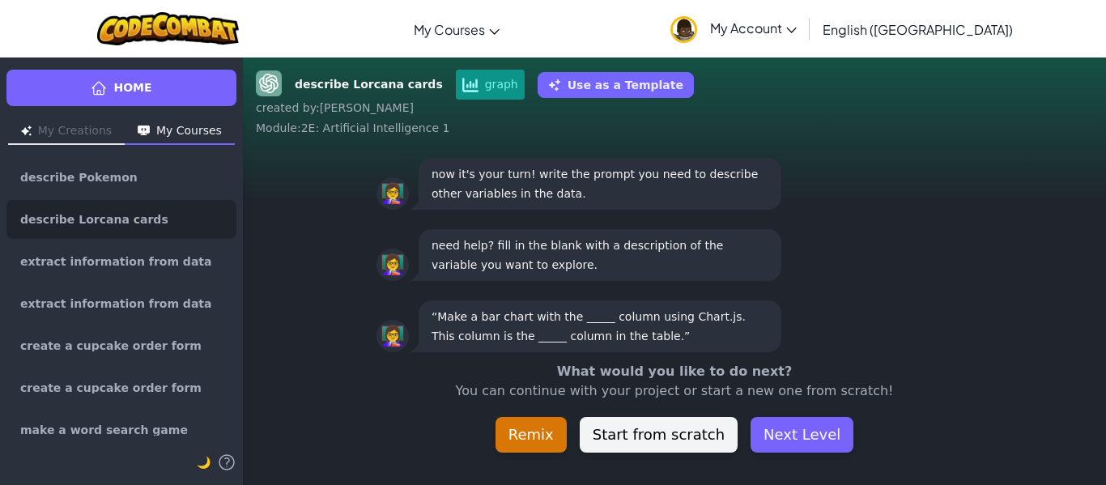
scroll to position [-45, 0]
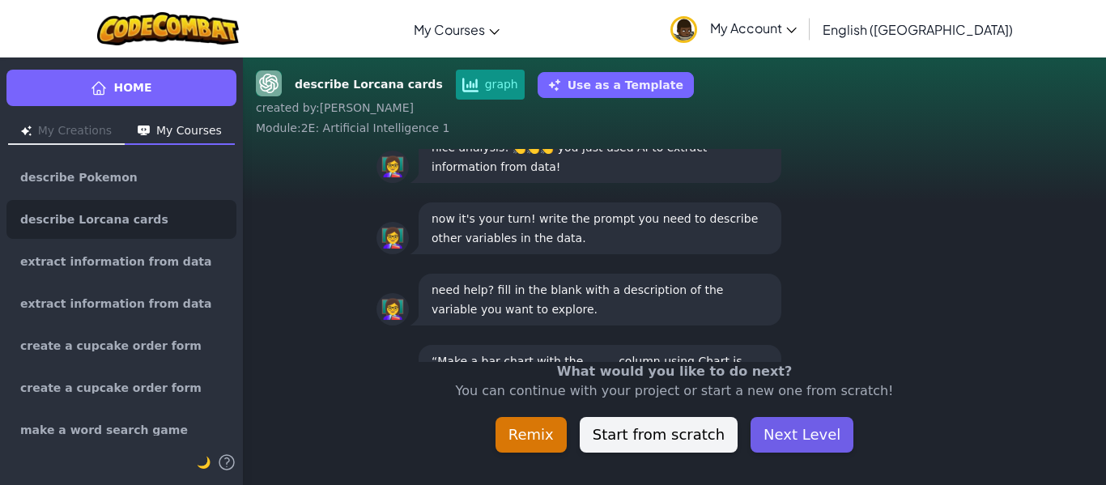
click at [804, 436] on button "Next Level" at bounding box center [802, 435] width 103 height 36
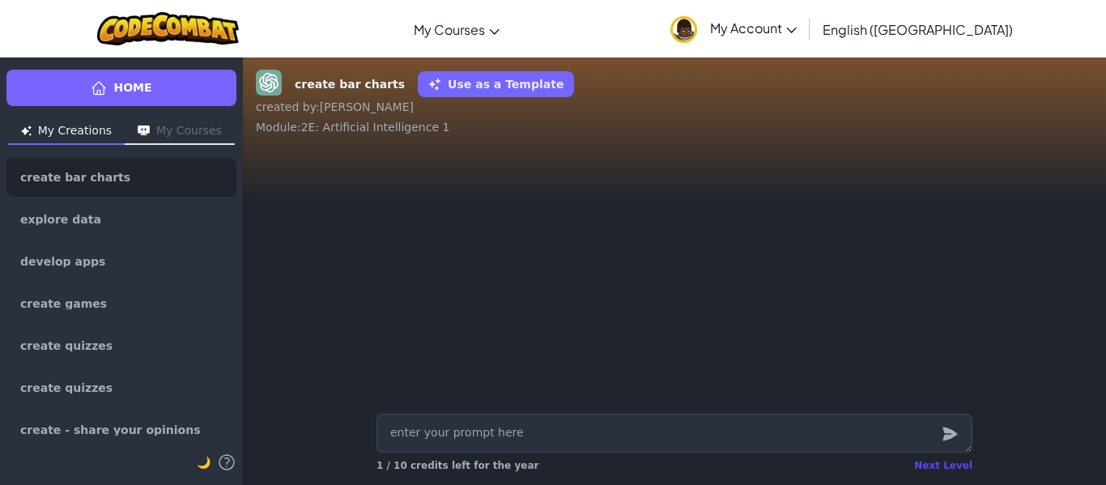
click at [933, 466] on div "Next Level" at bounding box center [943, 465] width 58 height 13
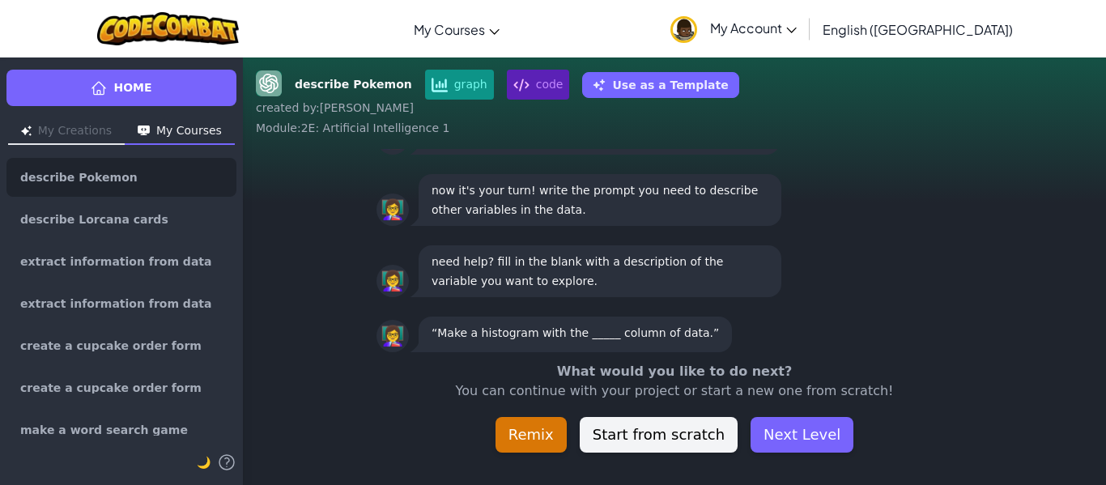
scroll to position [-45, 0]
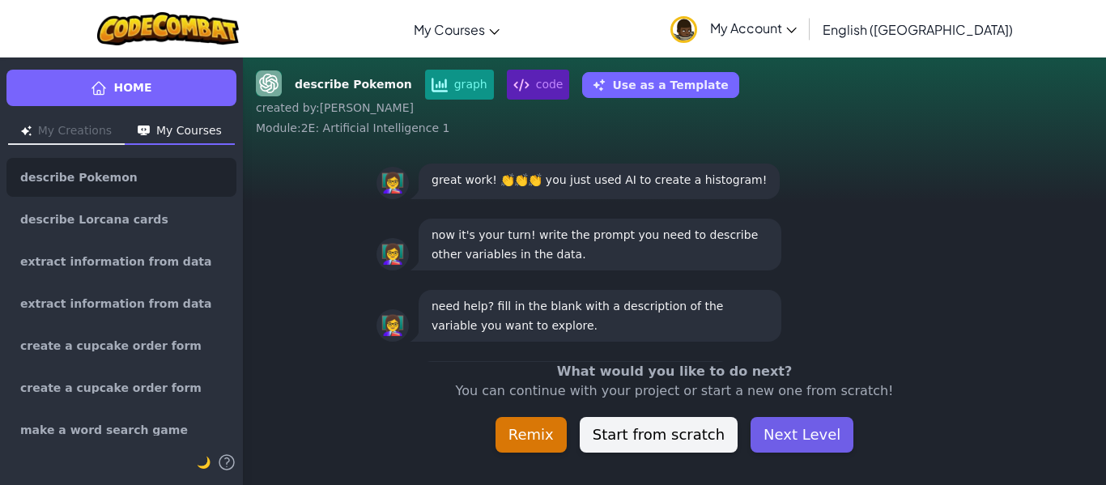
click at [810, 435] on button "Next Level" at bounding box center [802, 435] width 103 height 36
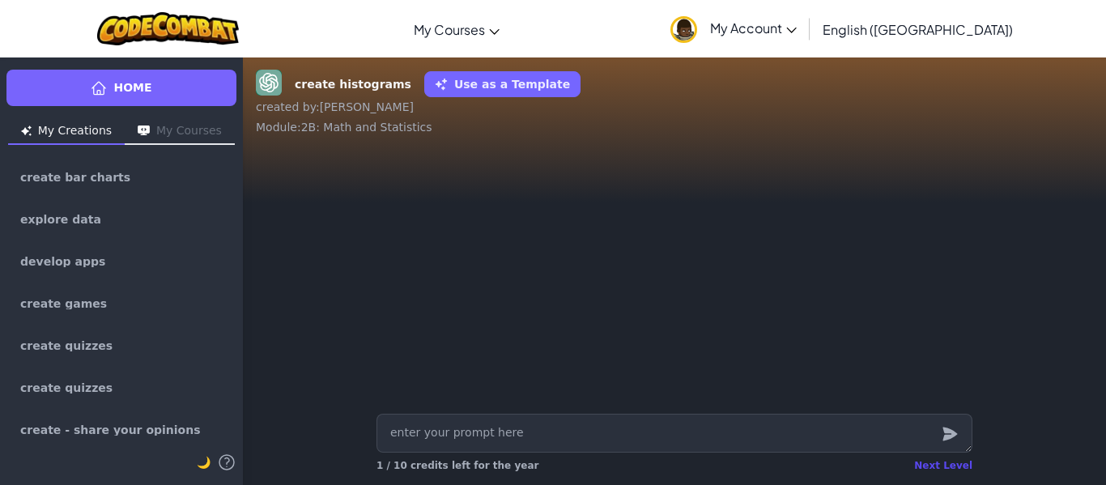
click at [942, 466] on div "Next Level" at bounding box center [943, 465] width 58 height 13
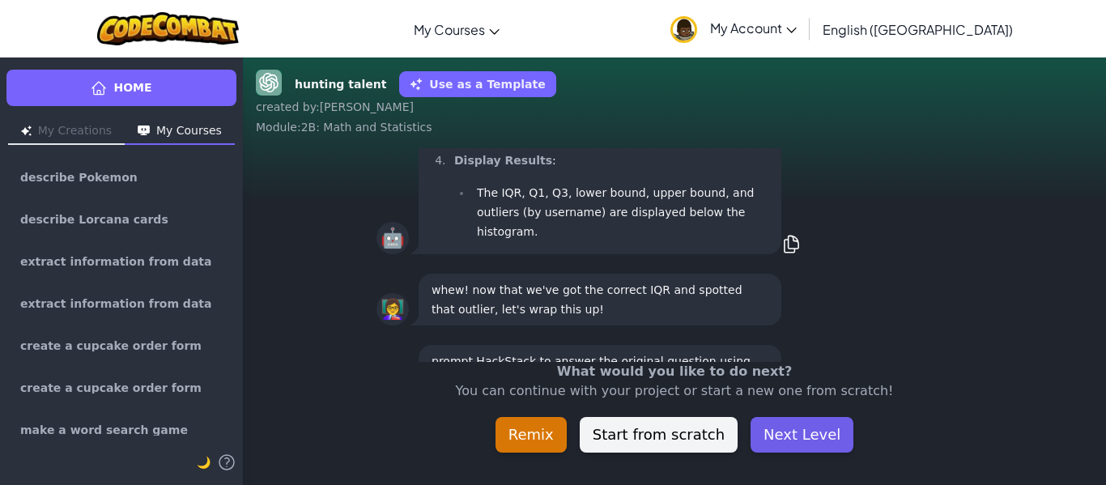
click at [806, 433] on button "Next Level" at bounding box center [802, 435] width 103 height 36
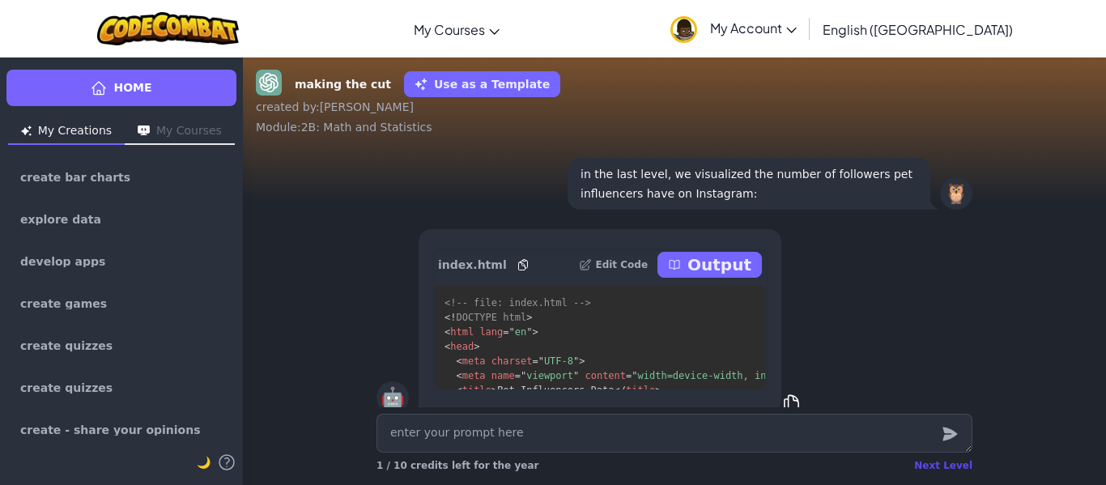
click at [939, 462] on div "Next Level" at bounding box center [943, 465] width 58 height 13
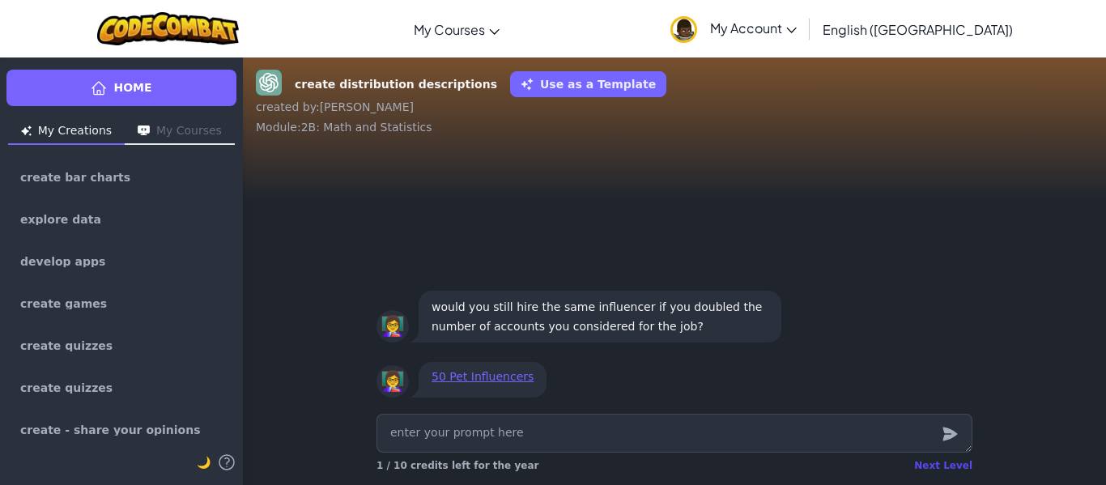
click at [939, 463] on div "Next Level" at bounding box center [943, 465] width 58 height 13
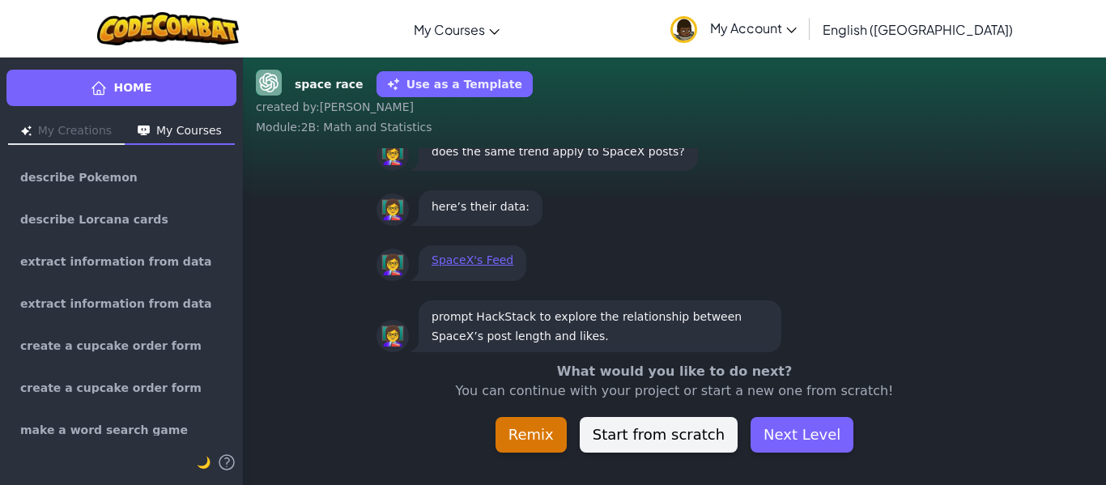
scroll to position [-45, 0]
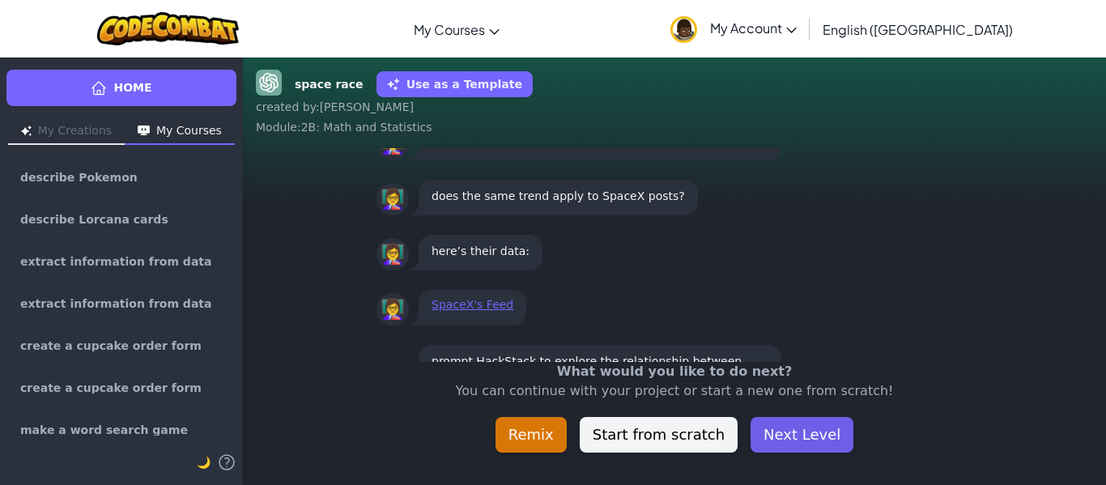
click at [781, 419] on button "Next Level" at bounding box center [802, 435] width 103 height 36
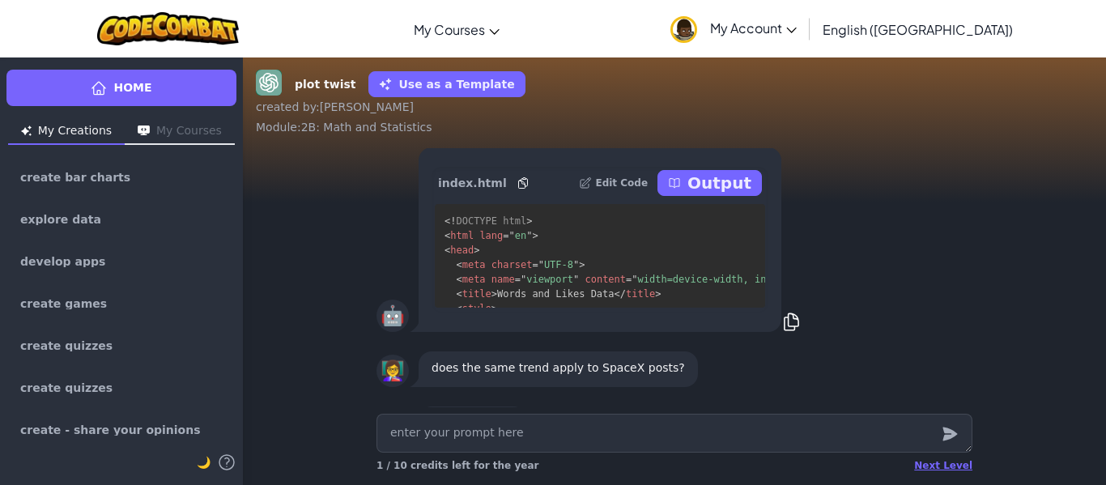
scroll to position [-126, 0]
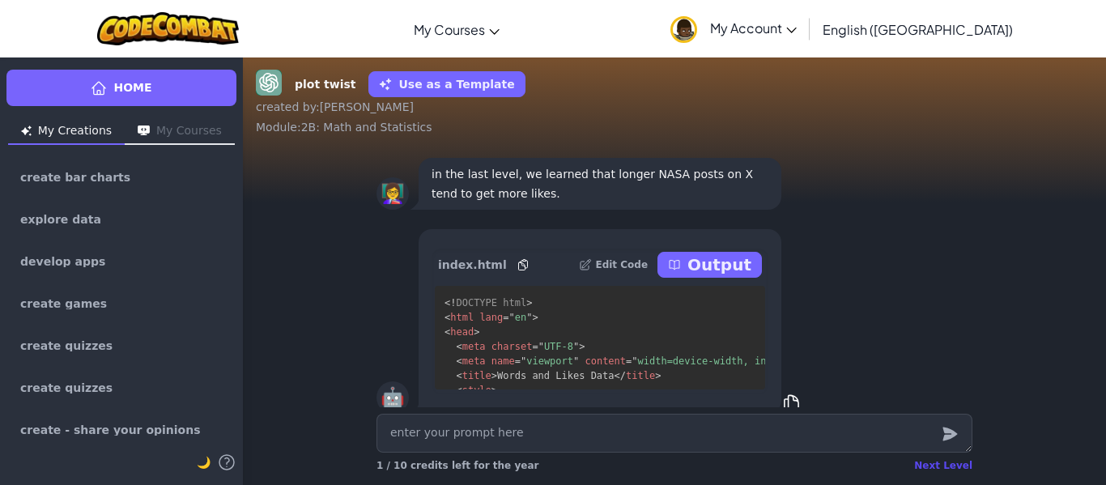
click at [948, 464] on div "Next Level" at bounding box center [943, 465] width 58 height 13
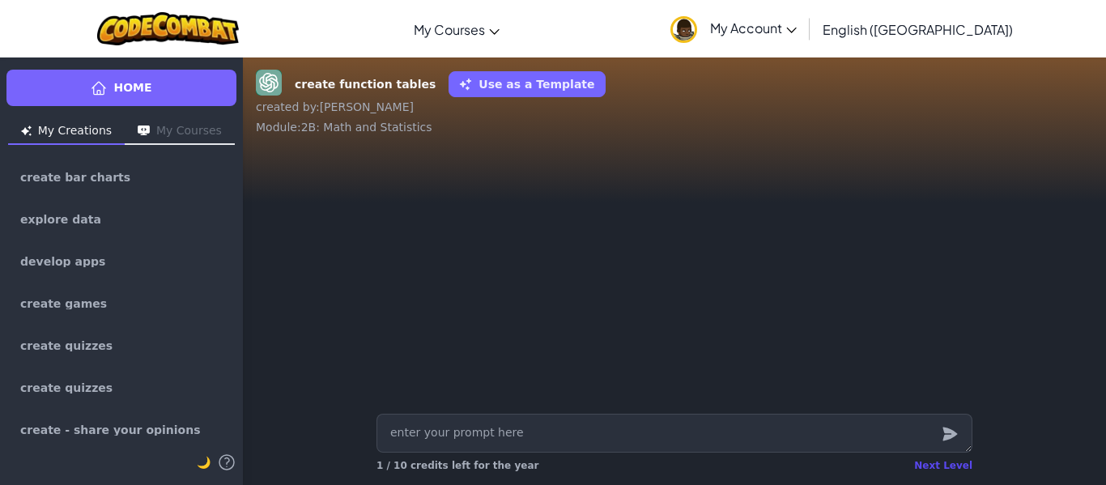
click at [936, 459] on div "Next Level" at bounding box center [943, 465] width 58 height 13
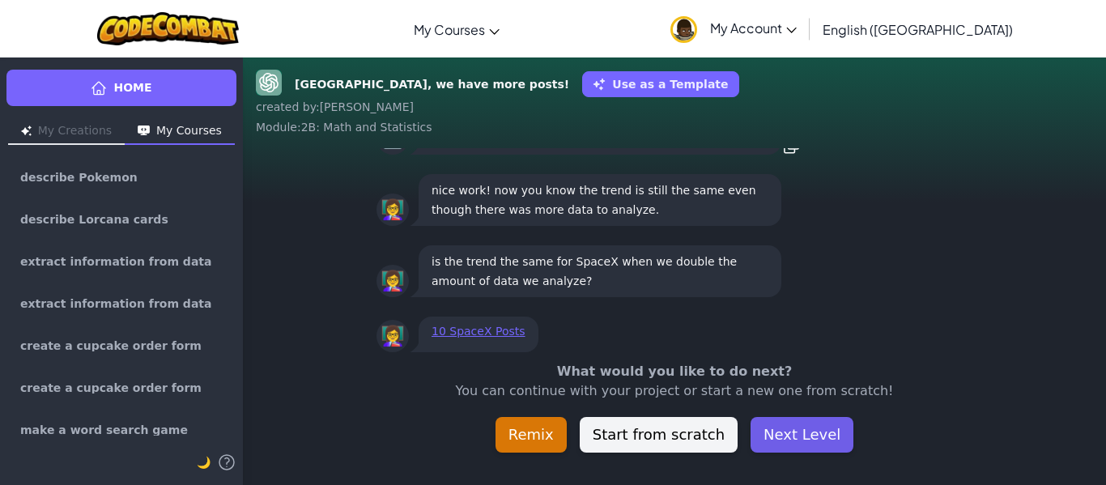
click at [824, 428] on button "Next Level" at bounding box center [802, 435] width 103 height 36
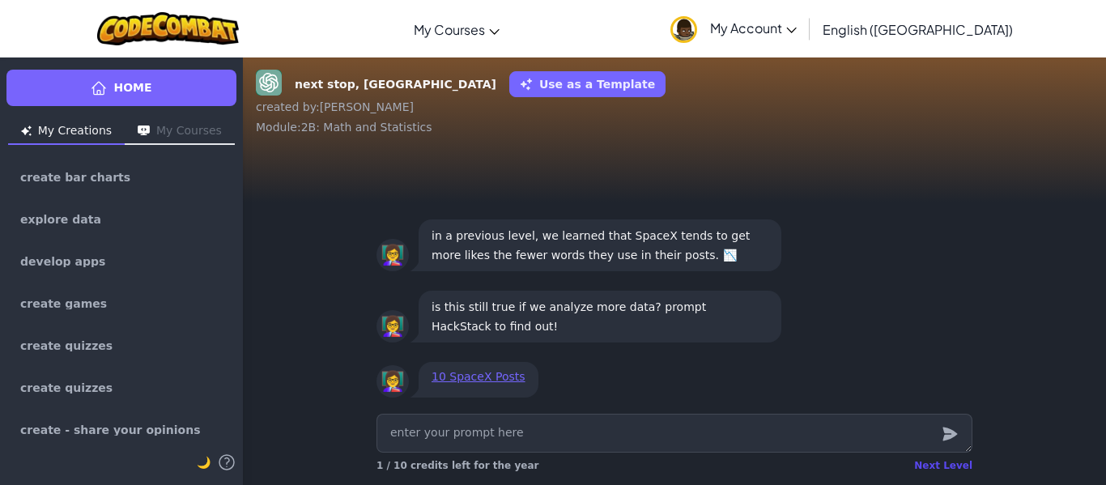
click at [938, 466] on div "Next Level" at bounding box center [943, 465] width 58 height 13
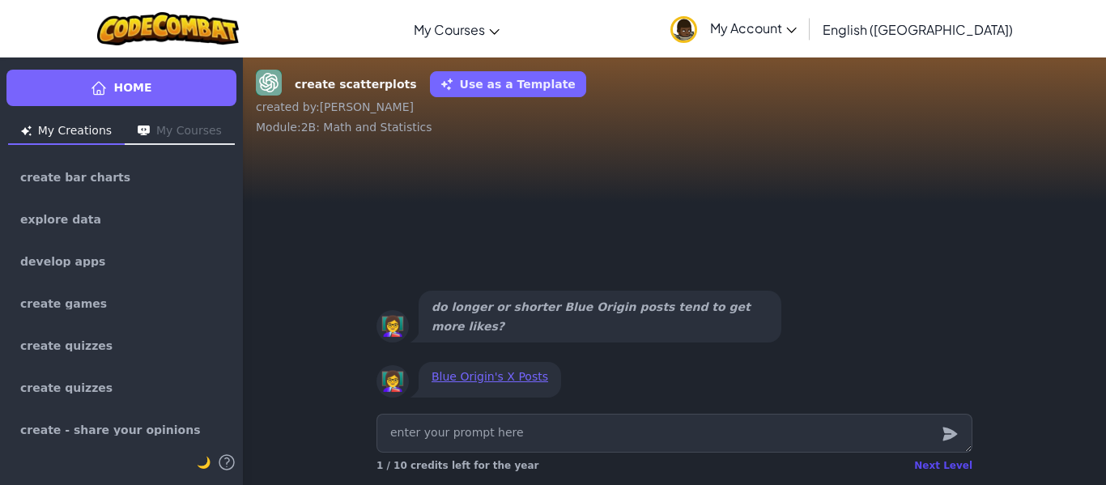
click at [932, 466] on div "Next Level" at bounding box center [943, 465] width 58 height 13
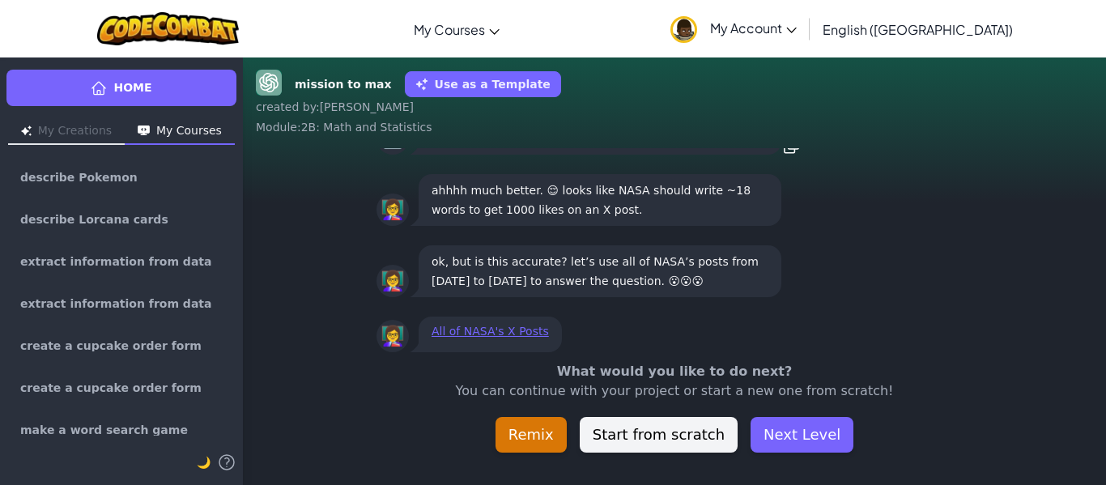
scroll to position [-45, 0]
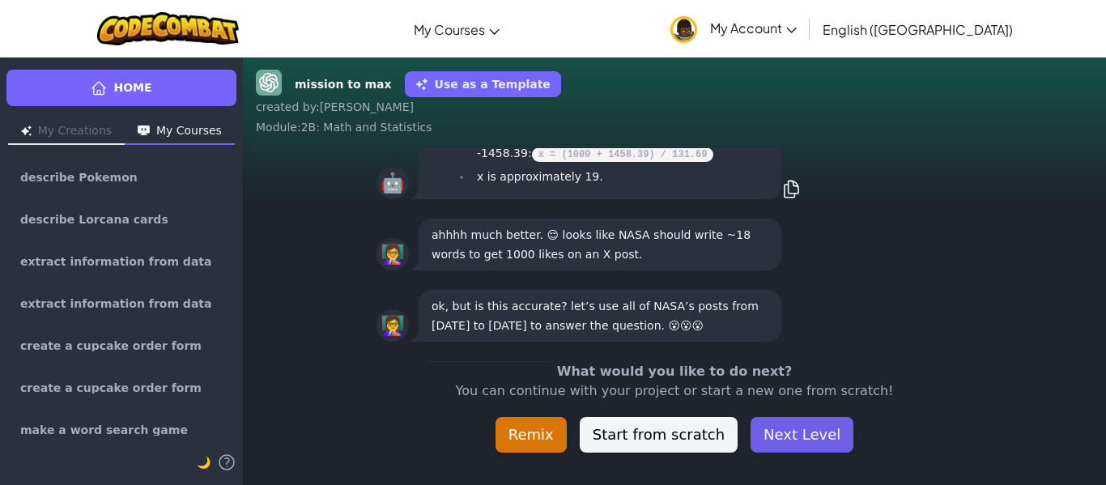
click at [801, 432] on button "Next Level" at bounding box center [802, 435] width 103 height 36
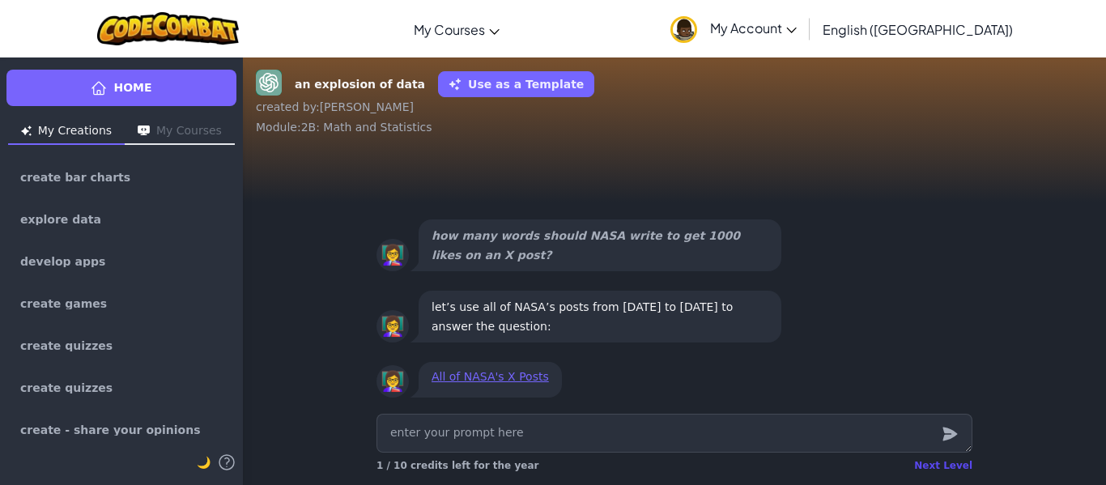
click at [943, 469] on div "Next Level" at bounding box center [943, 465] width 58 height 13
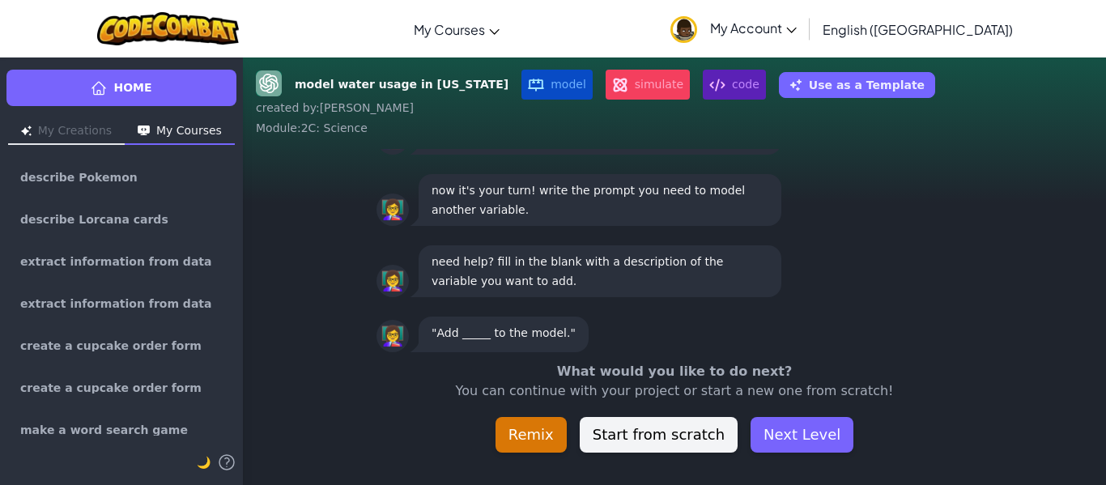
scroll to position [-45, 0]
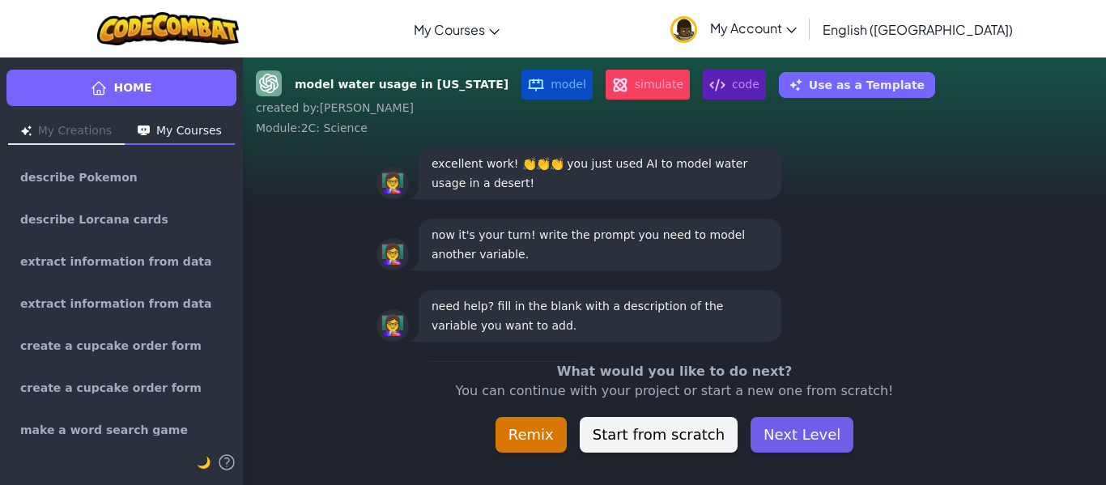
click at [798, 420] on button "Next Level" at bounding box center [802, 435] width 103 height 36
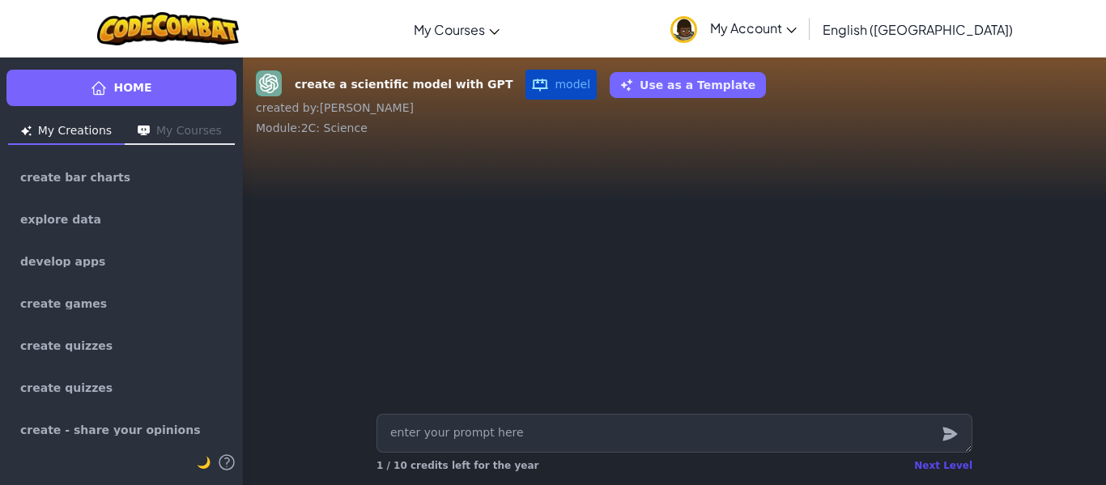
click at [930, 464] on div "Next Level" at bounding box center [943, 465] width 58 height 13
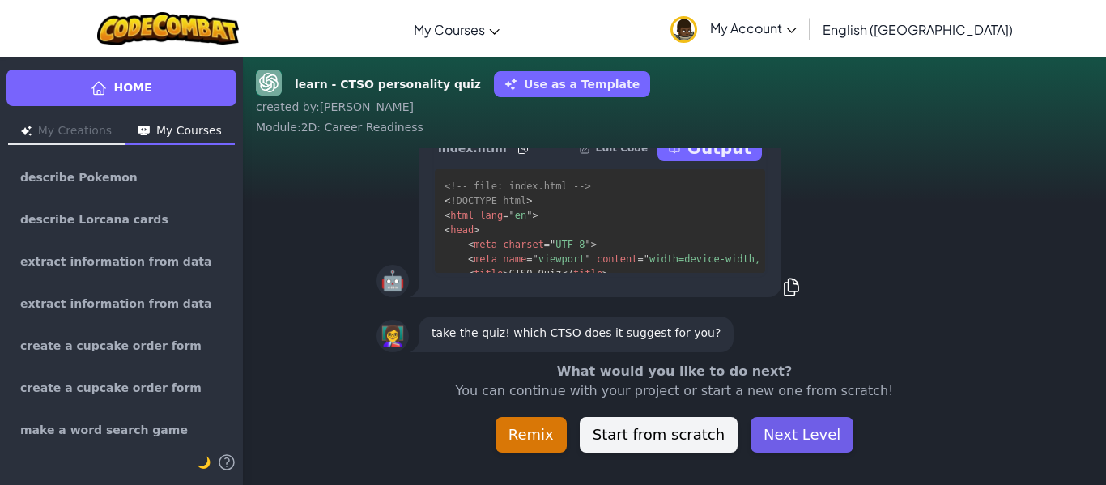
click at [820, 434] on button "Next Level" at bounding box center [802, 435] width 103 height 36
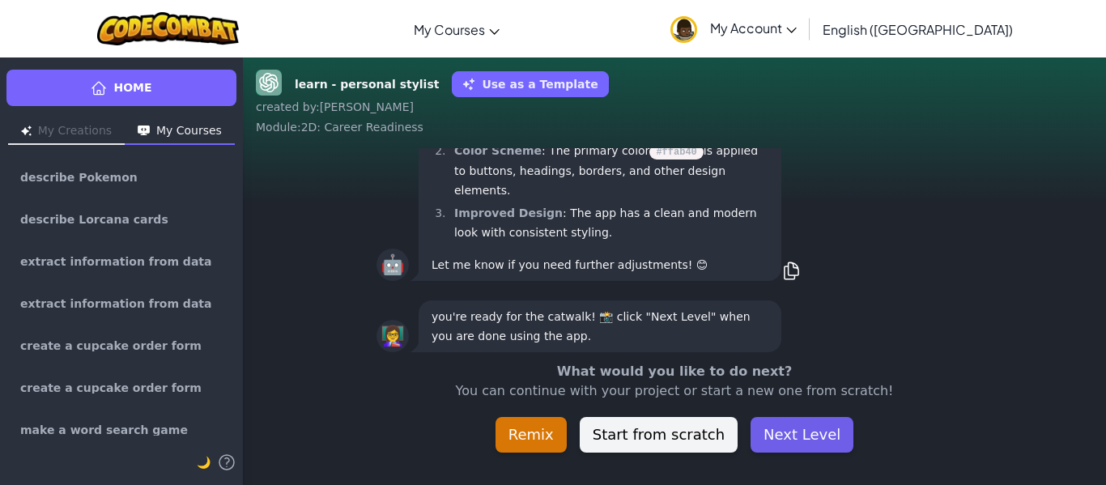
scroll to position [1, 0]
click at [789, 422] on button "Next Level" at bounding box center [802, 435] width 103 height 36
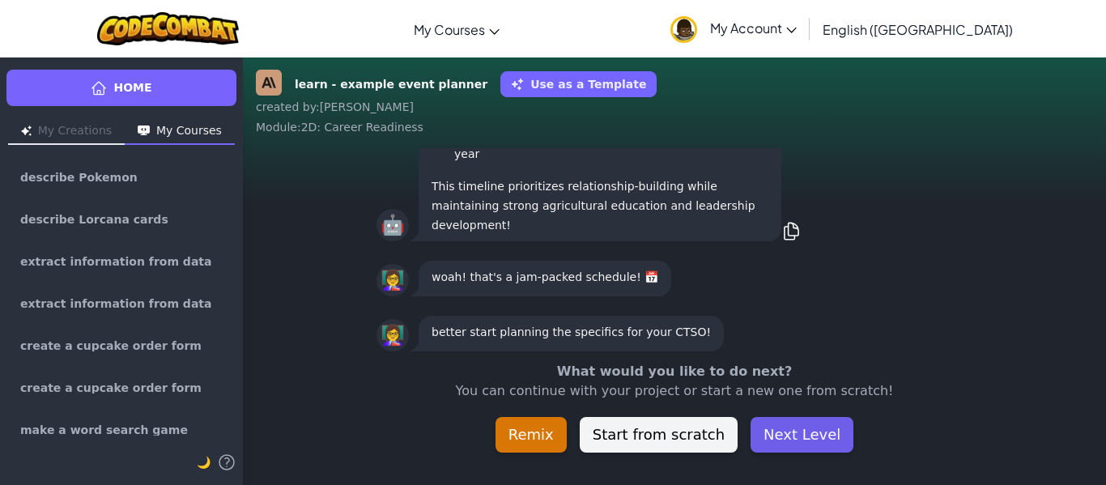
click at [807, 432] on button "Next Level" at bounding box center [802, 435] width 103 height 36
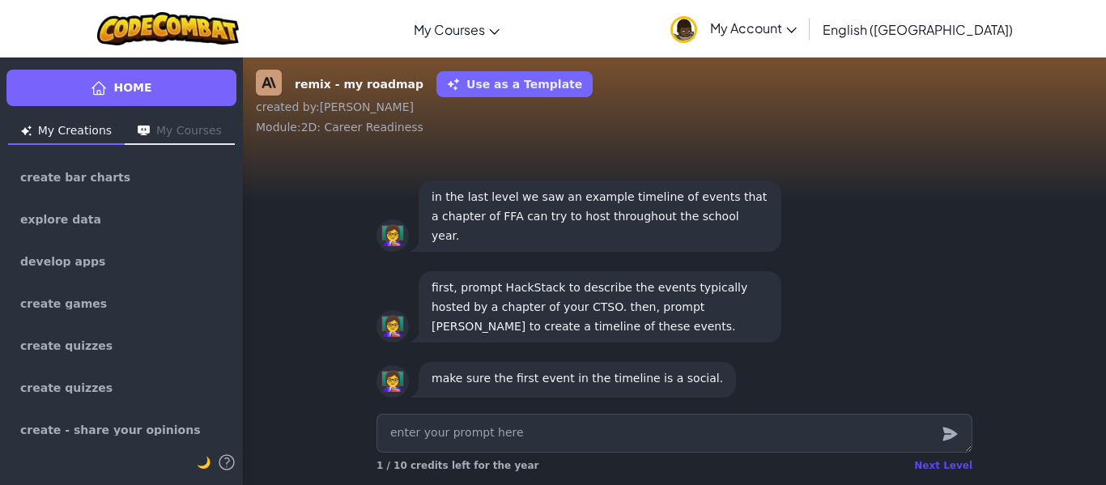
click at [937, 463] on div "Next Level" at bounding box center [943, 465] width 58 height 13
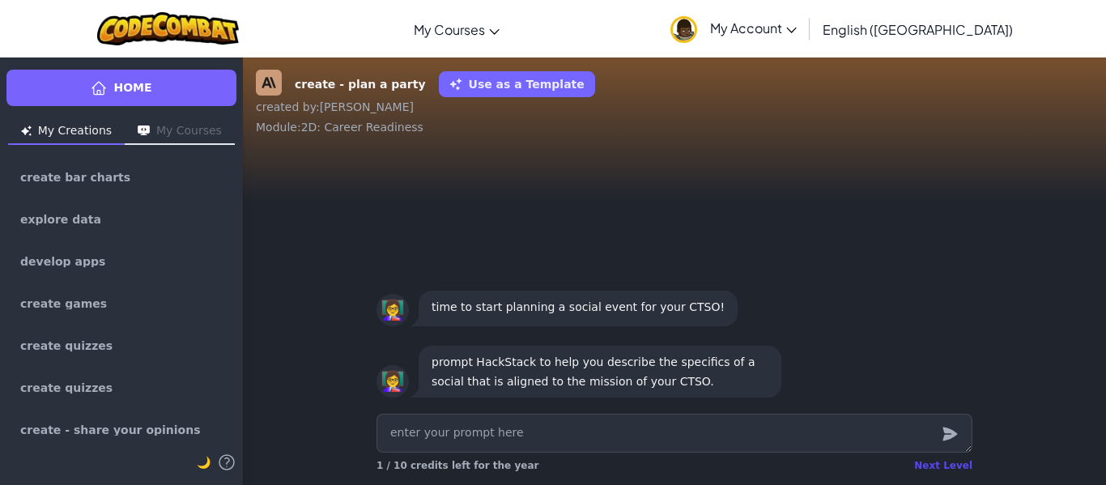
click at [943, 462] on div "Next Level" at bounding box center [943, 465] width 58 height 13
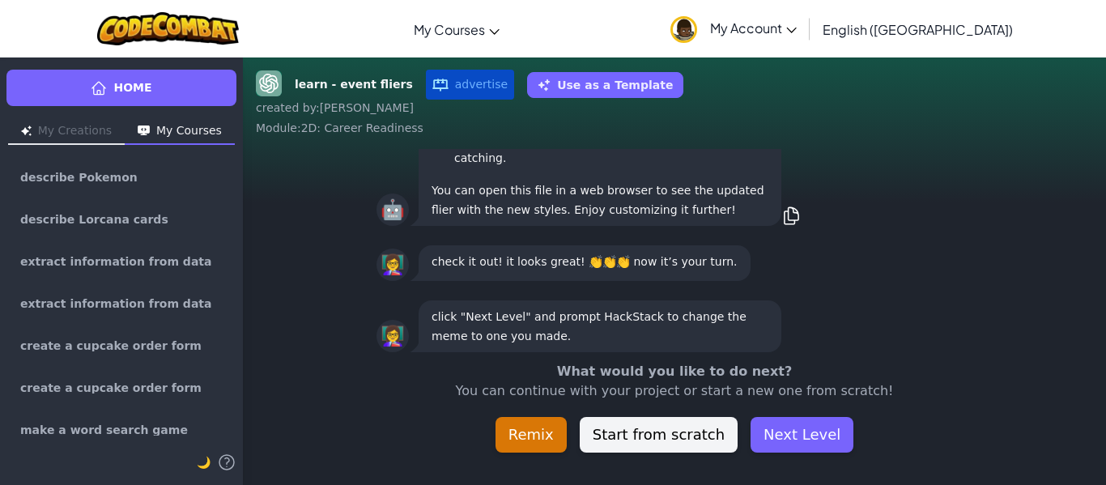
scroll to position [-45, 0]
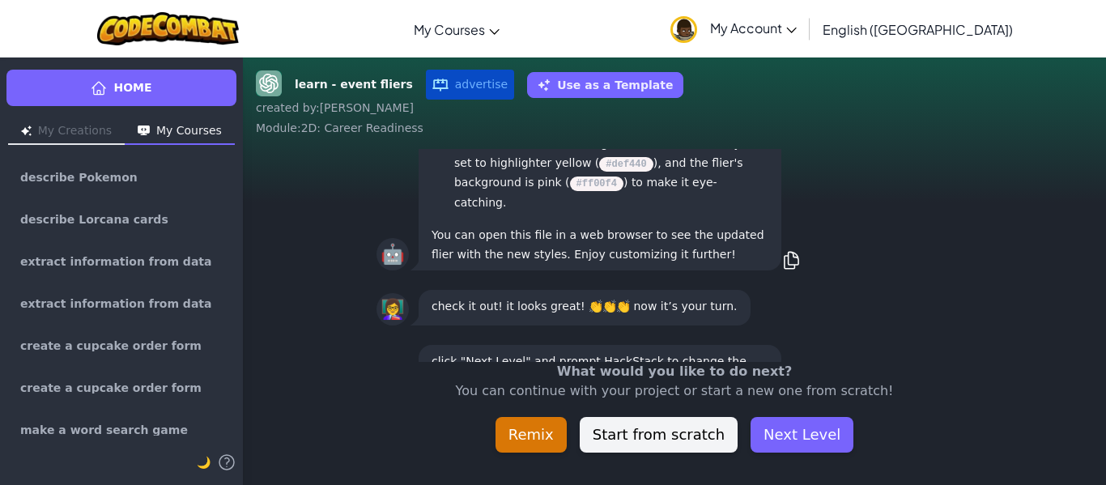
click at [815, 412] on div "What would you like to do next? You can continue with your project or start a n…" at bounding box center [674, 407] width 863 height 91
click at [808, 432] on button "Next Level" at bounding box center [802, 435] width 103 height 36
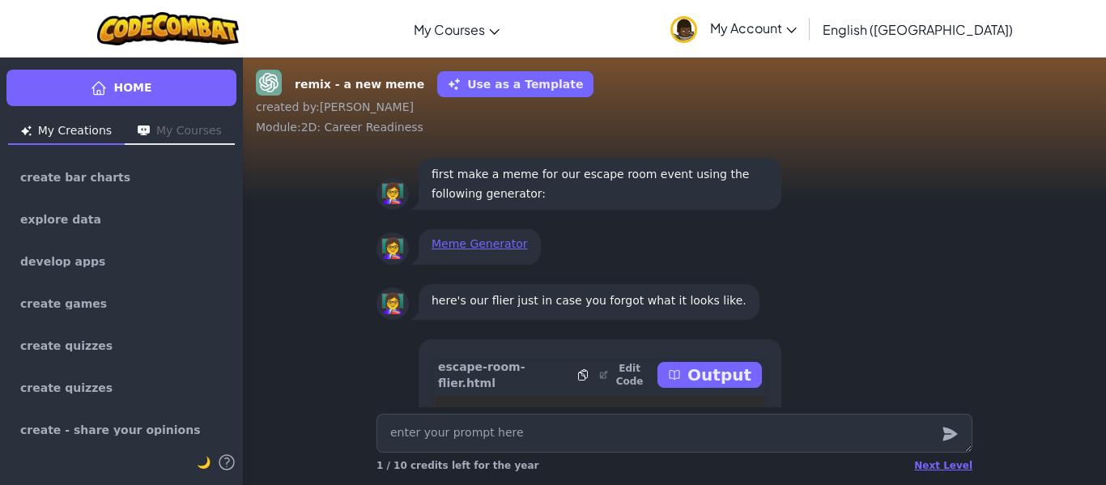
click at [922, 466] on div "Next Level 1 / 10 credits left for the year" at bounding box center [675, 466] width 596 height 26
click at [939, 469] on div "Next Level" at bounding box center [943, 465] width 58 height 13
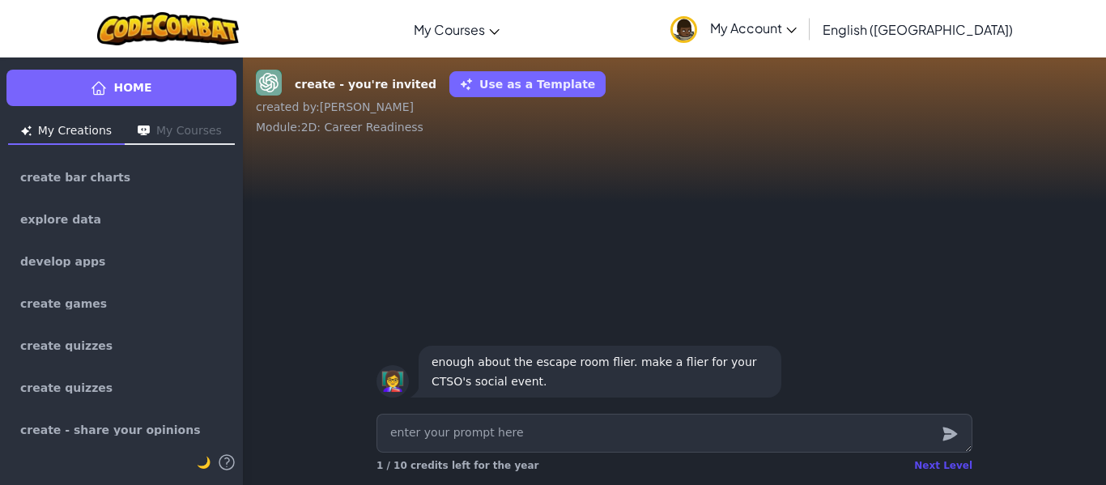
click at [946, 460] on div "Next Level" at bounding box center [943, 465] width 58 height 13
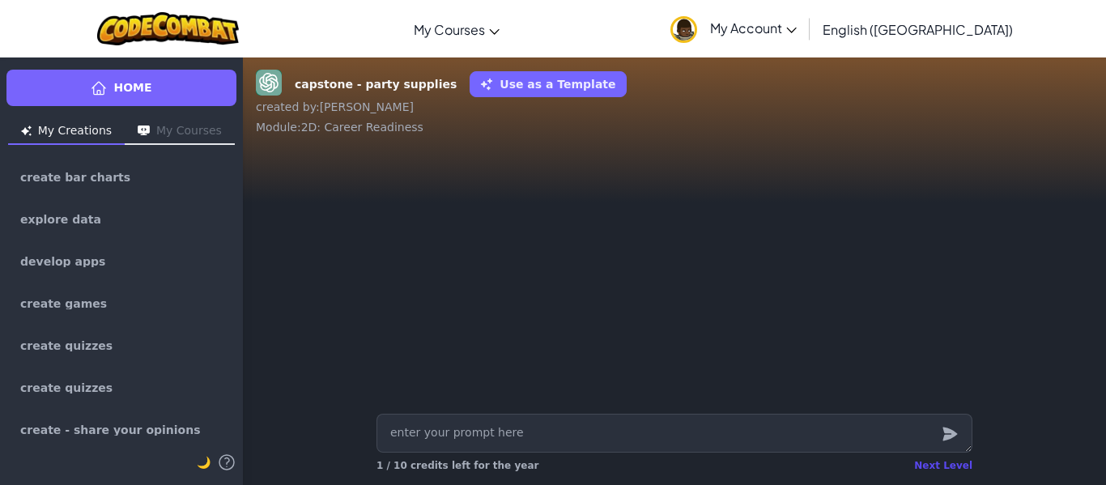
click at [934, 462] on div "Next Level" at bounding box center [943, 465] width 58 height 13
click at [946, 462] on div "Next Level" at bounding box center [943, 465] width 58 height 13
click at [946, 462] on div "capstone - banners Use as a Template created by : Diego Alejandro Module : 2D: …" at bounding box center [674, 271] width 863 height 428
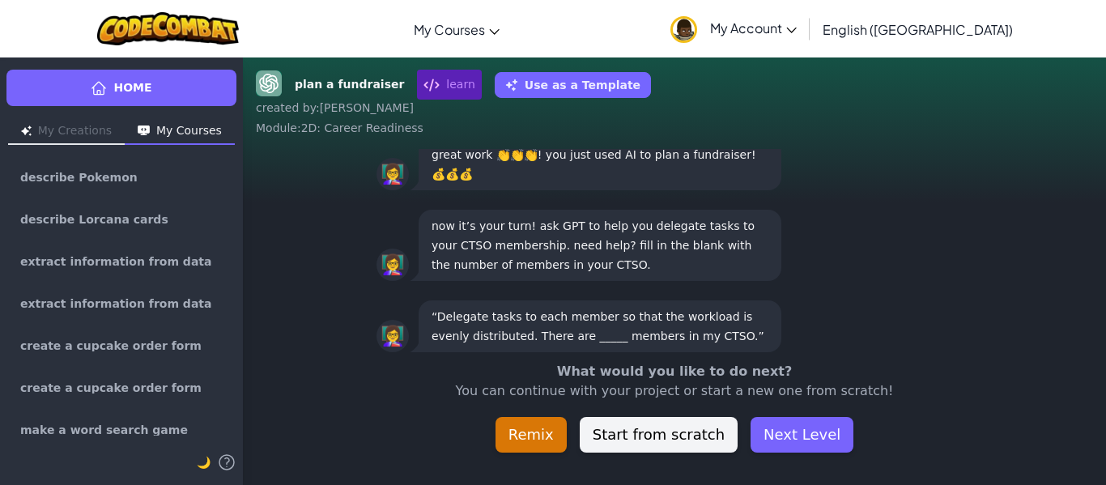
scroll to position [-45, 0]
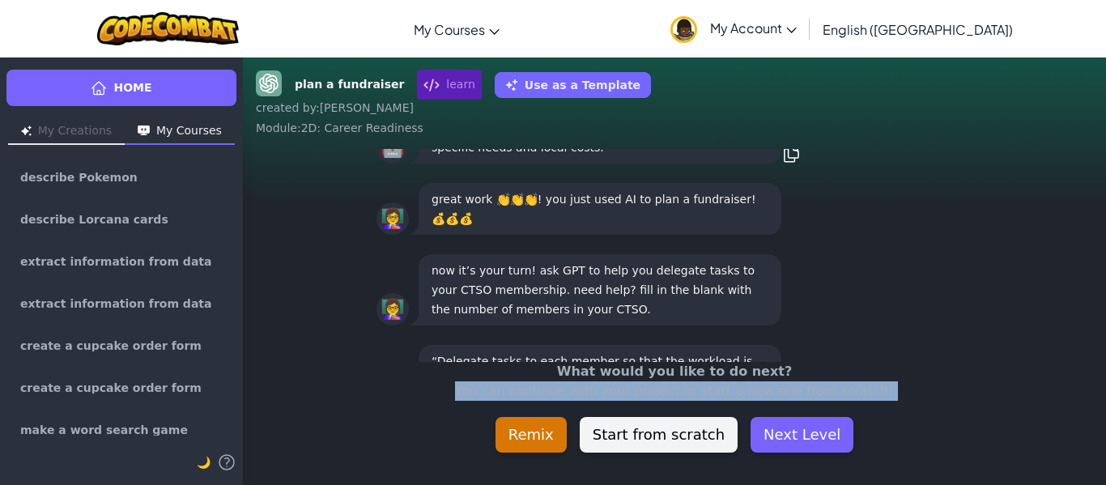
click at [946, 462] on div "plan a fundraiser learn Use as a Template created by : Diego Alejandro Module :…" at bounding box center [674, 271] width 863 height 428
click at [789, 435] on button "Next Level" at bounding box center [802, 435] width 103 height 36
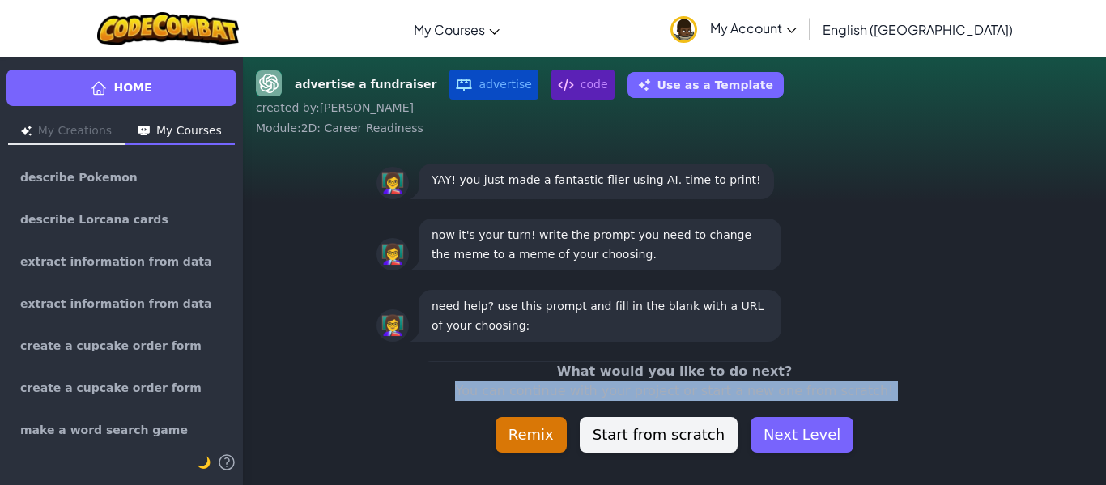
scroll to position [1, 0]
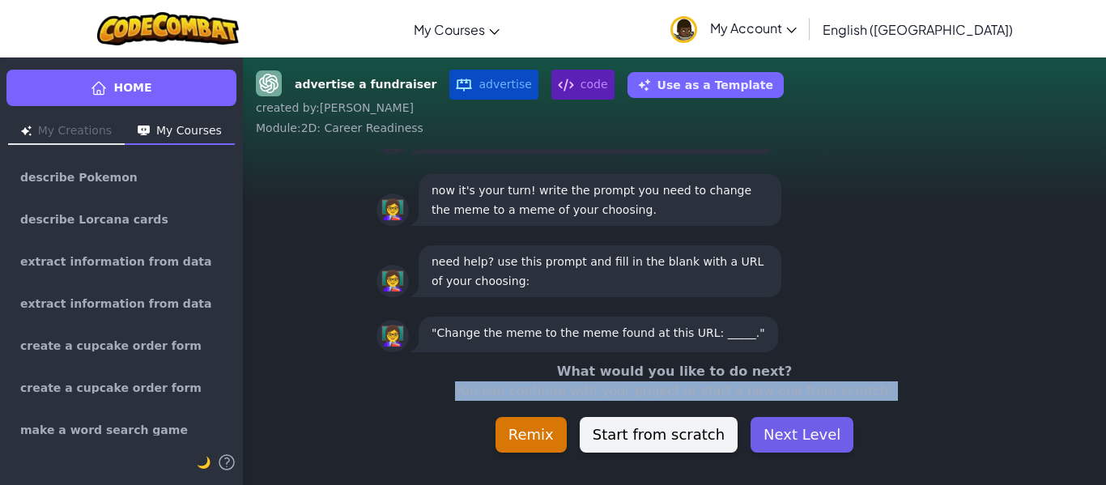
click at [806, 437] on button "Next Level" at bounding box center [802, 435] width 103 height 36
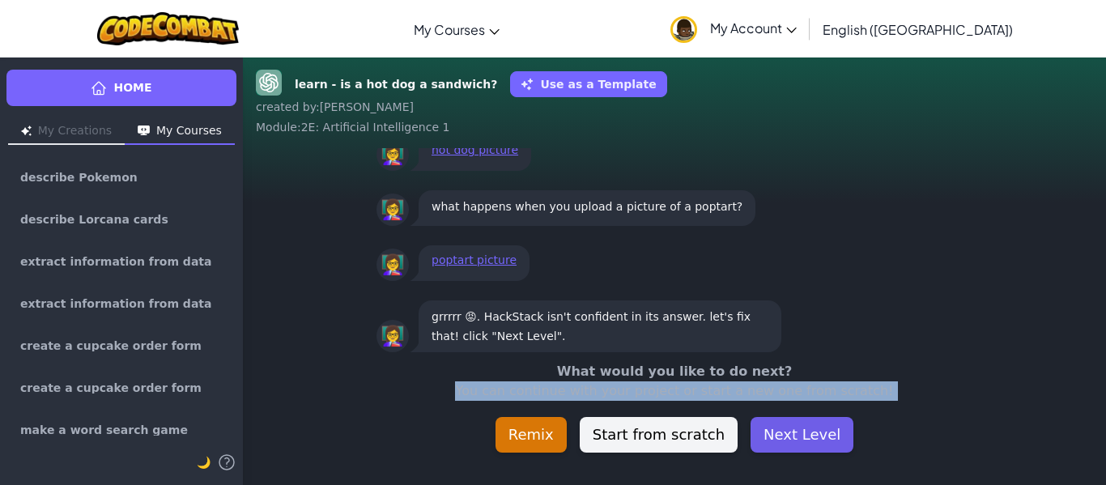
click at [806, 437] on button "Next Level" at bounding box center [802, 435] width 103 height 36
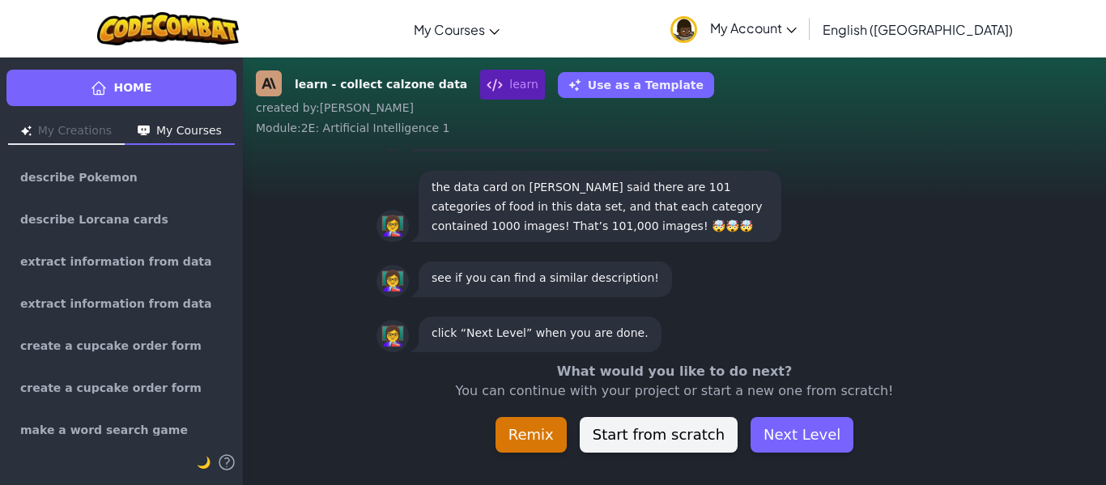
click at [809, 335] on div "👩‍🏫 click “Next Level” when you are done." at bounding box center [675, 334] width 596 height 42
click at [786, 441] on button "Next Level" at bounding box center [802, 435] width 103 height 36
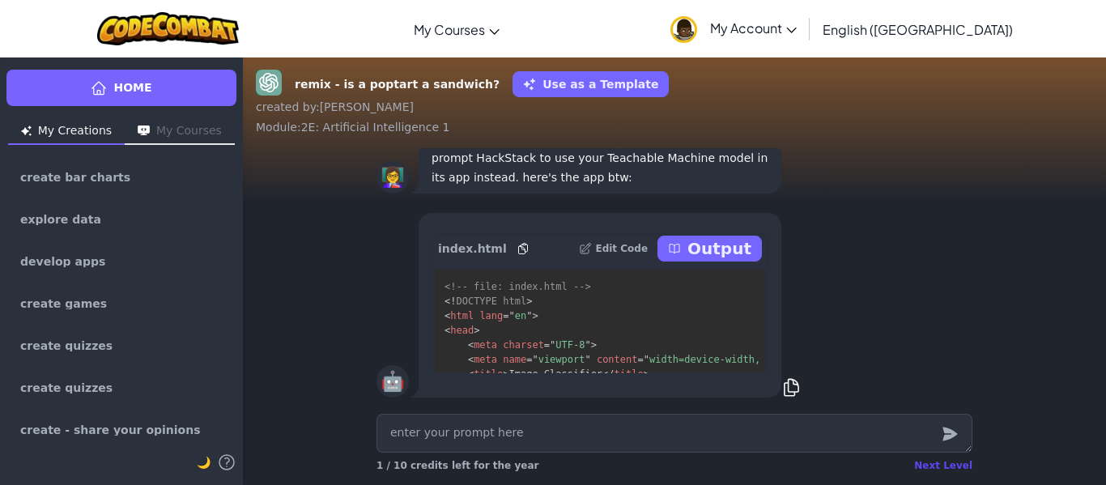
click at [951, 470] on div "Next Level" at bounding box center [943, 465] width 58 height 13
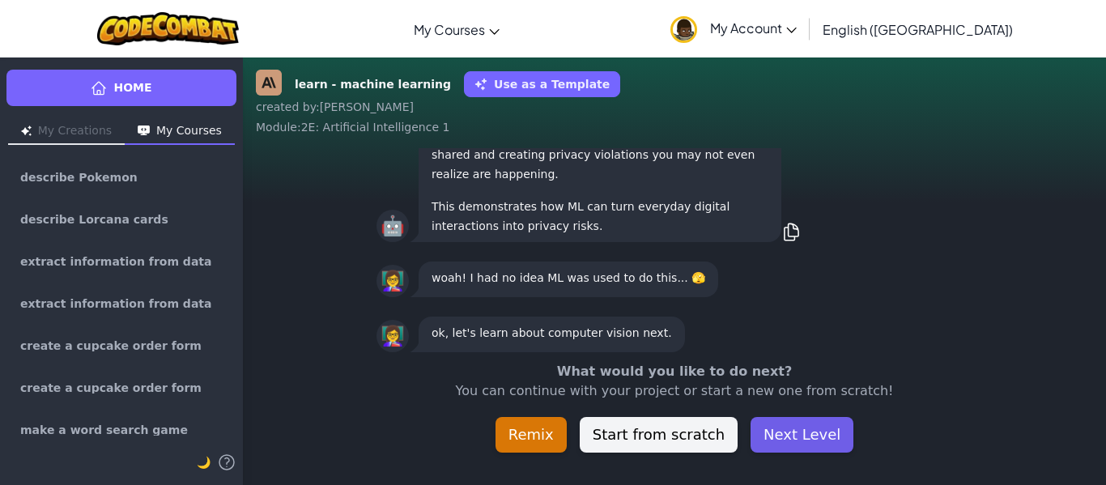
click at [798, 419] on button "Next Level" at bounding box center [802, 435] width 103 height 36
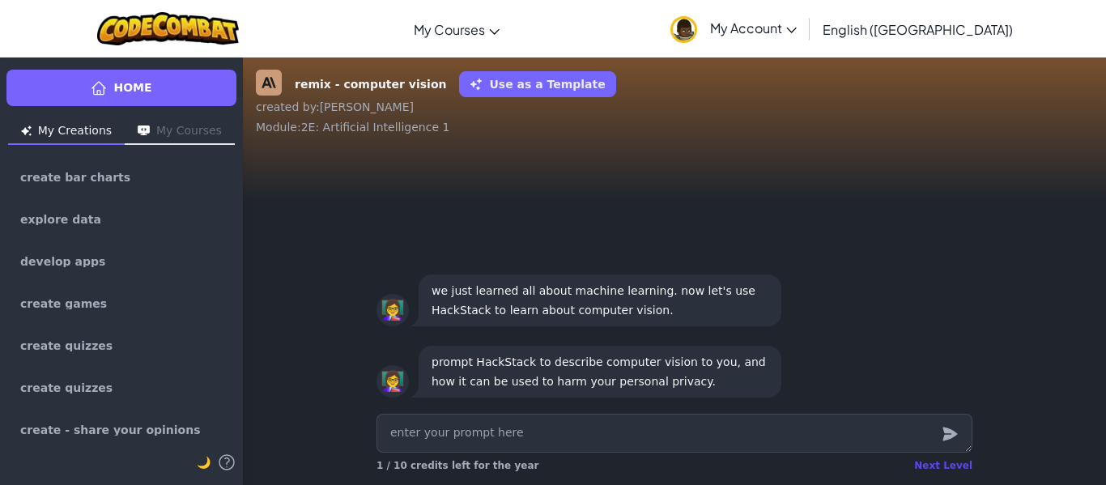
click at [954, 469] on div "Next Level" at bounding box center [943, 465] width 58 height 13
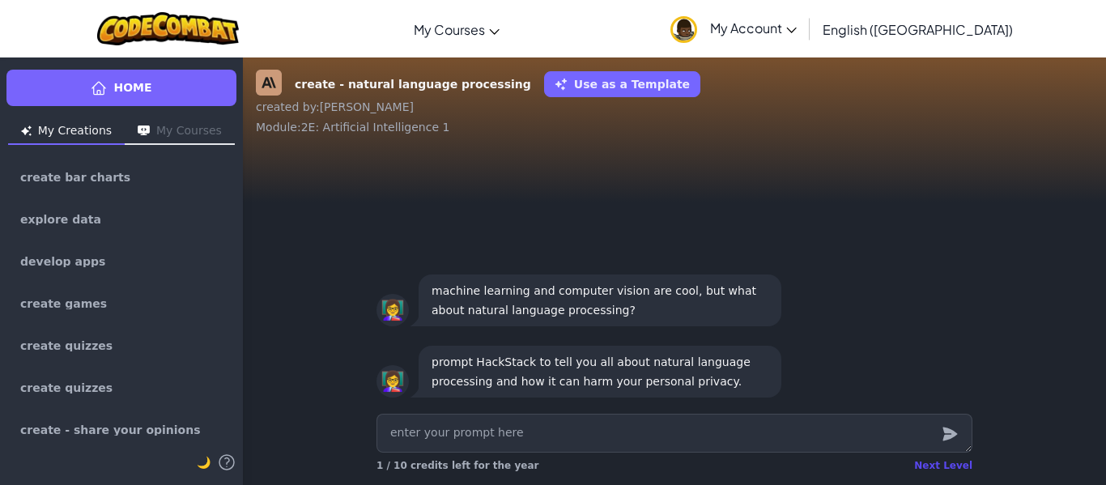
click at [955, 469] on div "Next Level" at bounding box center [943, 465] width 58 height 13
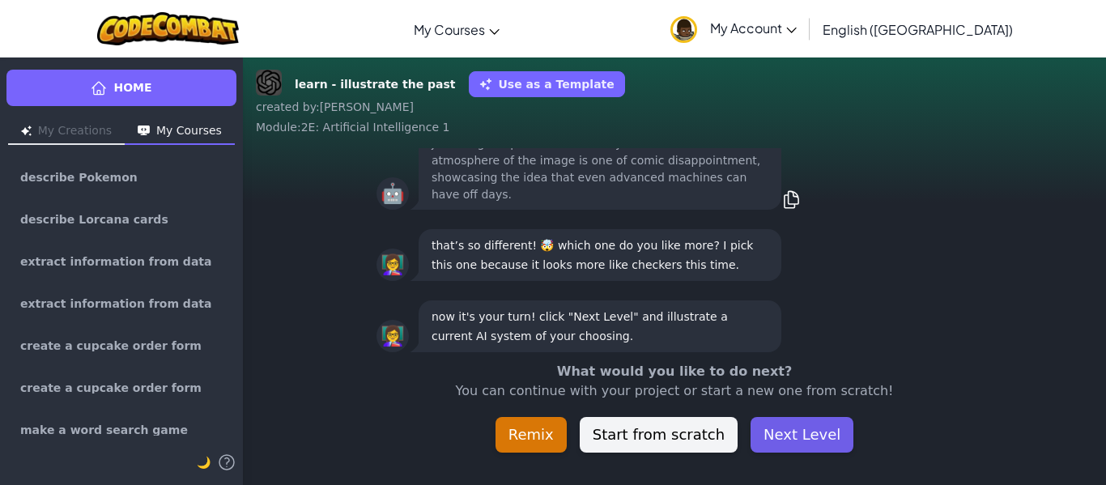
click at [791, 434] on button "Next Level" at bounding box center [802, 435] width 103 height 36
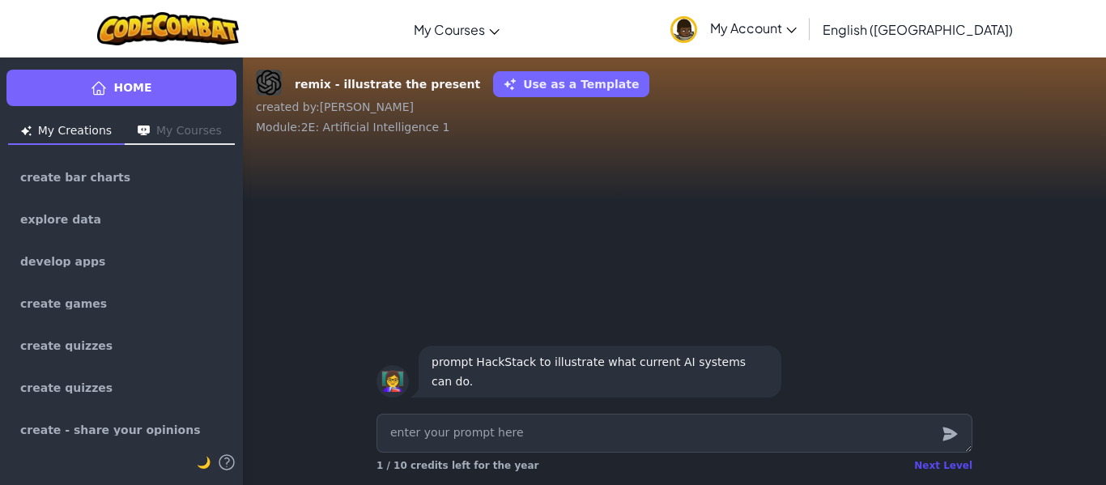
click at [952, 463] on div "Next Level" at bounding box center [943, 465] width 58 height 13
click at [941, 463] on div "Next Level" at bounding box center [943, 465] width 58 height 13
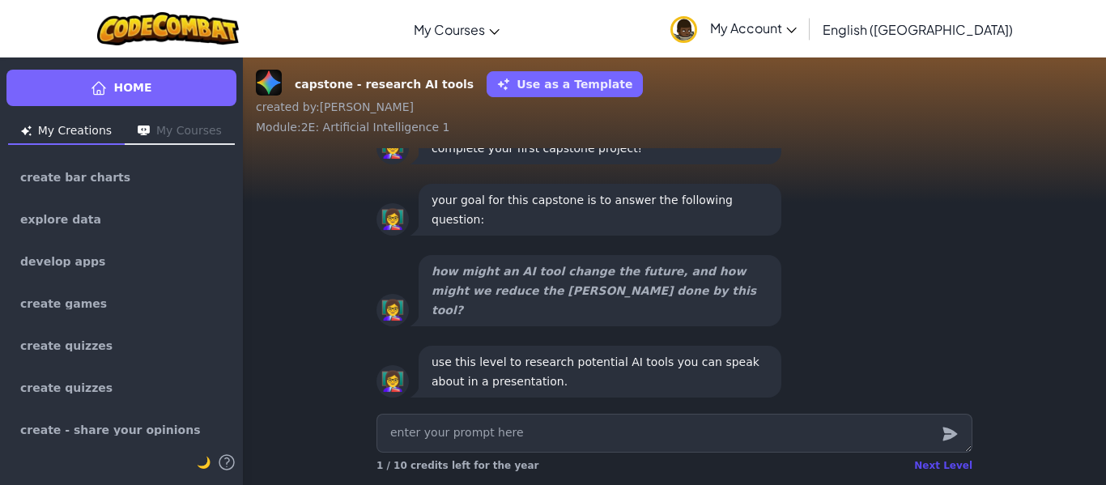
click at [941, 463] on div "Next Level" at bounding box center [943, 465] width 58 height 13
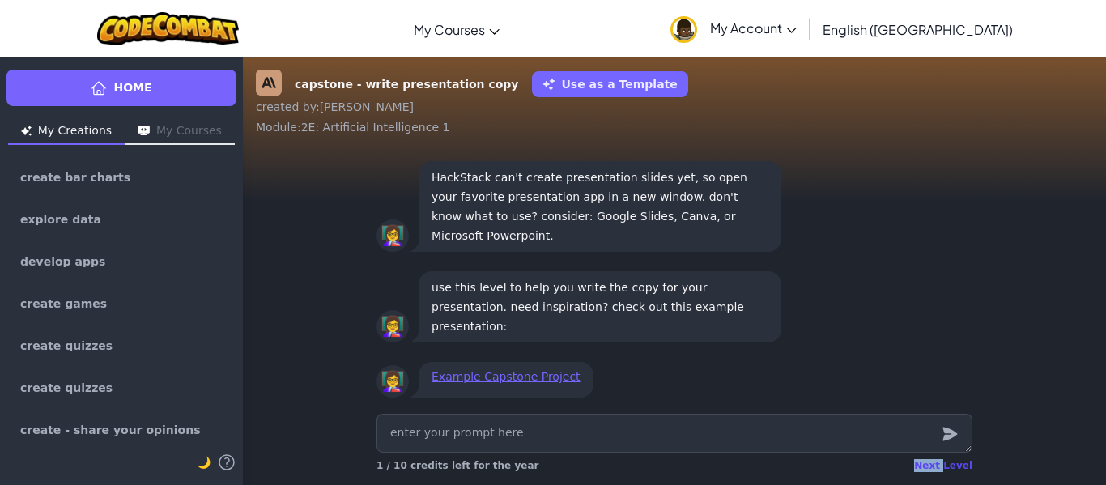
click at [941, 463] on div "Next Level" at bounding box center [943, 465] width 58 height 13
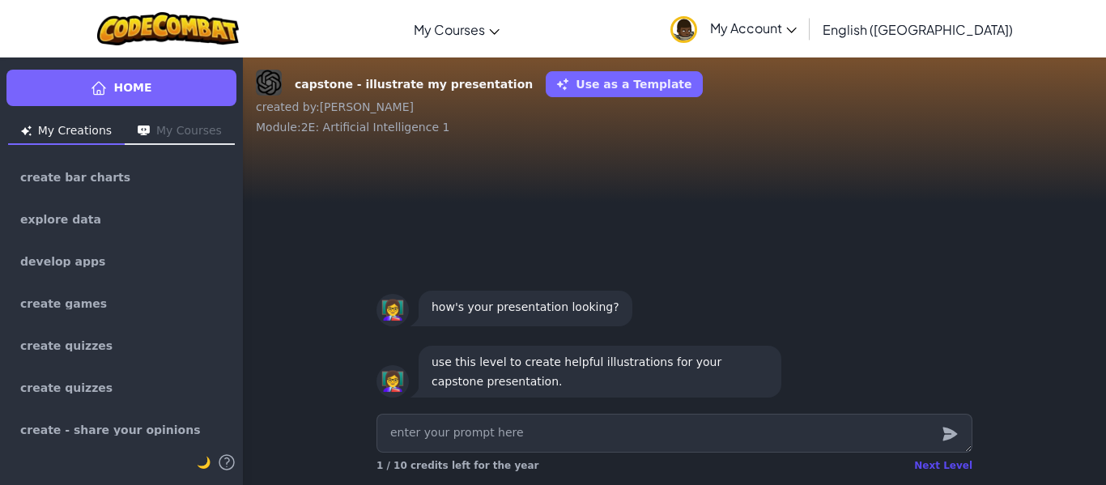
click at [941, 463] on div "Next Level" at bounding box center [943, 465] width 58 height 13
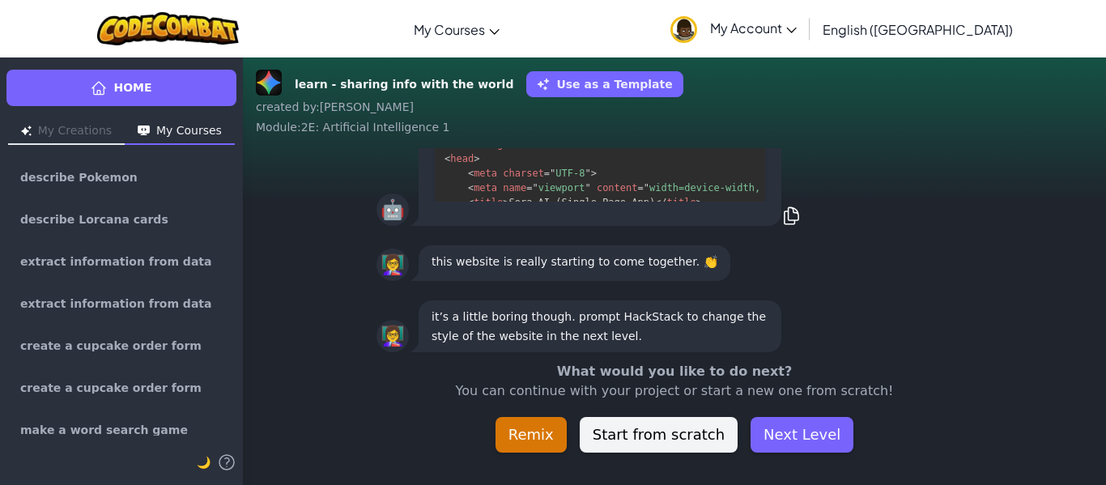
scroll to position [-45, 0]
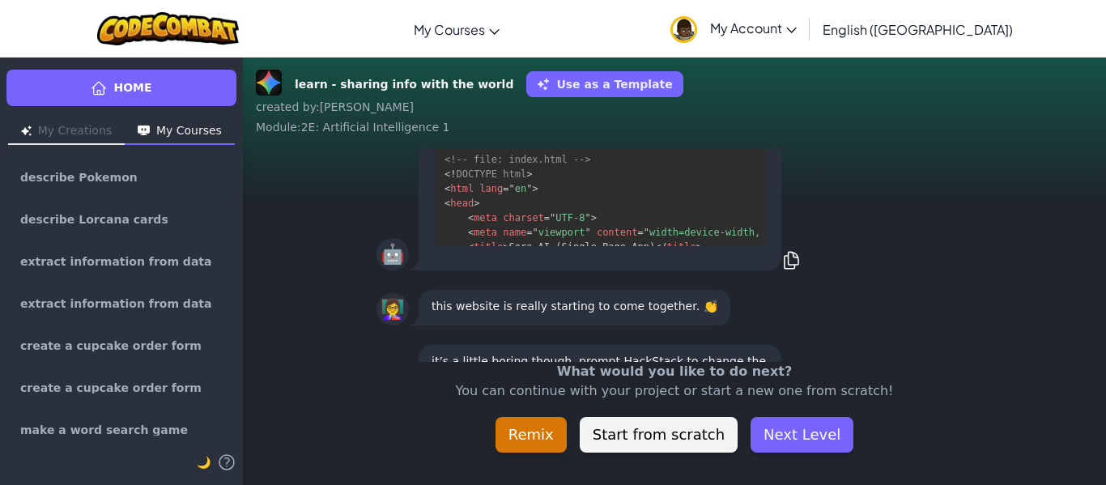
click at [941, 463] on div "learn - sharing info with the world Use as a Template created by : Diego Alejan…" at bounding box center [674, 271] width 863 height 428
click at [800, 444] on button "Next Level" at bounding box center [802, 435] width 103 height 36
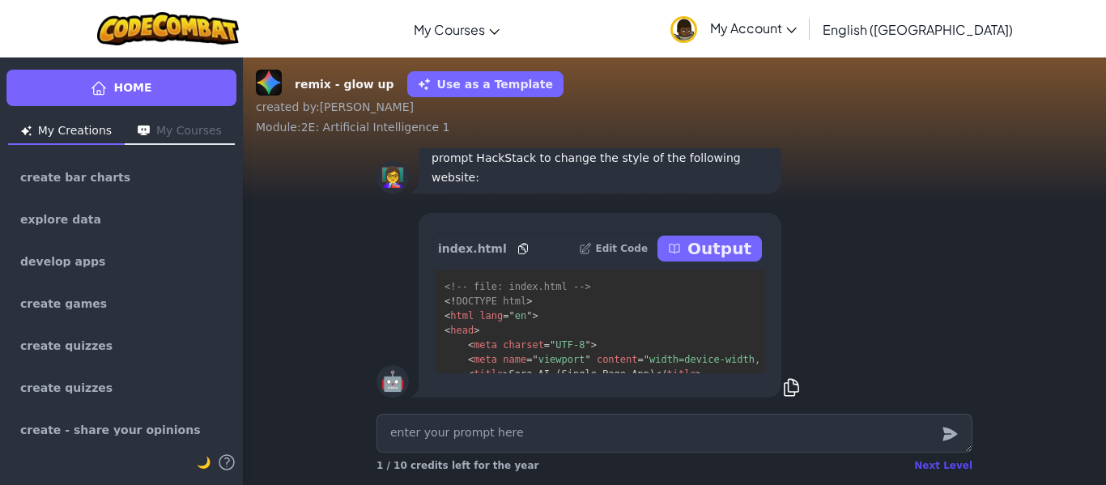
click at [939, 468] on div "Next Level" at bounding box center [943, 465] width 58 height 13
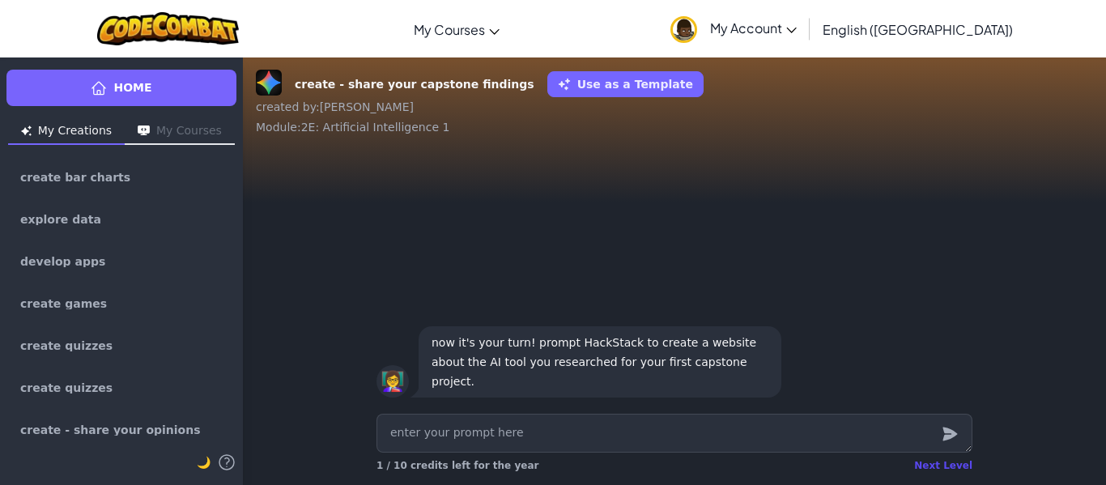
click at [939, 468] on div "Next Level" at bounding box center [943, 465] width 58 height 13
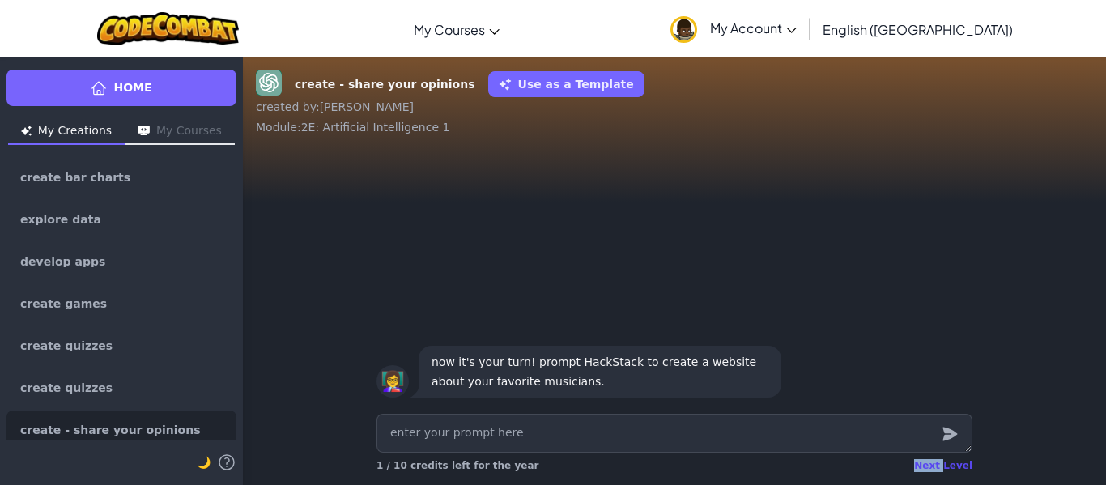
click at [939, 468] on div "Next Level" at bounding box center [943, 465] width 58 height 13
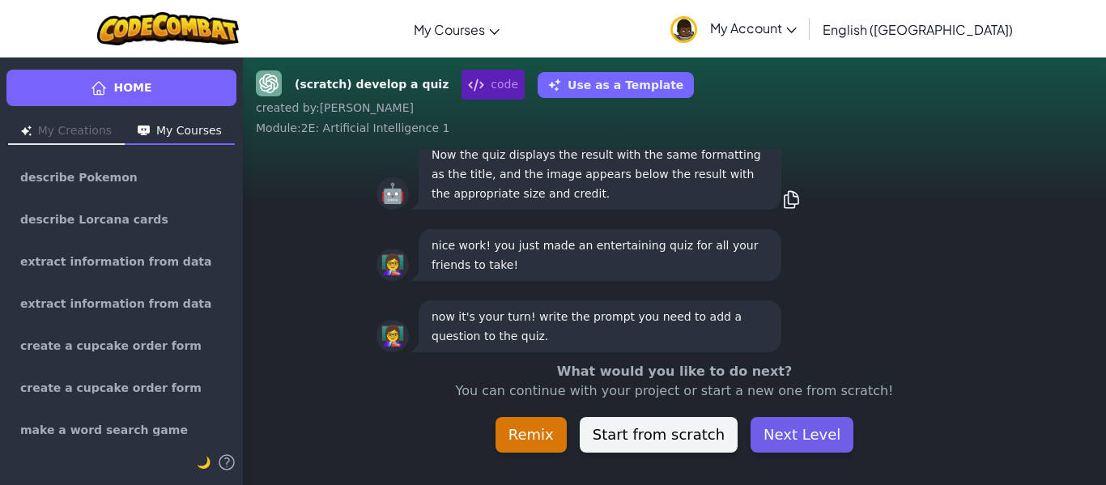
click at [815, 431] on button "Next Level" at bounding box center [802, 435] width 103 height 36
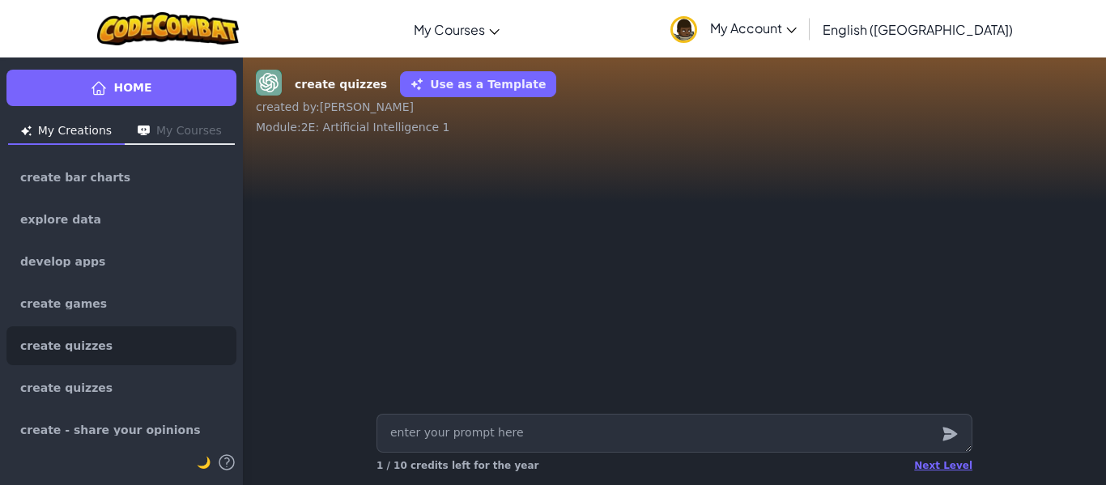
click at [934, 458] on div "Next Level 1 / 10 credits left for the year" at bounding box center [675, 466] width 596 height 26
click at [938, 467] on div "Next Level" at bounding box center [943, 465] width 58 height 13
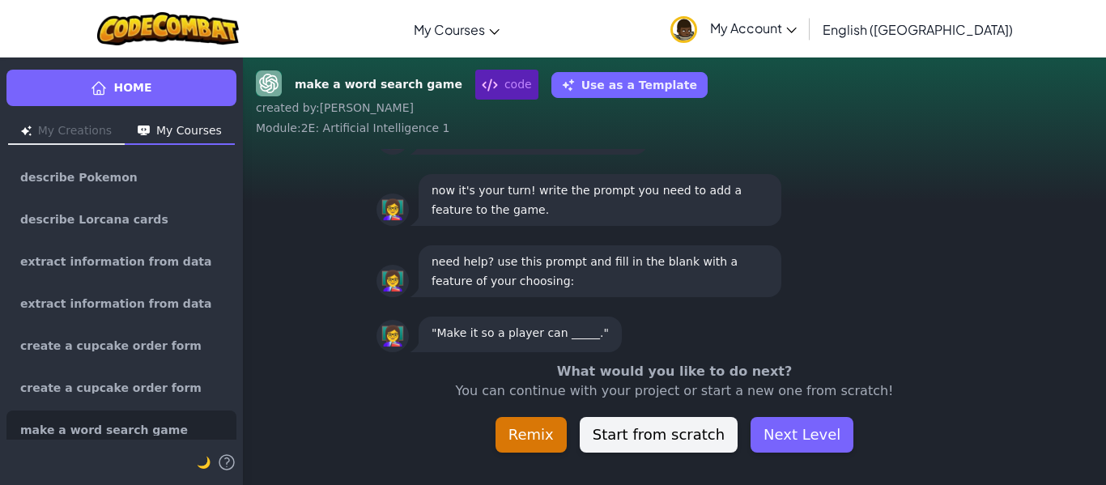
scroll to position [-45, 0]
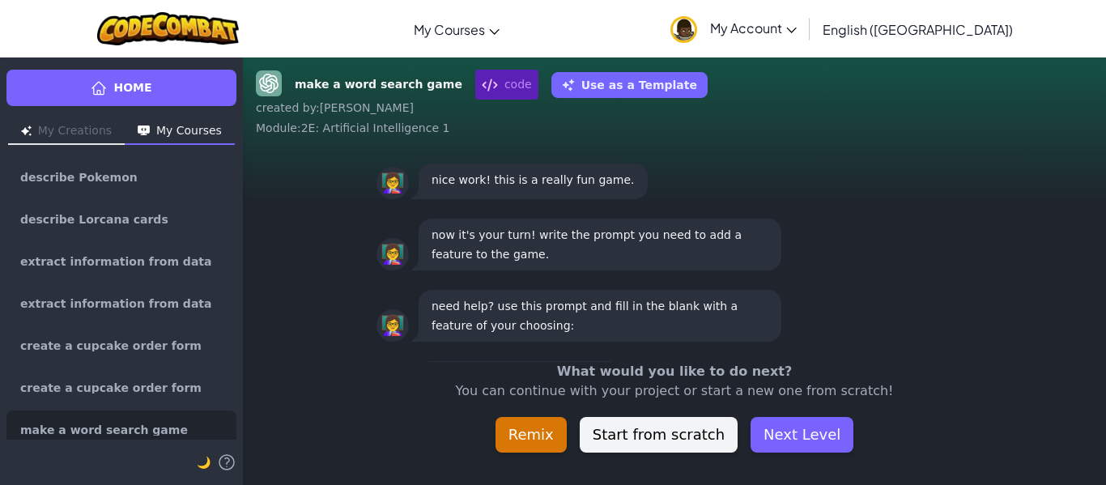
click at [938, 467] on div "make a word search game code Use as a Template created by : Diego Alejandro Mod…" at bounding box center [674, 271] width 863 height 428
click at [780, 436] on button "Next Level" at bounding box center [802, 435] width 103 height 36
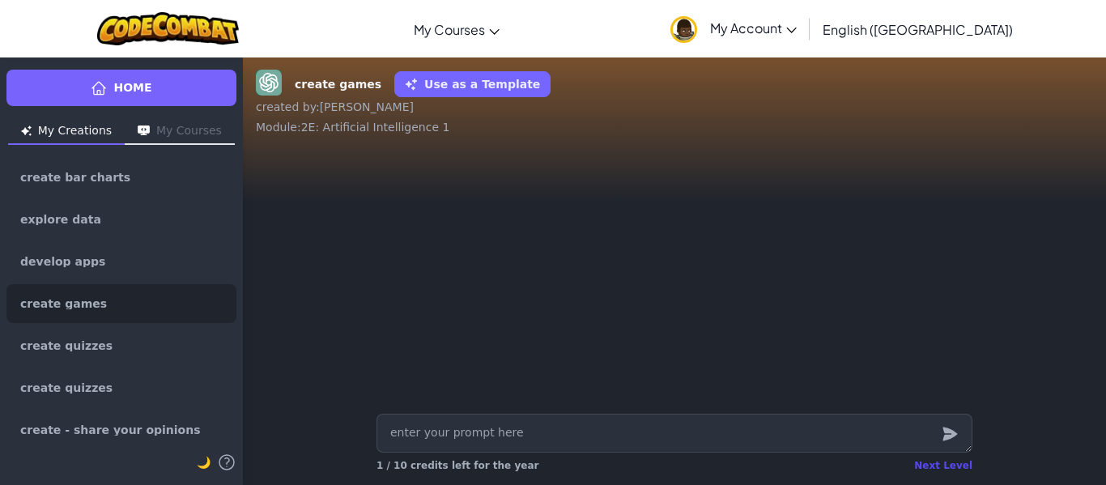
click at [931, 462] on div "Next Level" at bounding box center [943, 465] width 58 height 13
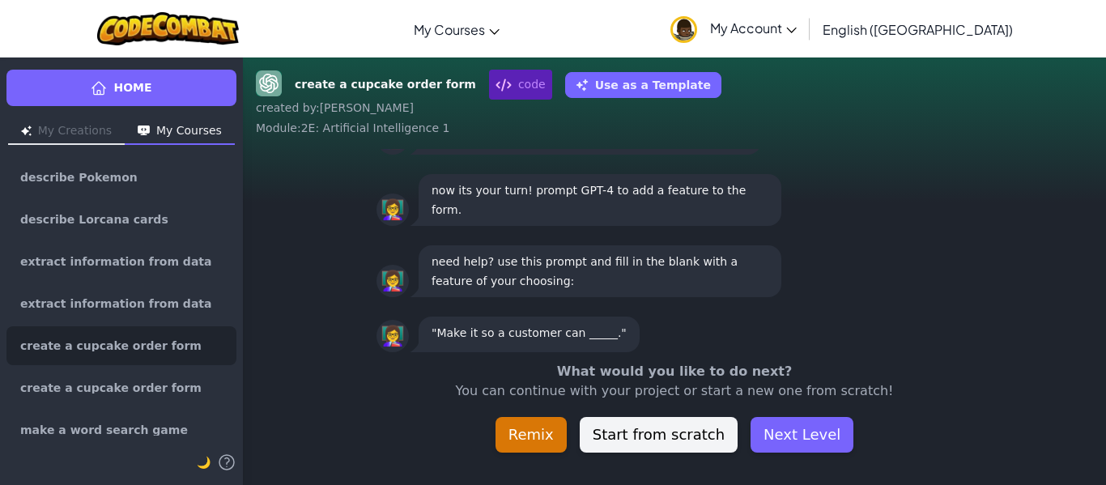
click at [931, 462] on div "create a cupcake order form code Use as a Template created by : Diego Alejandro…" at bounding box center [674, 271] width 863 height 428
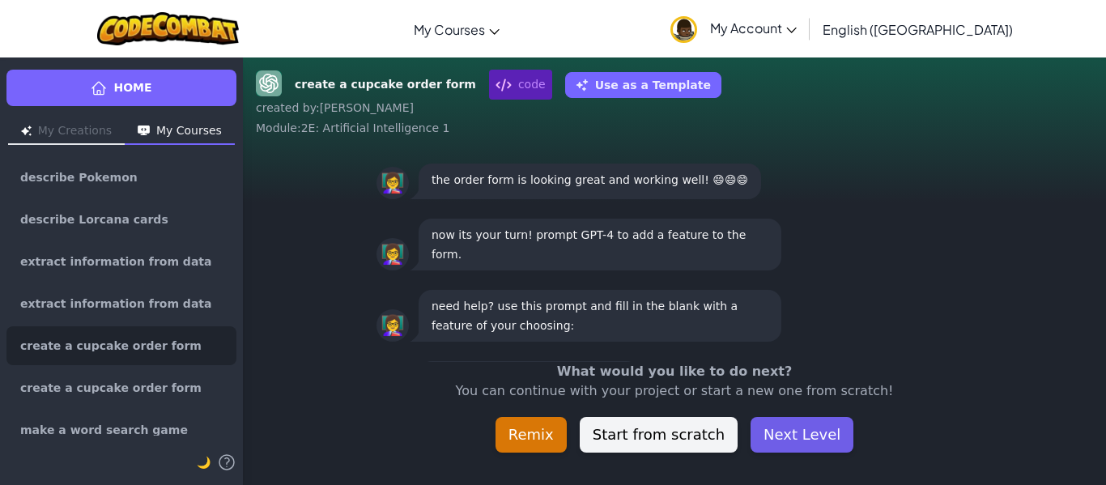
click at [790, 433] on button "Next Level" at bounding box center [802, 435] width 103 height 36
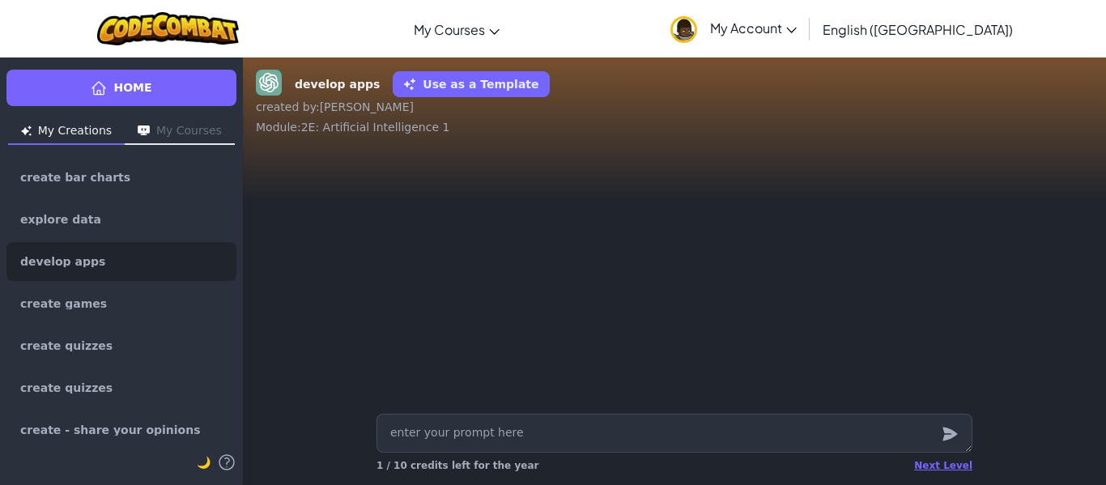
click at [923, 465] on div "Next Level 1 / 10 credits left for the year" at bounding box center [675, 466] width 596 height 26
click at [943, 471] on div "Next Level" at bounding box center [943, 465] width 58 height 13
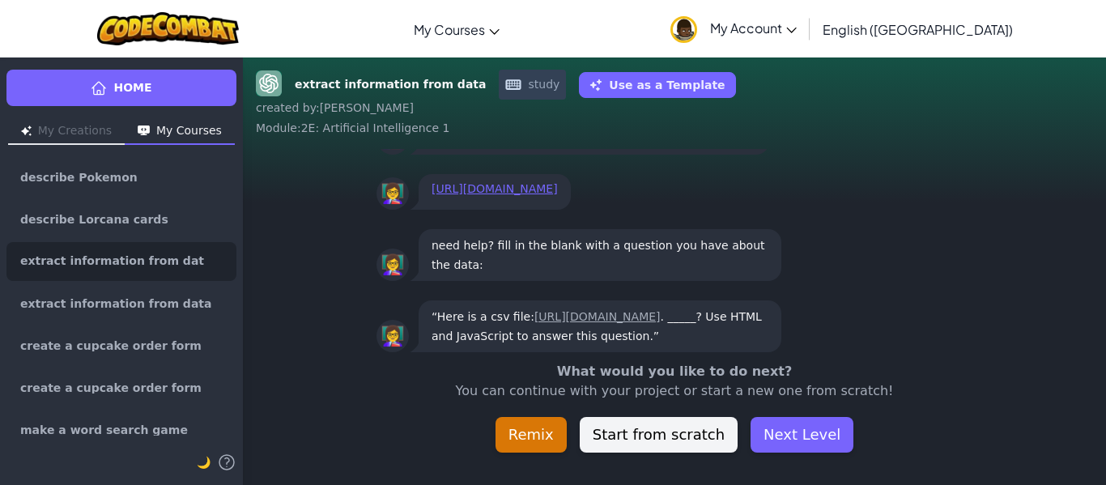
scroll to position [-45, 0]
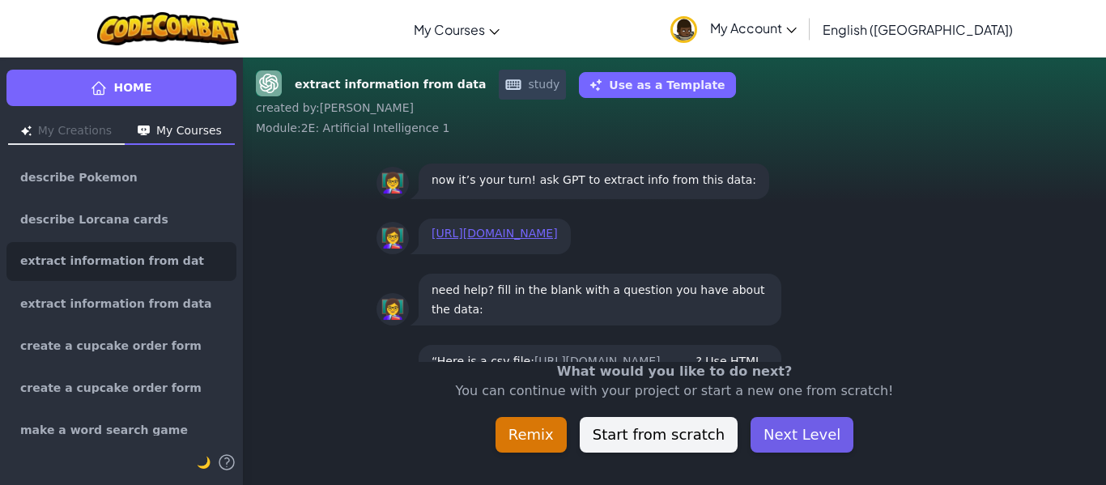
click at [802, 436] on button "Next Level" at bounding box center [802, 435] width 103 height 36
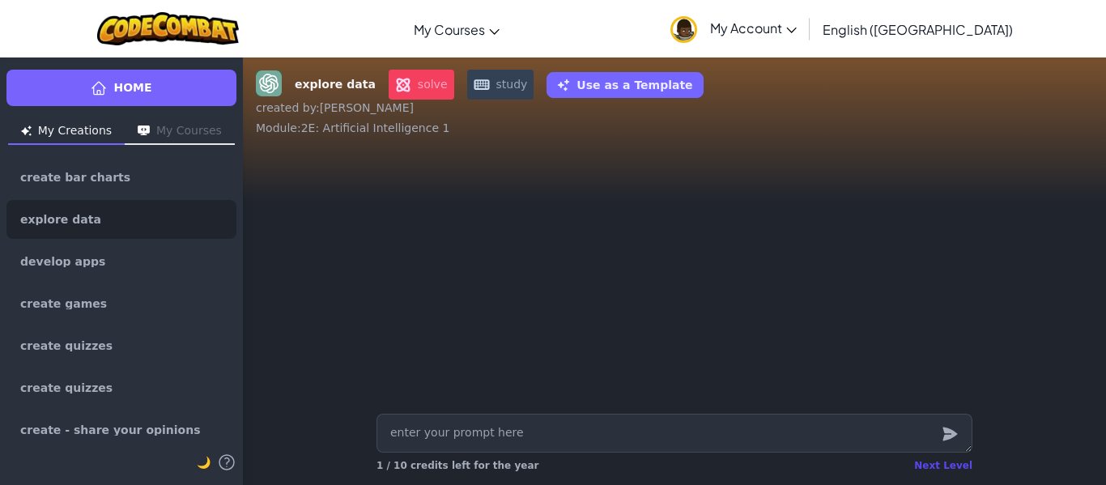
click at [939, 466] on div "Next Level" at bounding box center [943, 465] width 58 height 13
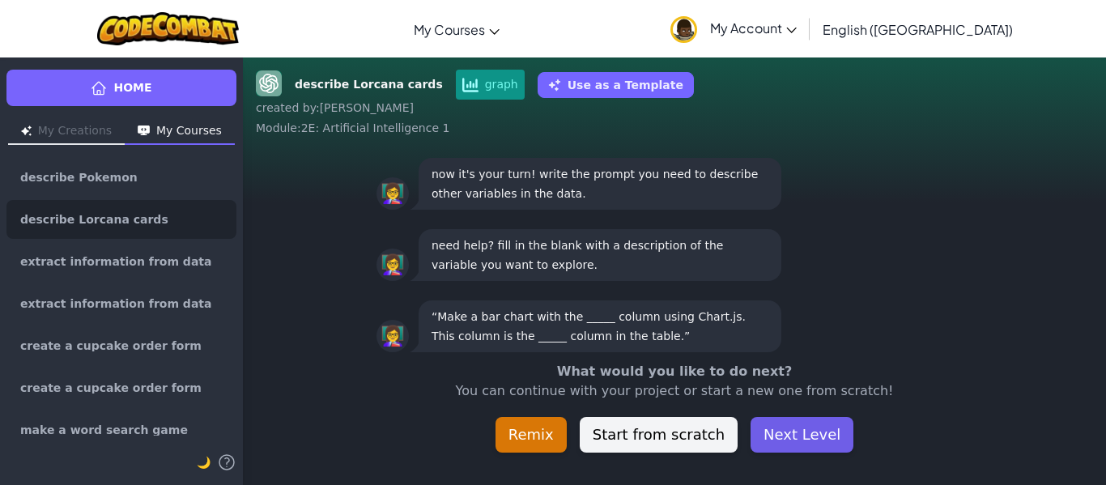
scroll to position [-45, 0]
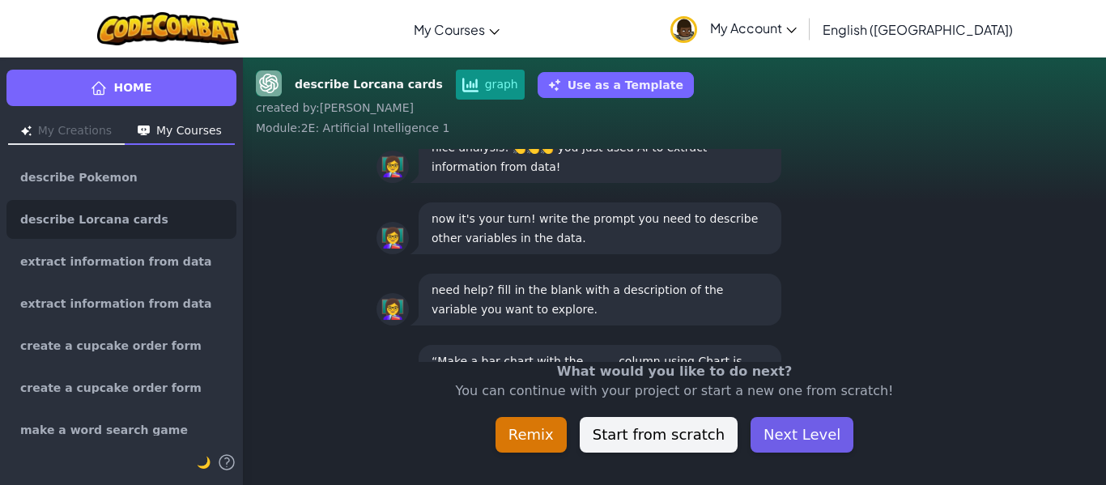
click at [792, 427] on button "Next Level" at bounding box center [802, 435] width 103 height 36
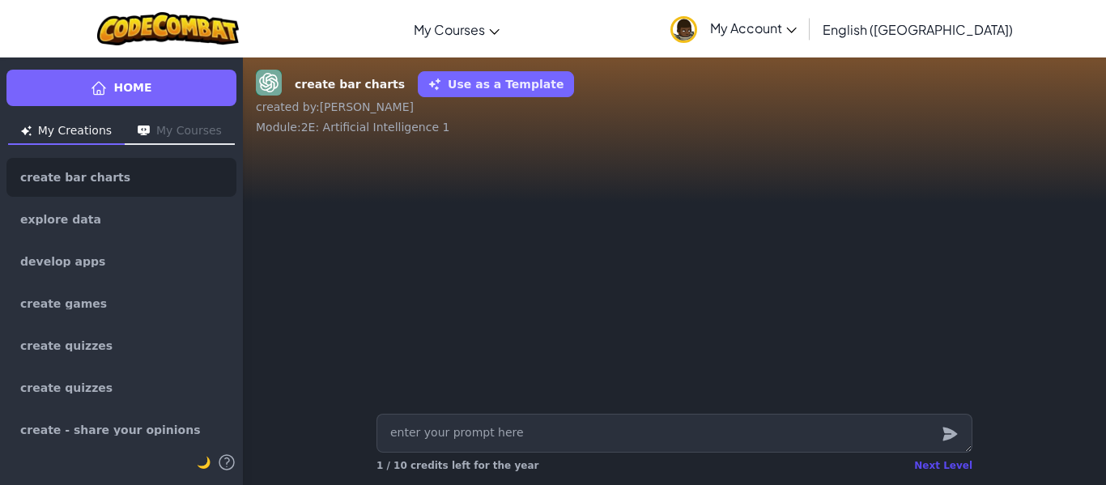
click at [953, 461] on div "Next Level" at bounding box center [943, 465] width 58 height 13
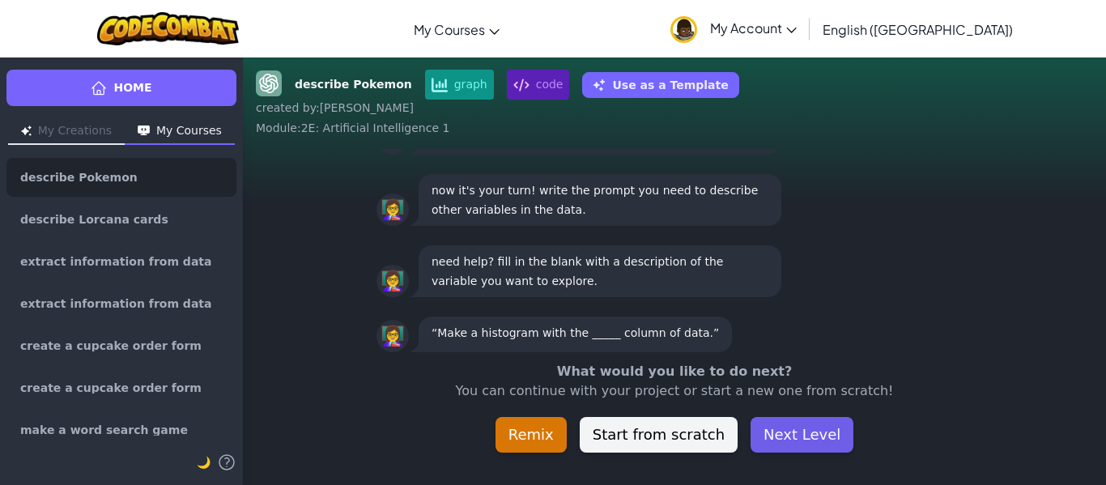
scroll to position [-45, 0]
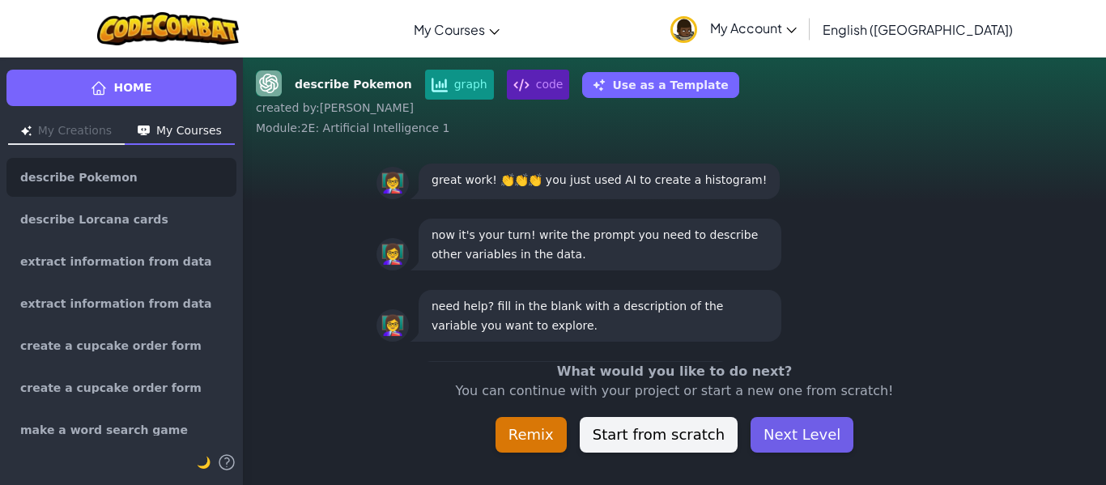
click at [805, 431] on button "Next Level" at bounding box center [802, 435] width 103 height 36
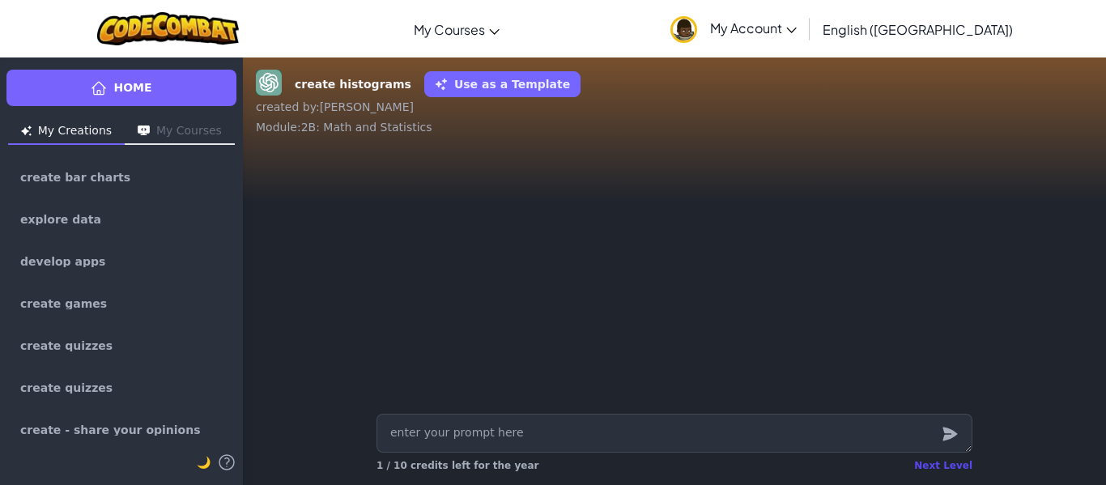
click at [945, 462] on div "Next Level" at bounding box center [943, 465] width 58 height 13
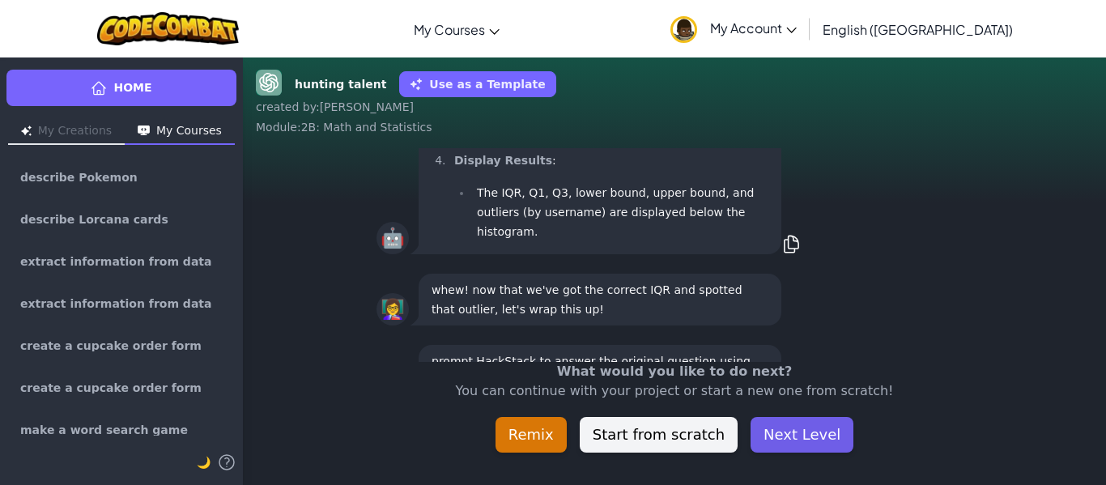
click at [821, 435] on button "Next Level" at bounding box center [802, 435] width 103 height 36
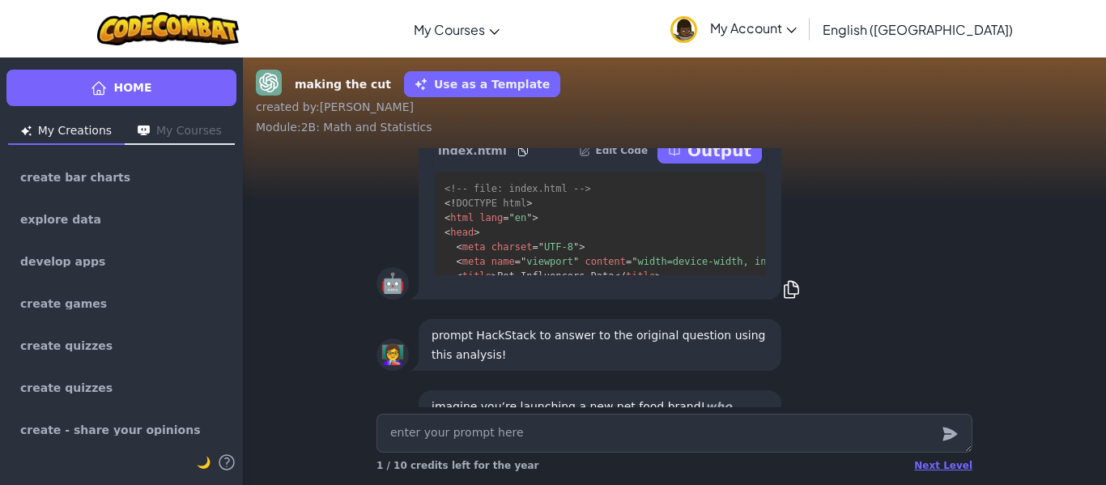
scroll to position [-159, 0]
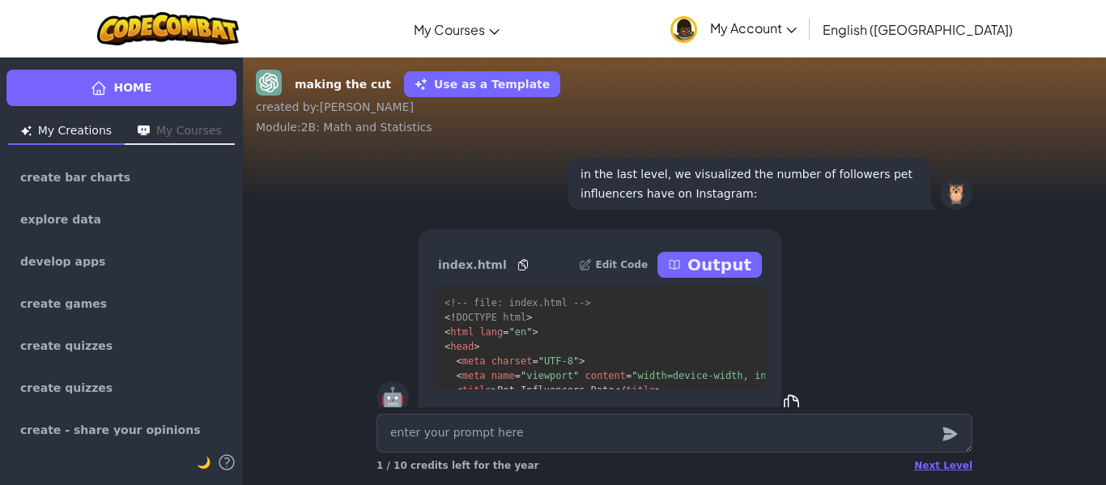
click at [932, 474] on div "Next Level 1 / 10 credits left for the year" at bounding box center [675, 466] width 596 height 26
click at [935, 473] on div "Next Level 1 / 10 credits left for the year" at bounding box center [675, 466] width 596 height 26
click at [936, 466] on div "Next Level" at bounding box center [943, 465] width 58 height 13
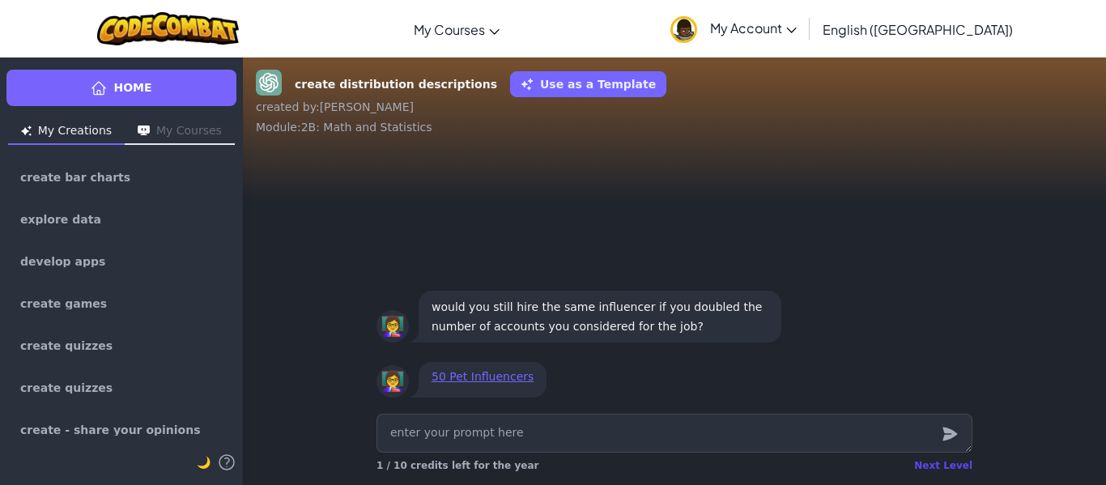
click at [936, 466] on div "Next Level" at bounding box center [943, 465] width 58 height 13
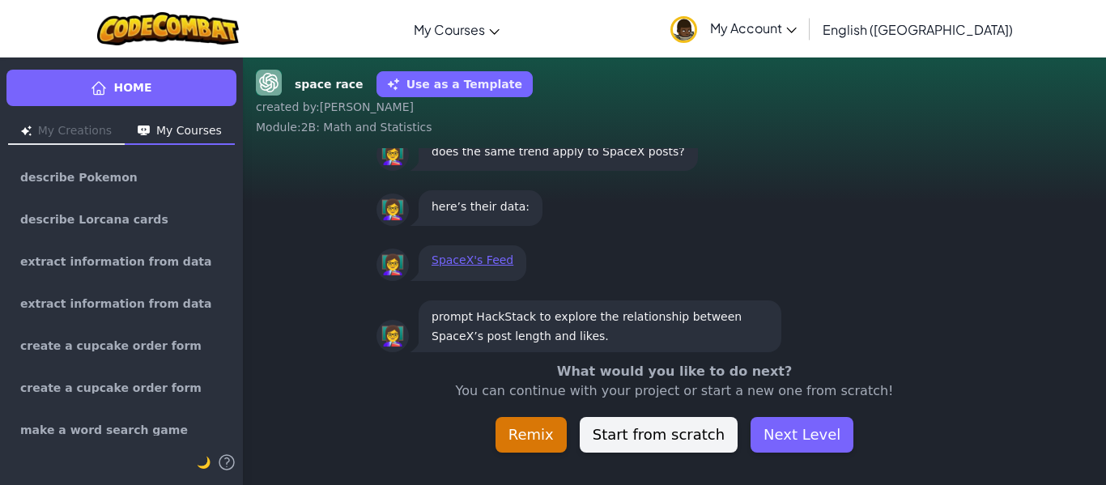
scroll to position [-45, 0]
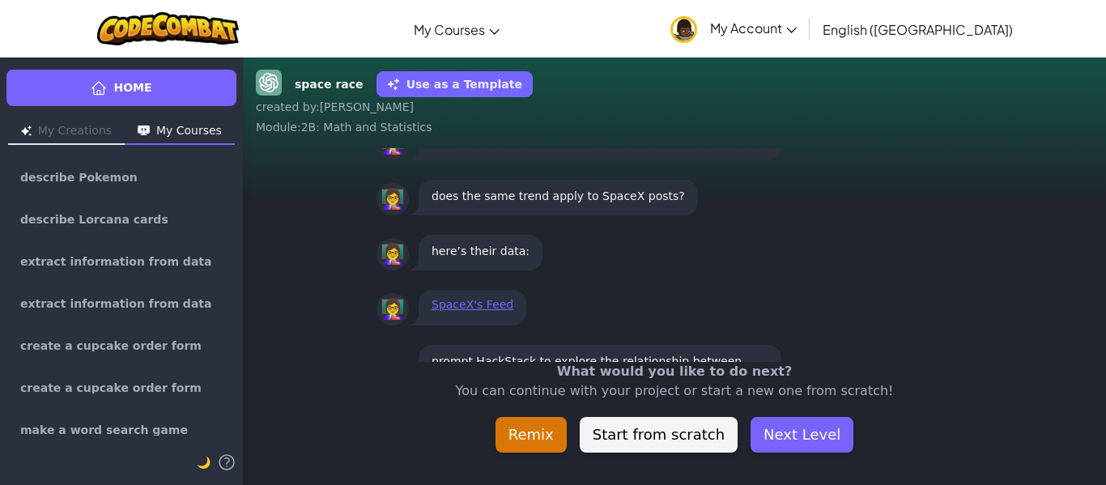
click at [936, 466] on div "space race Use as a Template created by : Diego Alejandro Module : 2B: Math and…" at bounding box center [674, 271] width 863 height 428
click at [821, 429] on button "Next Level" at bounding box center [802, 435] width 103 height 36
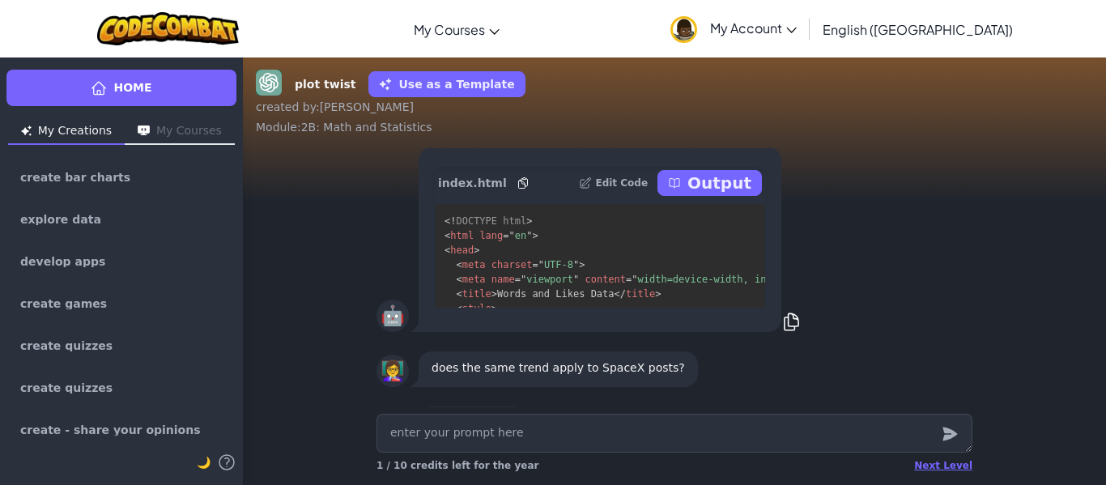
scroll to position [-126, 0]
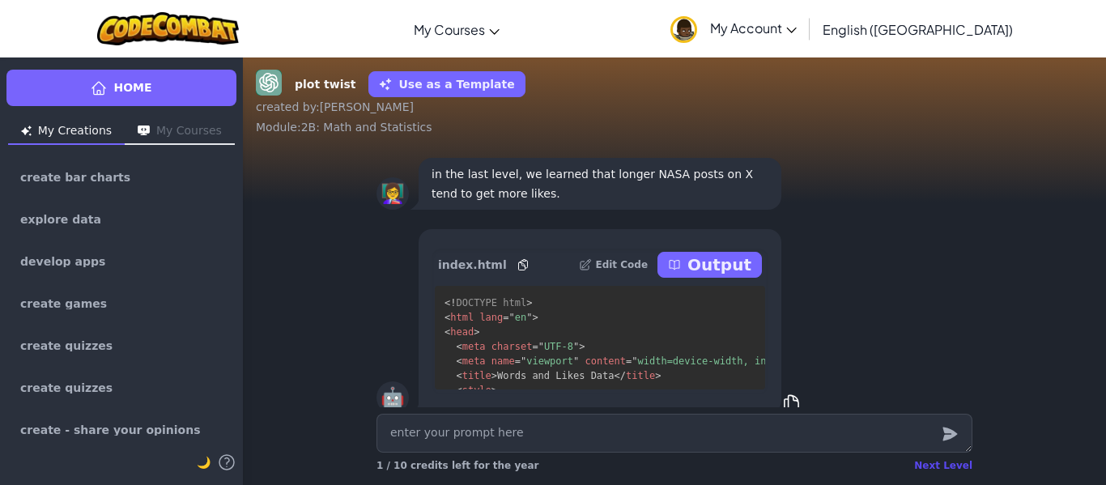
click at [942, 464] on div "Next Level" at bounding box center [943, 465] width 58 height 13
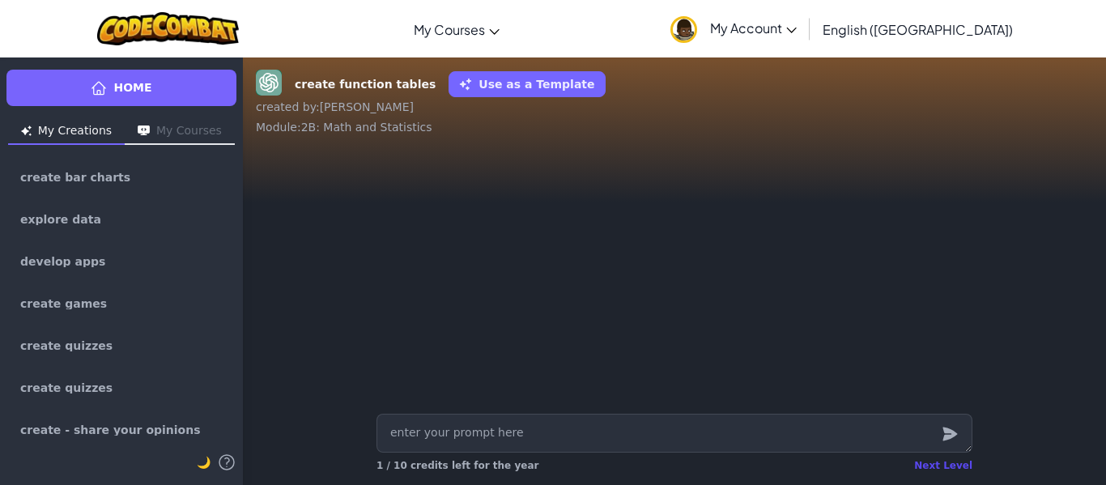
click at [939, 468] on div "Next Level" at bounding box center [943, 465] width 58 height 13
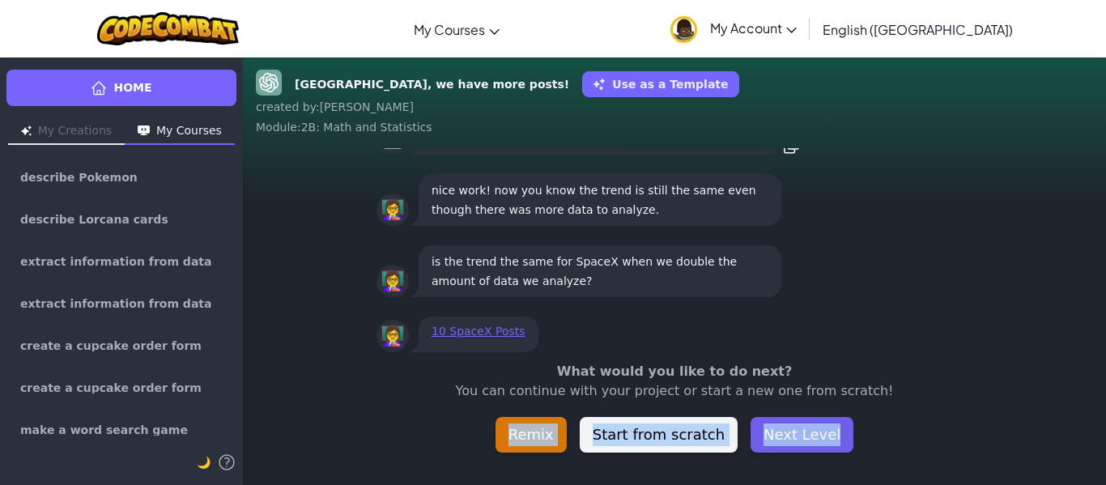
drag, startPoint x: 939, startPoint y: 468, endPoint x: 834, endPoint y: 449, distance: 107.1
click at [834, 449] on div "Houston, we have more posts! Use as a Template created by : Diego Alejandro Mod…" at bounding box center [674, 271] width 863 height 428
click at [815, 437] on button "Next Level" at bounding box center [802, 435] width 103 height 36
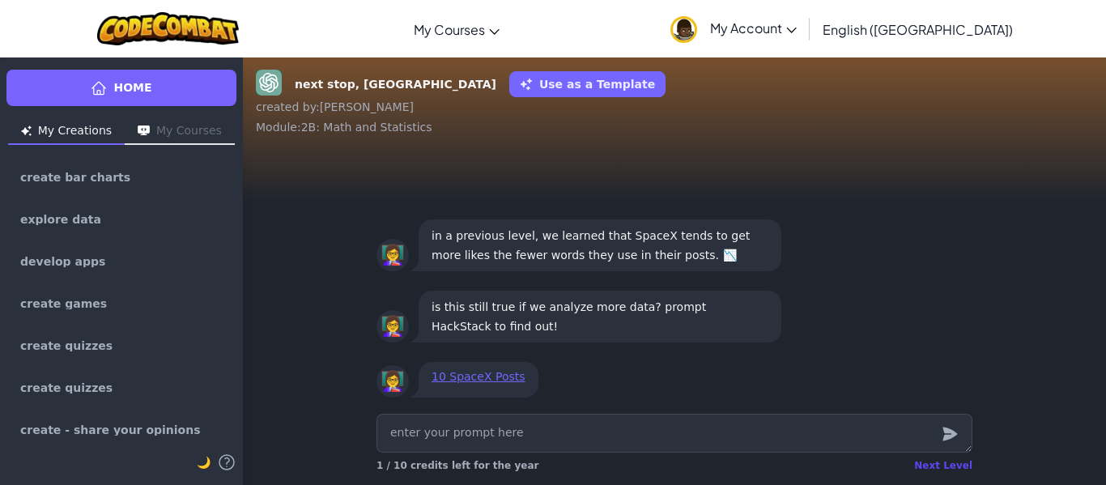
click at [951, 466] on div "Next Level" at bounding box center [943, 465] width 58 height 13
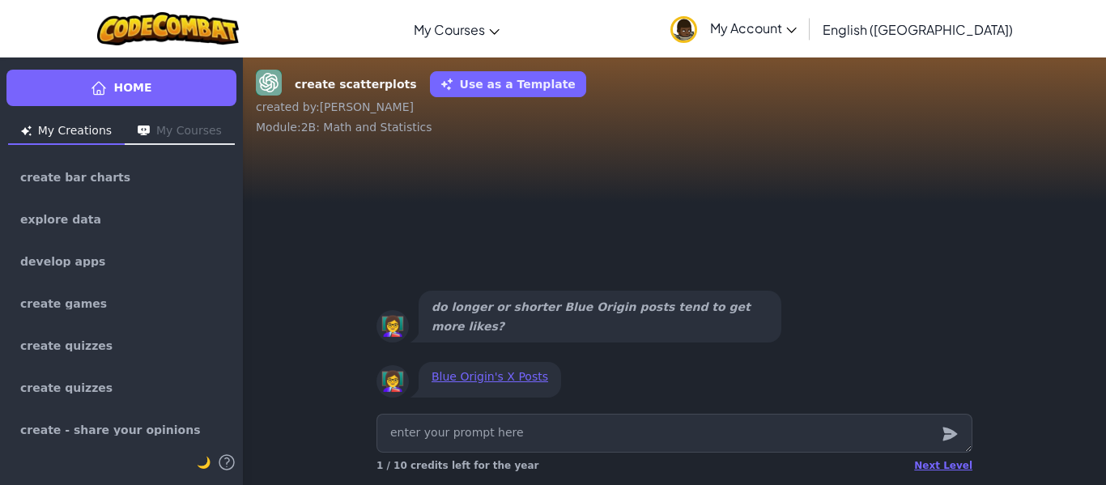
click at [939, 472] on div "Next Level 1 / 10 credits left for the year" at bounding box center [675, 466] width 596 height 26
click at [938, 471] on div "Next Level" at bounding box center [943, 465] width 58 height 13
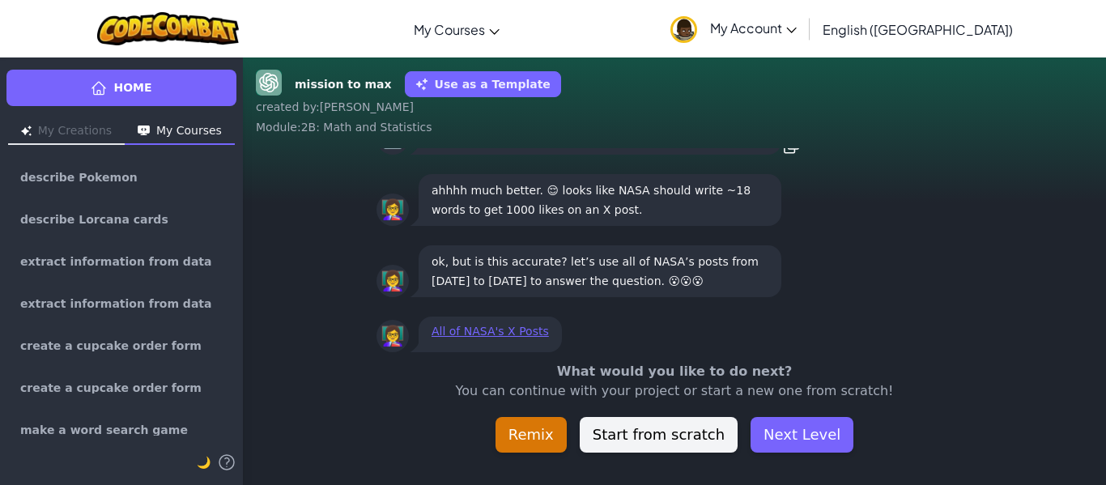
scroll to position [-45, 0]
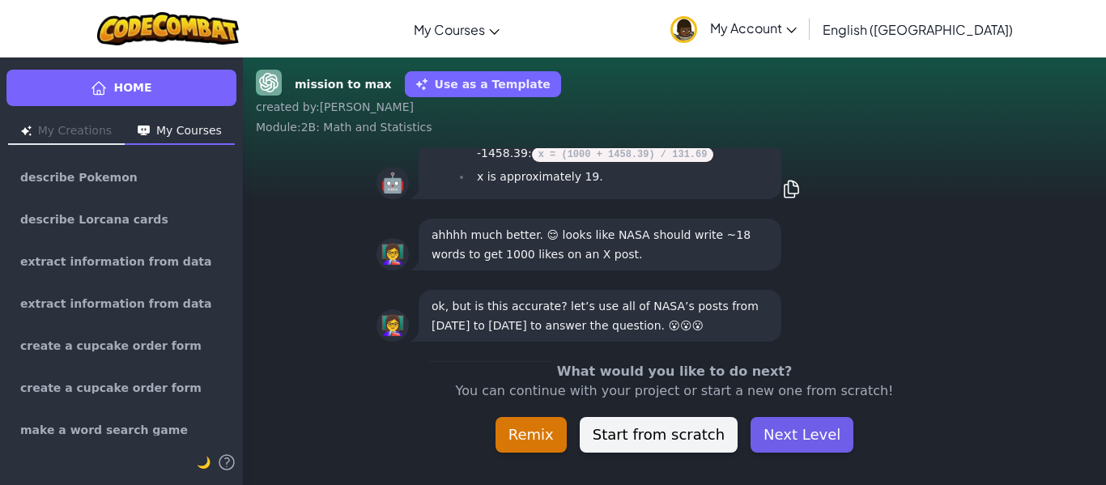
click at [790, 428] on button "Next Level" at bounding box center [802, 435] width 103 height 36
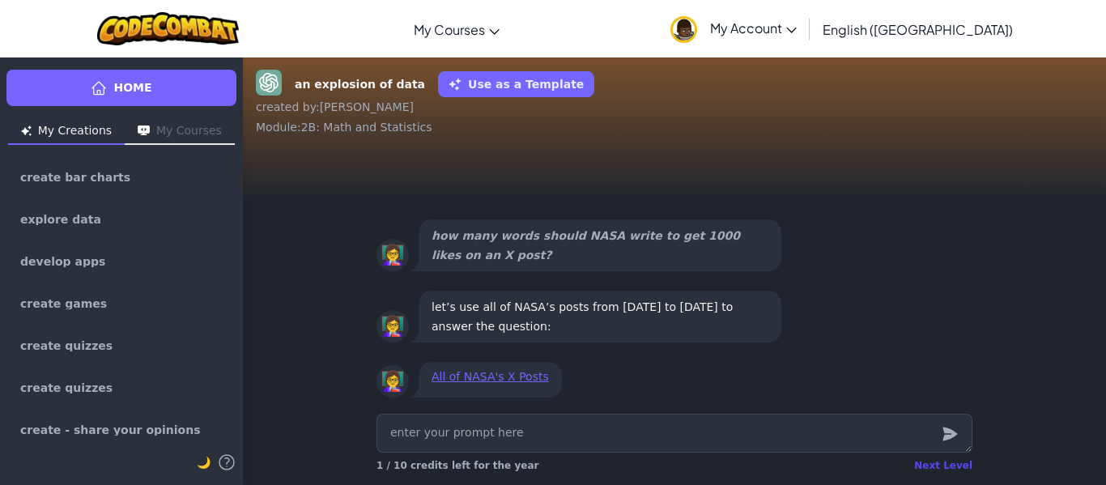
click at [943, 462] on div "Next Level" at bounding box center [943, 465] width 58 height 13
click at [946, 466] on div "Next Level" at bounding box center [943, 465] width 58 height 13
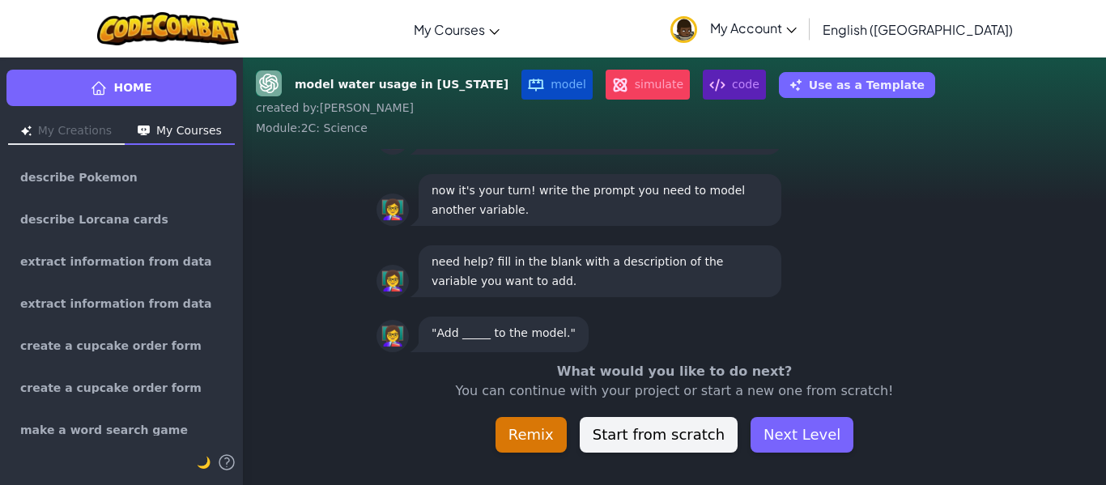
scroll to position [-45, 0]
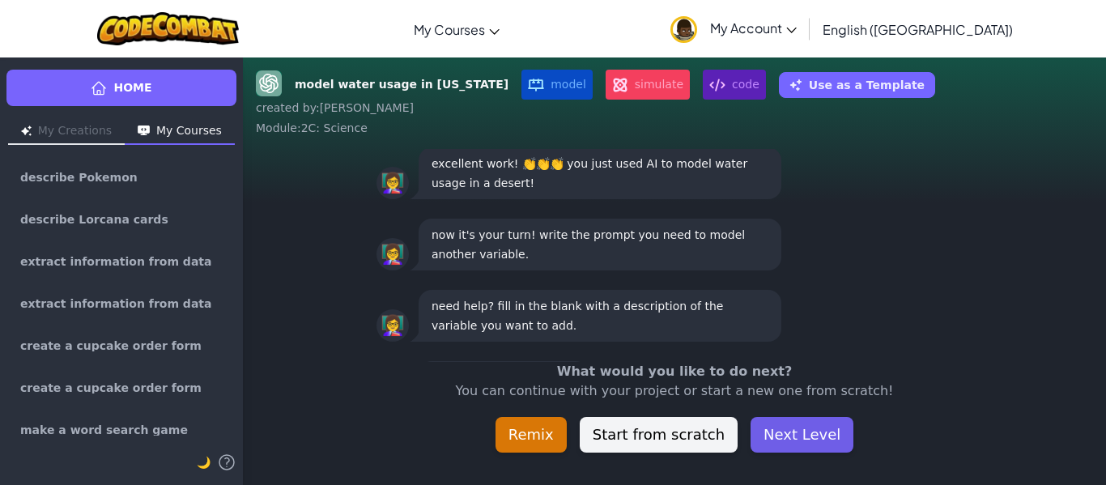
click at [801, 436] on button "Next Level" at bounding box center [802, 435] width 103 height 36
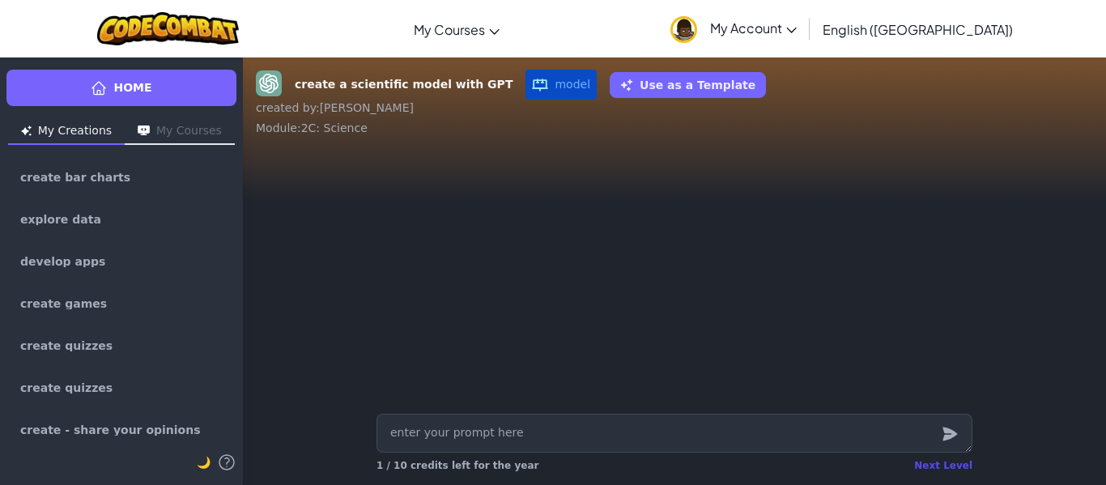
click at [953, 467] on div "Next Level" at bounding box center [943, 465] width 58 height 13
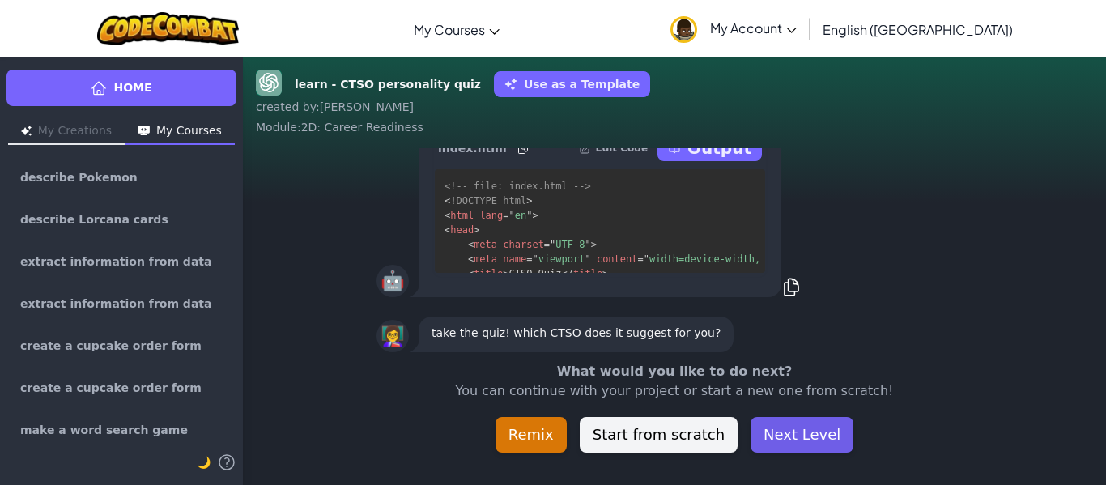
click at [811, 432] on button "Next Level" at bounding box center [802, 435] width 103 height 36
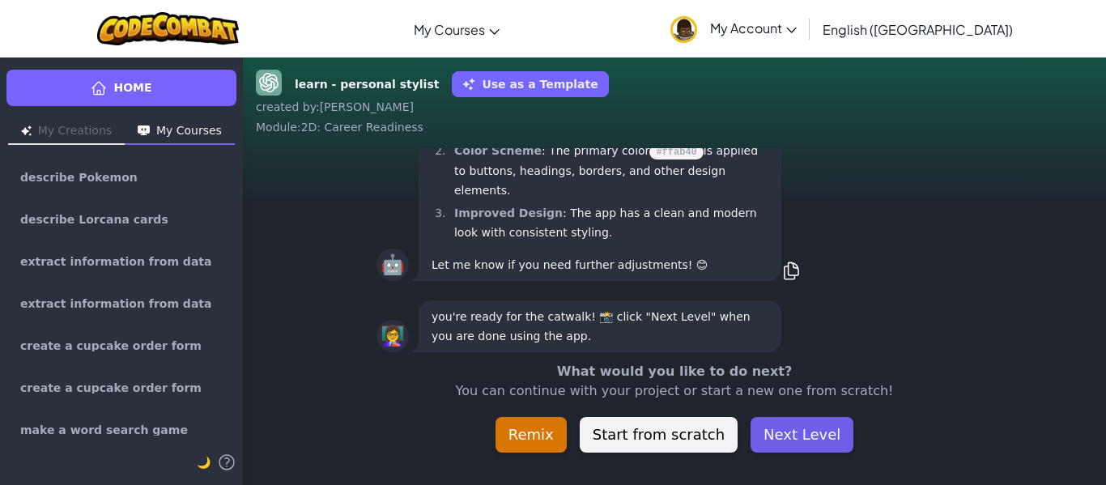
scroll to position [1, 0]
click at [818, 429] on button "Next Level" at bounding box center [802, 435] width 103 height 36
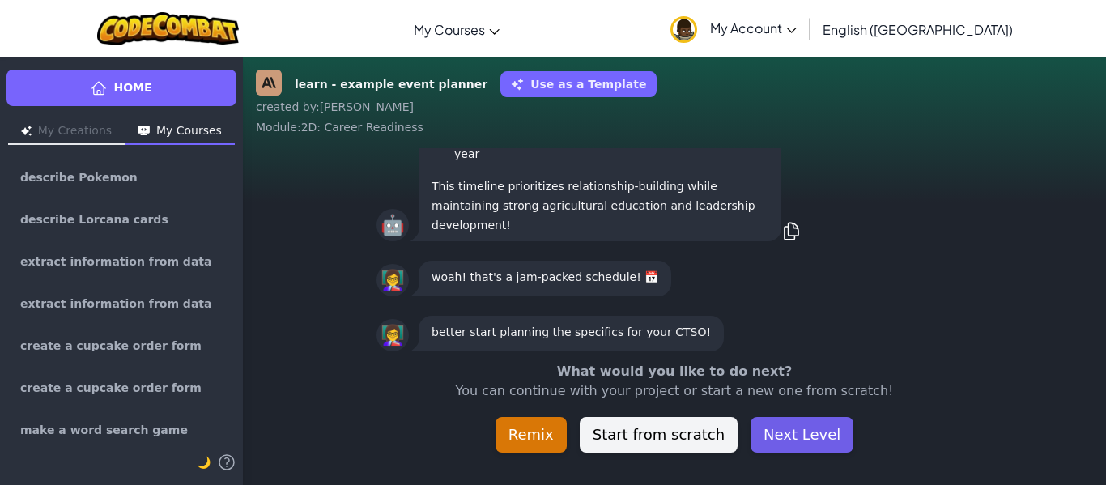
click at [824, 434] on button "Next Level" at bounding box center [802, 435] width 103 height 36
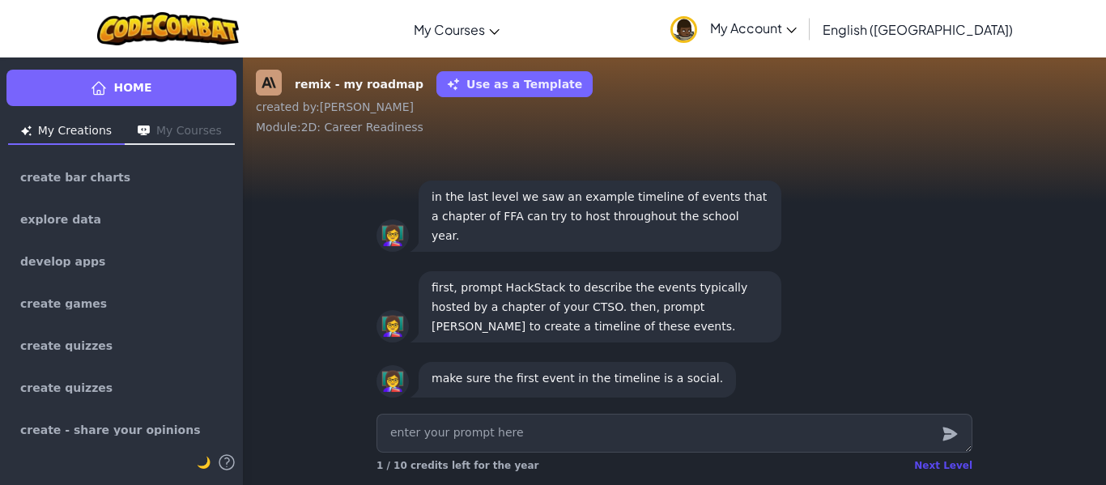
click at [942, 462] on div "Next Level" at bounding box center [943, 465] width 58 height 13
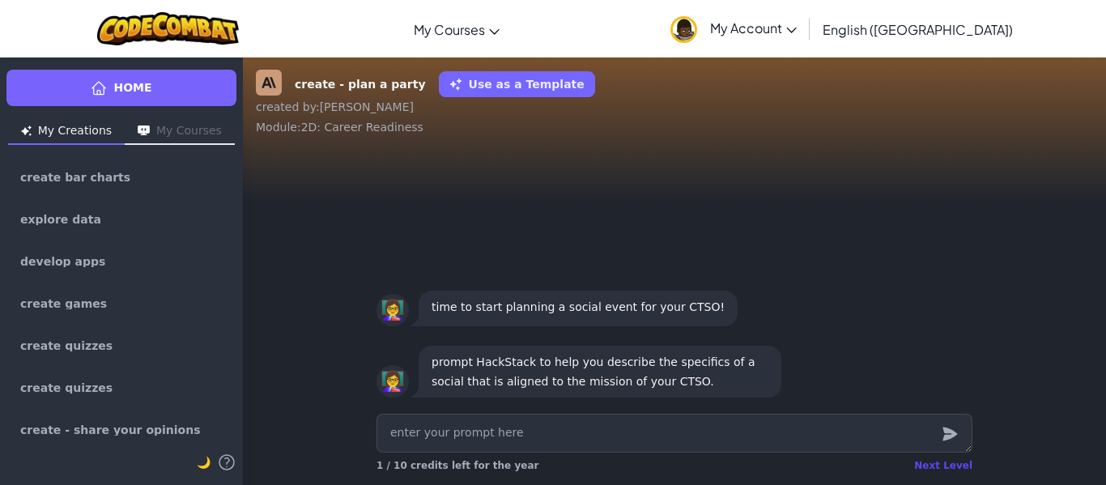
click at [951, 467] on div "Next Level" at bounding box center [943, 465] width 58 height 13
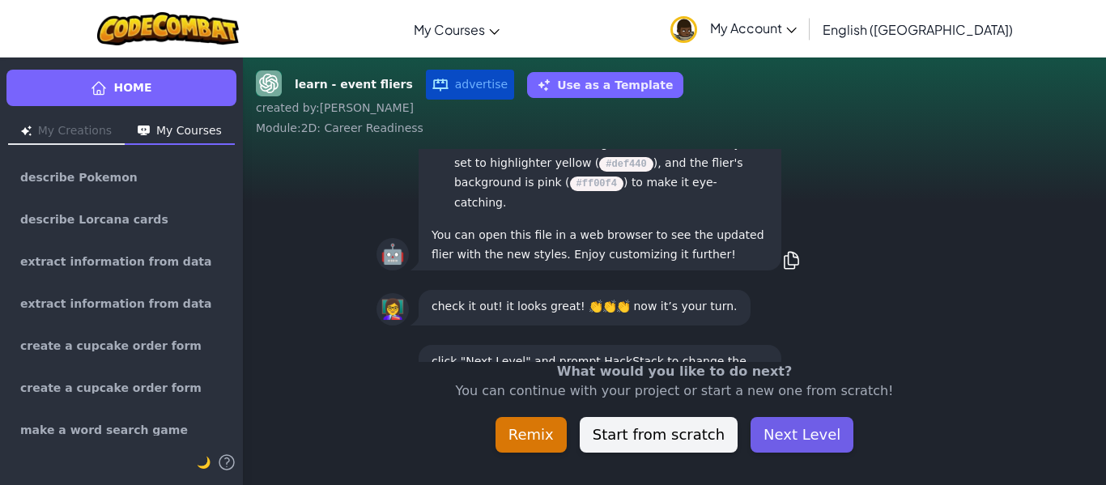
click at [818, 437] on button "Next Level" at bounding box center [802, 435] width 103 height 36
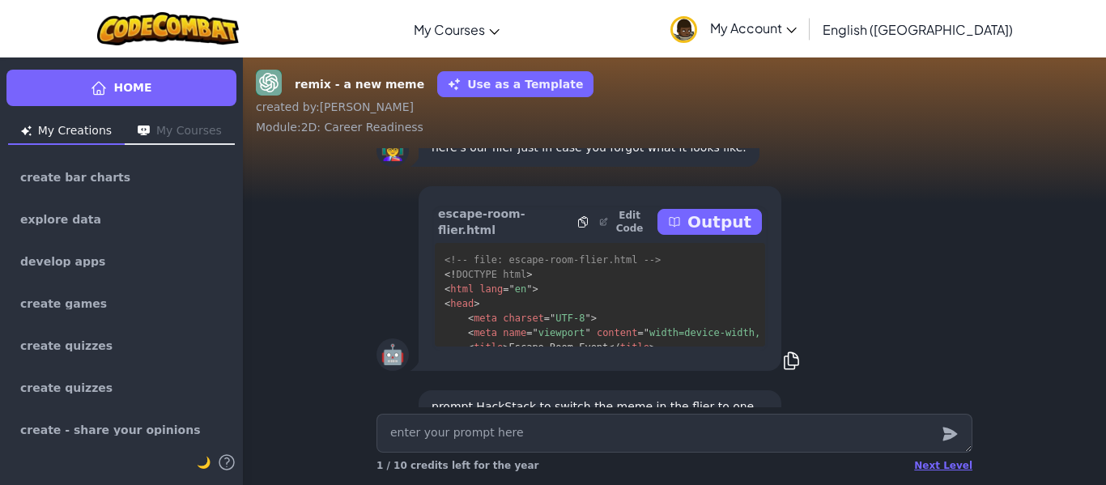
scroll to position [-198, 0]
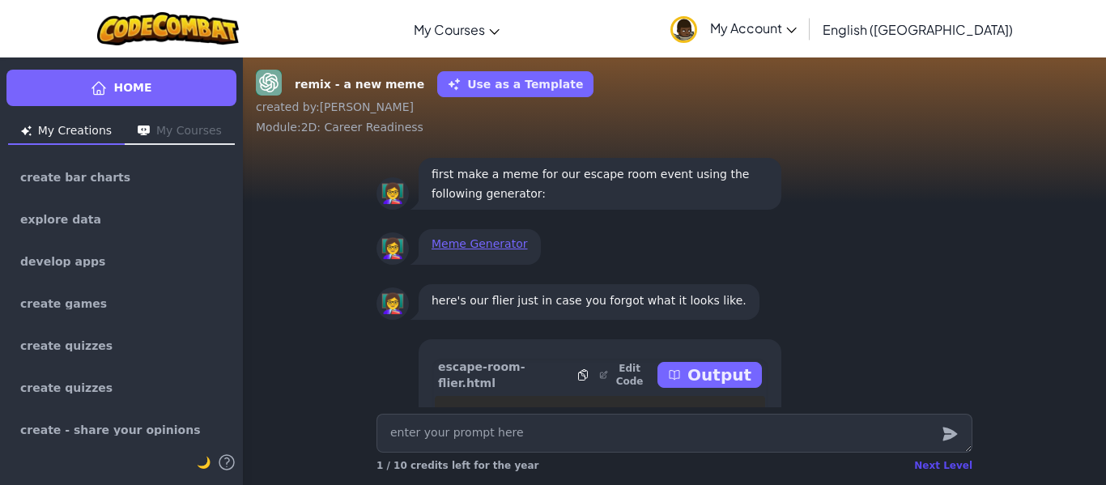
click at [958, 464] on div "Next Level" at bounding box center [943, 465] width 58 height 13
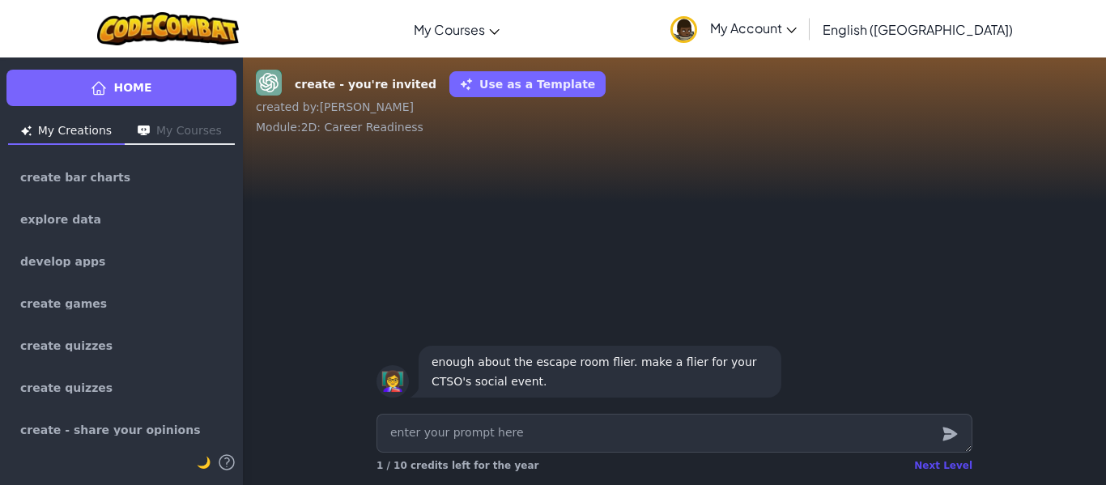
click at [940, 468] on div "Next Level" at bounding box center [943, 465] width 58 height 13
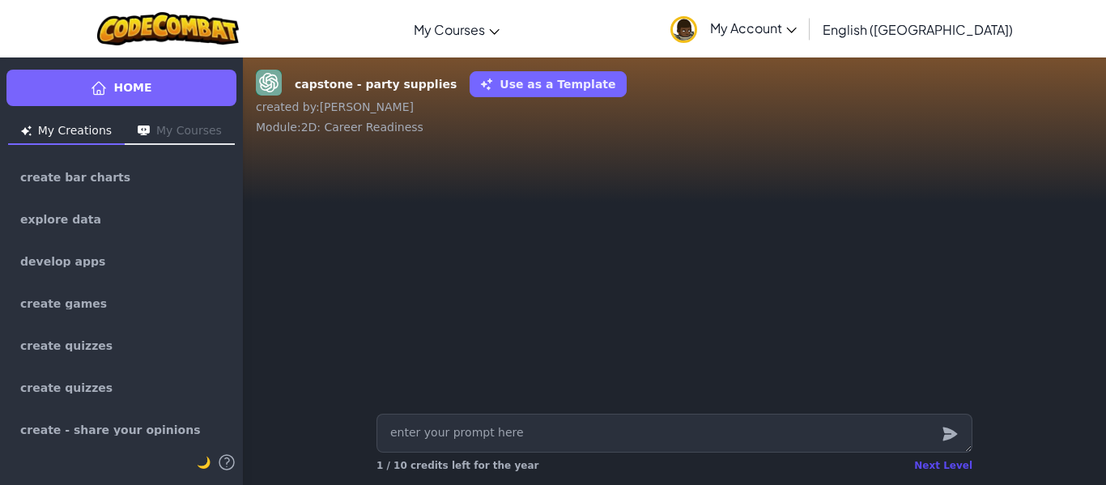
click at [942, 463] on div "Next Level" at bounding box center [943, 465] width 58 height 13
click at [952, 469] on div "Next Level" at bounding box center [943, 465] width 58 height 13
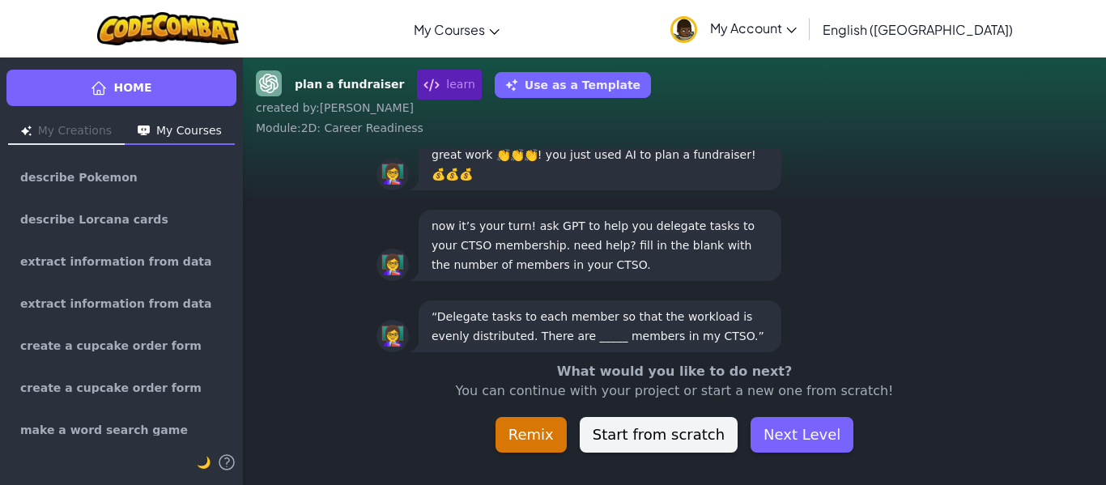
scroll to position [-45, 0]
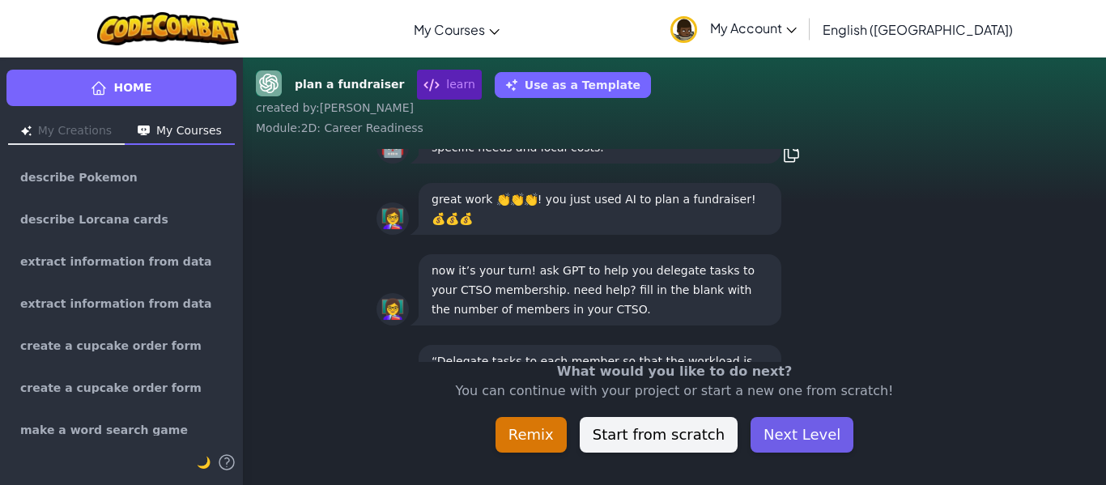
click at [796, 432] on button "Next Level" at bounding box center [802, 435] width 103 height 36
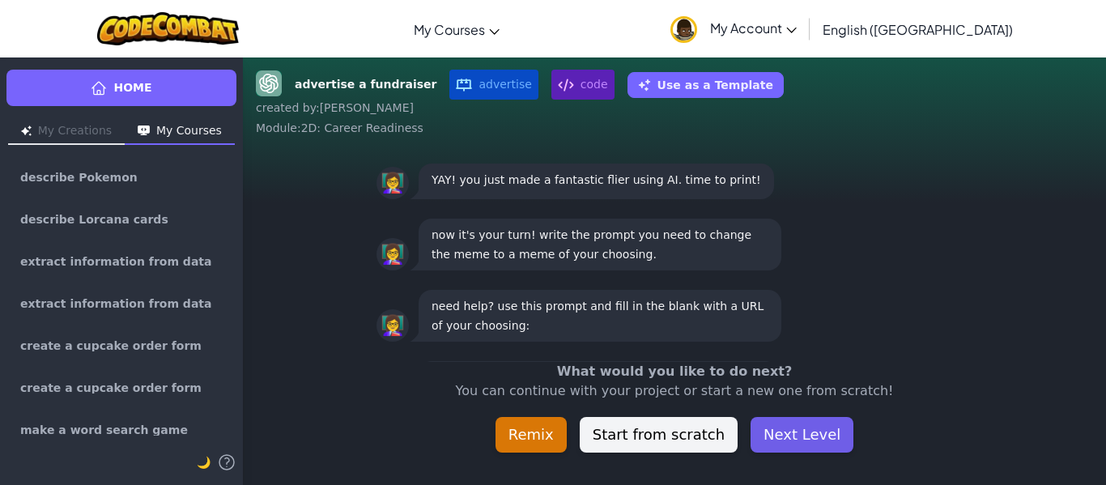
scroll to position [1, 0]
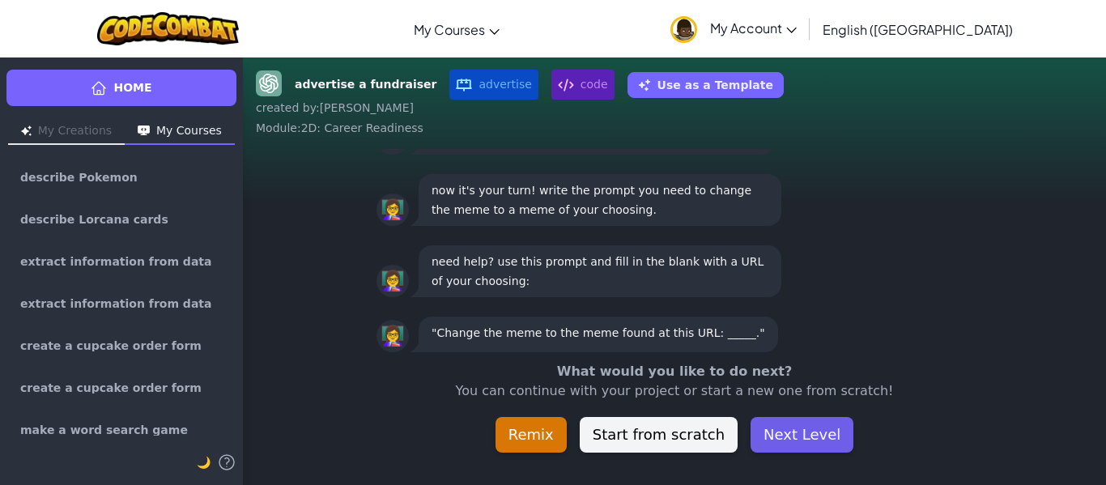
click at [797, 432] on button "Next Level" at bounding box center [802, 435] width 103 height 36
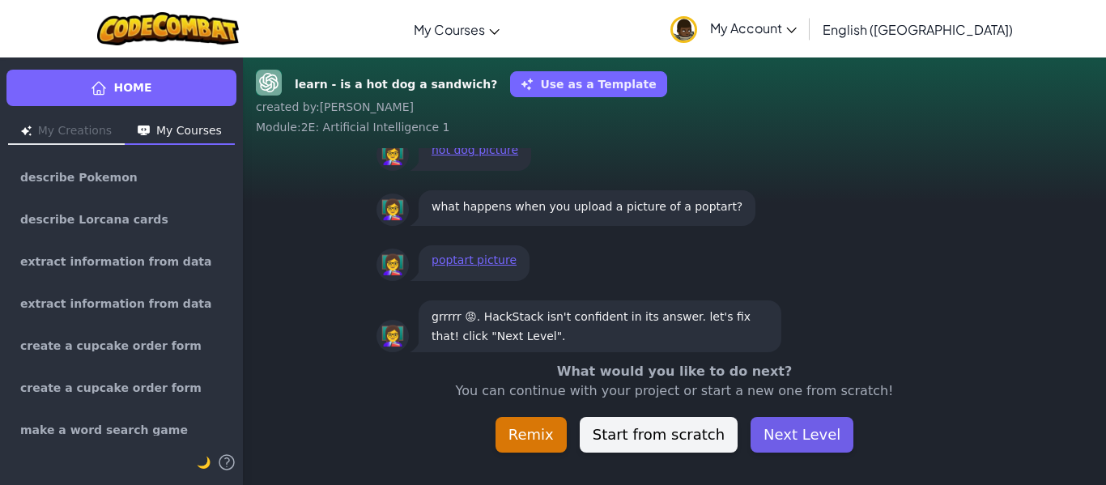
click at [822, 436] on button "Next Level" at bounding box center [802, 435] width 103 height 36
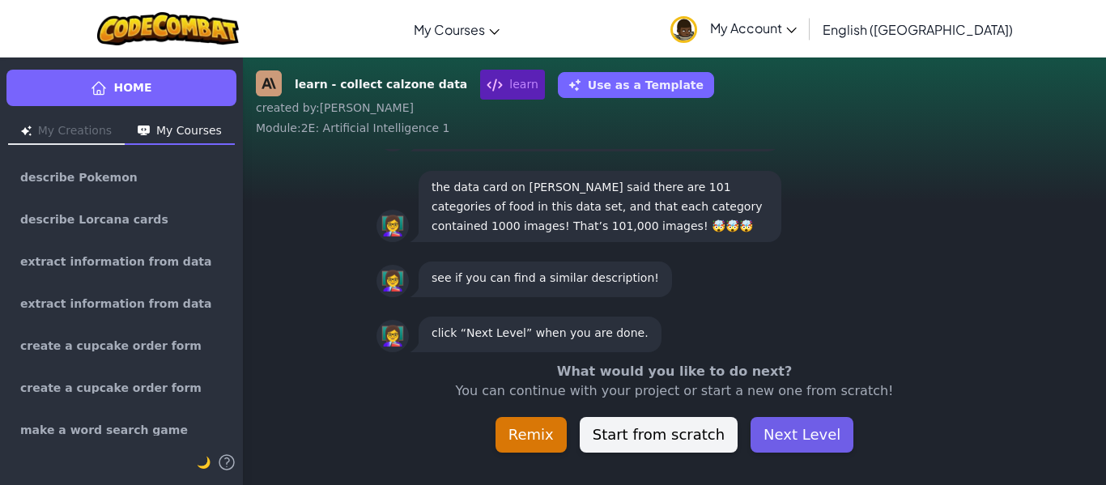
click at [822, 436] on button "Next Level" at bounding box center [802, 435] width 103 height 36
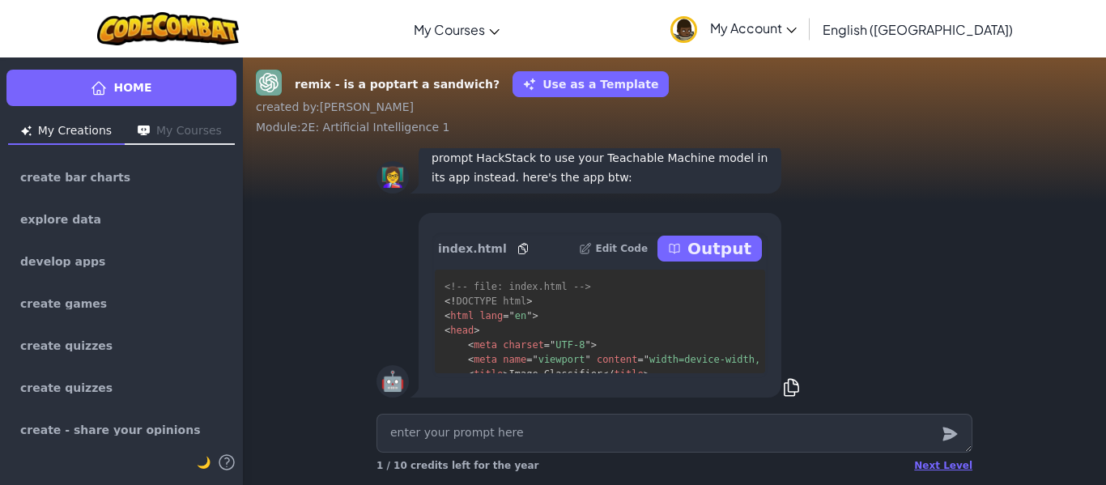
click at [822, 436] on textarea at bounding box center [675, 433] width 596 height 39
click at [943, 465] on div "Next Level" at bounding box center [943, 465] width 58 height 13
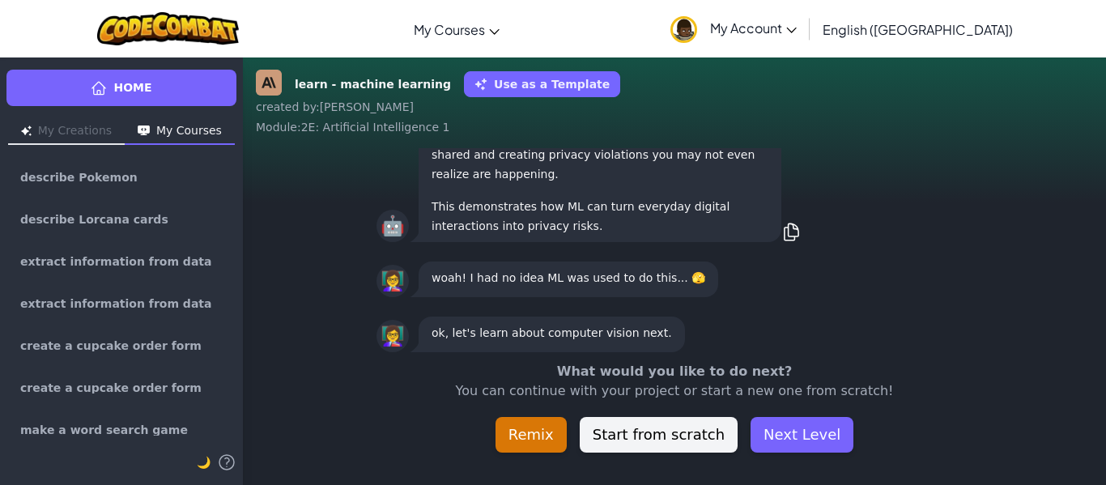
click at [943, 465] on div "learn - machine learning Use as a Template created by : Diego Alejandro Module …" at bounding box center [674, 271] width 863 height 428
click at [795, 424] on button "Next Level" at bounding box center [802, 435] width 103 height 36
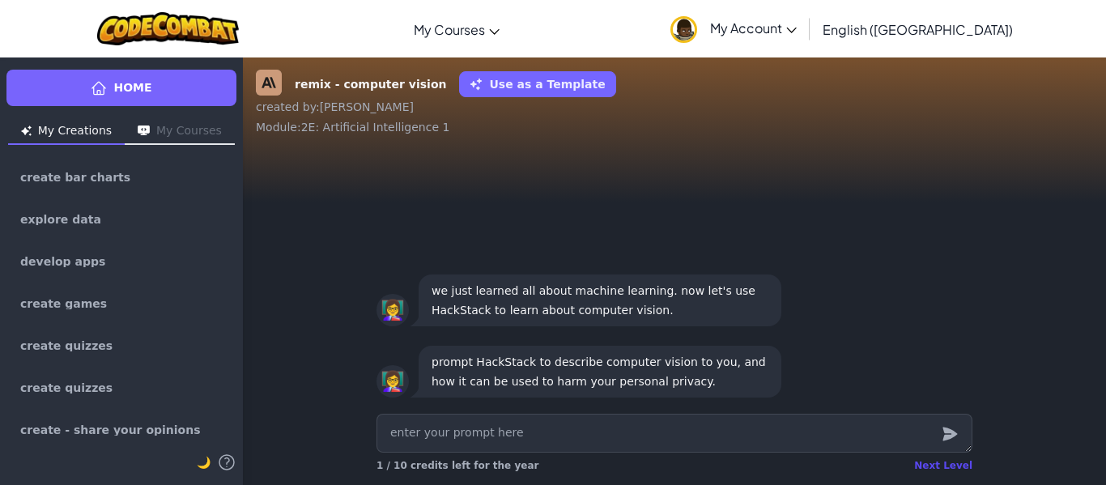
click at [952, 463] on div "Next Level" at bounding box center [943, 465] width 58 height 13
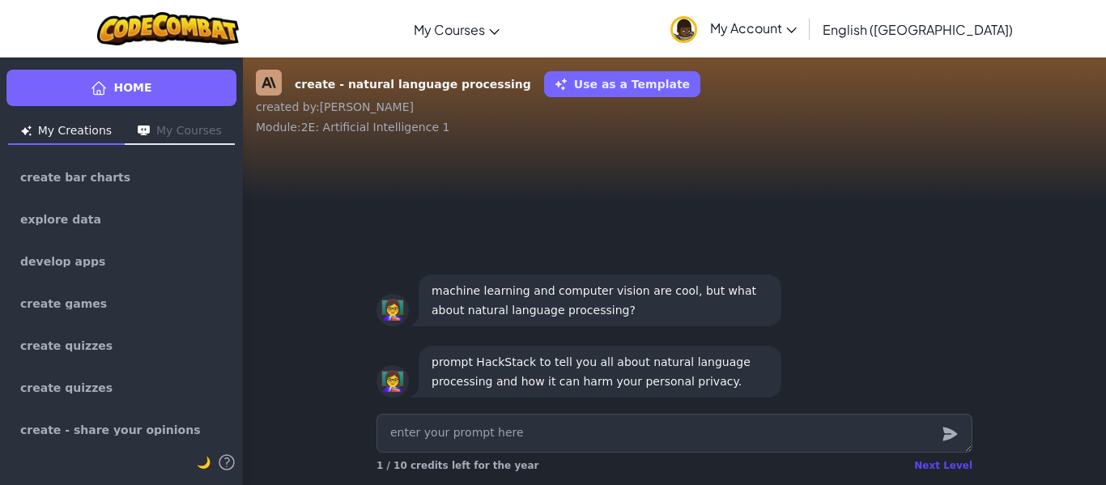
click at [933, 459] on div "Next Level" at bounding box center [943, 465] width 58 height 13
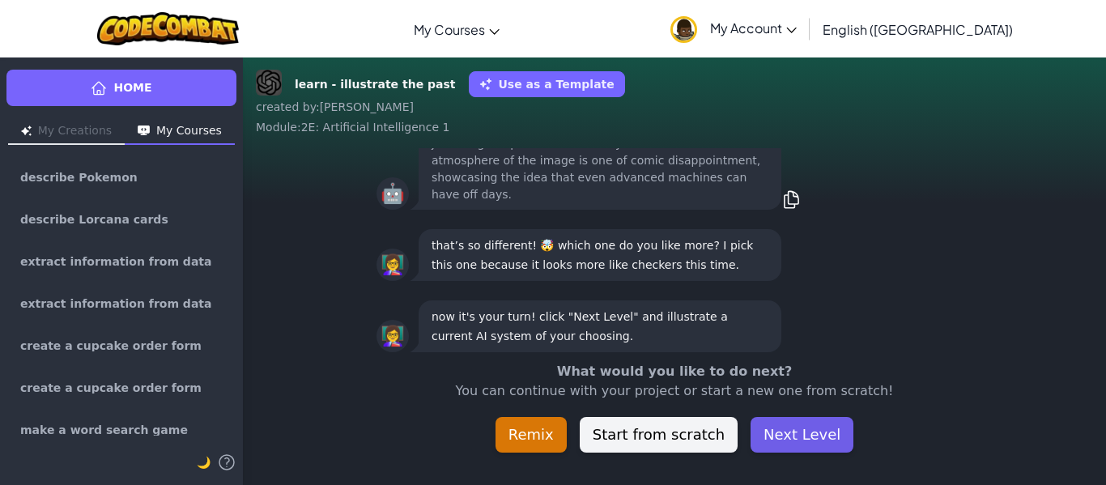
click at [800, 439] on button "Next Level" at bounding box center [802, 435] width 103 height 36
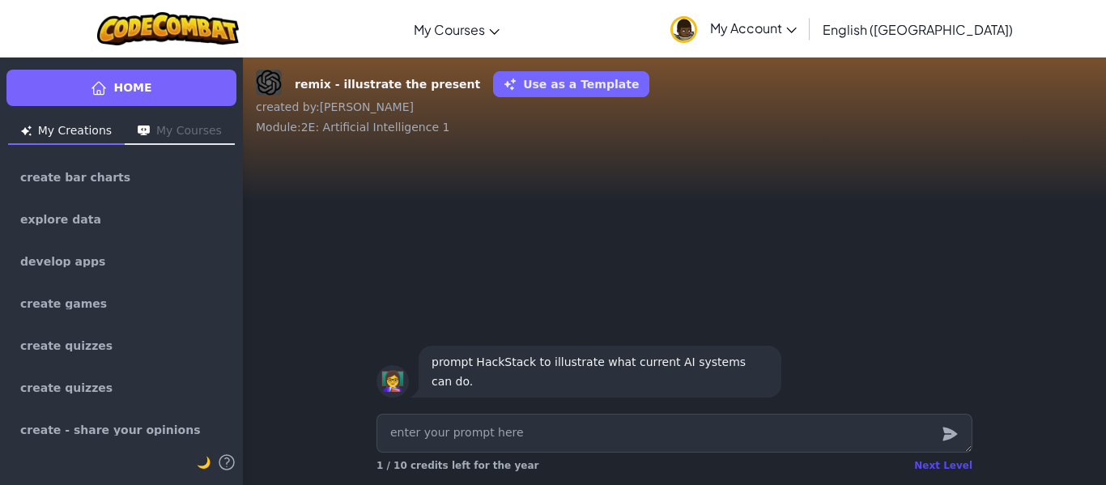
click at [947, 465] on div "Next Level" at bounding box center [943, 465] width 58 height 13
click at [936, 465] on div "Next Level" at bounding box center [943, 465] width 58 height 13
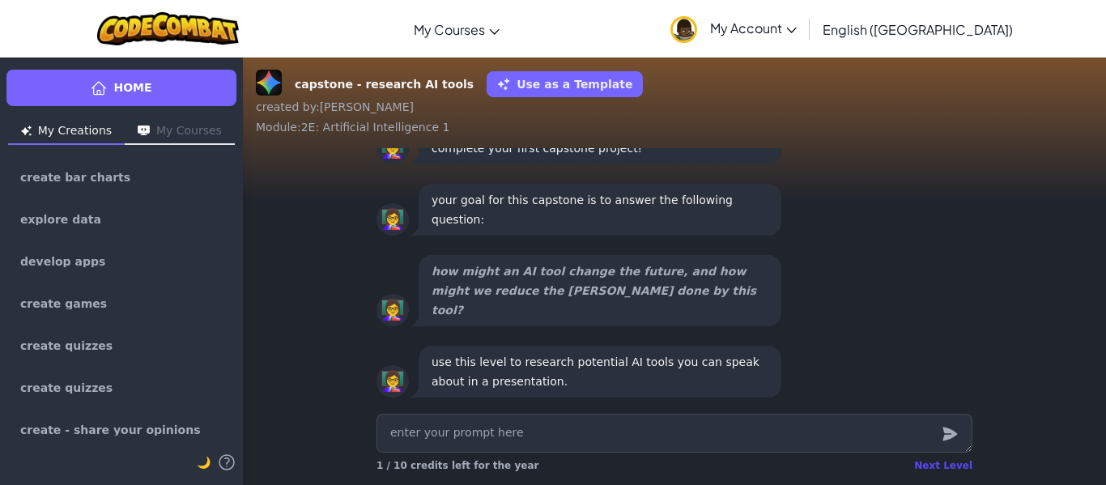
click at [934, 462] on div "Next Level" at bounding box center [943, 465] width 58 height 13
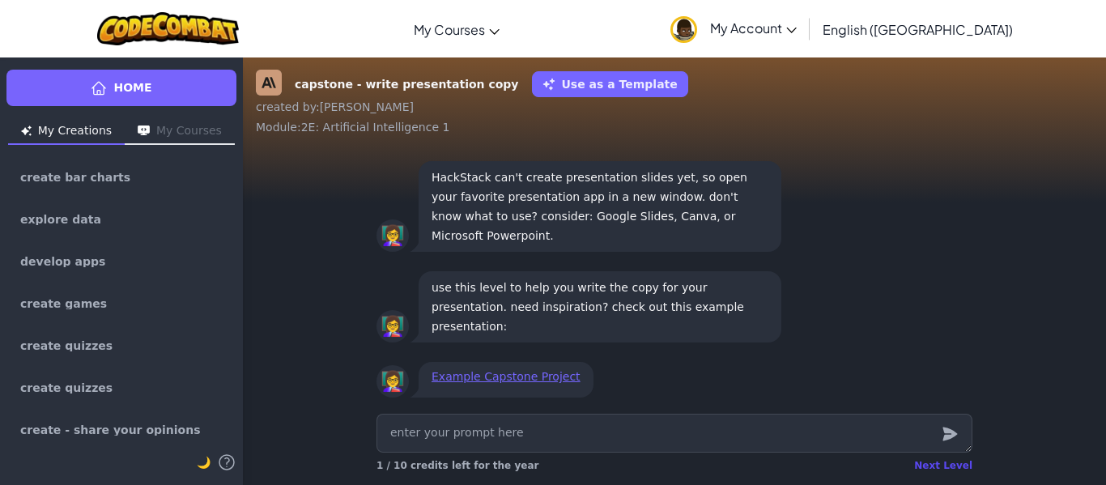
click at [934, 462] on div "Next Level" at bounding box center [943, 465] width 58 height 13
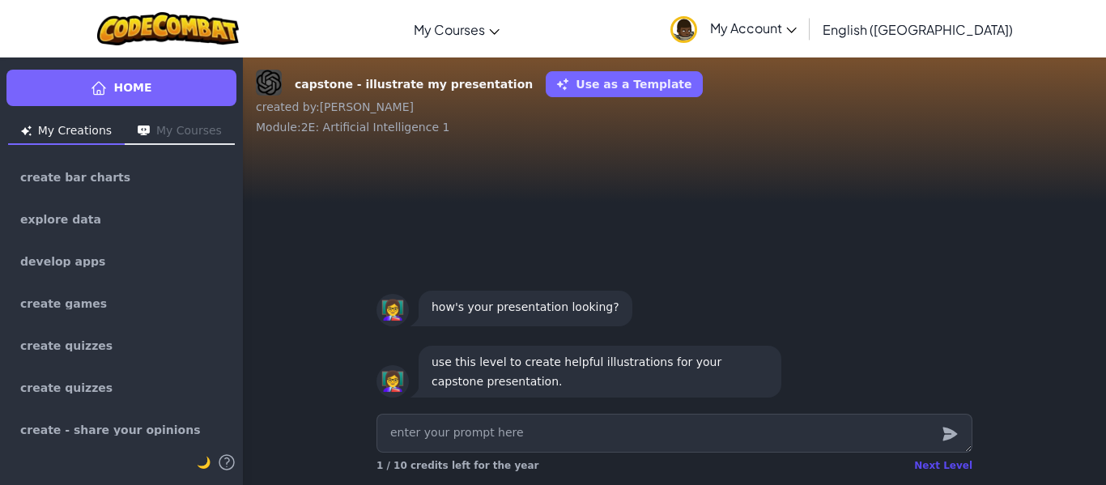
click at [934, 462] on div "Next Level" at bounding box center [943, 465] width 58 height 13
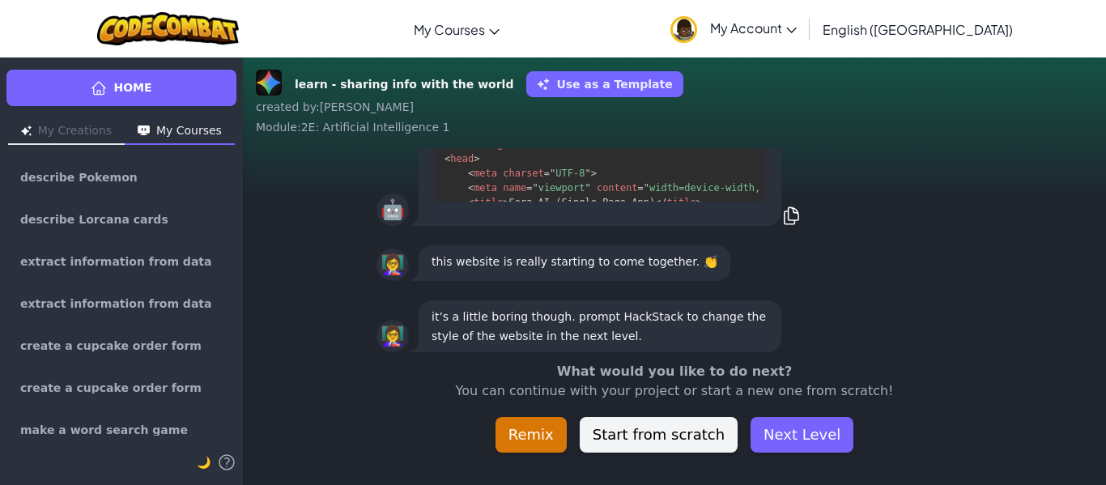
scroll to position [-45, 0]
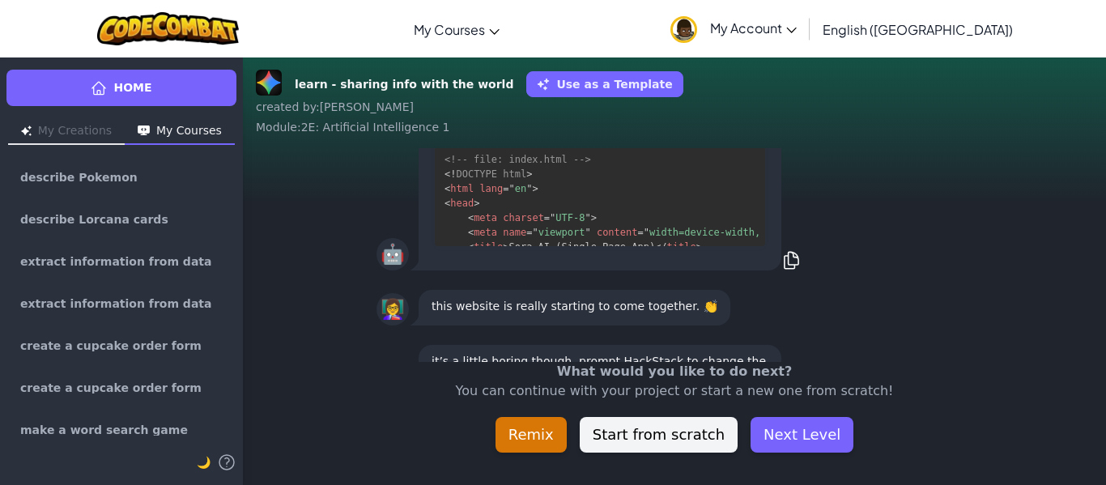
click at [934, 462] on div "learn - sharing info with the world Use as a Template created by : Diego Alejan…" at bounding box center [674, 271] width 863 height 428
click at [793, 441] on button "Next Level" at bounding box center [802, 435] width 103 height 36
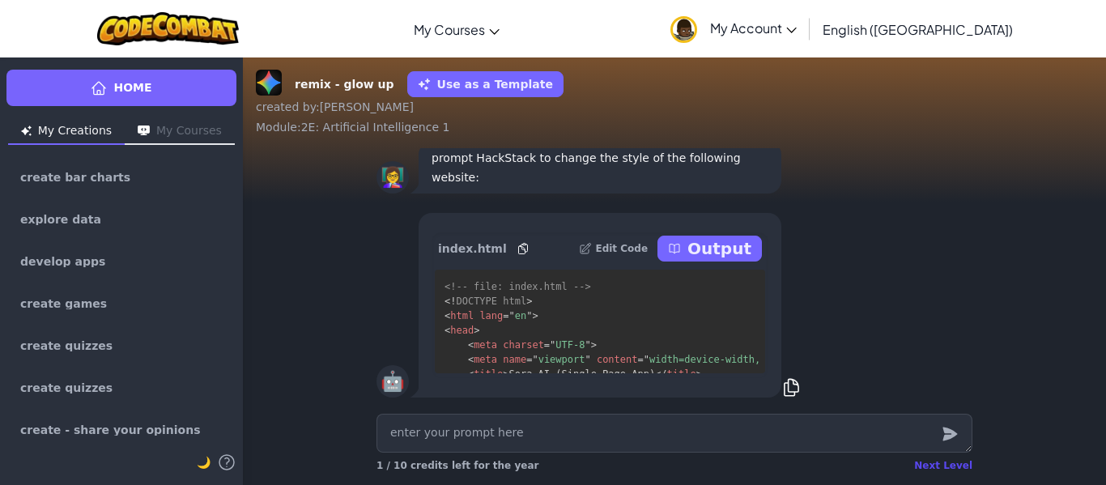
click at [951, 469] on div "Next Level" at bounding box center [943, 465] width 58 height 13
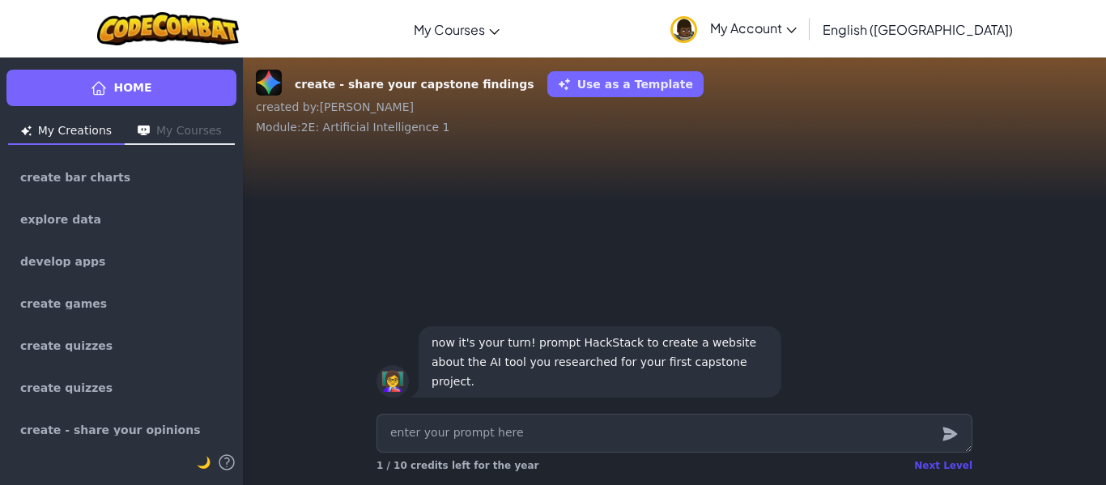
click at [944, 462] on div "Next Level" at bounding box center [943, 465] width 58 height 13
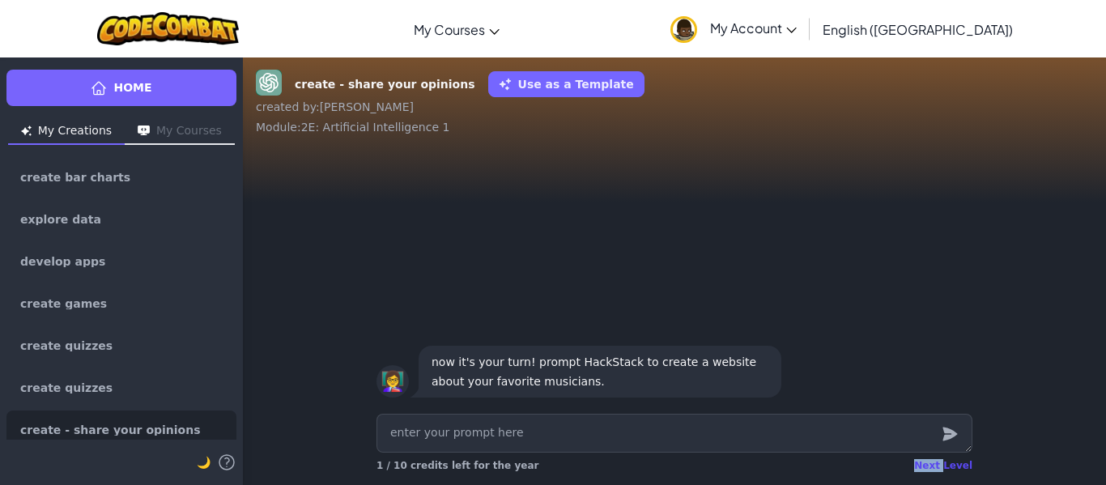
click at [944, 462] on div "Next Level" at bounding box center [943, 465] width 58 height 13
click at [944, 462] on div "create - share your opinions Use as a Template created by : Diego Alejandro Mod…" at bounding box center [674, 271] width 863 height 428
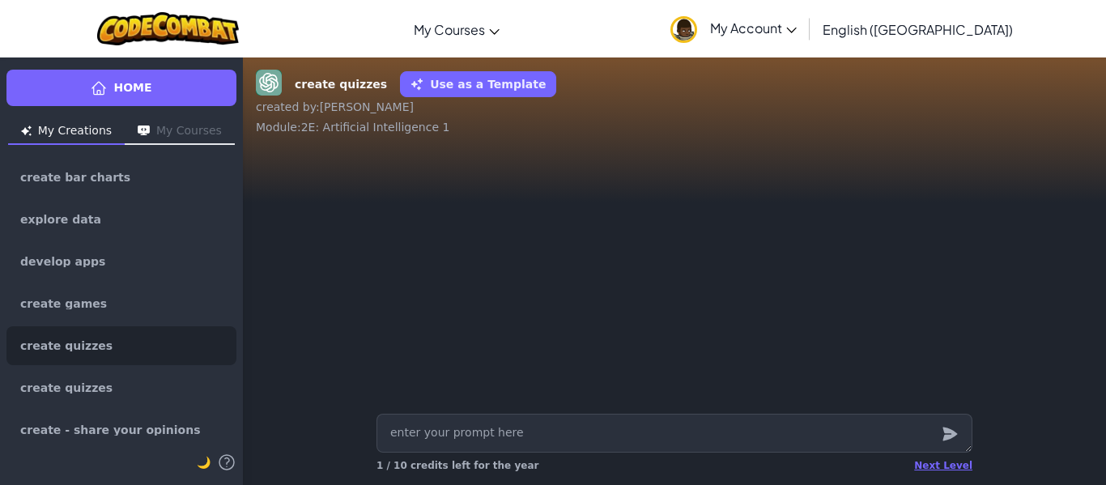
click at [944, 462] on div "Next Level" at bounding box center [943, 465] width 58 height 13
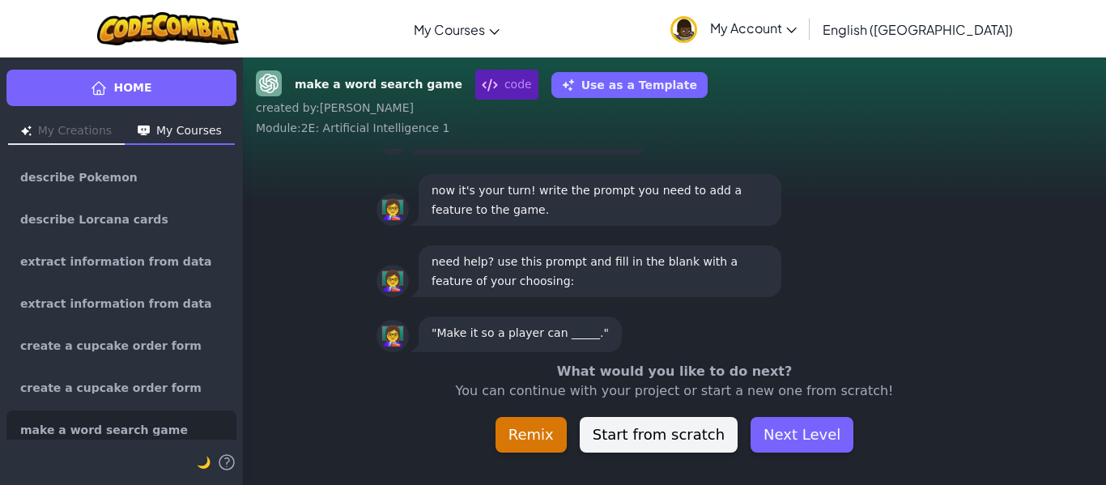
click at [944, 462] on div "make a word search game code Use as a Template created by : Diego Alejandro Mod…" at bounding box center [674, 271] width 863 height 428
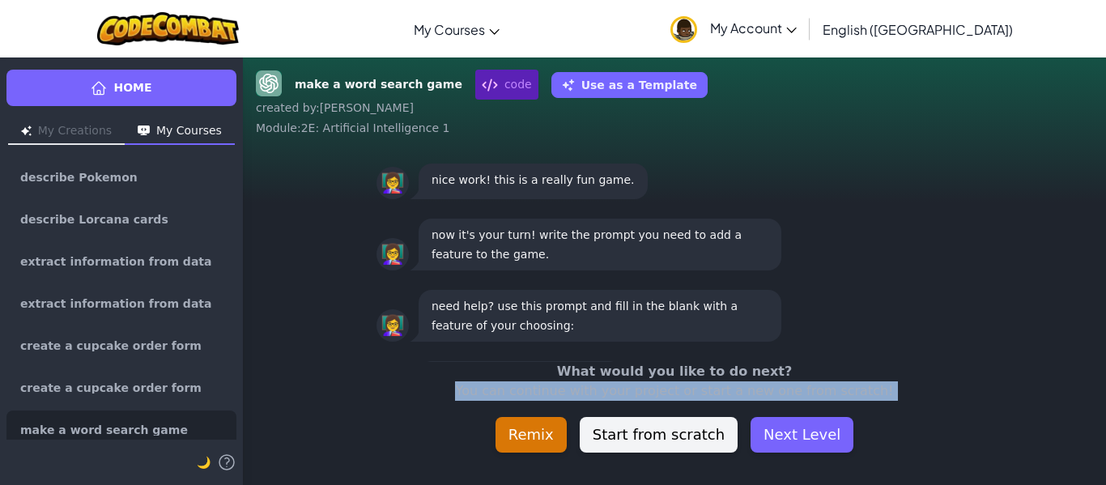
click at [944, 462] on div "make a word search game code Use as a Template created by : Diego Alejandro Mod…" at bounding box center [674, 271] width 863 height 428
click at [796, 436] on button "Next Level" at bounding box center [802, 435] width 103 height 36
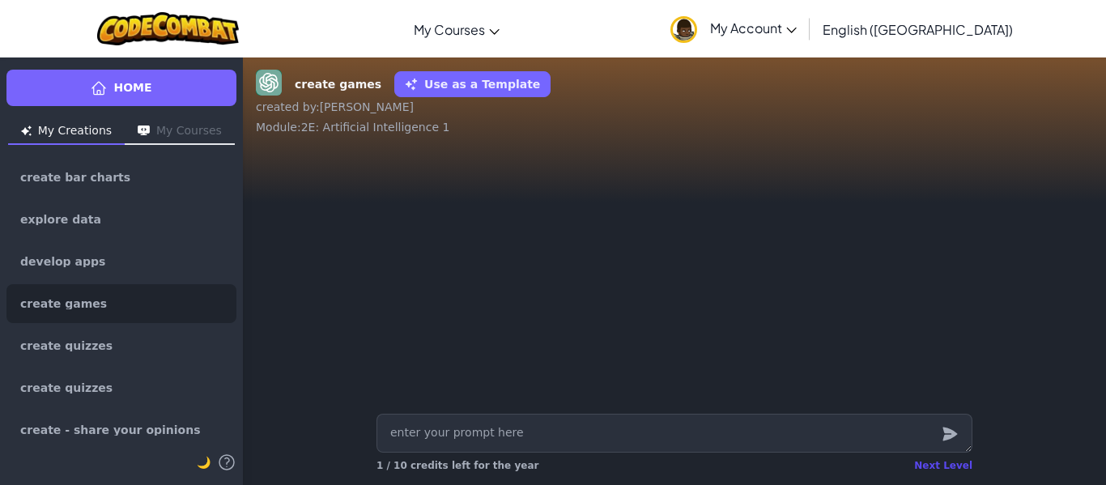
click at [937, 467] on div "Next Level" at bounding box center [943, 465] width 58 height 13
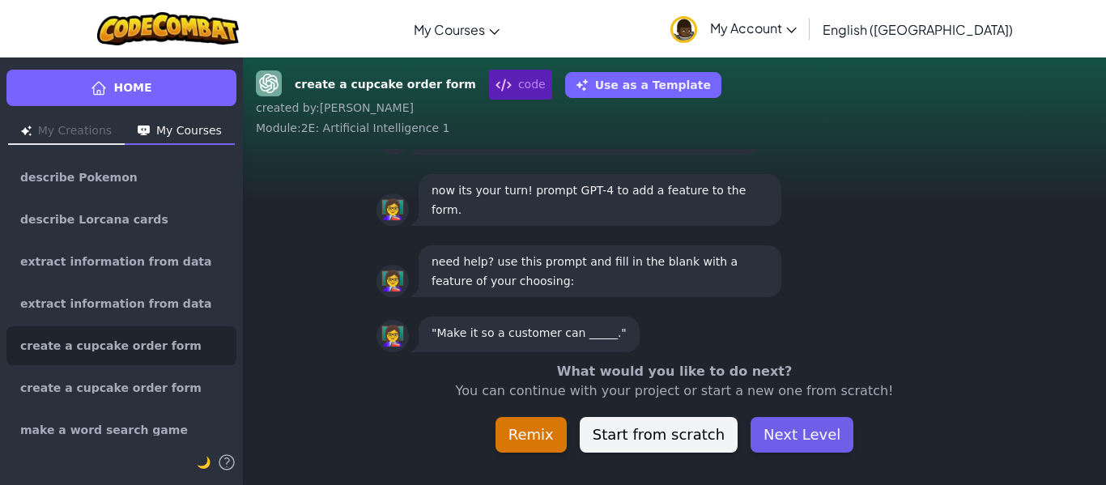
scroll to position [-45, 0]
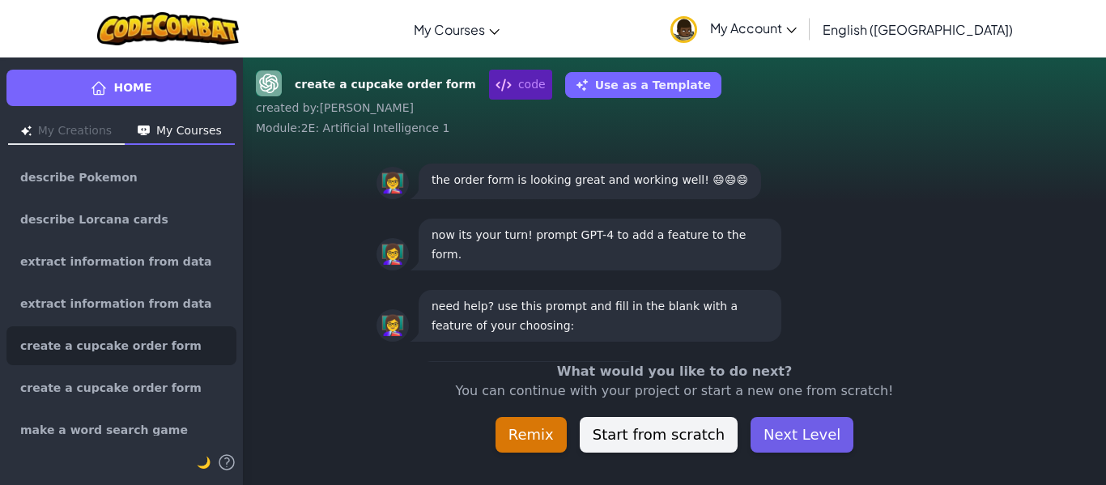
click at [809, 434] on button "Next Level" at bounding box center [802, 435] width 103 height 36
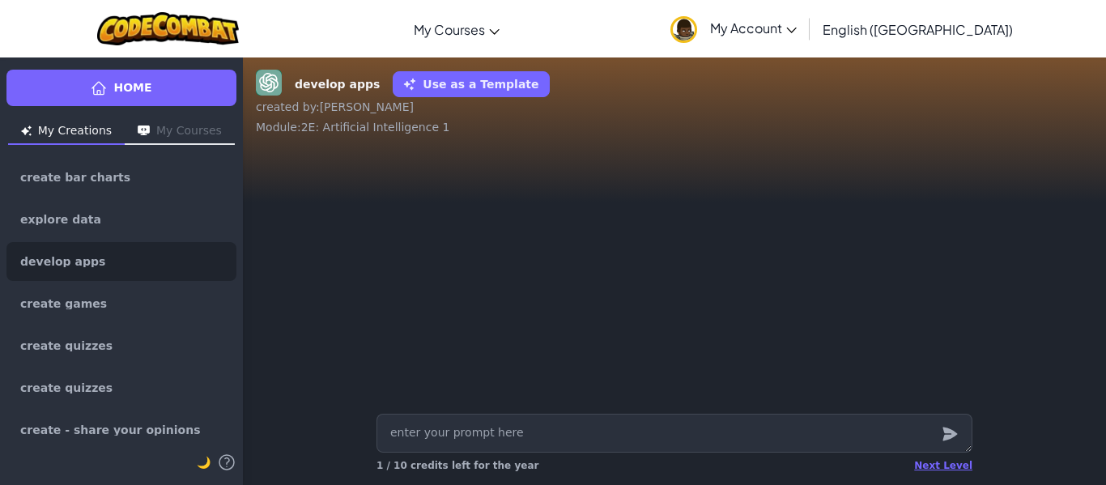
click at [935, 458] on div "Next Level 1 / 10 credits left for the year" at bounding box center [675, 466] width 596 height 26
click at [935, 459] on div "Next Level 1 / 10 credits left for the year" at bounding box center [675, 466] width 596 height 26
click at [938, 466] on div "Next Level" at bounding box center [943, 465] width 58 height 13
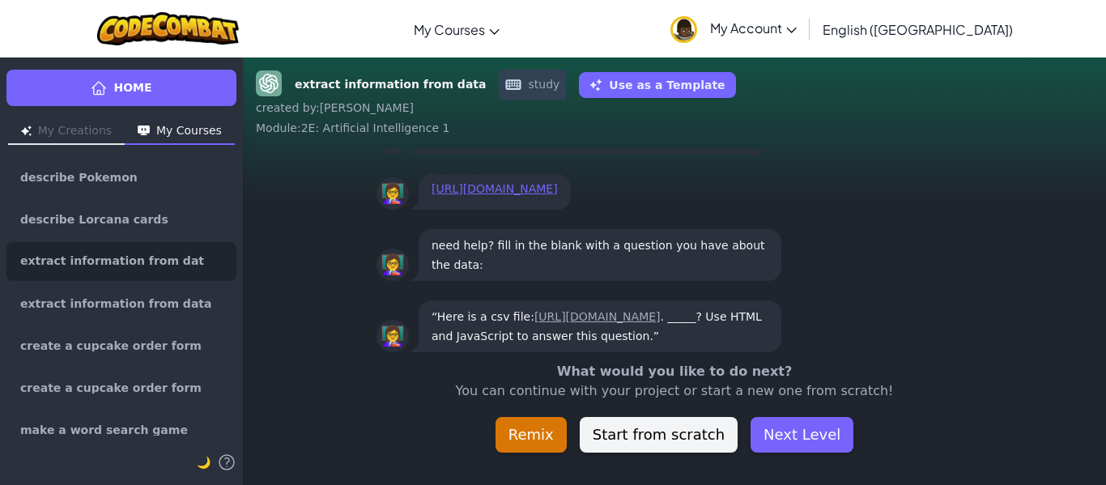
scroll to position [-45, 0]
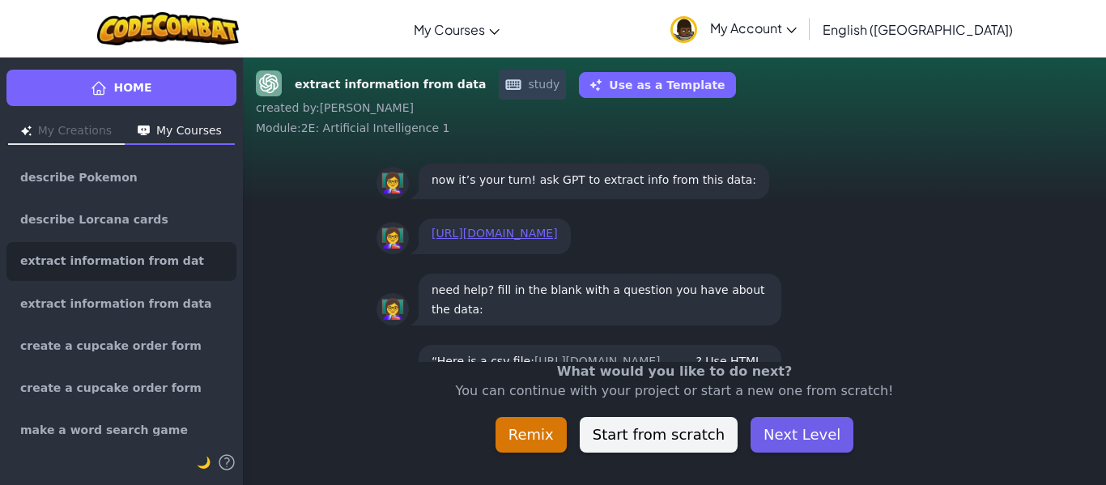
click at [783, 430] on button "Next Level" at bounding box center [802, 435] width 103 height 36
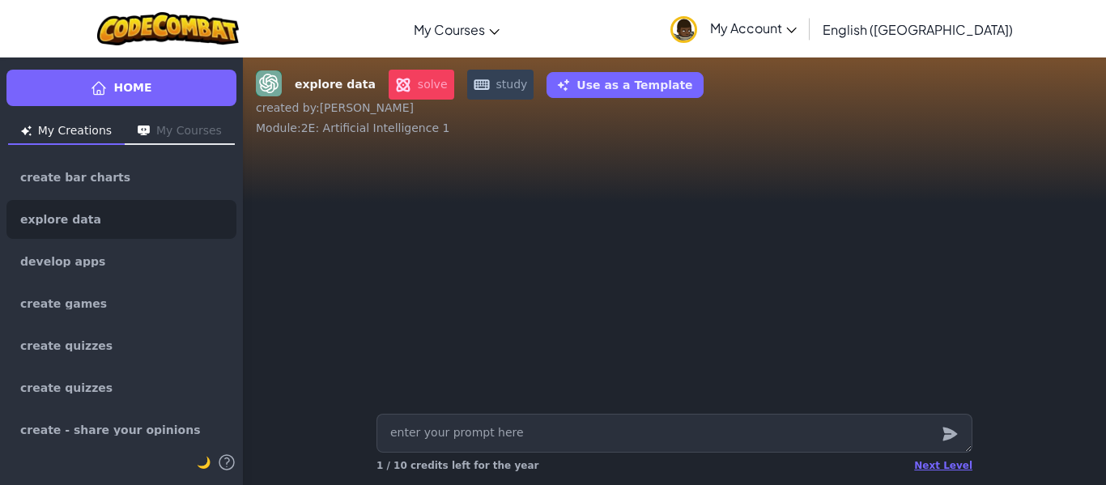
click at [927, 457] on div "Next Level 1 / 10 credits left for the year" at bounding box center [675, 466] width 596 height 26
click at [934, 466] on div "Next Level" at bounding box center [943, 465] width 58 height 13
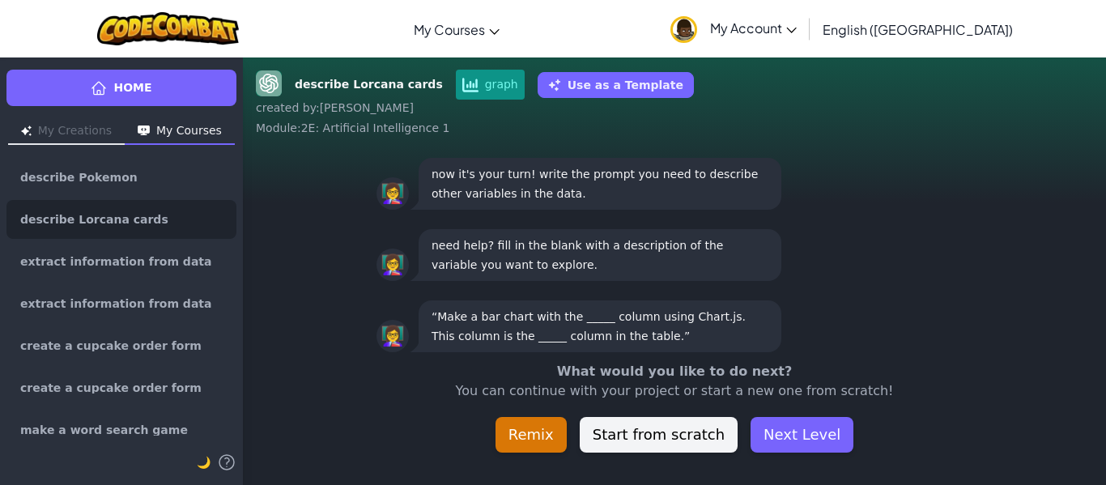
scroll to position [-45, 0]
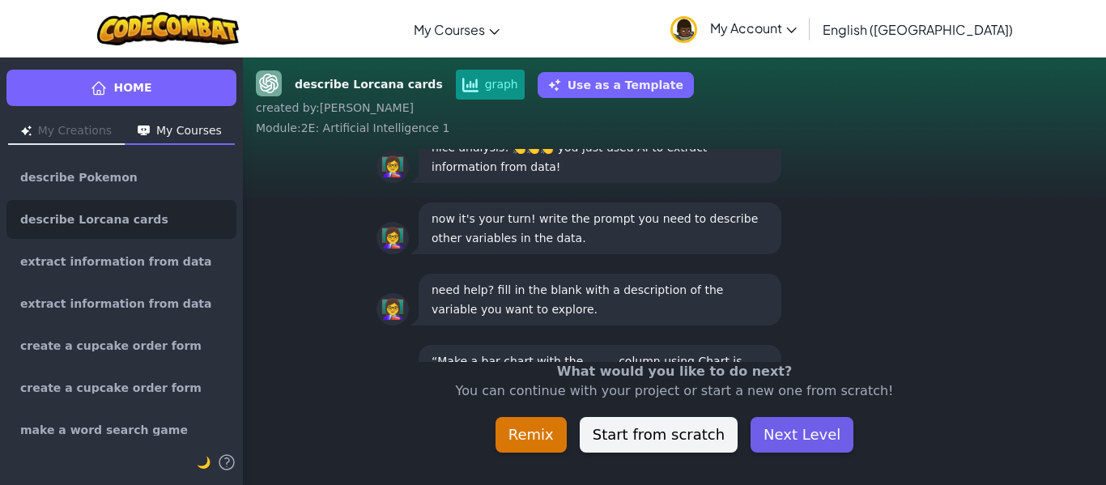
click at [781, 426] on button "Next Level" at bounding box center [802, 435] width 103 height 36
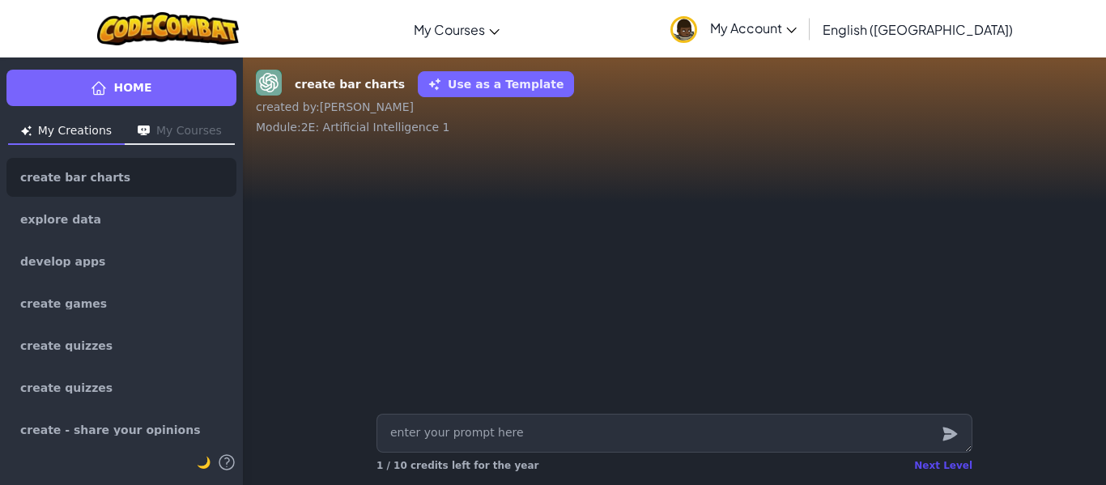
click at [956, 462] on div "Next Level" at bounding box center [943, 465] width 58 height 13
click at [956, 462] on div "create bar charts Use as a Template created by : Diego Alejandro Module : 2E: A…" at bounding box center [674, 271] width 863 height 428
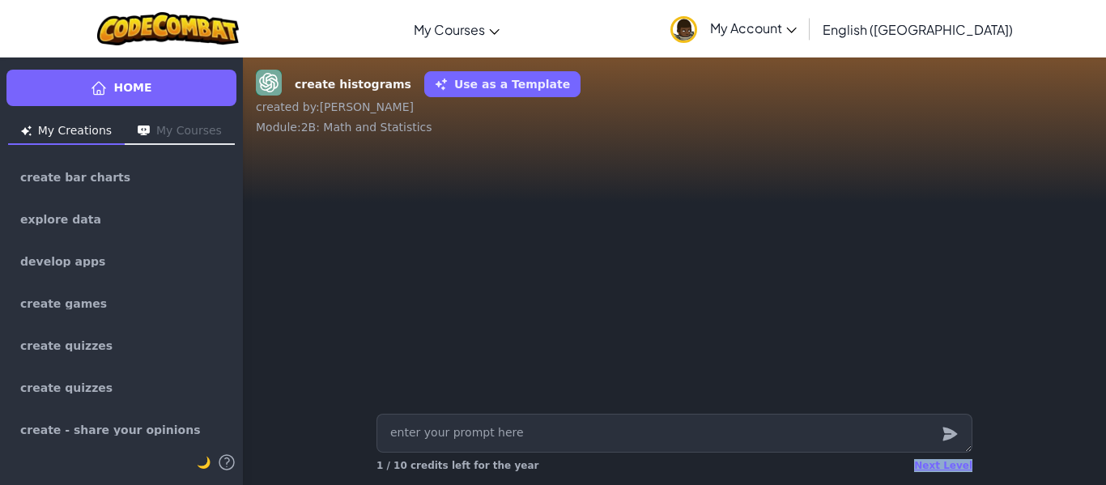
click at [956, 462] on div "Next Level" at bounding box center [943, 465] width 58 height 13
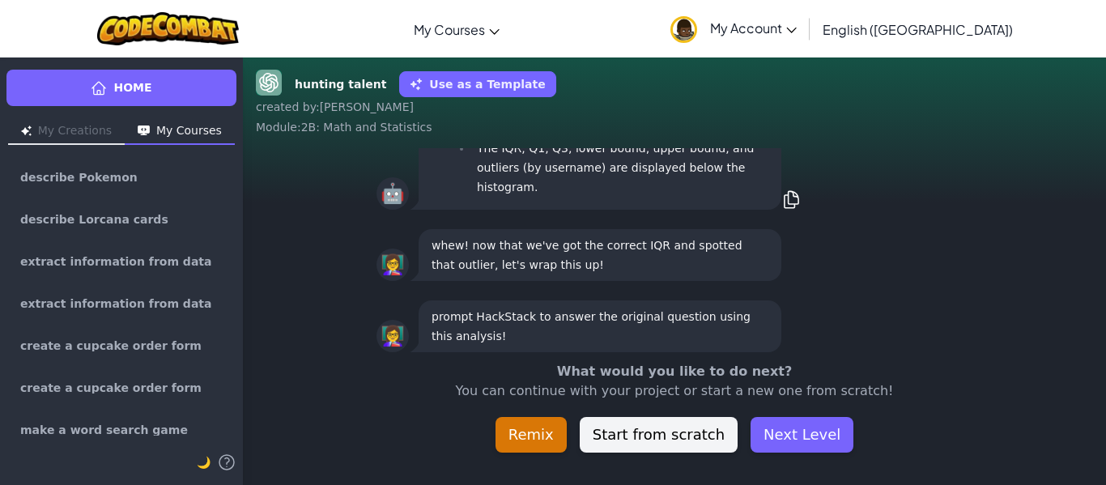
scroll to position [-45, 0]
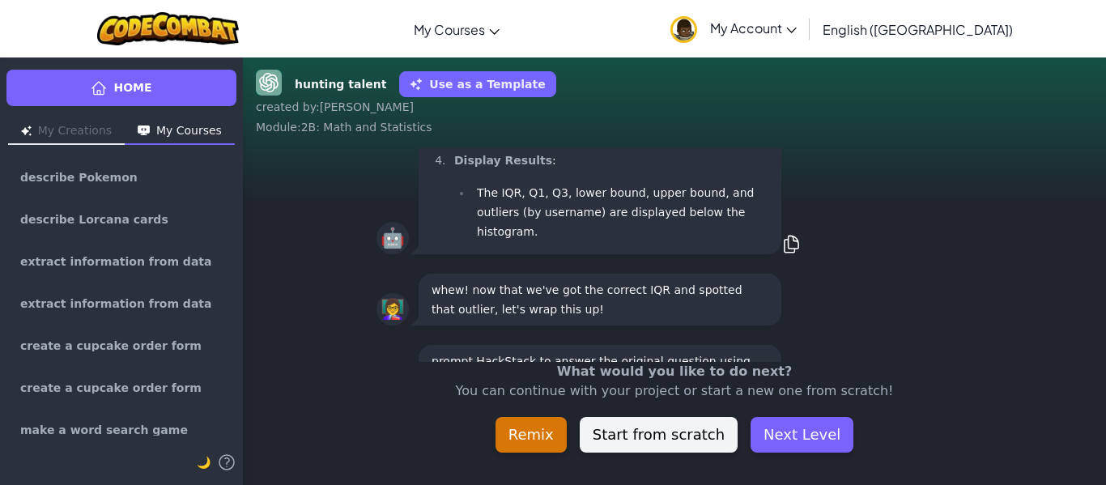
click at [956, 462] on div "hunting talent Use as a Template created by : Diego Alejandro Module : 2B: Math…" at bounding box center [674, 271] width 863 height 428
click at [818, 451] on button "Next Level" at bounding box center [802, 435] width 103 height 36
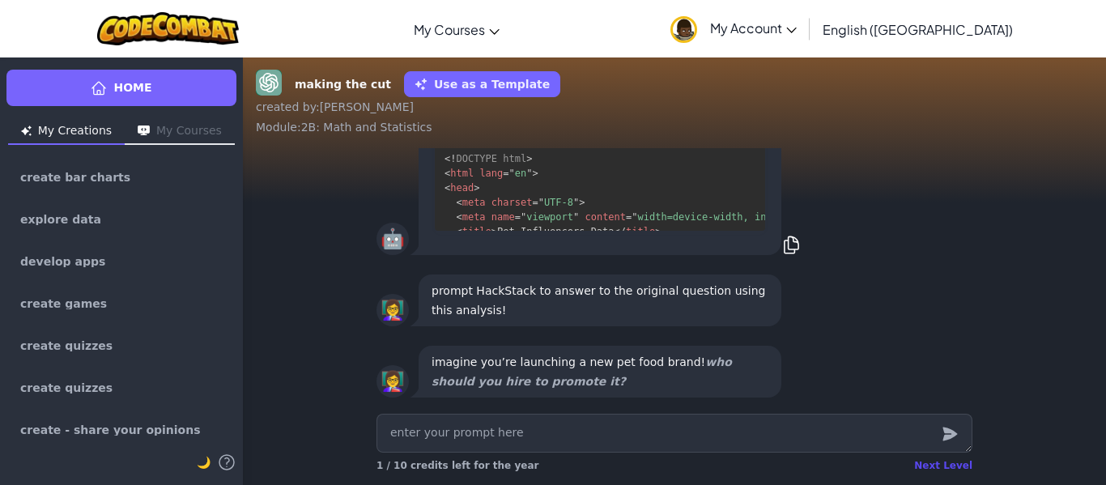
click at [941, 468] on div "Next Level" at bounding box center [943, 465] width 58 height 13
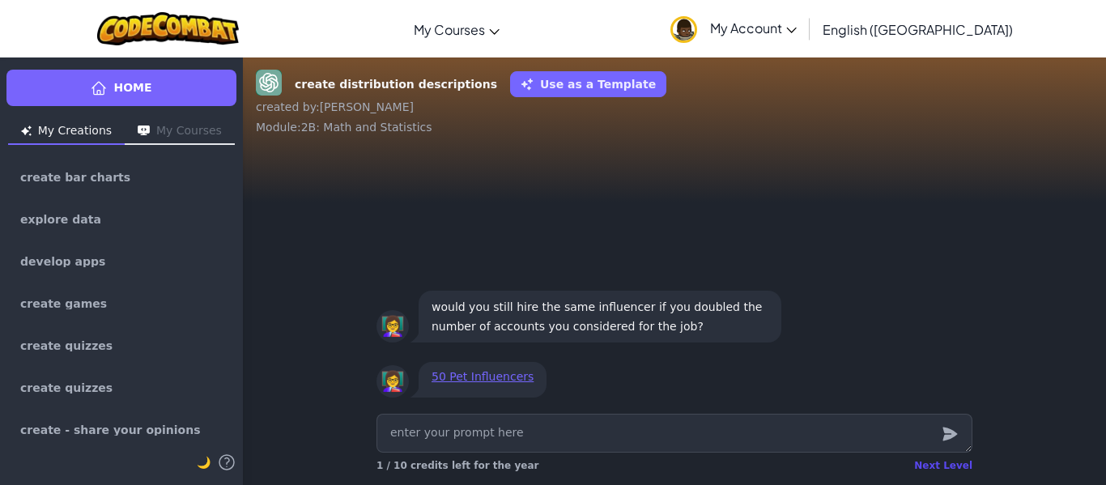
click at [940, 467] on div "Next Level" at bounding box center [943, 465] width 58 height 13
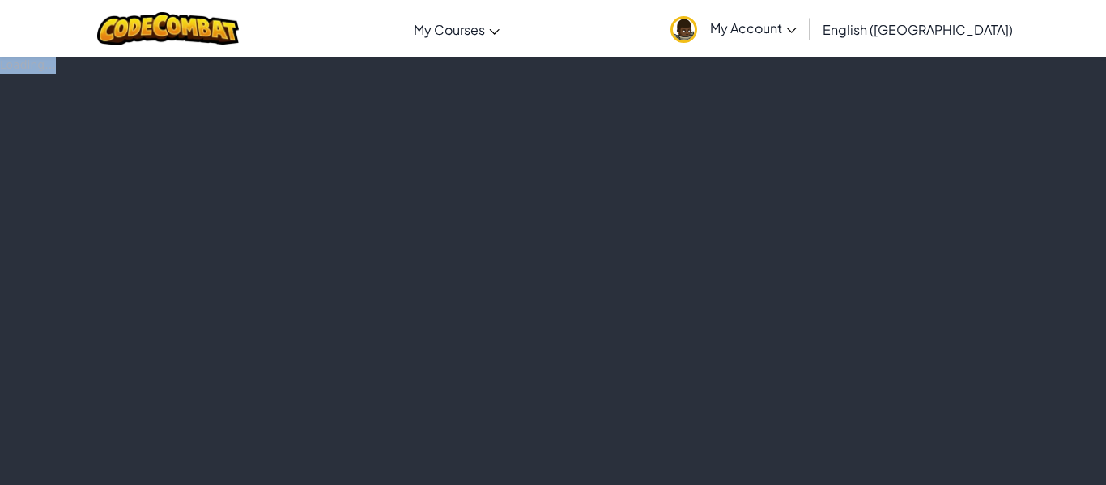
click at [940, 467] on div "Loading..." at bounding box center [553, 271] width 1106 height 428
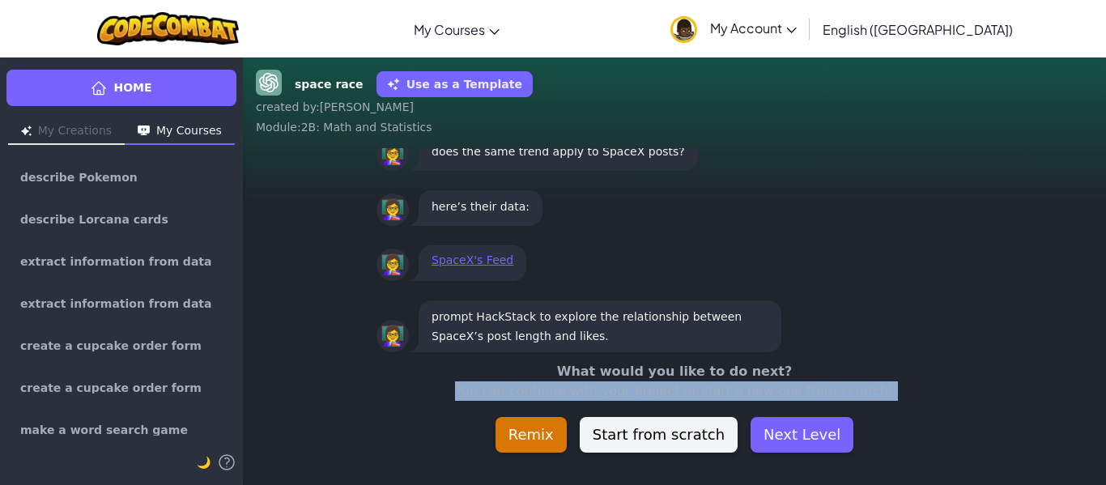
click at [940, 467] on div "space race Use as a Template created by : Diego Alejandro Module : 2B: Math and…" at bounding box center [674, 271] width 863 height 428
click at [803, 435] on button "Next Level" at bounding box center [802, 435] width 103 height 36
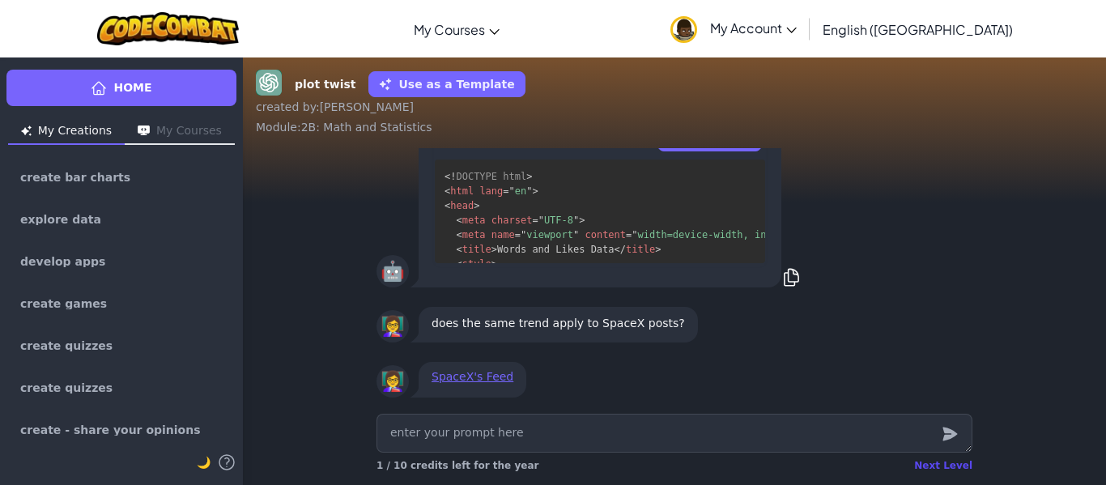
click at [940, 468] on div "Next Level" at bounding box center [943, 465] width 58 height 13
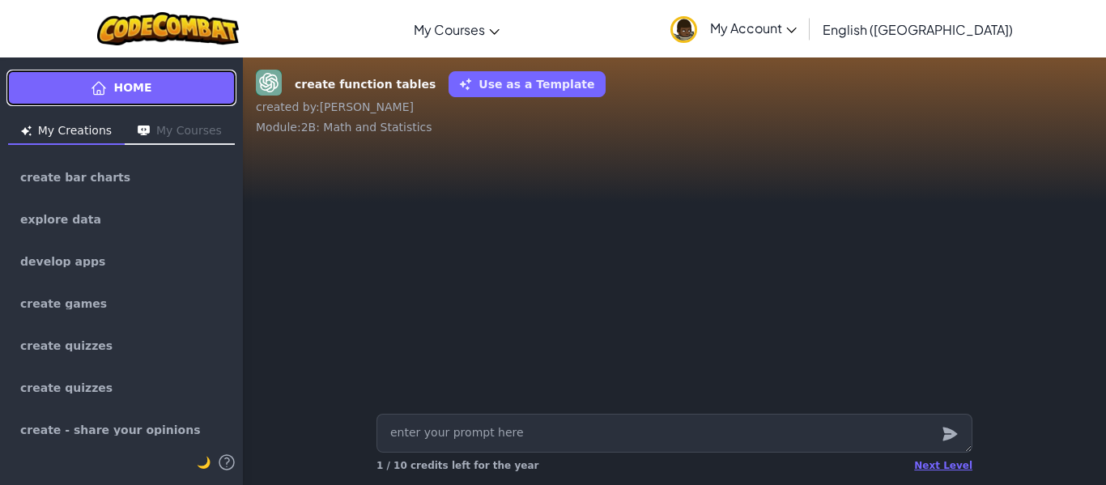
click at [126, 83] on span "Home" at bounding box center [132, 87] width 38 height 17
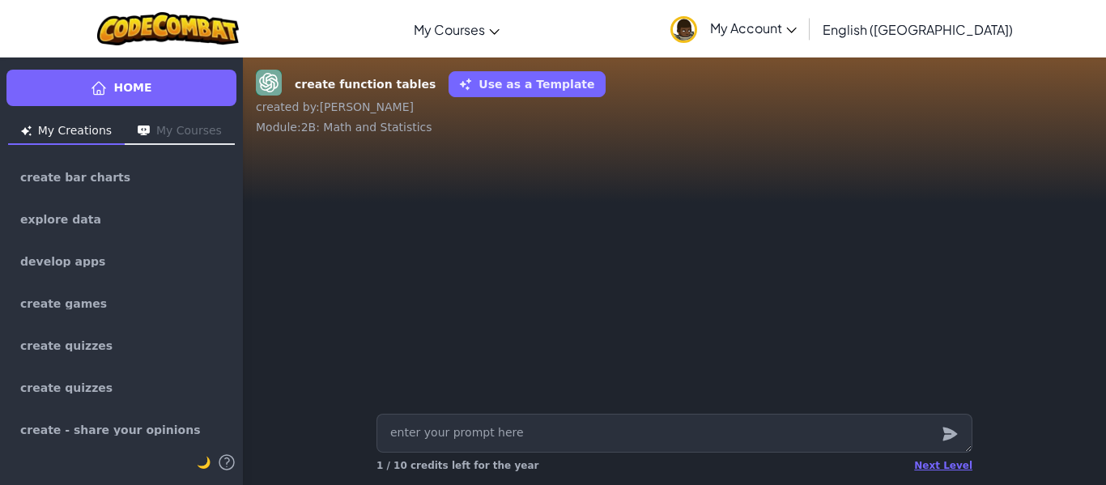
type textarea "x"
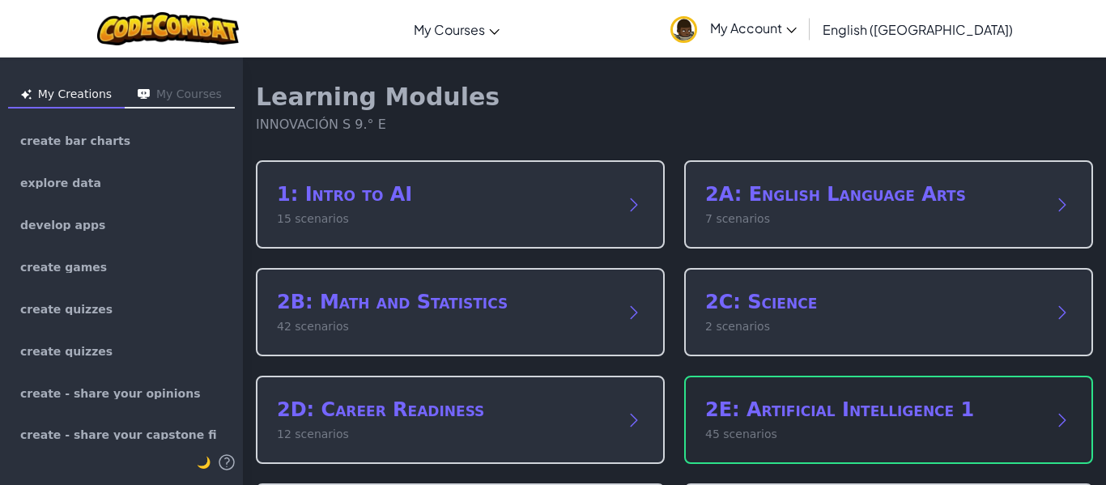
click at [845, 435] on p "45 scenarios" at bounding box center [872, 434] width 334 height 17
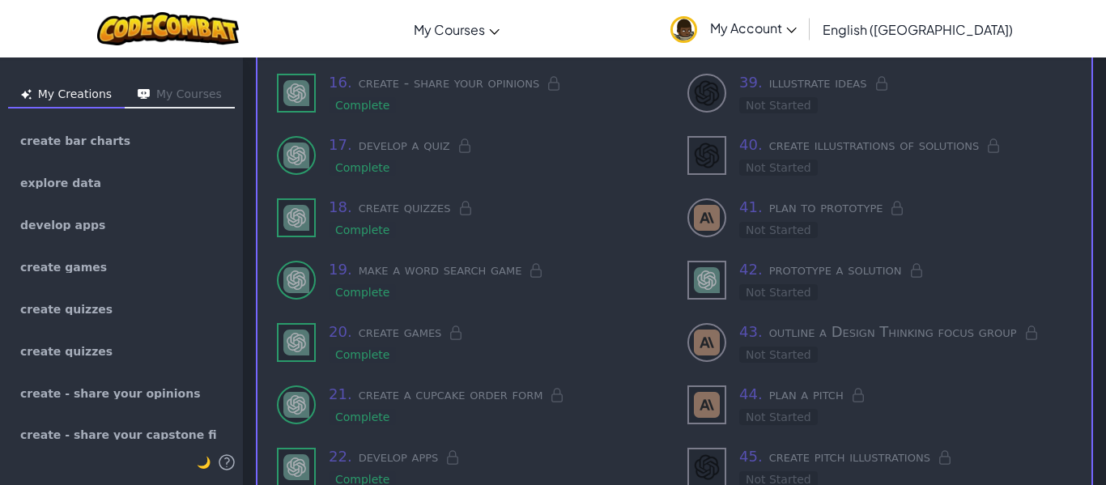
scroll to position [1111, 0]
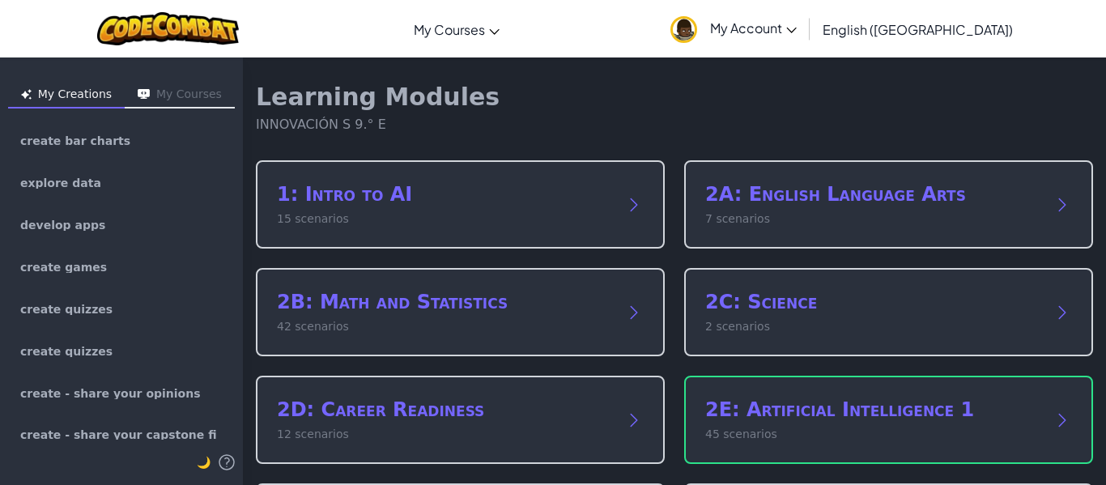
click at [454, 149] on div "Learning Modules INNOVACIÓN S 9.° E 1: Intro to AI 15 scenarios 2A: English Lan…" at bounding box center [674, 435] width 863 height 756
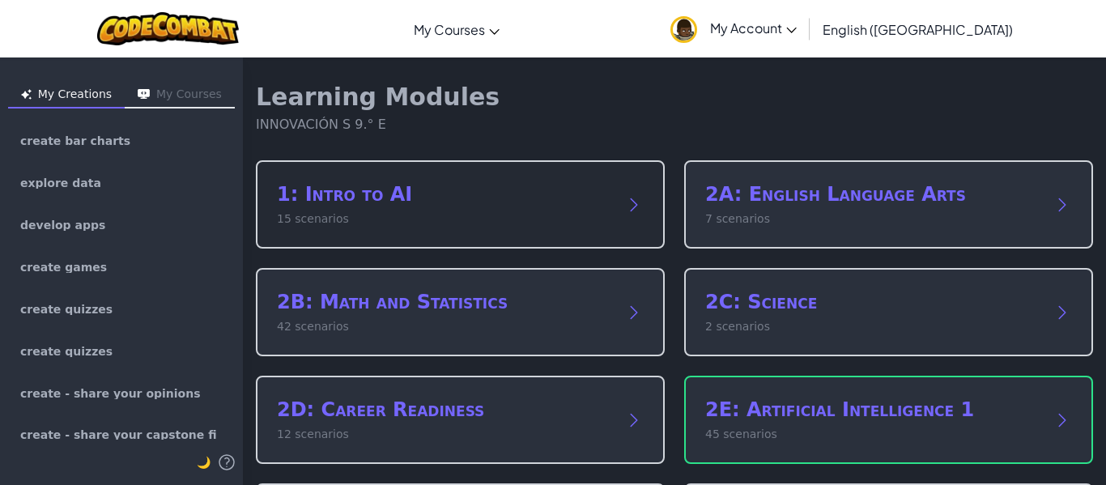
click at [616, 192] on div "1: Intro to AI 15 scenarios" at bounding box center [460, 204] width 409 height 88
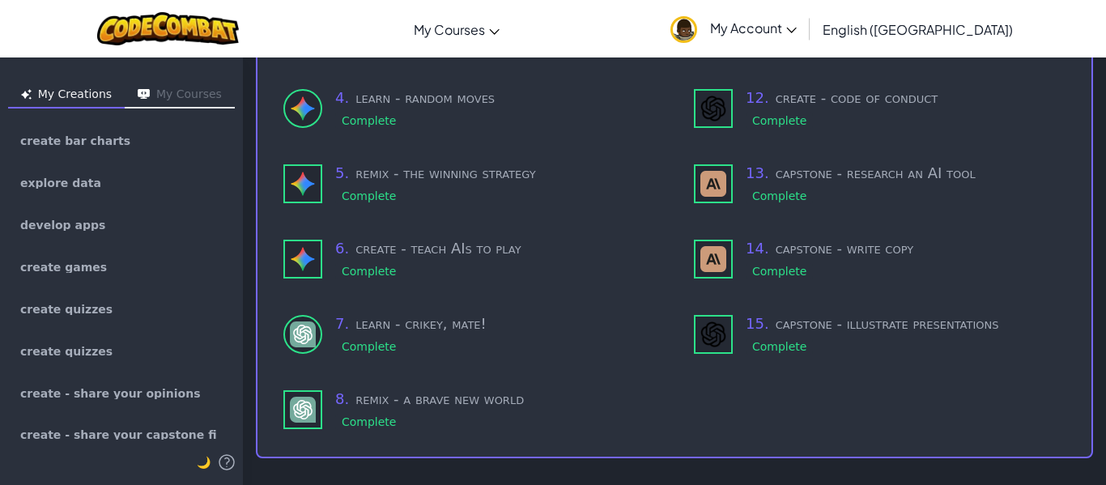
scroll to position [391, 0]
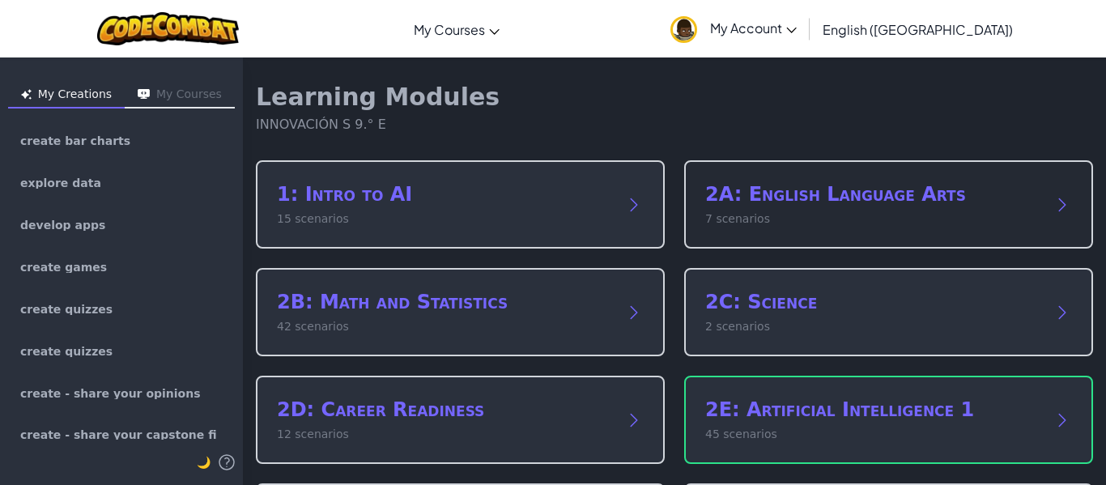
click at [782, 207] on h2 "2A: English Language Arts" at bounding box center [872, 194] width 334 height 26
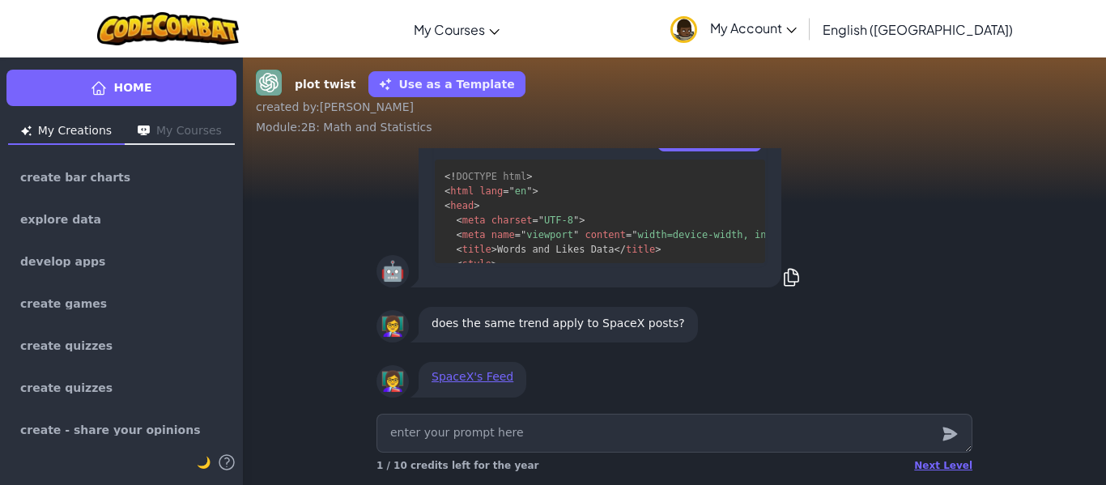
type textarea "x"
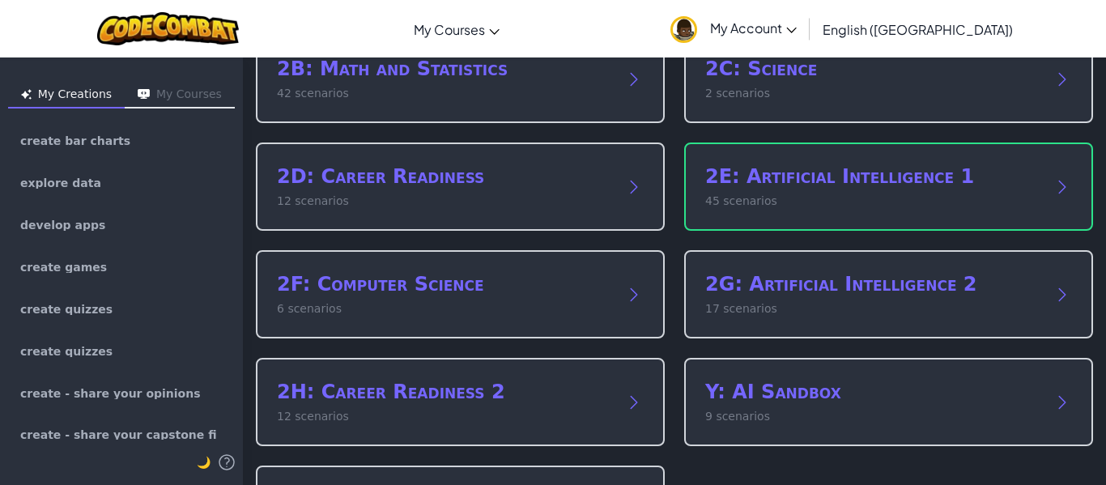
scroll to position [236, 0]
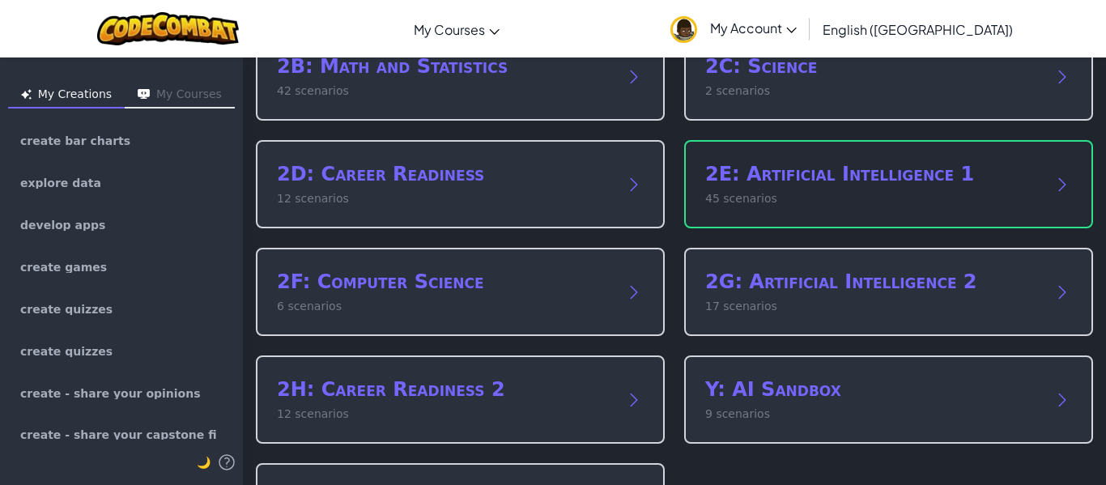
click at [758, 178] on h2 "2E: Artificial Intelligence 1" at bounding box center [872, 174] width 334 height 26
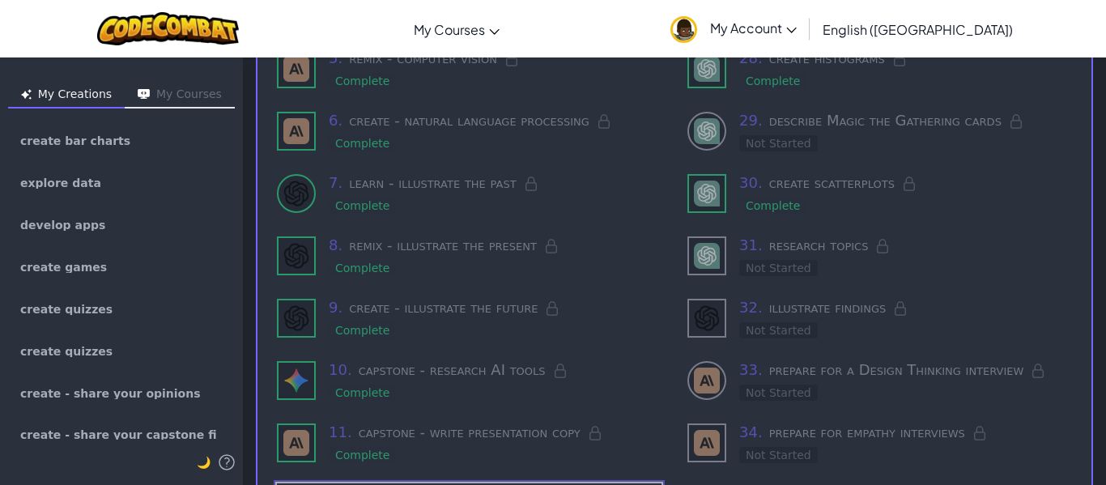
scroll to position [456, 0]
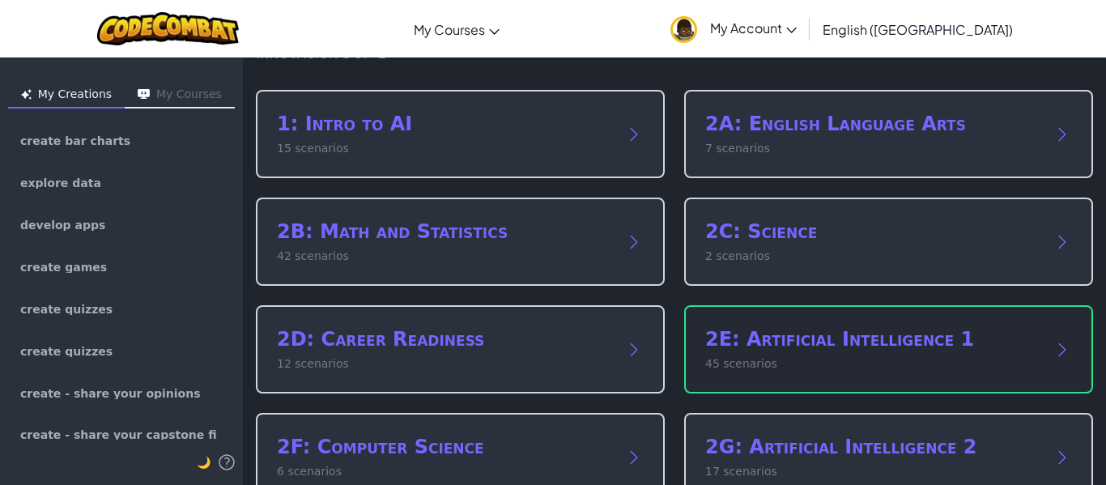
click at [942, 336] on h2 "2E: Artificial Intelligence 1" at bounding box center [872, 339] width 334 height 26
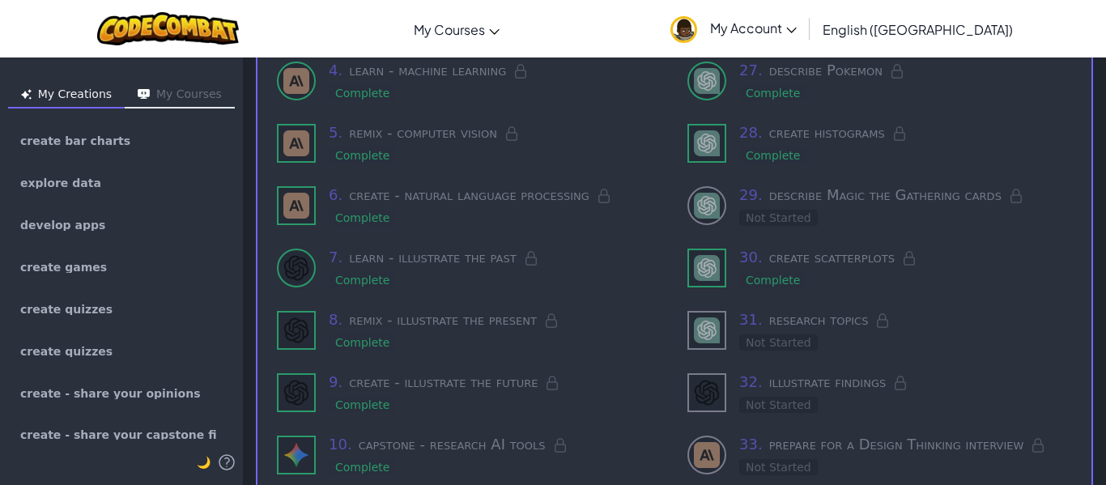
scroll to position [358, 0]
